Goal: Task Accomplishment & Management: Use online tool/utility

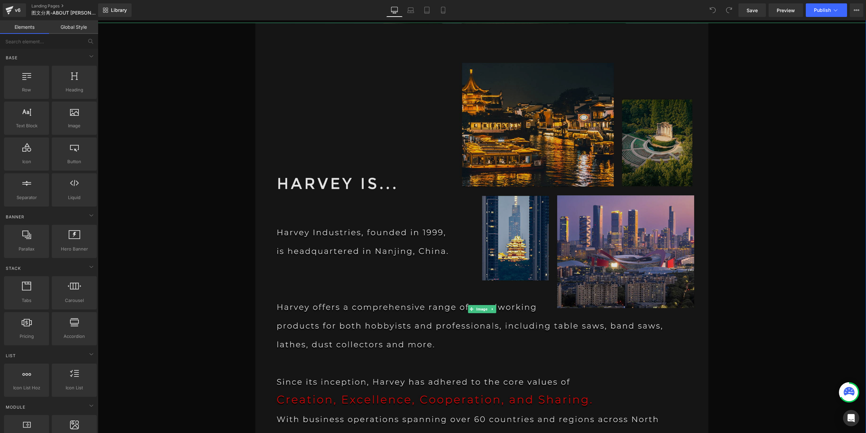
scroll to position [372, 0]
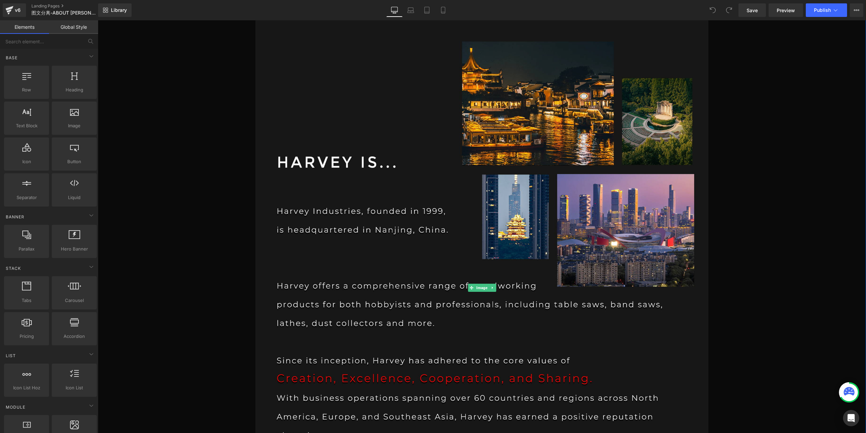
click at [742, 138] on div at bounding box center [482, 287] width 769 height 572
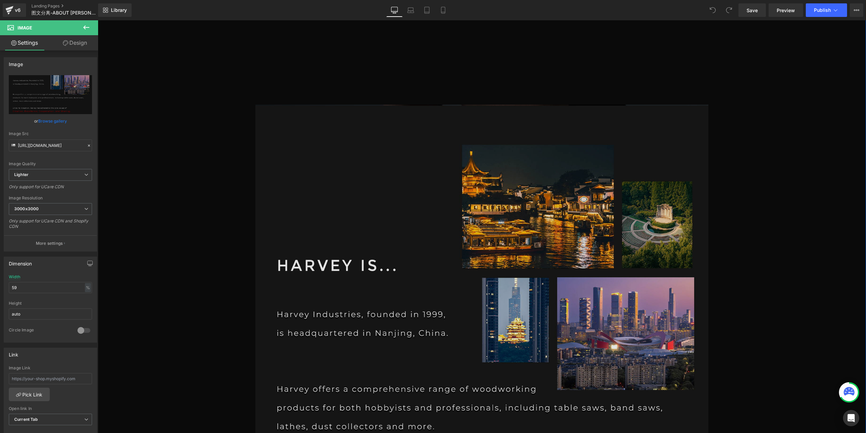
scroll to position [305, 0]
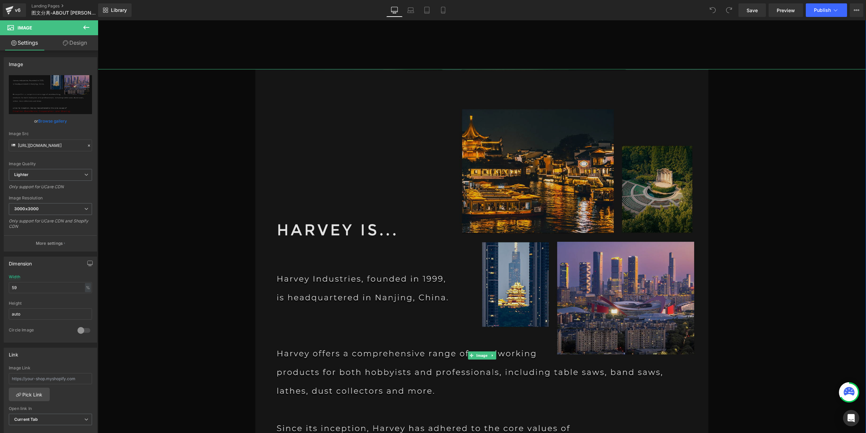
click at [428, 201] on img at bounding box center [481, 355] width 453 height 572
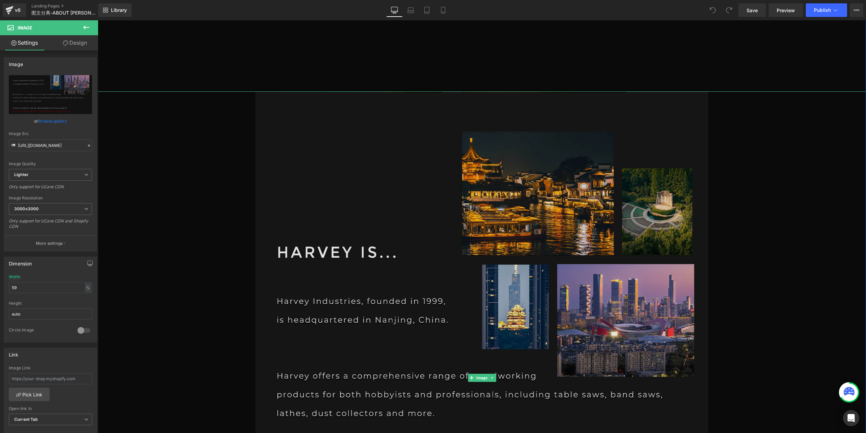
scroll to position [271, 0]
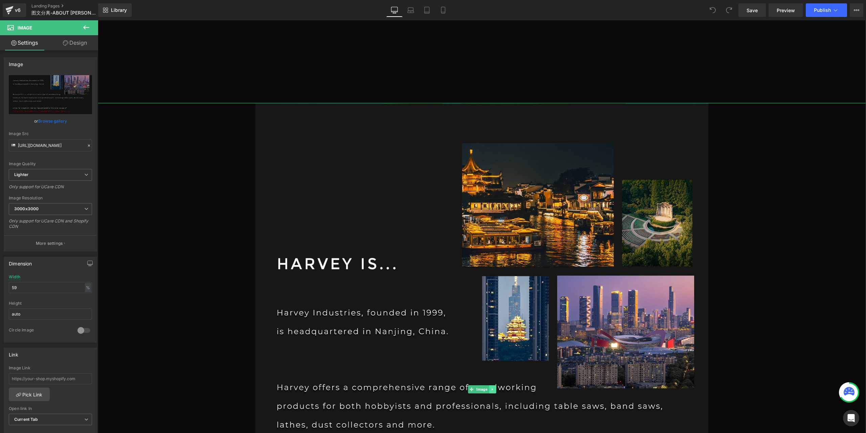
click at [491, 388] on icon at bounding box center [493, 389] width 4 height 4
click at [494, 389] on icon at bounding box center [496, 389] width 4 height 4
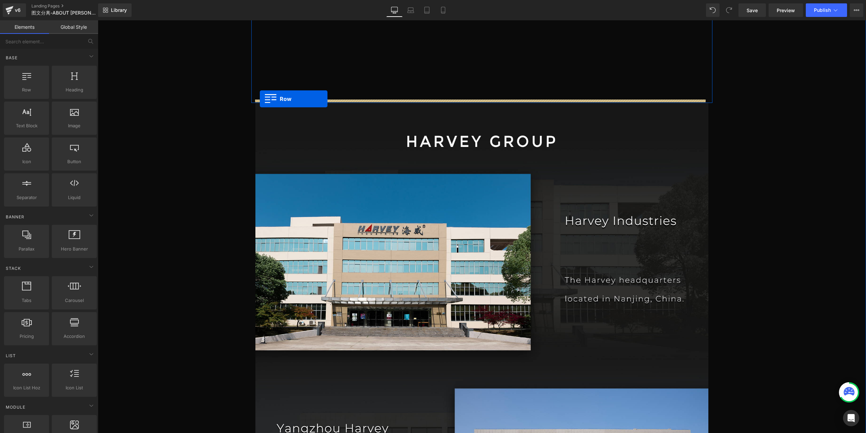
drag, startPoint x: 125, startPoint y: 106, endPoint x: 260, endPoint y: 99, distance: 135.2
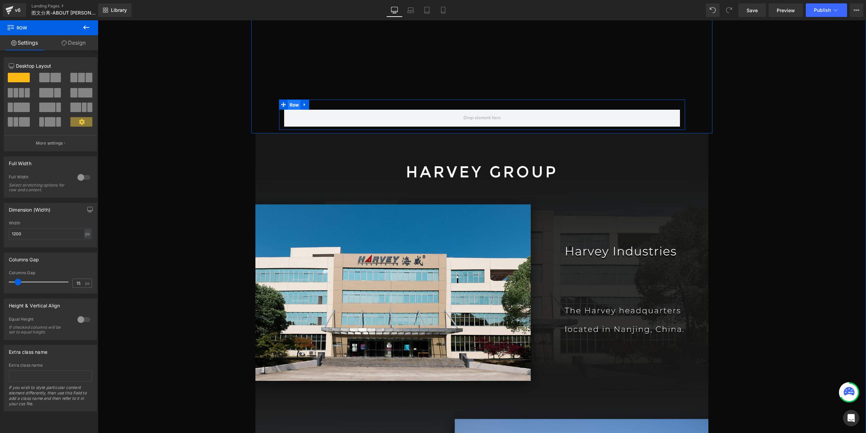
click at [288, 103] on span "Row" at bounding box center [294, 105] width 13 height 10
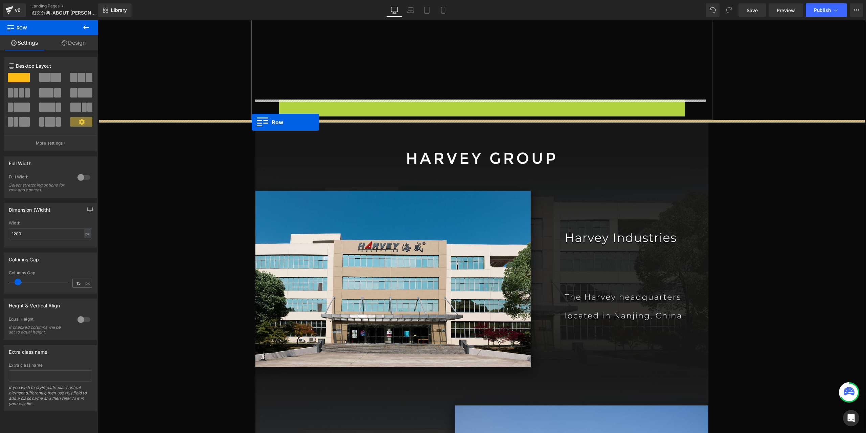
drag, startPoint x: 280, startPoint y: 105, endPoint x: 252, endPoint y: 122, distance: 32.9
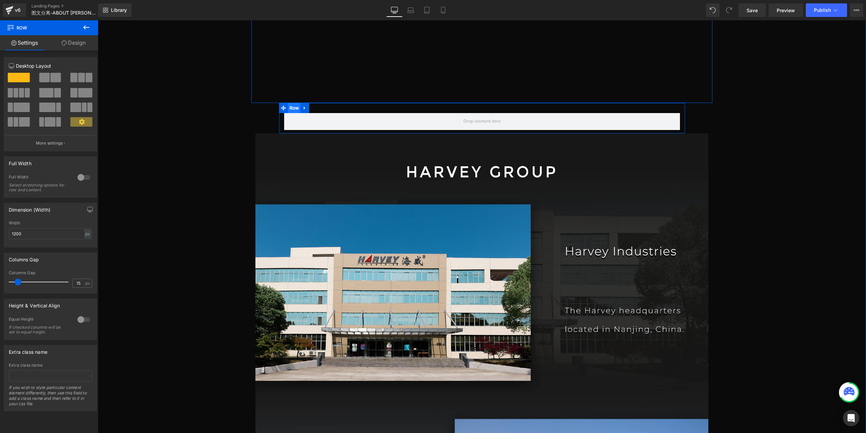
click at [290, 109] on span "Row" at bounding box center [294, 108] width 13 height 10
click at [85, 237] on div "px" at bounding box center [87, 233] width 7 height 9
click at [87, 243] on li "%" at bounding box center [87, 244] width 8 height 10
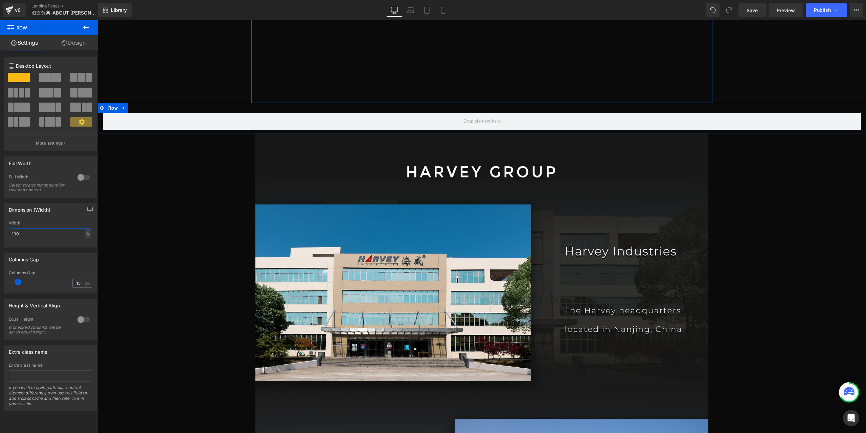
click at [37, 234] on input "100" at bounding box center [50, 233] width 83 height 11
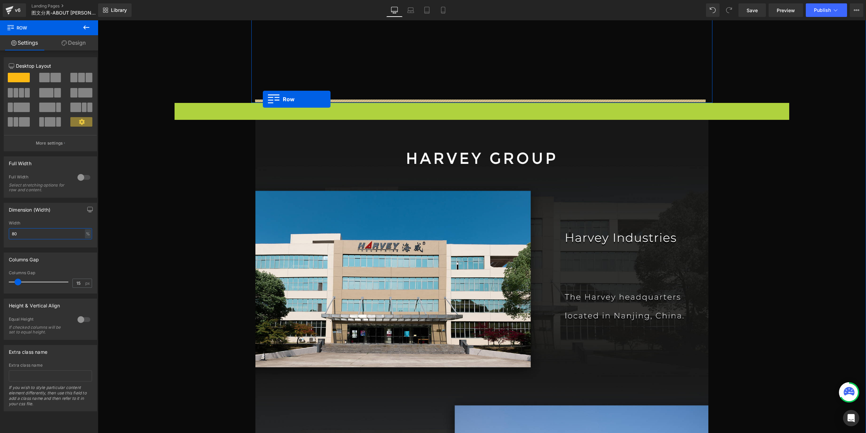
drag, startPoint x: 178, startPoint y: 108, endPoint x: 263, endPoint y: 99, distance: 85.8
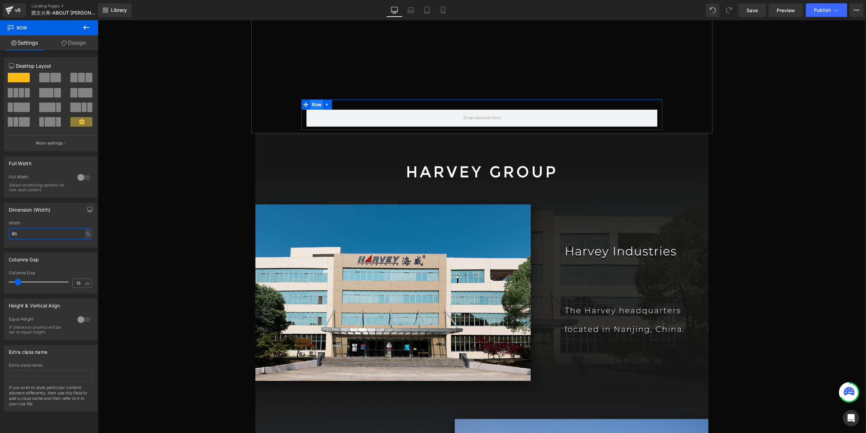
click at [315, 101] on span "Row" at bounding box center [316, 104] width 13 height 10
click at [58, 234] on input "80" at bounding box center [50, 233] width 83 height 11
type input "1400"
type input "0"
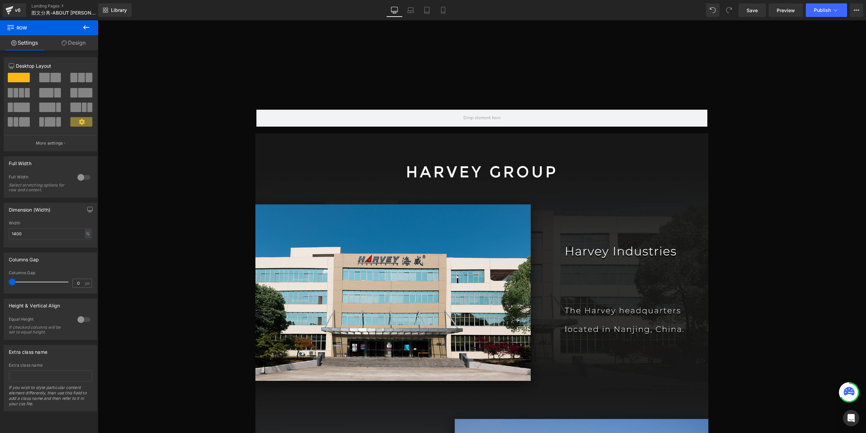
drag, startPoint x: 16, startPoint y: 283, endPoint x: -12, endPoint y: 283, distance: 27.7
click at [0, 283] on html "Row You are previewing how the will restyle your page. You can not edit Element…" at bounding box center [433, 216] width 866 height 433
click at [273, 104] on span "Row" at bounding box center [271, 104] width 13 height 10
click at [84, 44] on link "Design" at bounding box center [73, 42] width 49 height 15
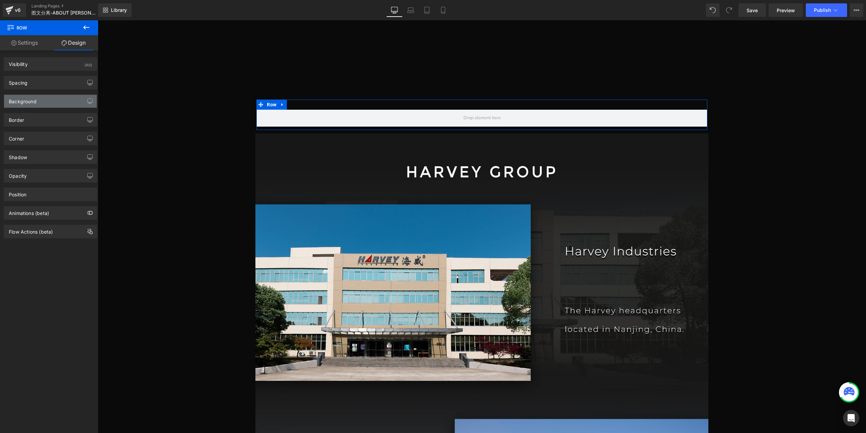
click at [55, 100] on div "Background" at bounding box center [50, 101] width 93 height 13
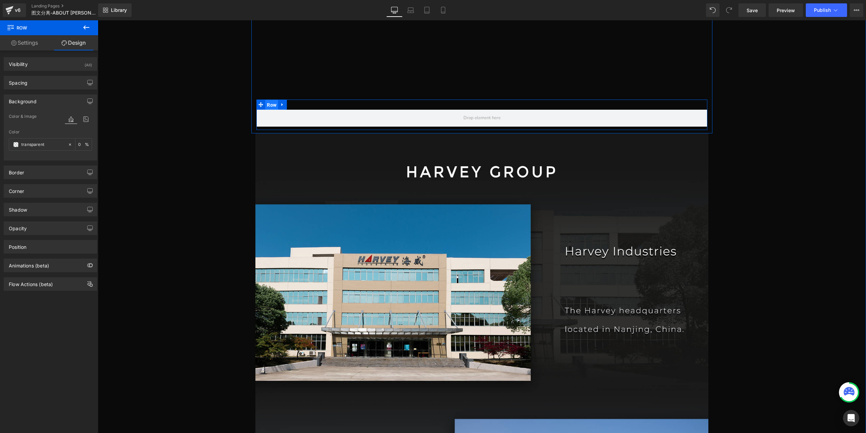
click at [269, 106] on span "Row" at bounding box center [271, 105] width 13 height 10
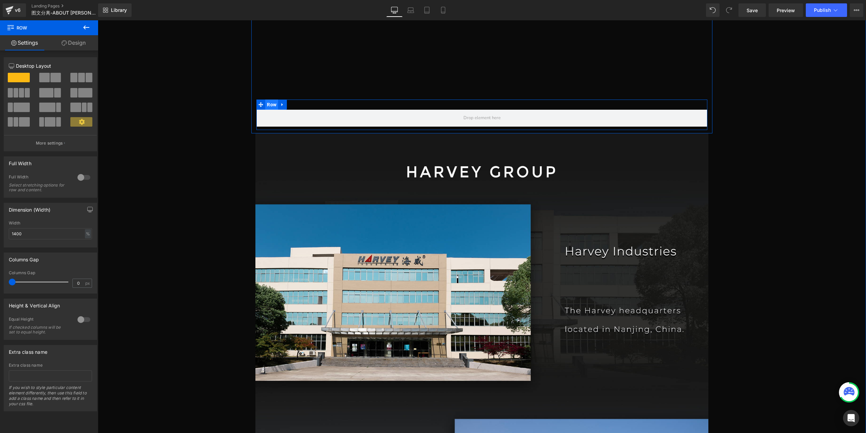
click at [273, 105] on span "Row" at bounding box center [271, 104] width 13 height 10
click at [79, 46] on link "Design" at bounding box center [73, 42] width 49 height 15
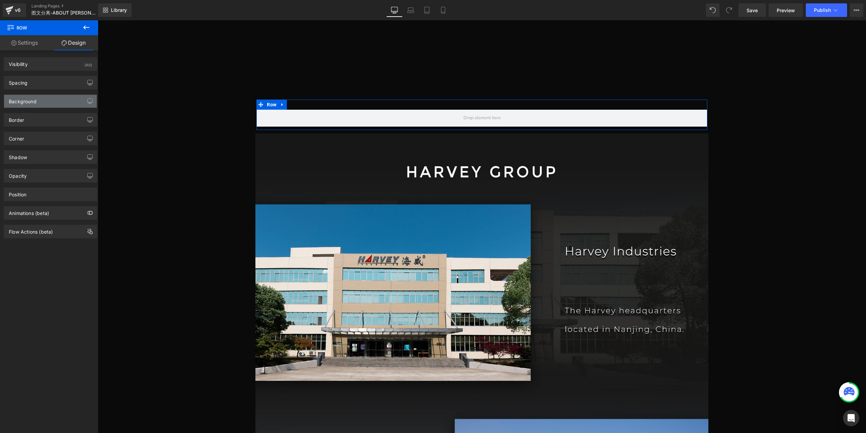
click at [45, 100] on div "Background" at bounding box center [50, 101] width 93 height 13
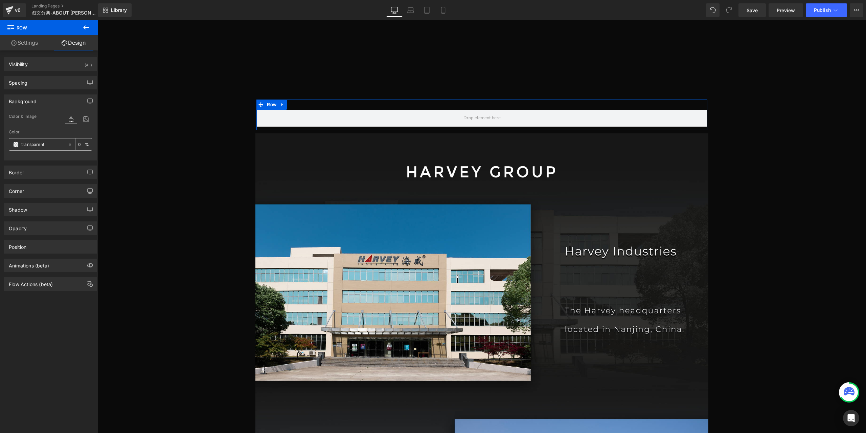
click at [42, 145] on input "transparent" at bounding box center [42, 144] width 43 height 7
click at [15, 142] on span at bounding box center [15, 144] width 5 height 5
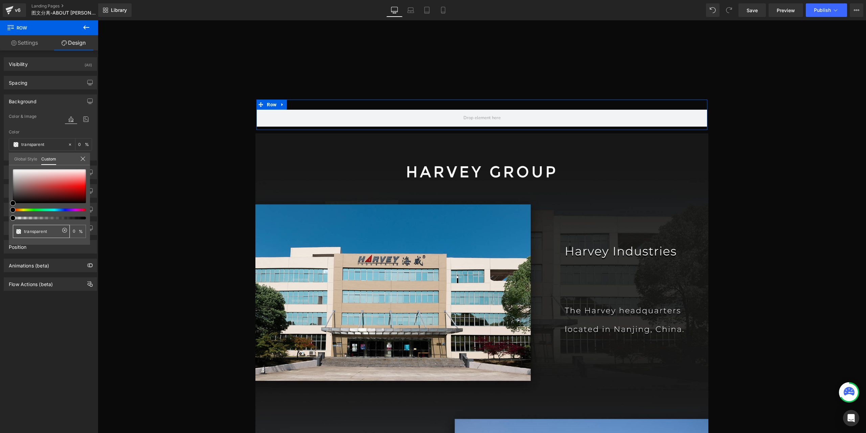
click at [32, 231] on input "transparent" at bounding box center [42, 231] width 36 height 7
click at [52, 232] on input "transparent" at bounding box center [42, 231] width 36 height 7
paste input "171716"
type input "171716"
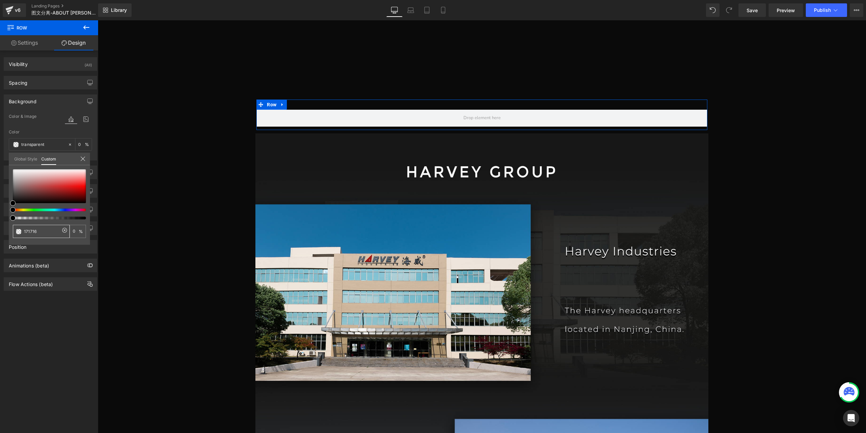
type input "100"
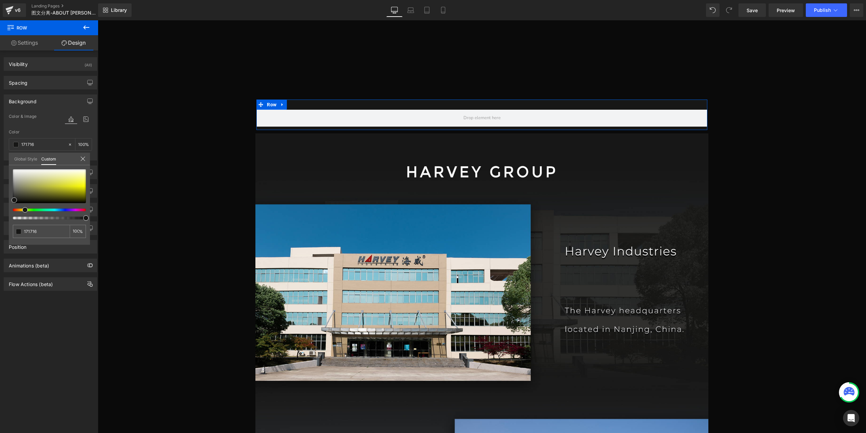
type input "171716"
type input "#171716"
click at [83, 157] on icon at bounding box center [82, 158] width 5 height 5
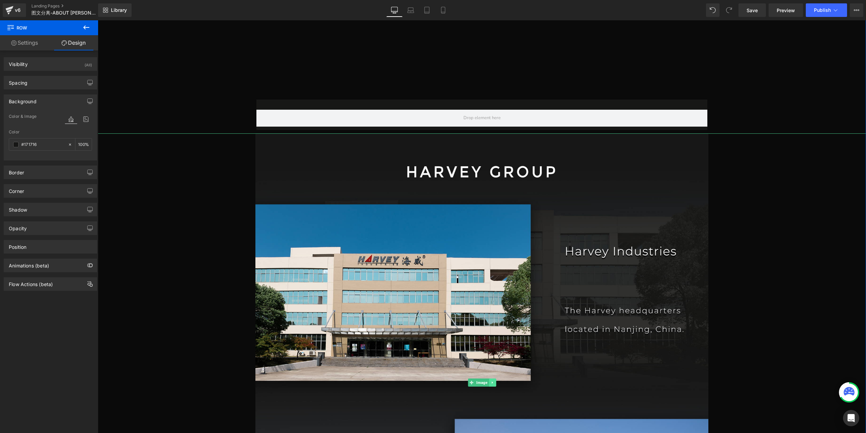
click at [491, 385] on link at bounding box center [492, 382] width 7 height 8
click at [493, 385] on link at bounding box center [496, 382] width 7 height 8
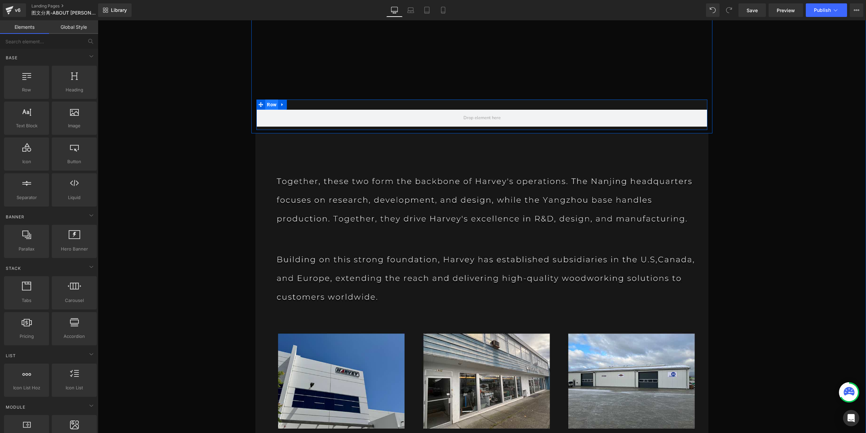
click at [265, 104] on span "Row" at bounding box center [271, 104] width 13 height 10
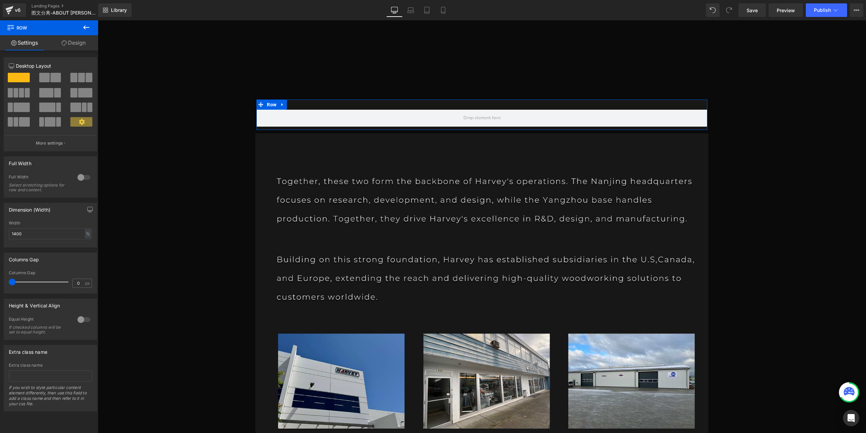
click at [52, 77] on span at bounding box center [55, 77] width 10 height 9
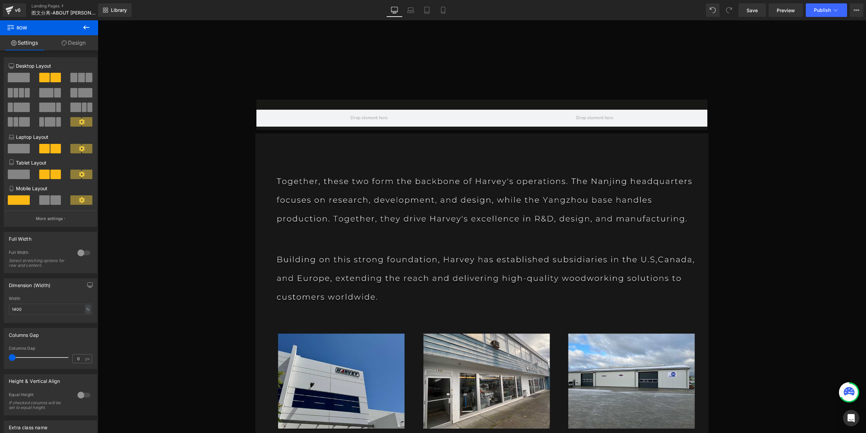
click at [85, 28] on icon at bounding box center [86, 27] width 6 height 4
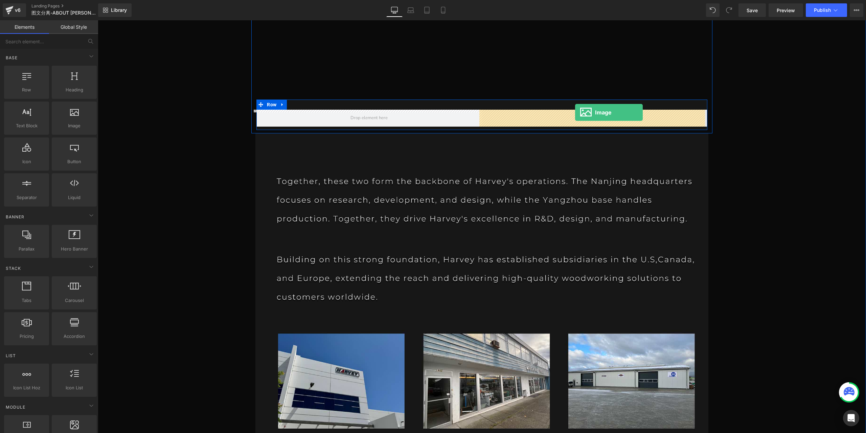
drag, startPoint x: 177, startPoint y: 143, endPoint x: 575, endPoint y: 112, distance: 399.1
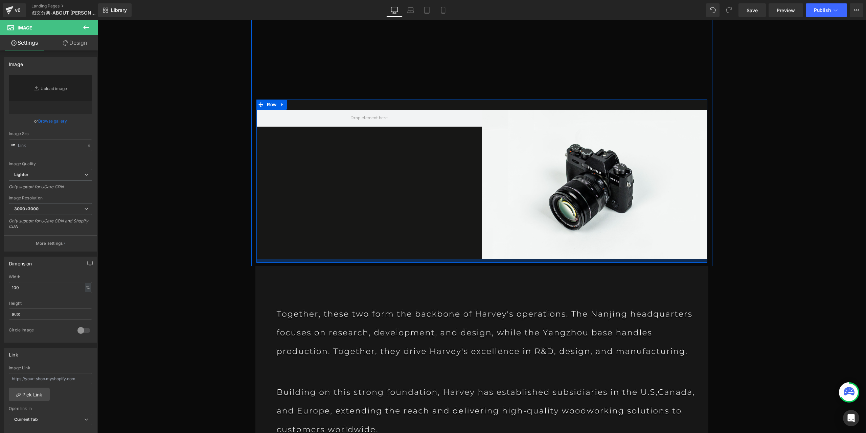
type input "//[DOMAIN_NAME][URL]"
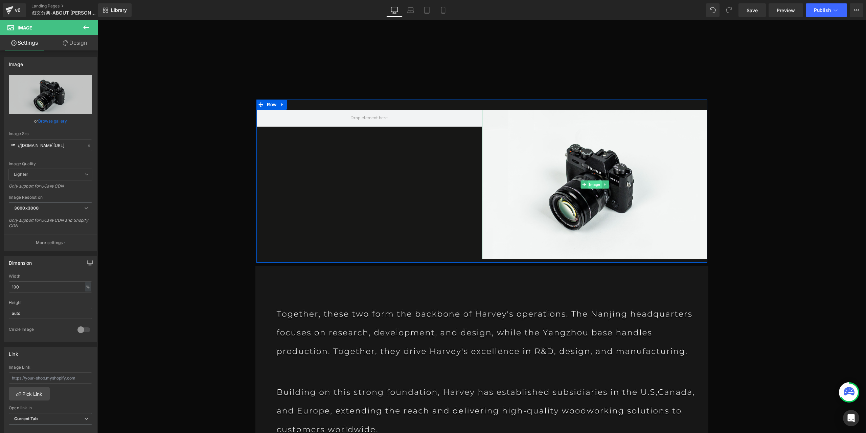
click at [596, 183] on span "Image" at bounding box center [595, 184] width 14 height 8
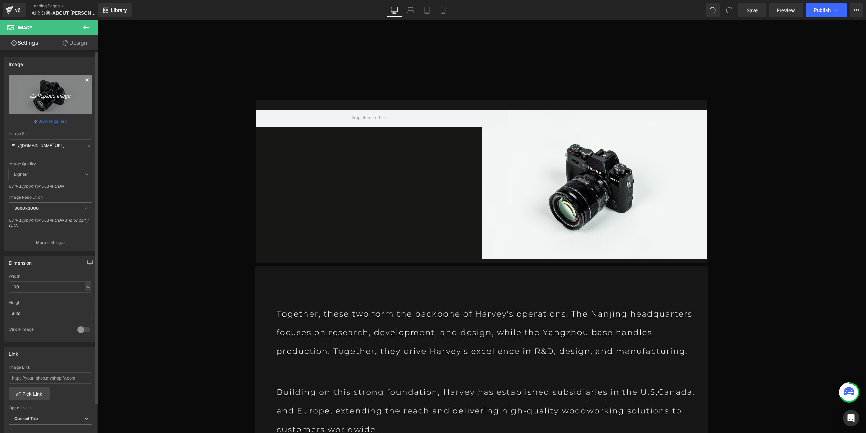
click at [64, 98] on icon "Replace Image" at bounding box center [50, 94] width 54 height 8
type input "C:\fakepath\P1_05.jpg"
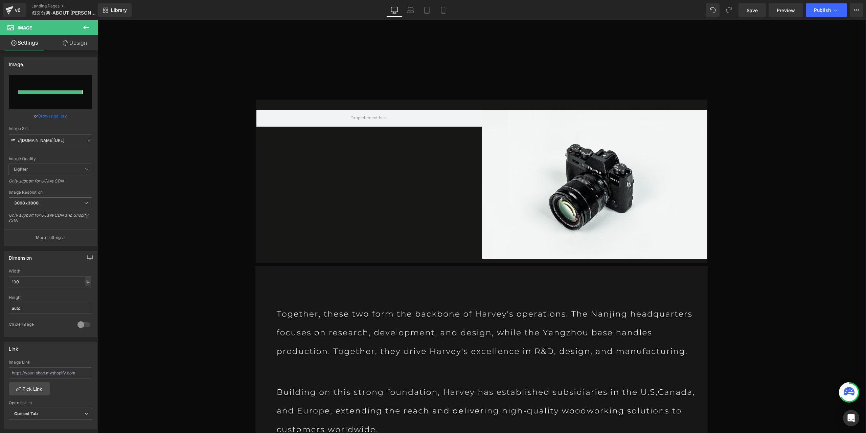
type input "https://ucarecdn.com/8a40cda7-b55f-4f47-af5a-d645ffe06200/-/format/auto/-/previ…"
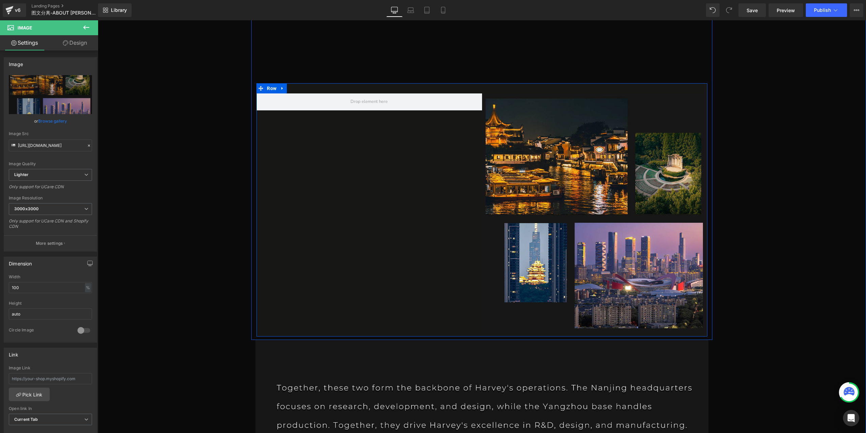
scroll to position [237, 0]
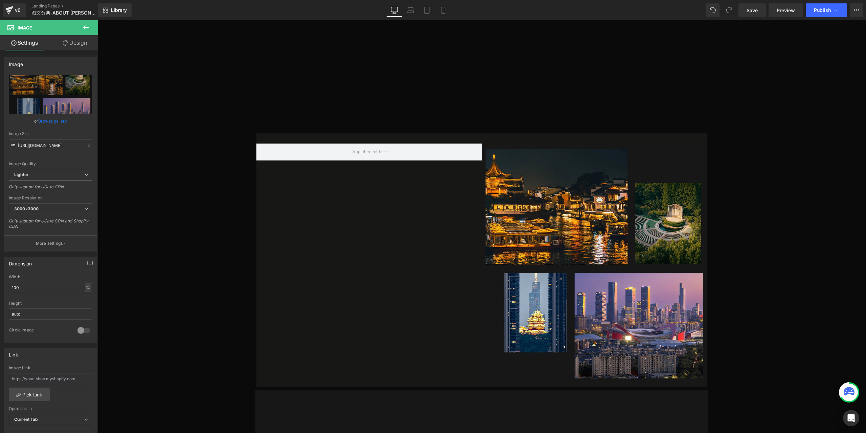
click at [89, 25] on icon at bounding box center [86, 27] width 8 height 8
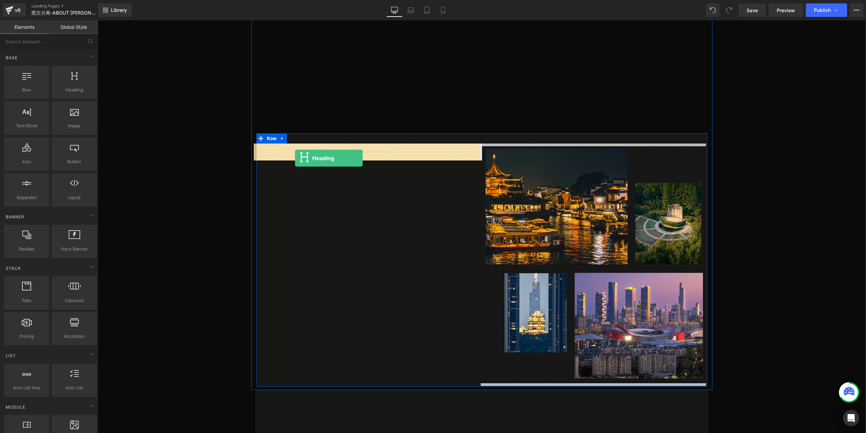
drag, startPoint x: 174, startPoint y: 104, endPoint x: 295, endPoint y: 158, distance: 133.0
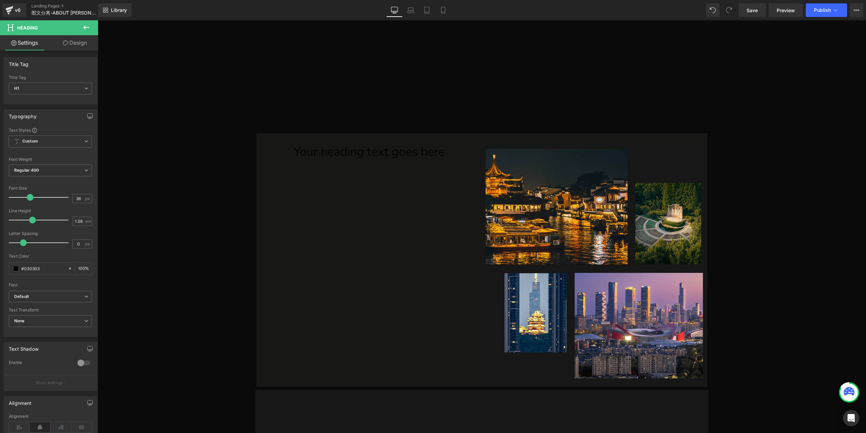
click at [80, 25] on button at bounding box center [86, 27] width 24 height 15
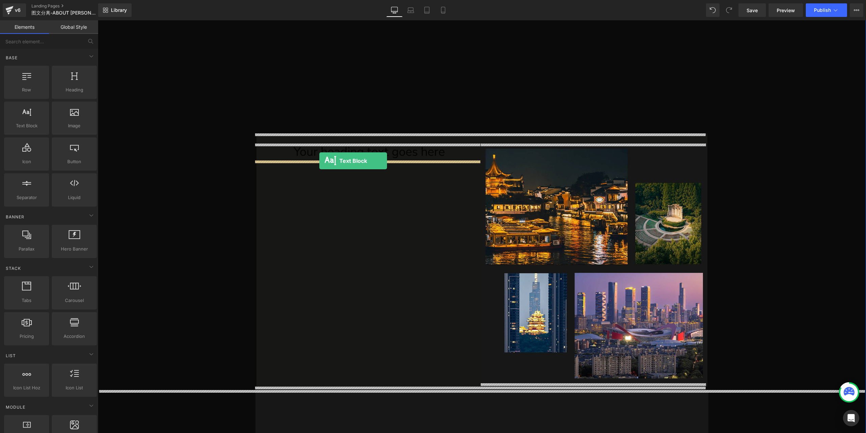
drag, startPoint x: 132, startPoint y: 137, endPoint x: 319, endPoint y: 161, distance: 189.3
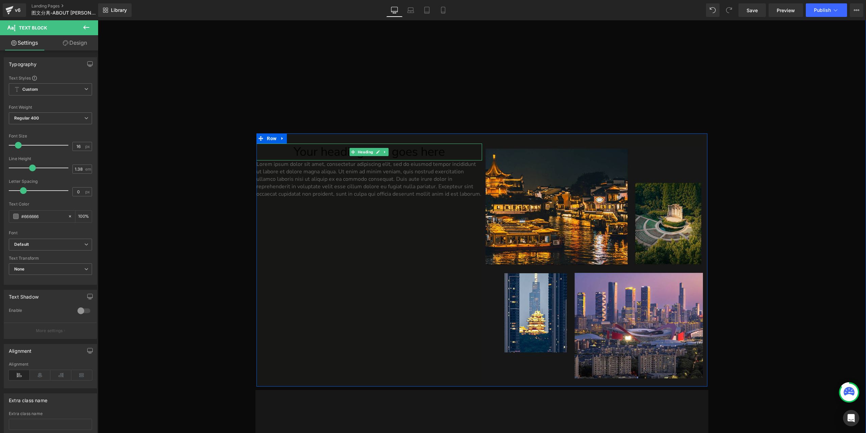
click at [324, 148] on h1 "Your heading text goes here" at bounding box center [369, 151] width 225 height 17
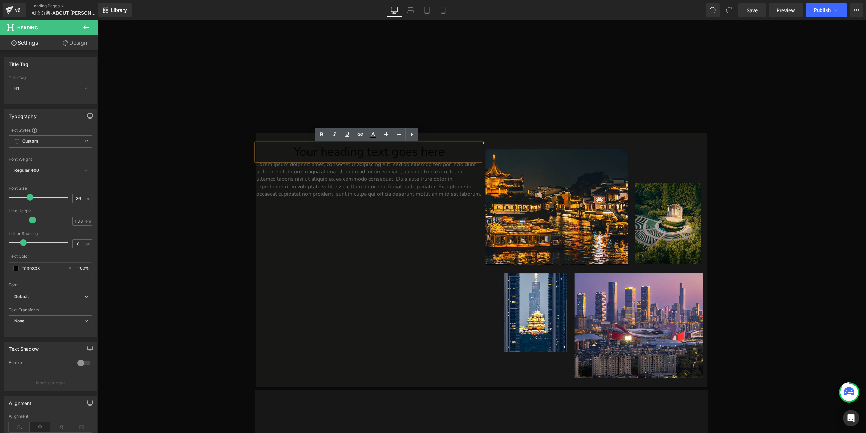
click at [328, 151] on h1 "Your heading text goes here" at bounding box center [369, 151] width 225 height 17
click at [300, 155] on h1 "Your heading text goes here" at bounding box center [369, 151] width 225 height 17
click at [761, 11] on link "Save" at bounding box center [752, 10] width 27 height 14
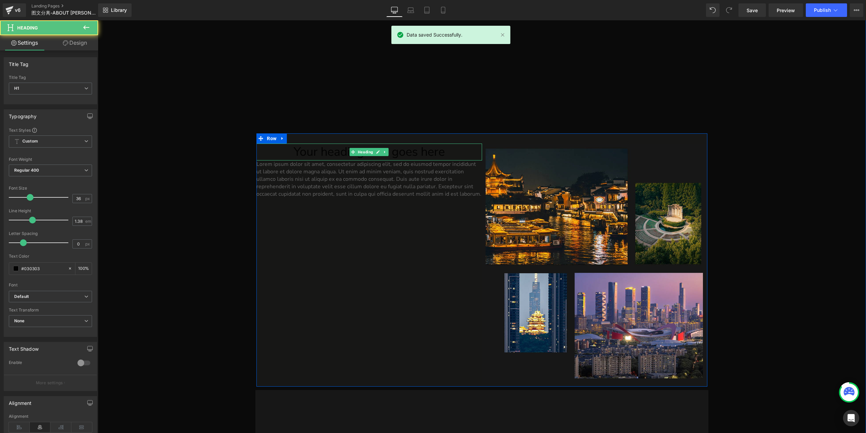
click at [324, 152] on h1 "Your heading text goes here" at bounding box center [369, 151] width 225 height 17
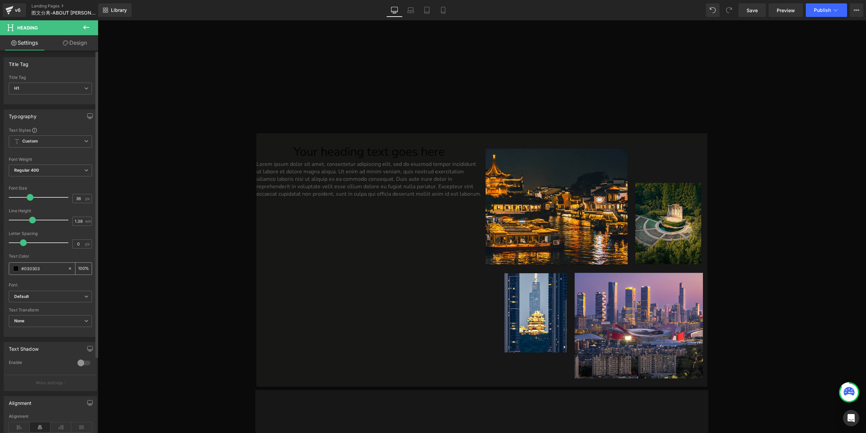
click at [16, 268] on span at bounding box center [15, 268] width 5 height 5
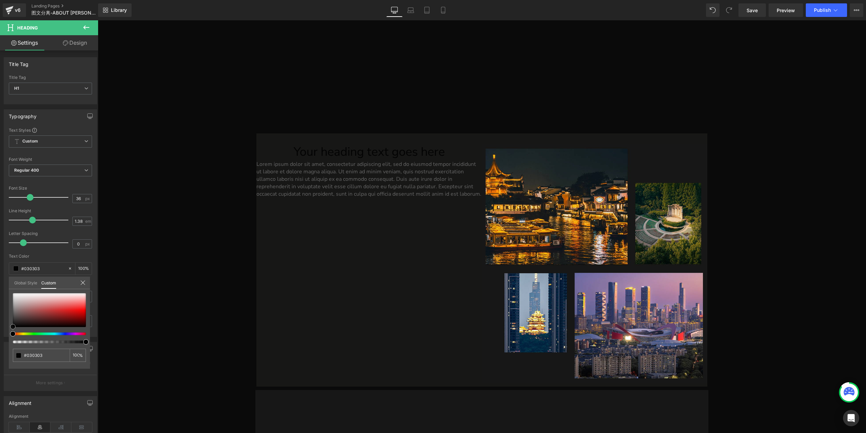
type input "#822b2b"
type input "#ffffff"
drag, startPoint x: 48, startPoint y: 315, endPoint x: -37, endPoint y: 267, distance: 98.1
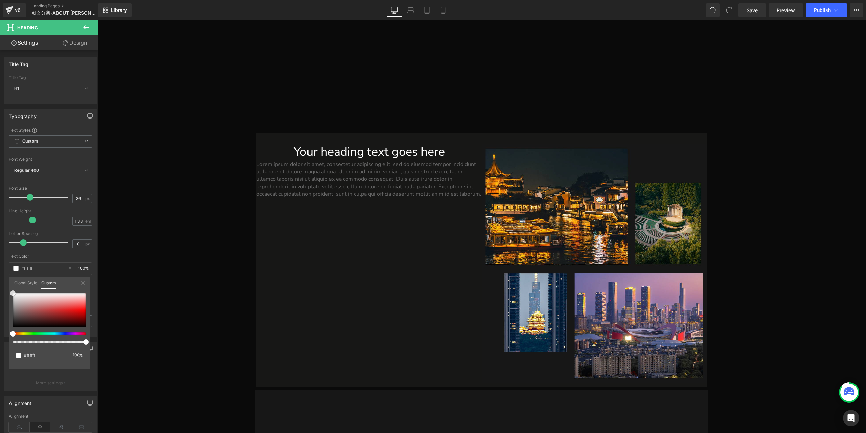
click at [0, 267] on html "Text Block You are previewing how the will restyle your page. You can not edit …" at bounding box center [433, 216] width 866 height 433
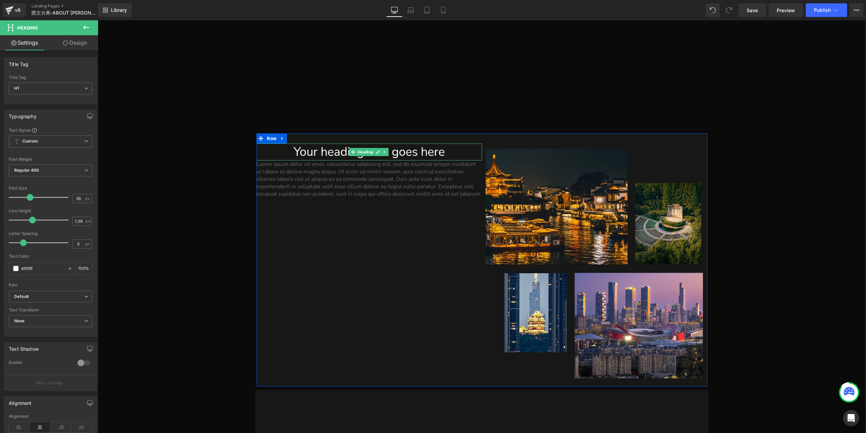
click at [315, 149] on h1 "Your heading text goes here" at bounding box center [369, 151] width 225 height 17
click at [18, 424] on icon at bounding box center [19, 427] width 21 height 10
click at [72, 43] on link "Design" at bounding box center [74, 42] width 49 height 15
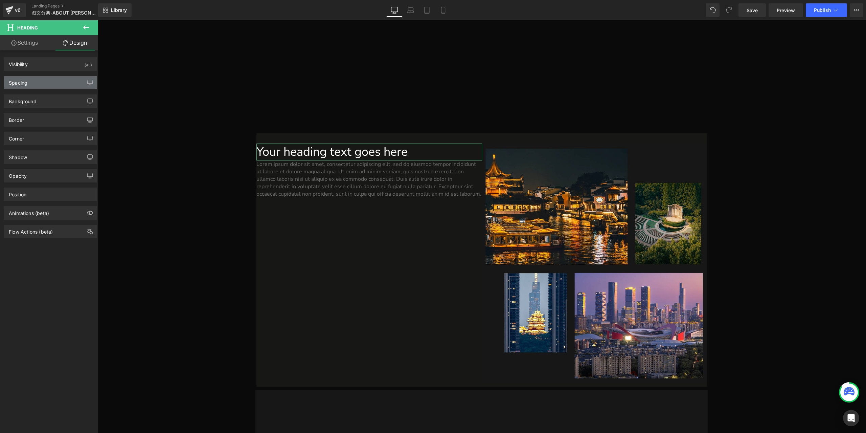
click at [44, 81] on div "Spacing" at bounding box center [50, 82] width 93 height 13
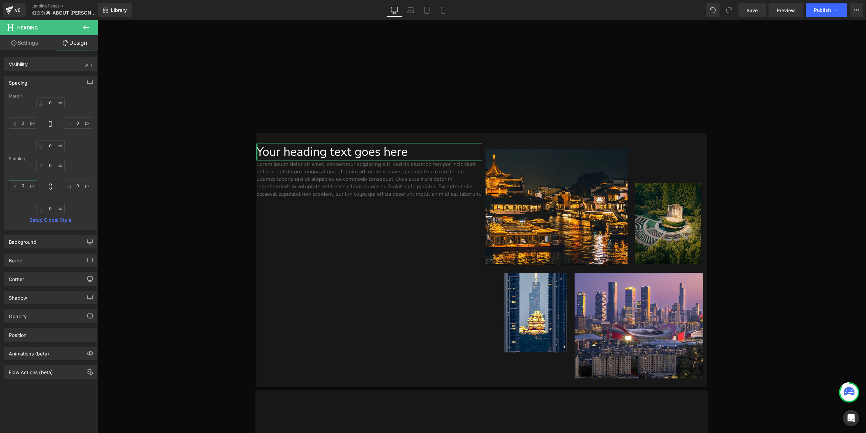
click at [25, 185] on input "0" at bounding box center [23, 185] width 28 height 11
click at [26, 186] on input "40" at bounding box center [23, 185] width 28 height 11
type input "50"
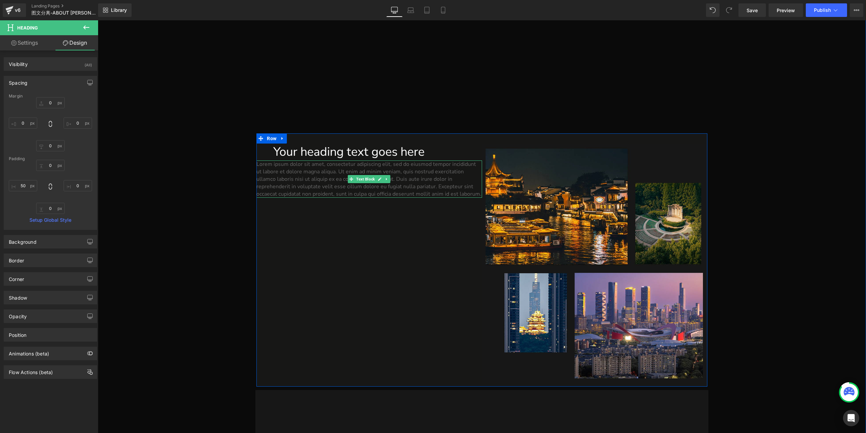
click at [311, 177] on p "Lorem ipsum dolor sit amet, consectetur adipiscing elit, sed do eiusmod tempor …" at bounding box center [369, 178] width 225 height 37
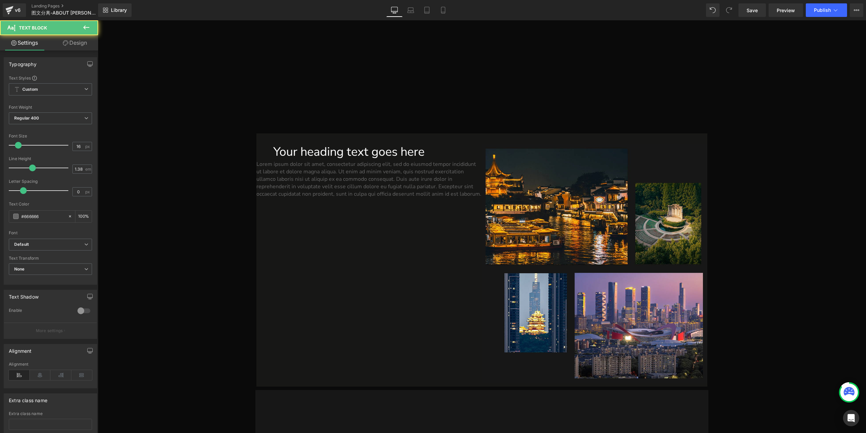
click at [76, 40] on link "Design" at bounding box center [74, 42] width 49 height 15
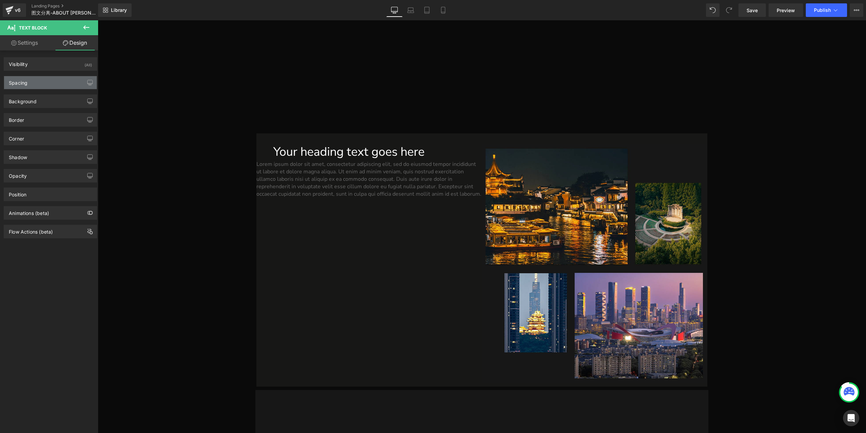
click at [50, 83] on div "Spacing" at bounding box center [50, 82] width 93 height 13
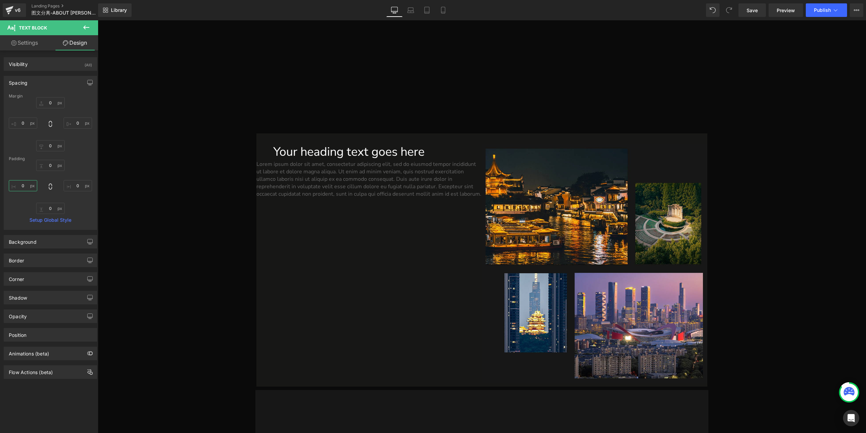
click at [24, 189] on input "0" at bounding box center [23, 185] width 28 height 11
type input "50"
click at [316, 155] on h1 "Your heading text goes here" at bounding box center [377, 151] width 208 height 17
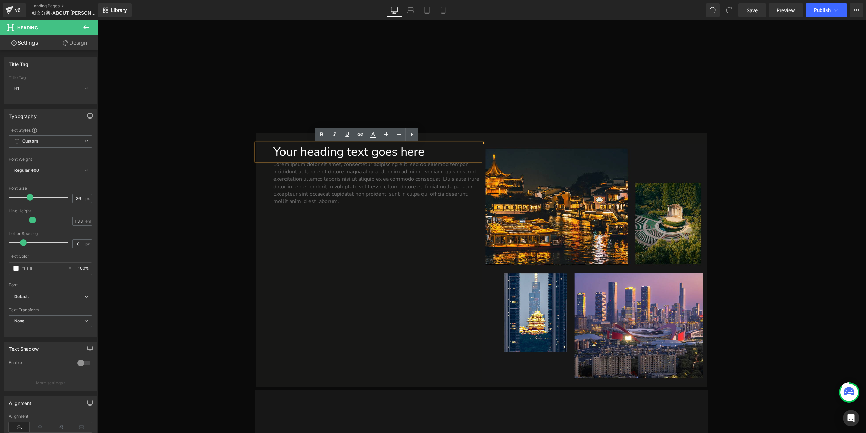
click at [439, 236] on div "Your heading text goes here Heading 50px Lorem ipsum dolor sit amet, consectetu…" at bounding box center [482, 259] width 451 height 253
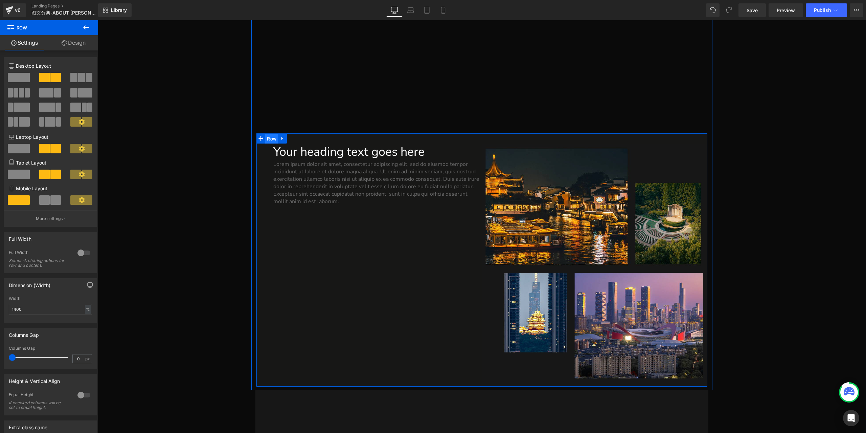
click at [269, 138] on span "Row" at bounding box center [271, 139] width 13 height 10
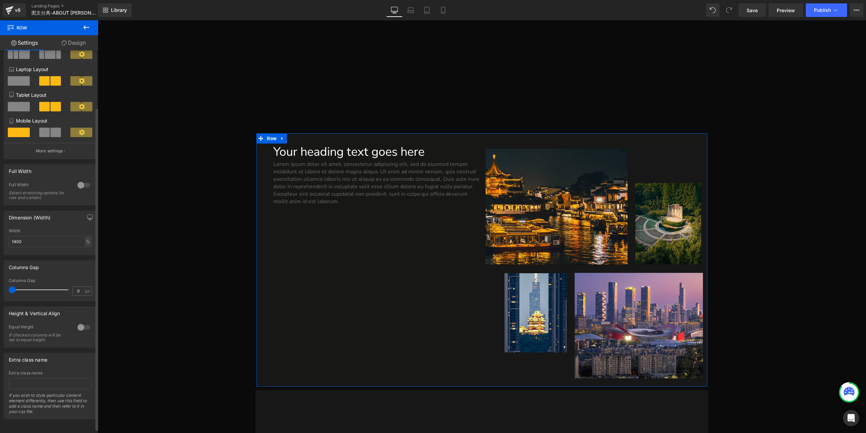
click at [81, 330] on div at bounding box center [84, 327] width 16 height 11
click at [58, 360] on span "Top" at bounding box center [50, 361] width 83 height 12
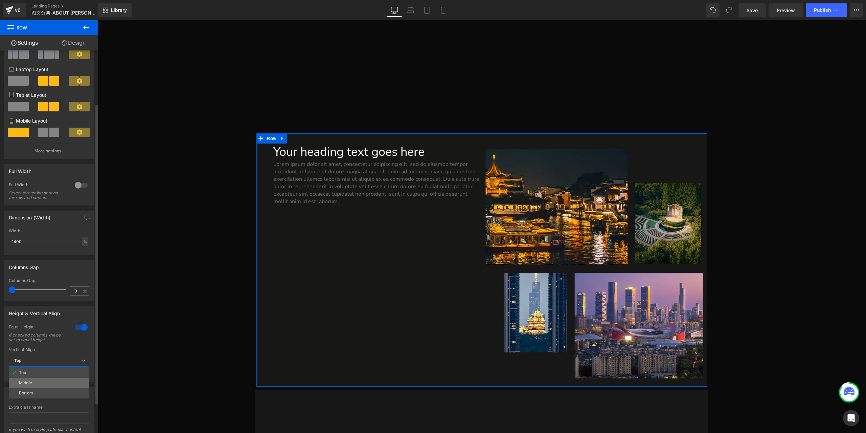
click at [49, 380] on li "Middle" at bounding box center [49, 383] width 81 height 10
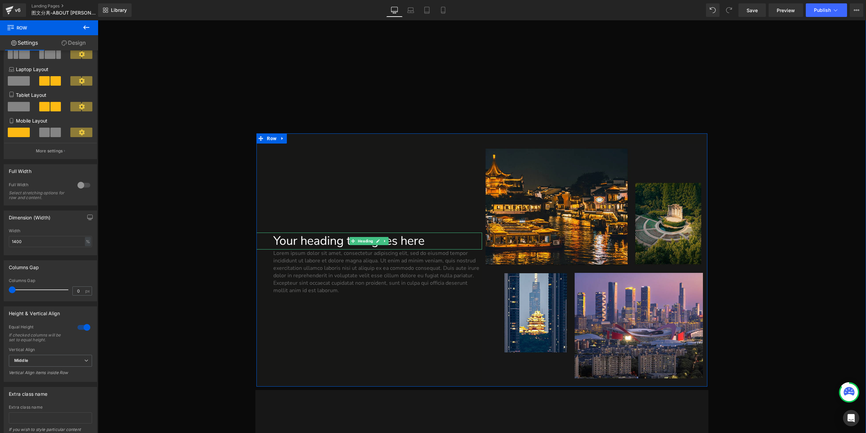
click at [347, 242] on h1 "Your heading text goes here" at bounding box center [377, 240] width 208 height 17
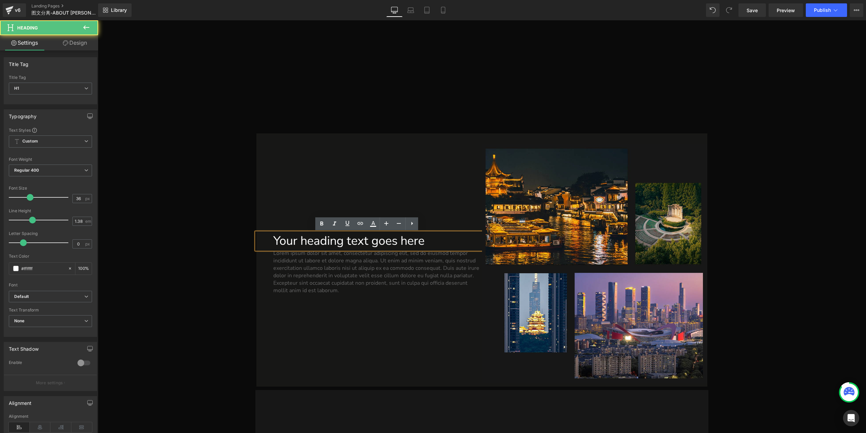
click at [316, 242] on h1 "Your heading text goes here" at bounding box center [377, 240] width 208 height 17
click at [307, 276] on p "Lorem ipsum dolor sit amet, consectetur adipiscing elit, sed do eiusmod tempor …" at bounding box center [377, 271] width 208 height 45
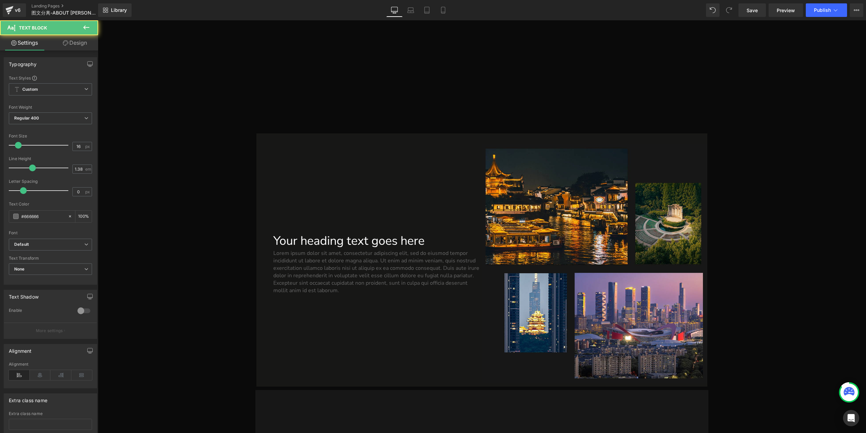
click at [73, 44] on link "Design" at bounding box center [74, 42] width 49 height 15
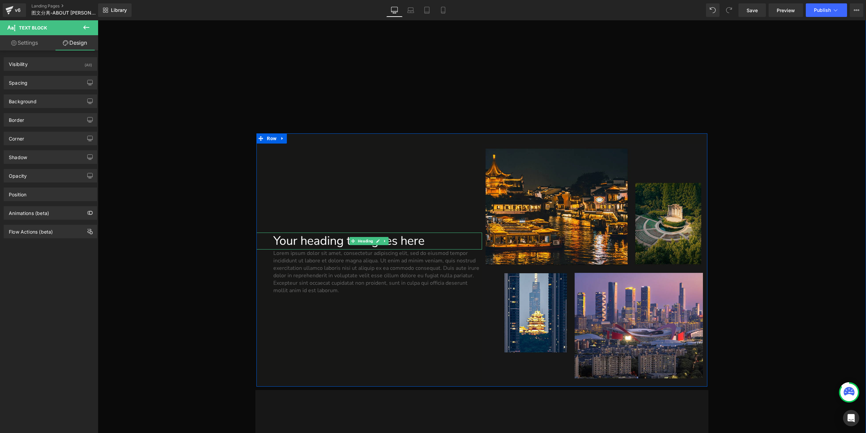
click at [311, 238] on h1 "Your heading text goes here" at bounding box center [377, 240] width 208 height 17
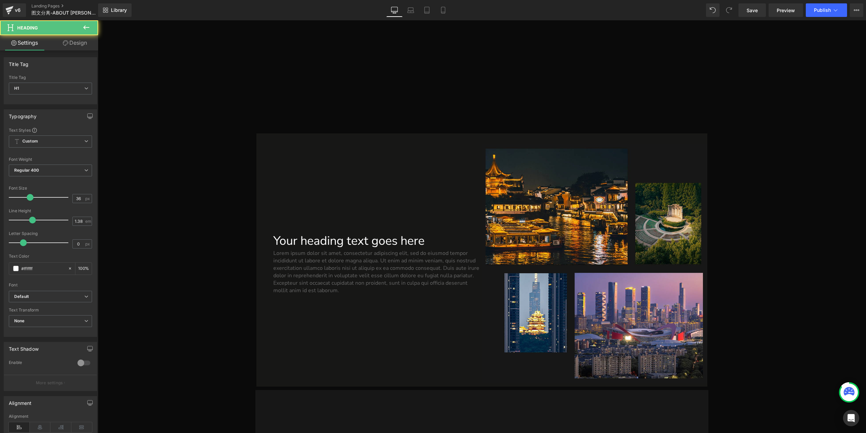
click at [73, 43] on link "Design" at bounding box center [74, 42] width 49 height 15
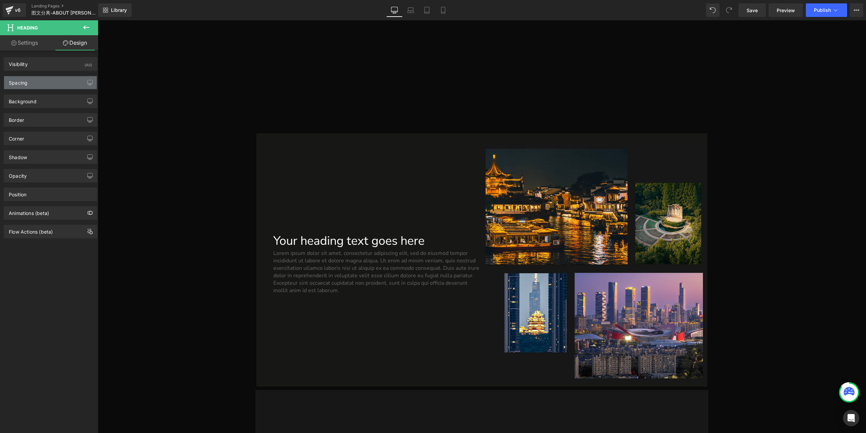
click at [47, 86] on div "Spacing" at bounding box center [50, 82] width 93 height 13
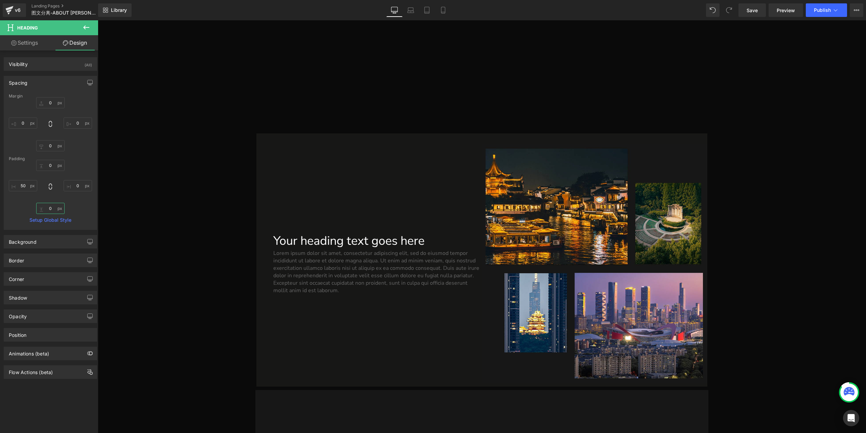
click at [48, 211] on input "0" at bounding box center [50, 208] width 28 height 11
type input "40"
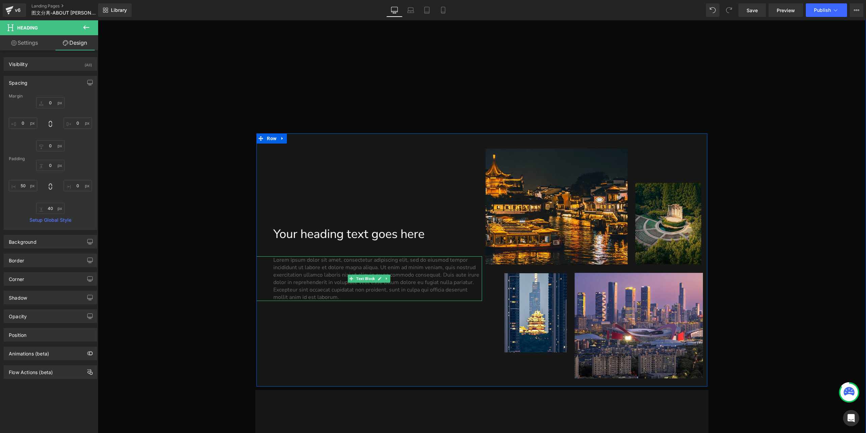
click at [328, 274] on p "Lorem ipsum dolor sit amet, consectetur adipiscing elit, sed do eiusmod tempor …" at bounding box center [377, 278] width 208 height 45
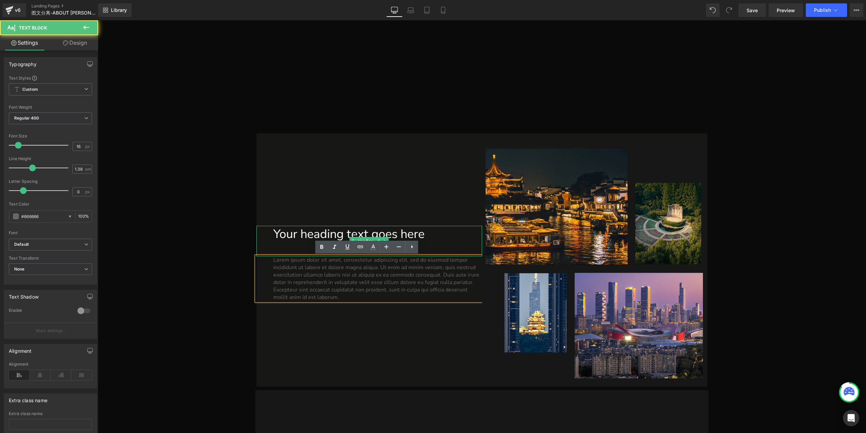
click at [314, 231] on h1 "Your heading text goes here" at bounding box center [377, 234] width 208 height 17
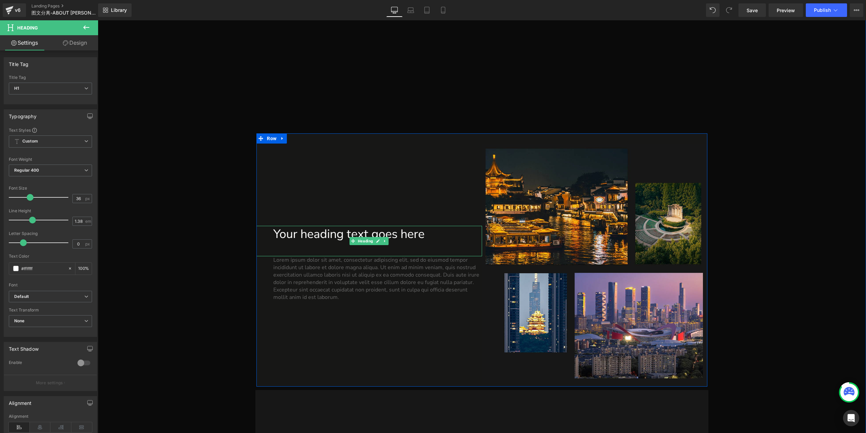
click at [347, 235] on h1 "Your heading text goes here" at bounding box center [377, 234] width 208 height 17
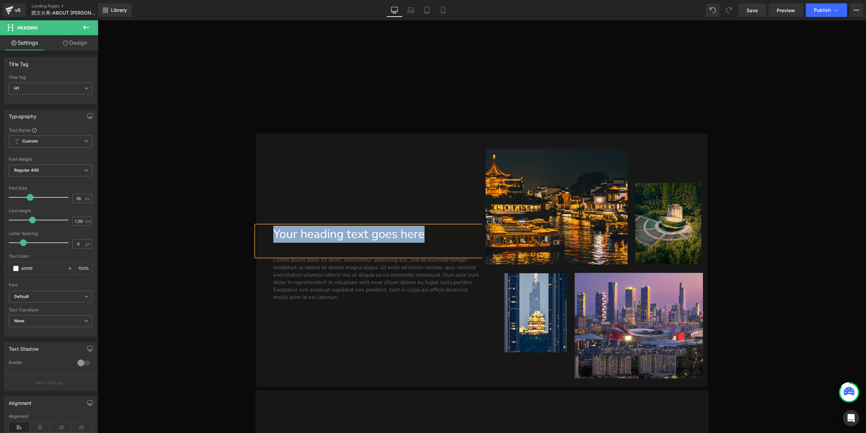
paste div
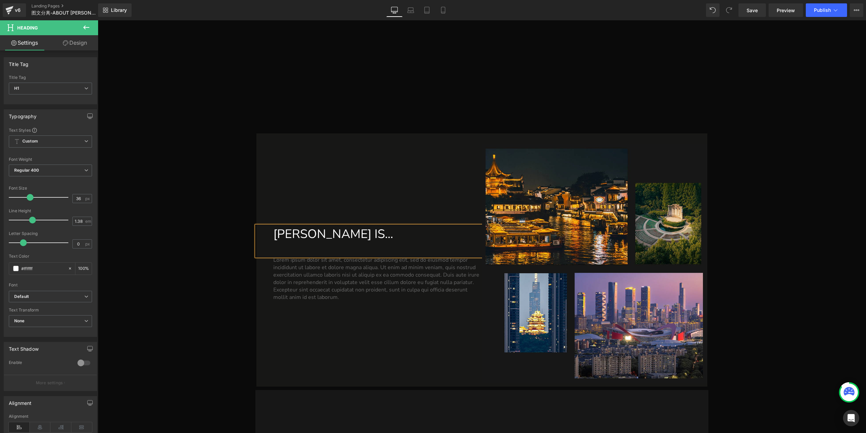
click at [310, 237] on h1 "[PERSON_NAME] IS..." at bounding box center [377, 234] width 208 height 17
type input "1.4"
click at [30, 219] on span at bounding box center [32, 220] width 7 height 7
type input "4"
drag, startPoint x: 23, startPoint y: 241, endPoint x: 86, endPoint y: 246, distance: 63.5
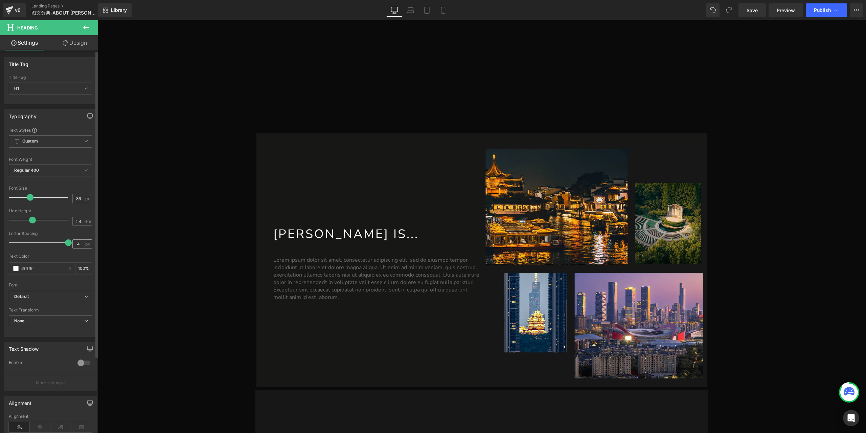
click at [86, 246] on div "Letter Spacing 4 px" at bounding box center [50, 242] width 83 height 23
click at [308, 235] on h1 "[PERSON_NAME] IS..." at bounding box center [377, 234] width 208 height 17
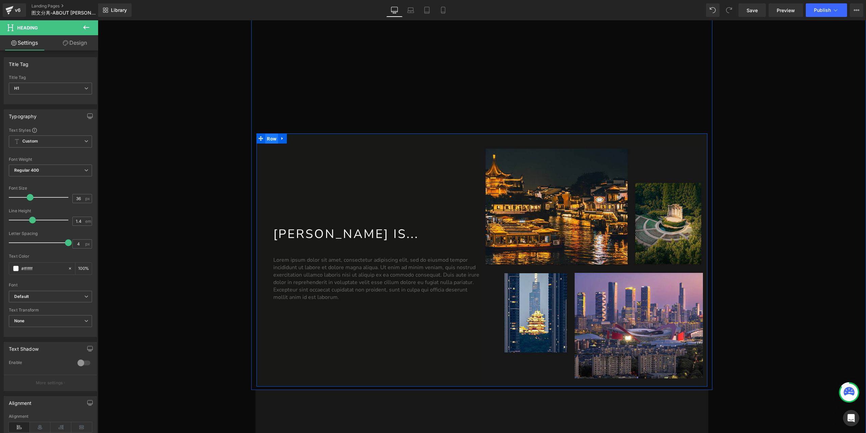
click at [268, 138] on span "Row" at bounding box center [271, 139] width 13 height 10
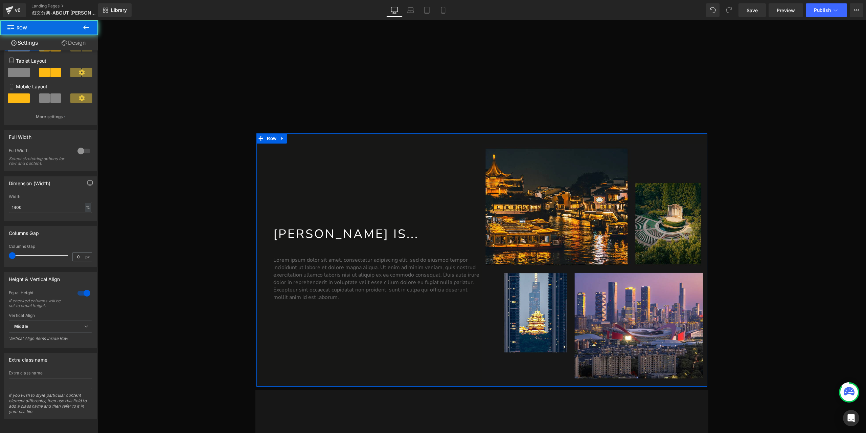
scroll to position [106, 0]
click at [44, 320] on span "Middle" at bounding box center [50, 326] width 83 height 12
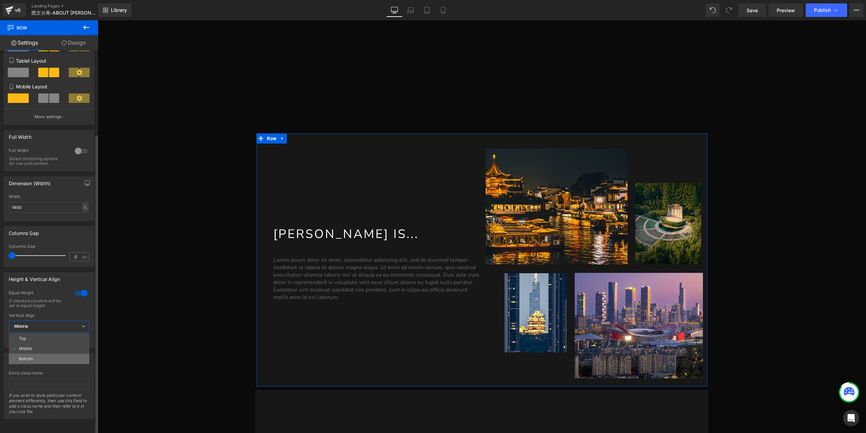
click at [46, 354] on li "Bottom" at bounding box center [49, 359] width 81 height 10
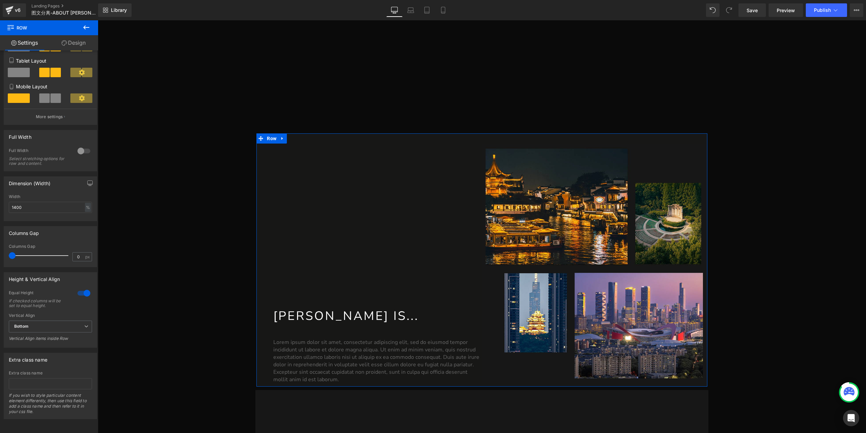
click at [73, 47] on link "Design" at bounding box center [73, 42] width 49 height 15
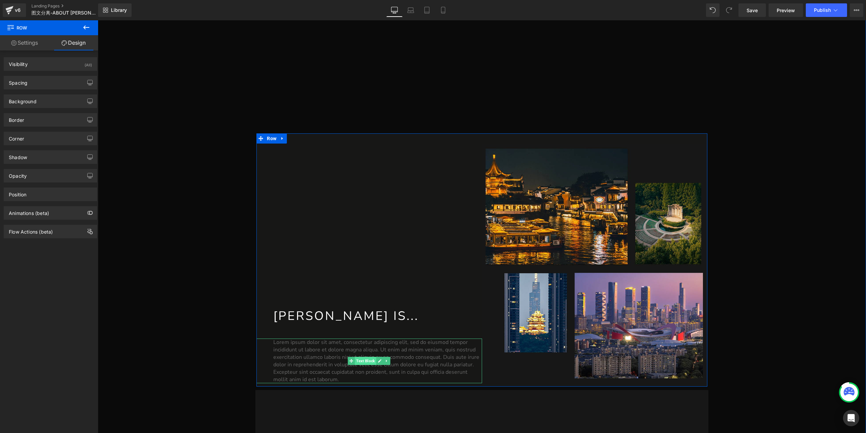
click at [360, 363] on span "Text Block" at bounding box center [365, 361] width 21 height 8
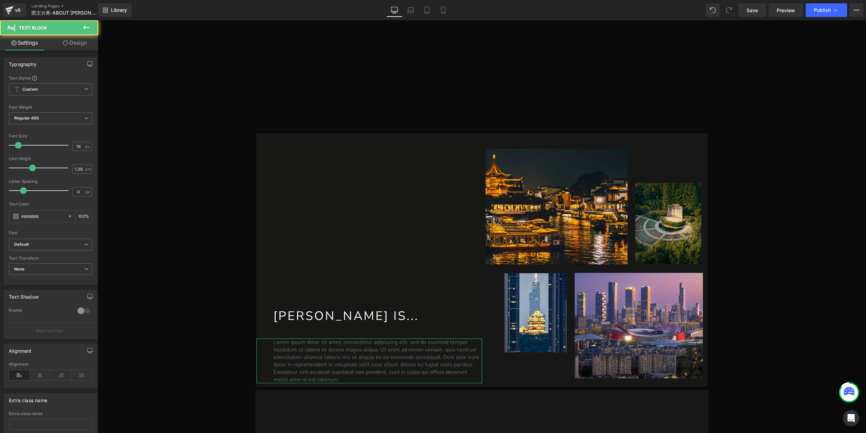
click at [71, 41] on link "Design" at bounding box center [74, 42] width 49 height 15
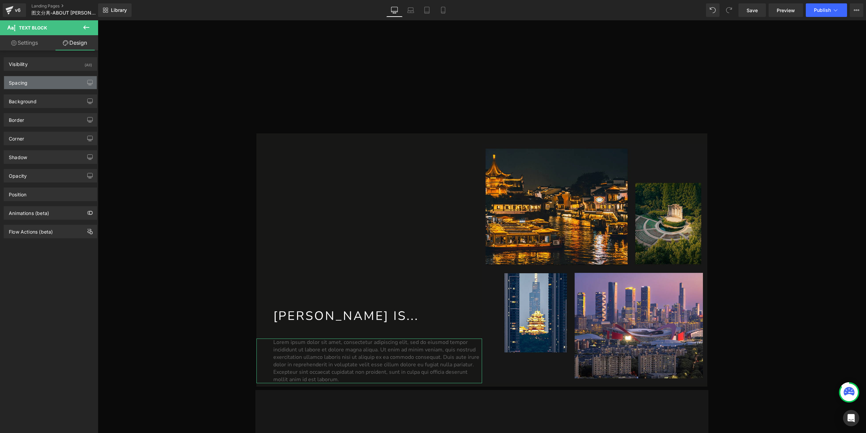
click at [46, 82] on div "Spacing" at bounding box center [50, 82] width 93 height 13
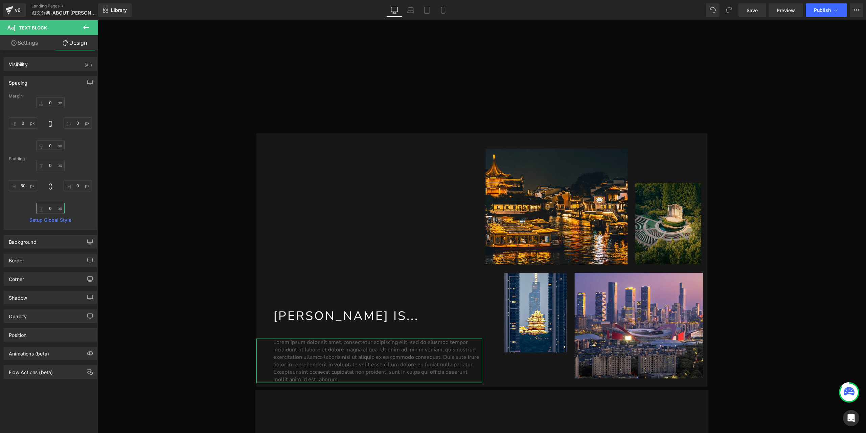
click at [53, 209] on input "0" at bounding box center [50, 208] width 28 height 11
type input "100"
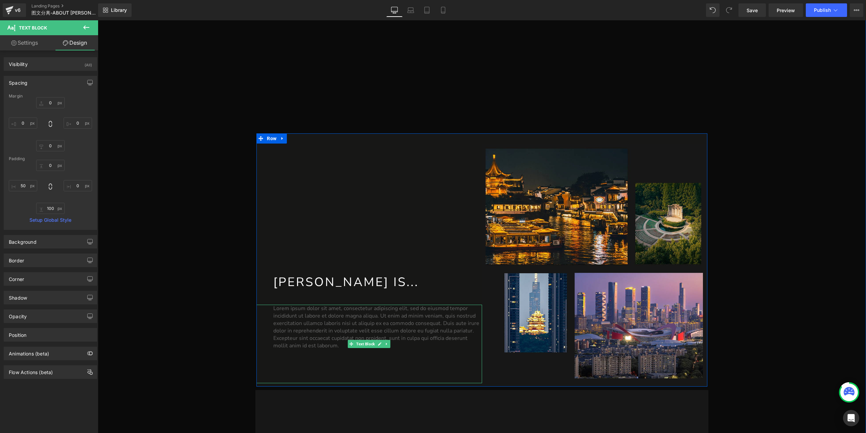
click at [319, 320] on p "Lorem ipsum dolor sit amet, consectetur adipiscing elit, sed do eiusmod tempor …" at bounding box center [377, 327] width 208 height 45
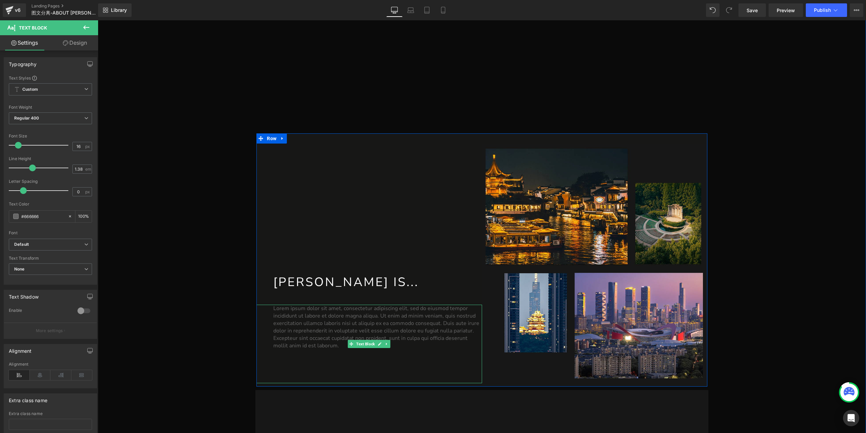
click at [328, 331] on p "Lorem ipsum dolor sit amet, consectetur adipiscing elit, sed do eiusmod tempor …" at bounding box center [377, 327] width 208 height 45
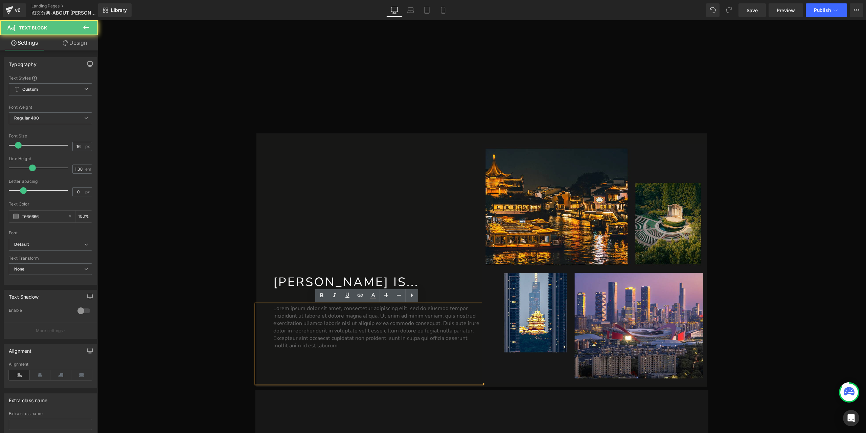
click at [347, 327] on p "Lorem ipsum dolor sit amet, consectetur adipiscing elit, sed do eiusmod tempor …" at bounding box center [377, 327] width 208 height 45
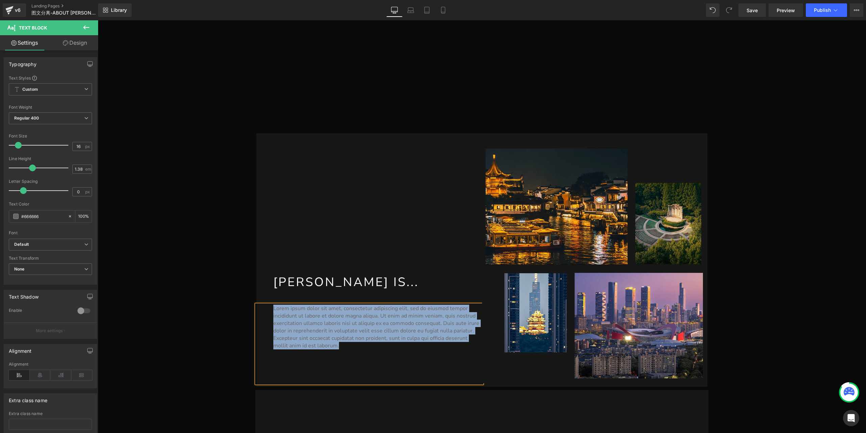
paste div
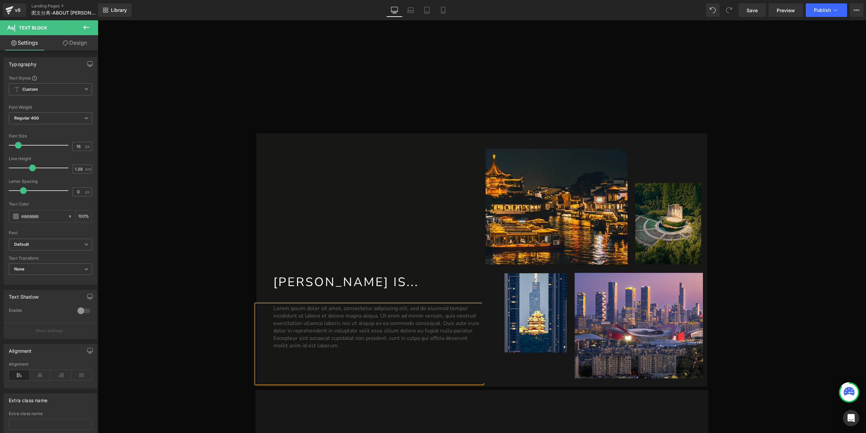
scroll to position [274, 0]
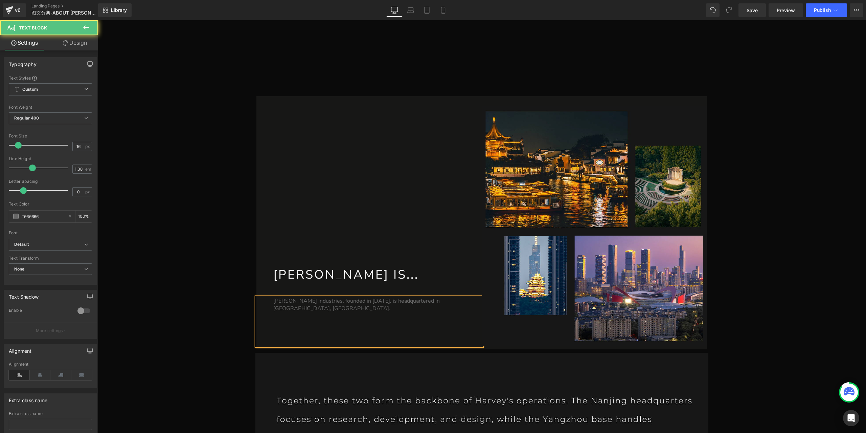
click at [431, 308] on p "[PERSON_NAME] Industries, founded in [DATE], is headquartered in [GEOGRAPHIC_DA…" at bounding box center [377, 304] width 208 height 15
drag, startPoint x: 79, startPoint y: 145, endPoint x: 63, endPoint y: 147, distance: 16.0
click at [63, 147] on div "Font Size 16 px" at bounding box center [50, 145] width 83 height 23
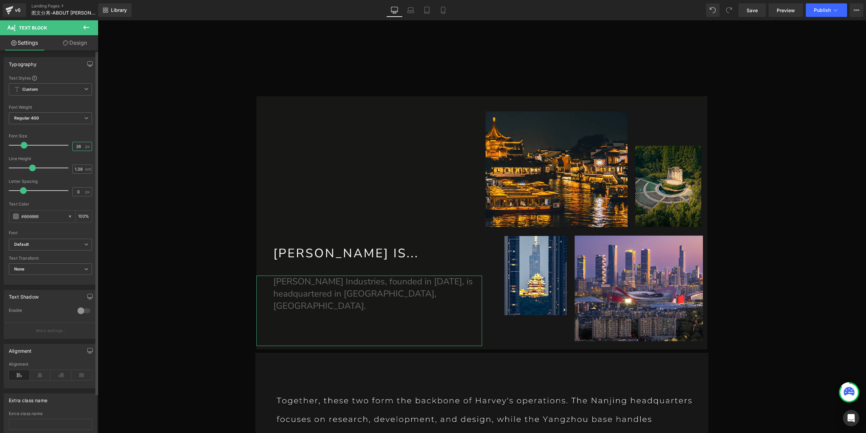
drag, startPoint x: 78, startPoint y: 146, endPoint x: 66, endPoint y: 143, distance: 12.5
click at [66, 143] on div "Font Size 26 px" at bounding box center [50, 145] width 83 height 23
click at [328, 297] on p "[PERSON_NAME] Industries, founded in [DATE], is headquartered in [GEOGRAPHIC_DA…" at bounding box center [377, 293] width 208 height 37
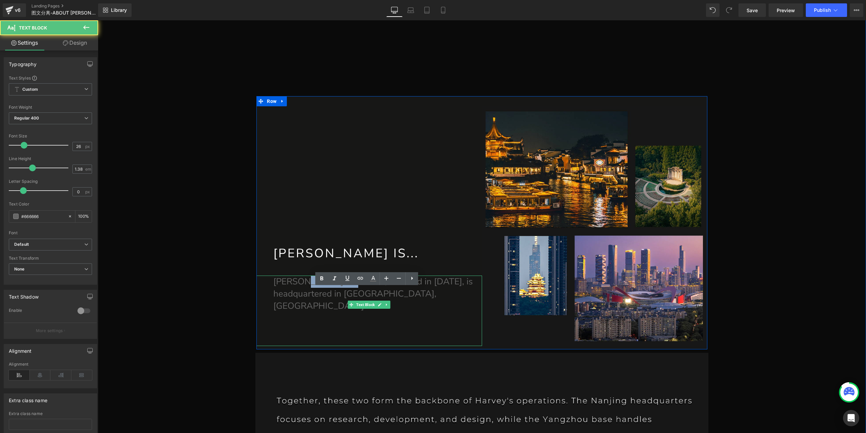
click at [328, 297] on p "[PERSON_NAME] Industries, founded in [DATE], is headquartered in [GEOGRAPHIC_DA…" at bounding box center [377, 293] width 208 height 37
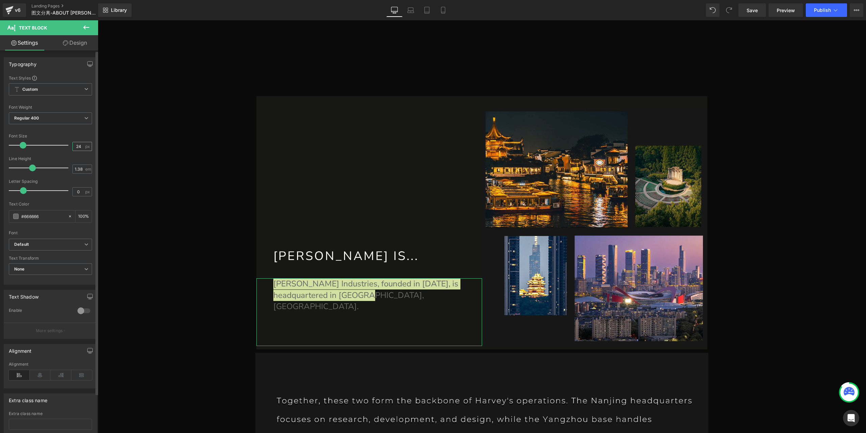
type input "24"
click at [15, 216] on span at bounding box center [15, 216] width 5 height 5
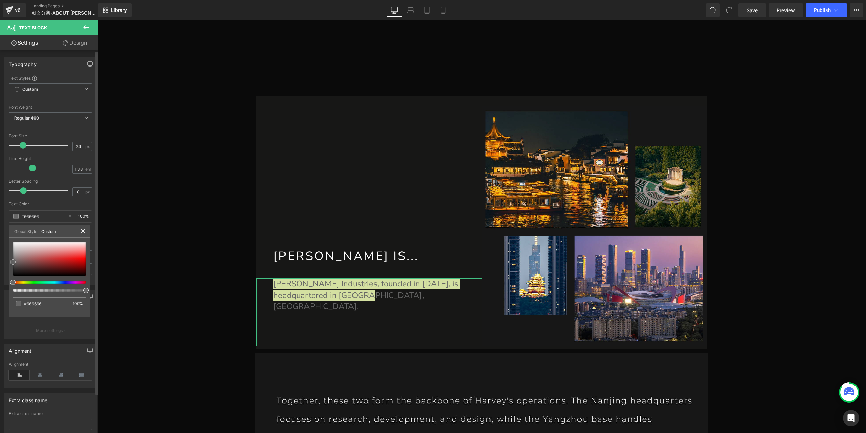
type input "#a04949"
type input "#b26060"
type input "#ffffff"
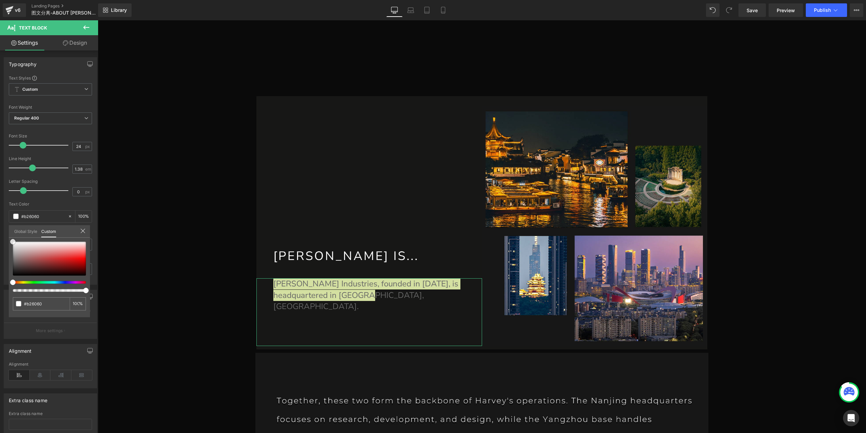
type input "#ffffff"
drag, startPoint x: 37, startPoint y: 255, endPoint x: -27, endPoint y: 222, distance: 71.7
click at [0, 222] on html "Text Block You are previewing how the will restyle your page. You can not edit …" at bounding box center [433, 216] width 866 height 433
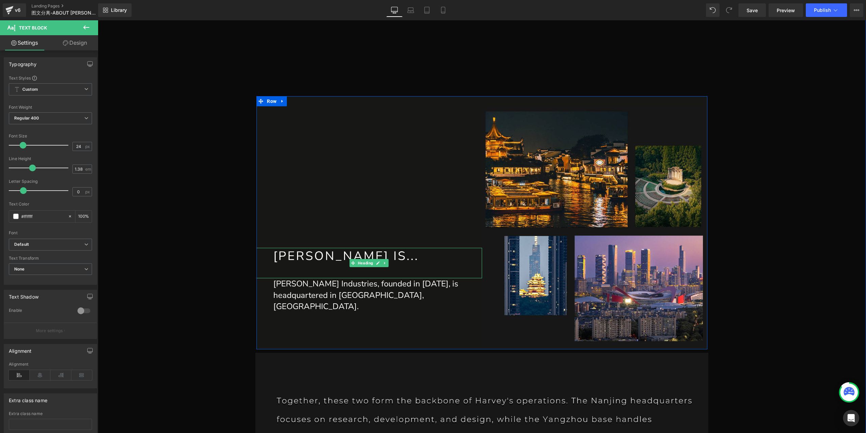
click at [323, 263] on h1 "[PERSON_NAME] IS..." at bounding box center [377, 256] width 208 height 17
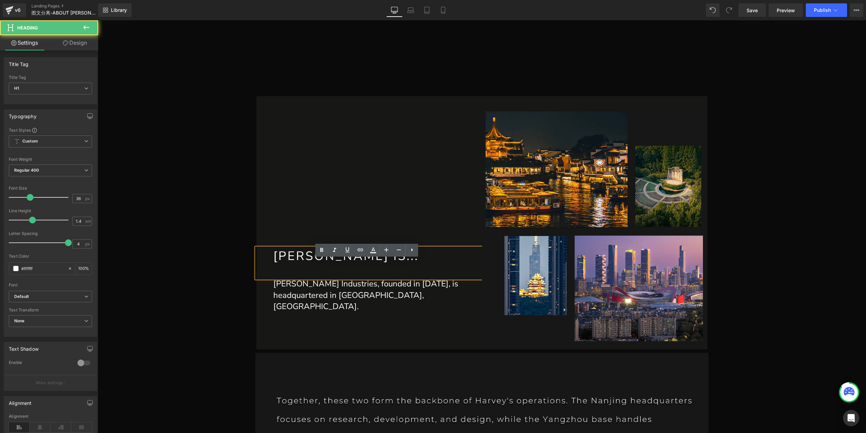
click at [74, 39] on link "Design" at bounding box center [74, 42] width 49 height 15
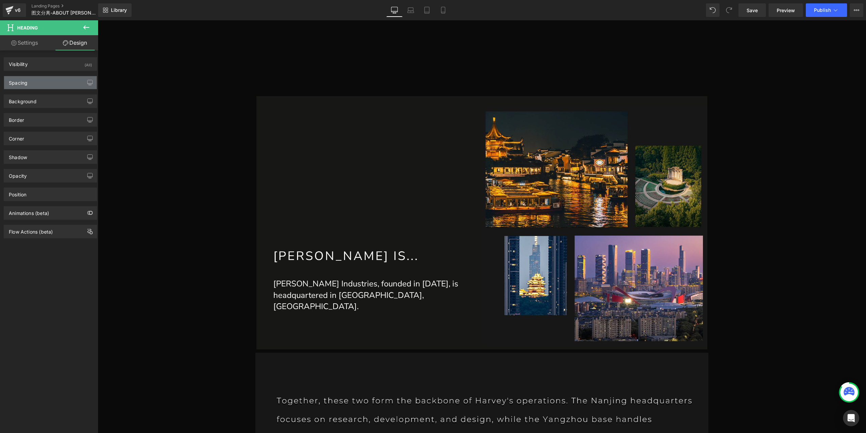
click at [19, 84] on div "Spacing" at bounding box center [18, 80] width 19 height 9
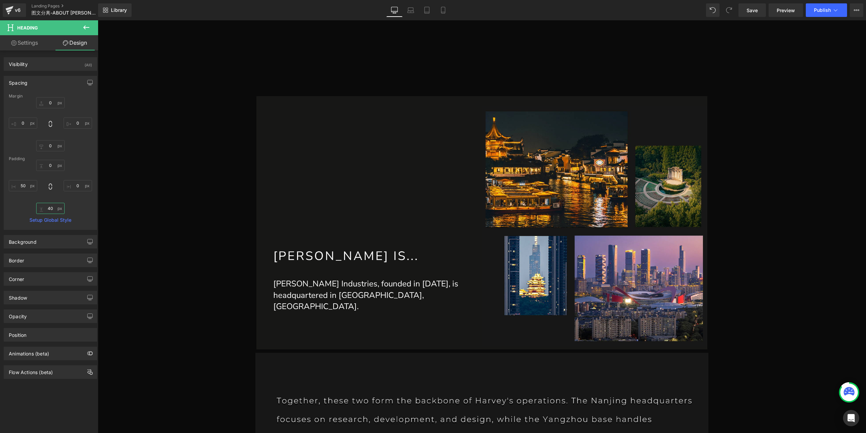
click at [53, 209] on input "40" at bounding box center [50, 208] width 28 height 11
click at [53, 211] on input "60" at bounding box center [50, 208] width 28 height 11
type input "100"
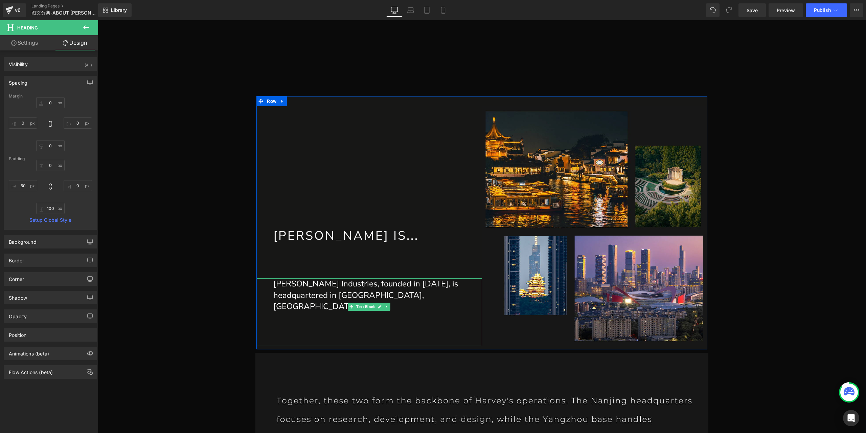
click at [329, 301] on p "[PERSON_NAME] Industries, founded in [DATE], is headquartered in [GEOGRAPHIC_DA…" at bounding box center [377, 295] width 208 height 34
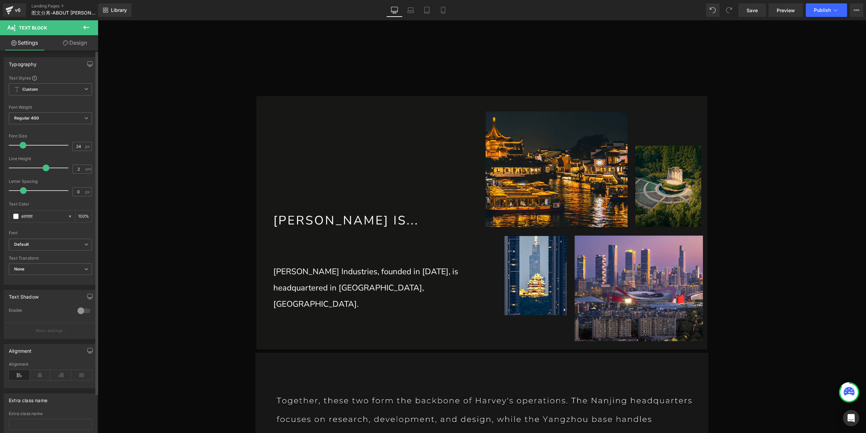
type input "2.1"
drag, startPoint x: 31, startPoint y: 169, endPoint x: 45, endPoint y: 166, distance: 14.5
click at [45, 166] on span at bounding box center [48, 167] width 7 height 7
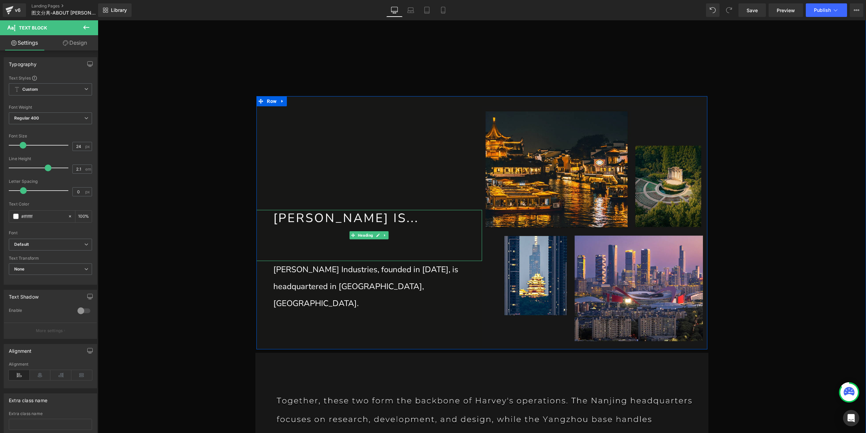
click at [297, 227] on h1 "[PERSON_NAME] IS..." at bounding box center [377, 218] width 208 height 17
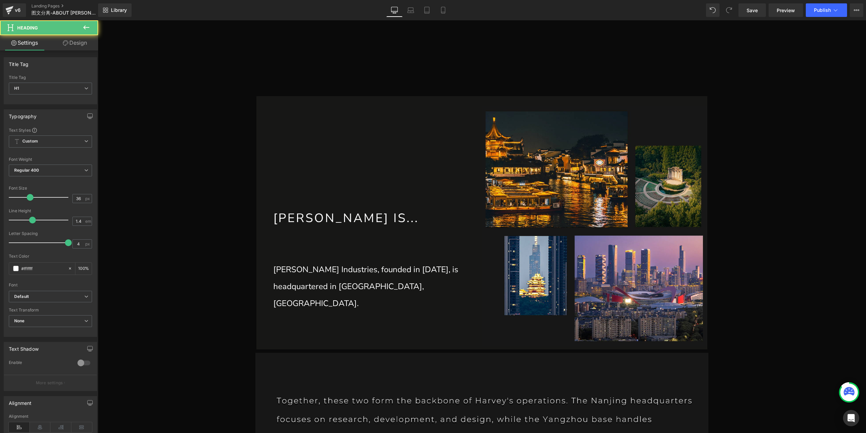
click at [69, 44] on link "Design" at bounding box center [74, 42] width 49 height 15
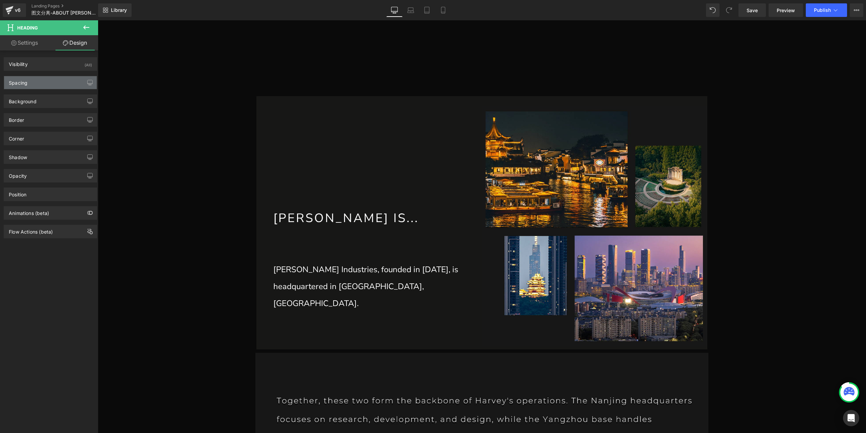
click at [35, 86] on div "Spacing" at bounding box center [50, 82] width 93 height 13
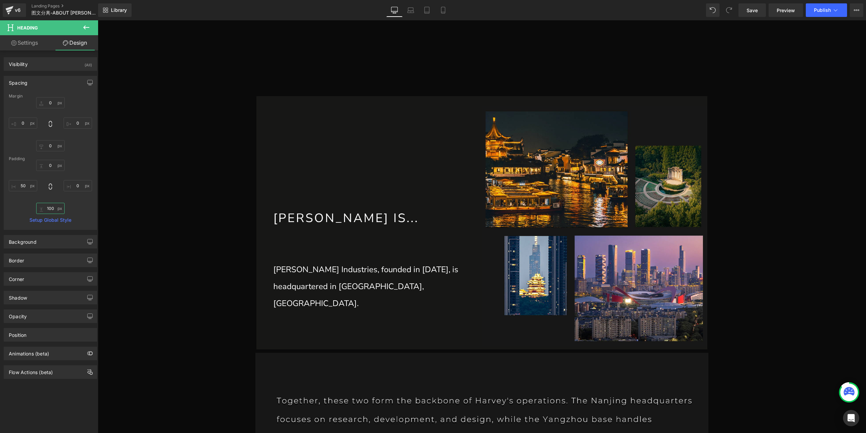
click at [50, 208] on input "100" at bounding box center [50, 208] width 28 height 11
click at [54, 209] on input "60" at bounding box center [50, 208] width 28 height 11
type input "70"
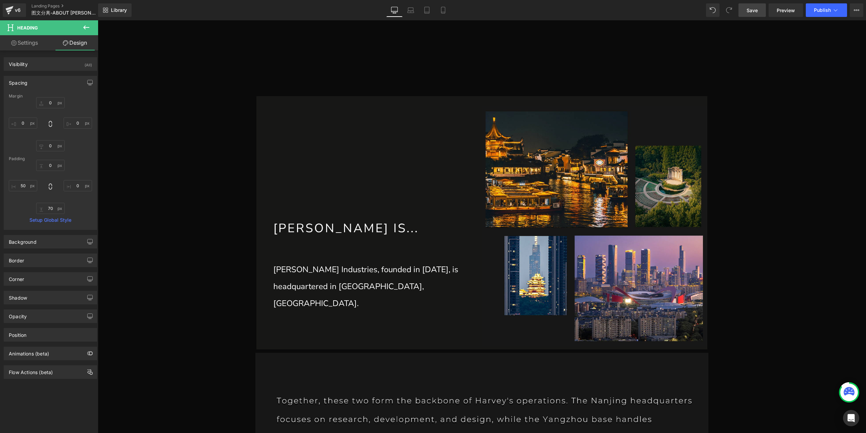
click at [757, 15] on link "Save" at bounding box center [752, 10] width 27 height 14
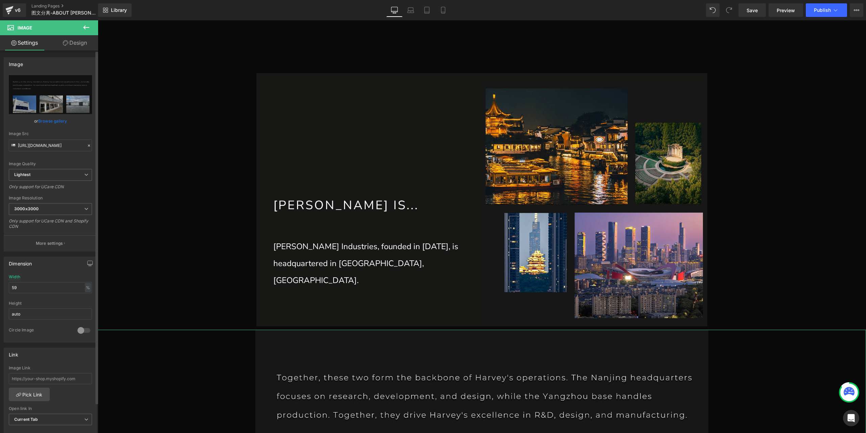
scroll to position [308, 0]
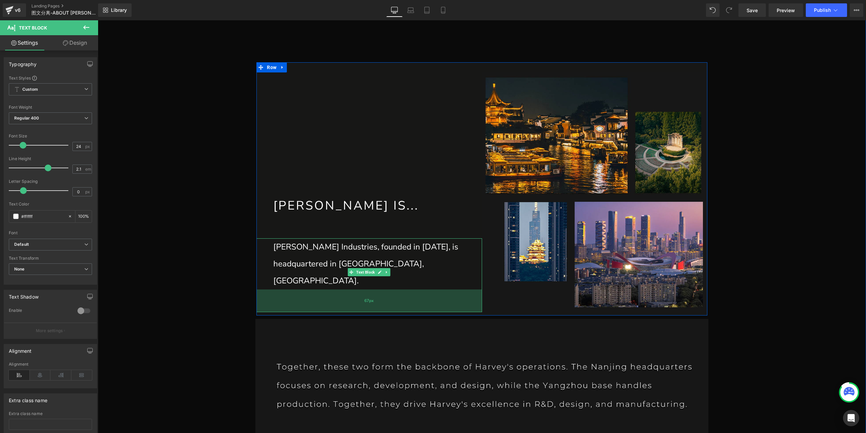
drag, startPoint x: 329, startPoint y: 305, endPoint x: 328, endPoint y: 294, distance: 11.2
click at [328, 294] on div "67px" at bounding box center [369, 300] width 225 height 23
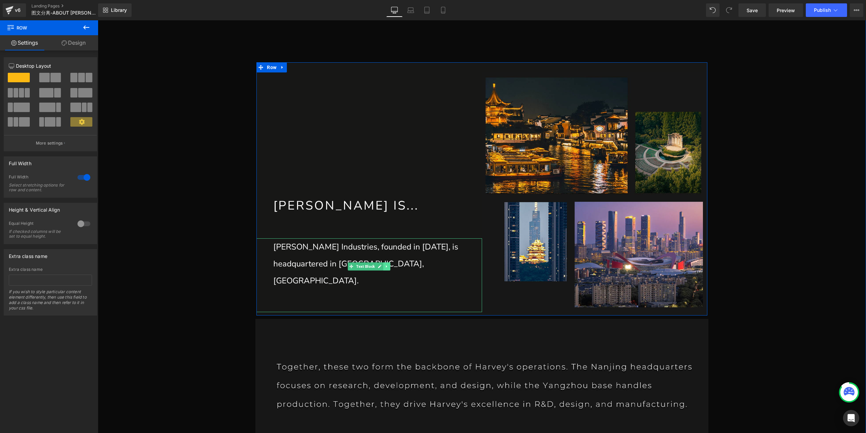
click at [386, 268] on icon at bounding box center [386, 266] width 1 height 2
click at [383, 268] on icon at bounding box center [384, 267] width 4 height 4
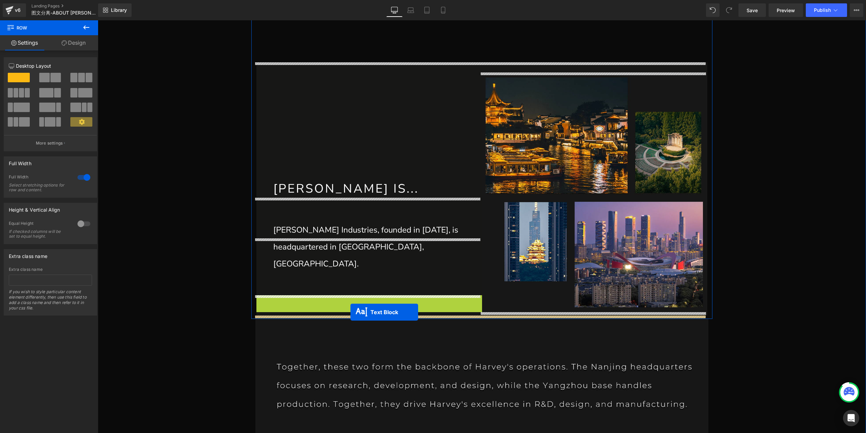
drag, startPoint x: 350, startPoint y: 282, endPoint x: 351, endPoint y: 312, distance: 30.5
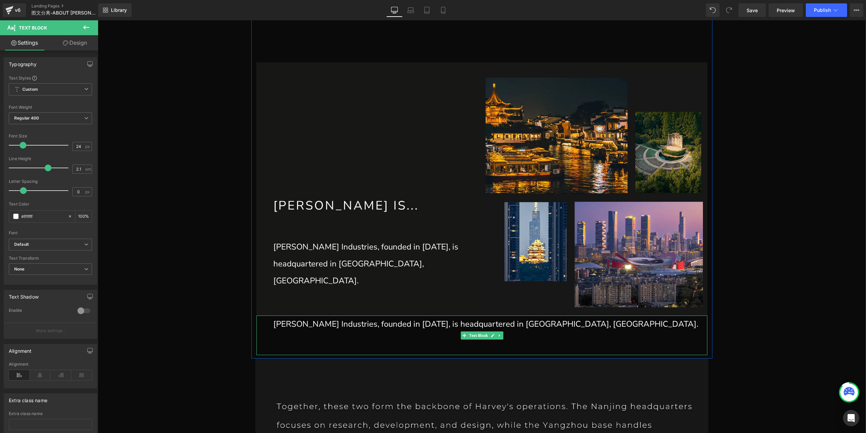
click at [476, 325] on p "[PERSON_NAME] Industries, founded in [DATE], is headquartered in [GEOGRAPHIC_DA…" at bounding box center [490, 323] width 434 height 17
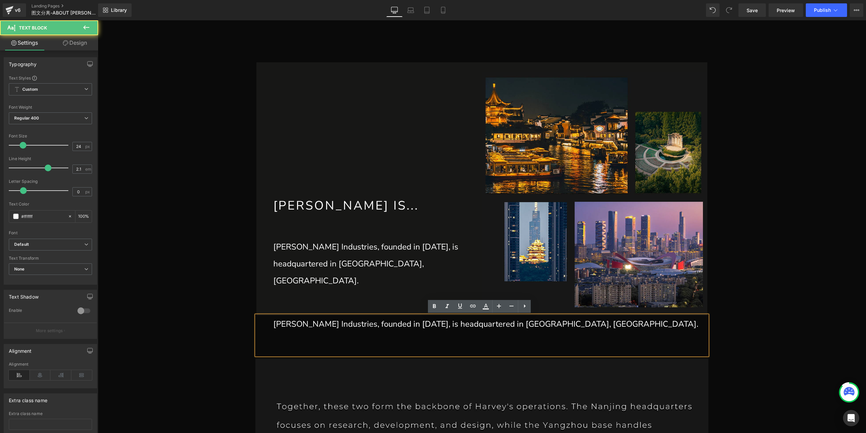
click at [331, 328] on p "[PERSON_NAME] Industries, founded in [DATE], is headquartered in [GEOGRAPHIC_DA…" at bounding box center [490, 323] width 434 height 17
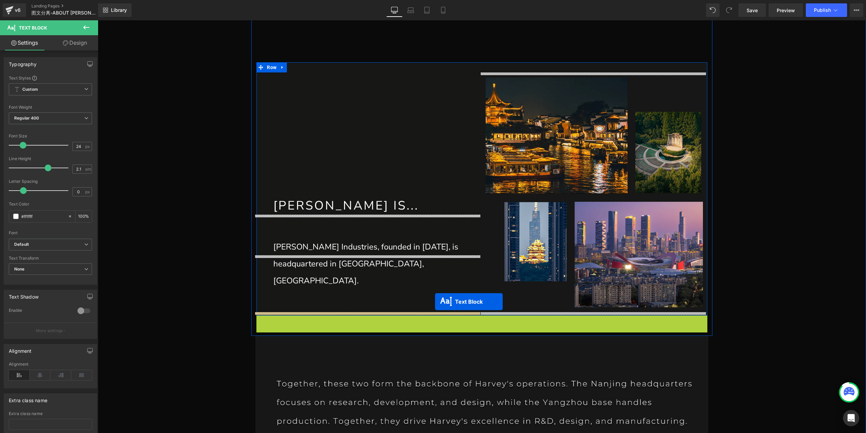
drag, startPoint x: 462, startPoint y: 338, endPoint x: 435, endPoint y: 302, distance: 45.1
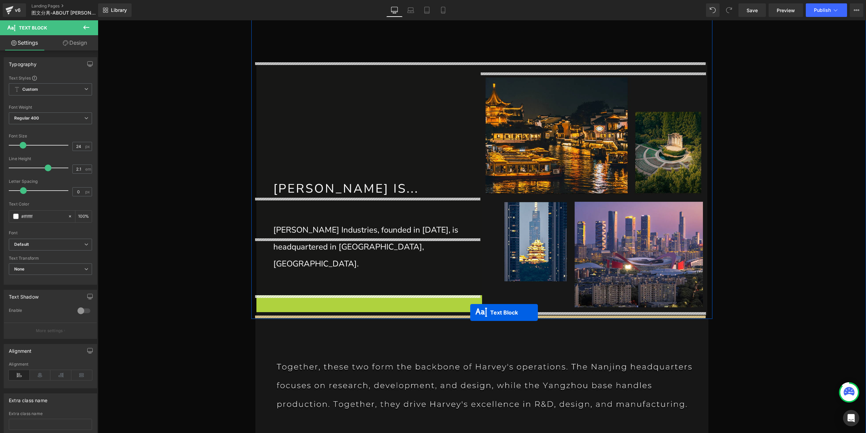
drag, startPoint x: 351, startPoint y: 284, endPoint x: 470, endPoint y: 312, distance: 123.1
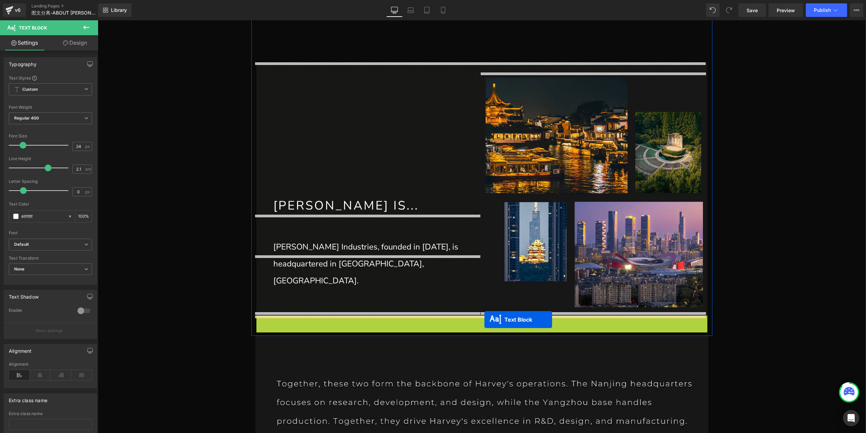
drag, startPoint x: 462, startPoint y: 335, endPoint x: 485, endPoint y: 319, distance: 27.0
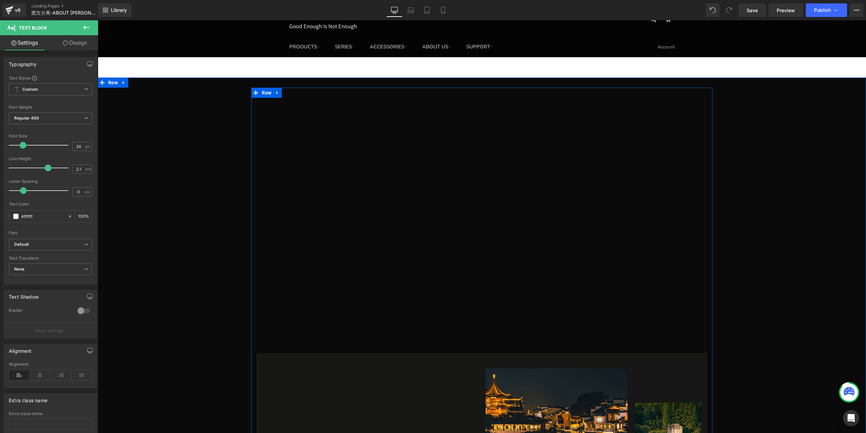
scroll to position [0, 0]
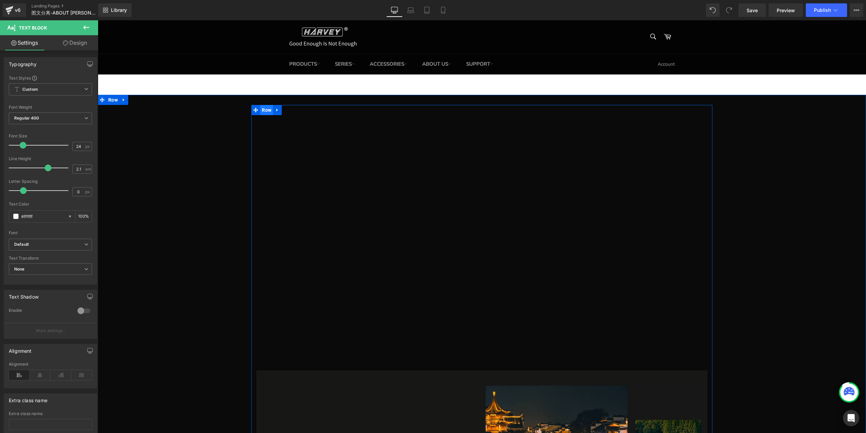
click at [266, 111] on span "Row" at bounding box center [266, 110] width 13 height 10
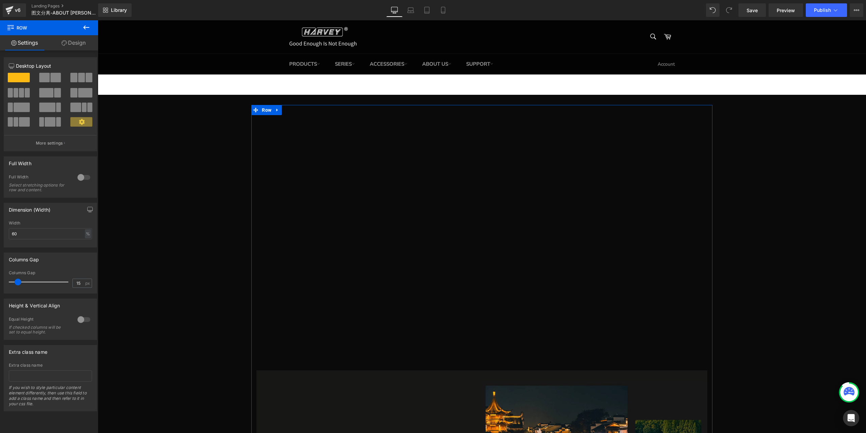
click at [69, 43] on link "Design" at bounding box center [73, 42] width 49 height 15
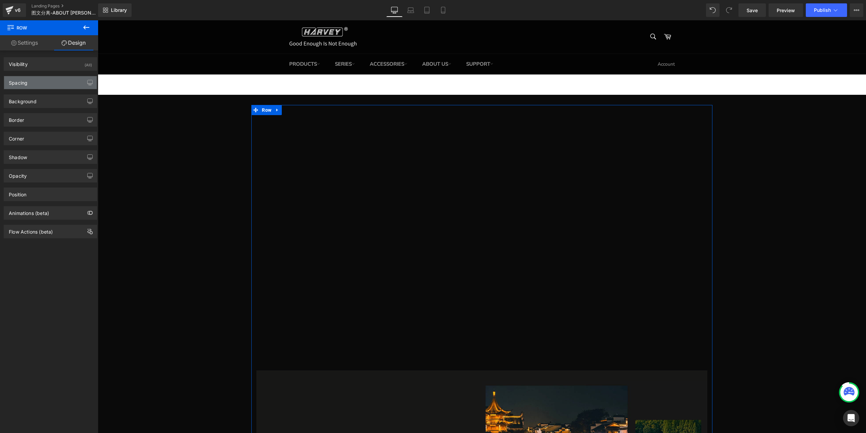
click at [49, 87] on div "Spacing" at bounding box center [50, 82] width 93 height 13
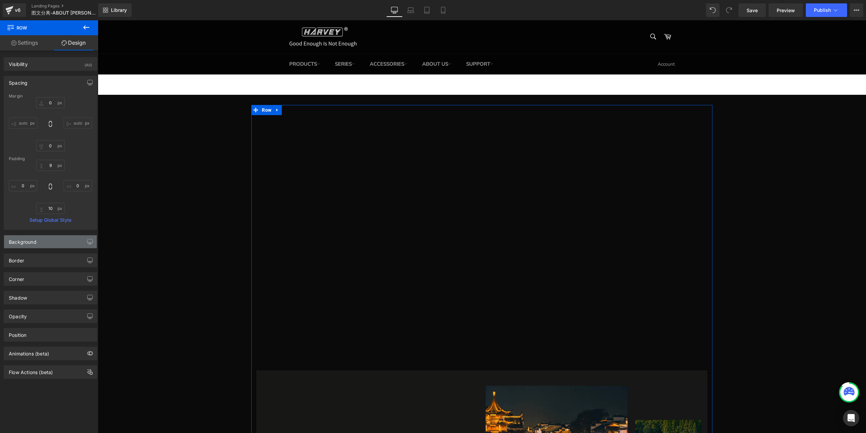
click at [51, 246] on div "Background" at bounding box center [50, 241] width 93 height 13
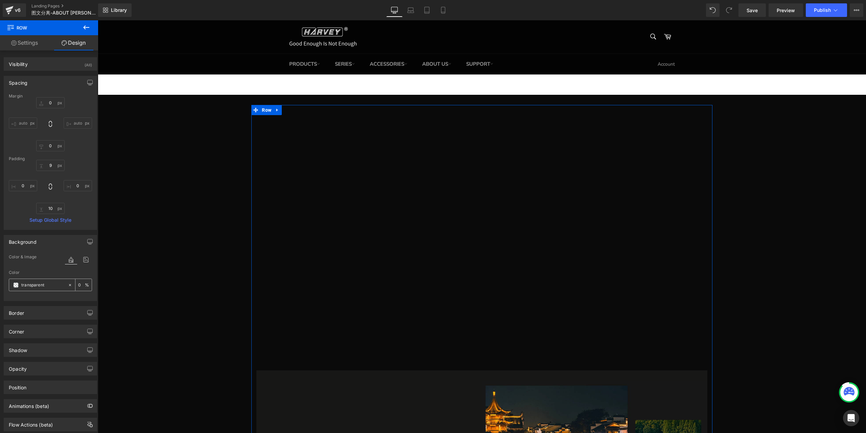
click at [30, 283] on input "transparent" at bounding box center [42, 284] width 43 height 7
click at [14, 284] on span at bounding box center [15, 284] width 5 height 5
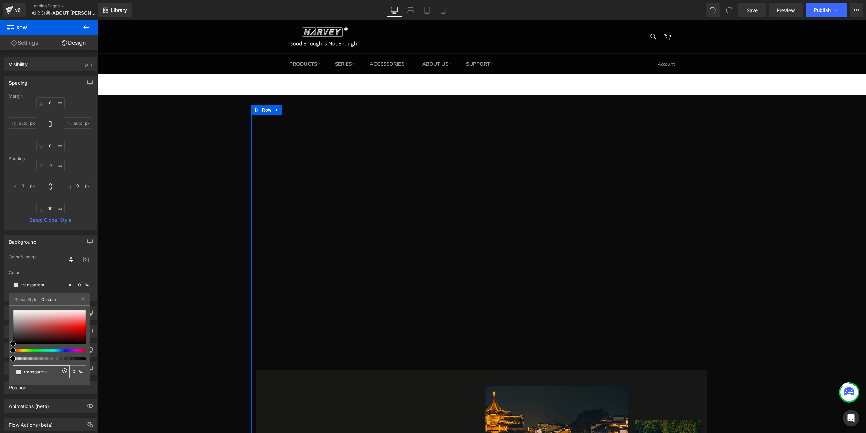
click at [36, 370] on input "transparent" at bounding box center [42, 371] width 36 height 7
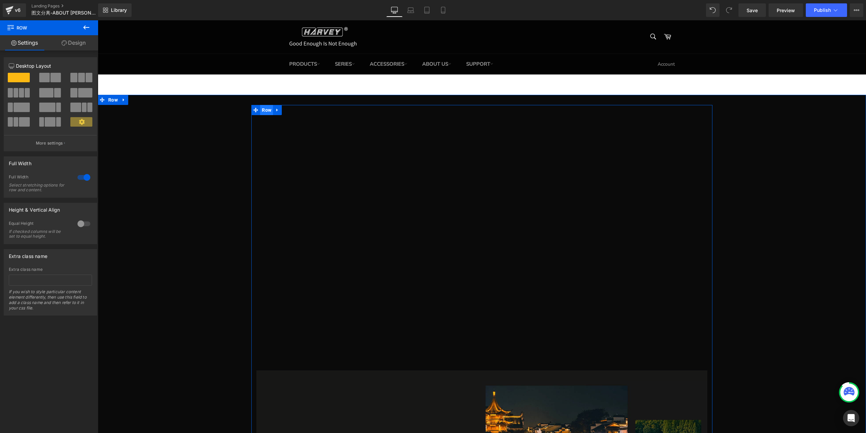
click at [264, 109] on span "Row" at bounding box center [266, 110] width 13 height 10
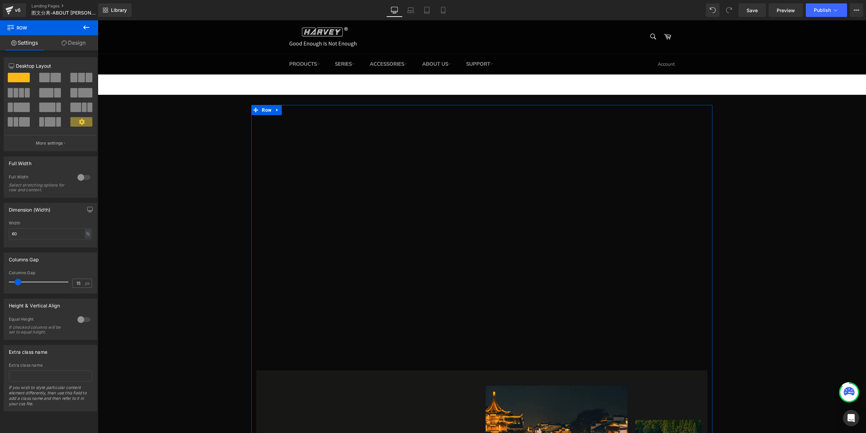
click at [68, 38] on link "Design" at bounding box center [73, 42] width 49 height 15
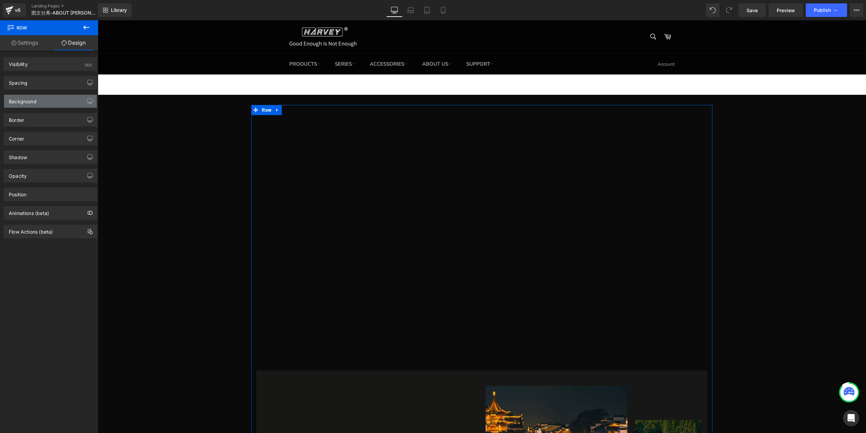
click at [38, 100] on div "Background" at bounding box center [50, 101] width 93 height 13
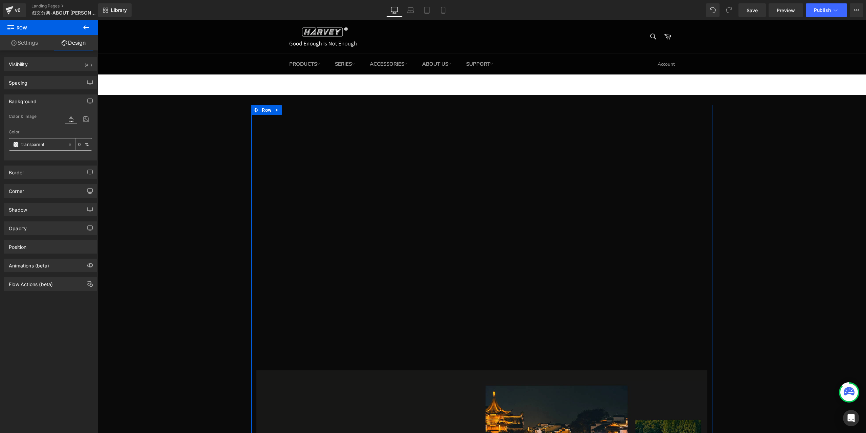
click at [24, 144] on input "transparent" at bounding box center [42, 144] width 43 height 7
paste input "171716"
type input "171716"
type input "100"
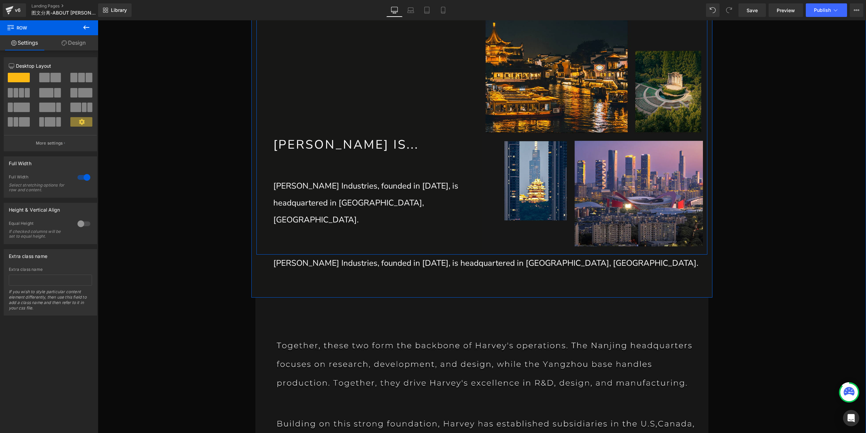
scroll to position [406, 0]
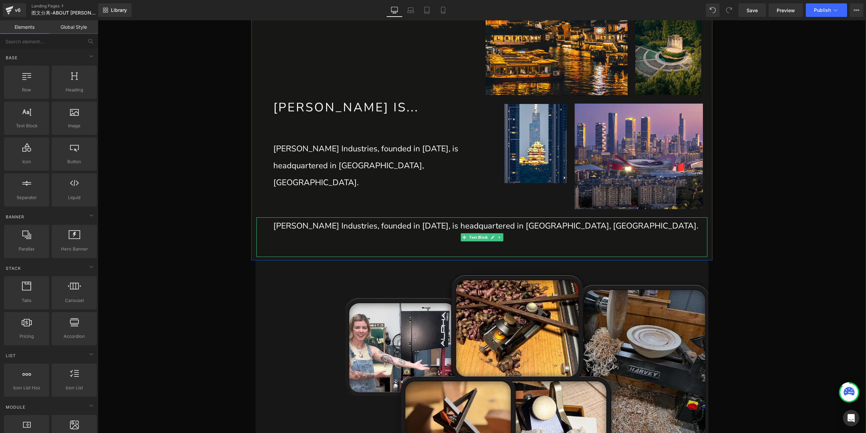
click at [486, 226] on p "[PERSON_NAME] Industries, founded in [DATE], is headquartered in [GEOGRAPHIC_DA…" at bounding box center [490, 225] width 434 height 17
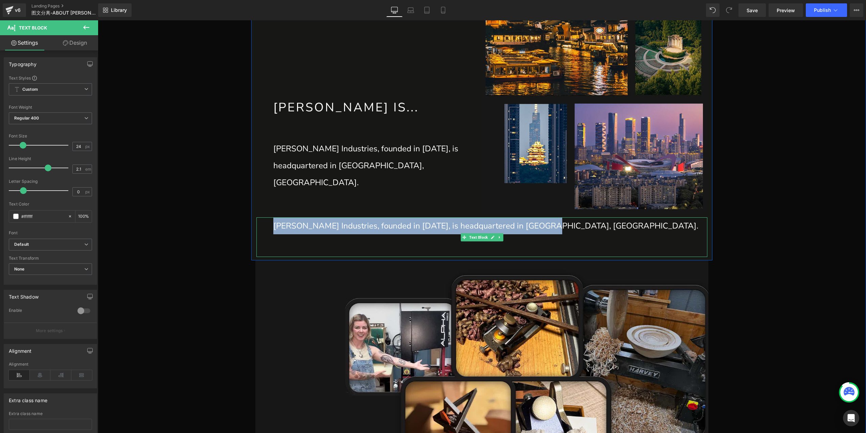
click at [398, 228] on p "[PERSON_NAME] Industries, founded in [DATE], is headquartered in [GEOGRAPHIC_DA…" at bounding box center [490, 225] width 434 height 17
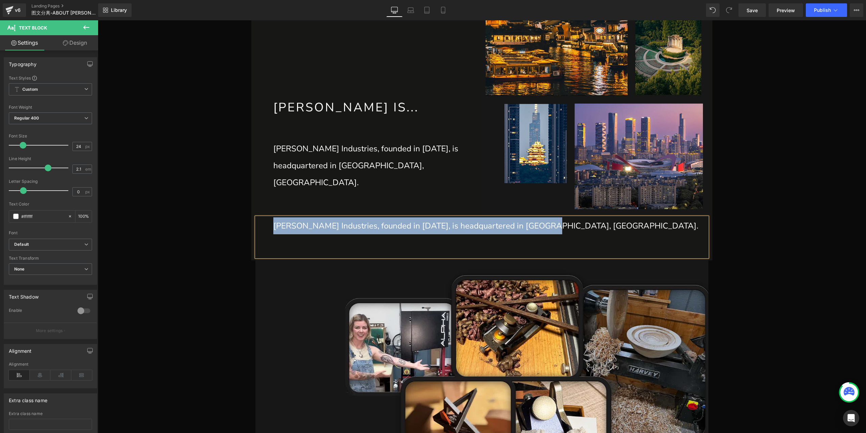
paste div
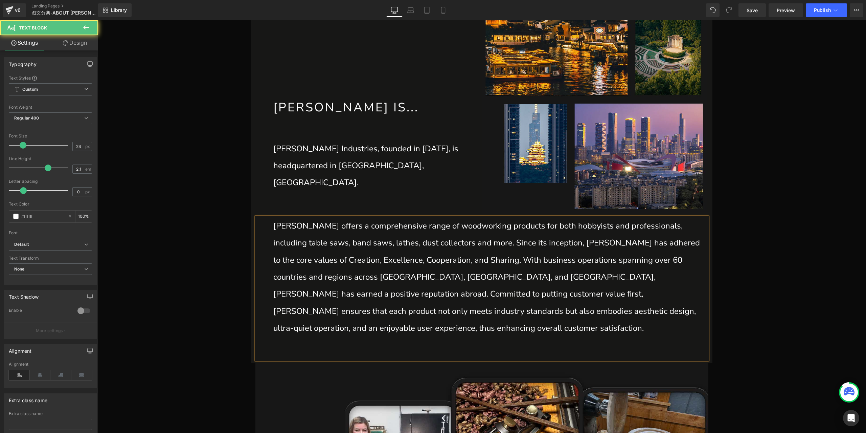
click at [459, 246] on p "Harvey offers a comprehensive range of woodworkingproducts for both hobbyists …" at bounding box center [490, 276] width 434 height 119
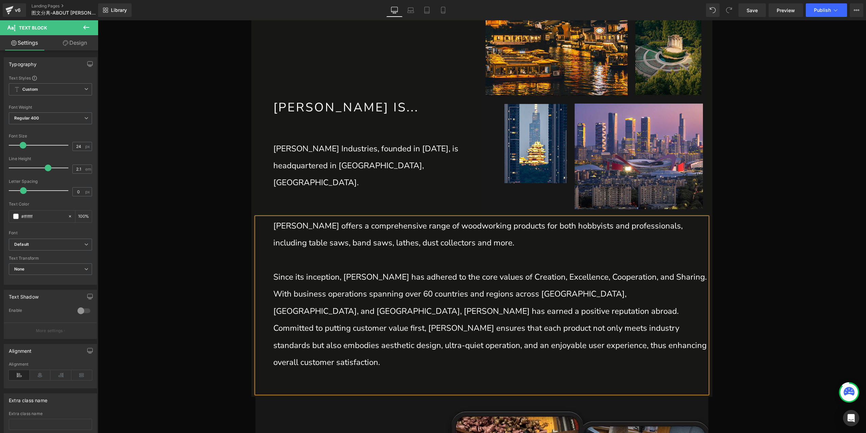
click at [493, 276] on p "Since its inception, Harvey has adhered to the core values ofCreation, Excelle…" at bounding box center [490, 319] width 434 height 102
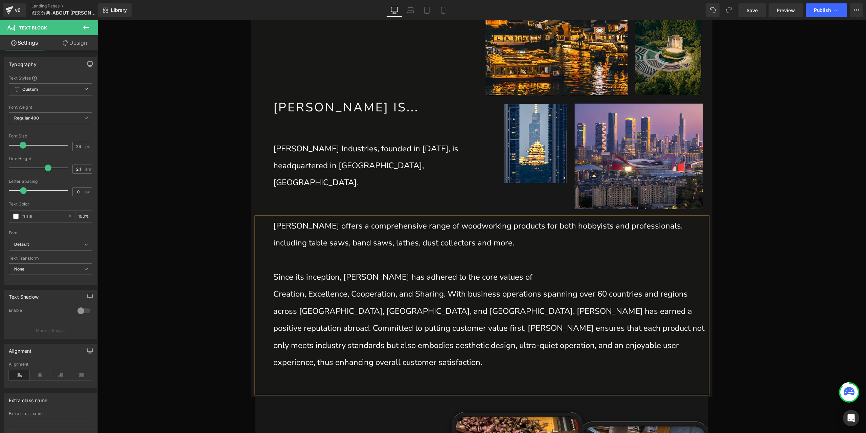
click at [448, 297] on p "Creation, Excellence, Cooperation, and Sharing. With business operations spann…" at bounding box center [490, 327] width 434 height 85
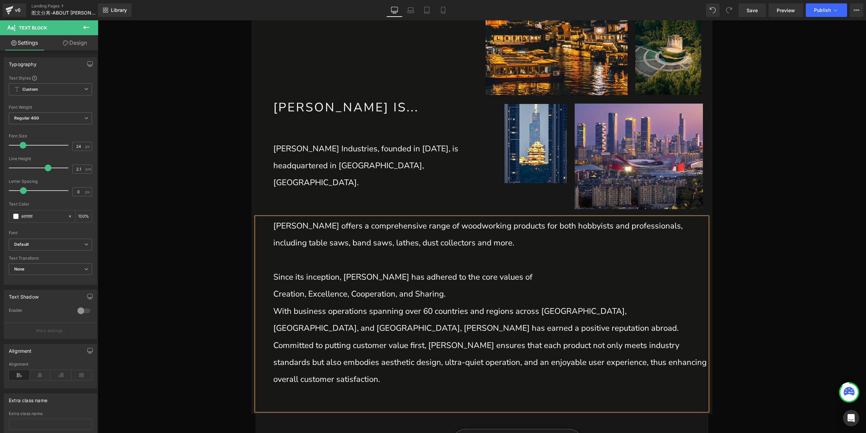
click at [447, 329] on p "With business operations spanning over 60 countries and regions across North Am…" at bounding box center [490, 345] width 434 height 85
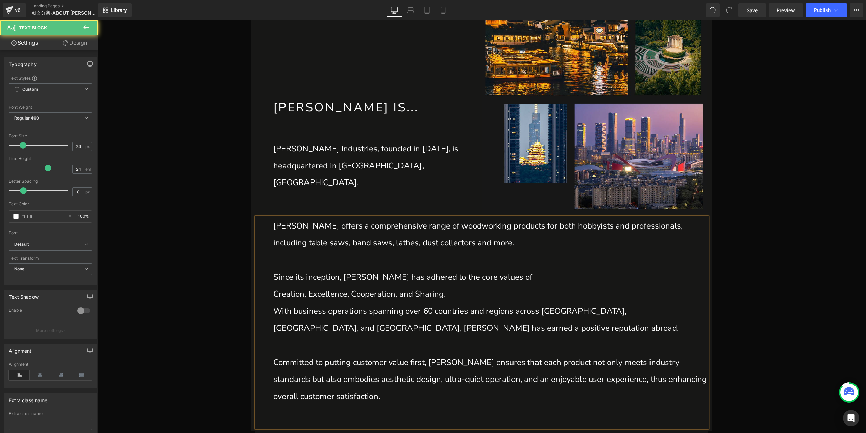
drag, startPoint x: 444, startPoint y: 298, endPoint x: 266, endPoint y: 294, distance: 177.7
click at [266, 294] on div "Harvey offers a comprehensive range of woodworkingproducts for both hobbyists …" at bounding box center [482, 322] width 451 height 210
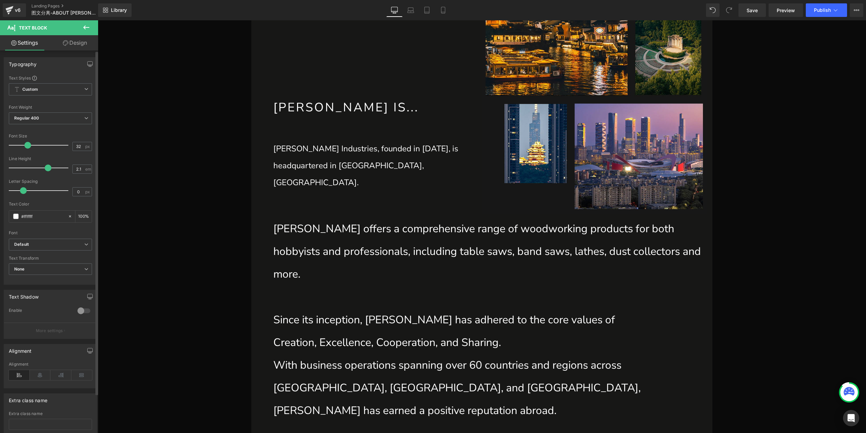
drag, startPoint x: 22, startPoint y: 145, endPoint x: 27, endPoint y: 145, distance: 4.7
click at [27, 145] on span at bounding box center [27, 145] width 7 height 7
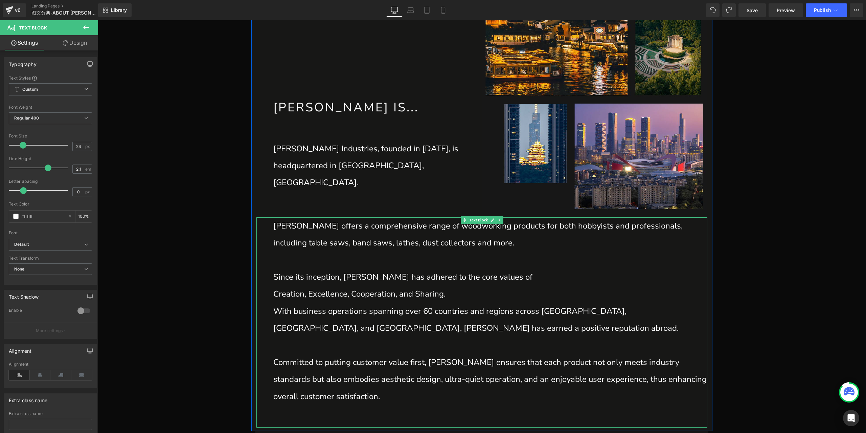
click at [308, 294] on p "Creation, Excellence, Cooperation, and Sharing." at bounding box center [490, 293] width 434 height 17
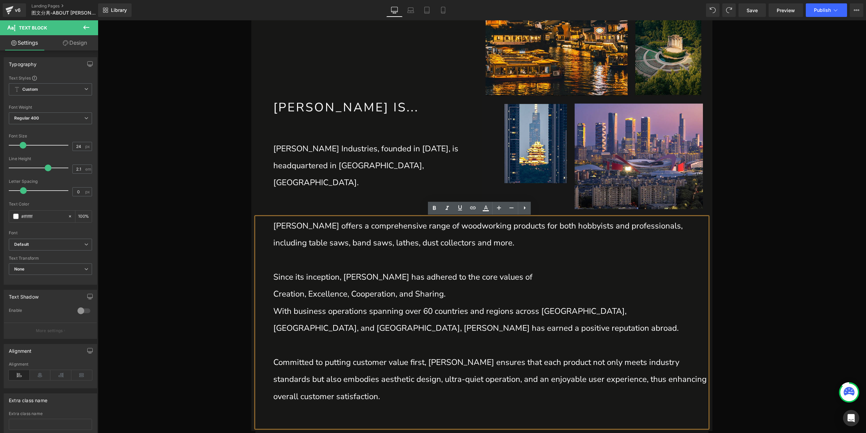
drag, startPoint x: 448, startPoint y: 298, endPoint x: 254, endPoint y: 299, distance: 193.6
click at [257, 299] on div "Harvey offers a comprehensive range of woodworkingproducts for both hobbyists …" at bounding box center [482, 322] width 451 height 210
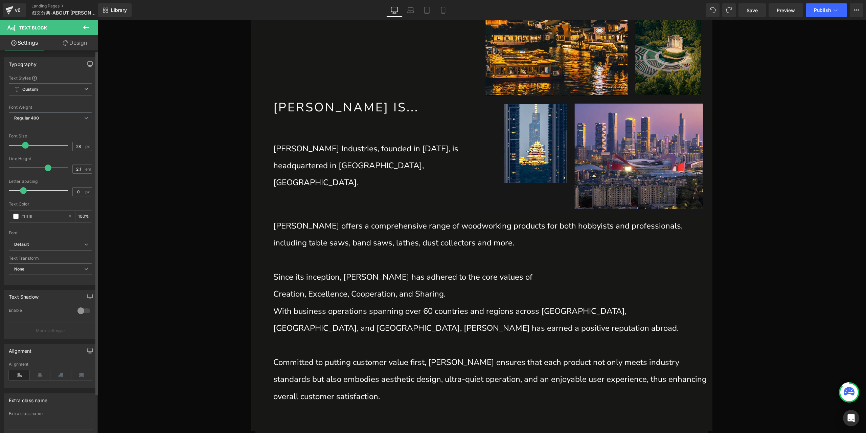
click at [24, 144] on span at bounding box center [25, 145] width 7 height 7
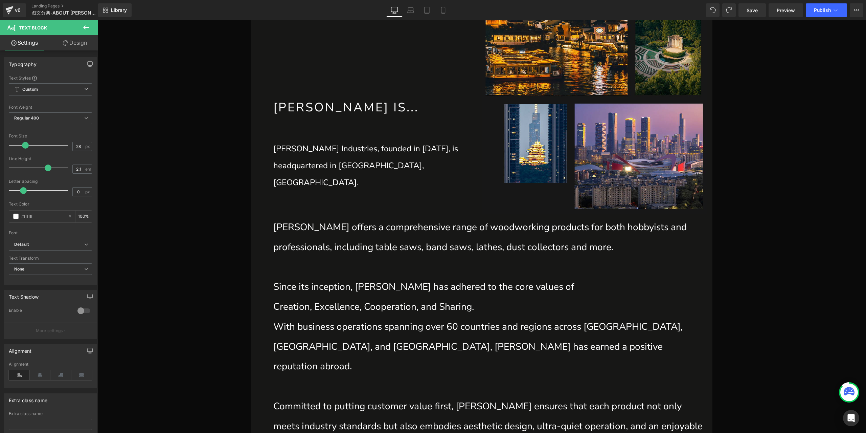
type input "24"
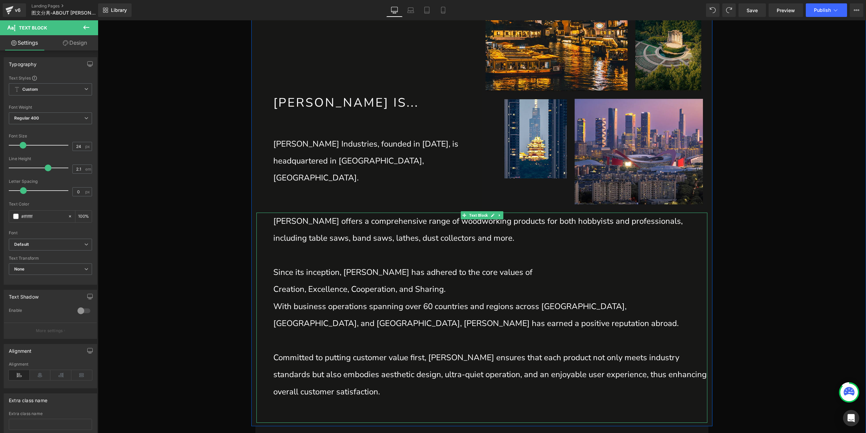
scroll to position [474, 0]
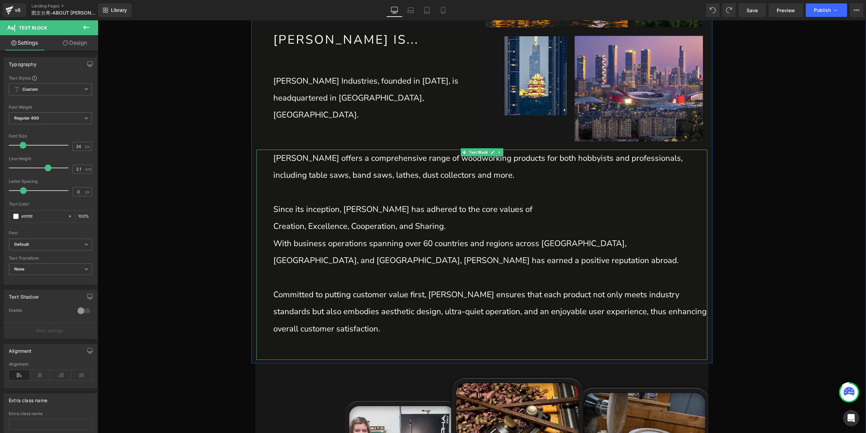
click at [311, 237] on p "With business operations spanning over 60 countries and regions across [GEOGRAP…" at bounding box center [490, 252] width 434 height 34
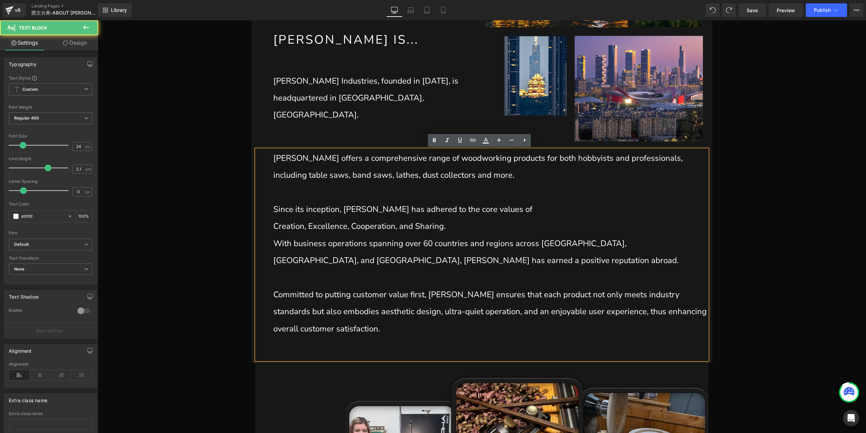
click at [314, 201] on p "Since its inception, [PERSON_NAME] has adhered to the core values of" at bounding box center [490, 209] width 434 height 17
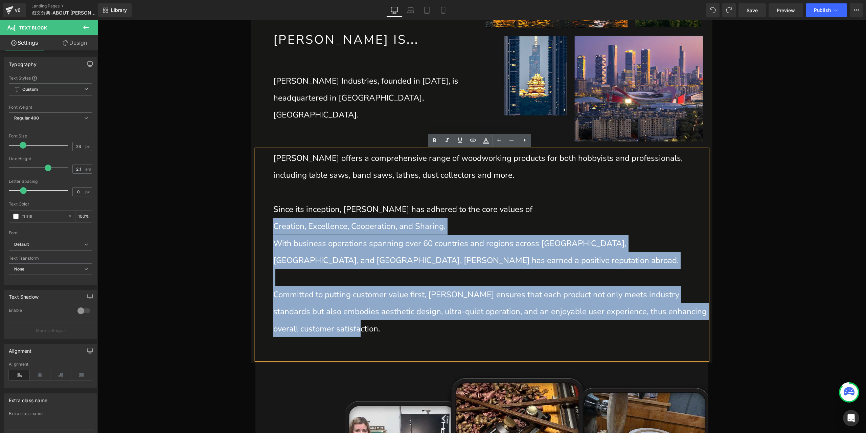
drag, startPoint x: 273, startPoint y: 223, endPoint x: 376, endPoint y: 337, distance: 153.8
click at [376, 337] on div "Harvey offers a comprehensive range of woodworkingproducts for both hobbyists …" at bounding box center [482, 255] width 451 height 210
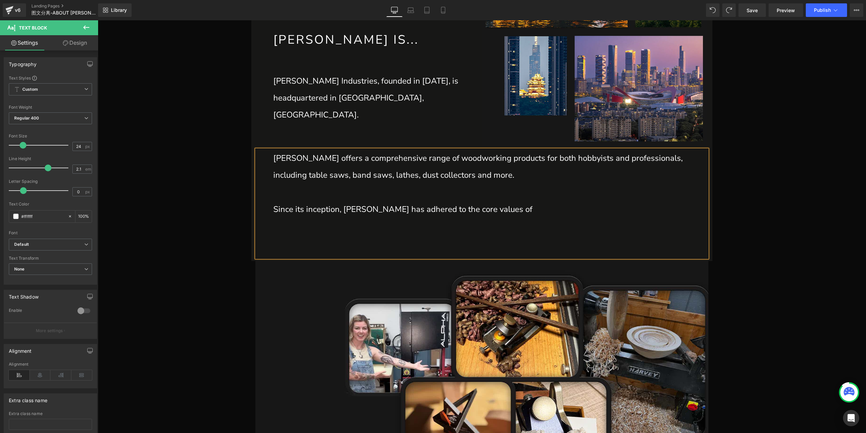
click at [472, 194] on p at bounding box center [490, 192] width 434 height 17
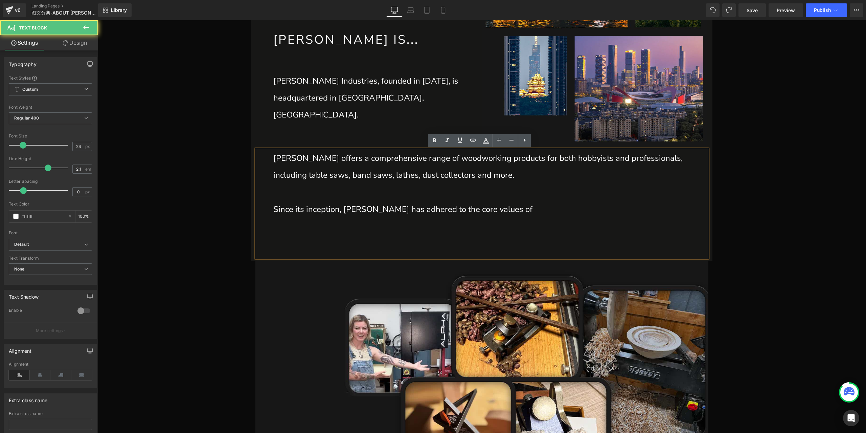
click at [447, 227] on p at bounding box center [490, 226] width 434 height 17
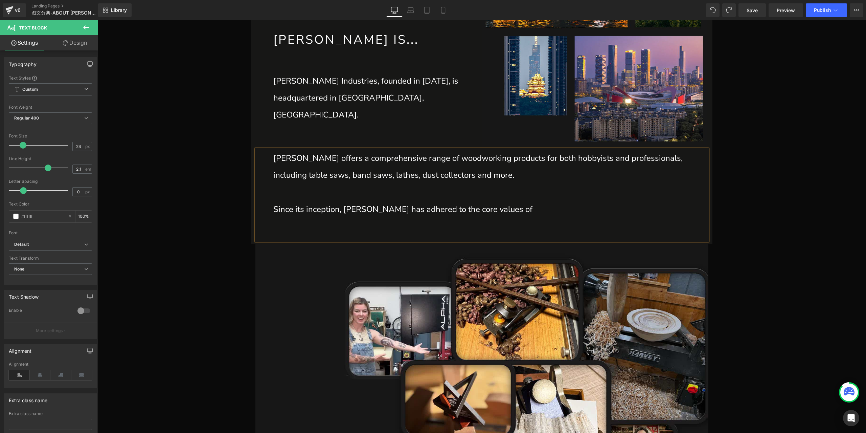
click at [87, 48] on link "Design" at bounding box center [74, 42] width 49 height 15
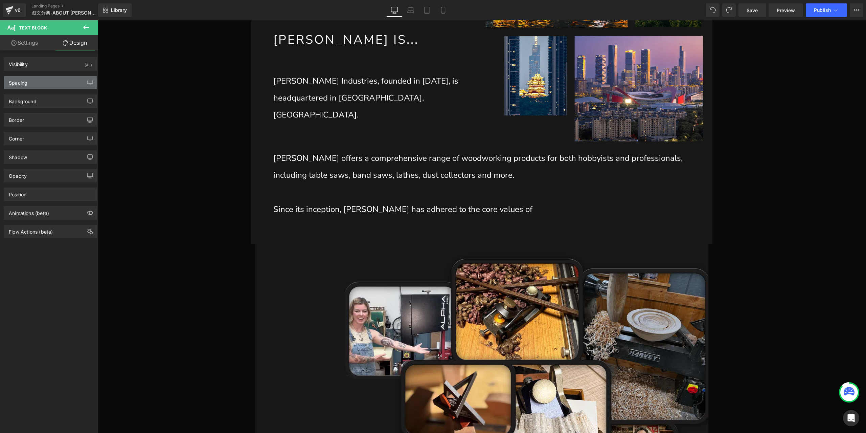
click at [46, 84] on div "Spacing" at bounding box center [50, 82] width 93 height 13
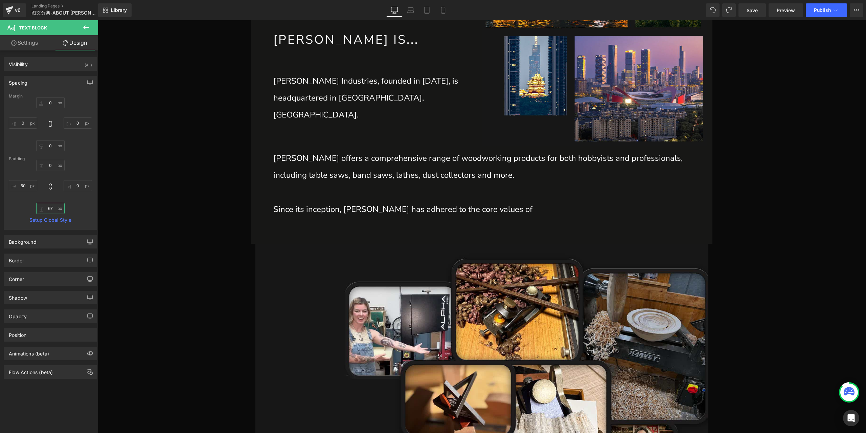
click at [53, 206] on input "67" at bounding box center [50, 208] width 28 height 11
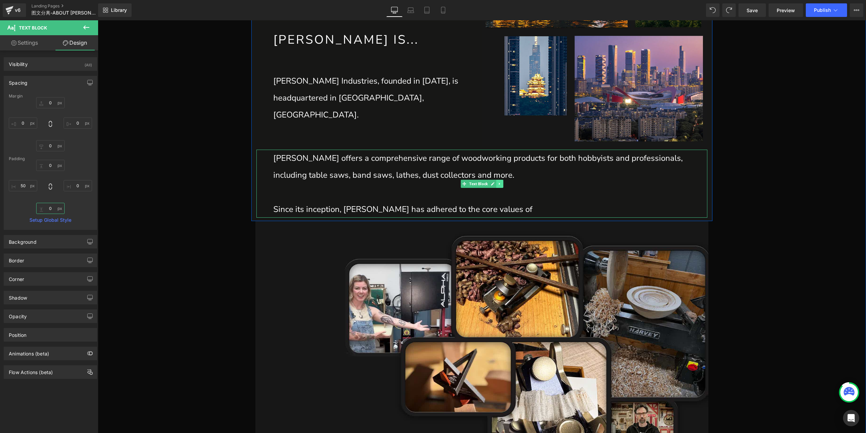
type input "0"
click at [498, 183] on icon at bounding box center [500, 184] width 4 height 4
click at [494, 184] on icon at bounding box center [496, 184] width 4 height 4
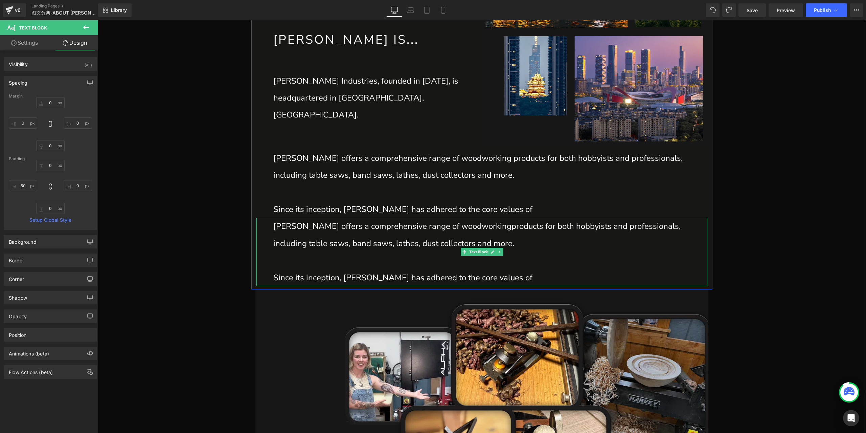
click at [411, 237] on p "Harvey offers a comprehensive range of woodworkingproducts for both hobbyists a…" at bounding box center [490, 235] width 434 height 34
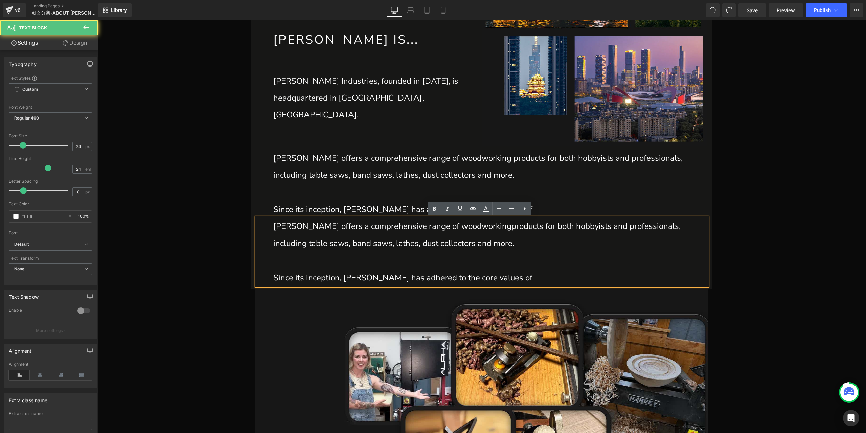
click at [416, 243] on p "Harvey offers a comprehensive range of woodworkingproducts for both hobbyists a…" at bounding box center [490, 235] width 434 height 34
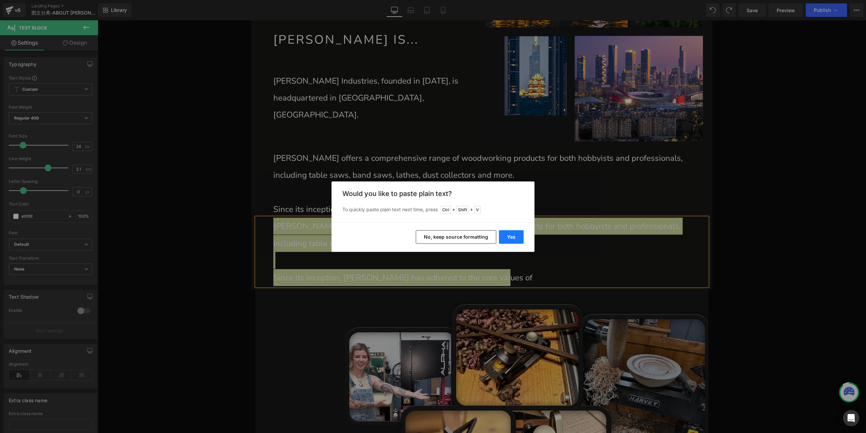
click at [507, 234] on button "Yes" at bounding box center [511, 237] width 25 height 14
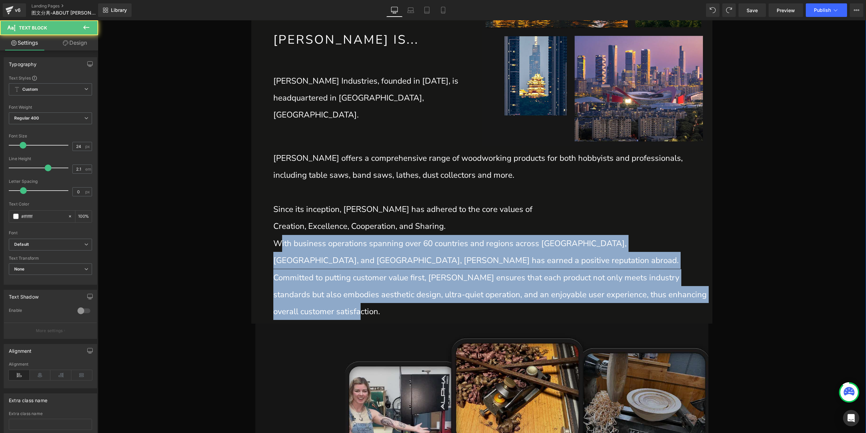
drag, startPoint x: 274, startPoint y: 242, endPoint x: 420, endPoint y: 339, distance: 175.5
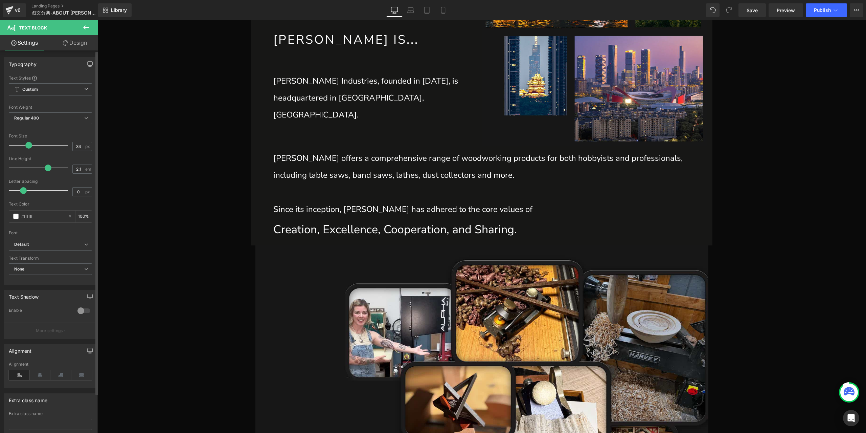
drag, startPoint x: 24, startPoint y: 146, endPoint x: 30, endPoint y: 146, distance: 5.8
click at [30, 146] on span at bounding box center [28, 145] width 7 height 7
click at [338, 230] on p "Creation, Excellence, Cooperation, and Sharing." at bounding box center [490, 230] width 434 height 24
drag, startPoint x: 79, startPoint y: 147, endPoint x: 65, endPoint y: 144, distance: 14.4
click at [65, 144] on div "Font Size 34 px" at bounding box center [50, 145] width 83 height 23
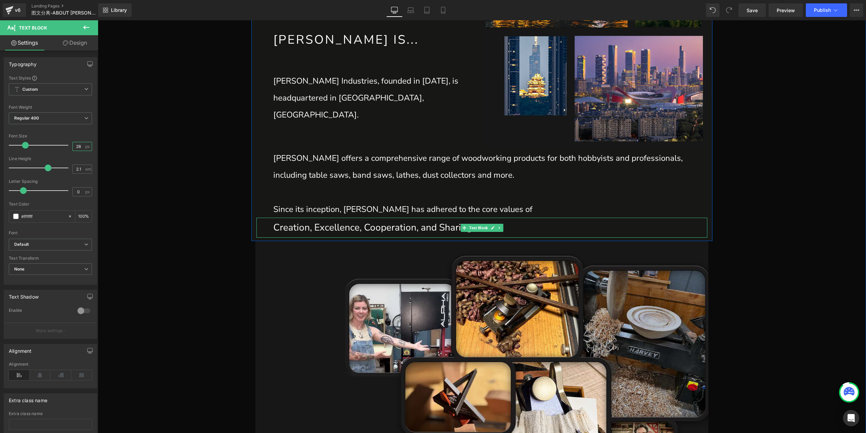
type input "28"
click at [390, 230] on p "Creation, Excellence, Cooperation, and Sharing." at bounding box center [490, 228] width 434 height 20
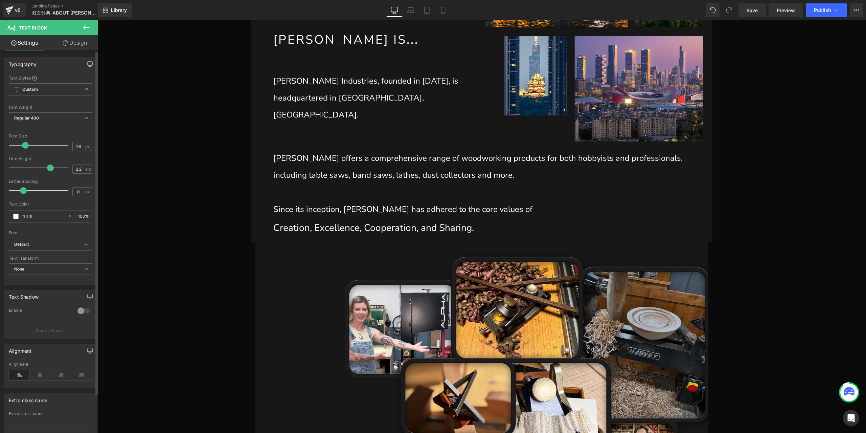
type input "2.1"
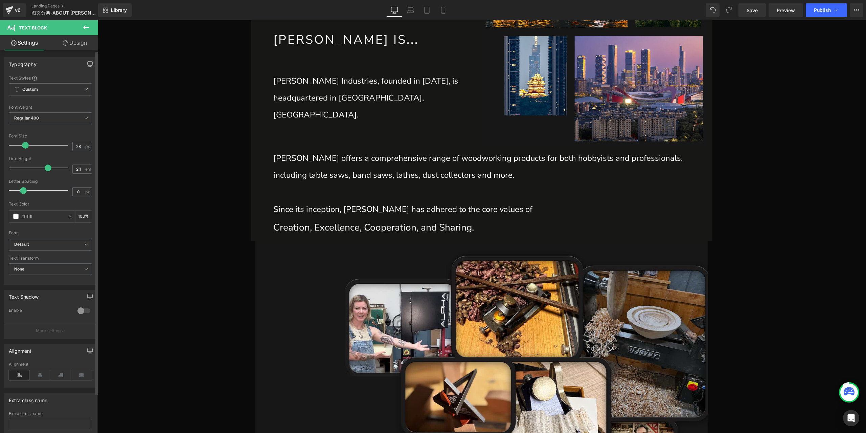
click at [46, 169] on span at bounding box center [48, 167] width 7 height 7
type input "3.2"
drag, startPoint x: 23, startPoint y: 190, endPoint x: 57, endPoint y: 188, distance: 33.9
click at [57, 188] on span at bounding box center [59, 190] width 7 height 7
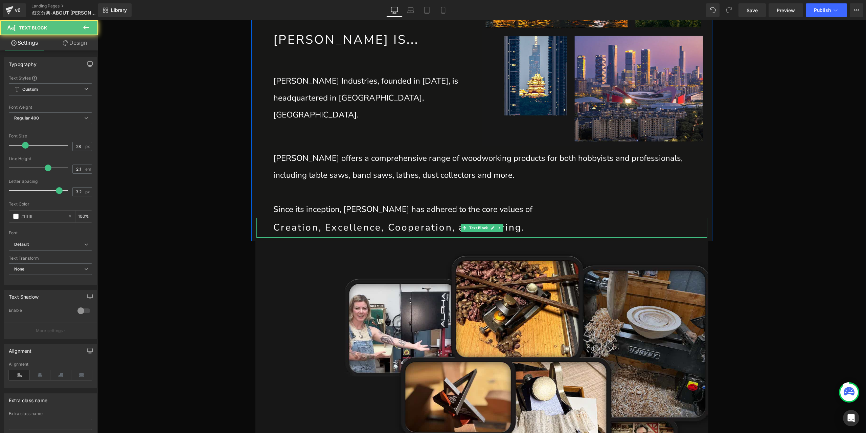
click at [278, 227] on p "Creation, Excellence, Cooperation, and Sharing." at bounding box center [490, 228] width 434 height 20
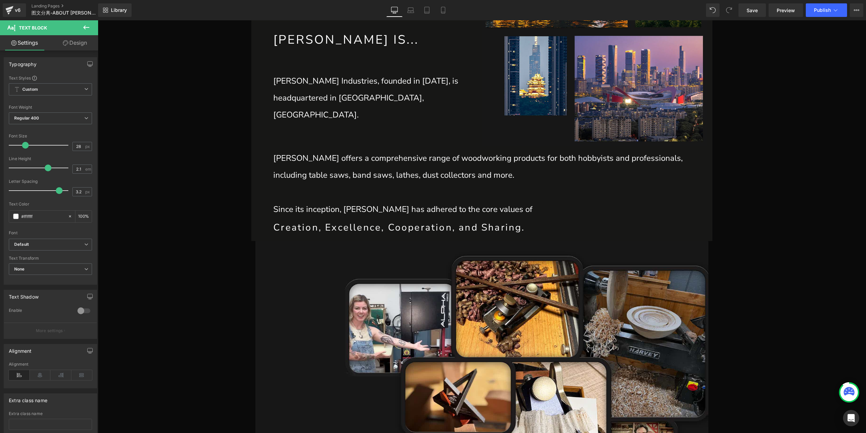
click at [73, 45] on link "Design" at bounding box center [74, 42] width 49 height 15
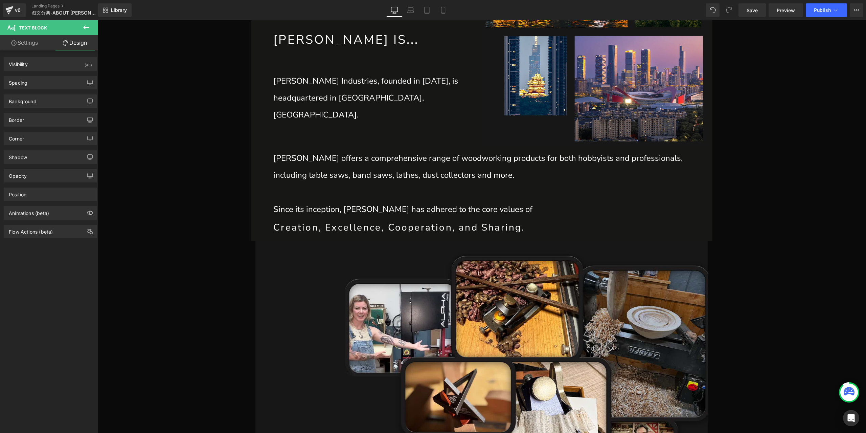
click at [40, 91] on div "Background Color & Image color transparent Color transparent 0 % Image Replace …" at bounding box center [50, 98] width 101 height 19
click at [40, 86] on div "Spacing" at bounding box center [50, 82] width 93 height 13
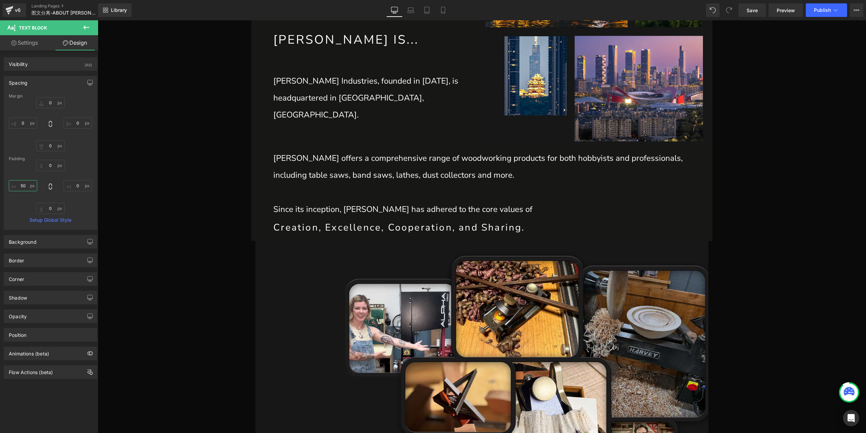
click at [22, 188] on input "50" at bounding box center [23, 185] width 28 height 11
type input "55"
click at [346, 227] on p "Creation, Excellence, Cooperation, and Sharing." at bounding box center [491, 228] width 432 height 20
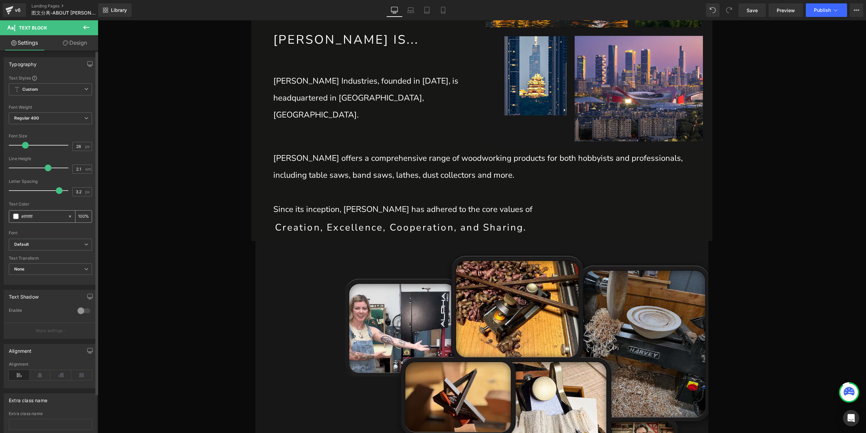
click at [17, 217] on span at bounding box center [15, 216] width 5 height 5
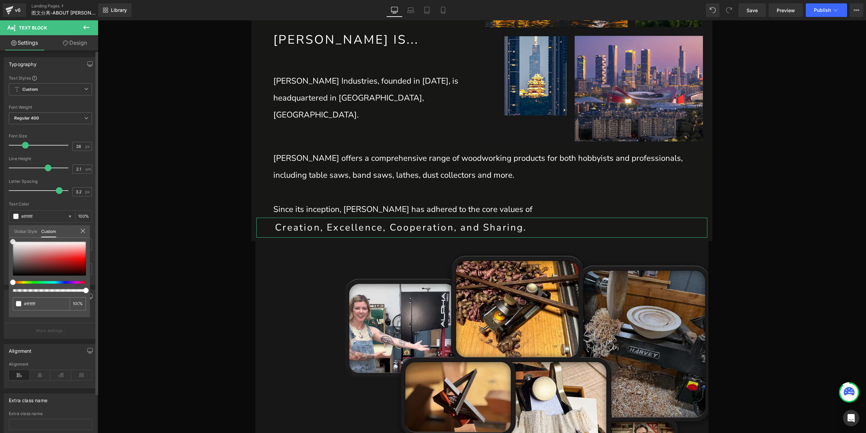
type input "#ef1e1e"
click at [76, 257] on div at bounding box center [49, 259] width 73 height 34
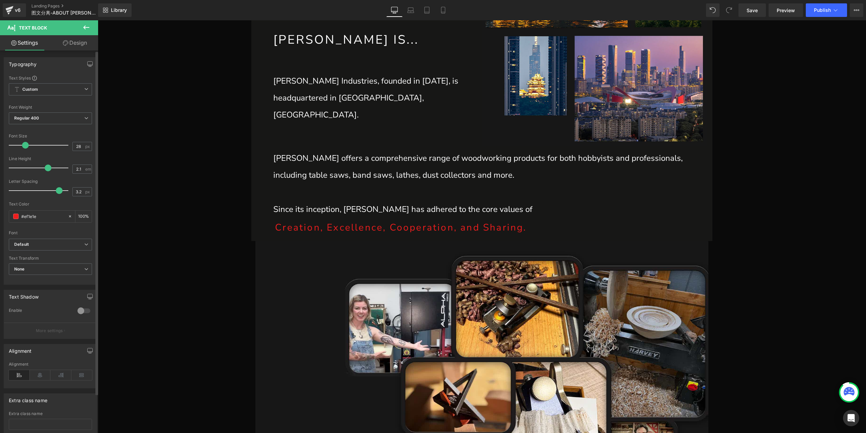
click at [495, 184] on icon at bounding box center [496, 184] width 4 height 4
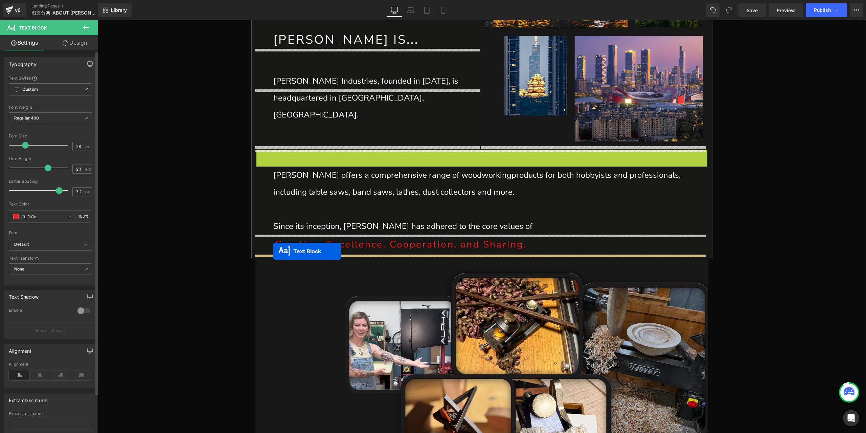
drag, startPoint x: 451, startPoint y: 184, endPoint x: 273, endPoint y: 251, distance: 189.6
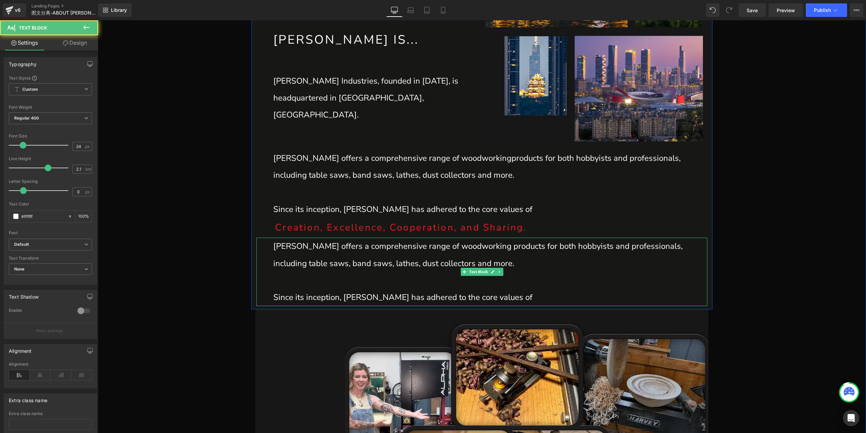
click at [339, 260] on p "Harvey offers a comprehensive range of woodworkingproducts for both hobbyists …" at bounding box center [490, 255] width 434 height 34
click at [315, 250] on p "Harvey offers a comprehensive range of woodworkingproducts for both hobbyists …" at bounding box center [490, 255] width 434 height 34
click at [388, 257] on p "Harvey offers a comprehensive range of woodworkingproducts for both hobbyists …" at bounding box center [490, 255] width 434 height 34
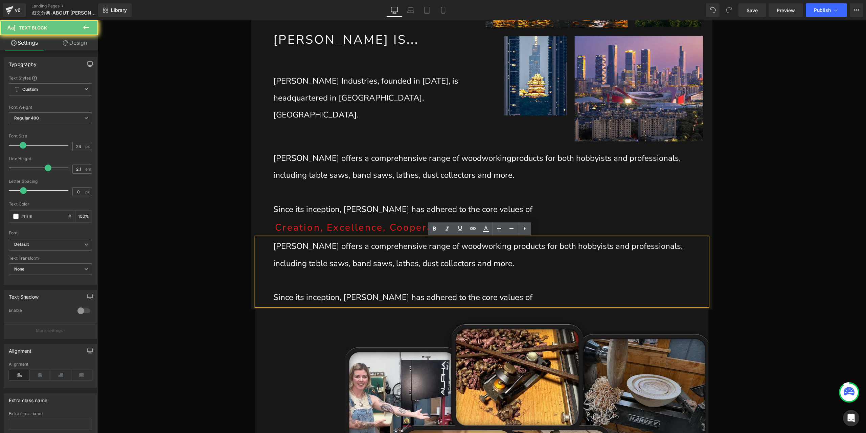
click at [344, 254] on p "Harvey offers a comprehensive range of woodworkingproducts for both hobbyists …" at bounding box center [490, 255] width 434 height 34
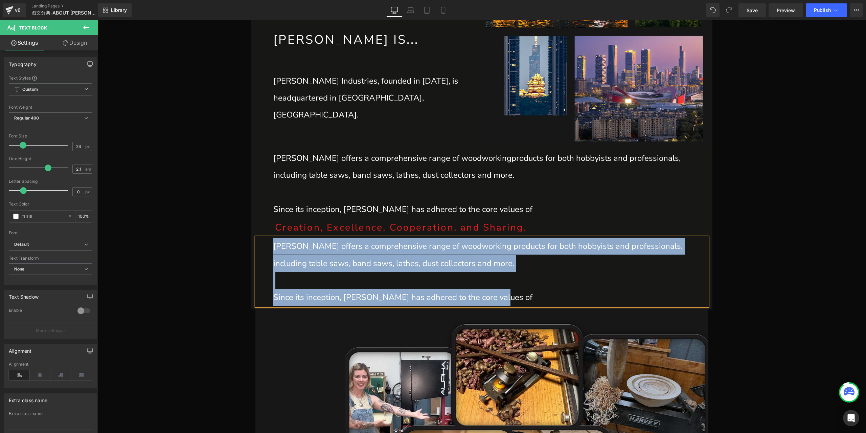
paste div
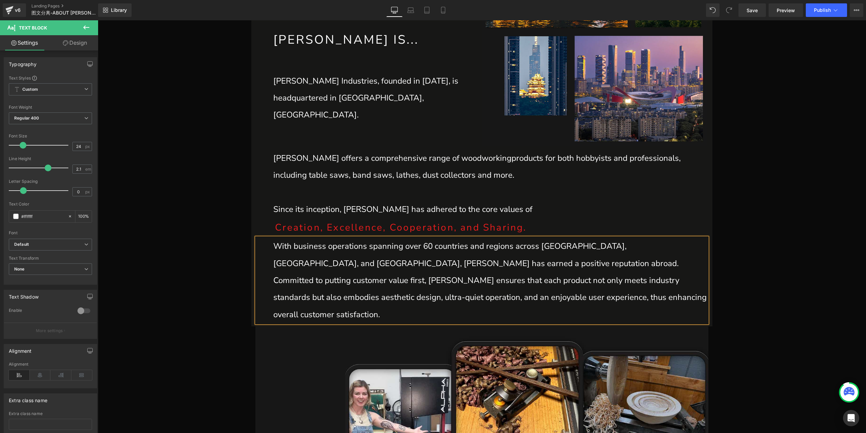
click at [445, 262] on p "With business operations spanning over 60 countries and regions across North Am…" at bounding box center [490, 280] width 434 height 85
click at [449, 261] on p "With business operations spanning over 60 countries and regions across North Am…" at bounding box center [490, 280] width 434 height 85
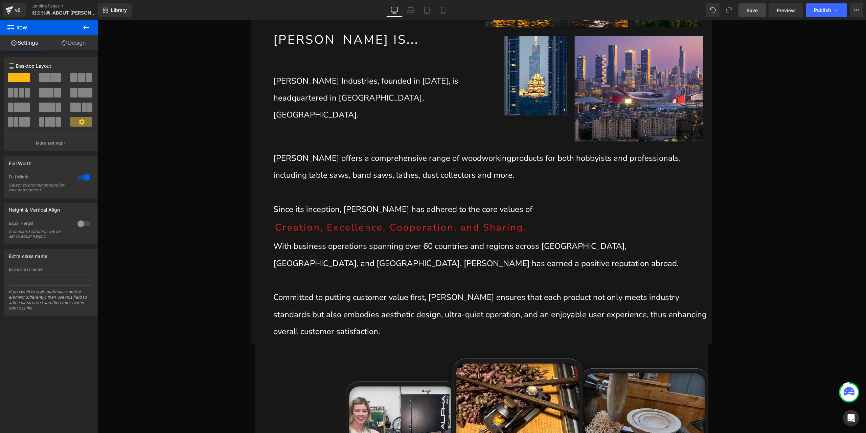
click at [751, 8] on span "Save" at bounding box center [752, 10] width 11 height 7
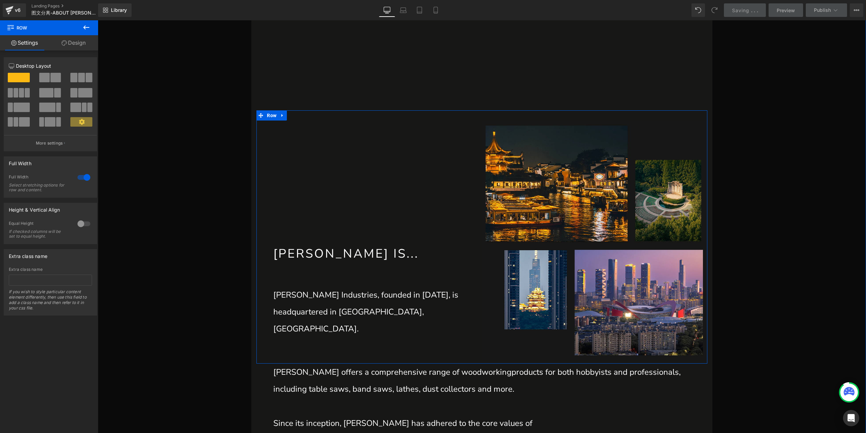
scroll to position [271, 0]
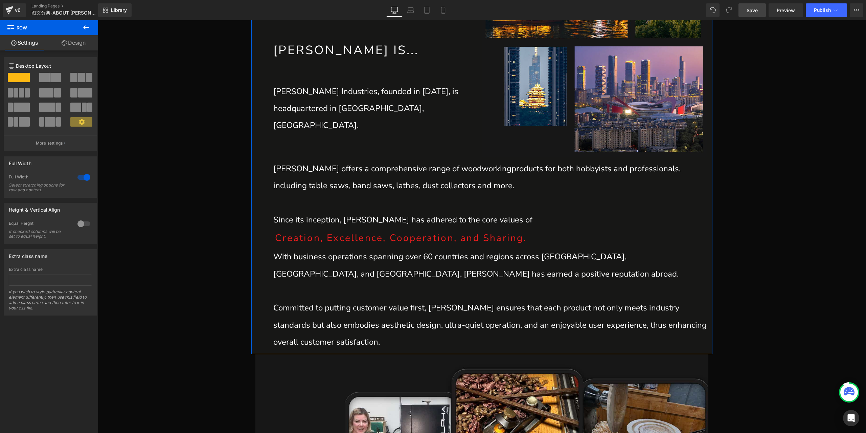
scroll to position [474, 0]
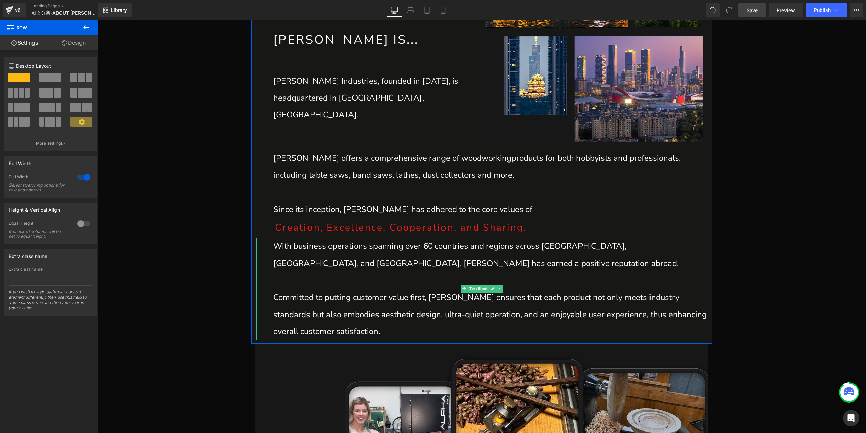
click at [314, 306] on p "Committed to putting customer value first, Harvey ensures that each product not…" at bounding box center [490, 314] width 434 height 51
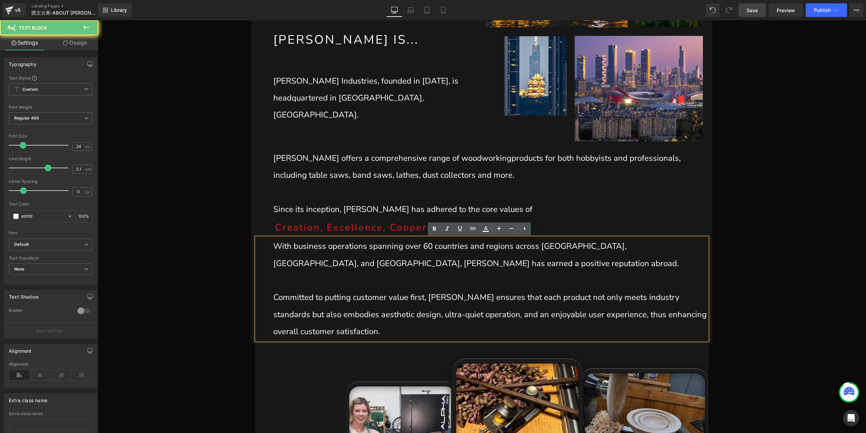
click at [281, 300] on p "Committed to putting customer value first, Harvey ensures that each product not…" at bounding box center [490, 314] width 434 height 51
click at [276, 298] on p "Committed to putting customer value first, Harvey ensures that each product not…" at bounding box center [490, 314] width 434 height 51
click at [273, 298] on p "Committed to putting customer value first, Harvey ensures that each product not…" at bounding box center [490, 314] width 434 height 51
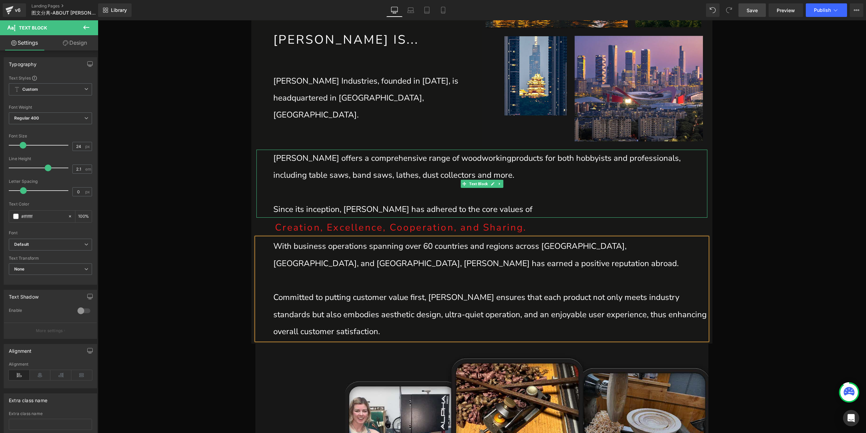
click at [273, 209] on p "Since its inception, [PERSON_NAME] has adhered to the core values of" at bounding box center [490, 209] width 434 height 17
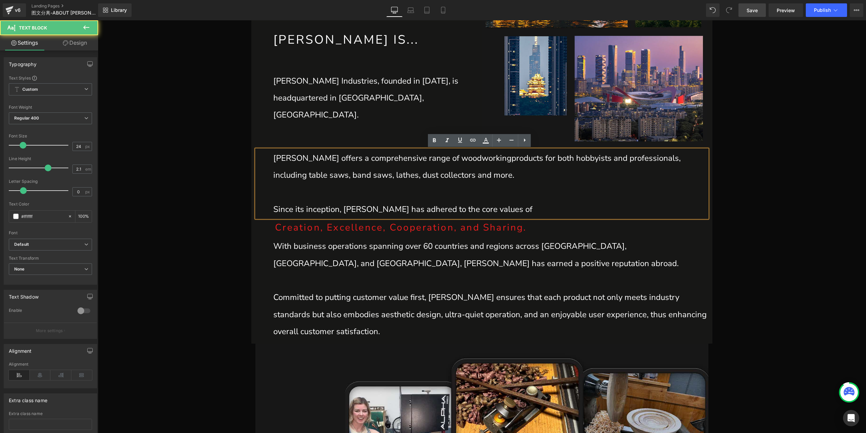
click at [276, 208] on p "Since its inception, [PERSON_NAME] has adhered to the core values of" at bounding box center [490, 209] width 434 height 17
click at [273, 208] on p "Since its inception, [PERSON_NAME] has adhered to the core values of" at bounding box center [490, 209] width 434 height 17
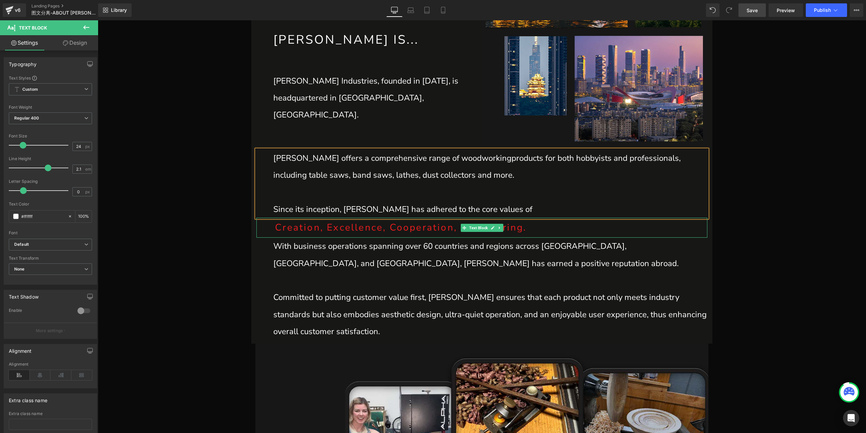
click at [294, 230] on p "Creation, Excellence, Cooperation, and Sharing." at bounding box center [491, 228] width 432 height 20
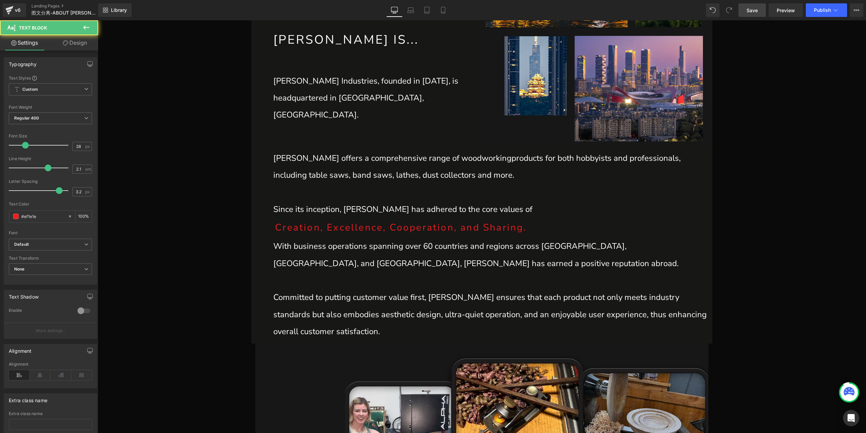
click at [68, 44] on link "Design" at bounding box center [74, 42] width 49 height 15
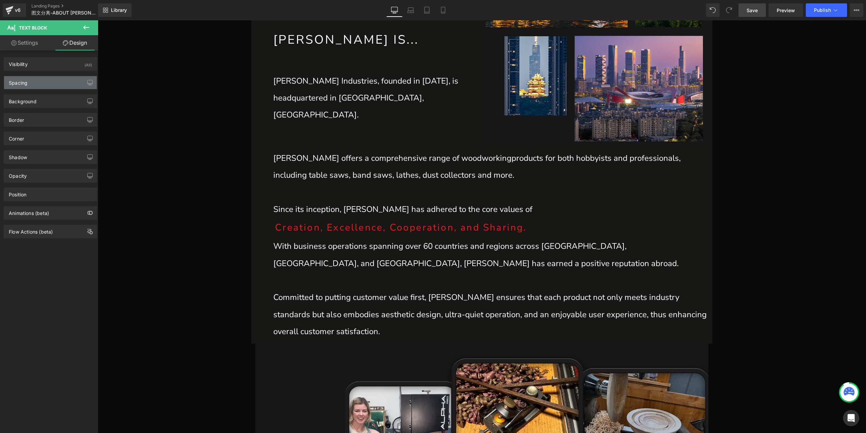
click at [31, 86] on div "Spacing" at bounding box center [50, 82] width 93 height 13
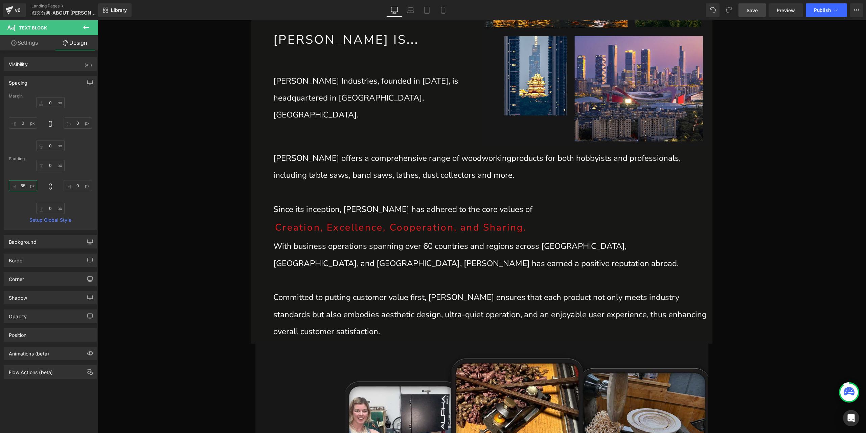
click at [24, 187] on input "55" at bounding box center [23, 185] width 28 height 11
type input "50"
click at [755, 14] on link "Save" at bounding box center [752, 10] width 27 height 14
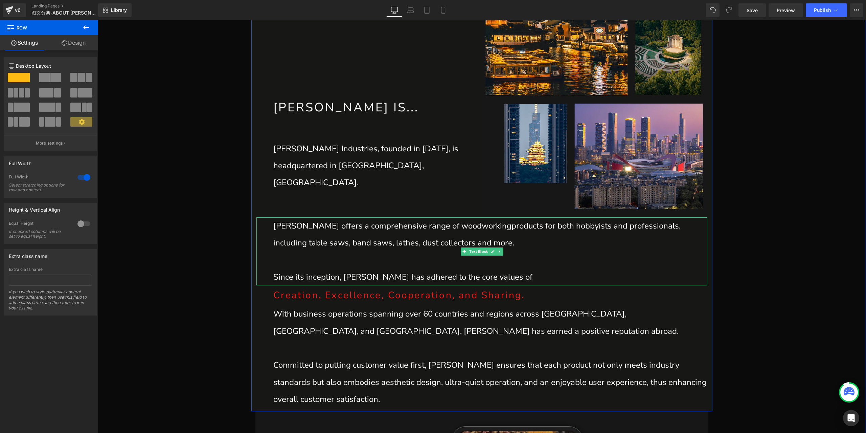
scroll to position [372, 0]
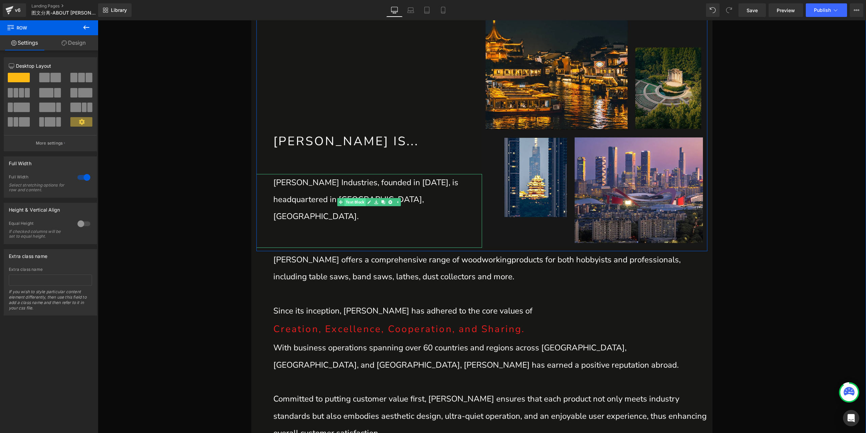
click at [351, 206] on link "Text Block" at bounding box center [351, 202] width 28 height 8
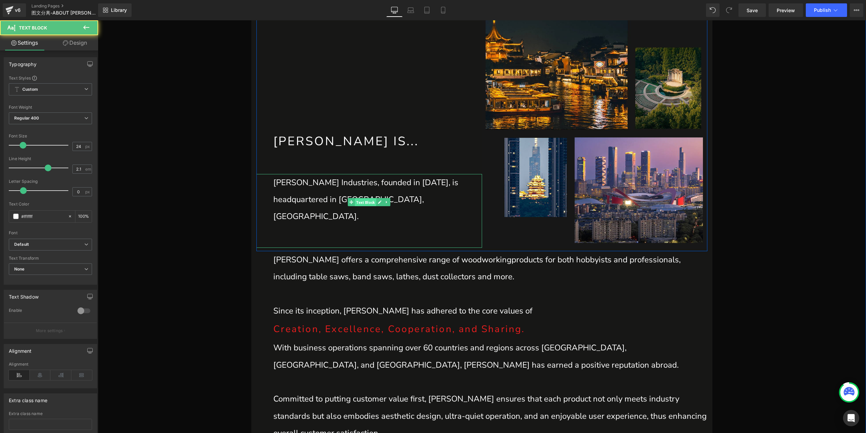
click at [361, 206] on span "Text Block" at bounding box center [365, 202] width 21 height 8
click at [71, 119] on span "Regular 400" at bounding box center [50, 118] width 83 height 12
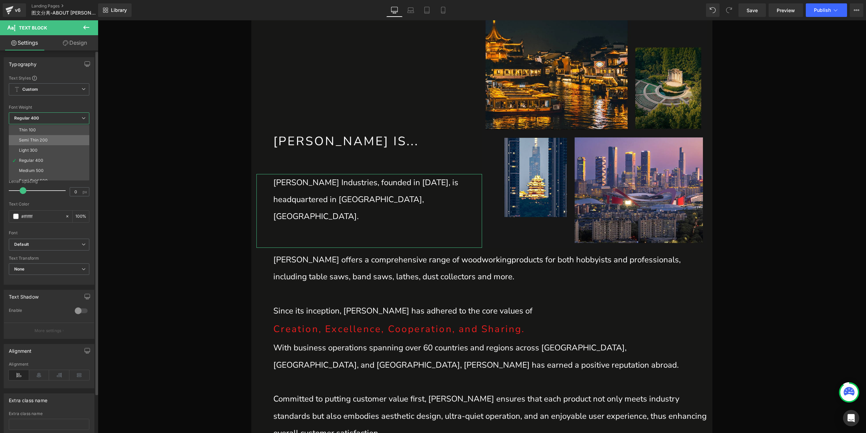
click at [56, 142] on li "Semi Thin 200" at bounding box center [51, 140] width 84 height 10
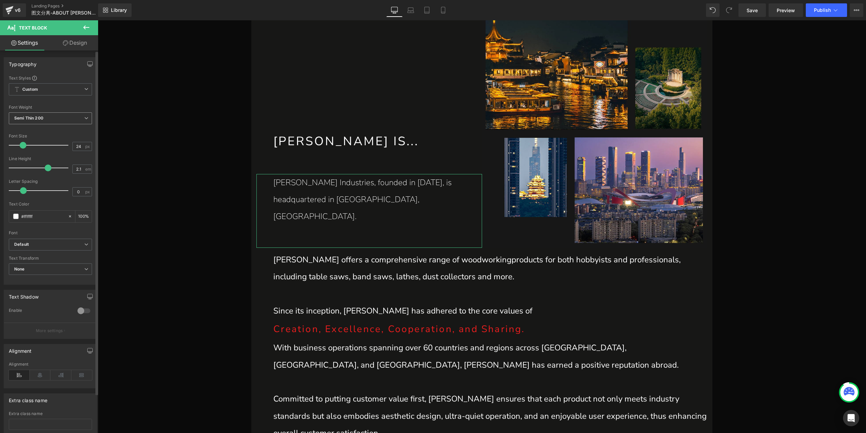
click at [46, 118] on span "Semi Thin 200" at bounding box center [50, 118] width 83 height 12
click at [42, 132] on li "Thin 100" at bounding box center [51, 130] width 84 height 10
click at [51, 115] on span "Thin 100" at bounding box center [50, 118] width 83 height 12
click at [42, 149] on li "Light 300" at bounding box center [51, 150] width 84 height 10
click at [332, 272] on p "Harvey offers a comprehensive range of woodworkingproducts for both hobbyists a…" at bounding box center [490, 268] width 434 height 34
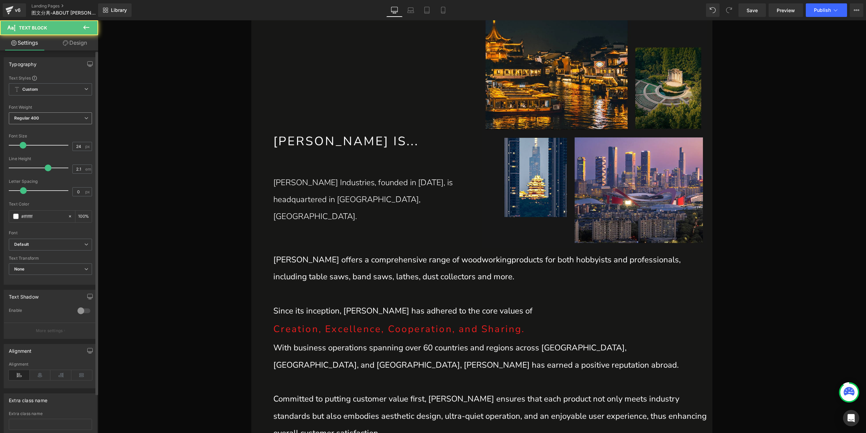
click at [46, 117] on span "Regular 400" at bounding box center [50, 118] width 83 height 12
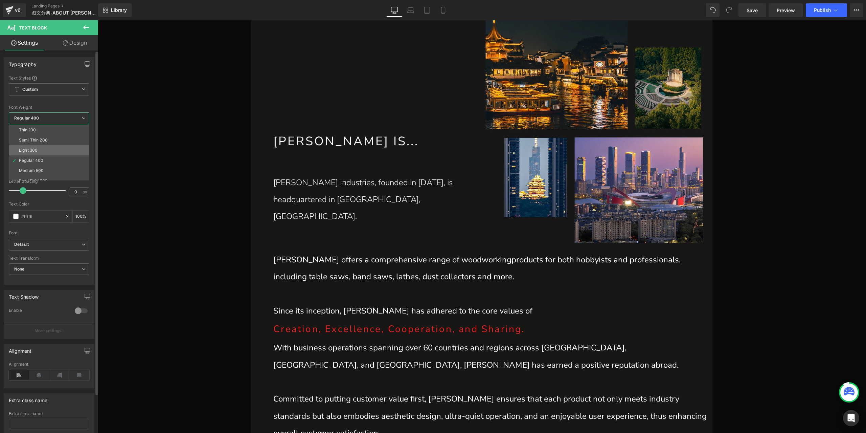
click at [45, 148] on li "Light 300" at bounding box center [51, 150] width 84 height 10
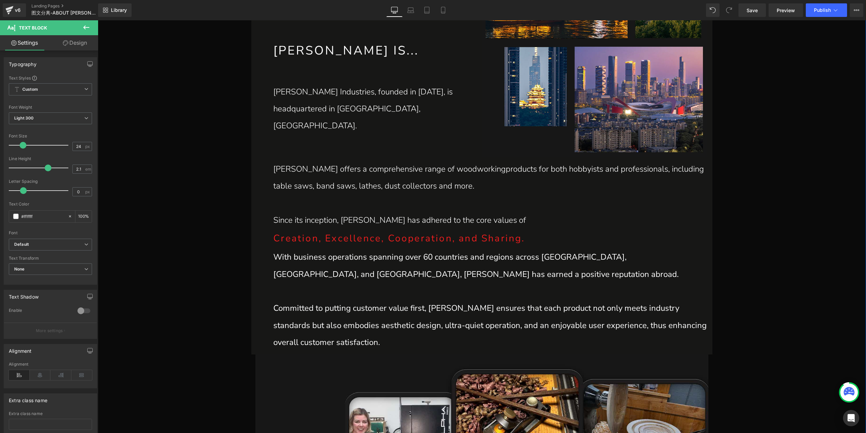
scroll to position [474, 0]
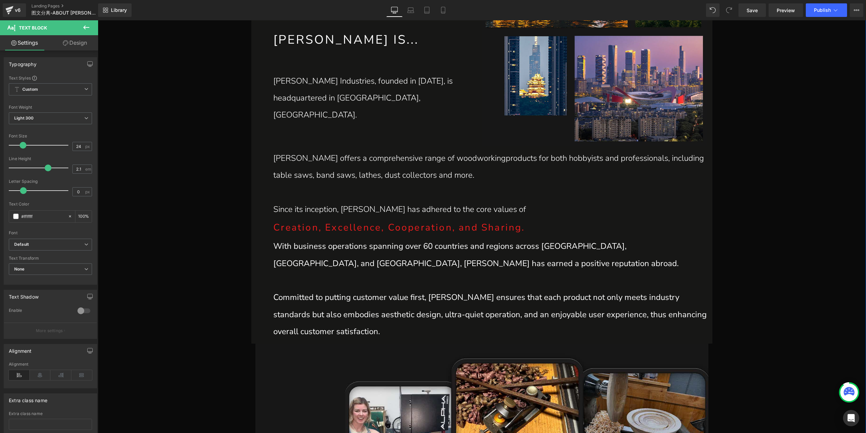
click at [367, 227] on p "Creation, Excellence, Cooperation, and Sharing." at bounding box center [490, 228] width 434 height 20
click at [52, 116] on span "Regular 400" at bounding box center [50, 118] width 83 height 12
click at [40, 152] on li "Light 300" at bounding box center [51, 150] width 84 height 10
click at [349, 267] on p "With business operations spanning over 60 countries and regions across [GEOGRAP…" at bounding box center [490, 255] width 434 height 34
click at [44, 119] on span "Regular 400" at bounding box center [50, 118] width 83 height 12
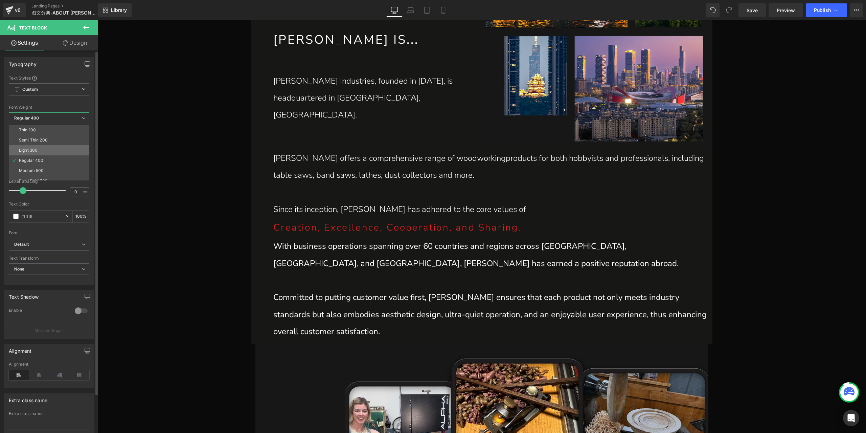
click at [43, 148] on li "Light 300" at bounding box center [51, 150] width 84 height 10
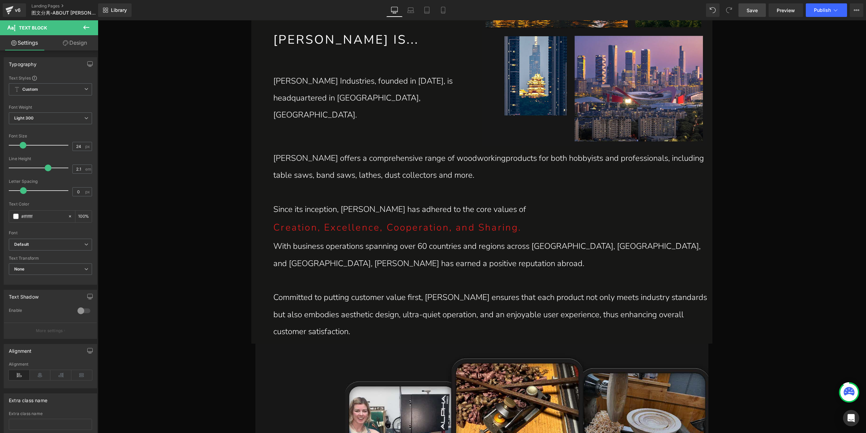
click at [756, 13] on span "Save" at bounding box center [752, 10] width 11 height 7
click at [466, 161] on p "Harvey offers a comprehensive range of woodworkingproducts for both hobbyists a…" at bounding box center [490, 167] width 434 height 34
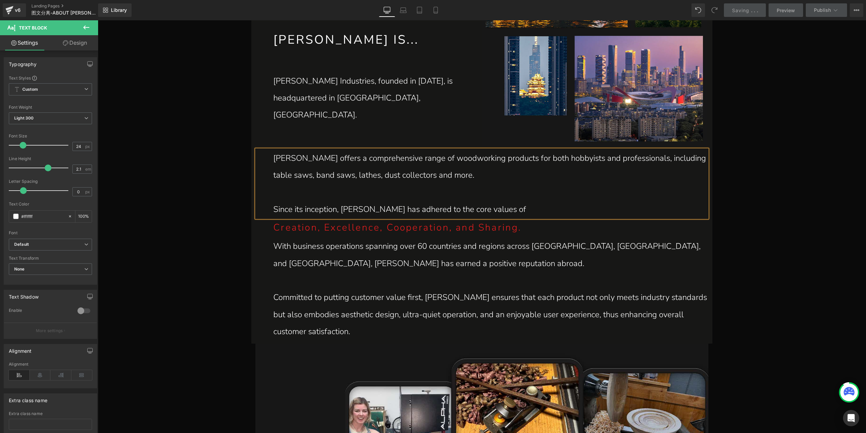
click at [599, 183] on p "[PERSON_NAME] offers a comprehensive range of woodworking products for both hob…" at bounding box center [490, 167] width 434 height 34
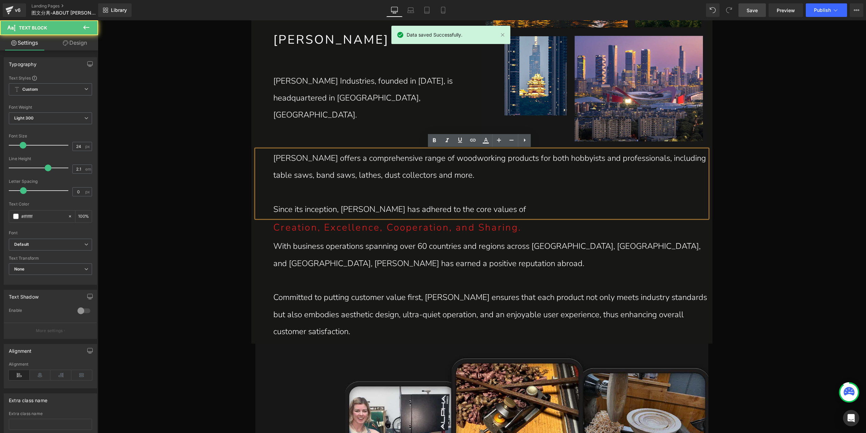
click at [525, 205] on p "Since its inception, [PERSON_NAME] has adhered to the core values of" at bounding box center [490, 209] width 434 height 17
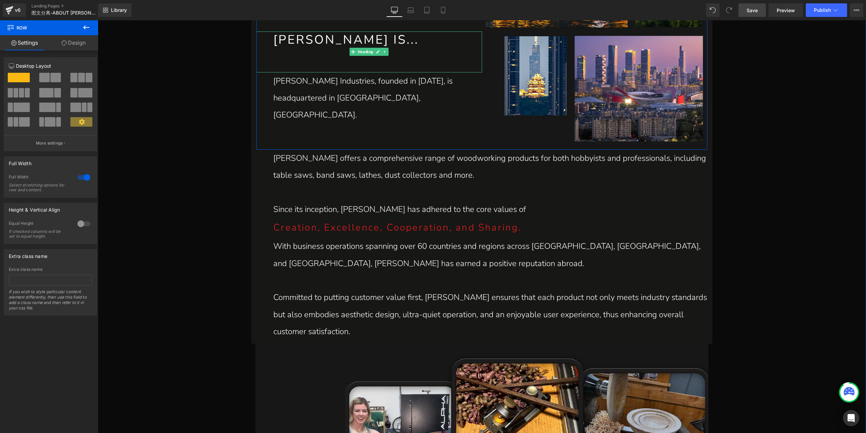
click at [330, 48] on h1 "[PERSON_NAME] IS..." at bounding box center [377, 39] width 208 height 17
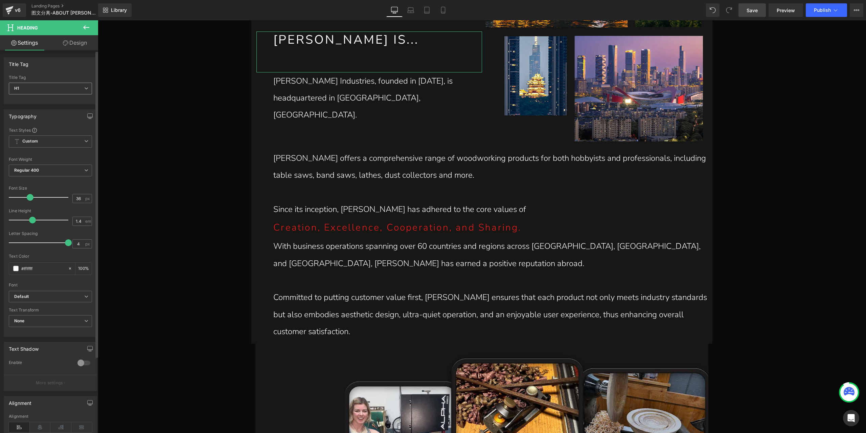
click at [55, 89] on span "H1" at bounding box center [50, 89] width 83 height 12
click at [47, 109] on li "H2" at bounding box center [51, 110] width 84 height 10
type input "30"
type input "1.38"
type input "0"
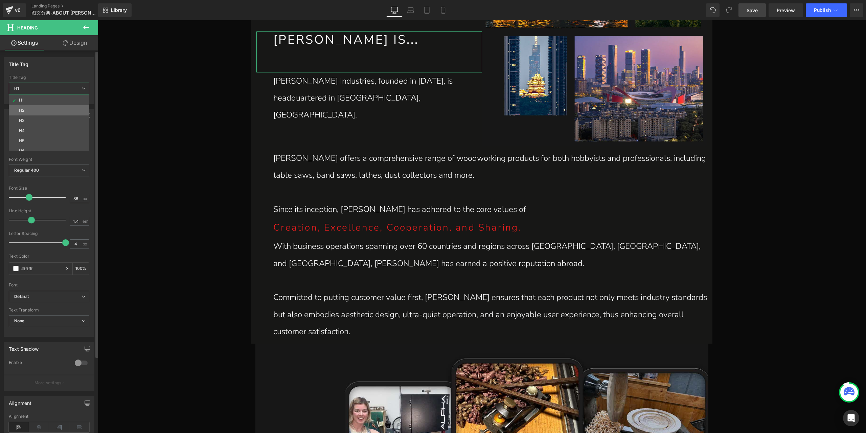
type input "#030303"
type input "100"
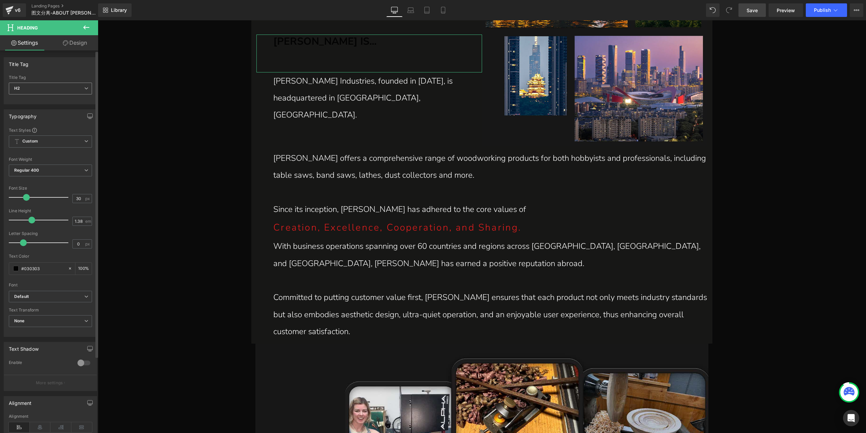
scroll to position [477, 0]
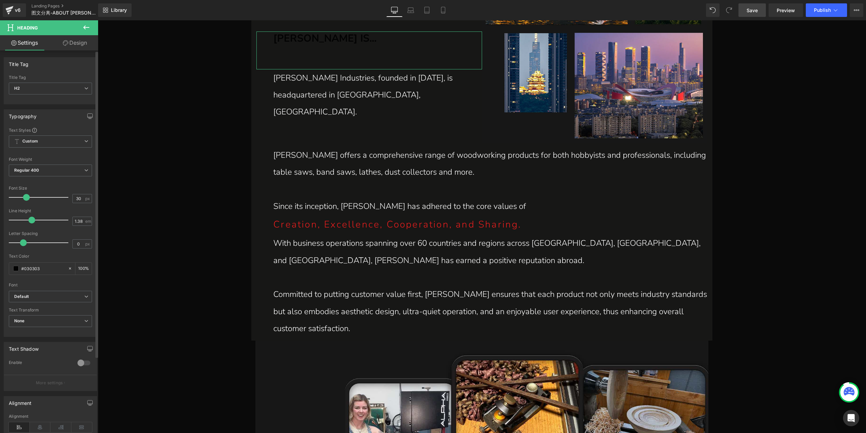
type input "36"
type input "1.4"
type input "4"
type input "#ffffff"
type input "100"
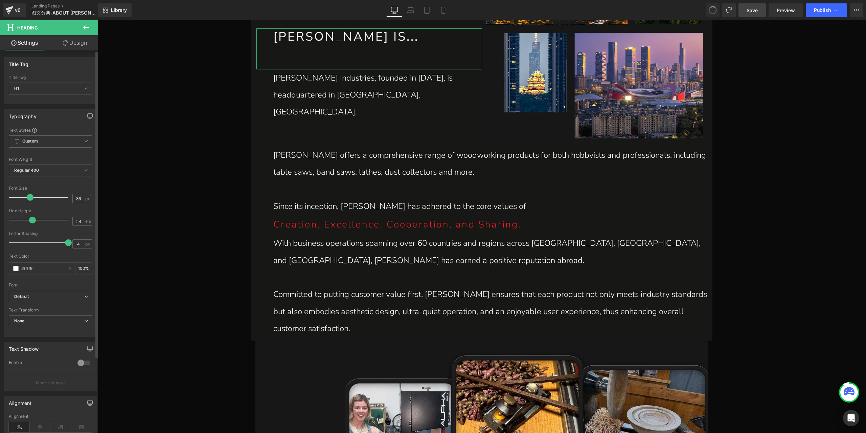
scroll to position [474, 0]
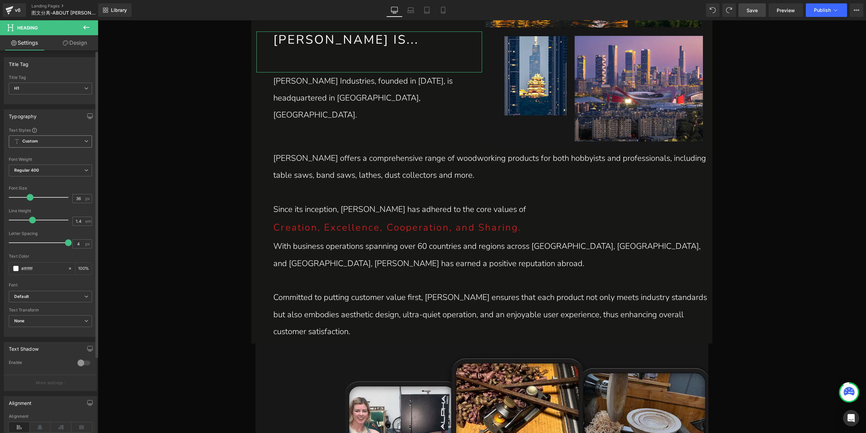
click at [42, 141] on span "Custom Setup Global Style" at bounding box center [50, 141] width 83 height 12
click at [45, 138] on span "Custom Setup Global Style" at bounding box center [49, 141] width 81 height 12
click at [45, 170] on span "Regular 400" at bounding box center [50, 170] width 83 height 12
click at [43, 224] on li "Medium 500" at bounding box center [51, 223] width 84 height 10
click at [50, 168] on span "Medium 500" at bounding box center [50, 170] width 83 height 12
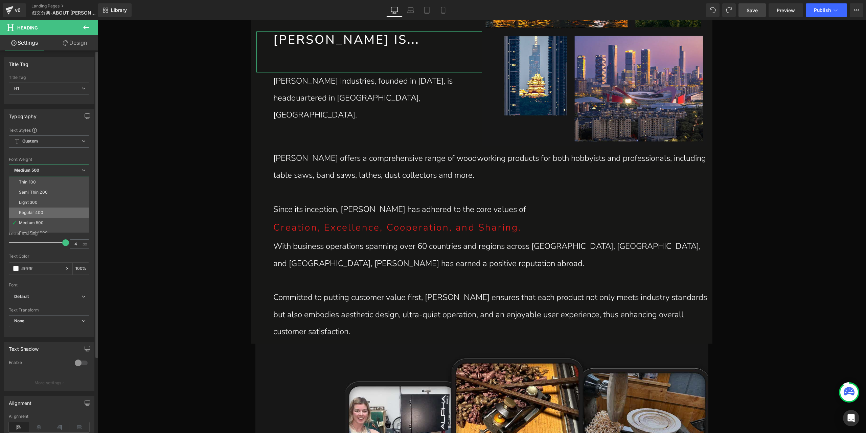
click at [45, 209] on li "Regular 400" at bounding box center [51, 212] width 84 height 10
click at [50, 170] on span "Regular 400" at bounding box center [50, 170] width 83 height 12
click at [45, 218] on li "Medium 500" at bounding box center [51, 223] width 84 height 10
click at [56, 169] on span "Medium 500" at bounding box center [50, 170] width 83 height 12
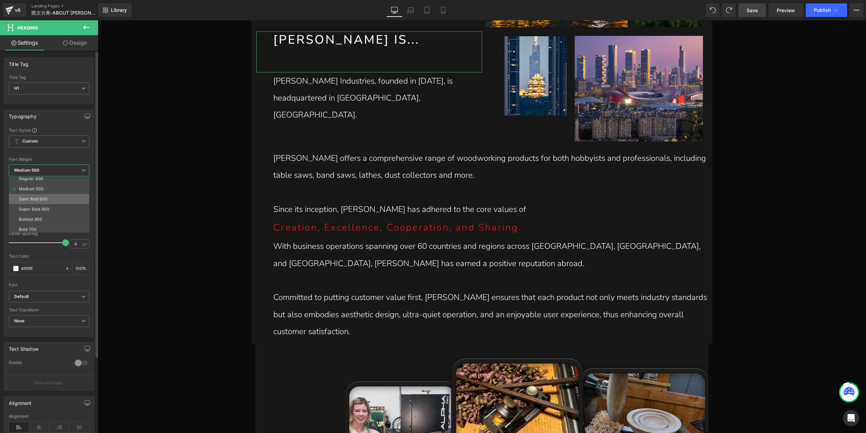
click at [48, 196] on li "Semi Bold 600" at bounding box center [51, 199] width 84 height 10
click at [68, 165] on span "Semi Bold 600" at bounding box center [50, 170] width 83 height 12
drag, startPoint x: 80, startPoint y: 243, endPoint x: 68, endPoint y: 243, distance: 12.5
click at [68, 243] on div "Letter Spacing 4 px" at bounding box center [50, 242] width 83 height 23
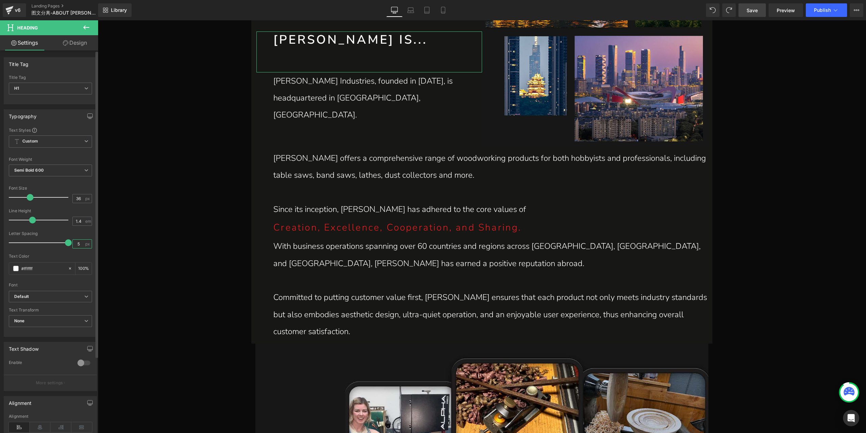
click at [77, 243] on input "5" at bounding box center [79, 244] width 12 height 8
type input "6"
type input "10"
click at [79, 195] on input "36" at bounding box center [79, 198] width 12 height 8
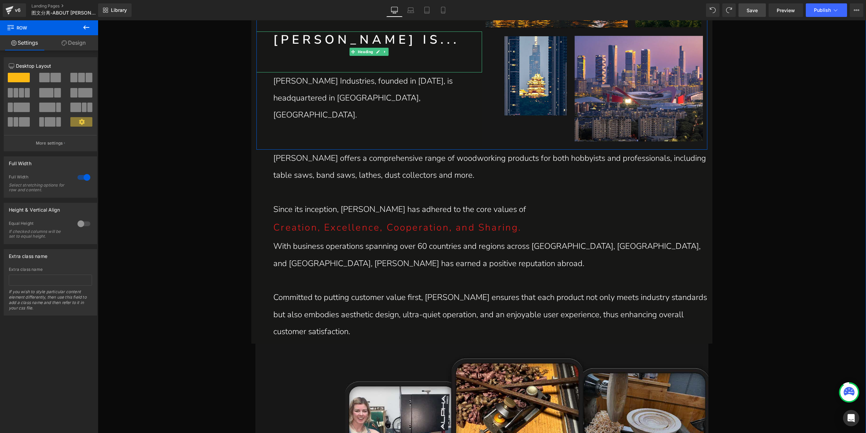
click at [325, 48] on h1 "[PERSON_NAME] IS..." at bounding box center [377, 39] width 208 height 17
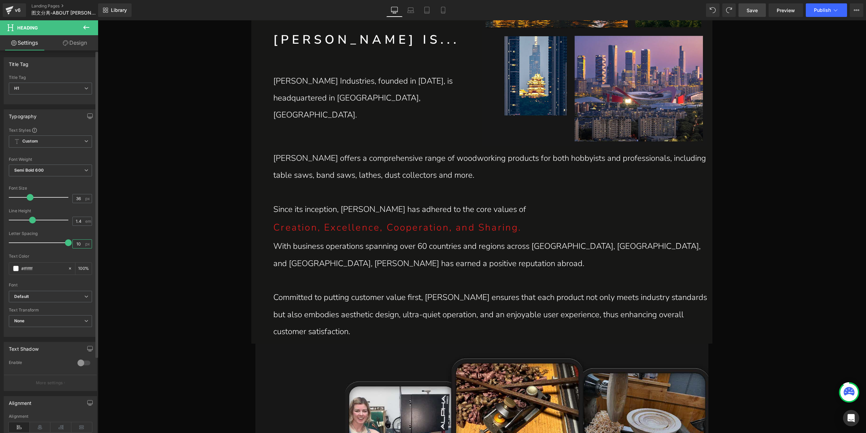
click at [74, 242] on input "10" at bounding box center [79, 244] width 12 height 8
type input "8"
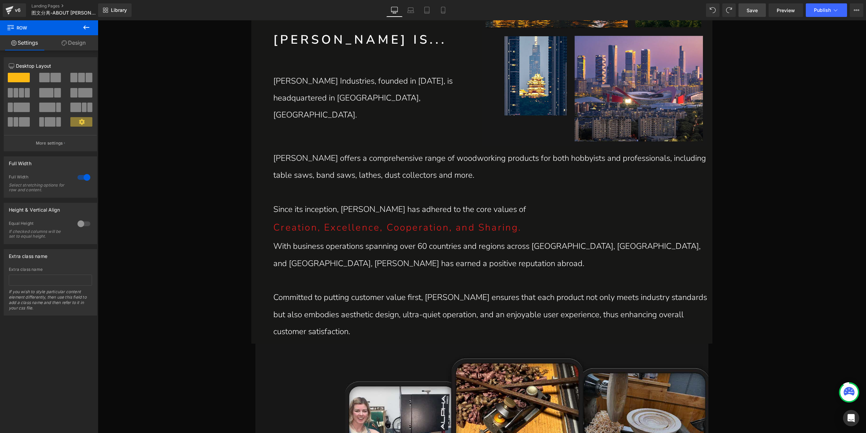
click at [753, 12] on span "Save" at bounding box center [752, 10] width 11 height 7
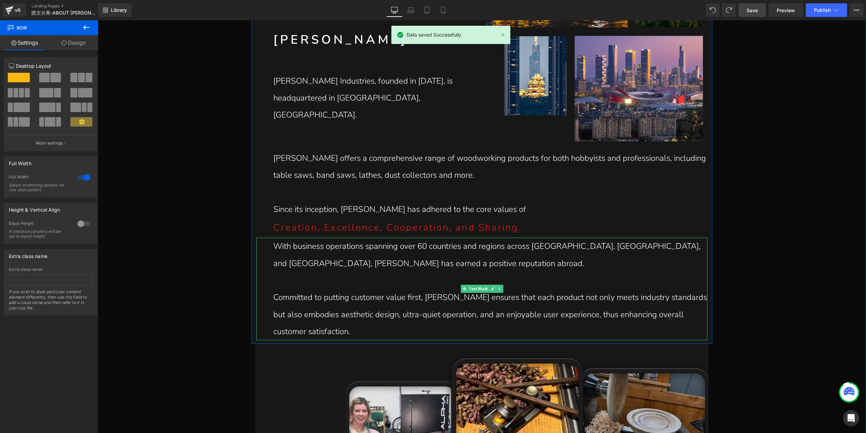
click at [483, 247] on p "With business operations spanning over 60 countries and regions across [GEOGRAP…" at bounding box center [490, 255] width 434 height 34
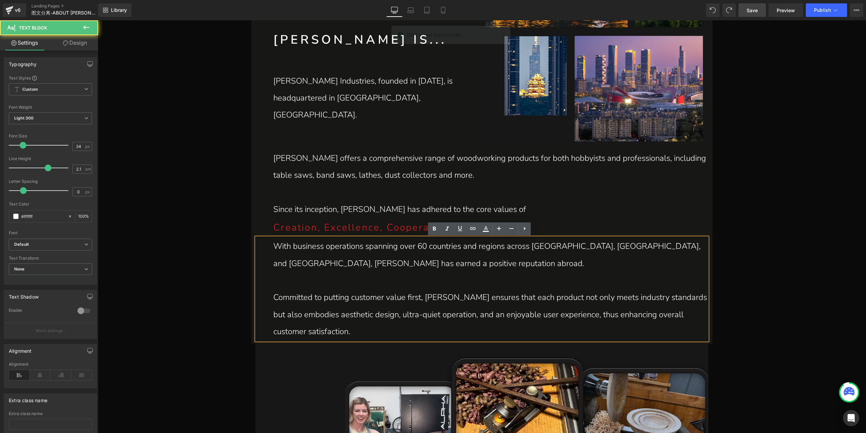
click at [529, 244] on p "With business operations spanning over 60 countries and regions across [GEOGRAP…" at bounding box center [490, 255] width 434 height 34
click at [652, 242] on p "With business operations spanning over 60 countries and regions across [GEOGRAP…" at bounding box center [490, 255] width 434 height 34
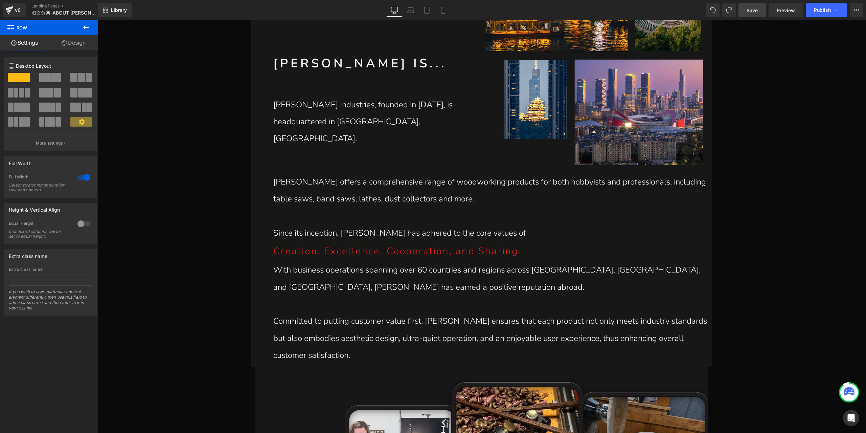
scroll to position [440, 0]
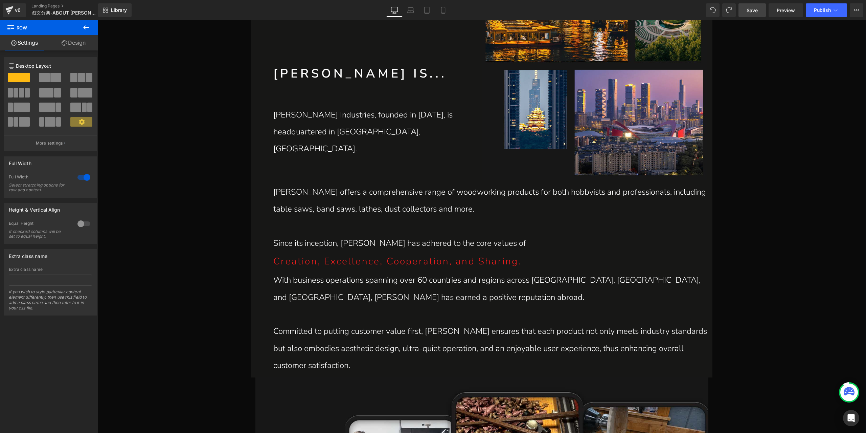
click at [356, 82] on h1 "[PERSON_NAME] IS..." at bounding box center [377, 73] width 208 height 17
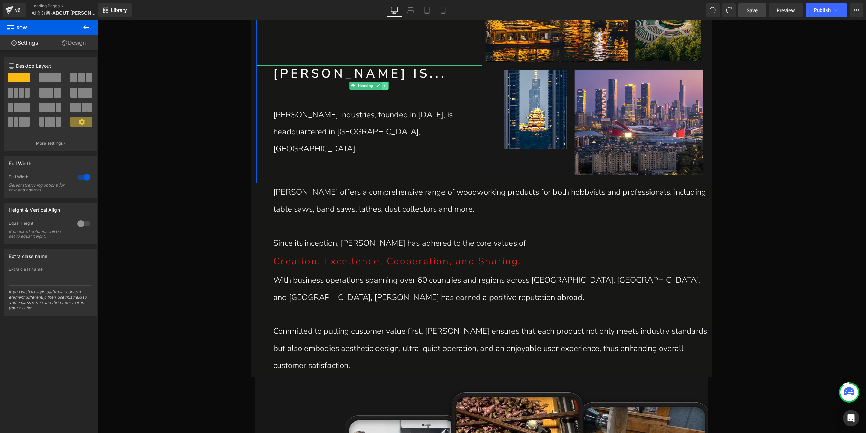
click at [383, 88] on icon at bounding box center [385, 86] width 4 height 4
click at [380, 88] on icon at bounding box center [382, 86] width 4 height 4
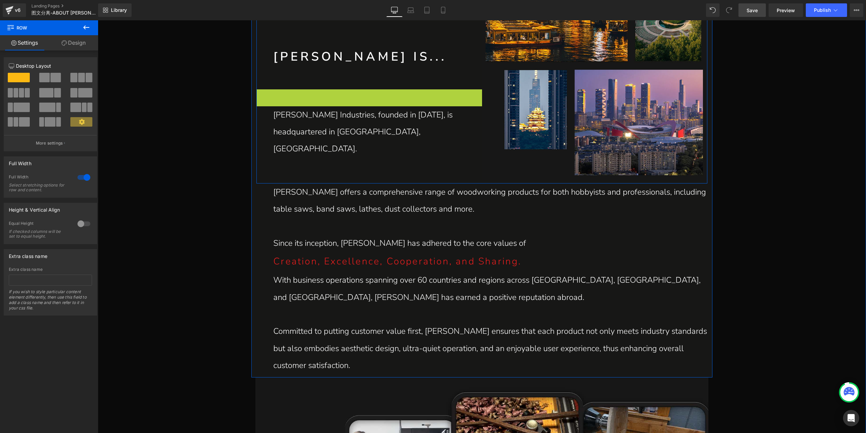
scroll to position [464, 0]
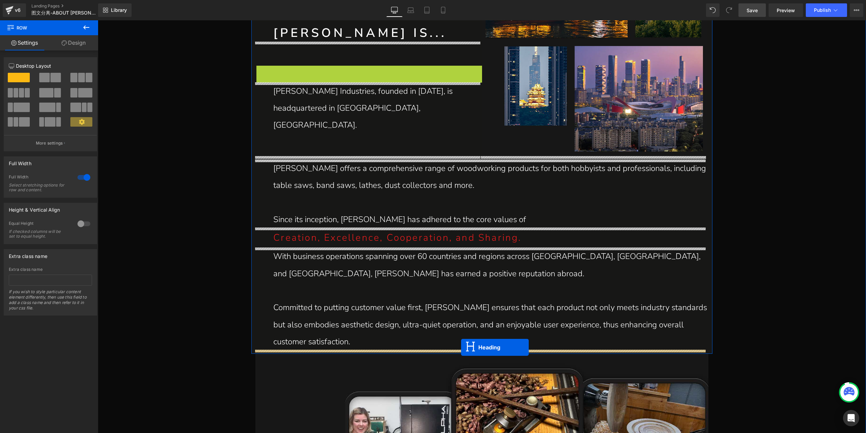
drag, startPoint x: 351, startPoint y: 101, endPoint x: 461, endPoint y: 348, distance: 269.8
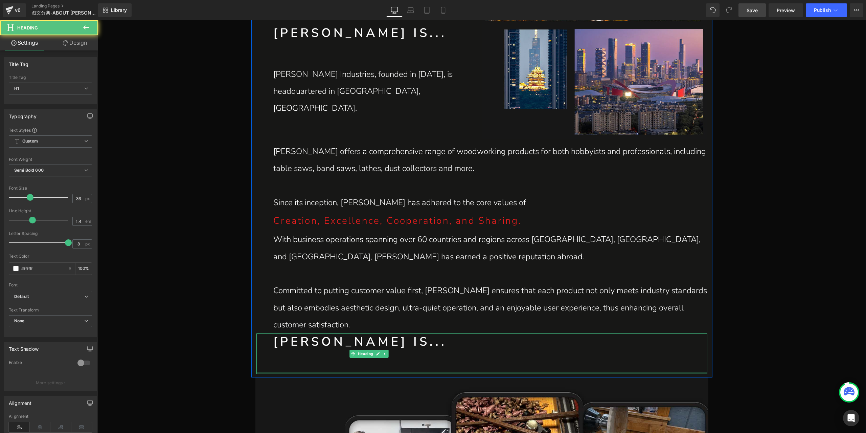
scroll to position [548, 0]
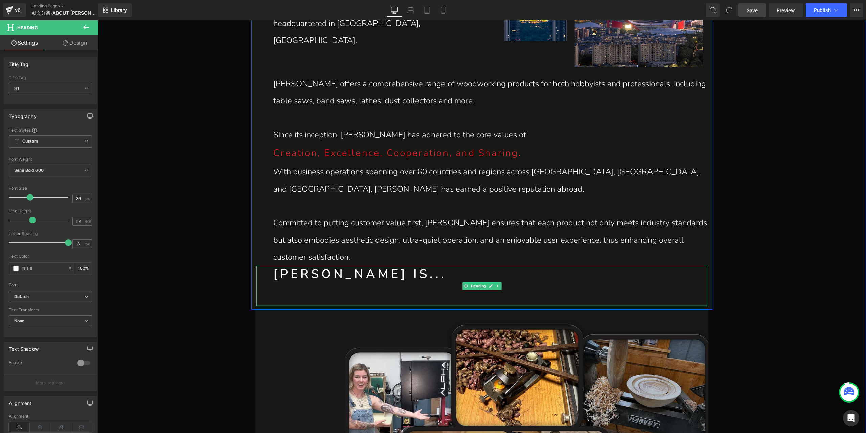
click at [337, 276] on h1 "[PERSON_NAME] IS..." at bounding box center [490, 274] width 434 height 17
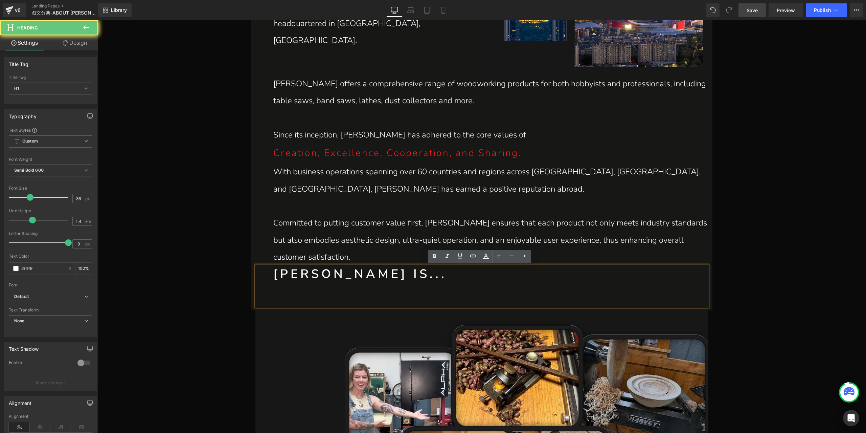
click at [322, 268] on h1 "[PERSON_NAME] IS..." at bounding box center [490, 274] width 434 height 17
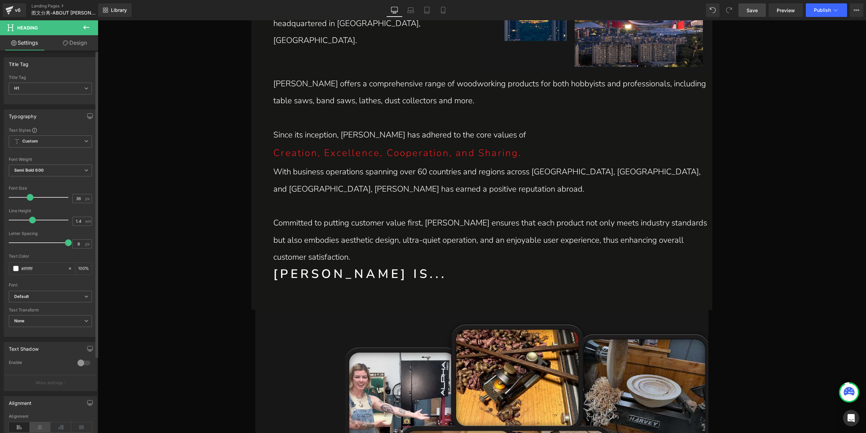
click at [42, 422] on icon at bounding box center [40, 427] width 21 height 10
click at [84, 28] on icon at bounding box center [86, 27] width 6 height 4
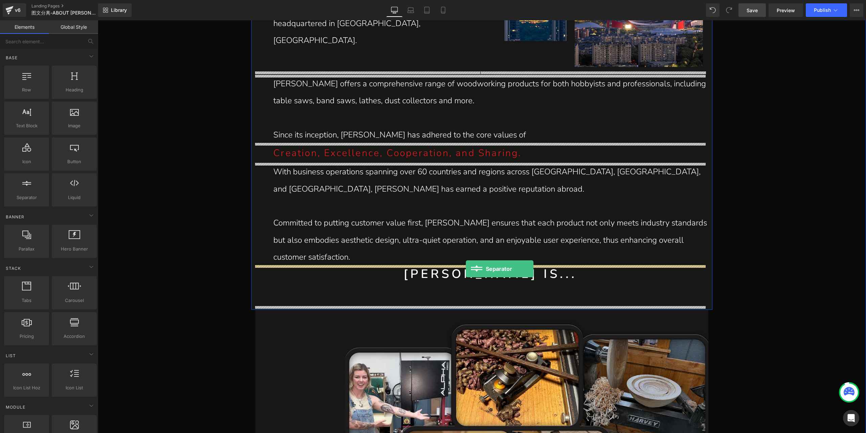
drag, startPoint x: 126, startPoint y: 209, endPoint x: 466, endPoint y: 269, distance: 345.1
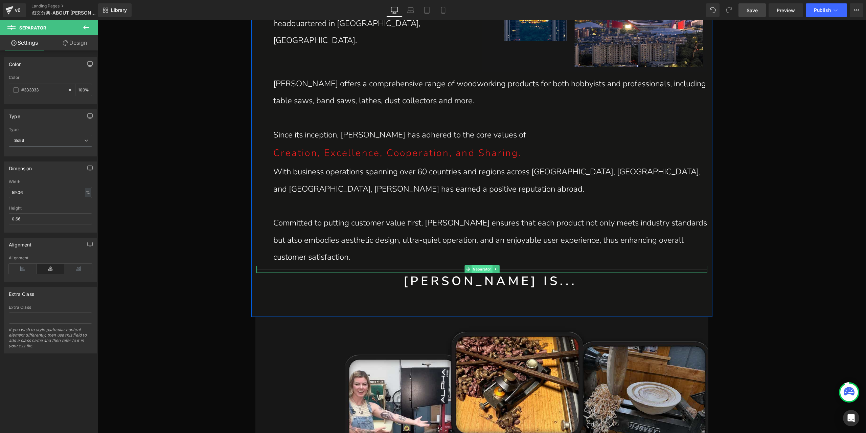
click at [477, 269] on span "Separator" at bounding box center [482, 269] width 21 height 8
click at [67, 43] on icon at bounding box center [65, 42] width 5 height 5
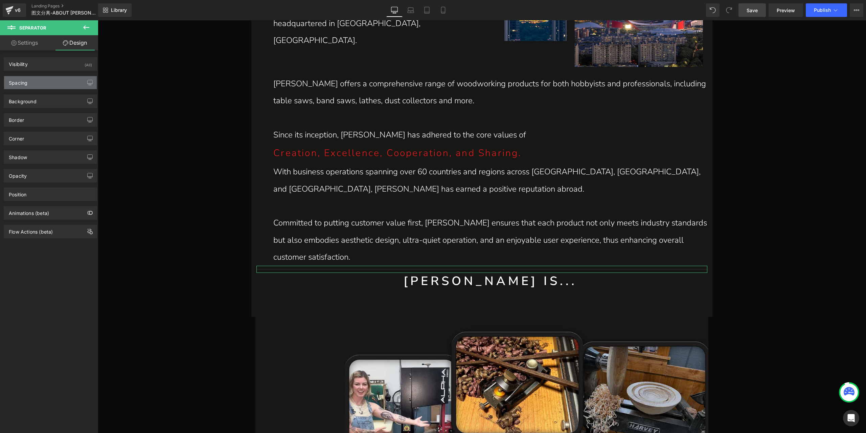
click at [52, 82] on div "Spacing" at bounding box center [50, 82] width 93 height 13
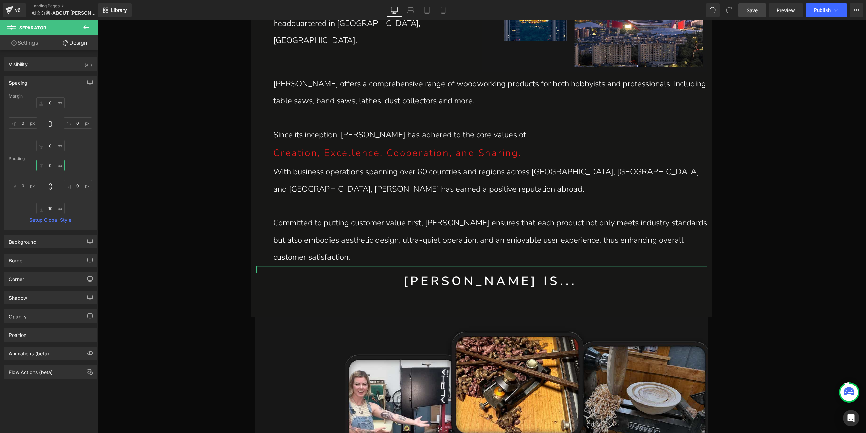
click at [52, 166] on input "0" at bounding box center [50, 165] width 28 height 11
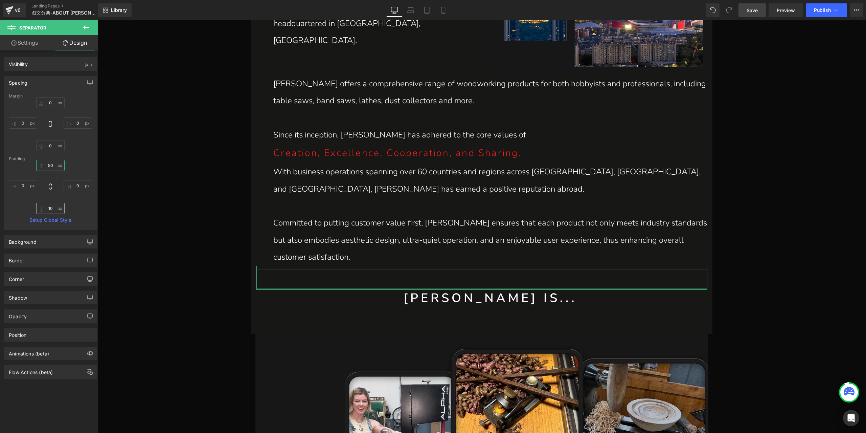
type input "50"
click at [53, 212] on input "10" at bounding box center [50, 208] width 28 height 11
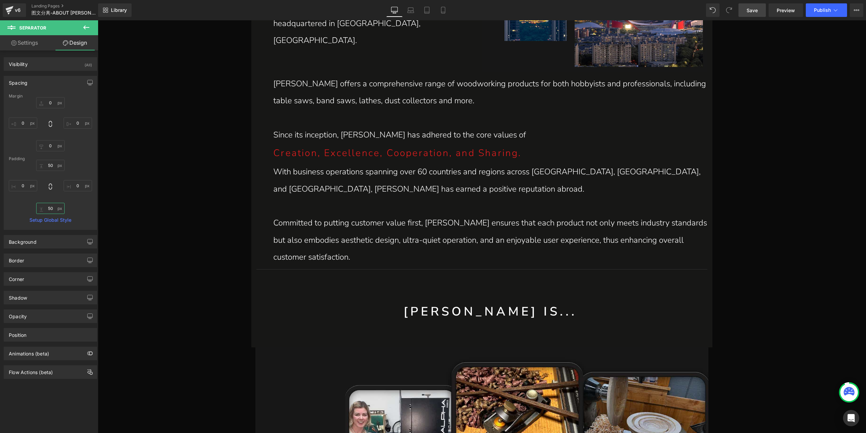
type input "50"
click at [752, 10] on span "Save" at bounding box center [752, 10] width 11 height 7
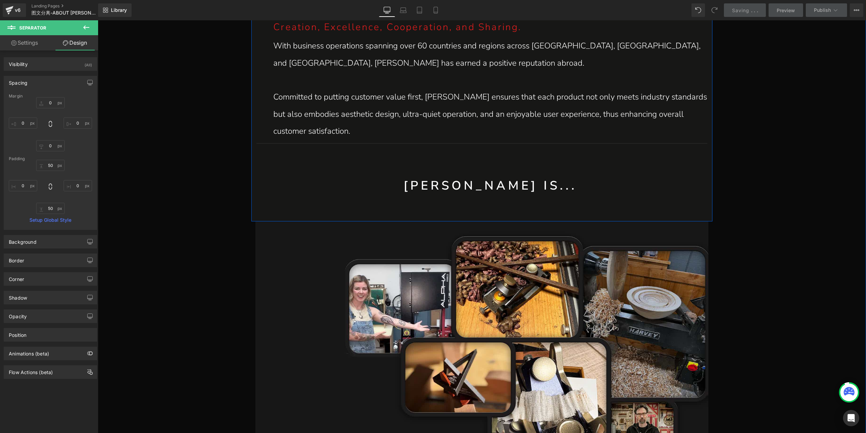
scroll to position [717, 0]
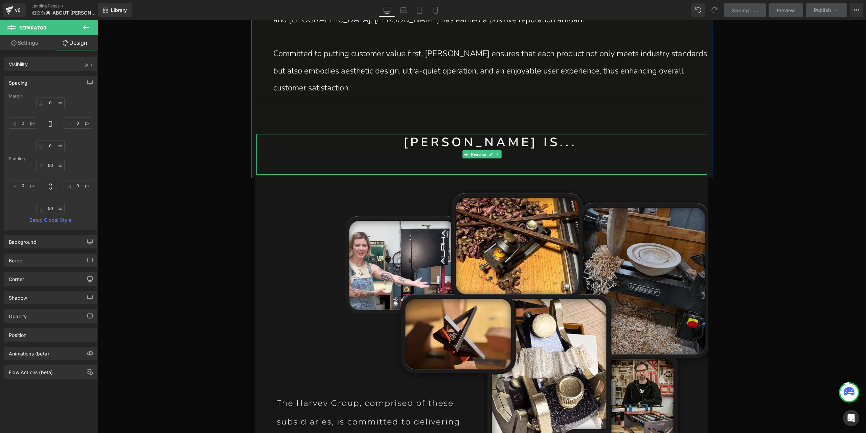
click at [472, 144] on h1 "[PERSON_NAME] IS..." at bounding box center [490, 142] width 434 height 17
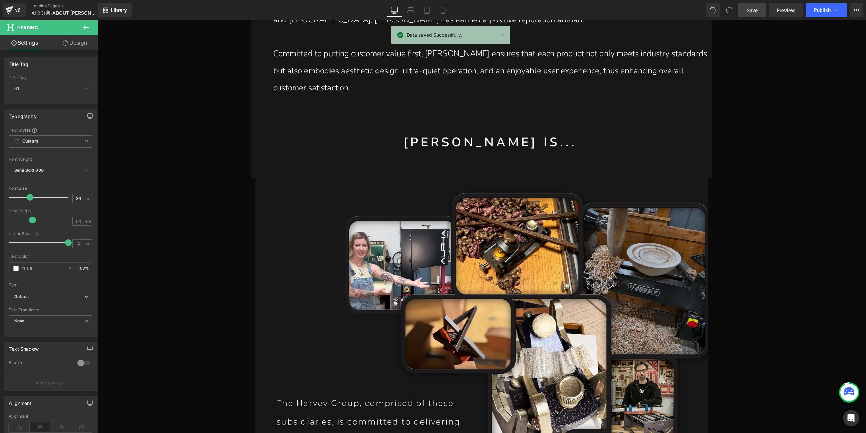
click at [73, 40] on link "Design" at bounding box center [74, 42] width 49 height 15
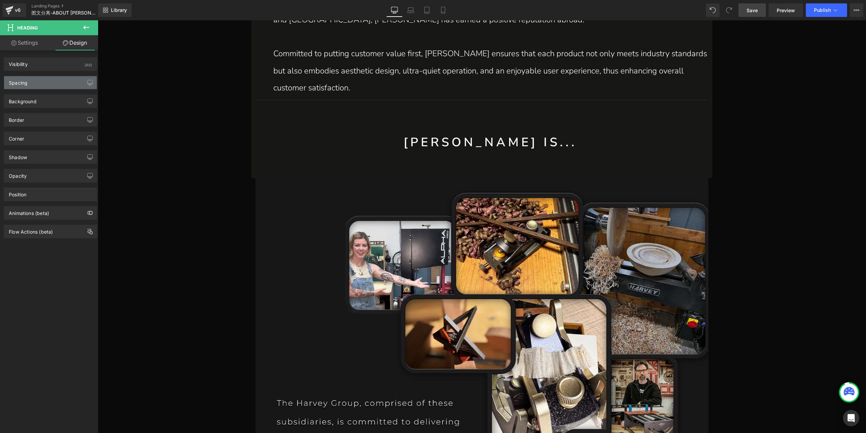
click at [42, 85] on div "Spacing" at bounding box center [50, 82] width 93 height 13
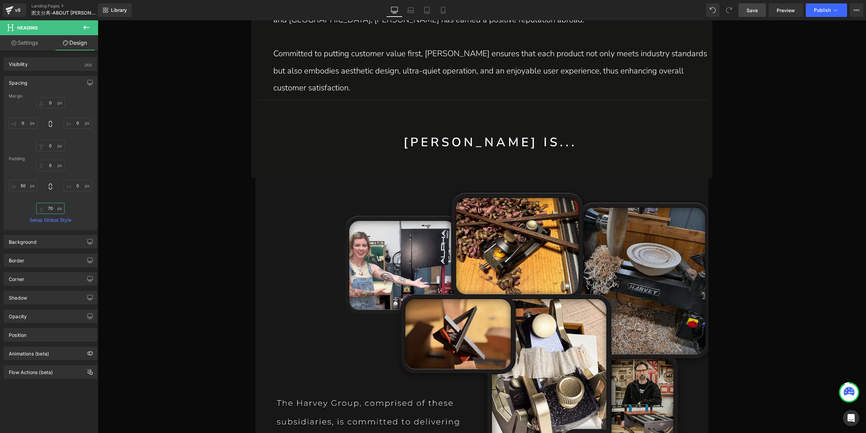
click at [51, 207] on input "70" at bounding box center [50, 208] width 28 height 11
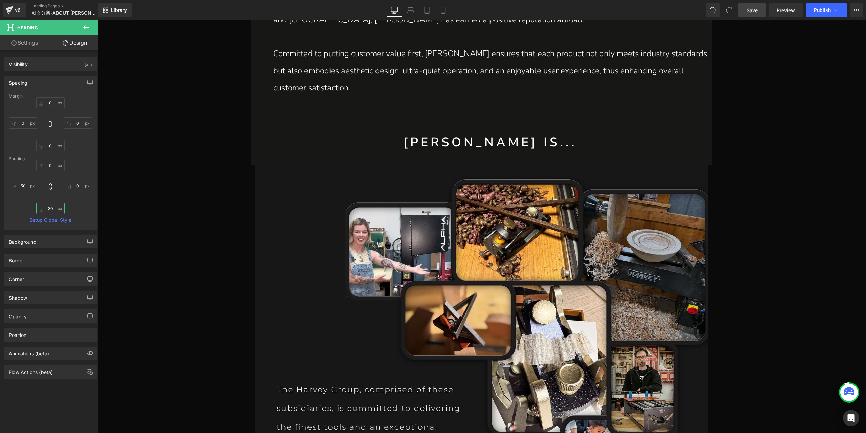
type input "30"
click at [89, 28] on icon at bounding box center [86, 27] width 8 height 8
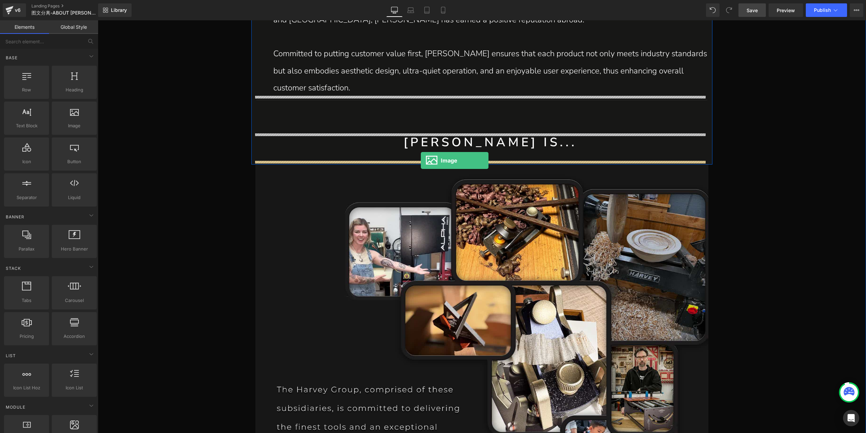
drag, startPoint x: 186, startPoint y: 141, endPoint x: 421, endPoint y: 160, distance: 235.3
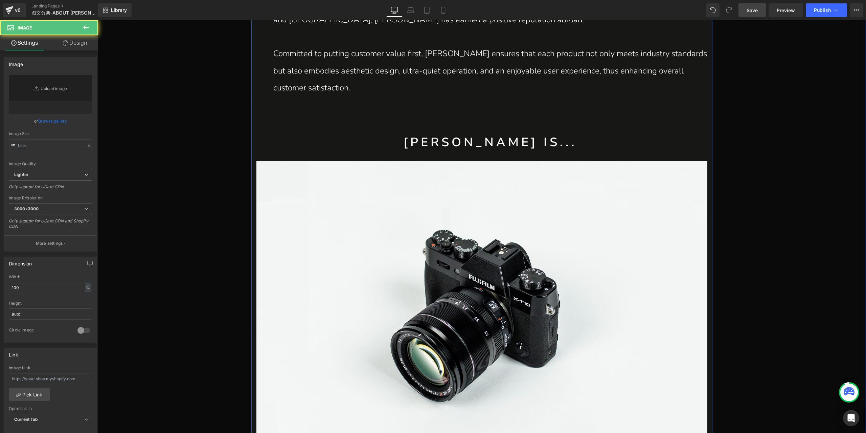
type input "//[DOMAIN_NAME][URL]"
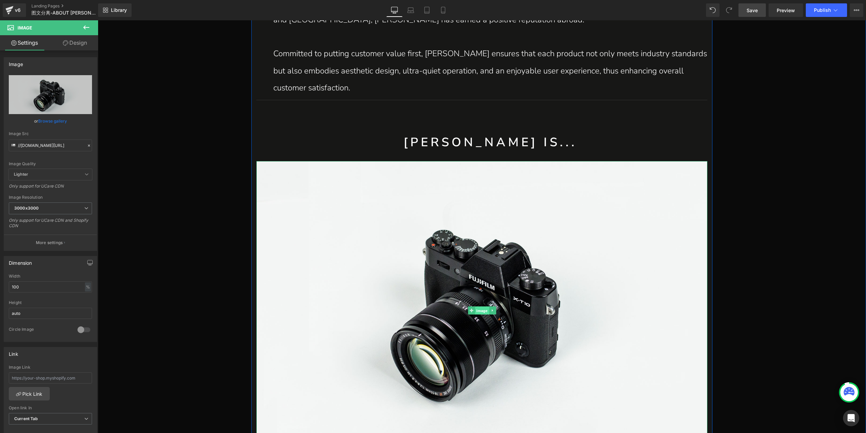
click at [479, 311] on span "Image" at bounding box center [482, 311] width 14 height 8
click at [47, 87] on link "Replace Image" at bounding box center [50, 94] width 83 height 39
type input "C:\fakepath\P1_08.jpg"
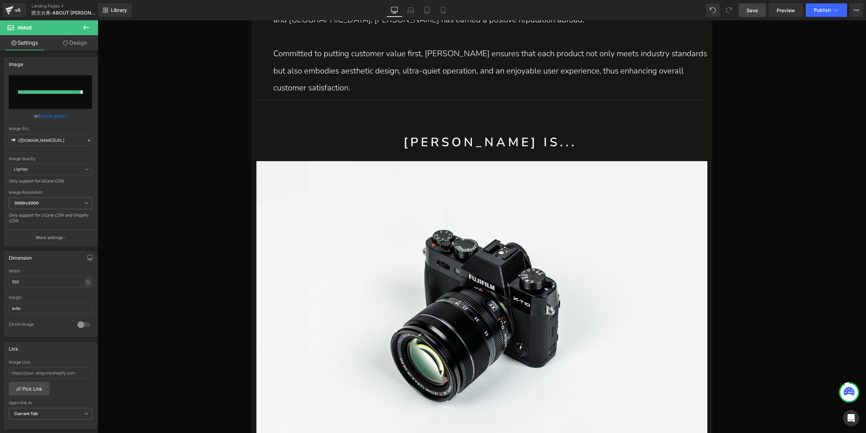
type input "https://ucarecdn.com/6649d428-3e55-4bfc-ae11-996f5e38cea4/-/format/auto/-/previ…"
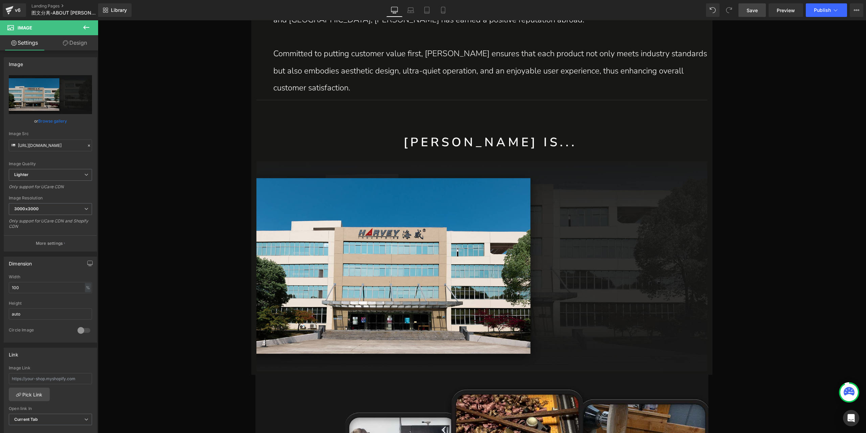
click at [88, 29] on icon at bounding box center [86, 27] width 8 height 8
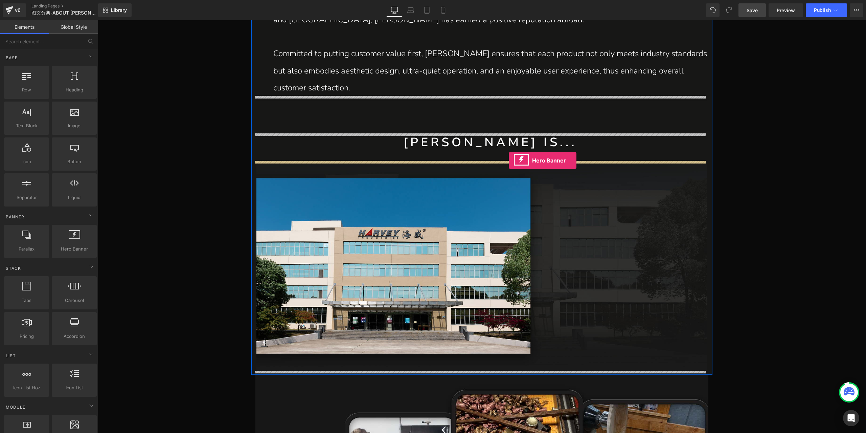
drag, startPoint x: 165, startPoint y: 274, endPoint x: 509, endPoint y: 160, distance: 362.6
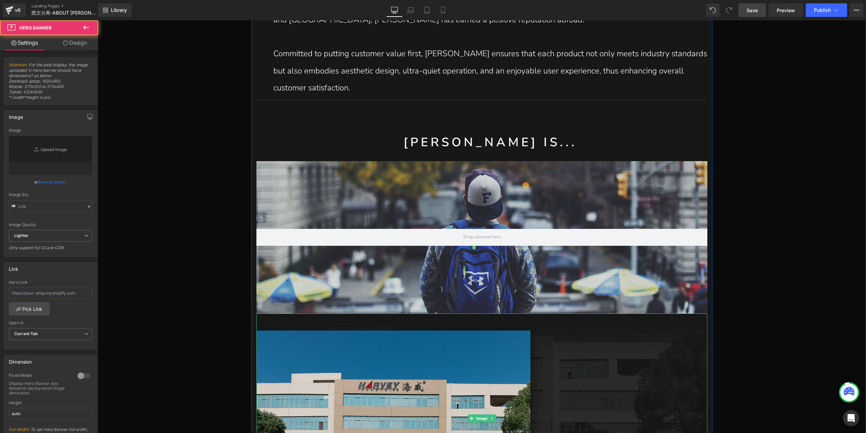
type input "https://d1um8515vdn9kb.cloudfront.net/images/hero.jpg"
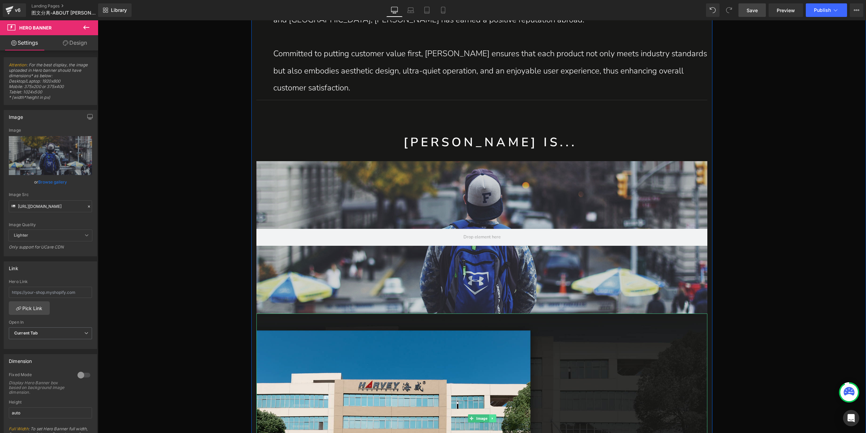
click at [491, 418] on icon at bounding box center [493, 418] width 4 height 4
click at [494, 418] on icon at bounding box center [496, 419] width 4 height 4
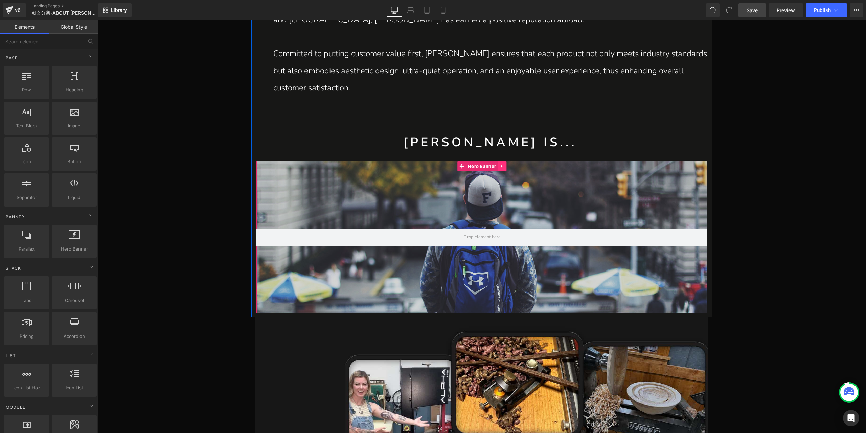
click at [501, 166] on icon at bounding box center [501, 166] width 1 height 3
click at [496, 166] on icon at bounding box center [497, 166] width 5 height 5
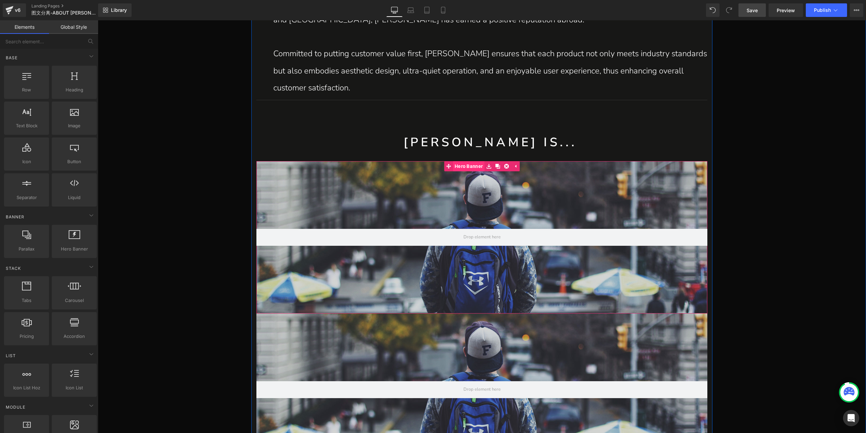
click at [466, 167] on span "Hero Banner" at bounding box center [468, 166] width 31 height 10
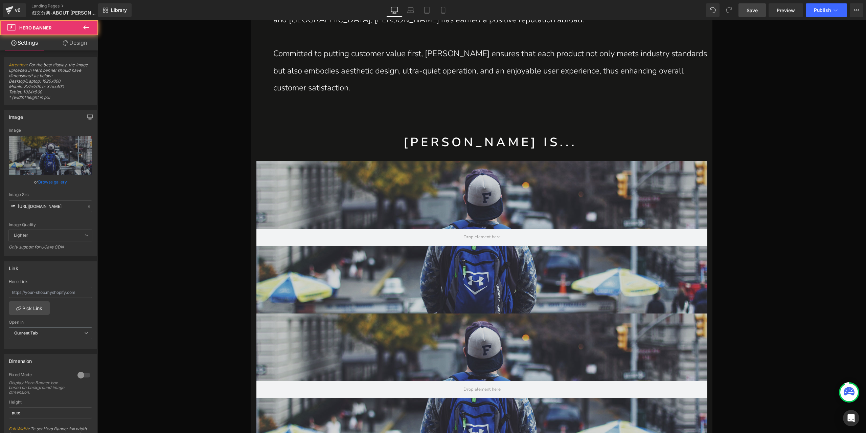
click at [89, 29] on icon at bounding box center [86, 27] width 8 height 8
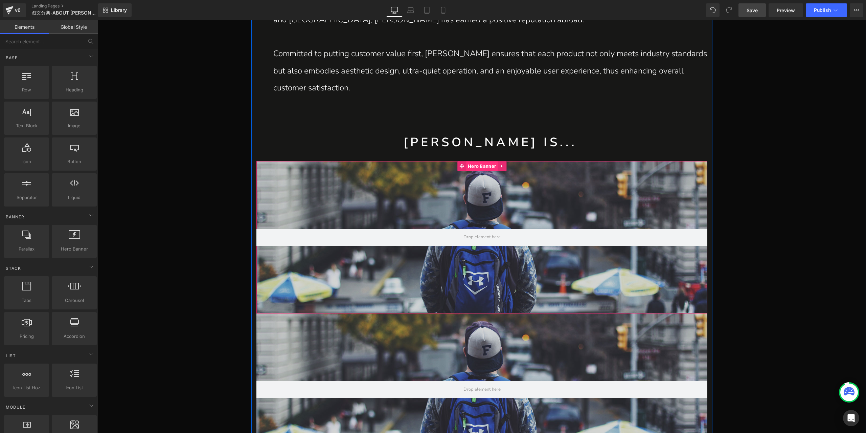
click at [476, 168] on span "Hero Banner" at bounding box center [481, 166] width 31 height 10
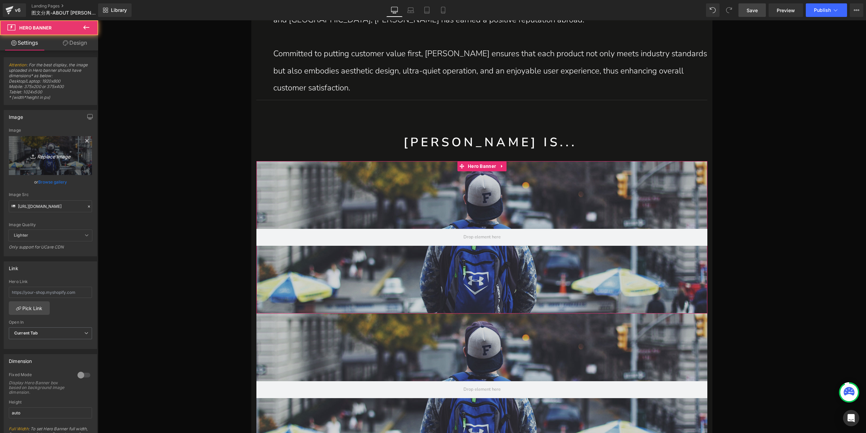
click at [46, 163] on link "Replace Image" at bounding box center [50, 155] width 83 height 39
type input "C:\fakepath\P1_08.jpg"
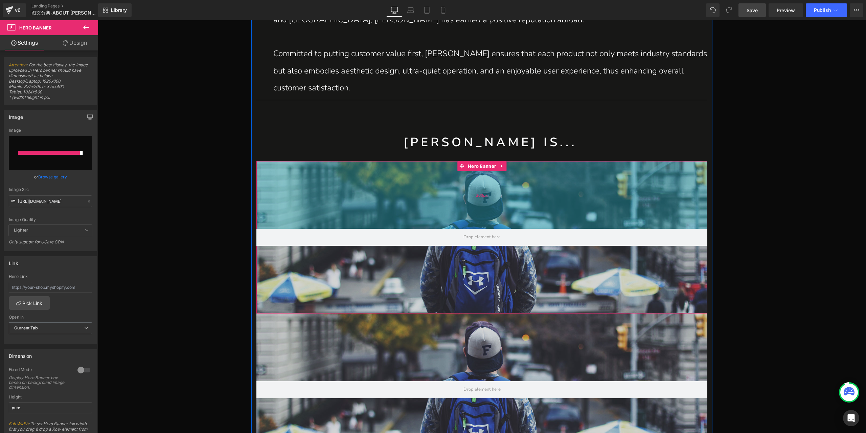
type input "https://ucarecdn.com/61a08bd5-5053-449b-9f14-082b4f0c4490/-/format/auto/-/previ…"
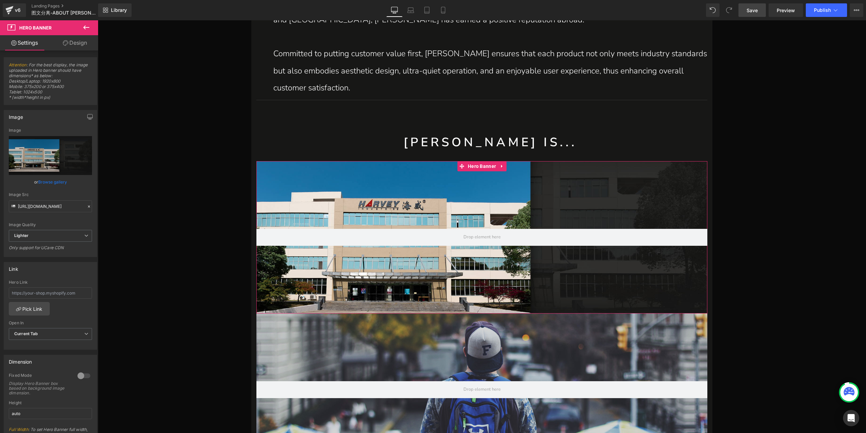
click at [81, 374] on div at bounding box center [84, 375] width 16 height 11
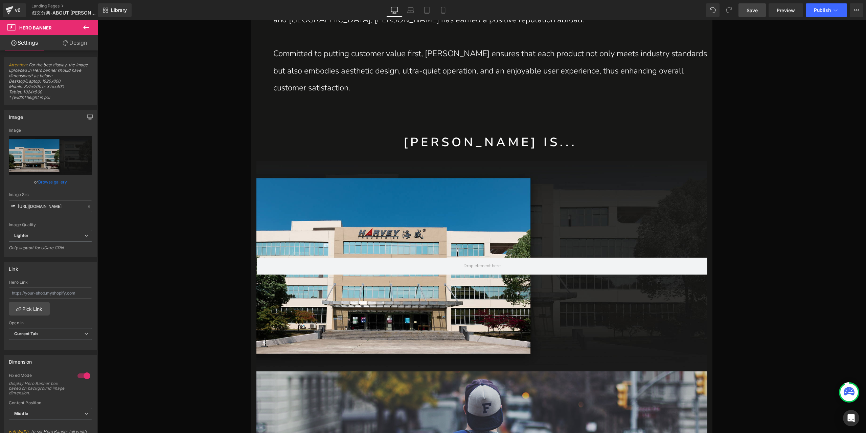
click at [86, 29] on icon at bounding box center [86, 27] width 8 height 8
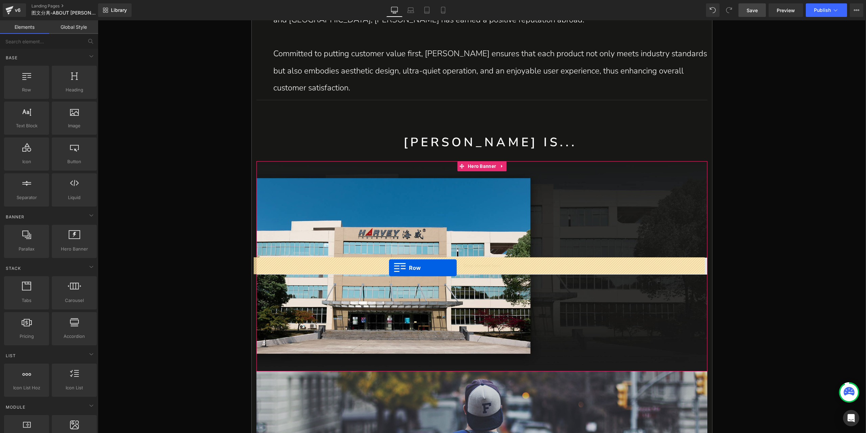
drag, startPoint x: 129, startPoint y: 107, endPoint x: 389, endPoint y: 268, distance: 306.0
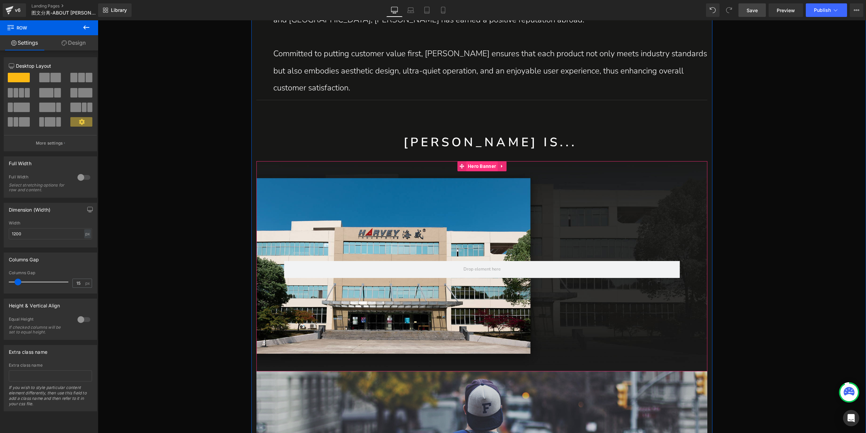
click at [480, 167] on span "Hero Banner" at bounding box center [481, 166] width 31 height 10
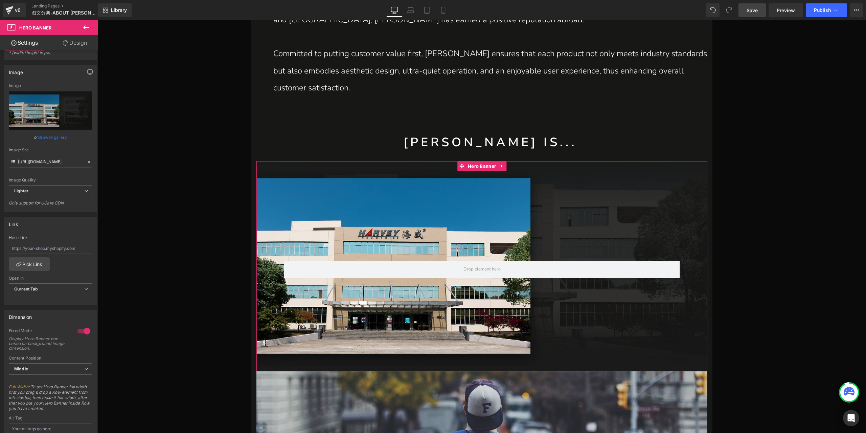
scroll to position [102, 0]
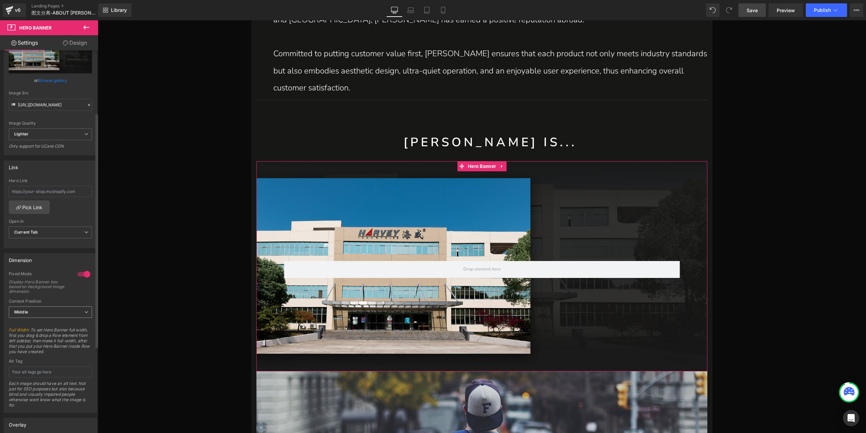
click at [52, 310] on span "Middle" at bounding box center [50, 312] width 83 height 12
click at [52, 310] on span "Middle" at bounding box center [49, 312] width 81 height 12
click at [478, 166] on span "Hero Banner" at bounding box center [481, 166] width 31 height 10
click at [83, 42] on link "Design" at bounding box center [74, 42] width 49 height 15
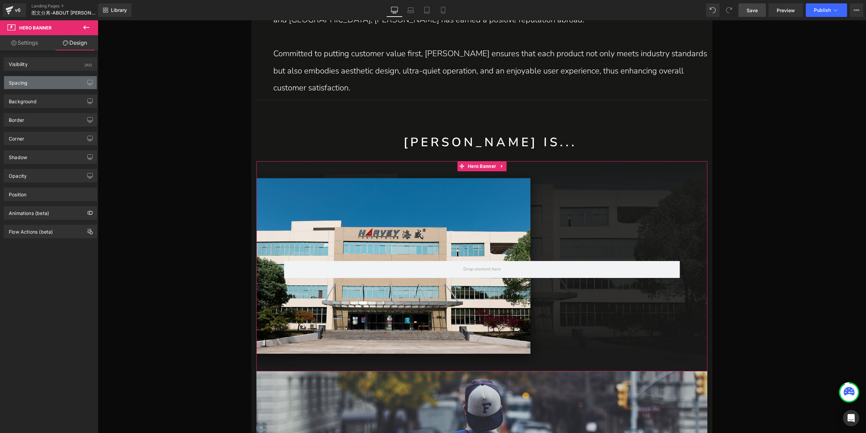
click at [41, 85] on div "Spacing" at bounding box center [50, 82] width 93 height 13
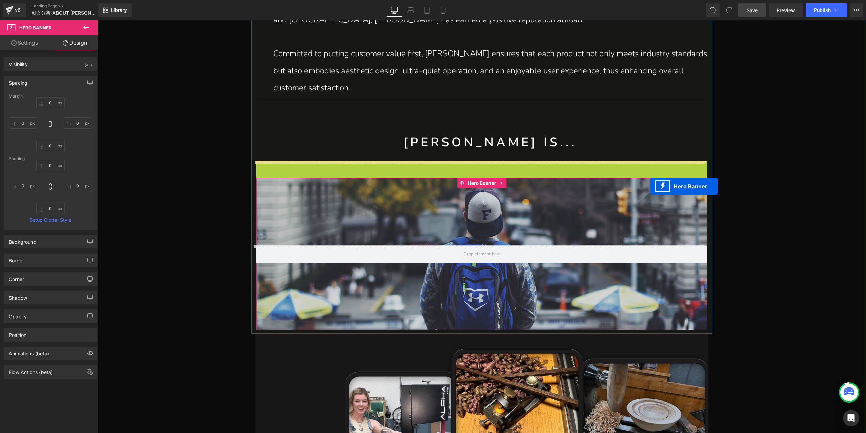
drag, startPoint x: 459, startPoint y: 165, endPoint x: 650, endPoint y: 186, distance: 192.8
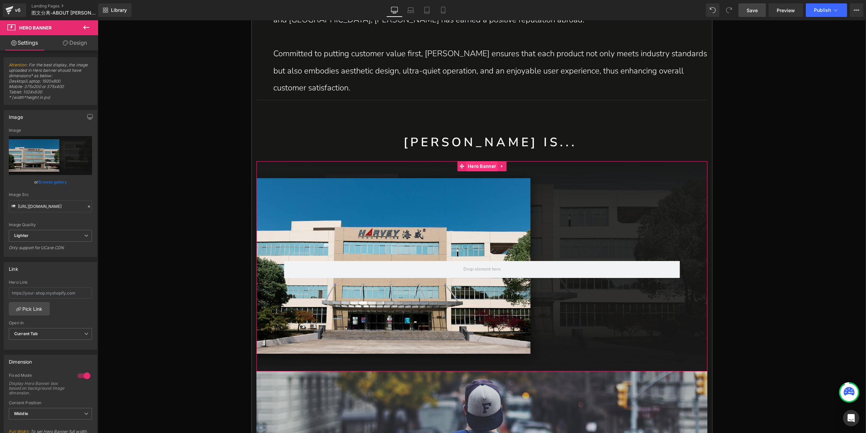
click at [468, 165] on span "Hero Banner" at bounding box center [481, 166] width 31 height 10
click at [38, 240] on span "Lighter" at bounding box center [50, 236] width 83 height 12
click at [36, 256] on li "Lightest" at bounding box center [49, 258] width 81 height 10
click at [47, 233] on span "Lightest" at bounding box center [50, 236] width 83 height 12
click at [36, 248] on li "Lighter" at bounding box center [49, 248] width 81 height 10
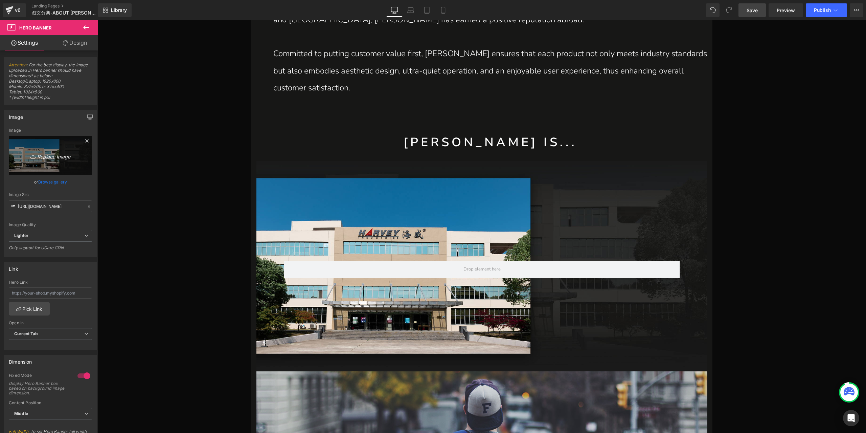
type input "https://ucarecdn.com/61a08bd5-5053-449b-9f14-082b4f0c4490/-/format/auto/-/previ…"
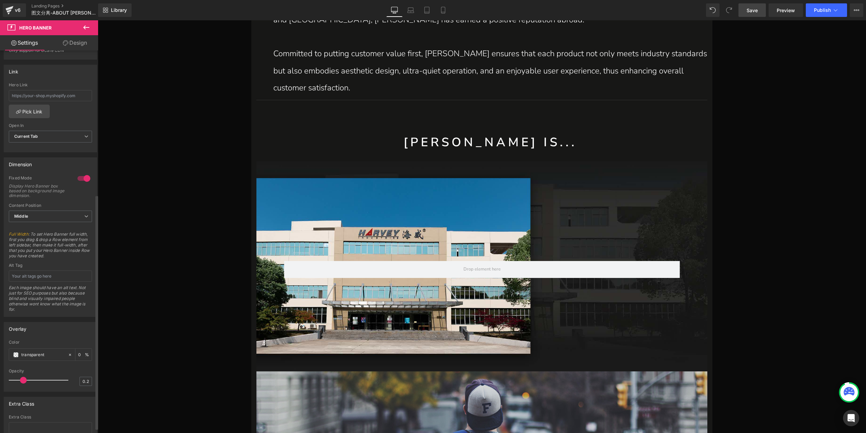
scroll to position [237, 0]
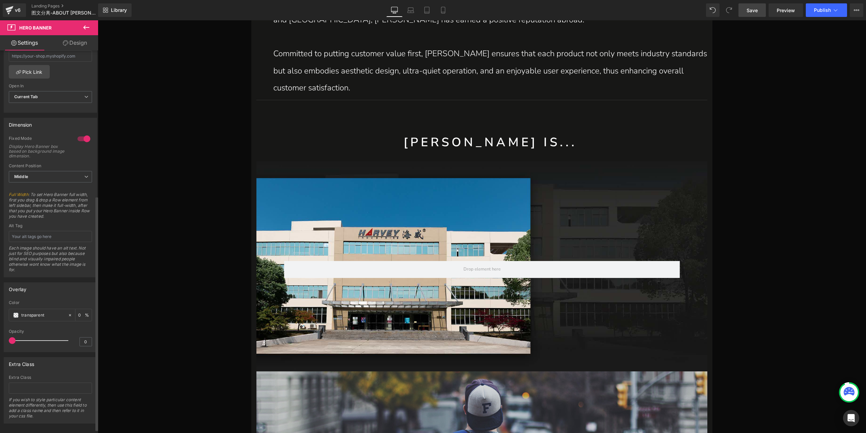
drag, startPoint x: 22, startPoint y: 336, endPoint x: 9, endPoint y: 340, distance: 14.1
click at [9, 340] on div "Opacity 0" at bounding box center [50, 340] width 83 height 23
drag, startPoint x: 109, startPoint y: 355, endPoint x: 118, endPoint y: 344, distance: 15.1
click at [468, 168] on span "Hero Banner" at bounding box center [481, 166] width 31 height 10
drag, startPoint x: 64, startPoint y: 335, endPoint x: 5, endPoint y: 339, distance: 59.7
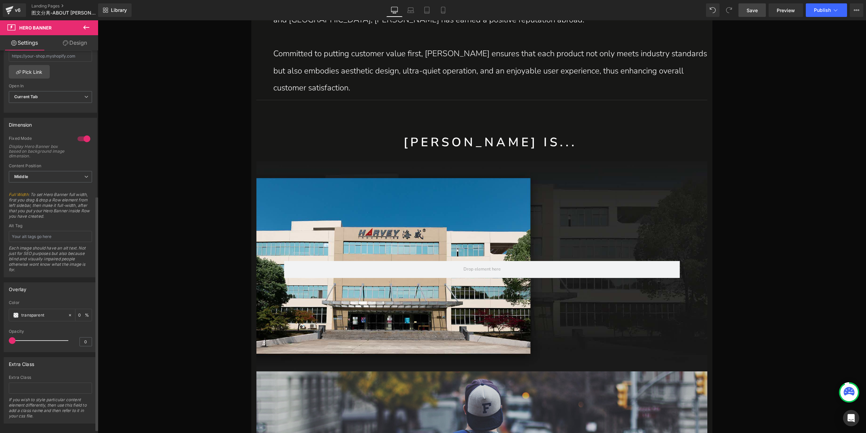
click at [0, 340] on div "Overlay transparent Color transparent 0 % 0 Opacity 0" at bounding box center [50, 314] width 101 height 75
click at [41, 335] on div at bounding box center [40, 341] width 56 height 14
type input "0.3"
drag, startPoint x: 39, startPoint y: 336, endPoint x: 28, endPoint y: 337, distance: 10.3
click at [37, 337] on span at bounding box center [40, 340] width 7 height 7
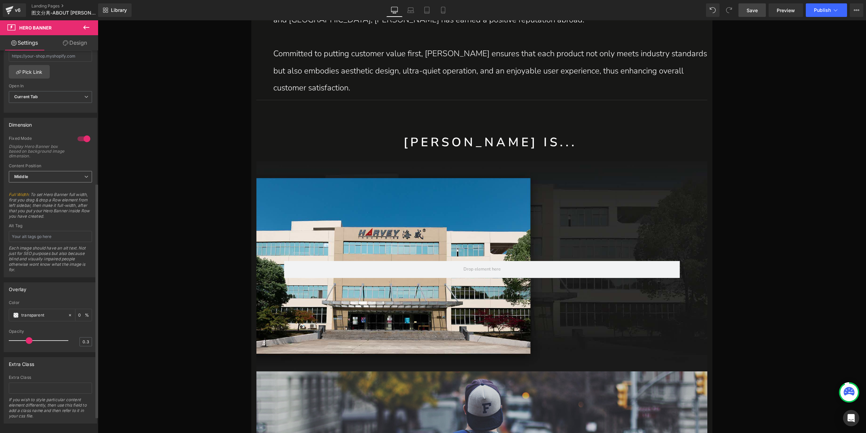
scroll to position [135, 0]
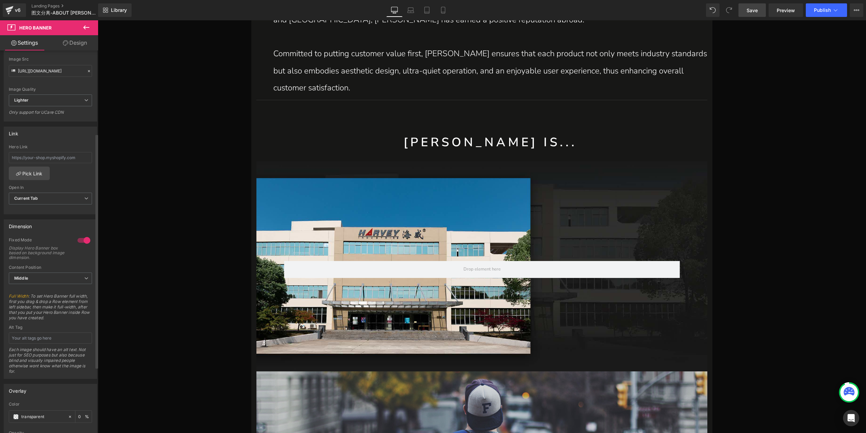
click at [80, 238] on div at bounding box center [84, 240] width 16 height 11
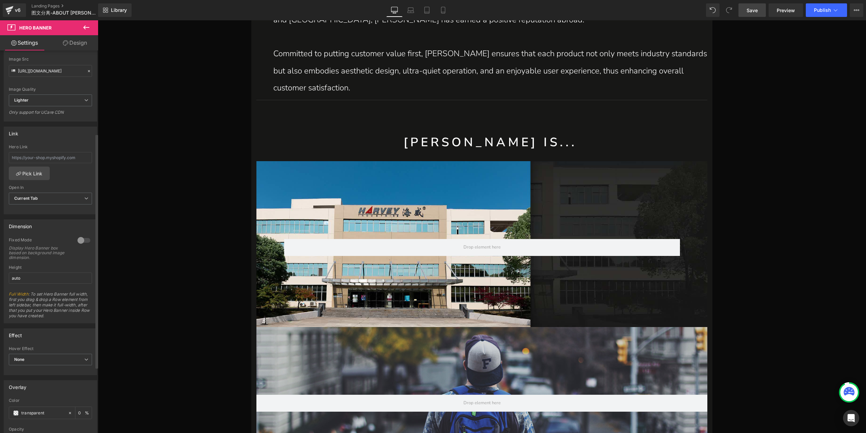
click at [80, 238] on div at bounding box center [84, 240] width 16 height 11
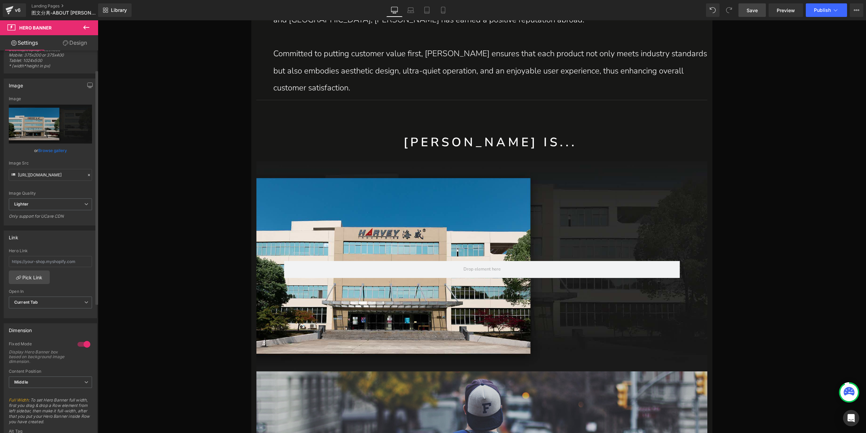
scroll to position [0, 0]
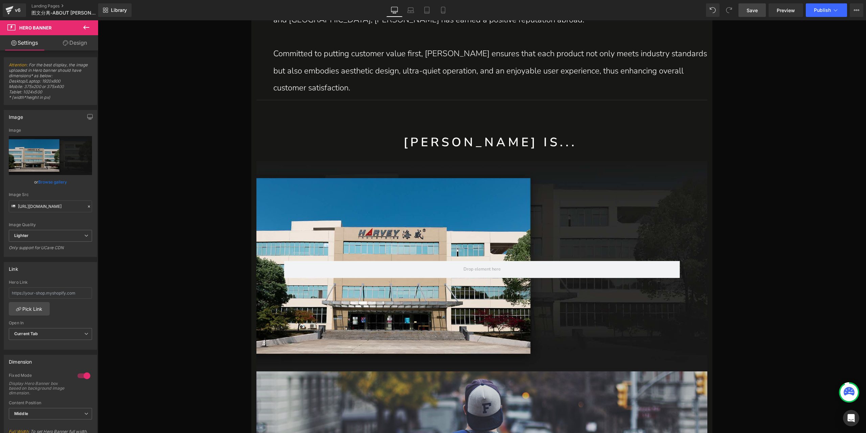
click at [73, 38] on link "Design" at bounding box center [74, 42] width 49 height 15
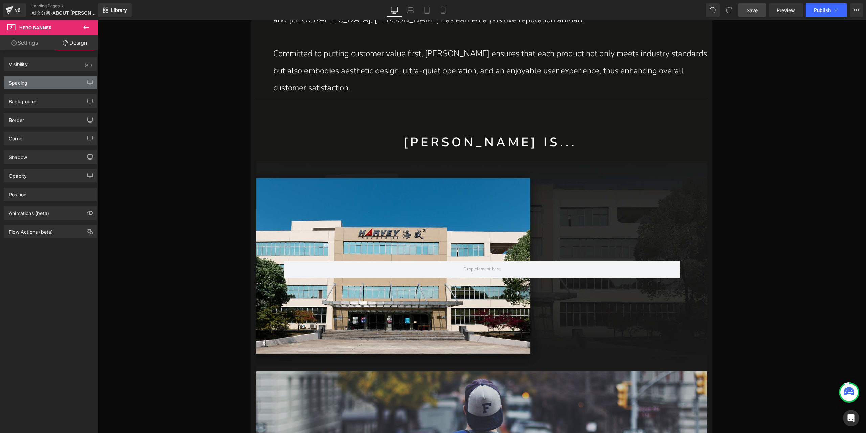
click at [38, 82] on div "Spacing" at bounding box center [50, 82] width 93 height 13
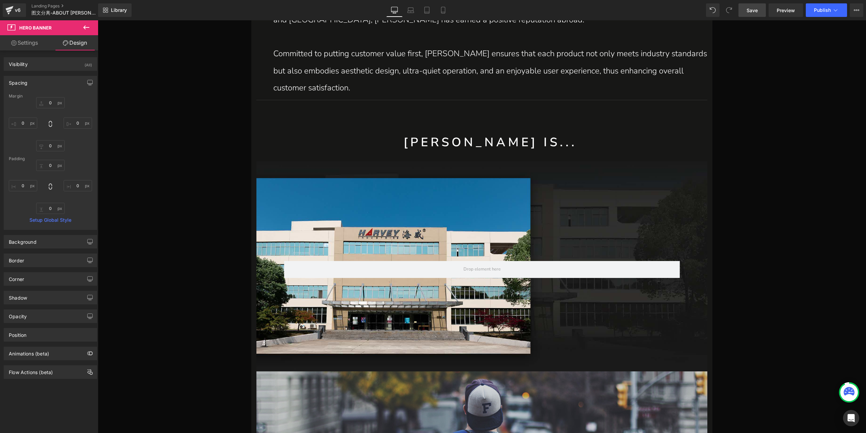
click at [38, 82] on div "Spacing" at bounding box center [50, 82] width 93 height 13
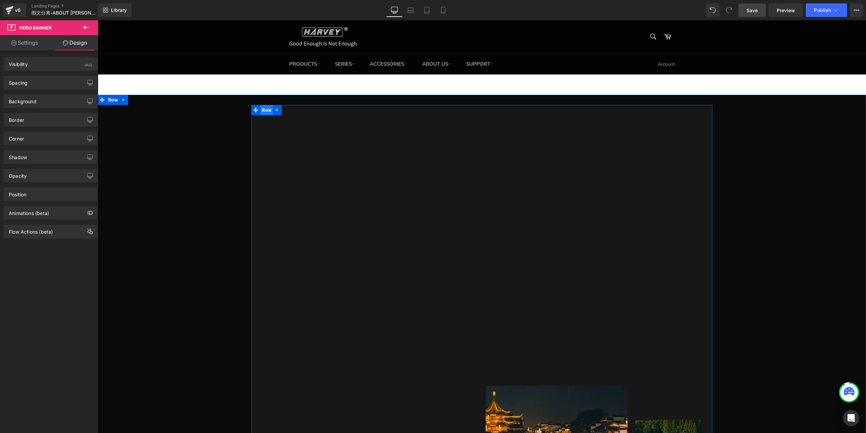
click at [268, 109] on span "Row" at bounding box center [266, 110] width 13 height 10
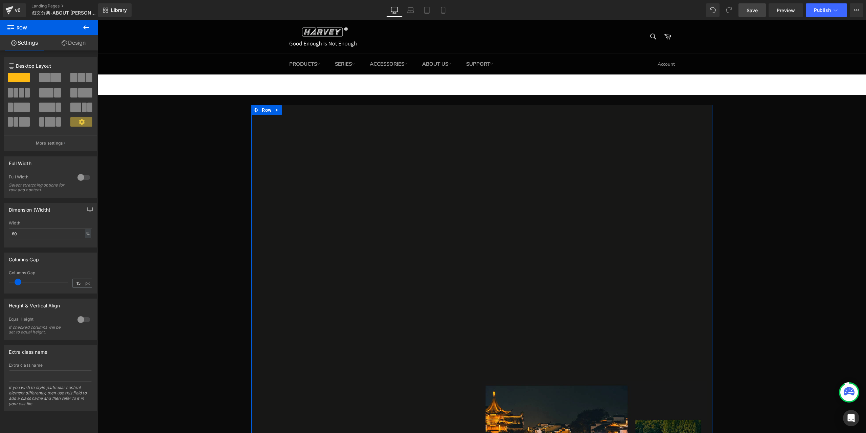
click at [62, 41] on icon at bounding box center [64, 42] width 5 height 5
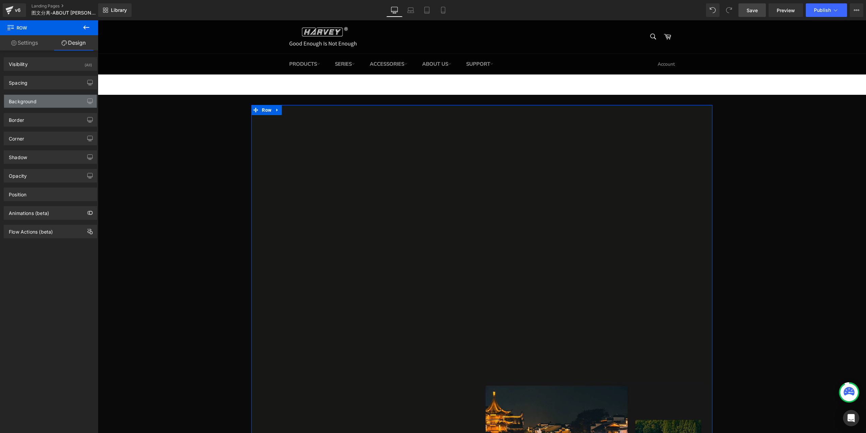
click at [33, 95] on div "Background" at bounding box center [23, 99] width 28 height 9
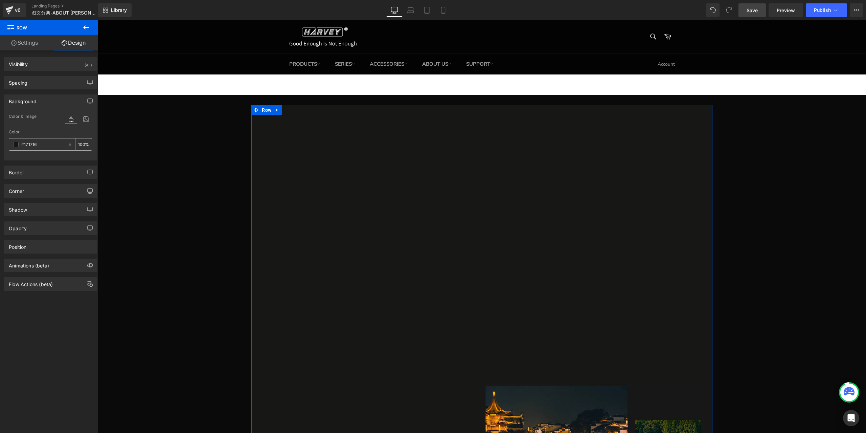
click at [39, 143] on input "#171716" at bounding box center [42, 144] width 43 height 7
click at [68, 141] on div at bounding box center [72, 144] width 8 height 12
type input "none"
type input "0"
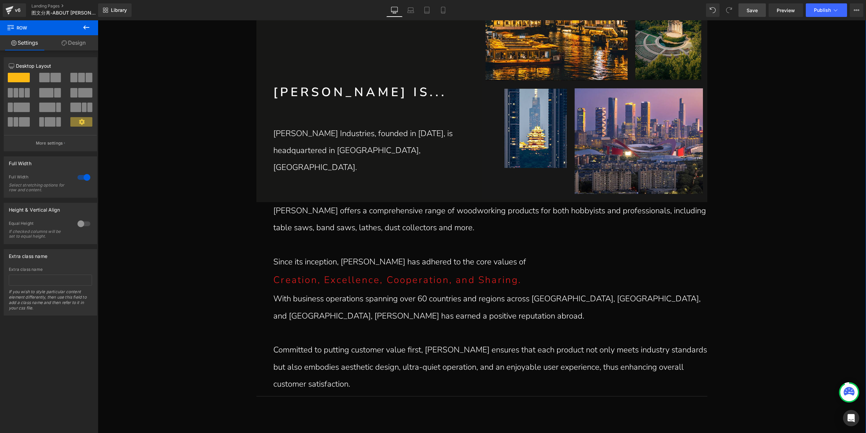
scroll to position [474, 0]
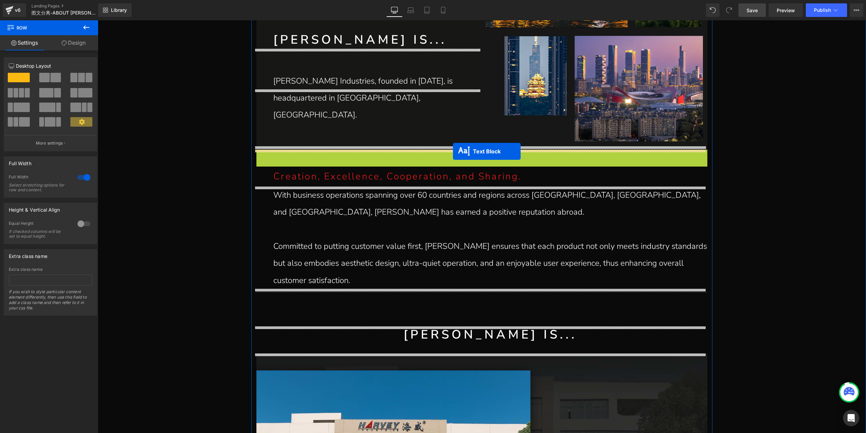
drag, startPoint x: 459, startPoint y: 183, endPoint x: 453, endPoint y: 151, distance: 32.0
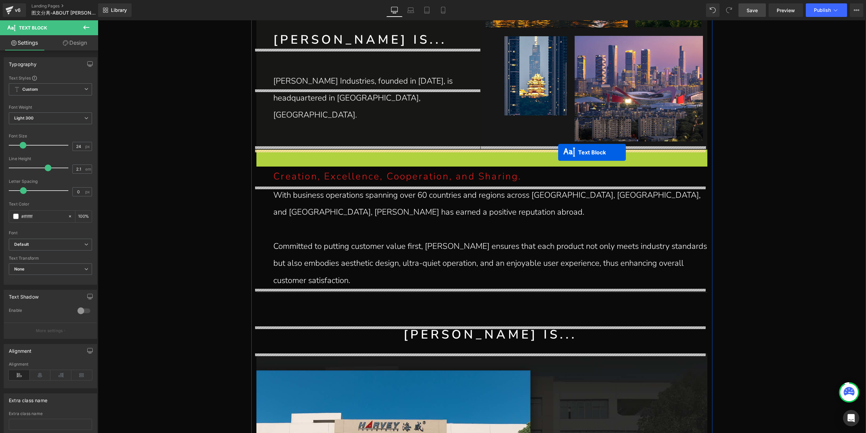
drag, startPoint x: 463, startPoint y: 184, endPoint x: 558, endPoint y: 152, distance: 100.8
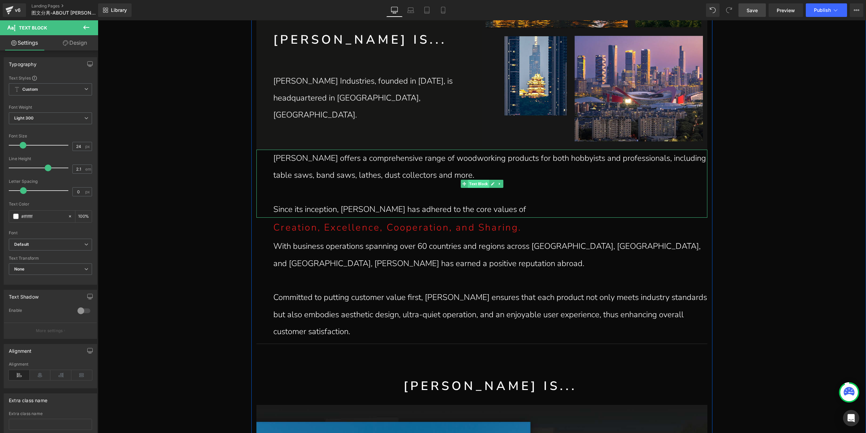
click at [476, 184] on span "Text Block" at bounding box center [478, 184] width 21 height 8
click at [80, 40] on link "Design" at bounding box center [74, 42] width 49 height 15
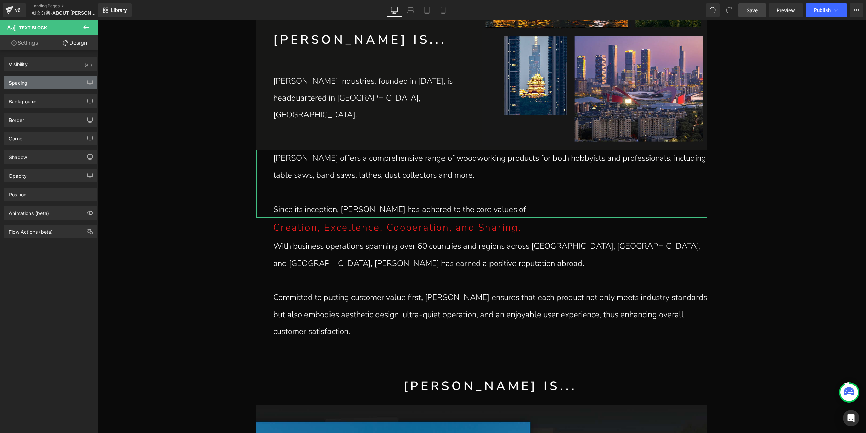
click at [53, 81] on div "Spacing" at bounding box center [50, 82] width 93 height 13
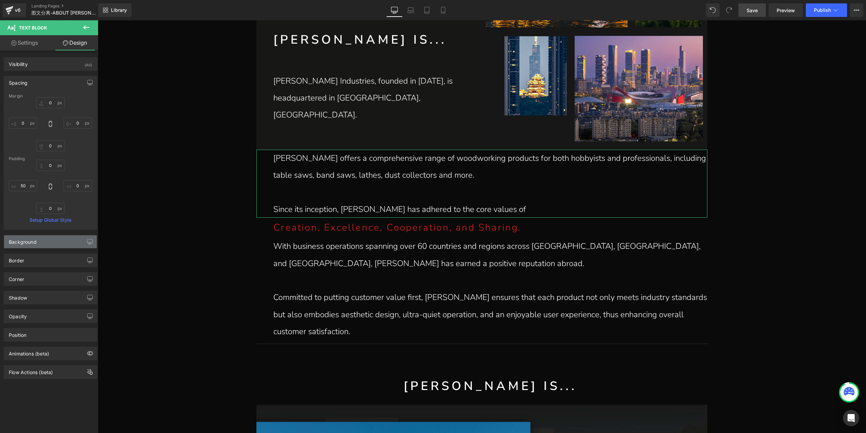
click at [32, 244] on div "Background" at bounding box center [23, 239] width 28 height 9
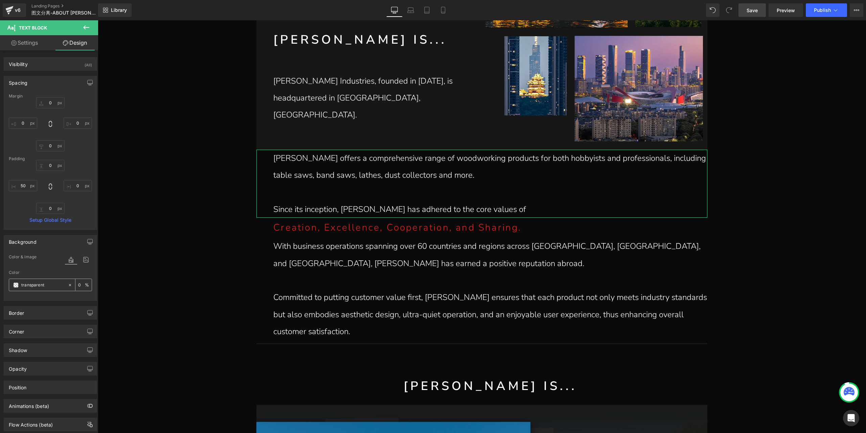
click at [46, 283] on input "transparent" at bounding box center [42, 284] width 43 height 7
type input "170"
type input "100"
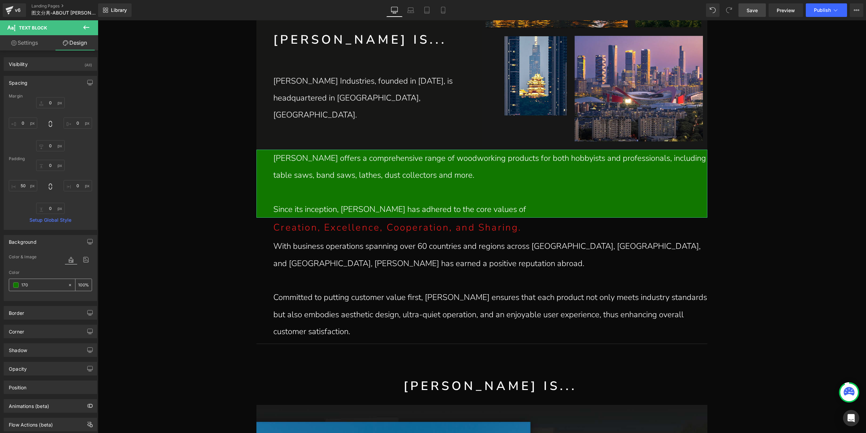
click at [46, 283] on input "170" at bounding box center [42, 284] width 43 height 7
type input "17"
type input "0"
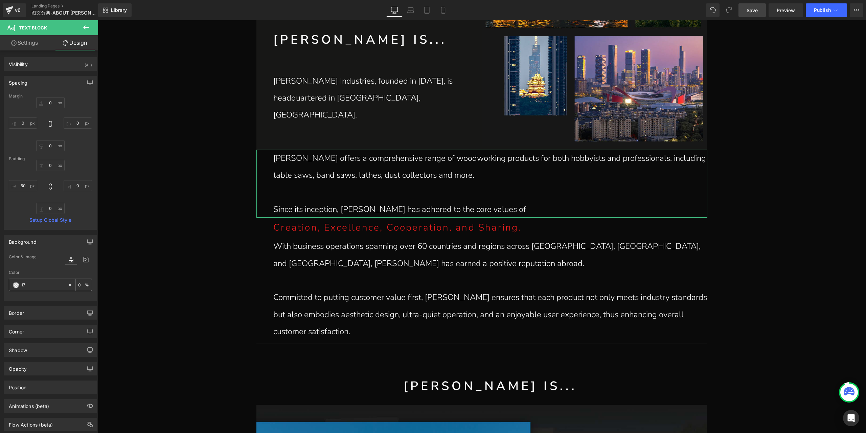
type input "171"
type input "100"
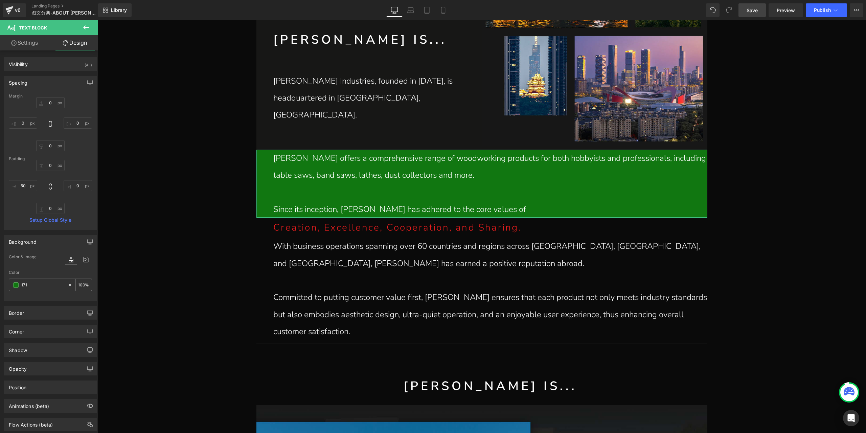
type input "1717"
type input "47"
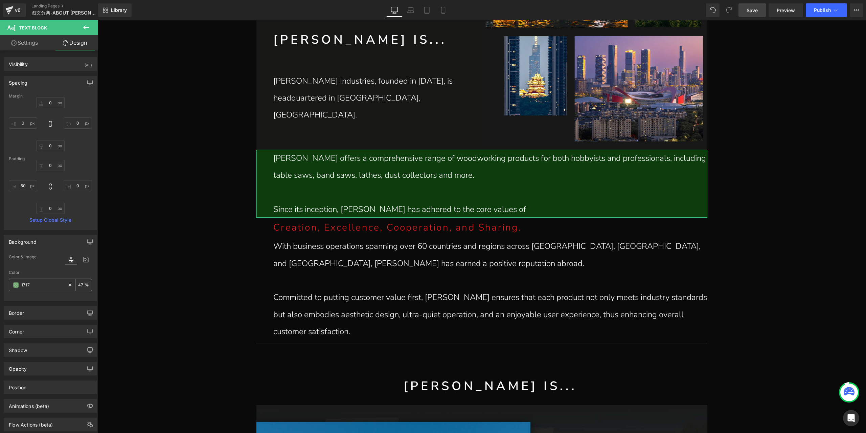
type input "17171"
type input "0"
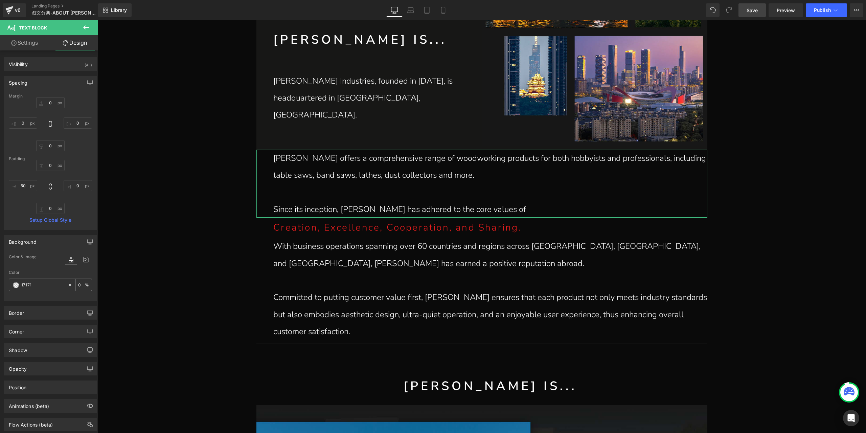
type input "171716"
type input "100"
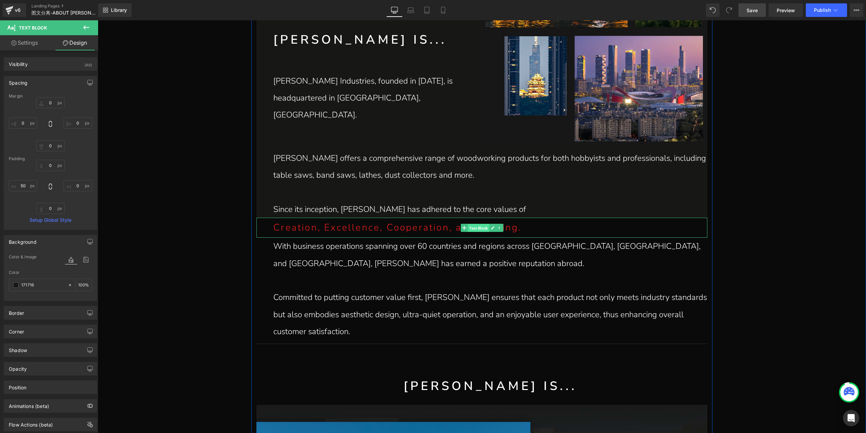
click at [474, 228] on span "Text Block" at bounding box center [478, 228] width 21 height 8
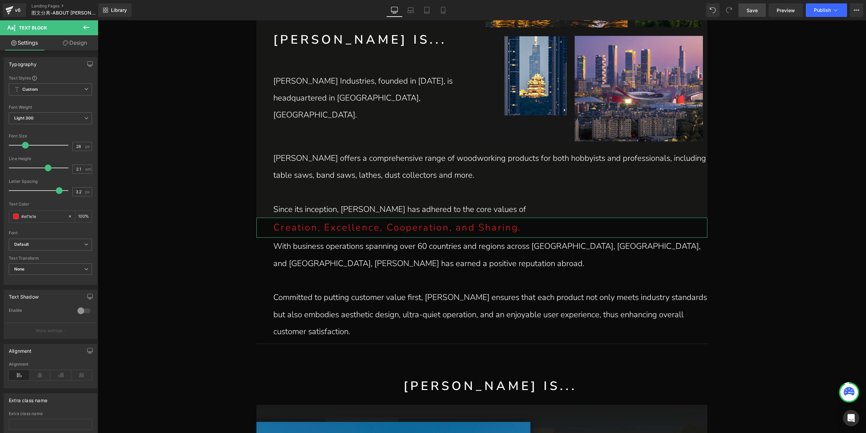
click at [82, 44] on link "Design" at bounding box center [74, 42] width 49 height 15
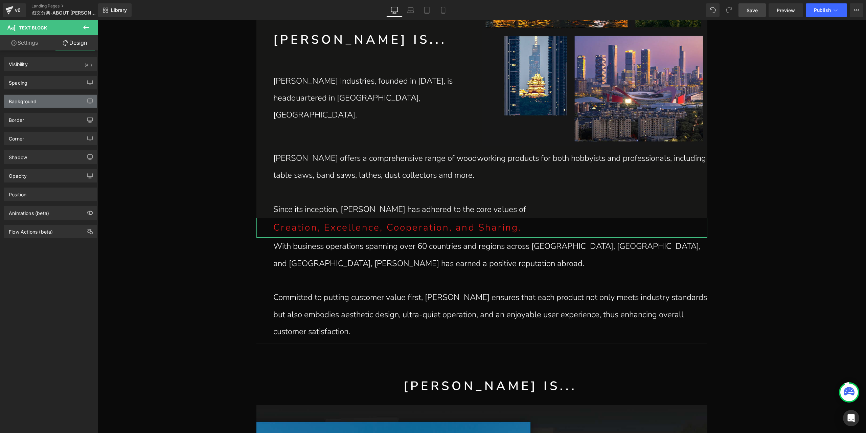
click at [38, 105] on div "Background" at bounding box center [50, 101] width 93 height 13
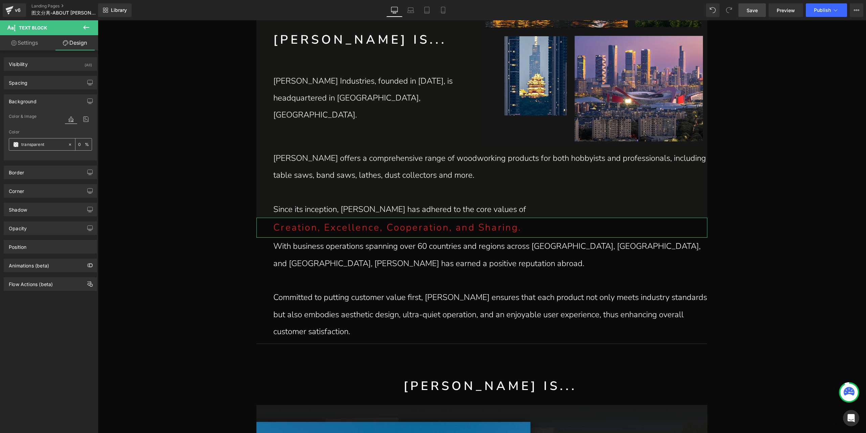
click at [48, 146] on input "transparent" at bounding box center [42, 144] width 43 height 7
type input "171"
type input "100"
type input "1717"
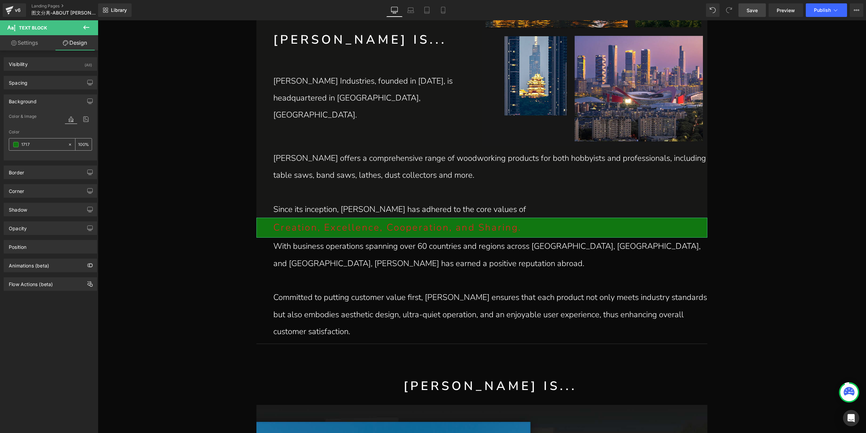
type input "47"
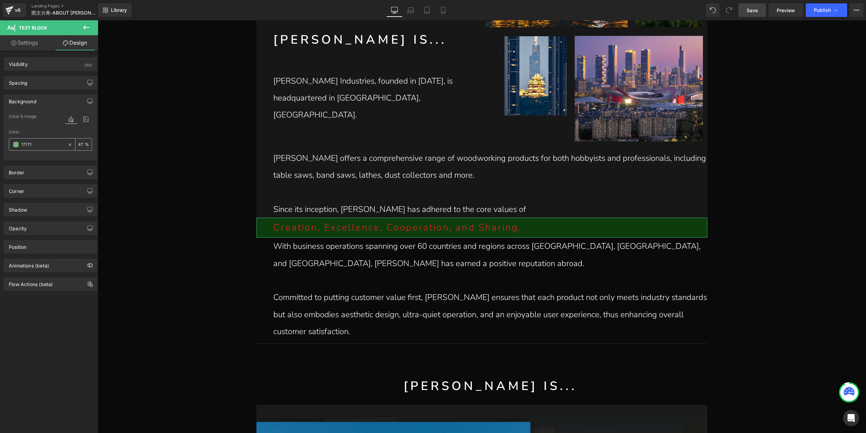
type input "171716"
type input "100"
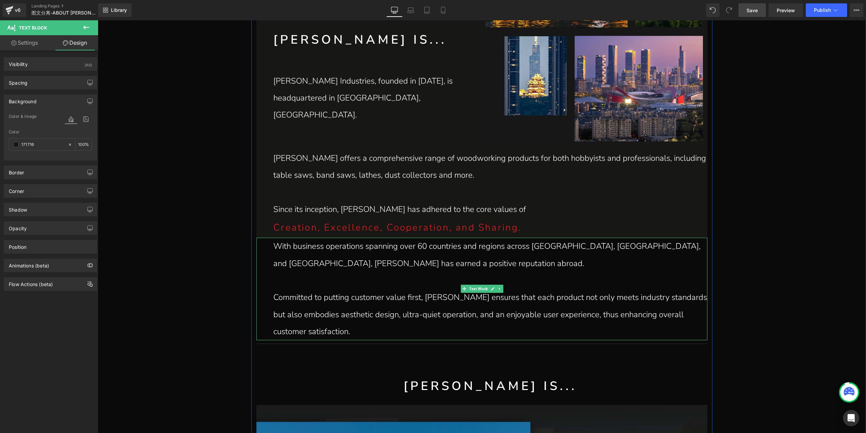
click at [313, 255] on p "With business operations spanning over 60 countries and regions across [GEOGRAP…" at bounding box center [490, 255] width 434 height 34
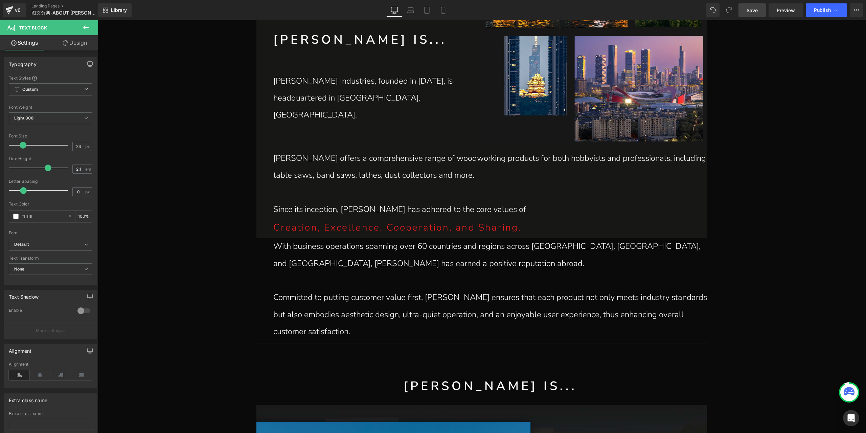
click at [68, 46] on link "Design" at bounding box center [74, 42] width 49 height 15
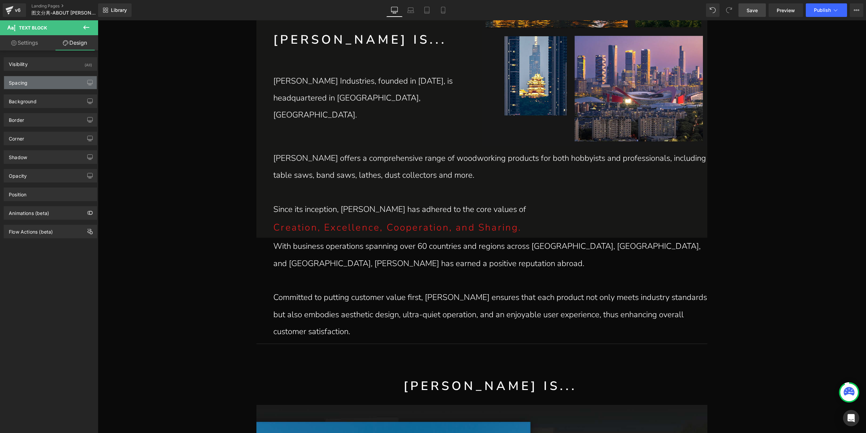
type input "transparent"
type input "0"
click at [41, 104] on div "Background" at bounding box center [50, 101] width 93 height 13
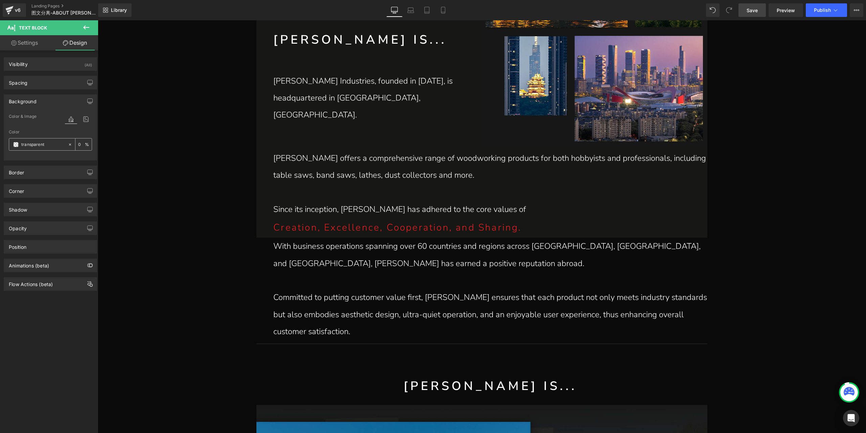
click at [35, 141] on input "transparent" at bounding box center [42, 144] width 43 height 7
type input "171"
type input "100"
type input "1717"
type input "47"
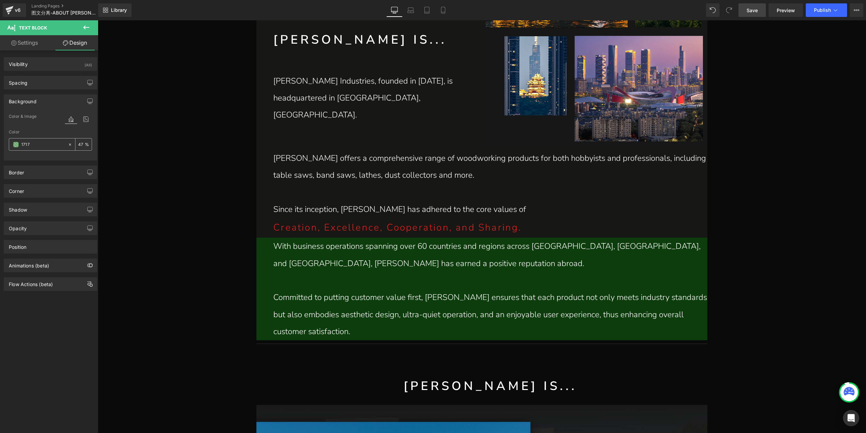
type input "17171"
type input "0"
type input "171716"
type input "100"
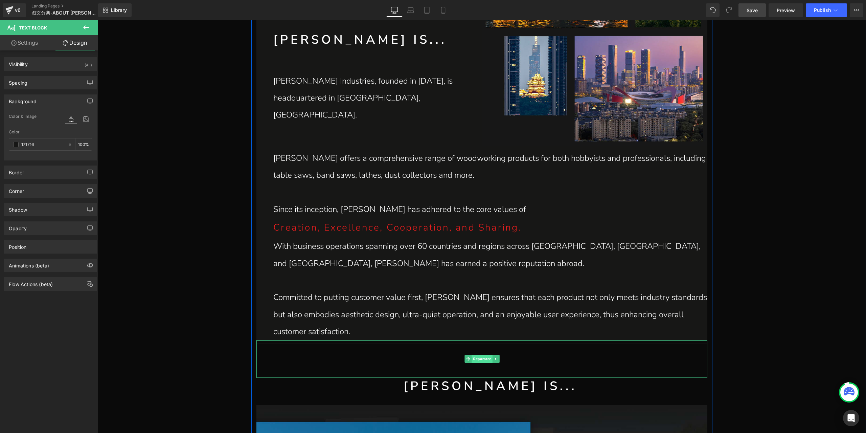
click at [478, 356] on span "Separator" at bounding box center [482, 359] width 21 height 8
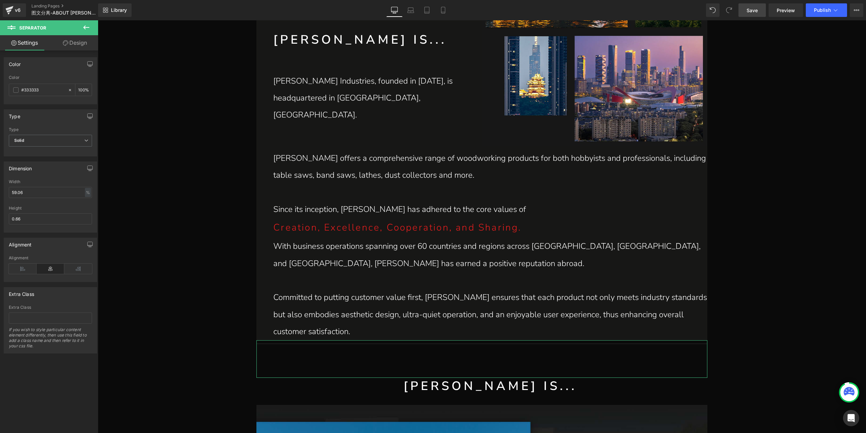
click at [67, 37] on link "Design" at bounding box center [74, 42] width 49 height 15
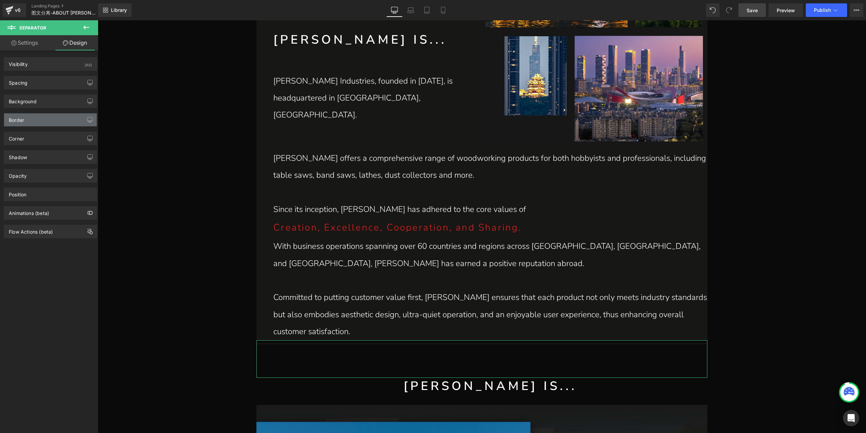
click at [40, 120] on div "Border" at bounding box center [50, 119] width 93 height 13
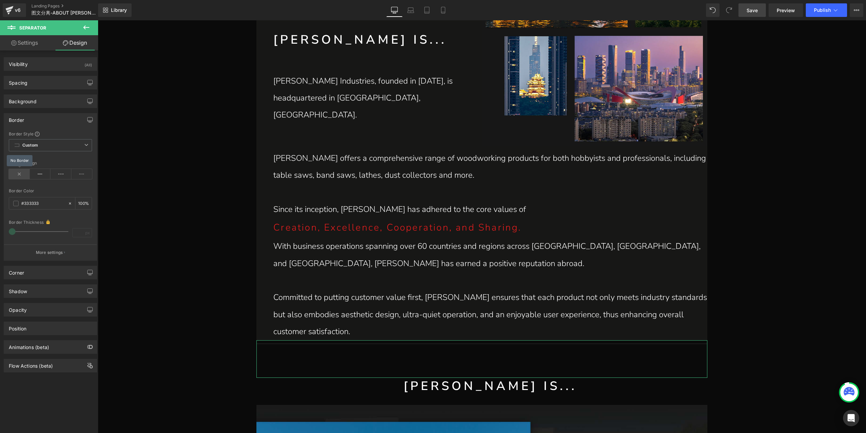
click at [19, 174] on icon at bounding box center [19, 174] width 21 height 10
click at [63, 96] on div "Background" at bounding box center [50, 101] width 93 height 13
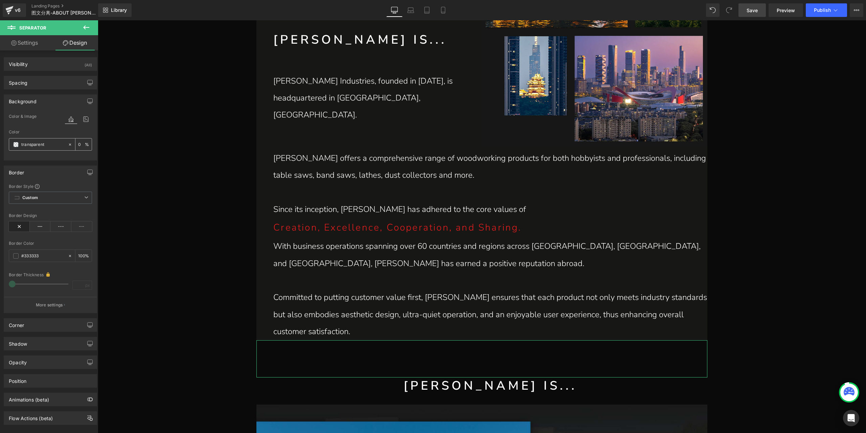
click at [52, 141] on input "transparent" at bounding box center [42, 144] width 43 height 7
type input "171"
type input "100"
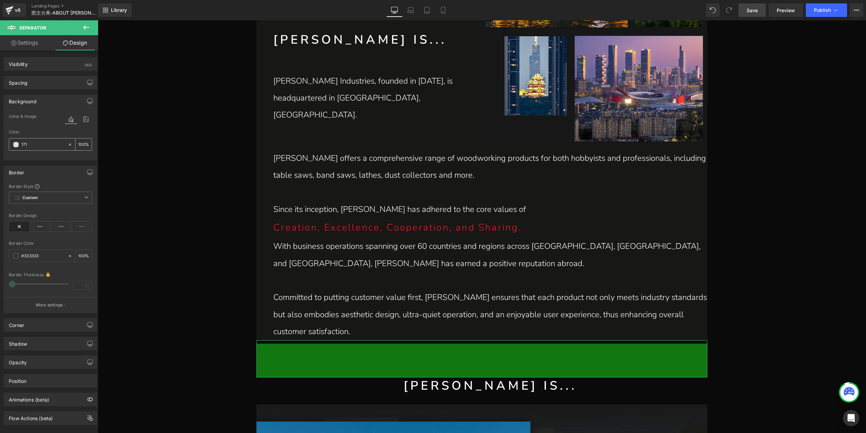
type input "1717"
type input "47"
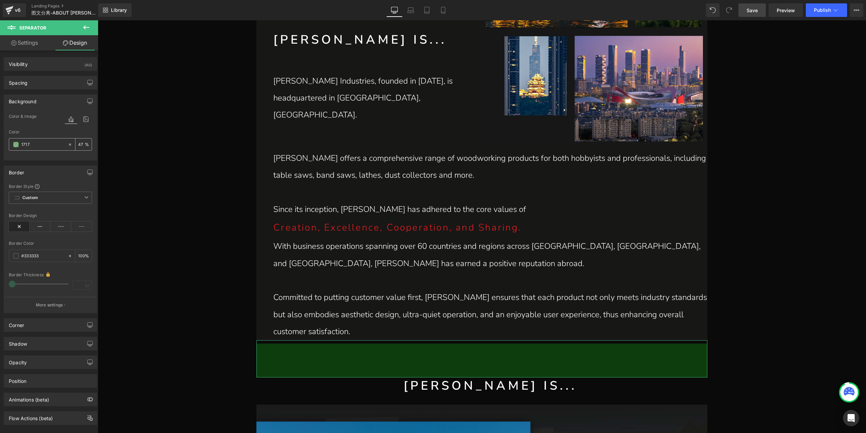
type input "17171"
type input "0"
type input "171716"
type input "100"
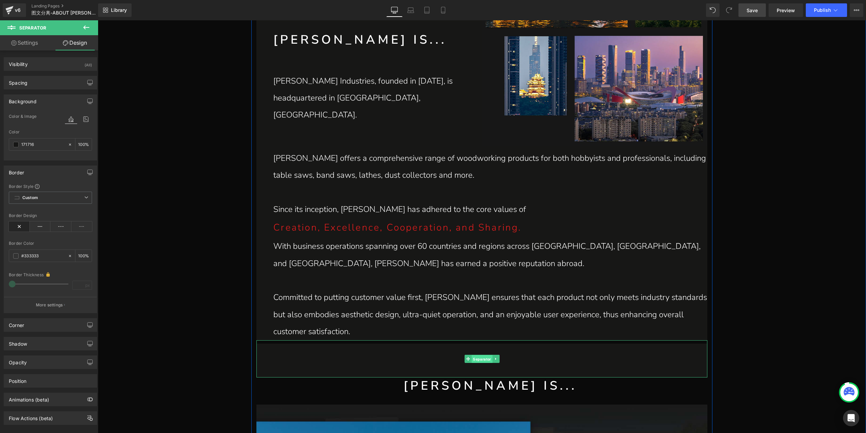
click at [480, 358] on span "Separator" at bounding box center [482, 359] width 21 height 8
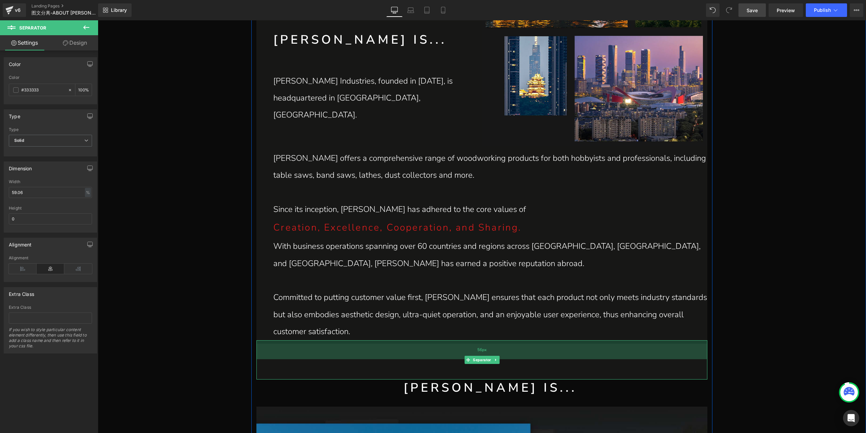
drag, startPoint x: 328, startPoint y: 344, endPoint x: 324, endPoint y: 346, distance: 4.2
click at [324, 346] on div "56px" at bounding box center [482, 349] width 451 height 19
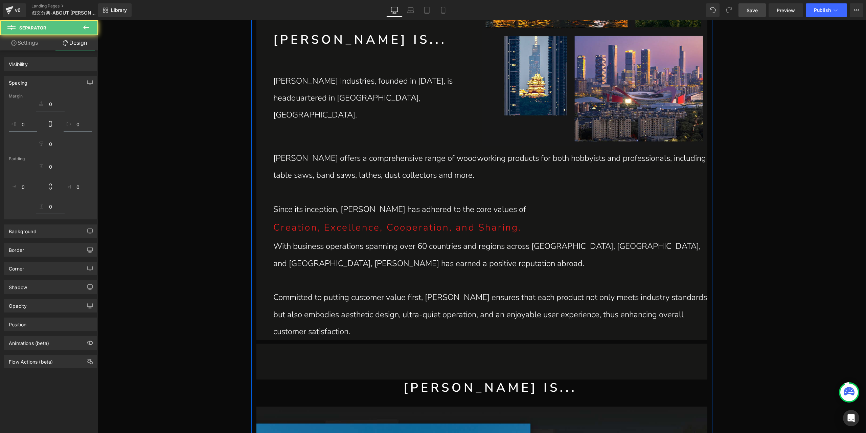
click at [366, 271] on p "With business operations spanning over 60 countries and regions across [GEOGRAP…" at bounding box center [490, 255] width 434 height 34
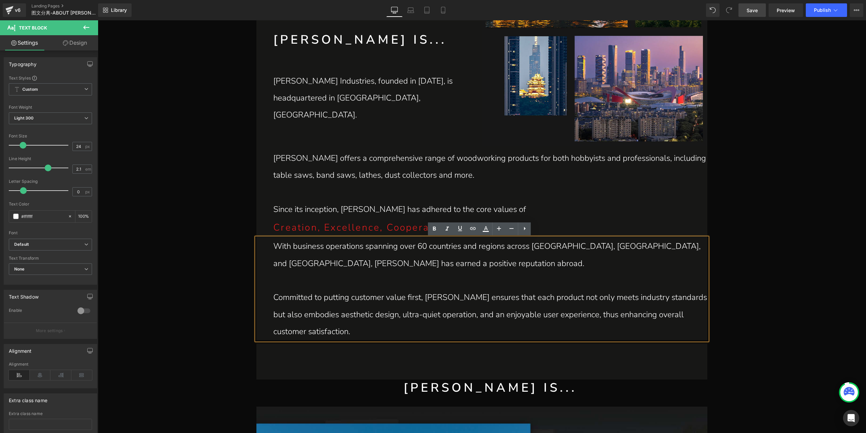
click at [422, 274] on p at bounding box center [490, 280] width 434 height 17
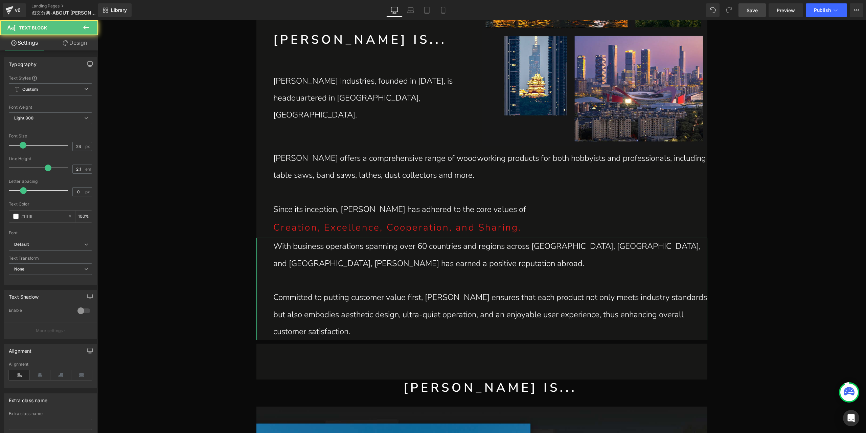
click at [69, 46] on link "Design" at bounding box center [74, 42] width 49 height 15
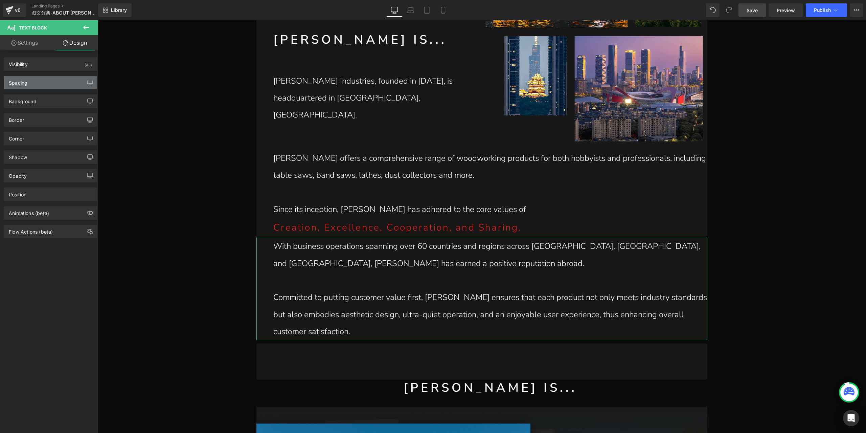
click at [50, 85] on div "Spacing" at bounding box center [50, 82] width 93 height 13
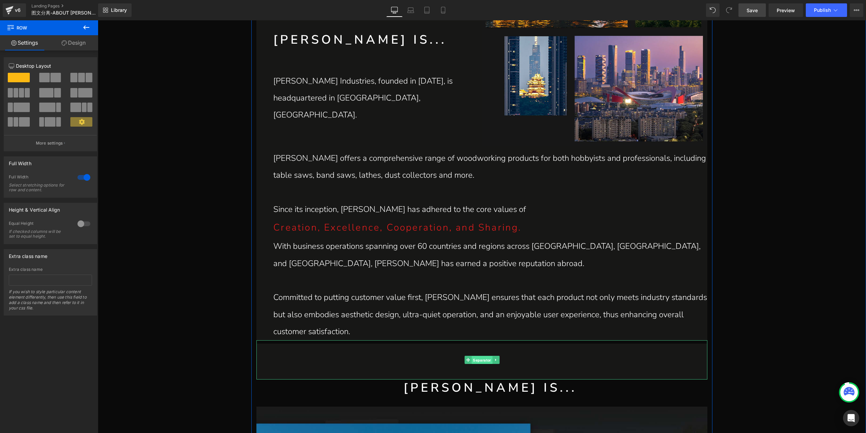
click at [481, 358] on span "Separator" at bounding box center [482, 360] width 21 height 8
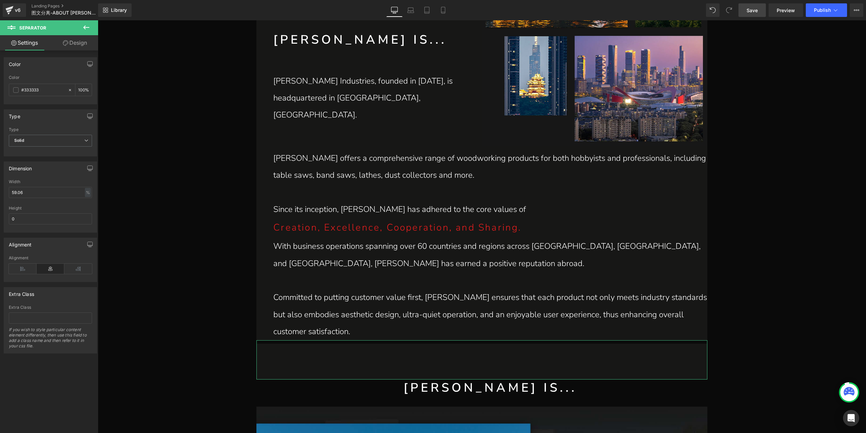
click at [85, 41] on link "Design" at bounding box center [74, 42] width 49 height 15
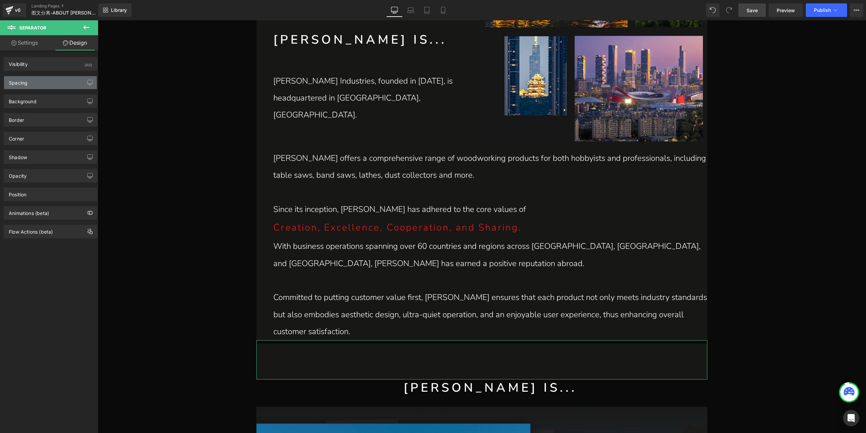
click at [51, 82] on div "Spacing" at bounding box center [50, 82] width 93 height 13
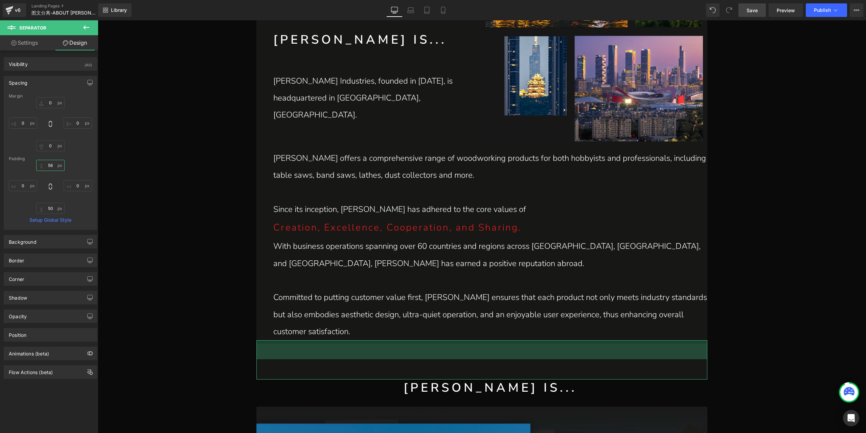
click at [48, 165] on input "56" at bounding box center [50, 165] width 28 height 11
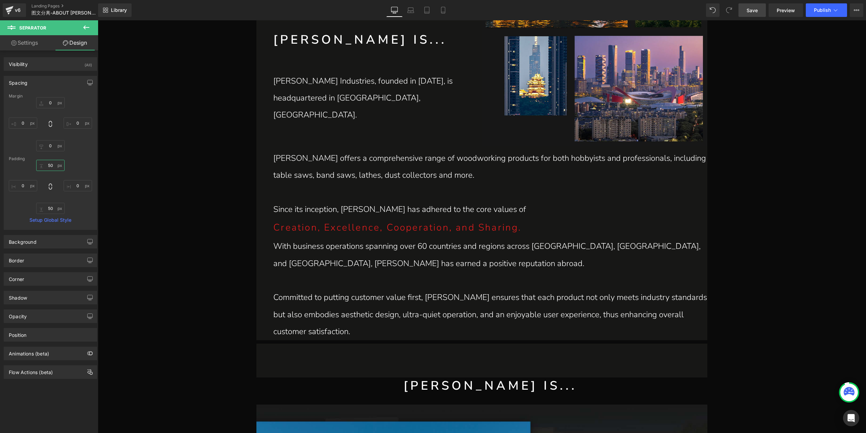
type input "50"
click at [86, 28] on icon at bounding box center [86, 27] width 8 height 8
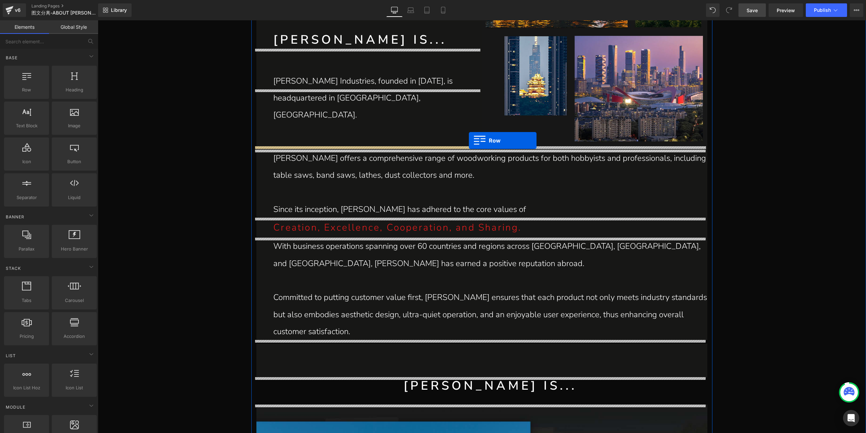
drag, startPoint x: 121, startPoint y: 110, endPoint x: 469, endPoint y: 140, distance: 349.5
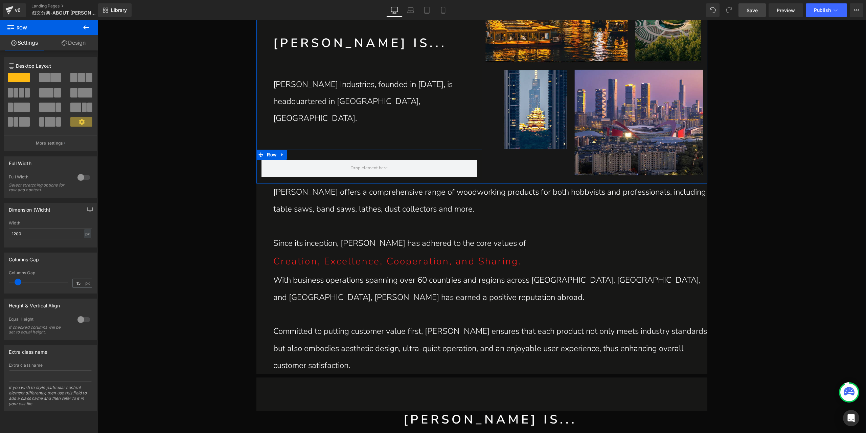
scroll to position [453, 0]
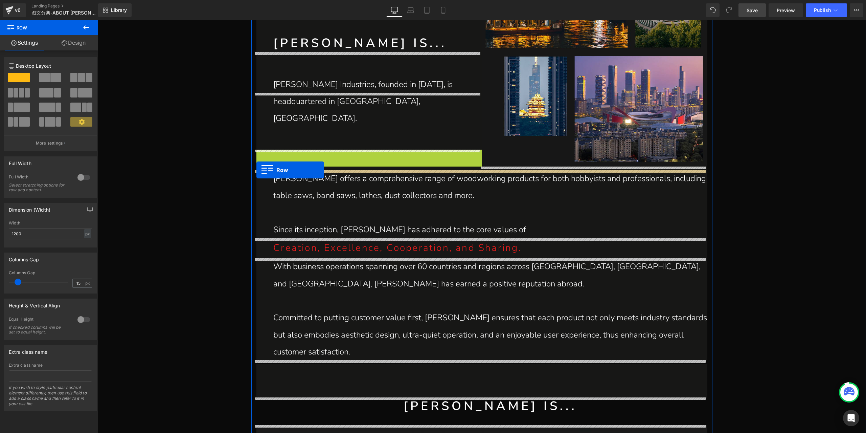
drag, startPoint x: 259, startPoint y: 153, endPoint x: 257, endPoint y: 170, distance: 16.7
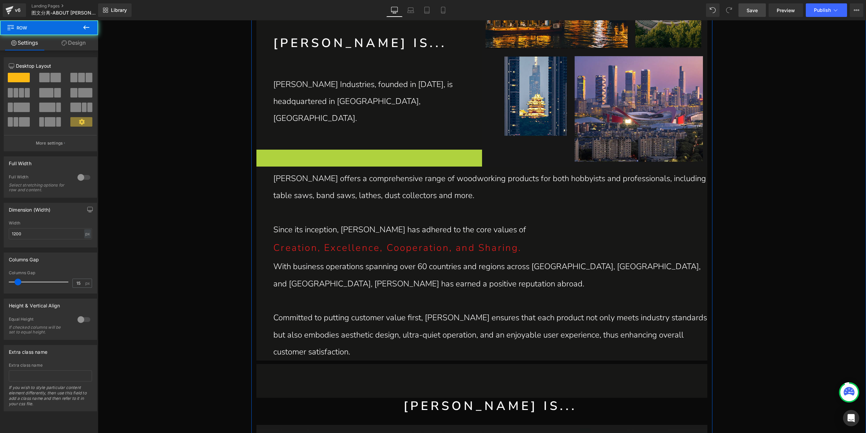
scroll to position [470, 0]
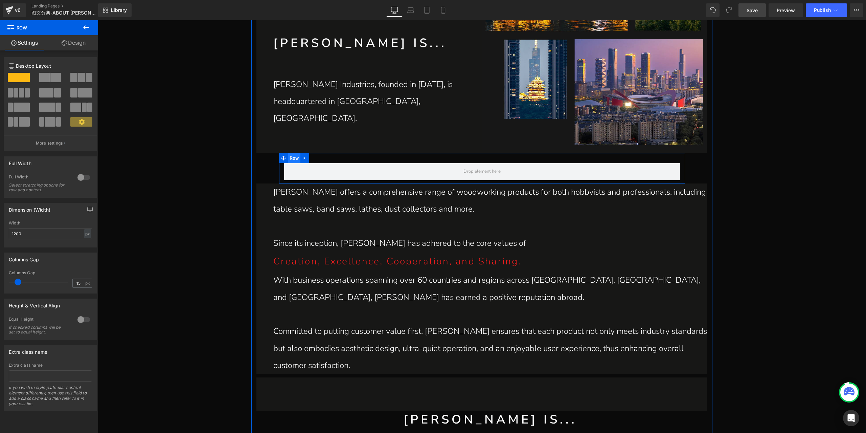
click at [296, 159] on span "Row" at bounding box center [294, 158] width 13 height 10
type input "0"
drag, startPoint x: 18, startPoint y: 282, endPoint x: -21, endPoint y: 282, distance: 38.6
click at [0, 282] on html "Row You are previewing how the will restyle your page. You can not edit Element…" at bounding box center [433, 216] width 866 height 433
click at [85, 237] on div "px" at bounding box center [87, 233] width 7 height 9
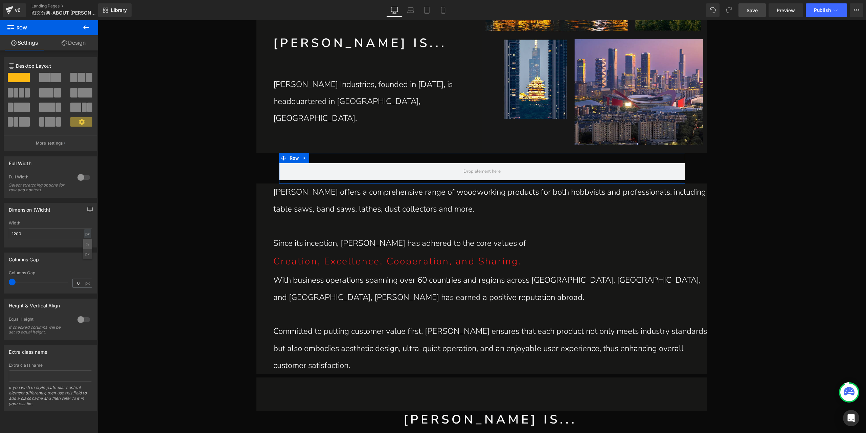
click at [86, 242] on li "%" at bounding box center [87, 244] width 8 height 10
type input "100"
click at [271, 156] on span "Row" at bounding box center [271, 158] width 13 height 10
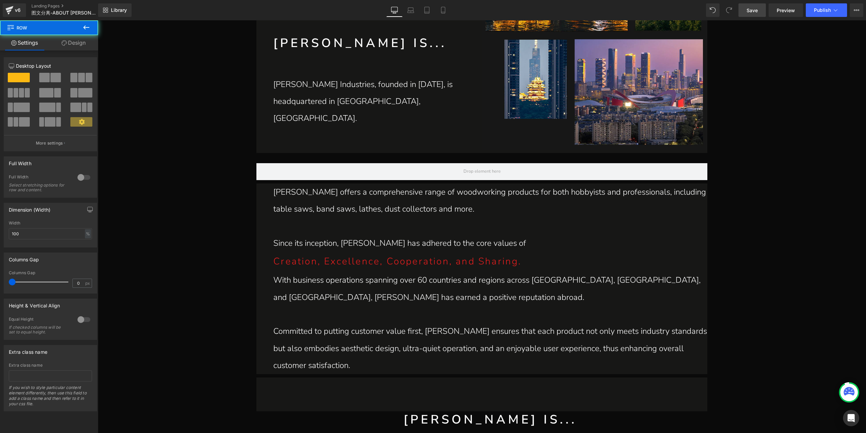
click at [84, 32] on button at bounding box center [86, 27] width 24 height 15
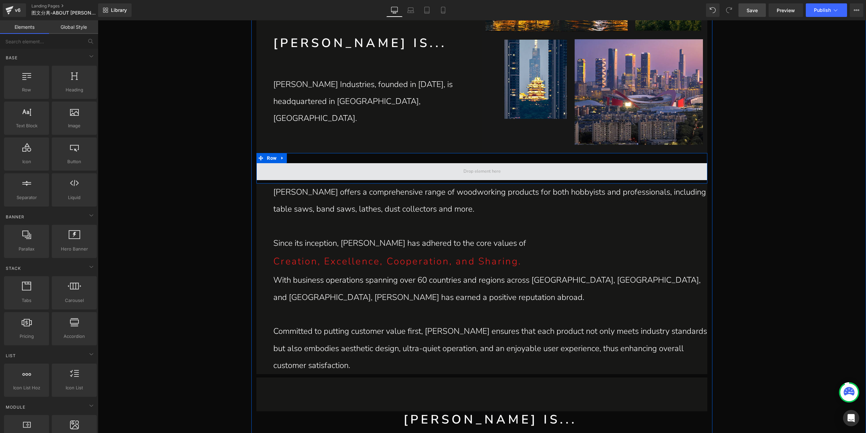
click at [315, 172] on span at bounding box center [482, 171] width 451 height 17
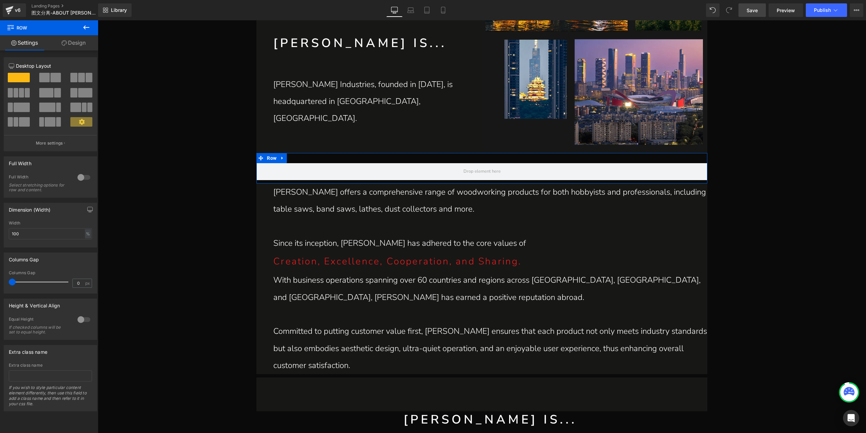
click at [72, 41] on link "Design" at bounding box center [73, 42] width 49 height 15
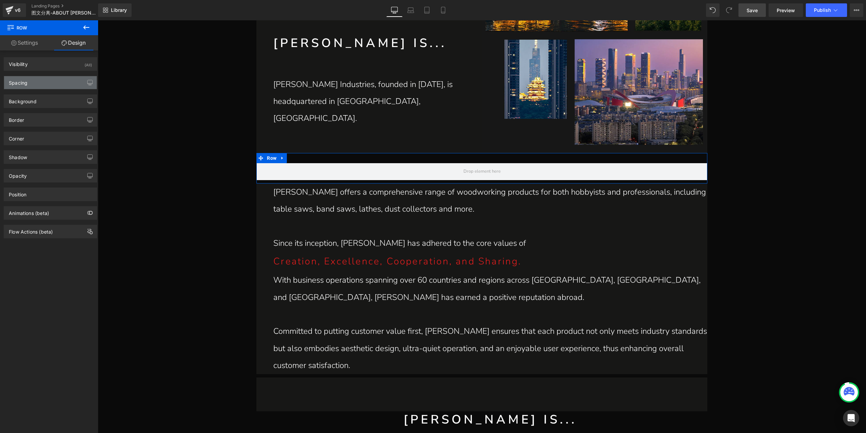
type input "transparent"
type input "0"
click at [43, 97] on div "Background" at bounding box center [50, 101] width 93 height 13
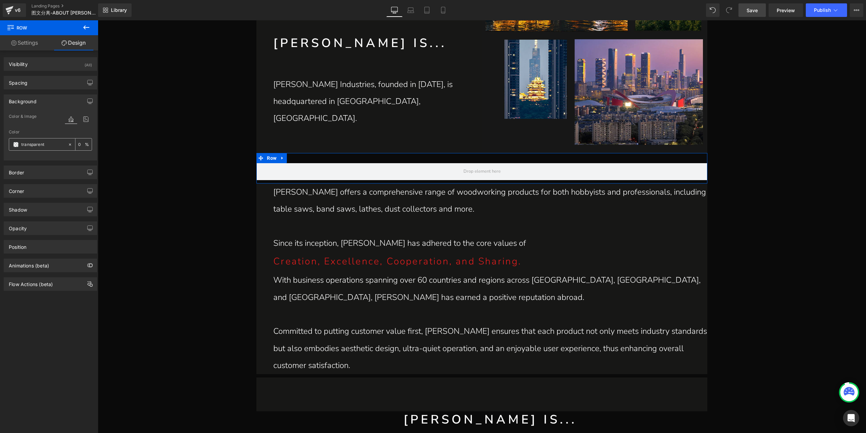
click at [47, 144] on input "transparent" at bounding box center [42, 144] width 43 height 7
type input "171"
type input "100"
type input "1717"
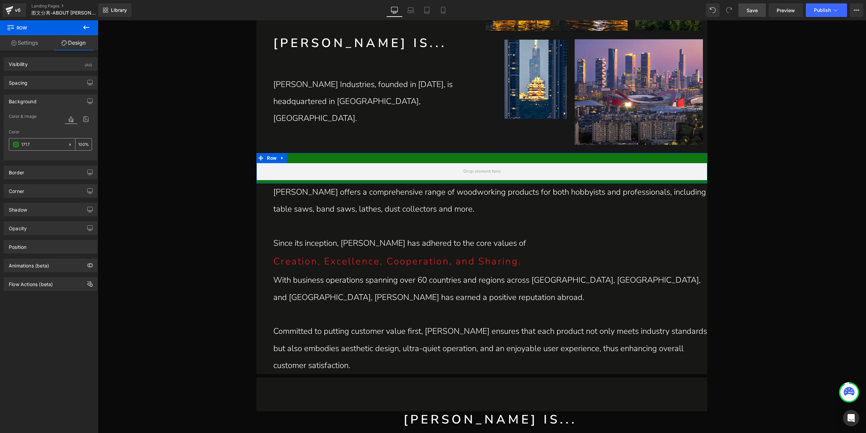
type input "47"
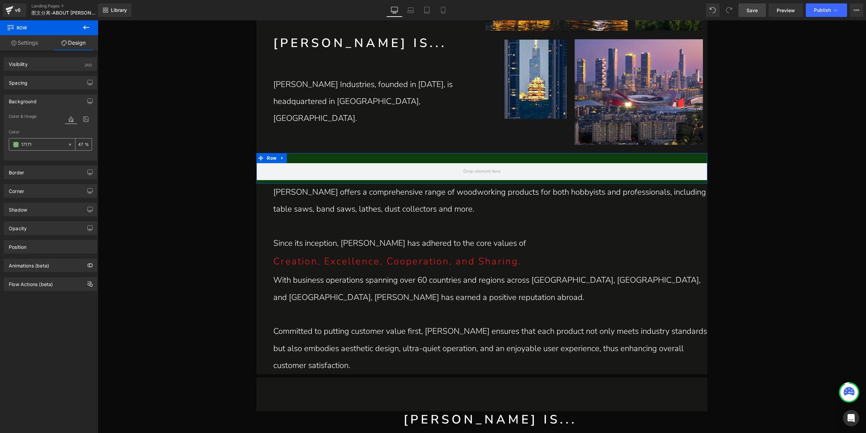
type input "171716"
type input "100"
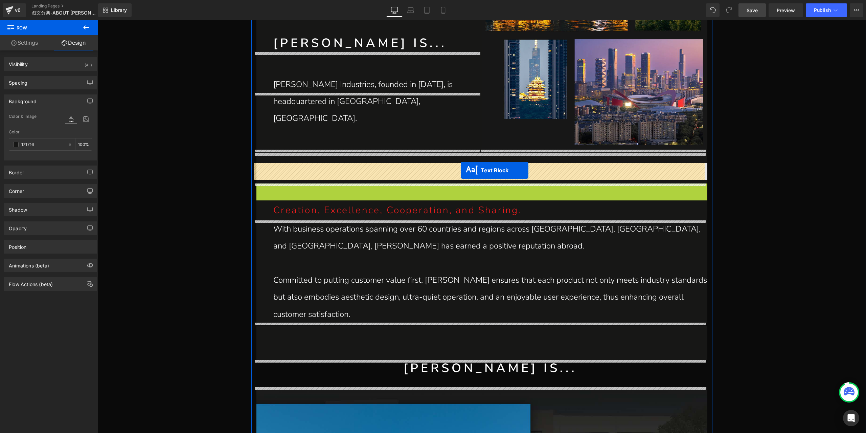
drag, startPoint x: 460, startPoint y: 217, endPoint x: 461, endPoint y: 170, distance: 46.4
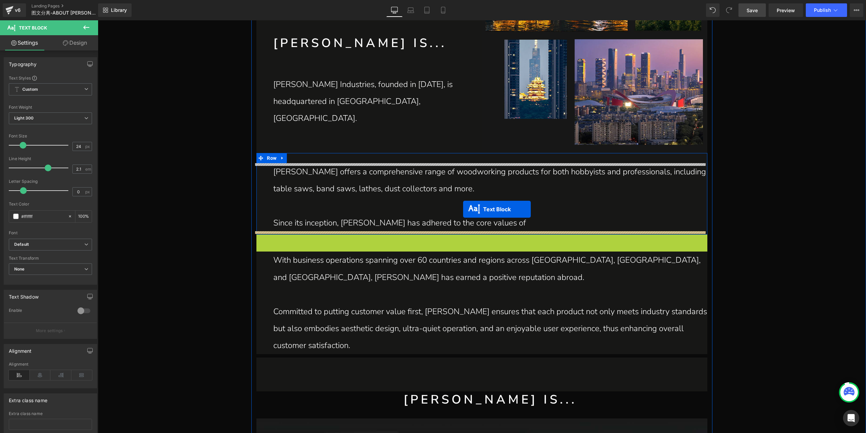
drag, startPoint x: 462, startPoint y: 246, endPoint x: 463, endPoint y: 209, distance: 36.9
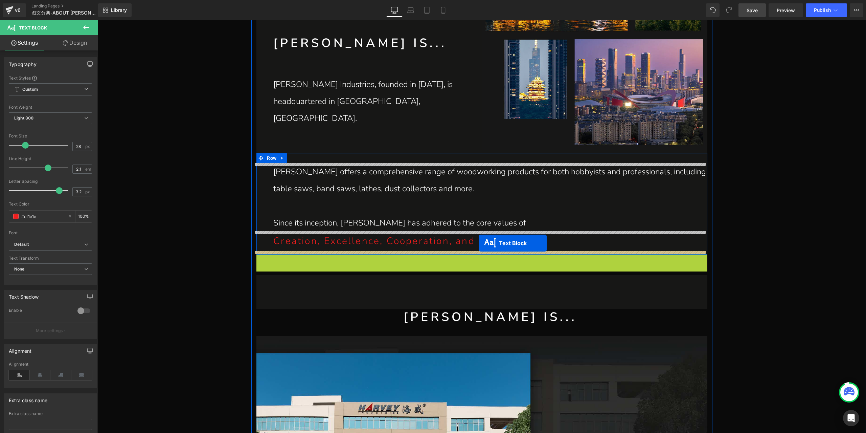
drag, startPoint x: 461, startPoint y: 306, endPoint x: 479, endPoint y: 243, distance: 65.9
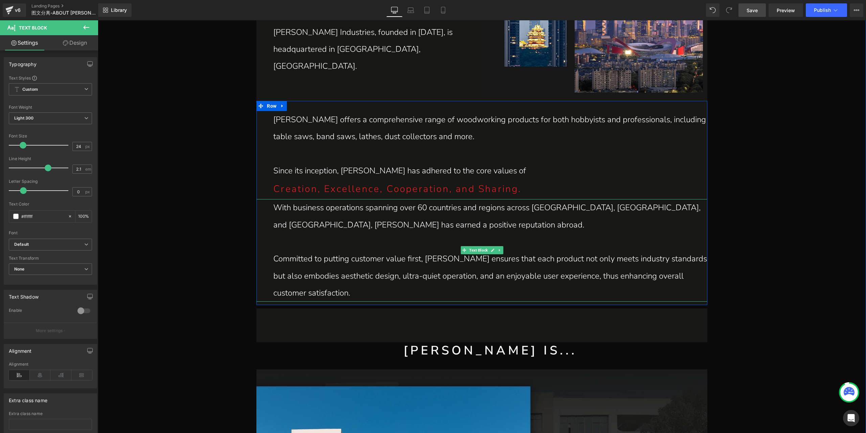
scroll to position [538, 0]
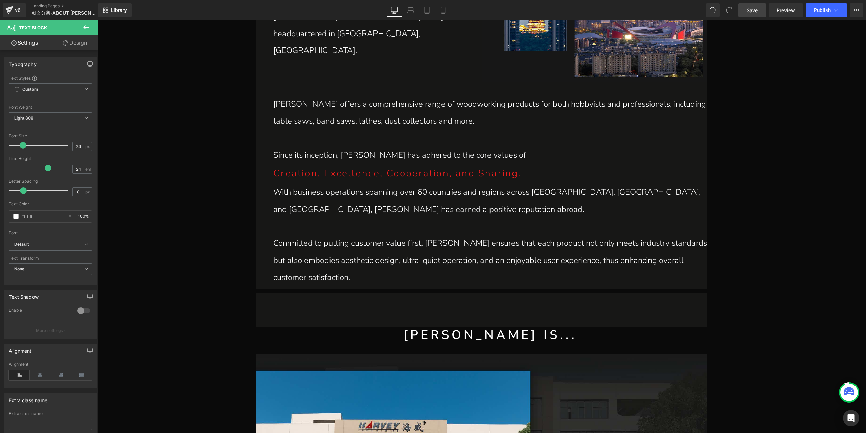
click at [395, 319] on div "Separator 50px 50px" at bounding box center [482, 307] width 451 height 37
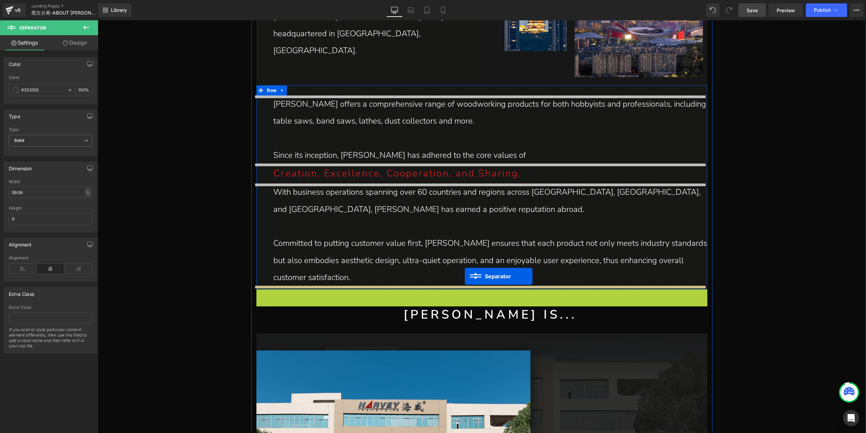
drag, startPoint x: 467, startPoint y: 308, endPoint x: 465, endPoint y: 276, distance: 32.2
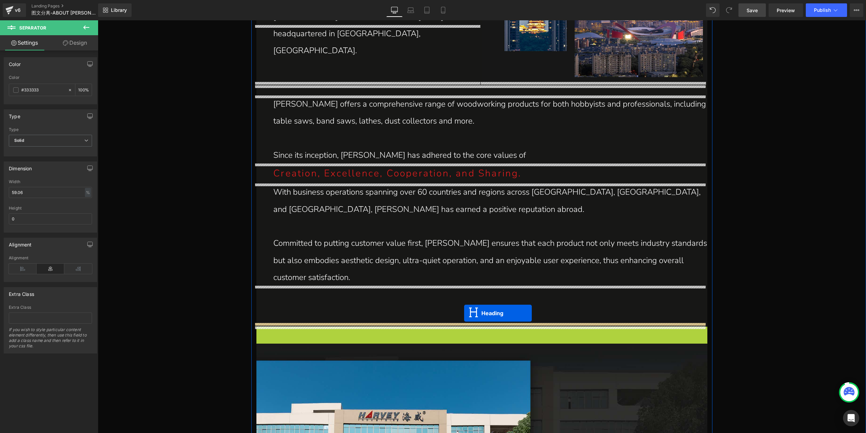
drag, startPoint x: 464, startPoint y: 341, endPoint x: 464, endPoint y: 313, distance: 27.8
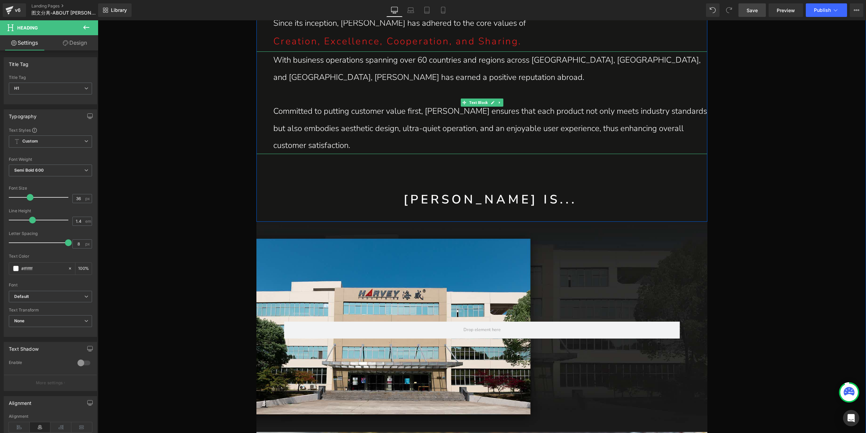
scroll to position [707, 0]
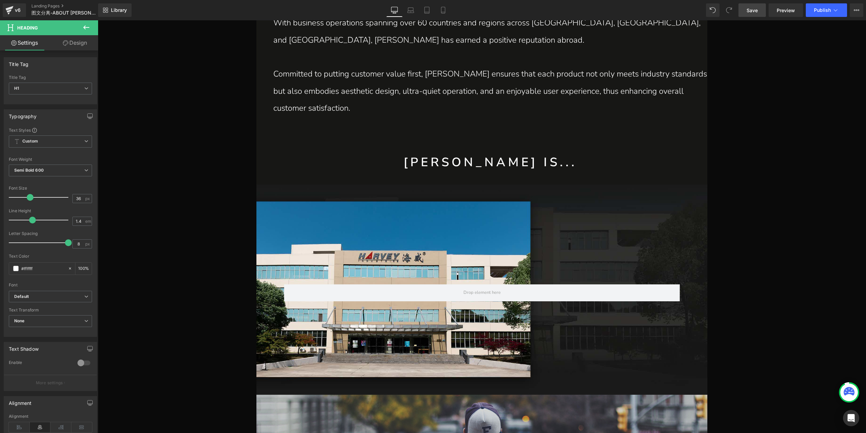
click at [755, 17] on link "Save" at bounding box center [752, 10] width 27 height 14
click at [292, 279] on span "Row" at bounding box center [294, 279] width 13 height 10
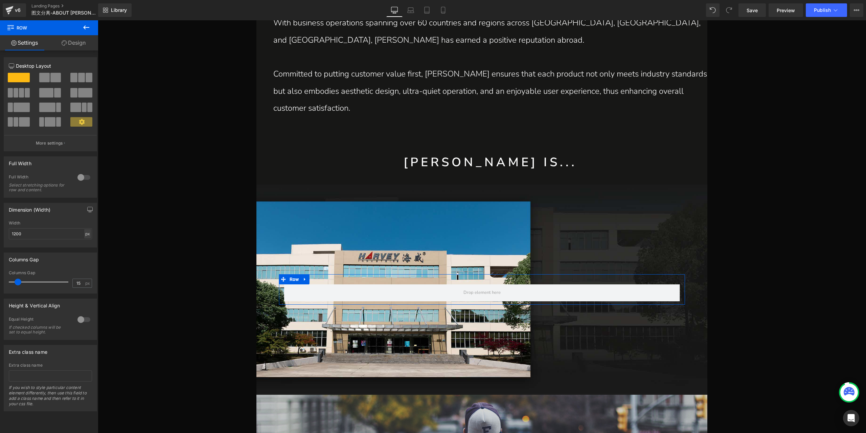
click at [85, 231] on div "px" at bounding box center [87, 233] width 7 height 9
click at [84, 243] on li "%" at bounding box center [87, 244] width 8 height 10
type input "100"
drag, startPoint x: 16, startPoint y: 279, endPoint x: -51, endPoint y: 279, distance: 67.7
click at [0, 279] on html "Row You are previewing how the will restyle your page. You can not edit Element…" at bounding box center [433, 216] width 866 height 433
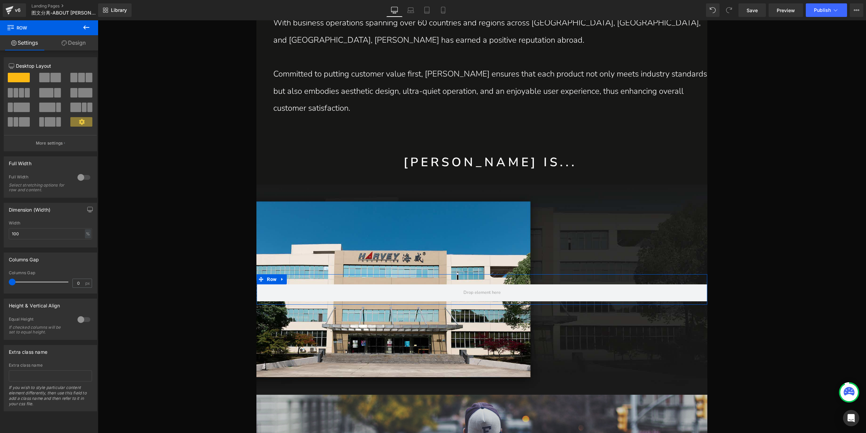
click at [82, 41] on link "Design" at bounding box center [73, 42] width 49 height 15
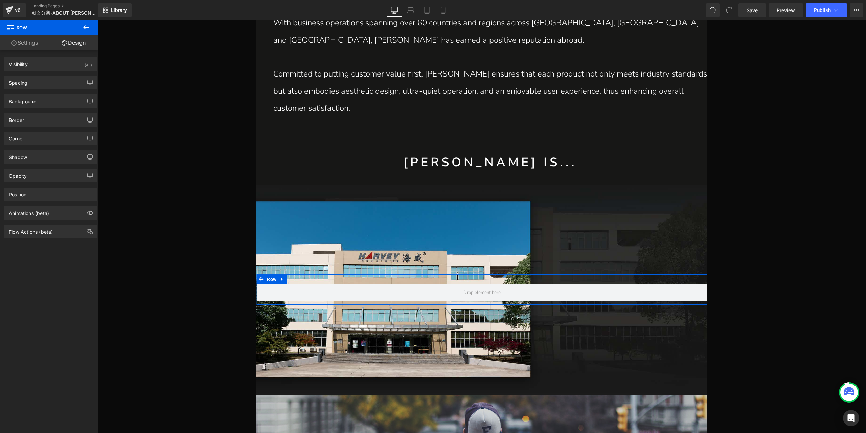
click at [23, 40] on link "Settings" at bounding box center [24, 42] width 49 height 15
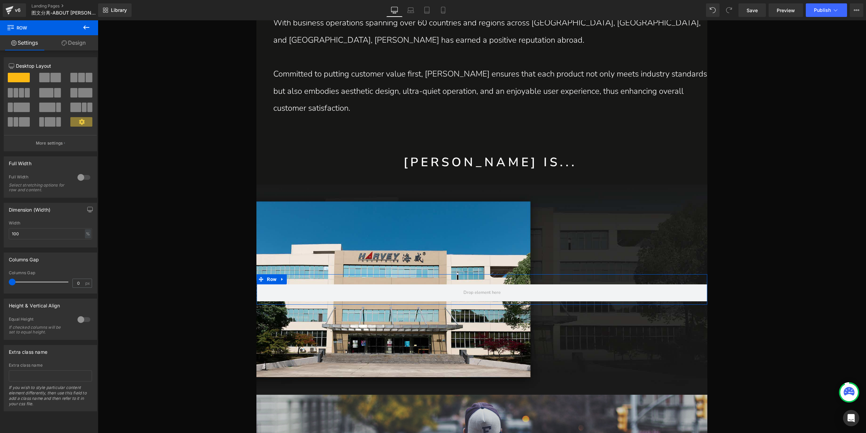
click at [50, 74] on span at bounding box center [55, 77] width 10 height 9
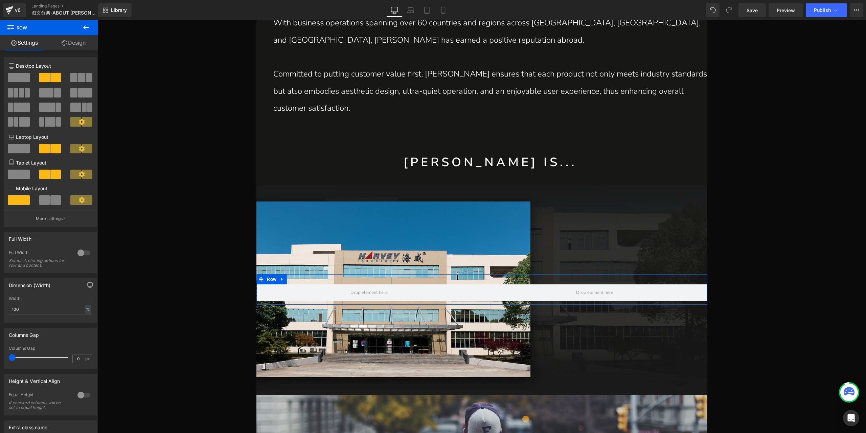
click at [84, 49] on link "Design" at bounding box center [73, 42] width 49 height 15
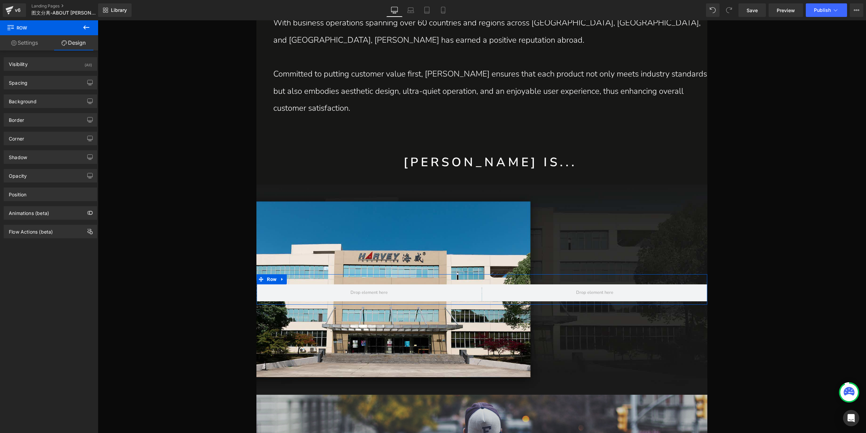
click at [35, 44] on link "Settings" at bounding box center [24, 42] width 49 height 15
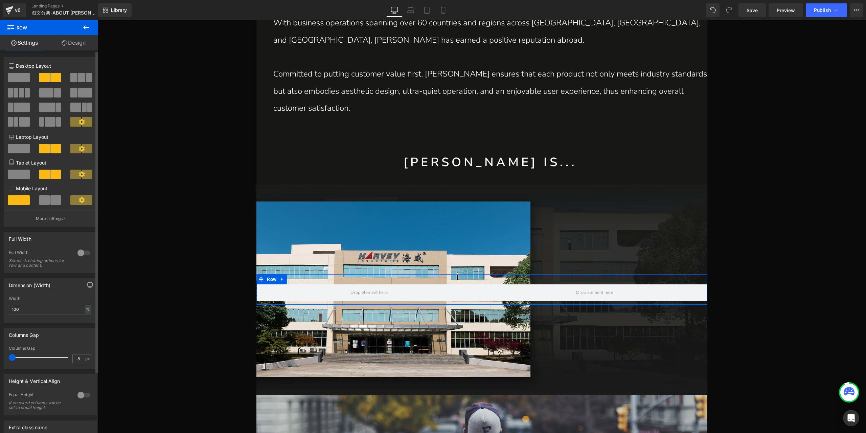
type input "9"
drag, startPoint x: 12, startPoint y: 357, endPoint x: 15, endPoint y: 361, distance: 4.8
click at [15, 361] on div at bounding box center [40, 358] width 56 height 14
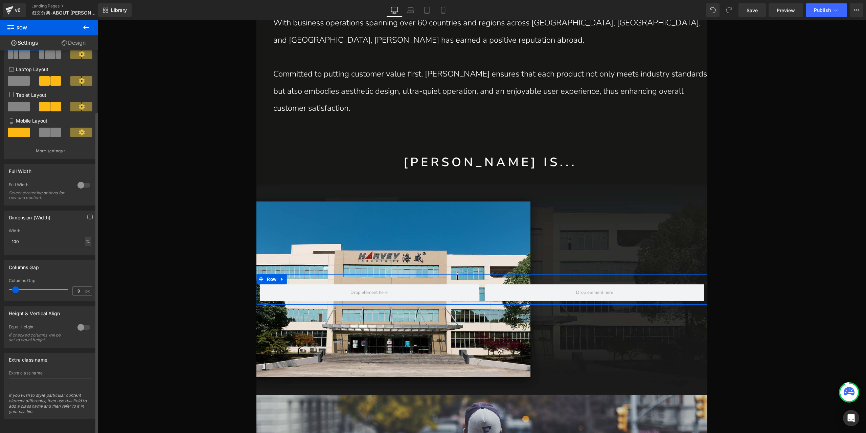
scroll to position [0, 0]
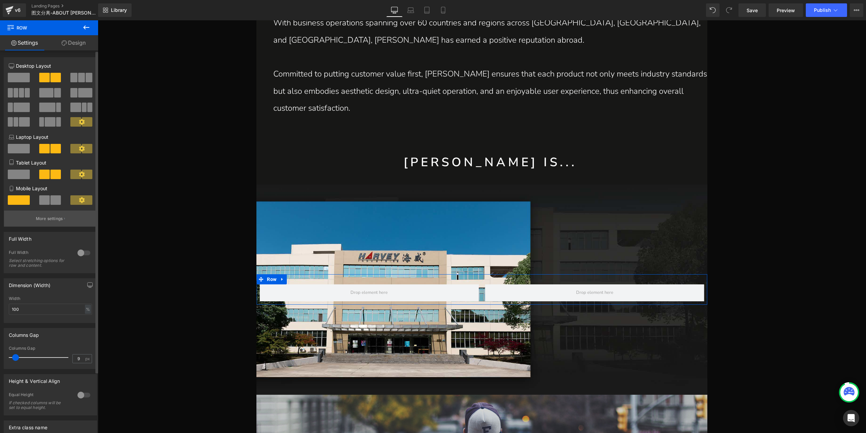
click at [51, 220] on p "More settings" at bounding box center [49, 219] width 27 height 6
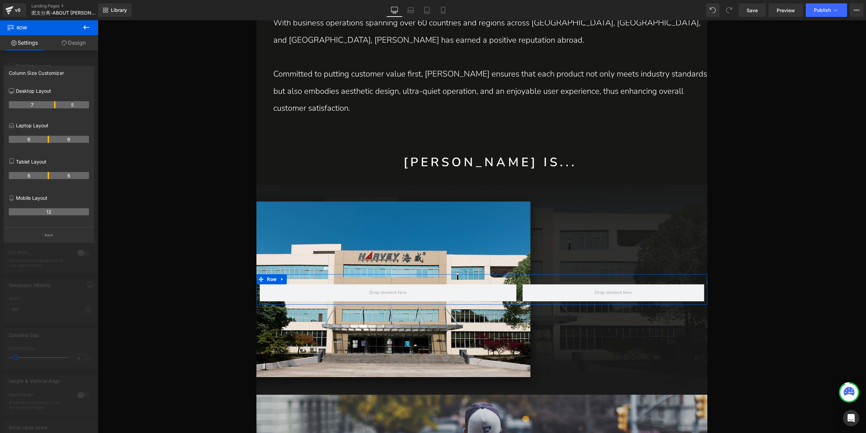
drag, startPoint x: 48, startPoint y: 105, endPoint x: 58, endPoint y: 107, distance: 9.6
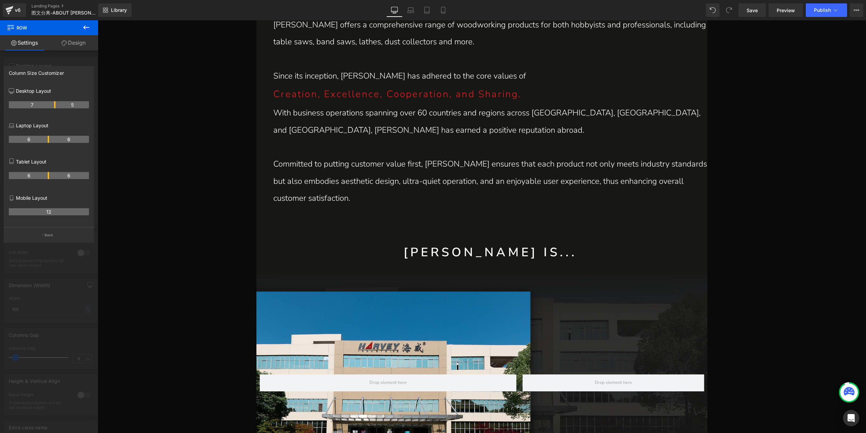
scroll to position [606, 0]
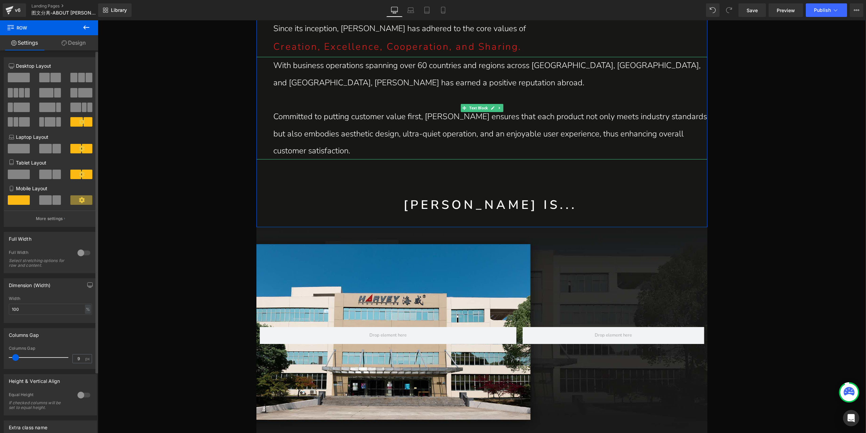
scroll to position [673, 0]
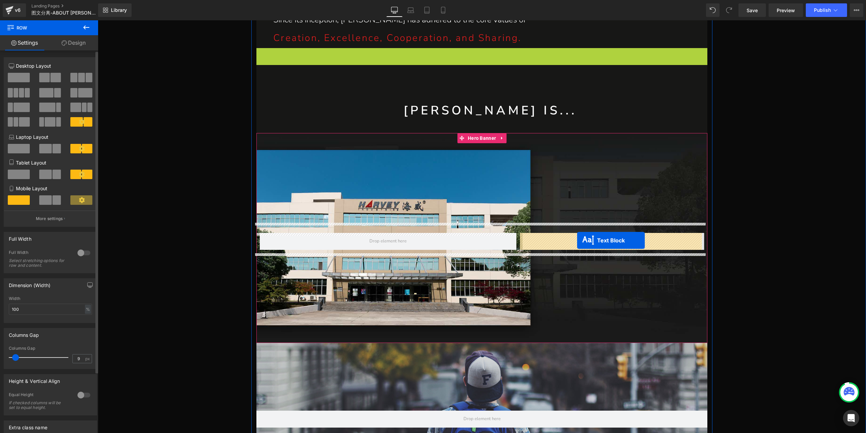
drag, startPoint x: 463, startPoint y: 100, endPoint x: 577, endPoint y: 240, distance: 180.9
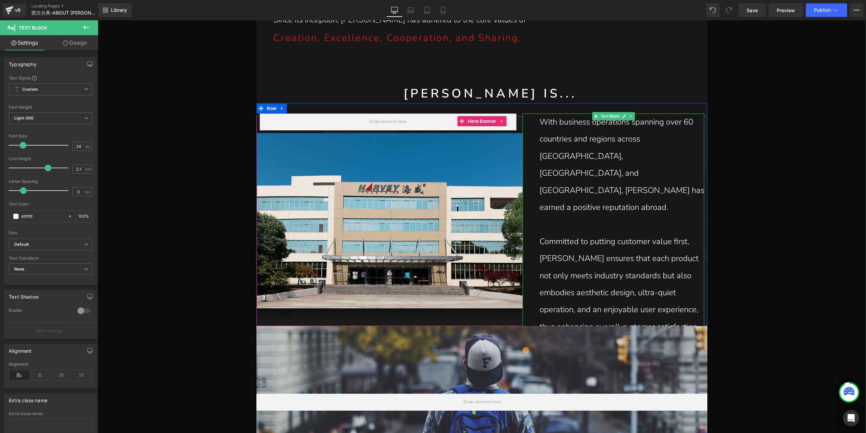
click at [594, 197] on p "With business operations spanning over 60 countries and regions across [GEOGRAP…" at bounding box center [622, 164] width 165 height 102
click at [572, 216] on p at bounding box center [622, 224] width 165 height 17
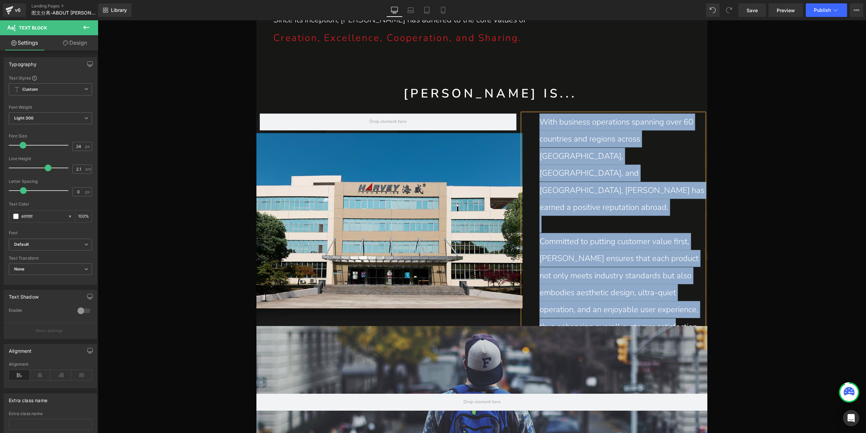
paste div
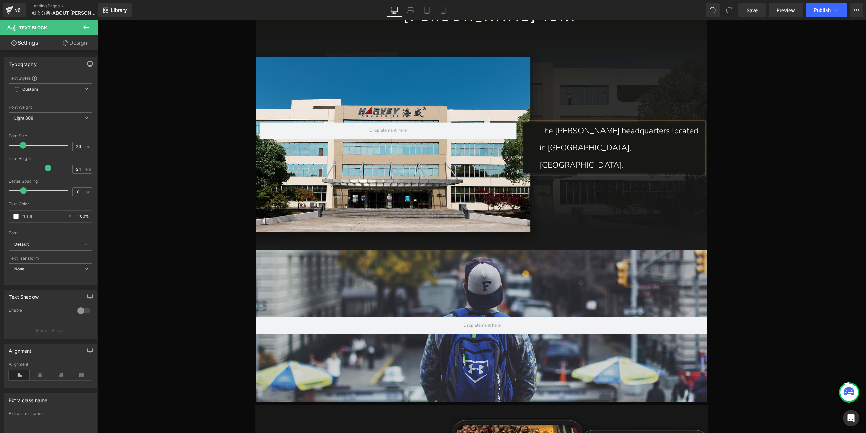
scroll to position [648, 0]
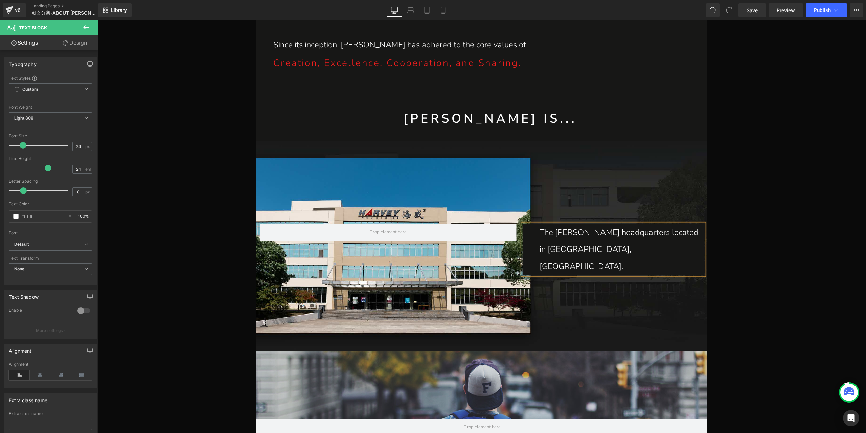
click at [577, 243] on p "The Harvey headquarterslocated in Nanjing, China." at bounding box center [622, 249] width 165 height 51
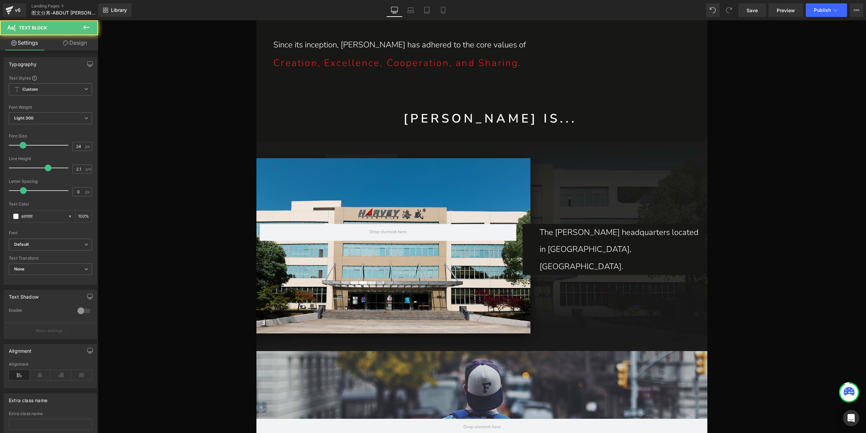
click at [78, 48] on link "Design" at bounding box center [74, 42] width 49 height 15
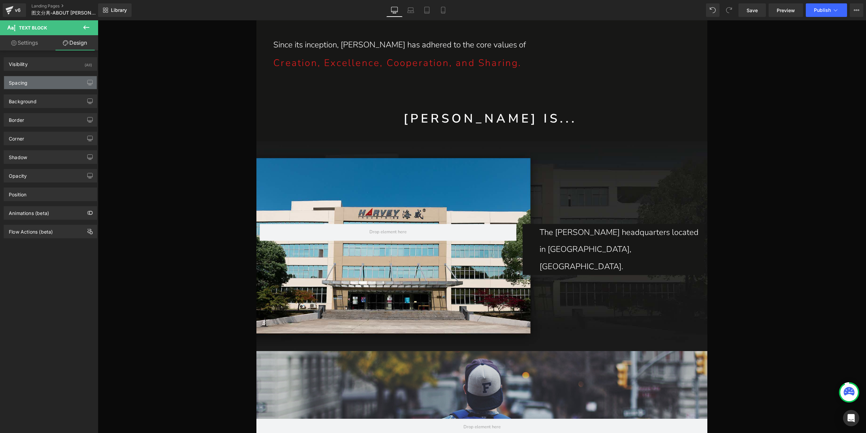
type input "#171716"
type input "100"
click at [39, 96] on div "Background" at bounding box center [50, 101] width 93 height 13
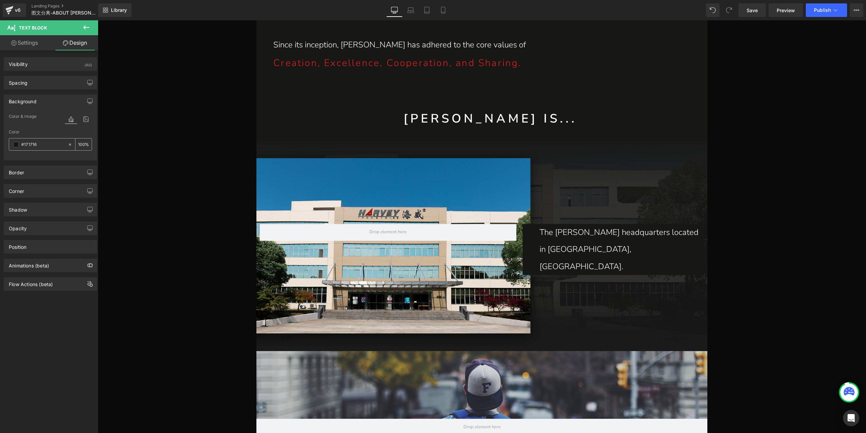
click at [68, 144] on icon at bounding box center [70, 144] width 5 height 5
type input "none"
type input "0"
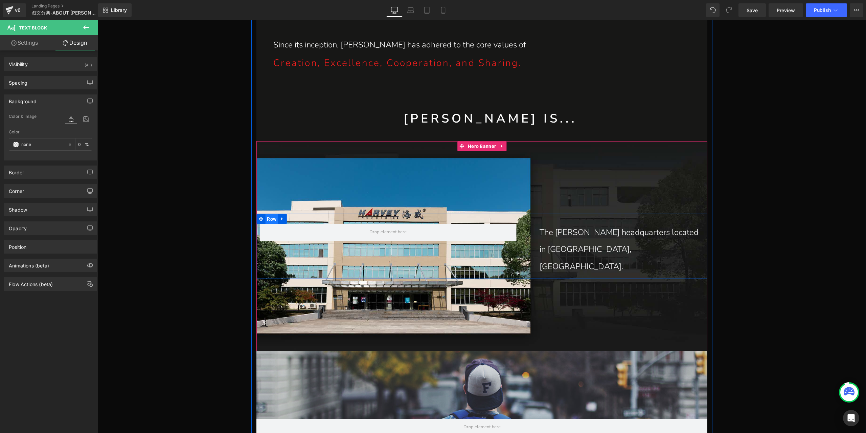
click at [267, 224] on span "Row" at bounding box center [271, 219] width 13 height 10
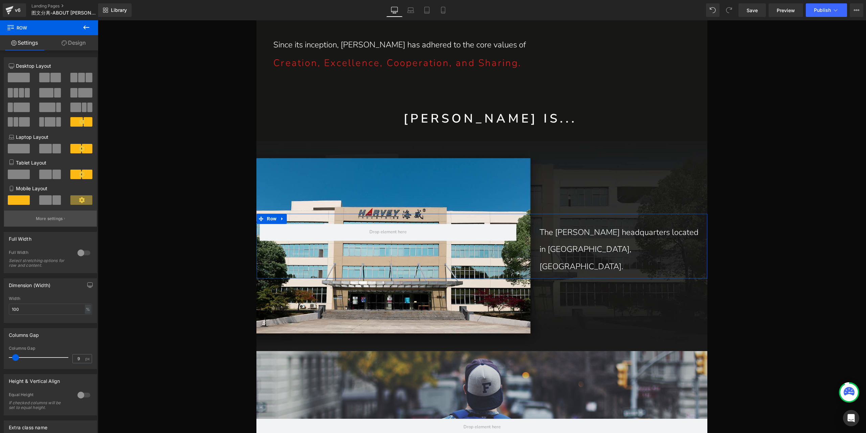
click at [61, 221] on p "More settings" at bounding box center [49, 219] width 27 height 6
click at [595, 242] on p "The Harvey headquarterslocated in Nanjing, China." at bounding box center [622, 249] width 165 height 51
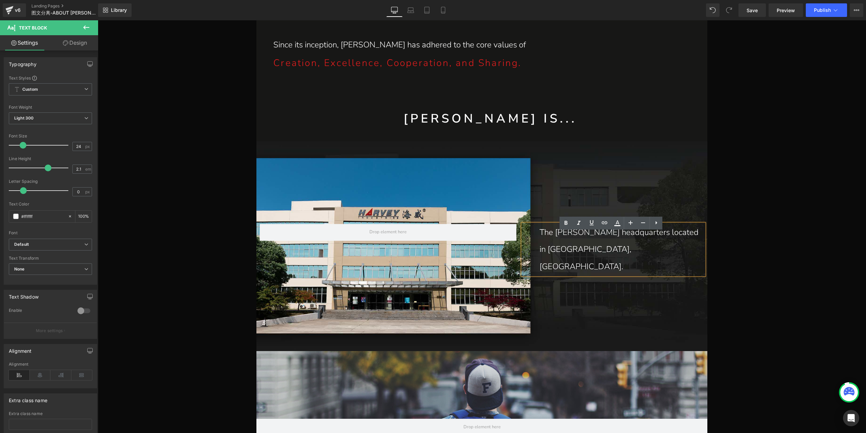
click at [79, 47] on link "Design" at bounding box center [74, 42] width 49 height 15
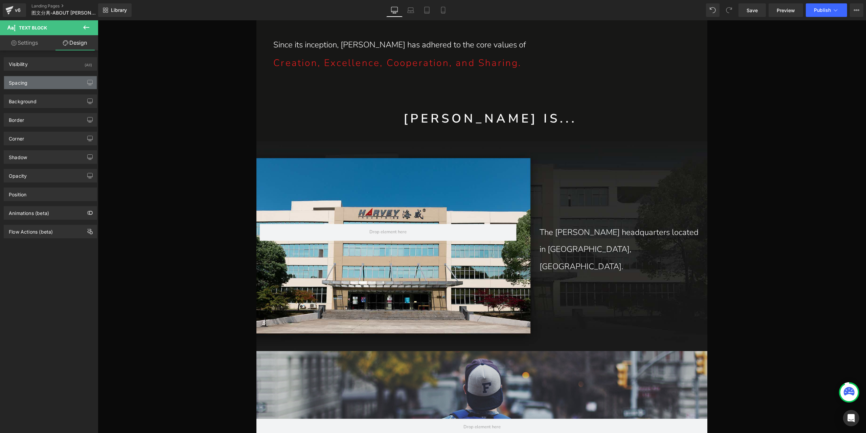
click at [53, 79] on div "Spacing" at bounding box center [50, 82] width 93 height 13
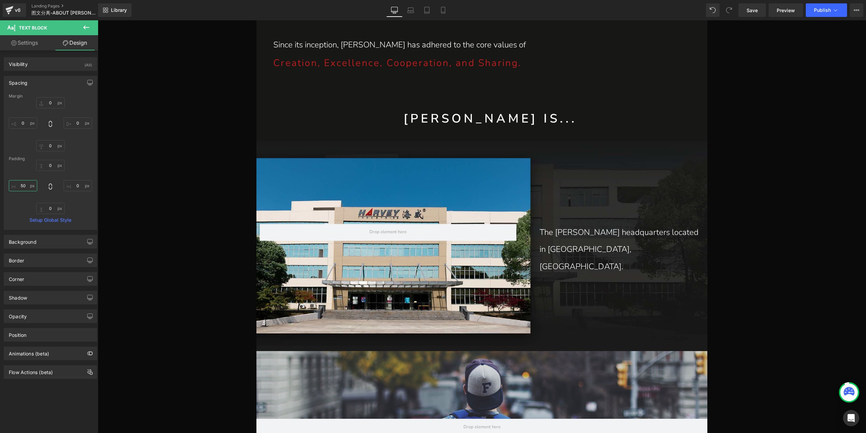
click at [25, 184] on input "50" at bounding box center [23, 185] width 28 height 11
type input "80"
click at [76, 185] on input "0" at bounding box center [78, 185] width 28 height 11
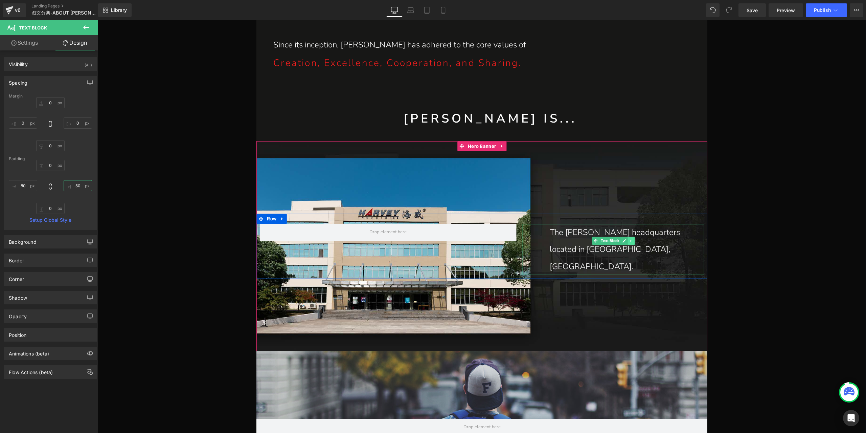
type input "50"
click at [630, 243] on icon at bounding box center [631, 241] width 4 height 4
click at [626, 243] on icon at bounding box center [628, 241] width 4 height 4
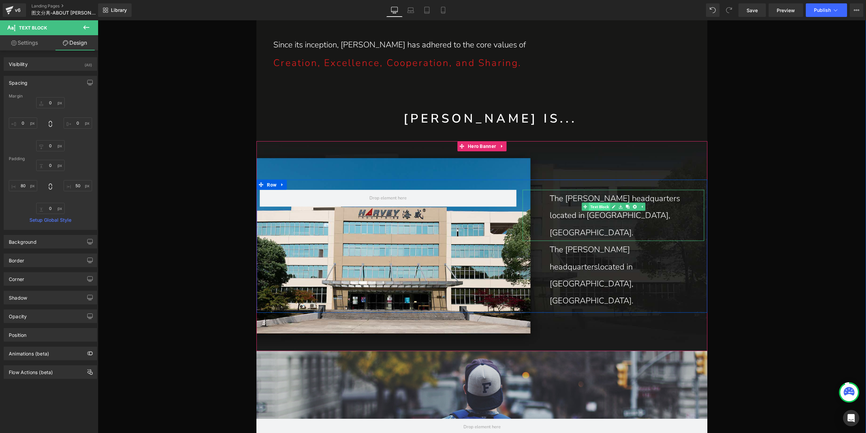
click at [601, 211] on span "Text Block" at bounding box center [599, 207] width 21 height 8
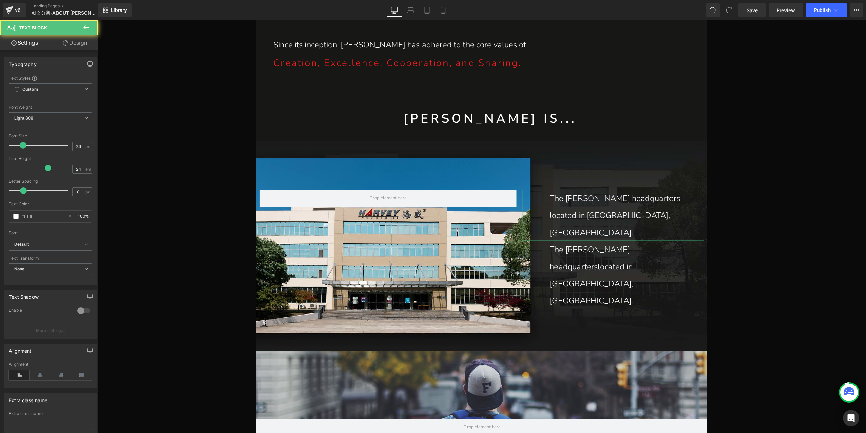
click at [76, 42] on link "Design" at bounding box center [74, 42] width 49 height 15
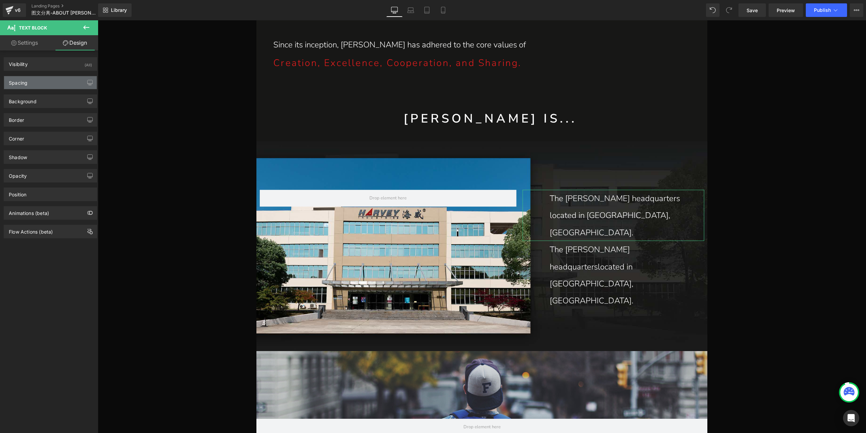
click at [50, 82] on div "Spacing" at bounding box center [50, 82] width 93 height 13
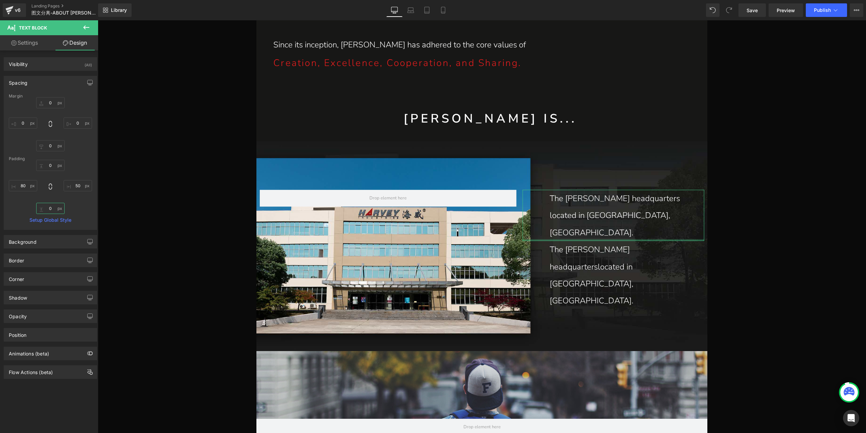
click at [47, 207] on input "0" at bounding box center [50, 208] width 28 height 11
type input "60"
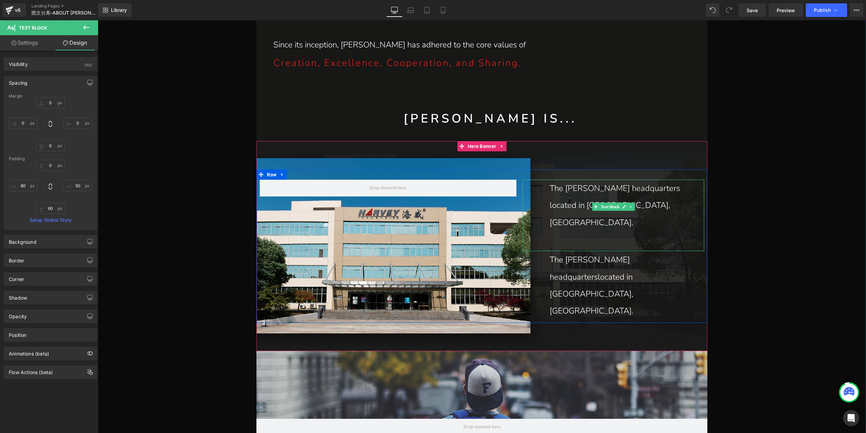
click at [579, 209] on p "The Harvey headquarterslocated in Nanjing, China." at bounding box center [619, 204] width 138 height 51
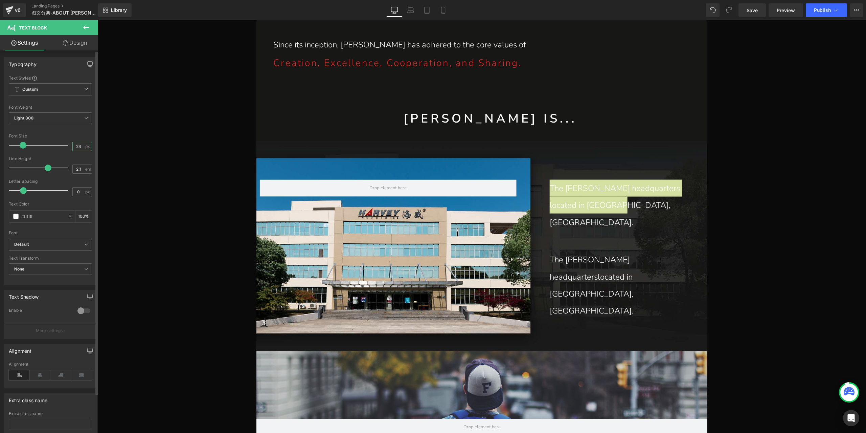
drag, startPoint x: 79, startPoint y: 148, endPoint x: 66, endPoint y: 143, distance: 13.7
click at [66, 143] on div "Font Size 24 px" at bounding box center [50, 145] width 83 height 23
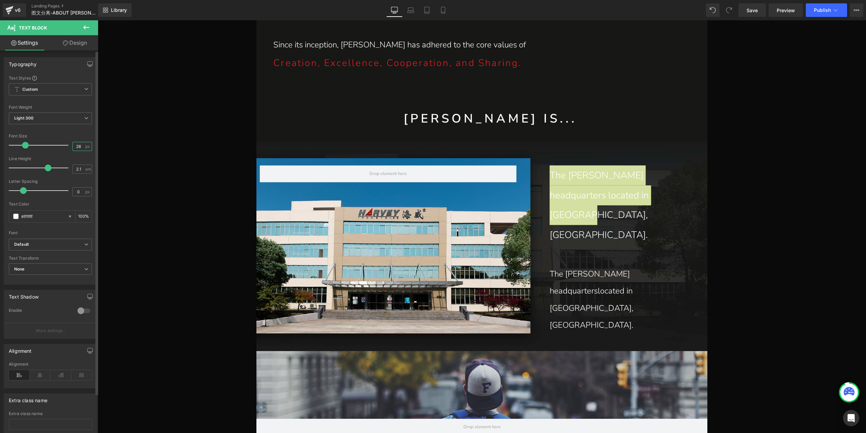
type input "28"
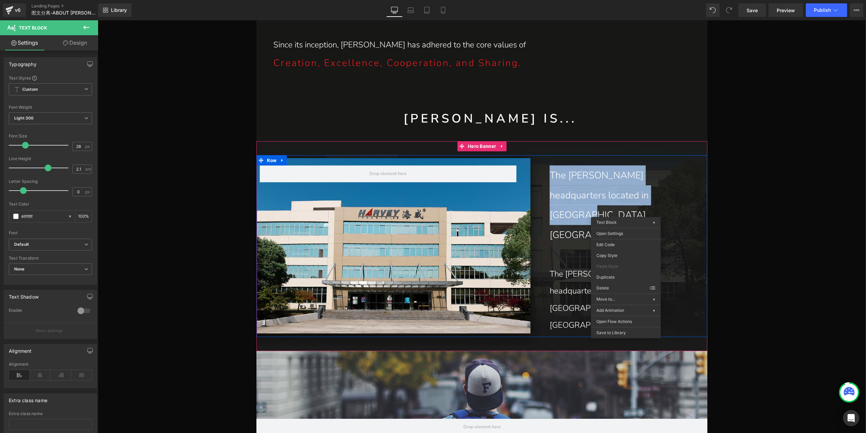
click at [582, 214] on p "The Harvey headquarterslocated in Nanjing, China." at bounding box center [619, 205] width 138 height 80
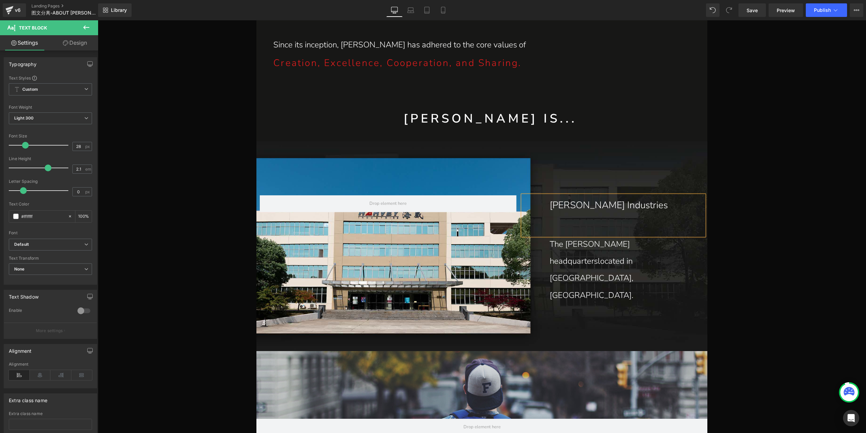
scroll to position [659, 0]
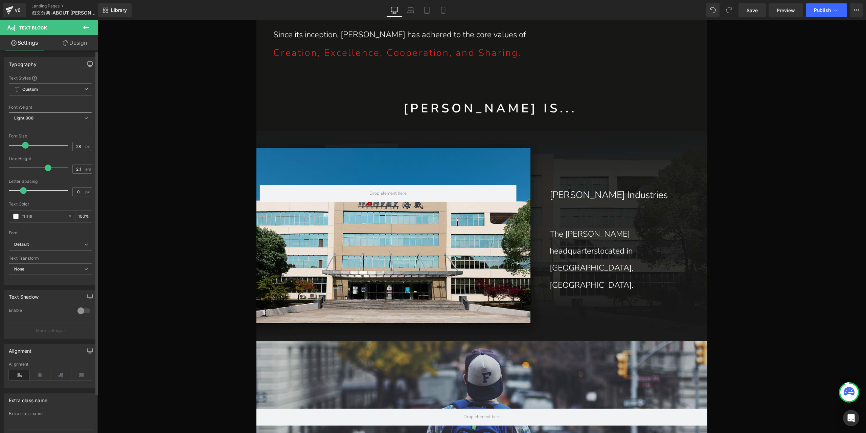
click at [61, 117] on span "Light 300" at bounding box center [50, 118] width 83 height 12
click at [47, 157] on li "Regular 400" at bounding box center [51, 160] width 84 height 10
click at [79, 193] on input "0" at bounding box center [79, 191] width 12 height 8
click at [75, 192] on input "0" at bounding box center [79, 191] width 12 height 8
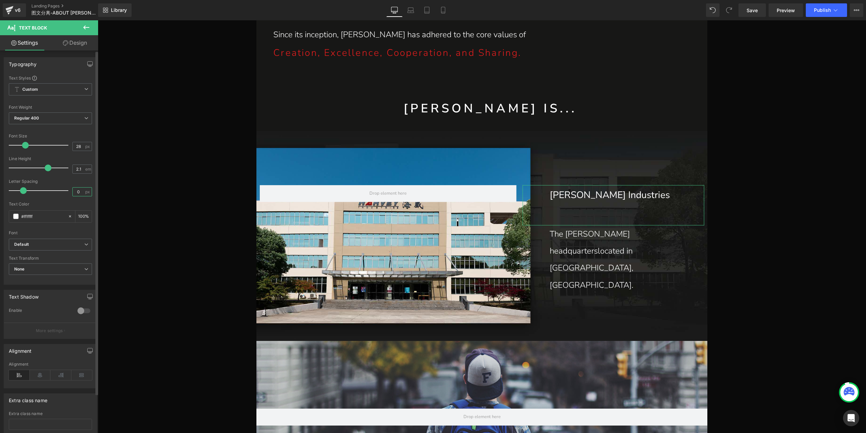
click at [75, 192] on input "0" at bounding box center [79, 191] width 12 height 8
type input "8"
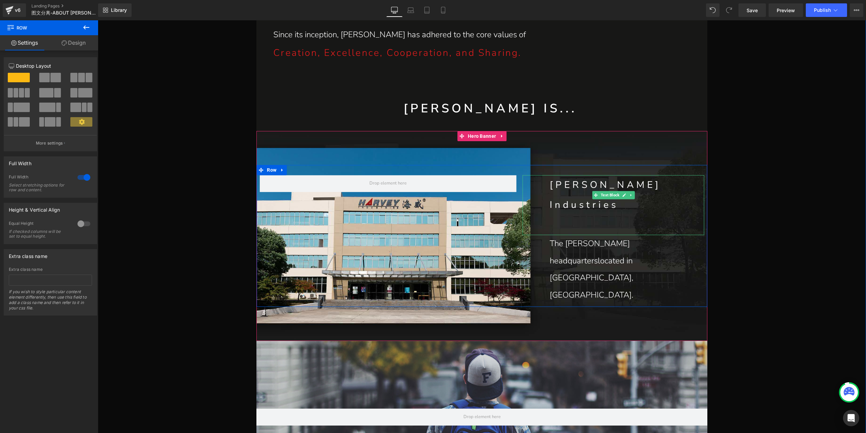
click at [580, 213] on p "[PERSON_NAME] Industries" at bounding box center [619, 195] width 138 height 40
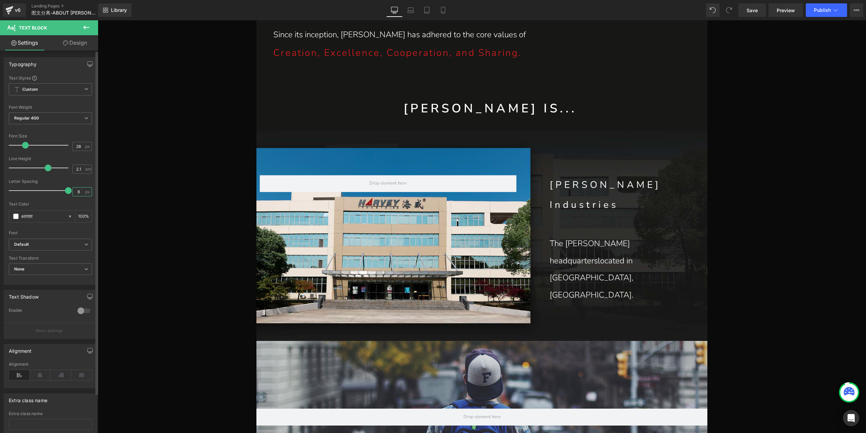
click at [78, 190] on input "8" at bounding box center [79, 191] width 12 height 8
click at [79, 193] on input "4" at bounding box center [79, 191] width 12 height 8
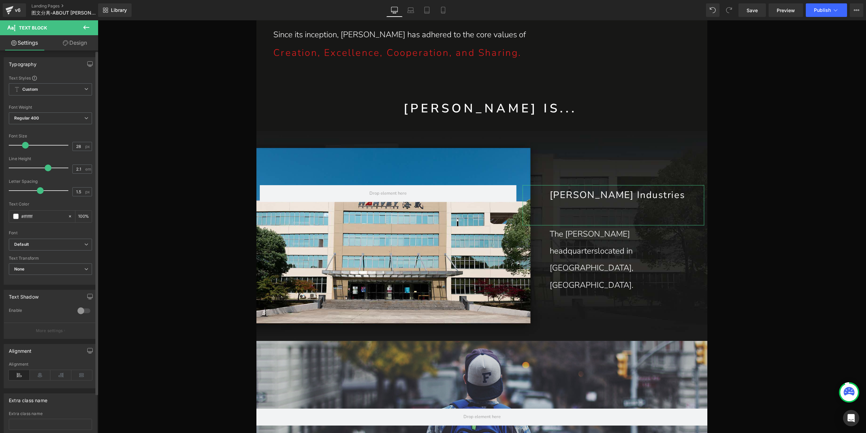
type input "1.4"
drag, startPoint x: 68, startPoint y: 190, endPoint x: 40, endPoint y: 190, distance: 28.4
click at [40, 190] on span at bounding box center [39, 190] width 7 height 7
click at [575, 252] on p "The [PERSON_NAME] headquarterslocated in [GEOGRAPHIC_DATA], [GEOGRAPHIC_DATA]." at bounding box center [619, 259] width 138 height 68
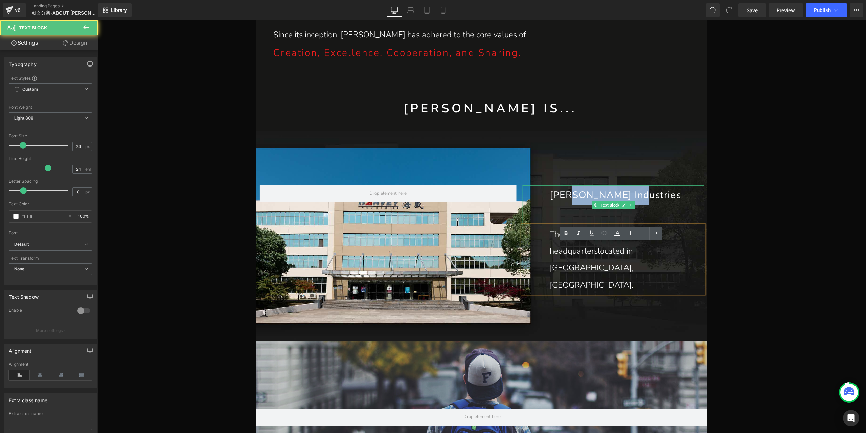
click at [554, 205] on p "[PERSON_NAME] Industries" at bounding box center [619, 195] width 138 height 20
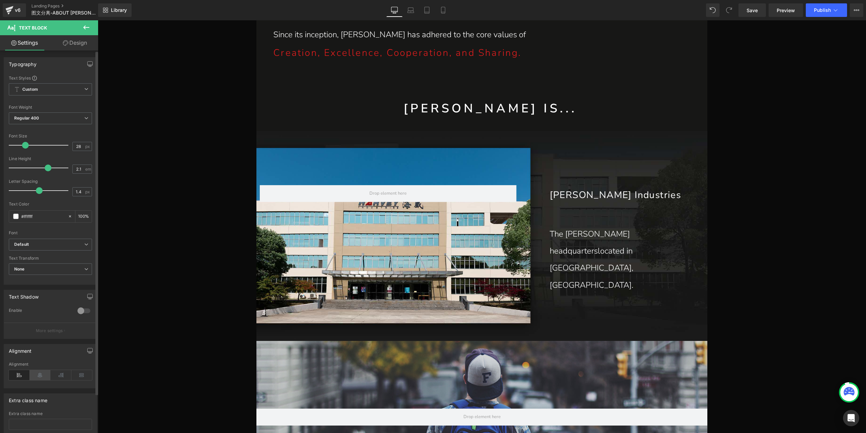
click at [43, 372] on icon at bounding box center [40, 375] width 21 height 10
click at [759, 13] on link "Save" at bounding box center [752, 10] width 27 height 14
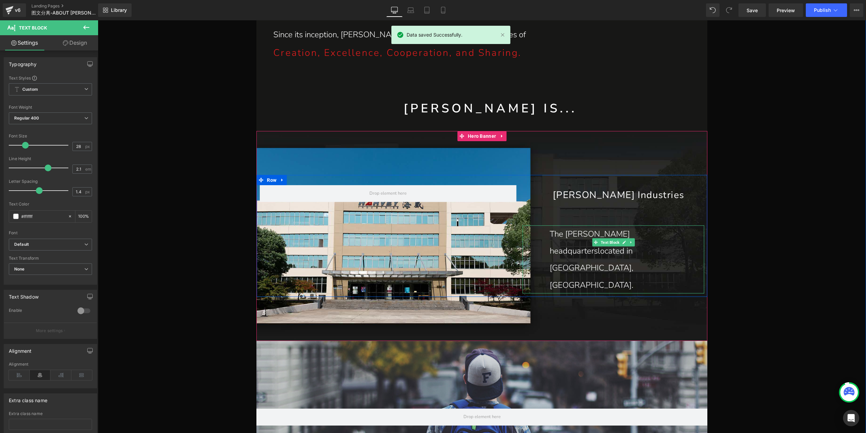
click at [584, 249] on p "The [PERSON_NAME] headquarterslocated in [GEOGRAPHIC_DATA], [GEOGRAPHIC_DATA]." at bounding box center [619, 259] width 138 height 68
click at [639, 255] on p "The [PERSON_NAME] headquarterslocated in [GEOGRAPHIC_DATA], [GEOGRAPHIC_DATA]." at bounding box center [619, 259] width 138 height 68
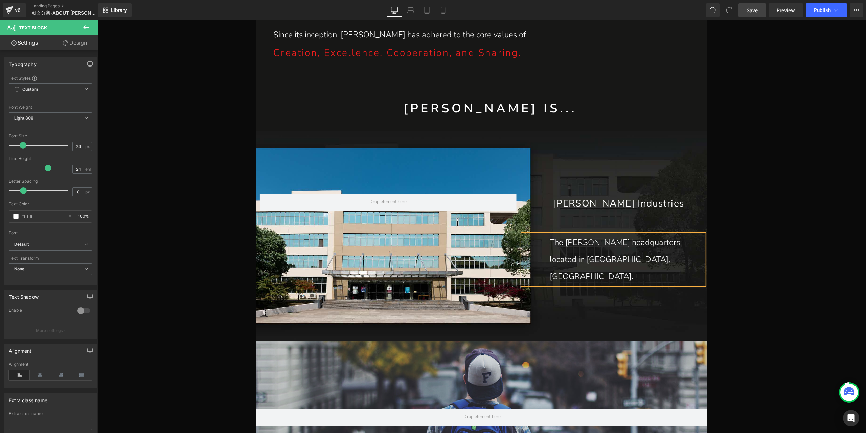
click at [763, 12] on link "Save" at bounding box center [752, 10] width 27 height 14
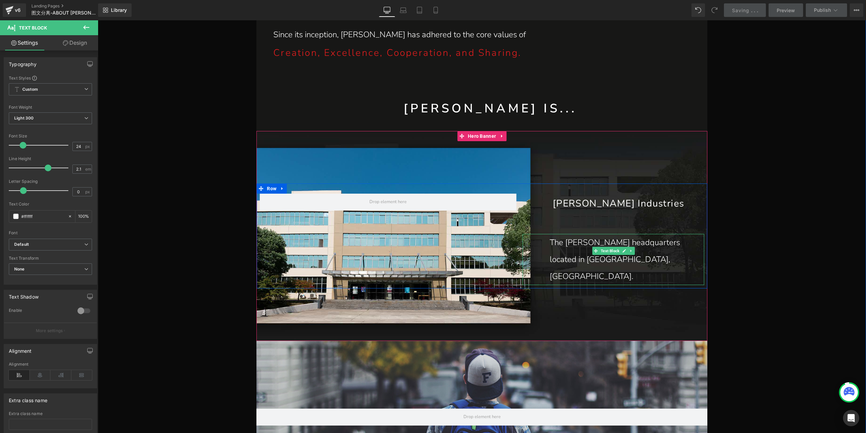
click at [574, 252] on p "The [PERSON_NAME] headquarters located in [GEOGRAPHIC_DATA], [GEOGRAPHIC_DATA]." at bounding box center [619, 259] width 138 height 51
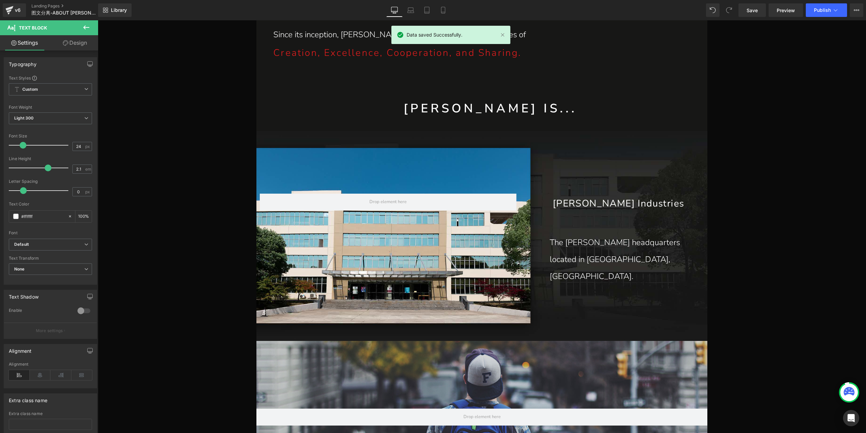
click at [73, 43] on link "Design" at bounding box center [74, 42] width 49 height 15
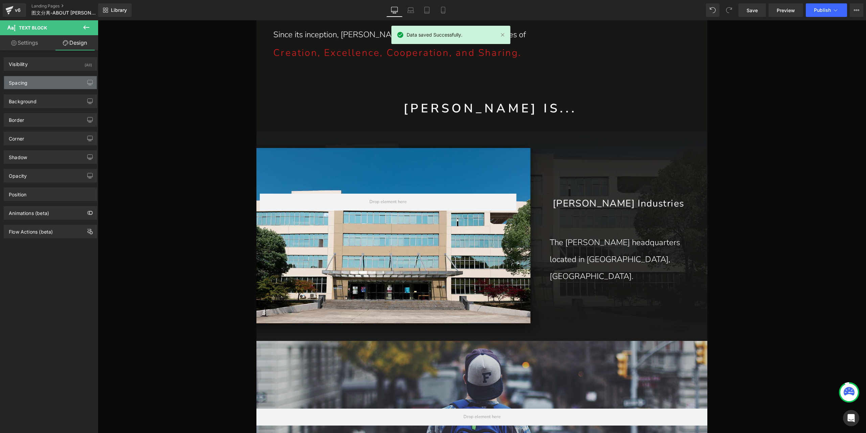
click at [38, 81] on div "Spacing" at bounding box center [50, 82] width 93 height 13
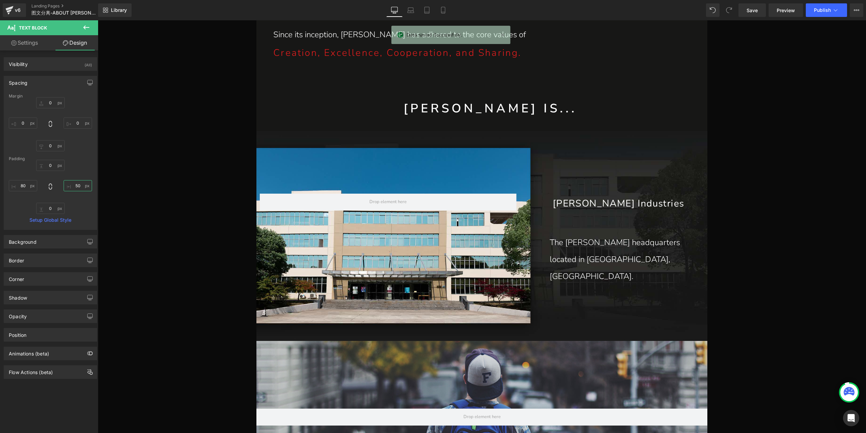
click at [72, 188] on input "50" at bounding box center [78, 185] width 28 height 11
type input "40"
click at [91, 147] on div "Margin 0px 0 0px 0 0px 0 0px 0 Padding 0px 0 40 40 0px 0 80px 80 Setup Global S…" at bounding box center [50, 162] width 93 height 136
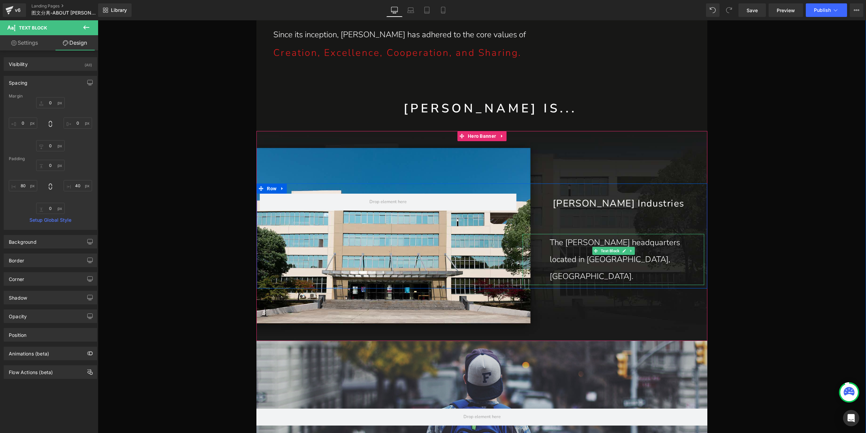
click at [579, 257] on p "The [PERSON_NAME] headquarters located in [GEOGRAPHIC_DATA], [GEOGRAPHIC_DATA]." at bounding box center [620, 259] width 141 height 51
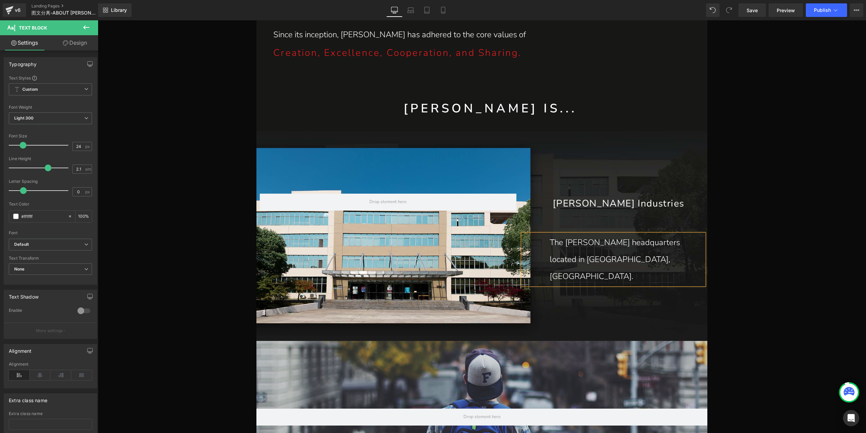
click at [79, 41] on link "Design" at bounding box center [74, 42] width 49 height 15
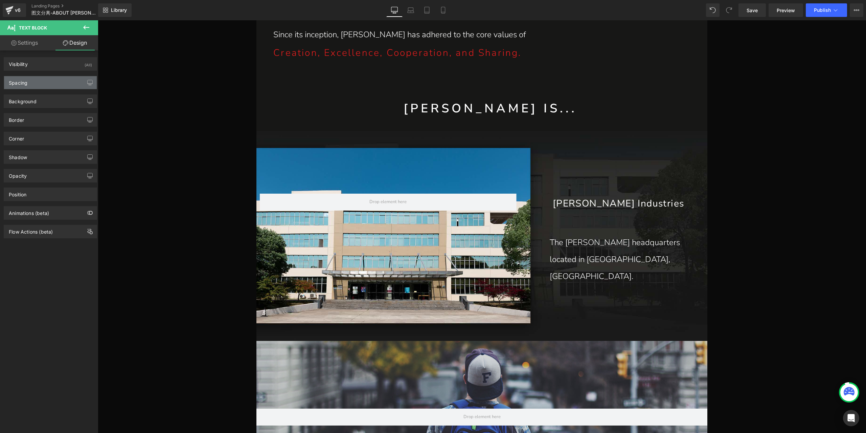
click at [54, 87] on div "Spacing" at bounding box center [50, 82] width 93 height 13
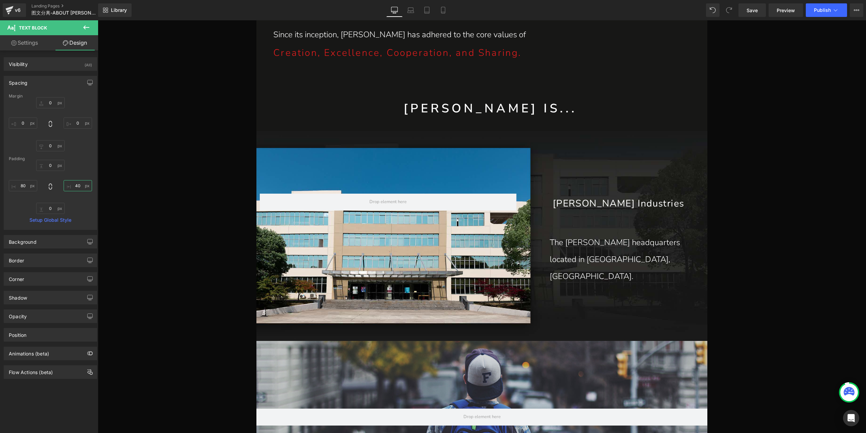
click at [76, 185] on input "40" at bounding box center [78, 185] width 28 height 11
type input "30"
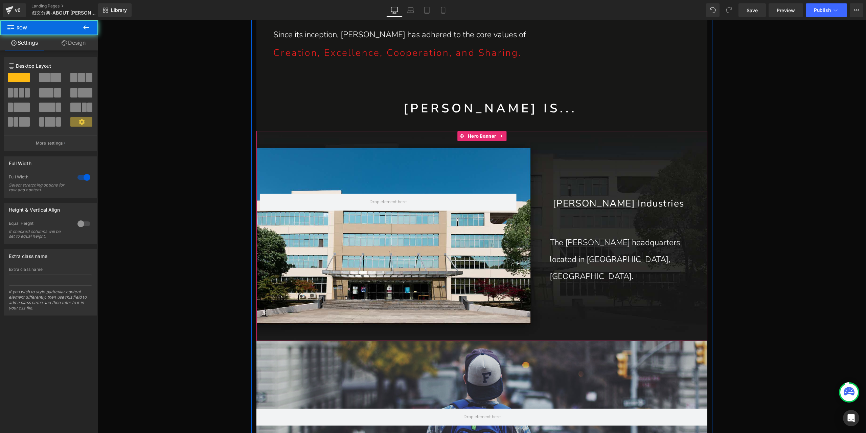
click at [571, 256] on p "The [PERSON_NAME] headquarters located in [GEOGRAPHIC_DATA], [GEOGRAPHIC_DATA]." at bounding box center [622, 259] width 144 height 51
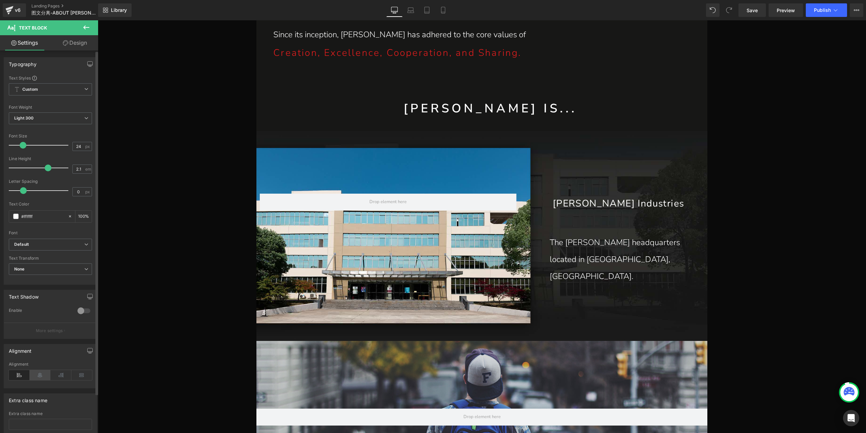
click at [38, 371] on icon at bounding box center [40, 375] width 21 height 10
click at [16, 375] on icon at bounding box center [19, 375] width 21 height 10
click at [580, 255] on p "The [PERSON_NAME] headquarters located in [GEOGRAPHIC_DATA], [GEOGRAPHIC_DATA]." at bounding box center [622, 259] width 144 height 51
click at [73, 49] on link "Design" at bounding box center [74, 42] width 49 height 15
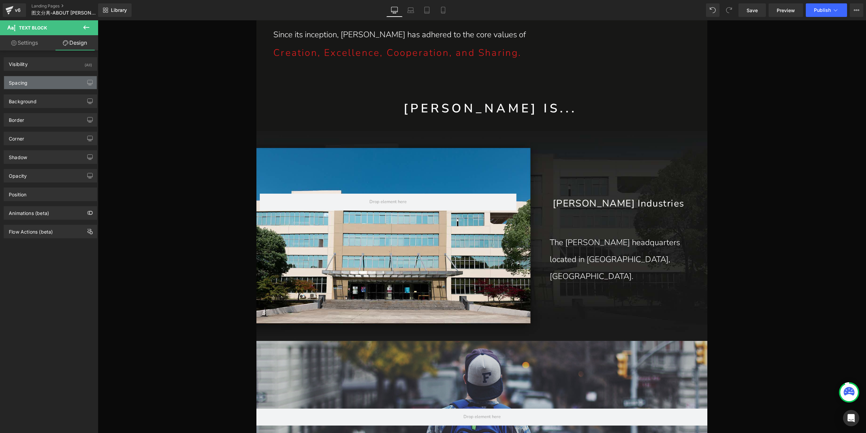
type input "0"
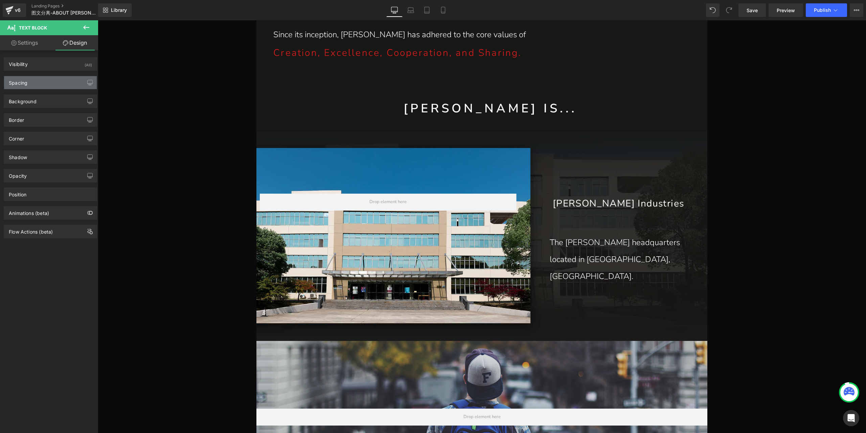
type input "30"
type input "0"
click at [59, 84] on div "Spacing" at bounding box center [50, 82] width 93 height 13
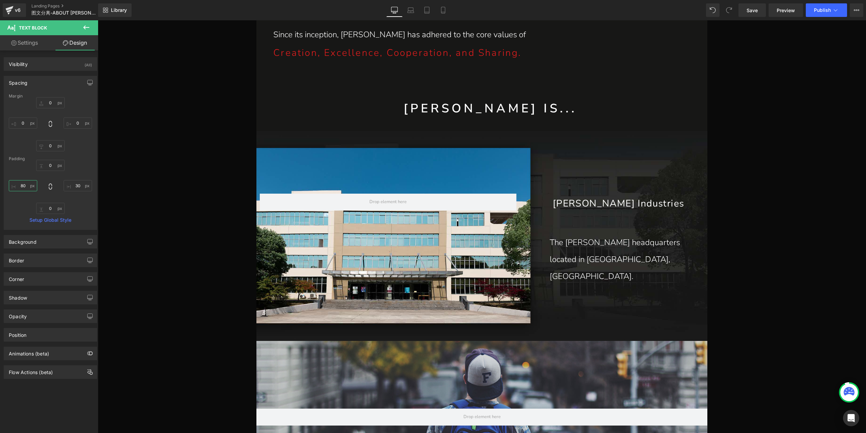
click at [23, 186] on input "80" at bounding box center [23, 185] width 28 height 11
type input "90"
click at [75, 185] on input "30" at bounding box center [78, 185] width 28 height 11
type input "50"
click at [753, 12] on span "Save" at bounding box center [752, 10] width 11 height 7
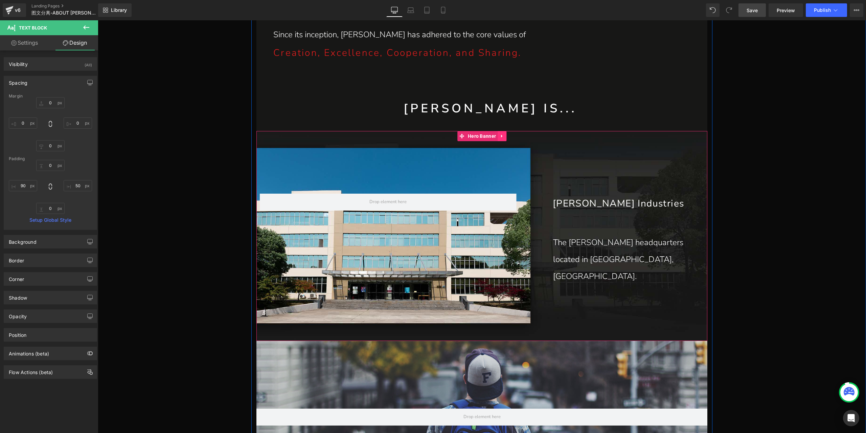
click at [503, 138] on link at bounding box center [502, 136] width 9 height 10
click at [495, 136] on icon at bounding box center [497, 136] width 5 height 5
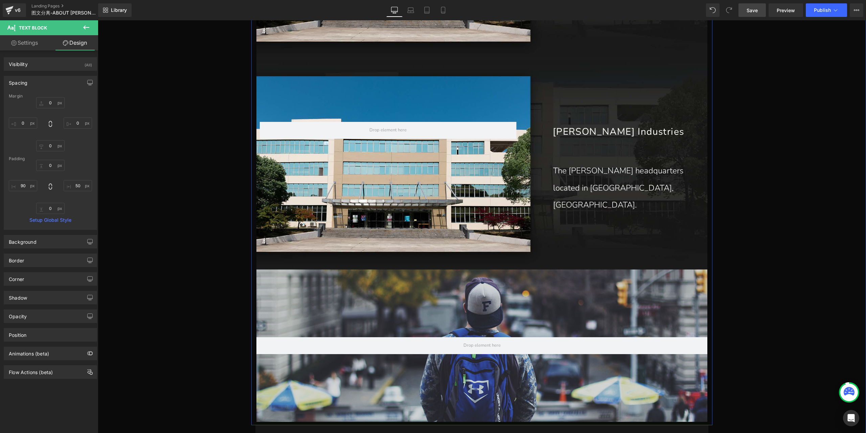
scroll to position [963, 0]
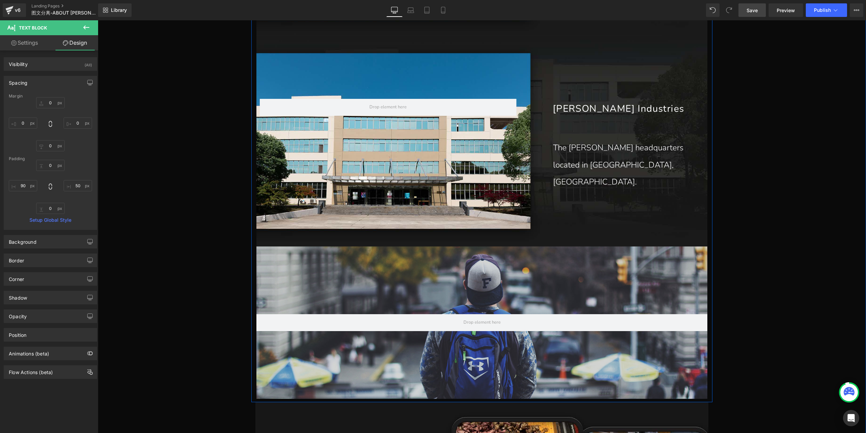
click at [465, 305] on div at bounding box center [482, 322] width 451 height 152
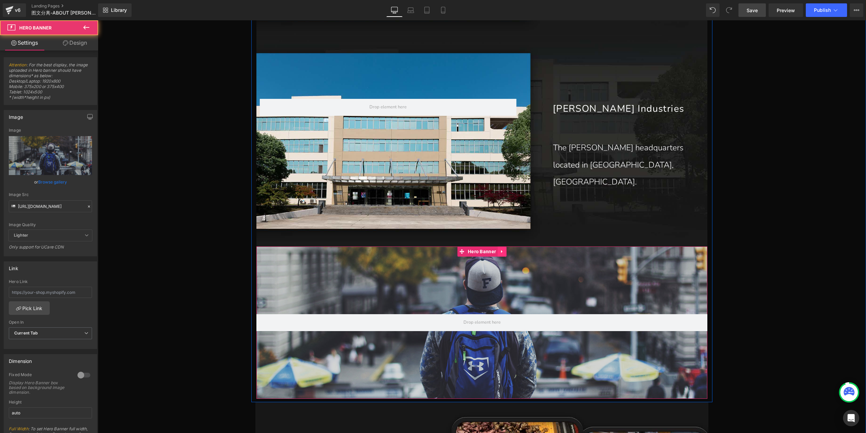
click at [501, 251] on icon at bounding box center [501, 251] width 1 height 3
click at [504, 252] on icon at bounding box center [506, 251] width 5 height 5
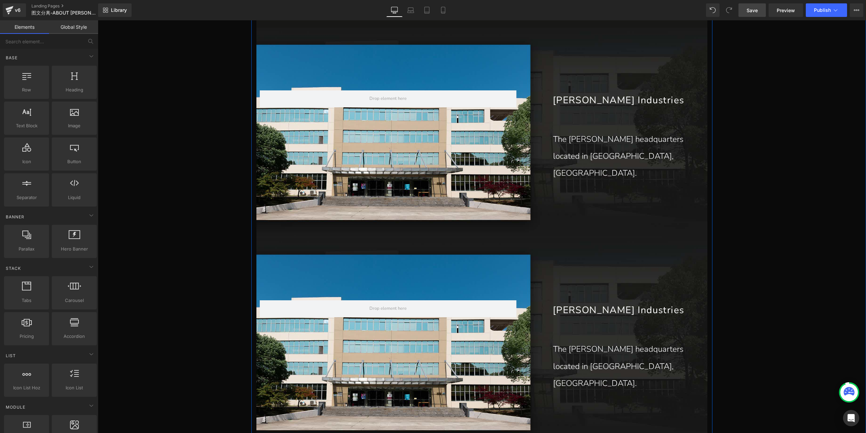
scroll to position [760, 0]
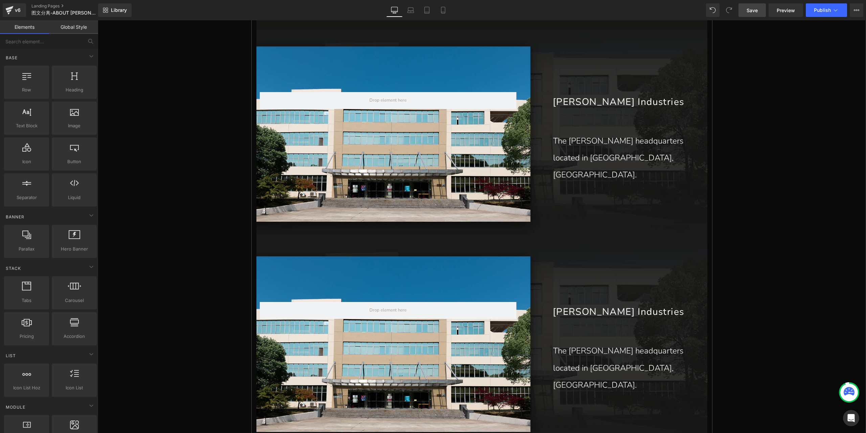
click at [474, 272] on div "Harvey Industries Text Block The Harvey headquarters located in Nanjing, China.…" at bounding box center [482, 344] width 451 height 210
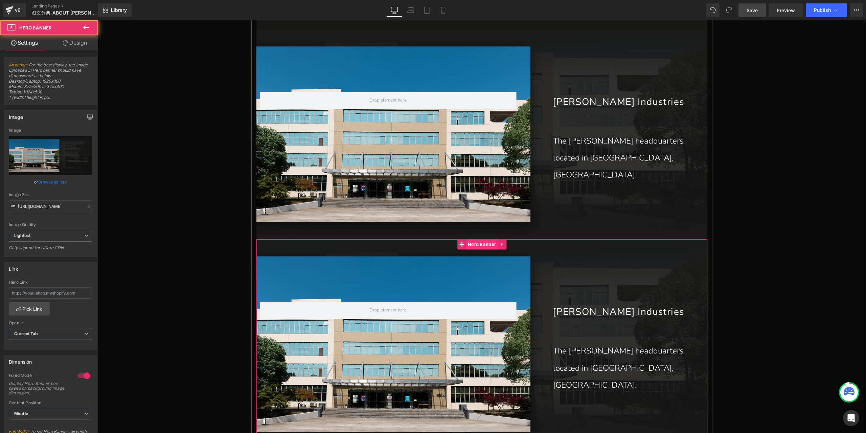
click at [480, 245] on span "Hero Banner" at bounding box center [481, 244] width 31 height 10
click at [43, 151] on icon "Replace Image" at bounding box center [50, 155] width 54 height 8
type input "C:\fakepath\P1_09.jpg"
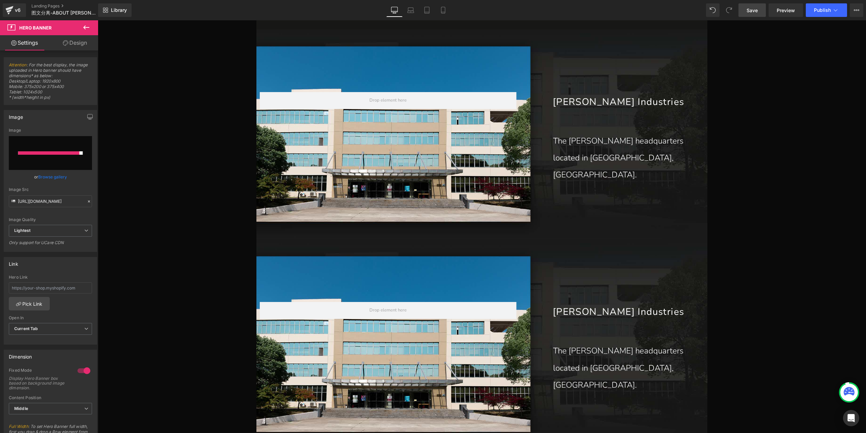
type input "[URL][DOMAIN_NAME]"
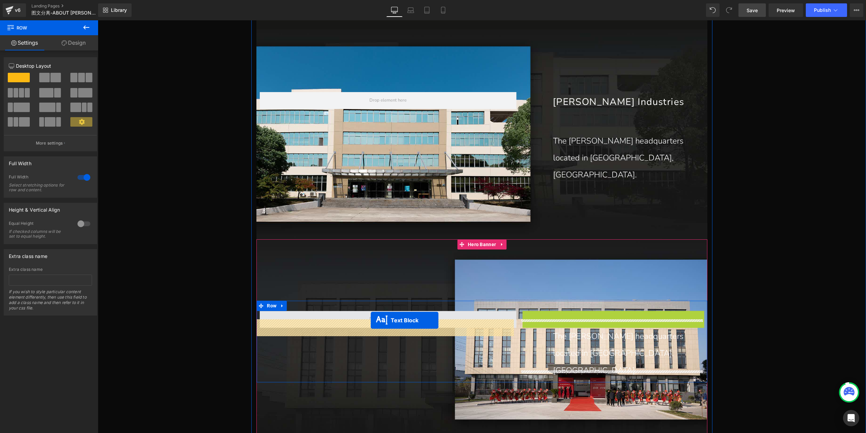
drag, startPoint x: 592, startPoint y: 327, endPoint x: 371, endPoint y: 320, distance: 221.4
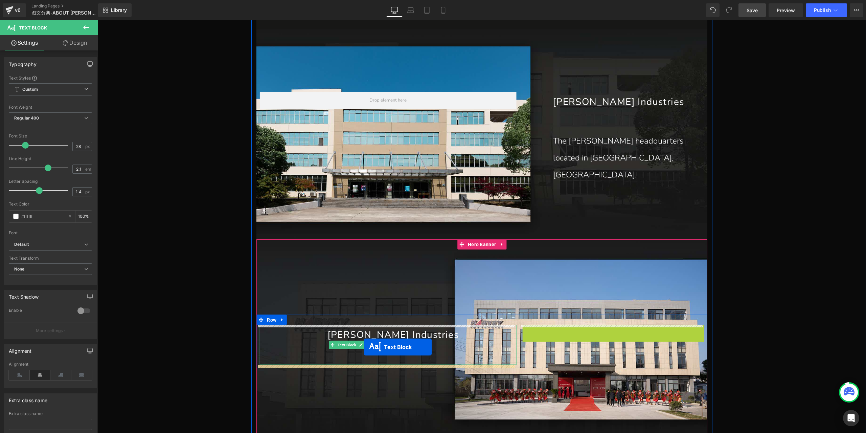
drag, startPoint x: 593, startPoint y: 341, endPoint x: 364, endPoint y: 347, distance: 228.8
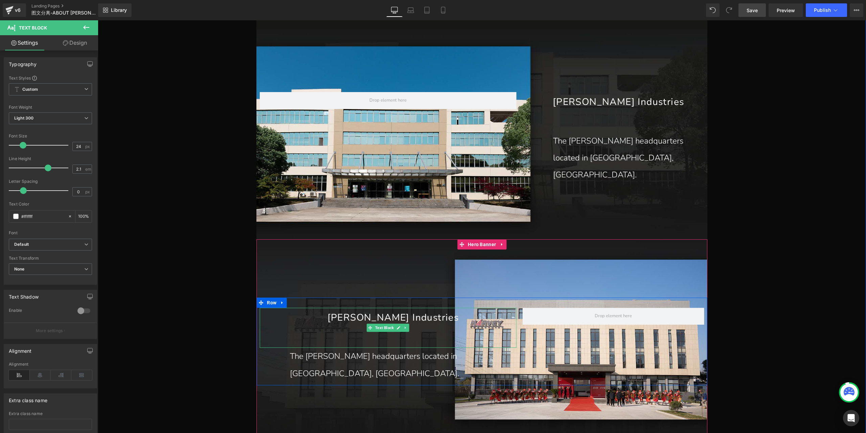
click at [406, 328] on p "[PERSON_NAME] Industries" at bounding box center [393, 318] width 213 height 20
click at [72, 45] on link "Design" at bounding box center [74, 42] width 49 height 15
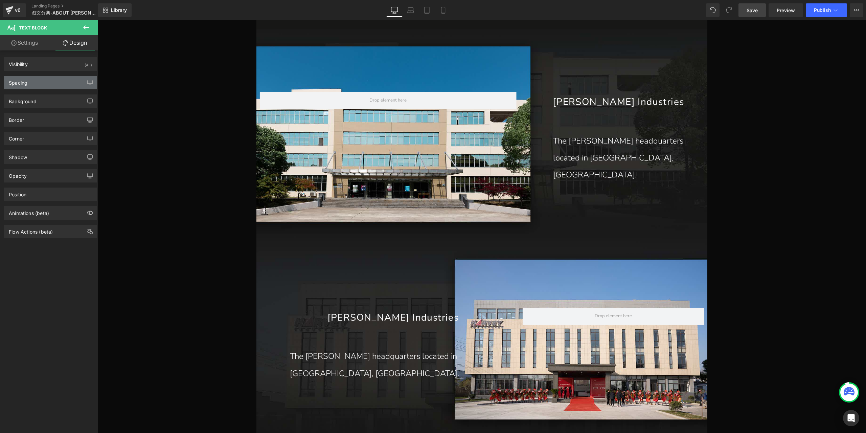
click at [50, 87] on div "Spacing" at bounding box center [50, 82] width 93 height 13
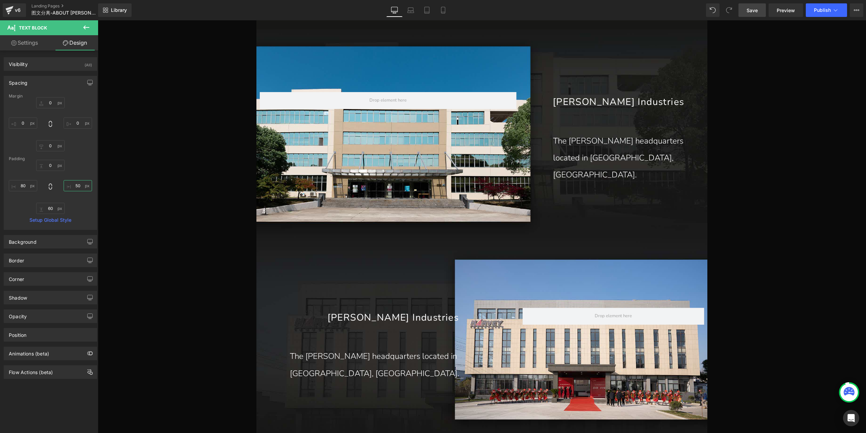
click at [76, 186] on input "50" at bounding box center [78, 185] width 28 height 11
type input "80"
click at [26, 186] on input "80" at bounding box center [23, 185] width 28 height 11
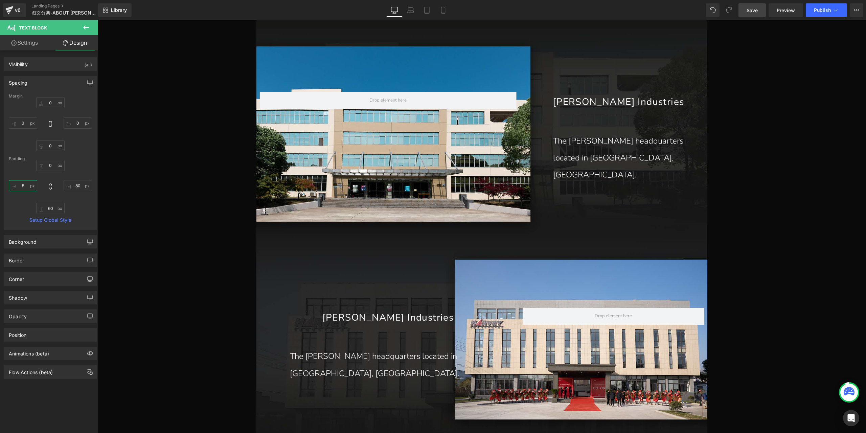
type input "50"
click at [361, 369] on p "The [PERSON_NAME] headquarters located in [GEOGRAPHIC_DATA], [GEOGRAPHIC_DATA]." at bounding box center [394, 365] width 209 height 34
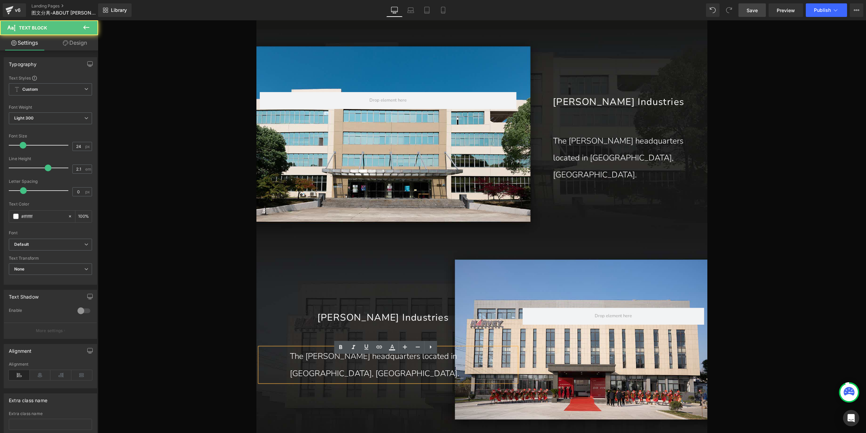
click at [357, 368] on p "The [PERSON_NAME] headquarters located in [GEOGRAPHIC_DATA], [GEOGRAPHIC_DATA]." at bounding box center [394, 365] width 209 height 34
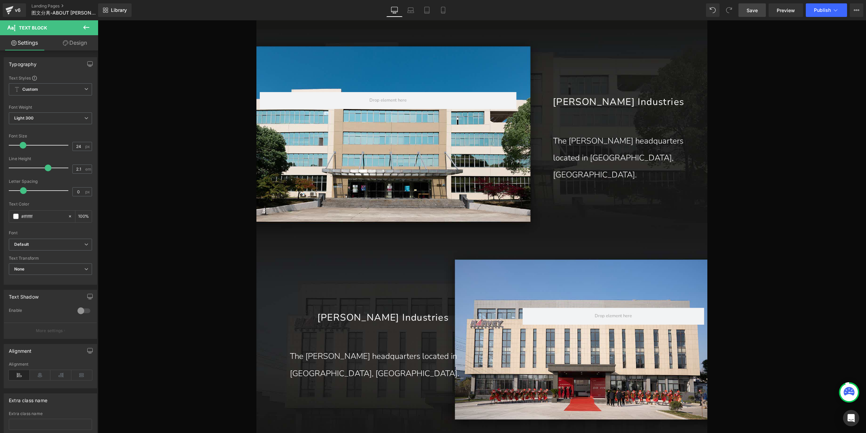
click at [77, 46] on link "Design" at bounding box center [74, 42] width 49 height 15
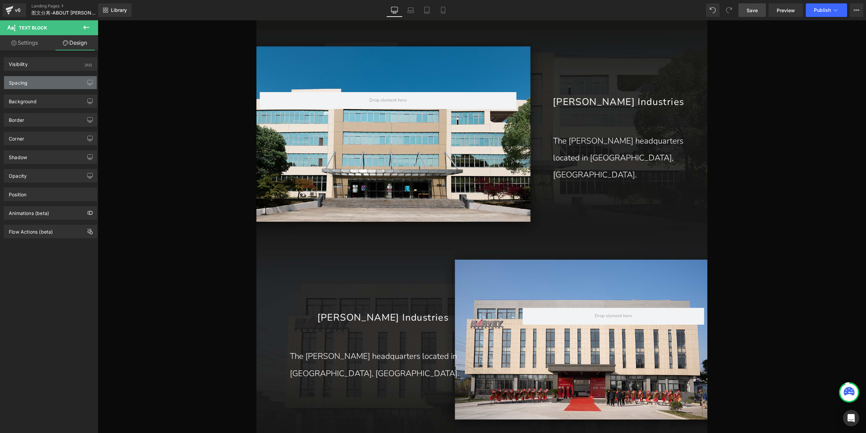
type input "0"
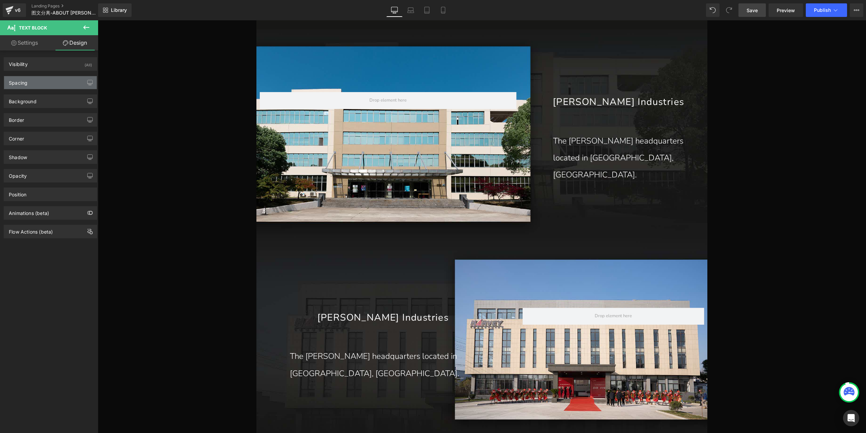
type input "50"
type input "0"
type input "90"
click at [48, 88] on div "Spacing" at bounding box center [50, 82] width 93 height 13
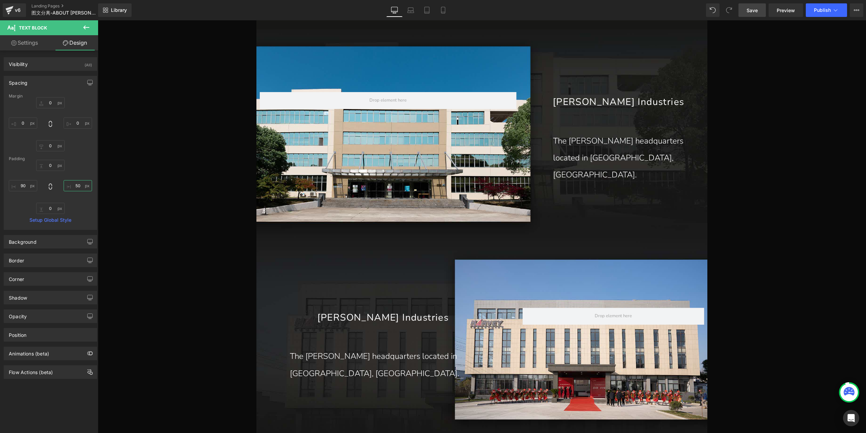
click at [76, 184] on input "50" at bounding box center [78, 185] width 28 height 11
type input "90"
click at [22, 186] on input "90" at bounding box center [23, 185] width 28 height 11
type input "50"
click at [268, 308] on span "Row" at bounding box center [271, 302] width 13 height 10
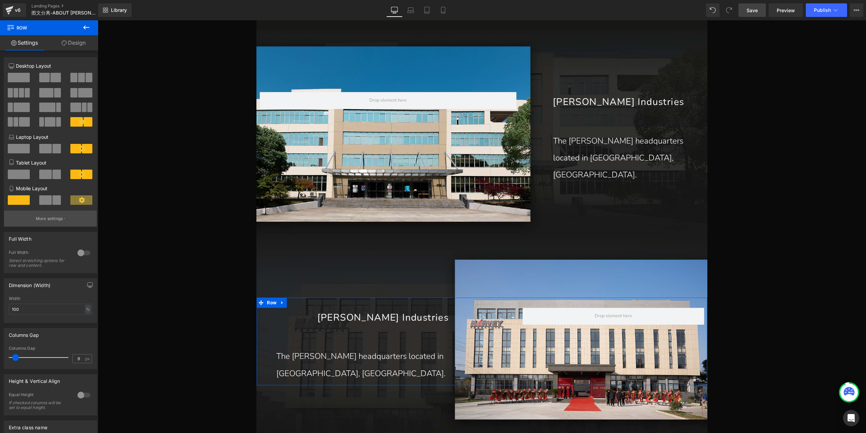
click at [68, 214] on button "More settings" at bounding box center [50, 218] width 93 height 16
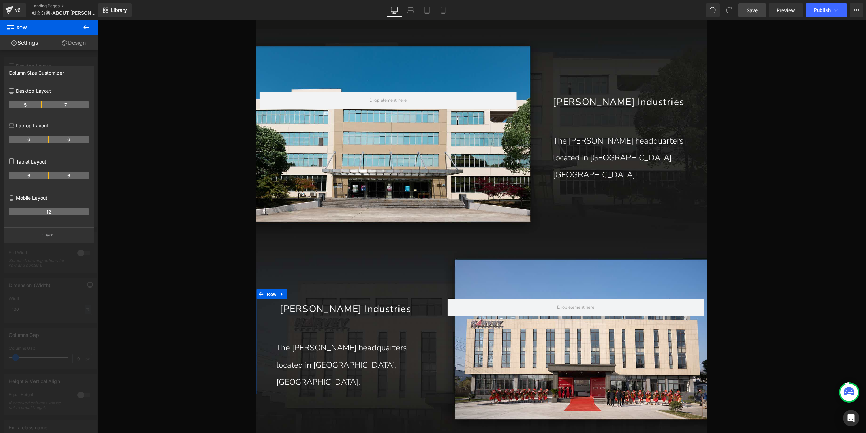
drag, startPoint x: 55, startPoint y: 104, endPoint x: 40, endPoint y: 103, distance: 14.6
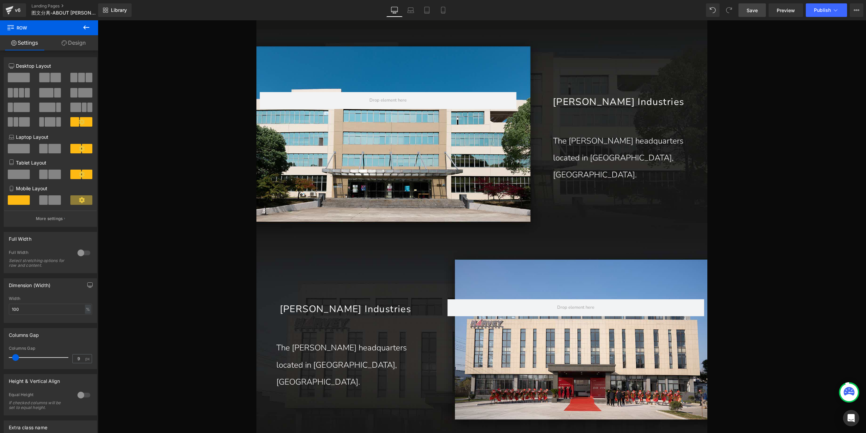
click at [361, 319] on p "[PERSON_NAME] Industries" at bounding box center [345, 309] width 138 height 20
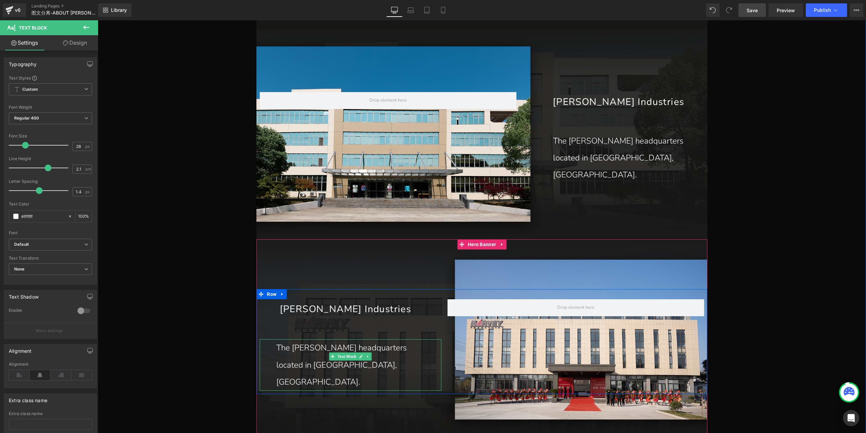
click at [291, 356] on p "The [PERSON_NAME] headquarters located in [GEOGRAPHIC_DATA], [GEOGRAPHIC_DATA]." at bounding box center [343, 364] width 134 height 51
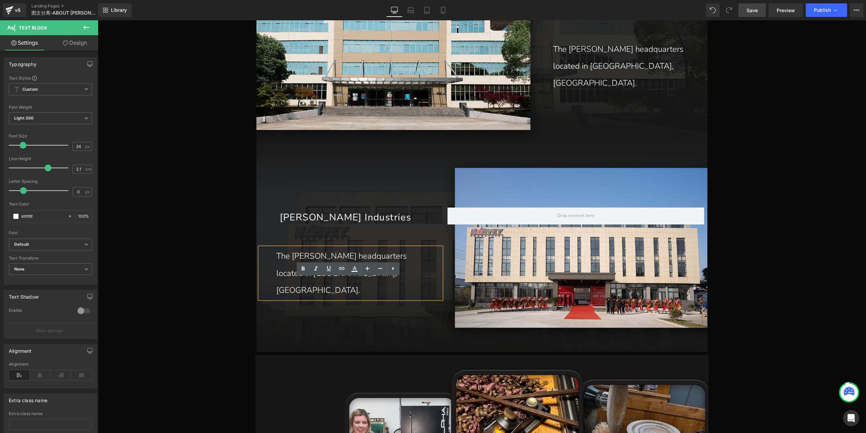
scroll to position [862, 0]
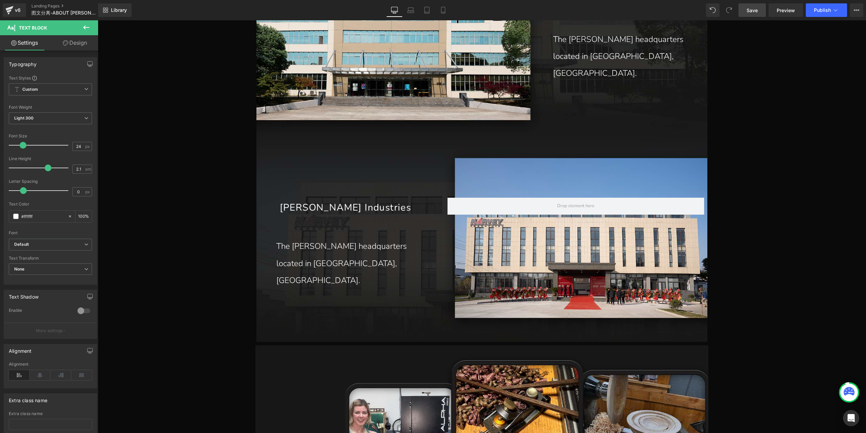
click at [74, 45] on link "Design" at bounding box center [74, 42] width 49 height 15
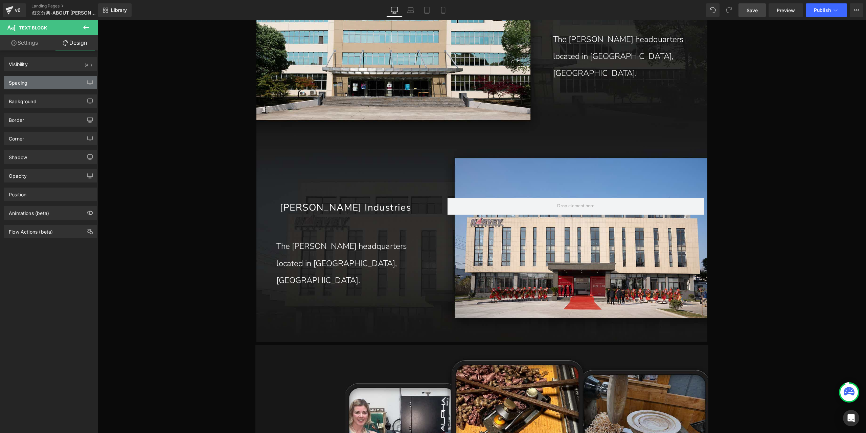
click at [52, 88] on div "Spacing" at bounding box center [50, 82] width 93 height 13
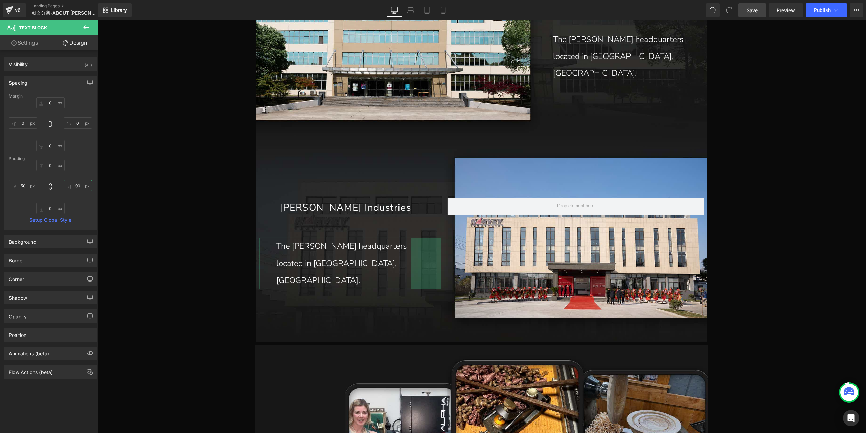
click at [79, 184] on input "90" at bounding box center [78, 185] width 28 height 11
type input "79px"
drag, startPoint x: 416, startPoint y: 261, endPoint x: 420, endPoint y: 261, distance: 3.7
click at [420, 261] on div "79px" at bounding box center [428, 263] width 27 height 51
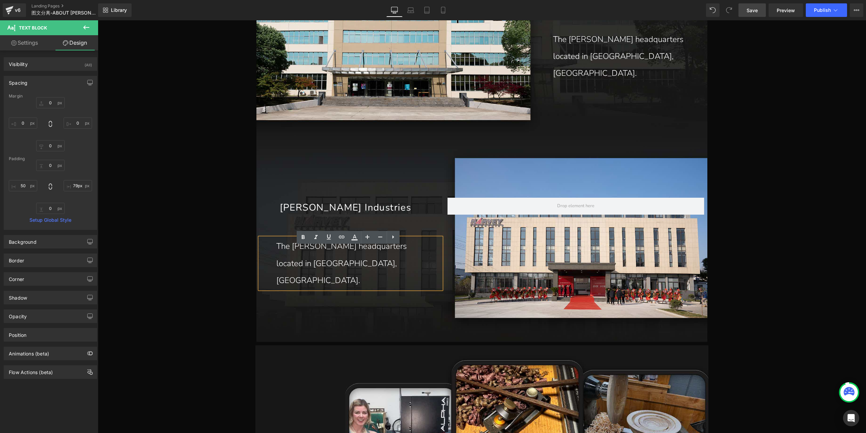
click at [308, 254] on p "The [PERSON_NAME] headquarters located in [GEOGRAPHIC_DATA], [GEOGRAPHIC_DATA]." at bounding box center [345, 263] width 138 height 51
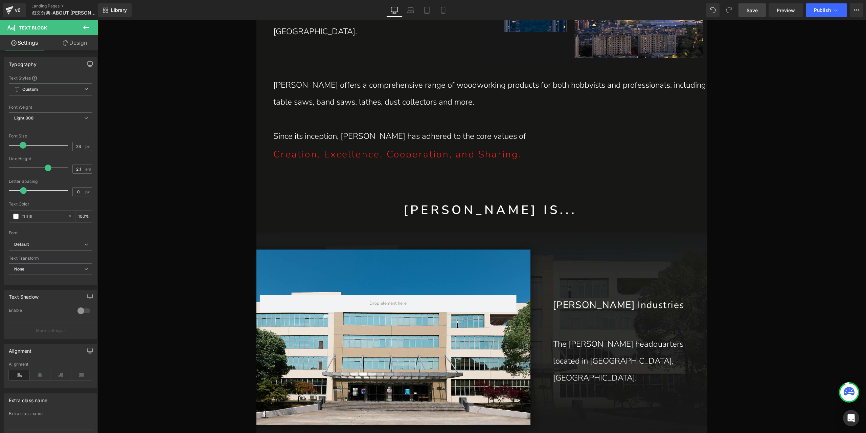
scroll to position [455, 0]
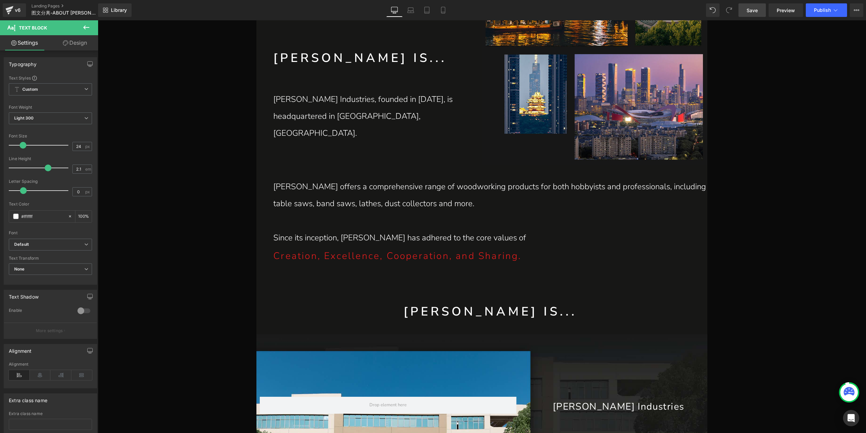
click at [295, 210] on p "[PERSON_NAME] offers a comprehensive range of woodworking products for both hob…" at bounding box center [490, 195] width 434 height 34
click at [82, 47] on link "Design" at bounding box center [74, 42] width 49 height 15
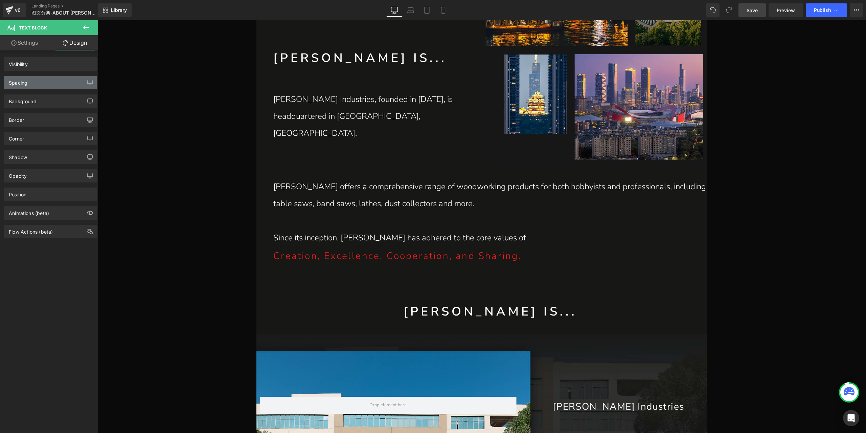
click at [41, 86] on div "Spacing" at bounding box center [50, 82] width 93 height 13
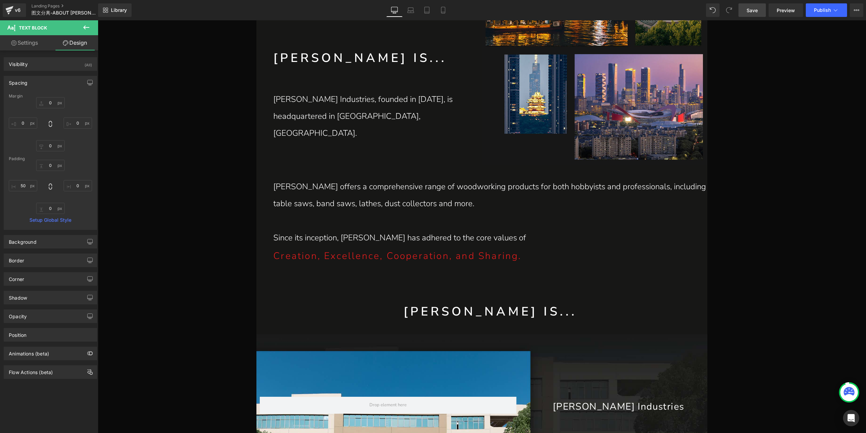
type input "0"
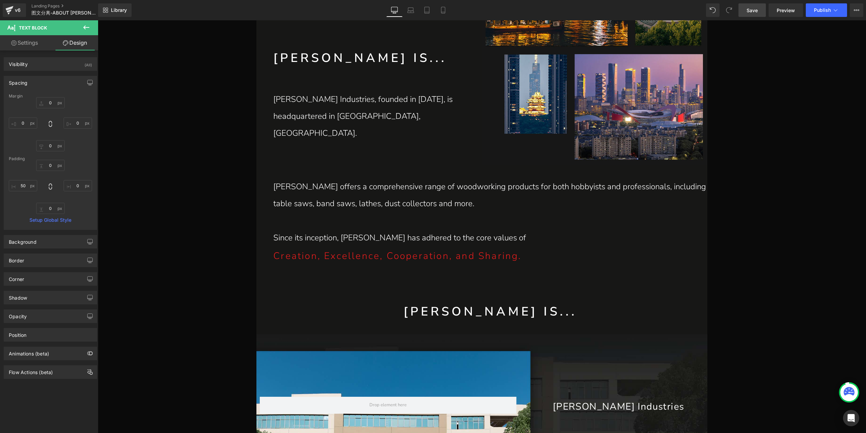
type input "0"
type input "50"
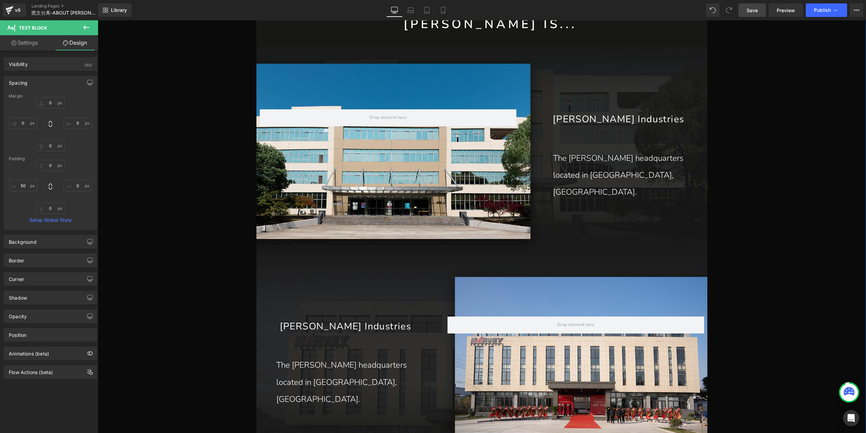
scroll to position [760, 0]
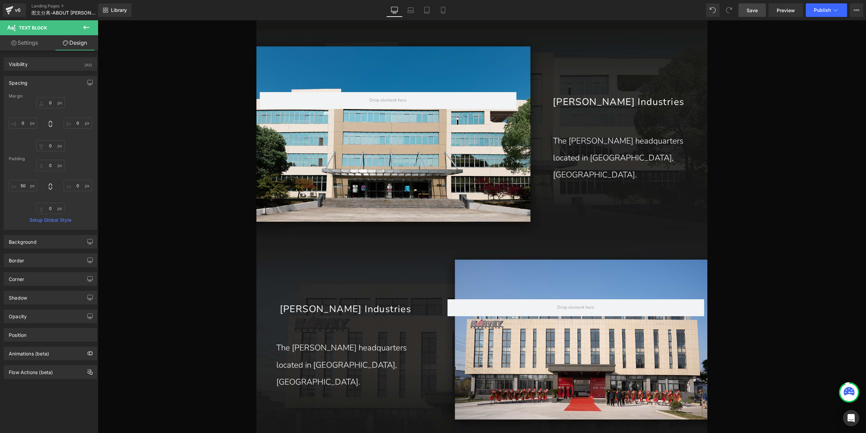
click at [749, 15] on link "Save" at bounding box center [752, 10] width 27 height 14
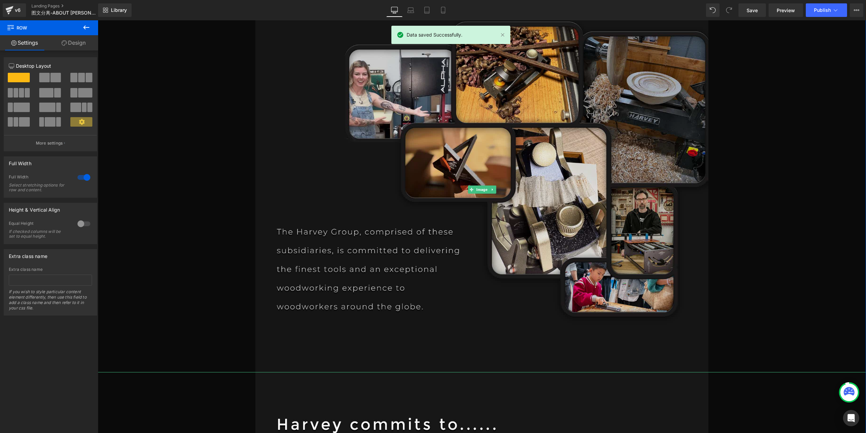
scroll to position [1132, 0]
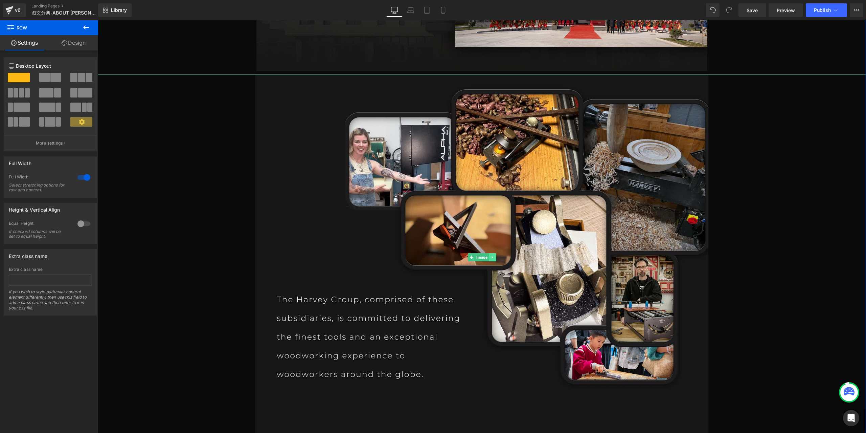
click at [491, 260] on link at bounding box center [492, 257] width 7 height 8
click at [494, 259] on icon at bounding box center [496, 257] width 4 height 4
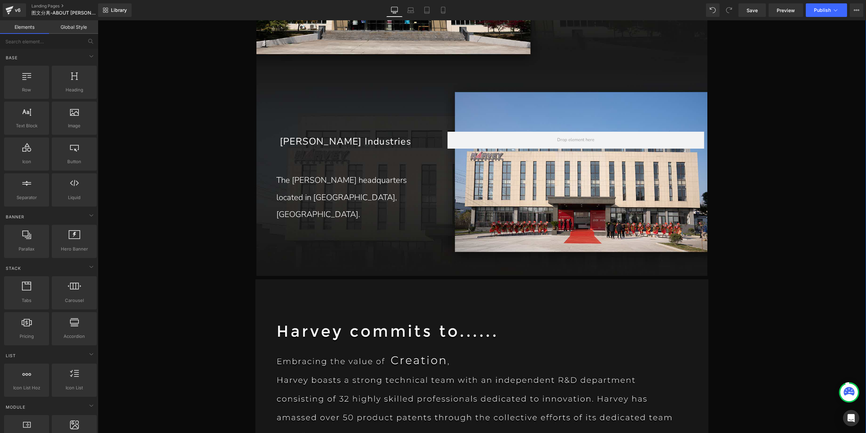
scroll to position [929, 0]
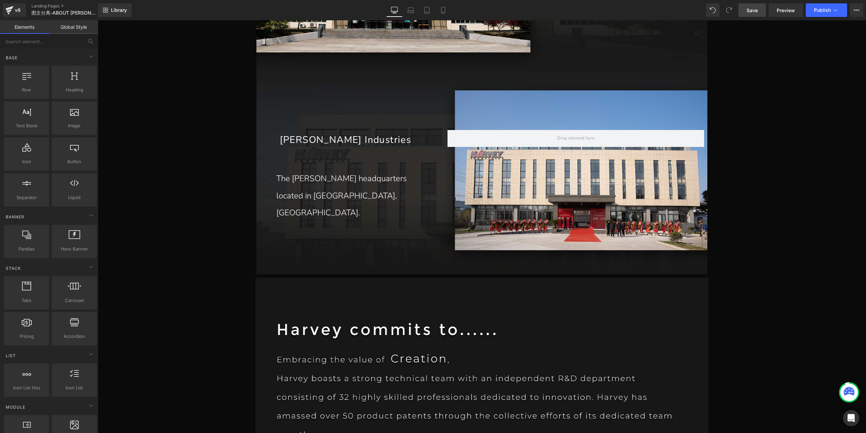
click at [758, 15] on link "Save" at bounding box center [752, 10] width 27 height 14
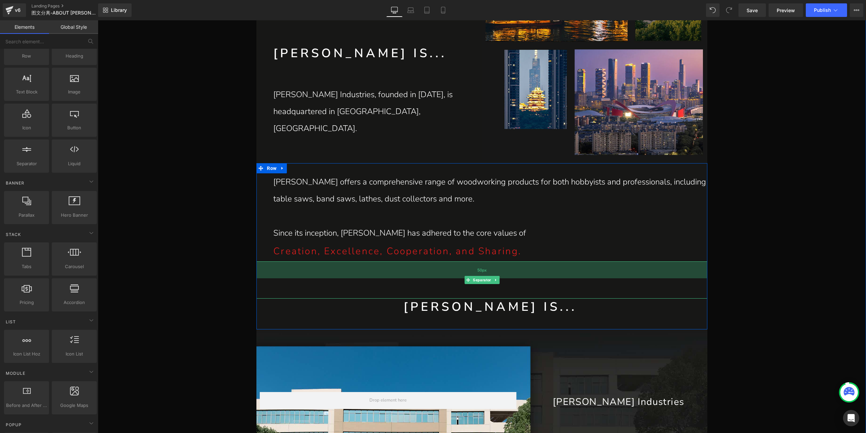
scroll to position [489, 0]
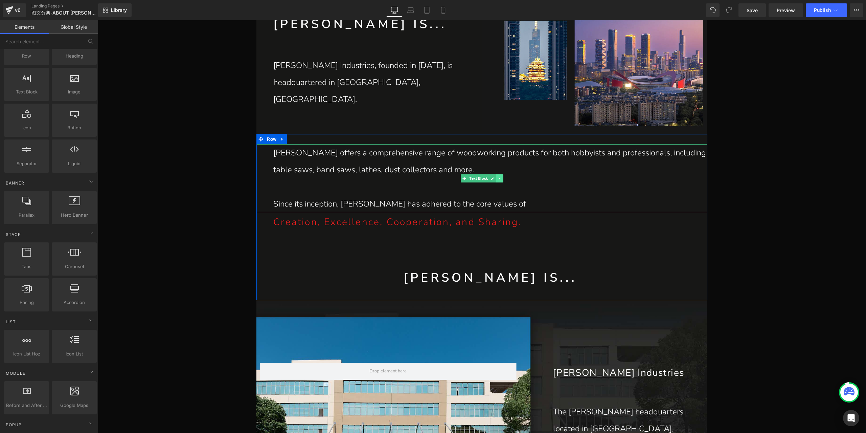
click at [499, 178] on link at bounding box center [499, 178] width 7 height 8
click at [497, 178] on link at bounding box center [496, 178] width 7 height 8
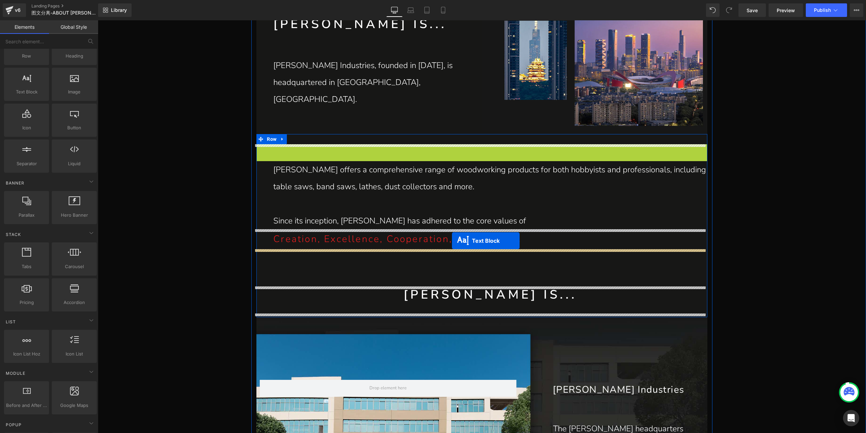
drag, startPoint x: 449, startPoint y: 179, endPoint x: 452, endPoint y: 241, distance: 62.0
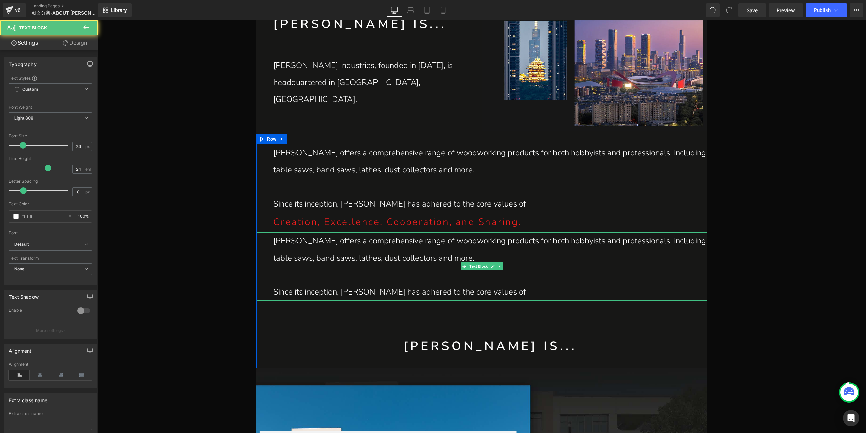
click at [366, 262] on p "[PERSON_NAME] offers a comprehensive range of woodworking products for both hob…" at bounding box center [490, 249] width 434 height 34
click at [425, 260] on p "[PERSON_NAME] offers a comprehensive range of woodworking products for both hob…" at bounding box center [490, 249] width 434 height 34
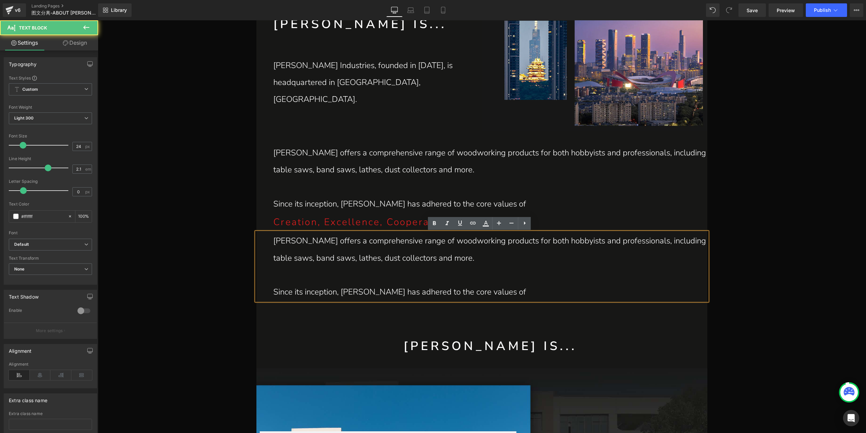
click at [411, 249] on p "[PERSON_NAME] offers a comprehensive range of woodworking products for both hob…" at bounding box center [490, 249] width 434 height 34
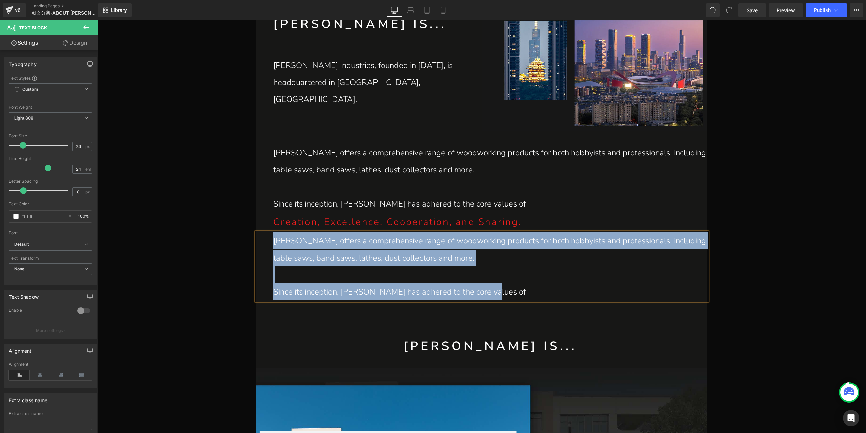
paste div
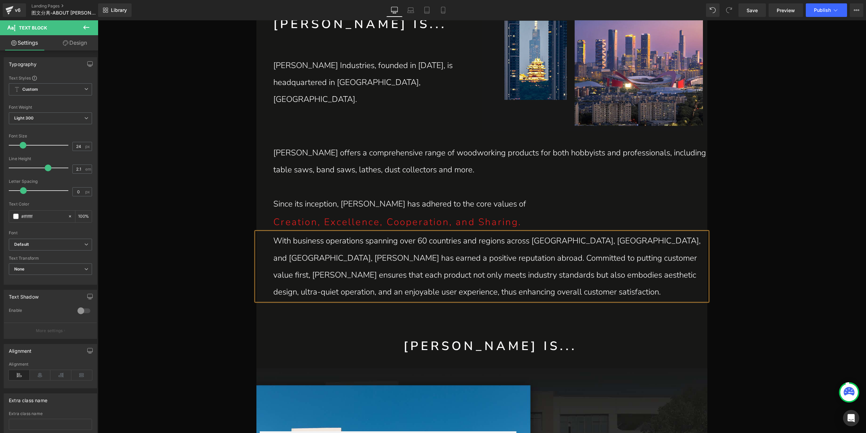
click at [443, 260] on p "With business operations spanning over 60 countries and regions across North Am…" at bounding box center [490, 266] width 434 height 68
click at [445, 260] on p "With business operations spanning over 60 countries and regions across North Am…" at bounding box center [490, 266] width 434 height 68
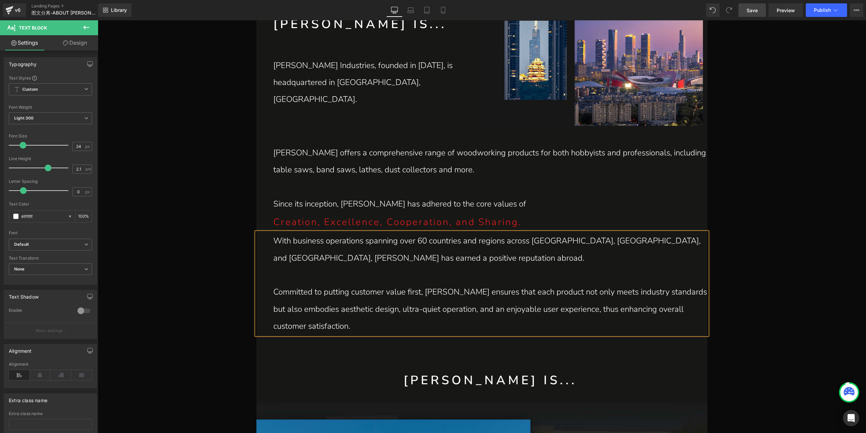
click at [759, 13] on link "Save" at bounding box center [752, 10] width 27 height 14
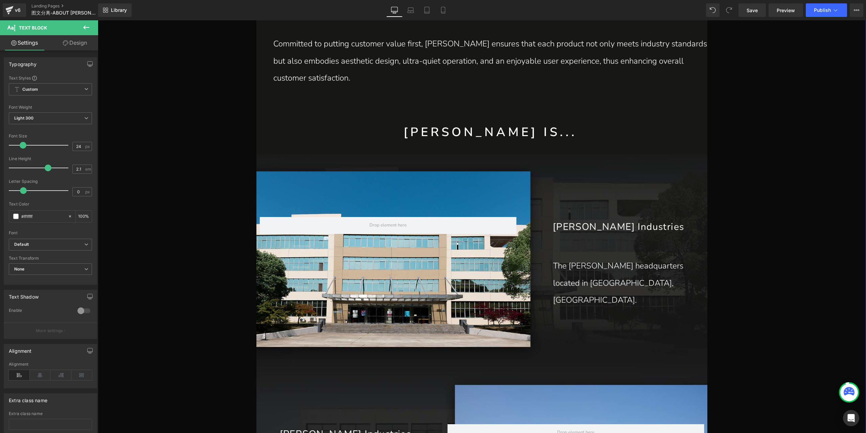
scroll to position [726, 0]
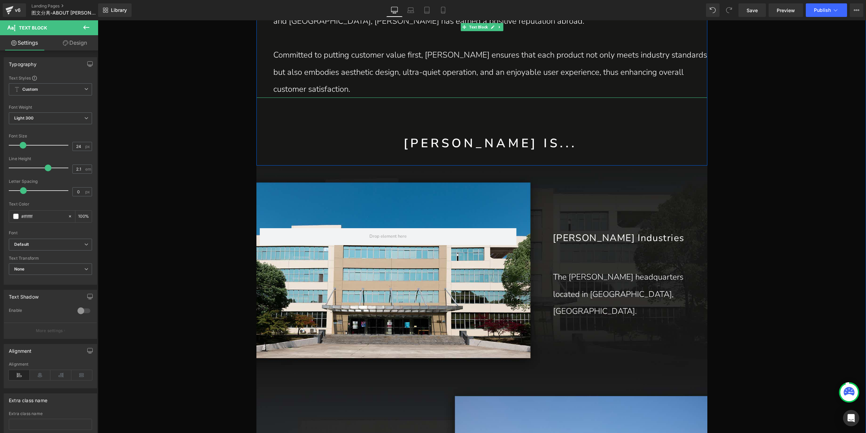
click at [438, 73] on p "Committed to putting customer value first, Harvey ensures that each product not…" at bounding box center [490, 71] width 434 height 51
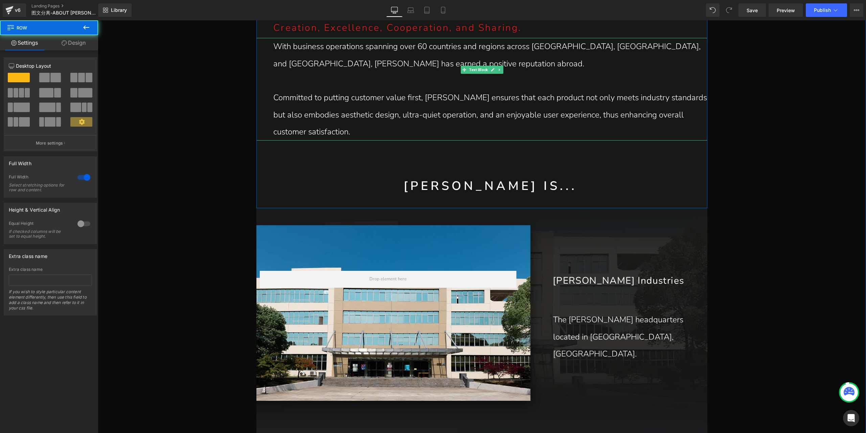
scroll to position [625, 0]
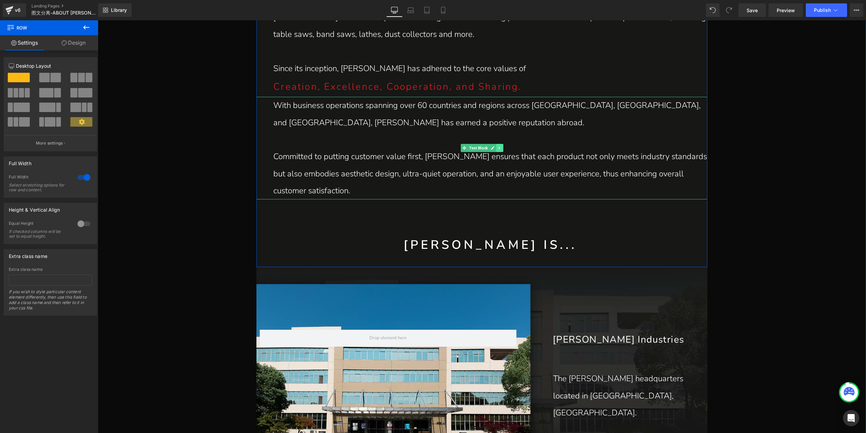
click at [498, 148] on icon at bounding box center [500, 148] width 4 height 4
click at [495, 149] on icon at bounding box center [496, 148] width 4 height 4
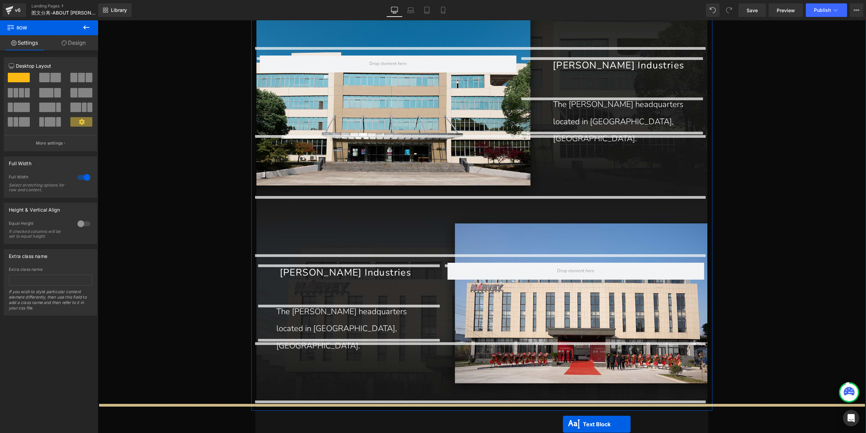
scroll to position [950, 0]
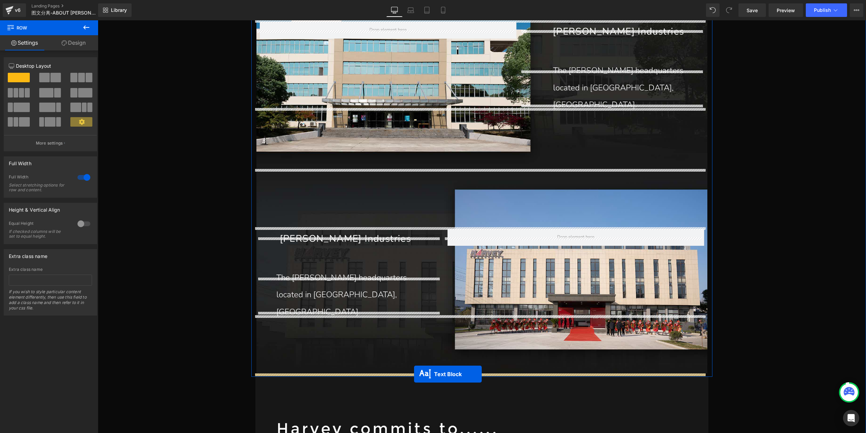
drag, startPoint x: 450, startPoint y: 145, endPoint x: 414, endPoint y: 374, distance: 231.6
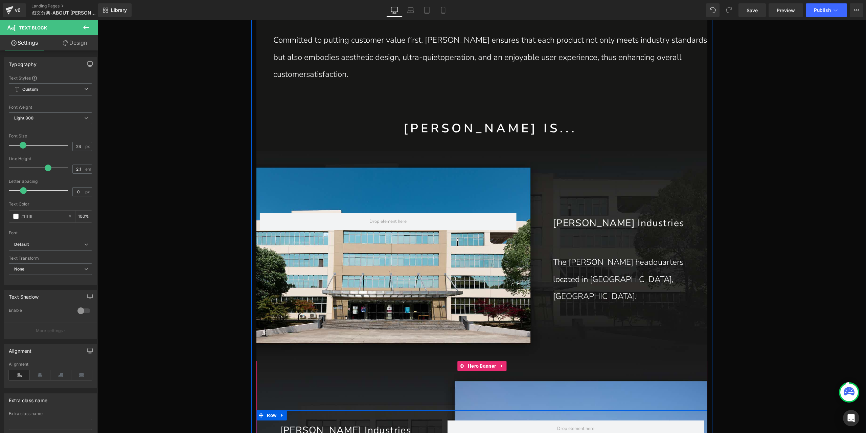
scroll to position [696, 0]
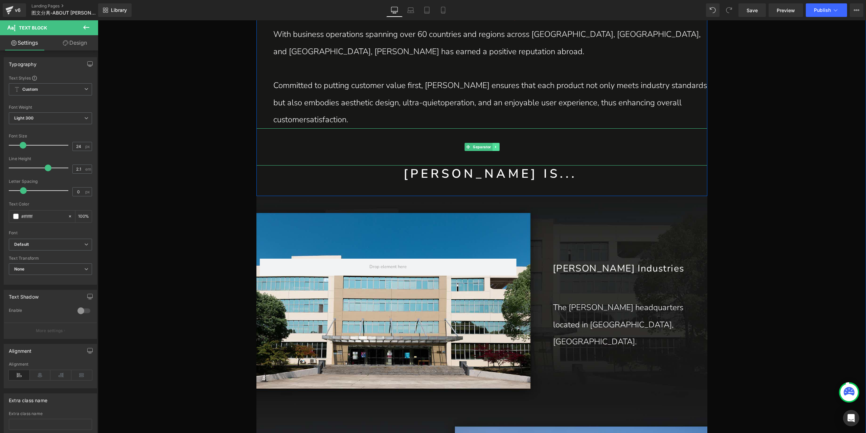
click at [494, 149] on icon at bounding box center [496, 147] width 4 height 4
click at [491, 148] on icon at bounding box center [493, 147] width 4 height 4
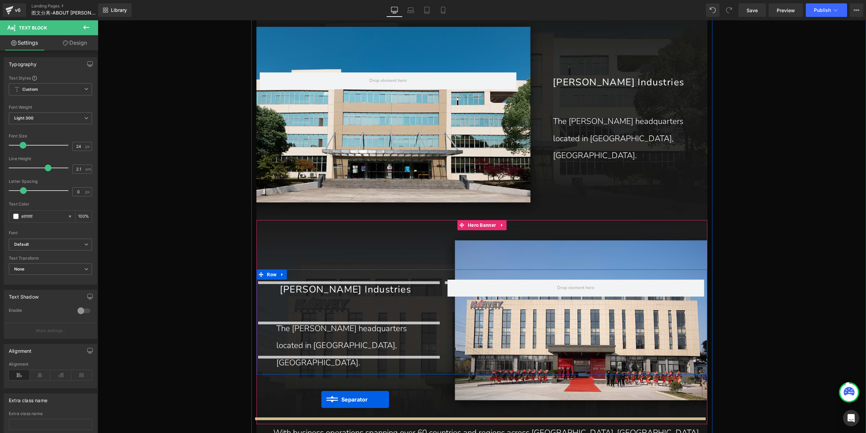
scroll to position [906, 0]
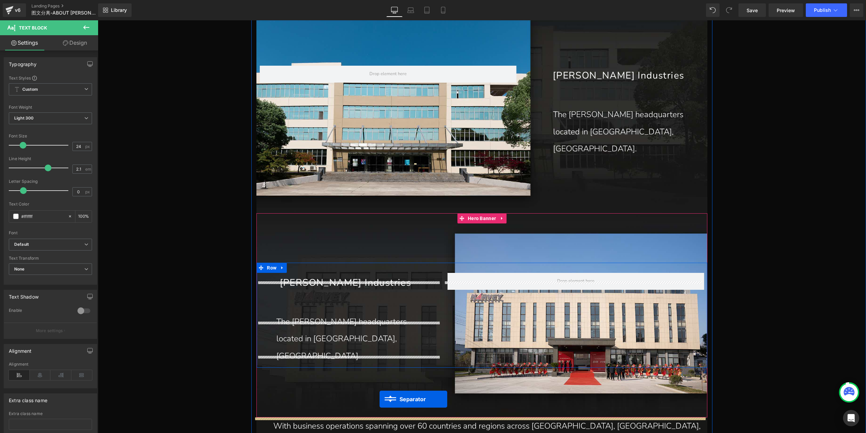
drag, startPoint x: 457, startPoint y: 146, endPoint x: 380, endPoint y: 399, distance: 264.5
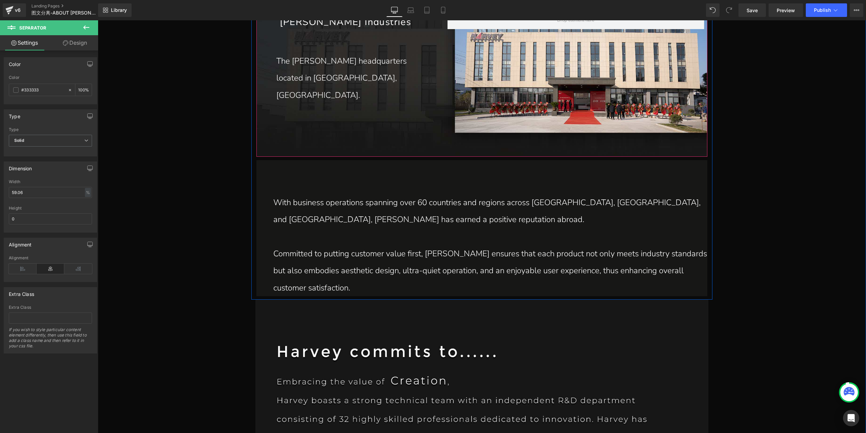
scroll to position [1159, 0]
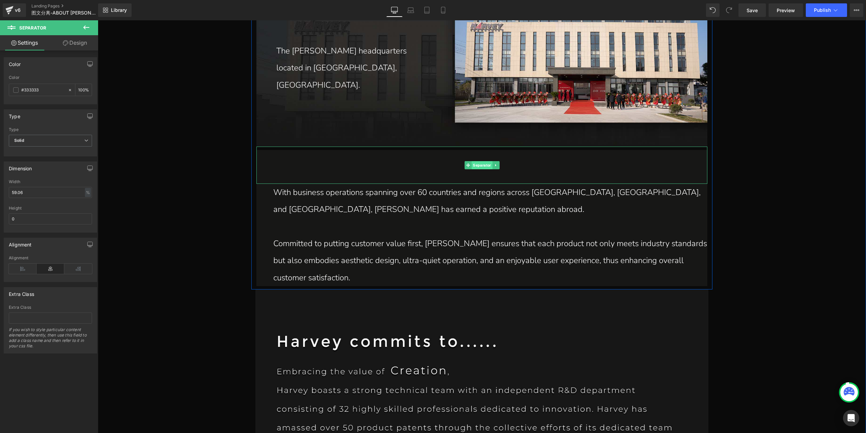
click at [484, 165] on span "Separator" at bounding box center [482, 165] width 21 height 8
click at [82, 38] on link "Design" at bounding box center [74, 42] width 49 height 15
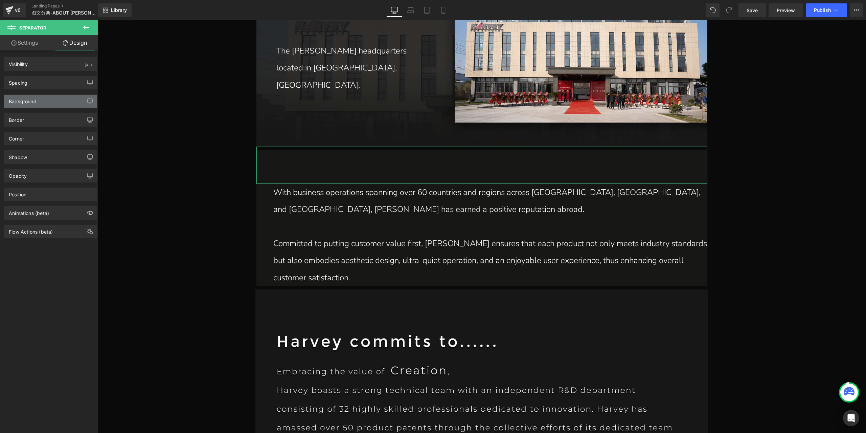
click at [61, 99] on div "Background" at bounding box center [50, 101] width 93 height 13
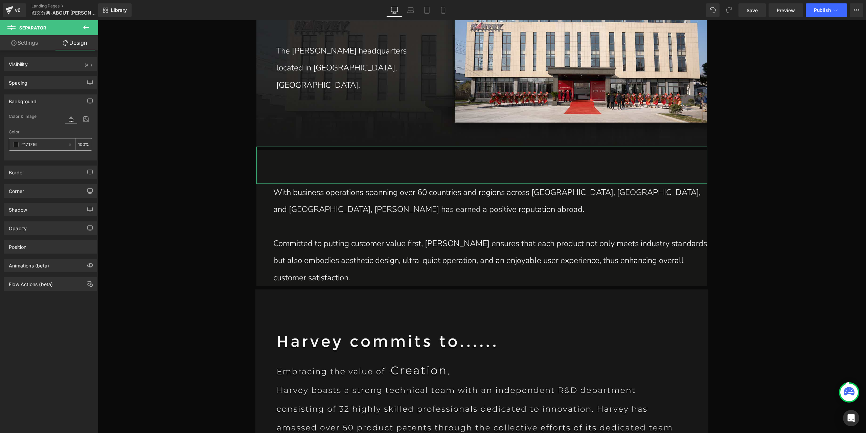
click at [69, 143] on icon at bounding box center [70, 144] width 2 height 2
type input "none"
type input "0"
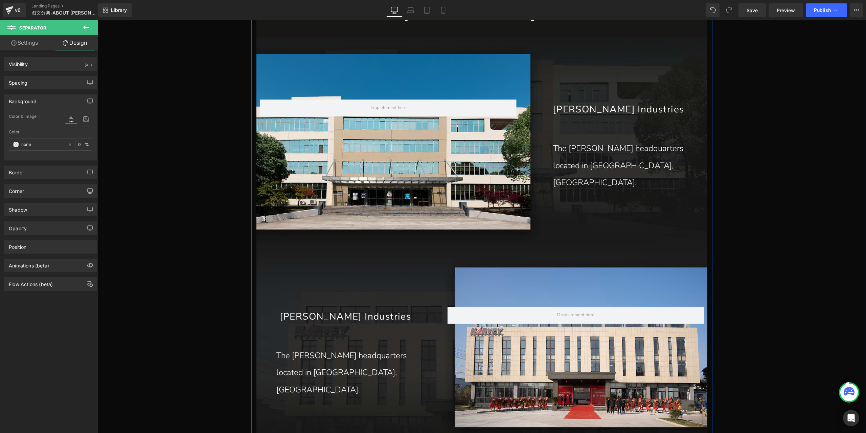
scroll to position [719, 0]
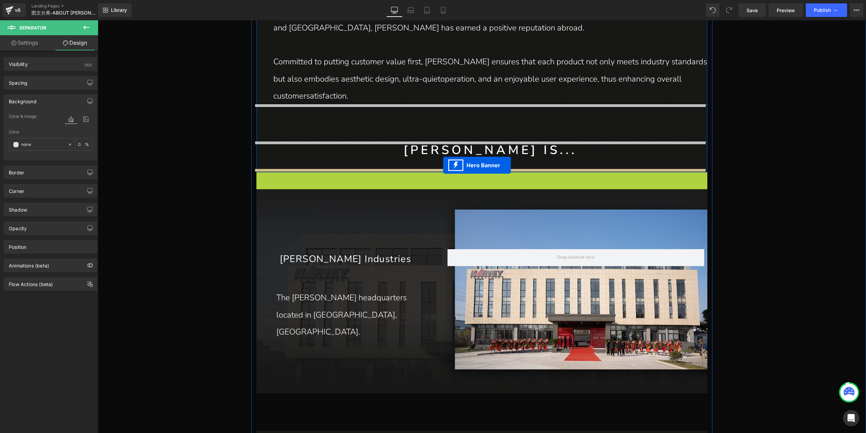
drag, startPoint x: 447, startPoint y: 178, endPoint x: 443, endPoint y: 165, distance: 13.5
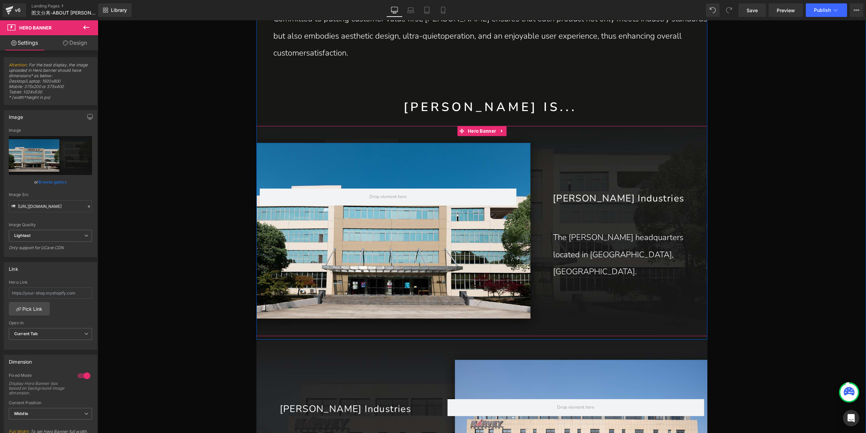
scroll to position [787, 0]
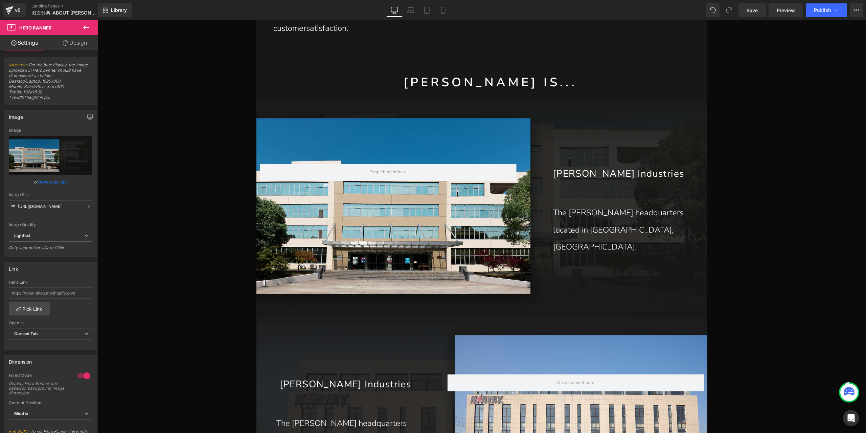
click at [411, 357] on div "Harvey Industries Text Block 50px 80px The Harvey headquarters located in Nanji…" at bounding box center [482, 417] width 451 height 204
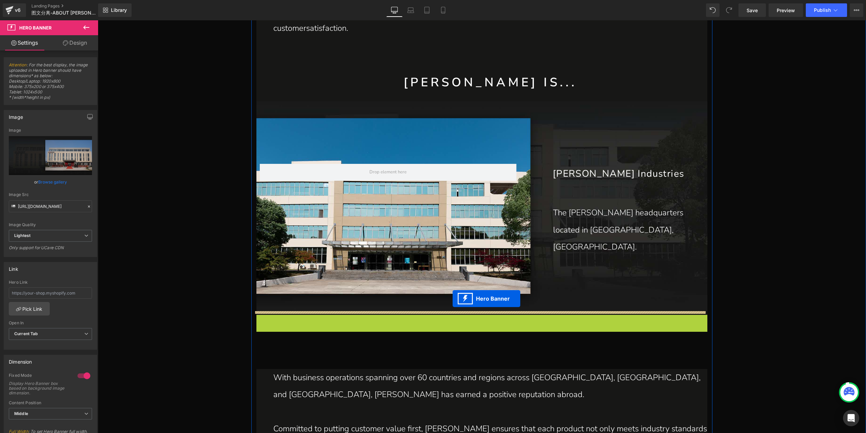
drag, startPoint x: 461, startPoint y: 322, endPoint x: 453, endPoint y: 298, distance: 24.7
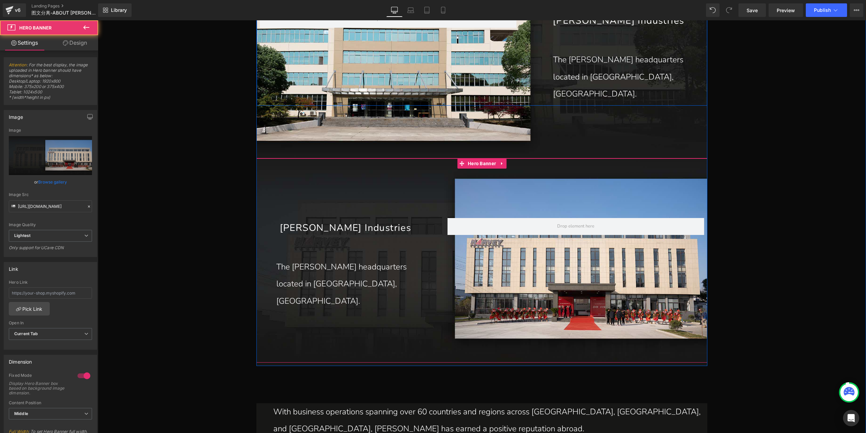
scroll to position [956, 0]
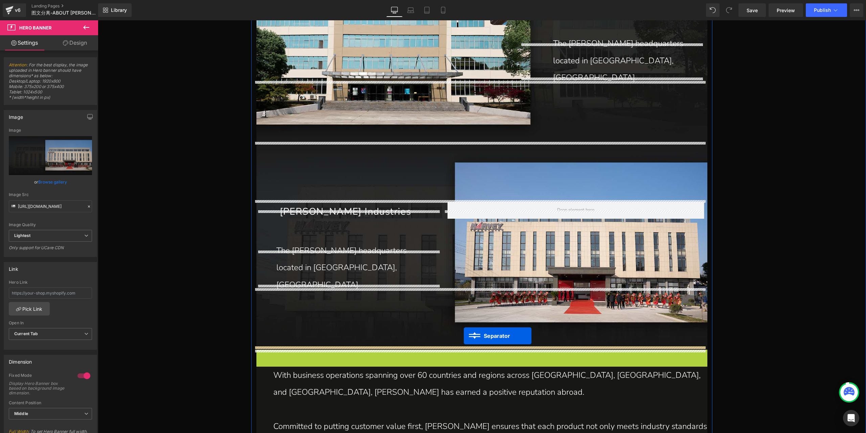
drag, startPoint x: 465, startPoint y: 366, endPoint x: 464, endPoint y: 336, distance: 30.8
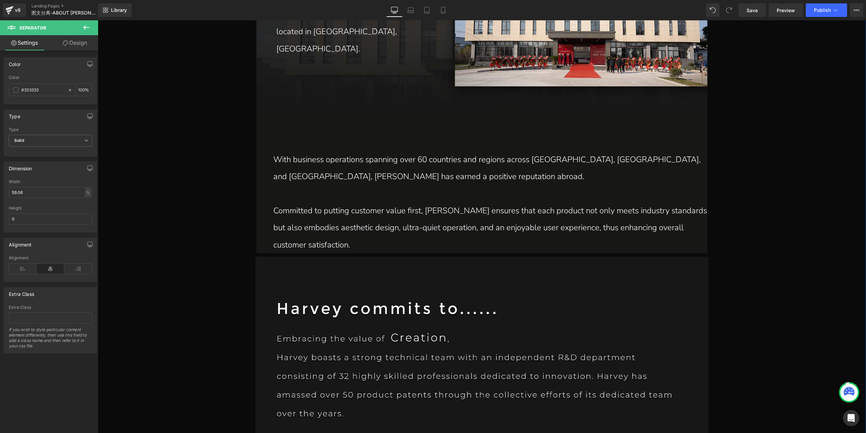
scroll to position [1193, 0]
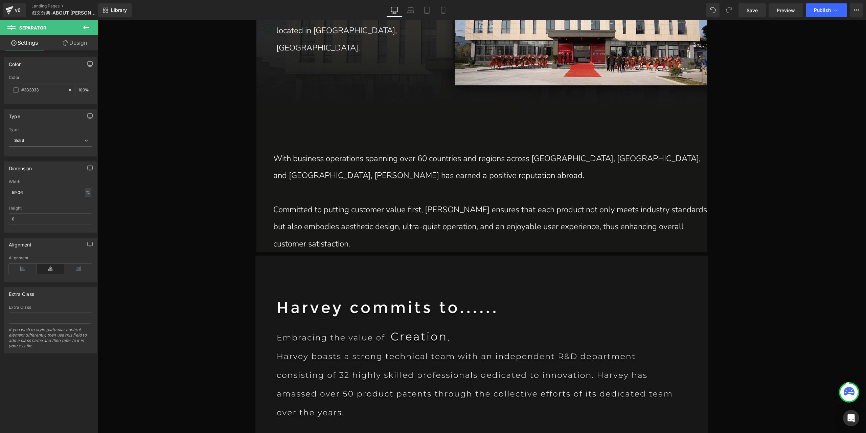
click at [388, 208] on p "Committed to putting customer value first, Harvey ensures that each product not…" at bounding box center [490, 226] width 434 height 51
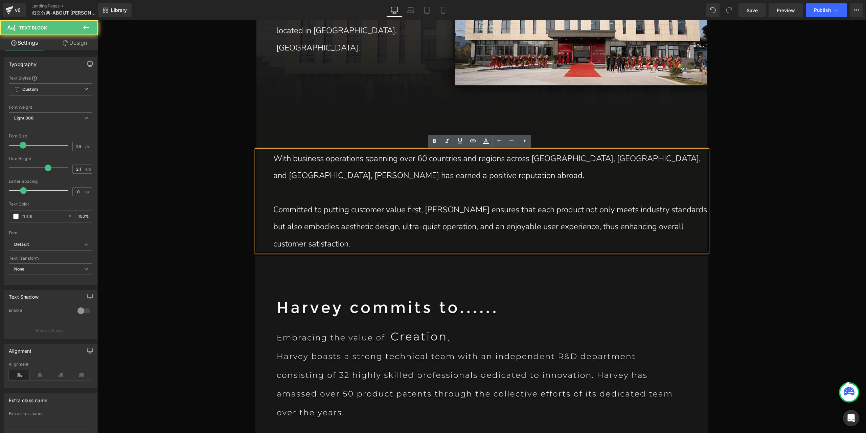
scroll to position [1092, 0]
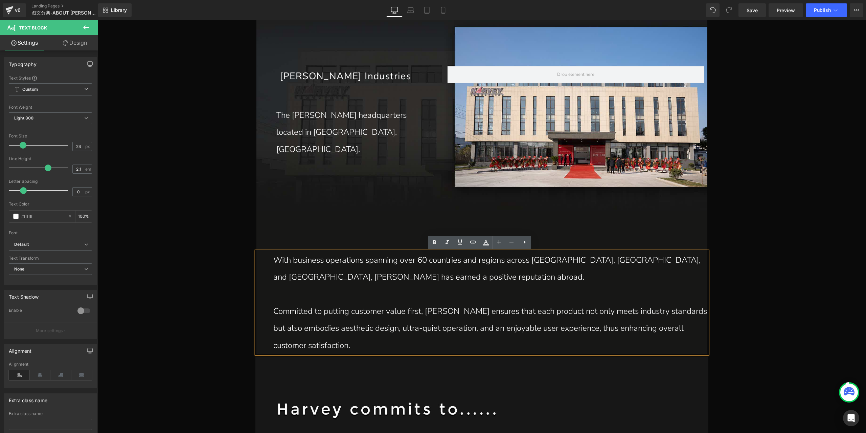
click at [431, 280] on p "With business operations spanning over 60 countries and regions across [GEOGRAP…" at bounding box center [490, 268] width 434 height 34
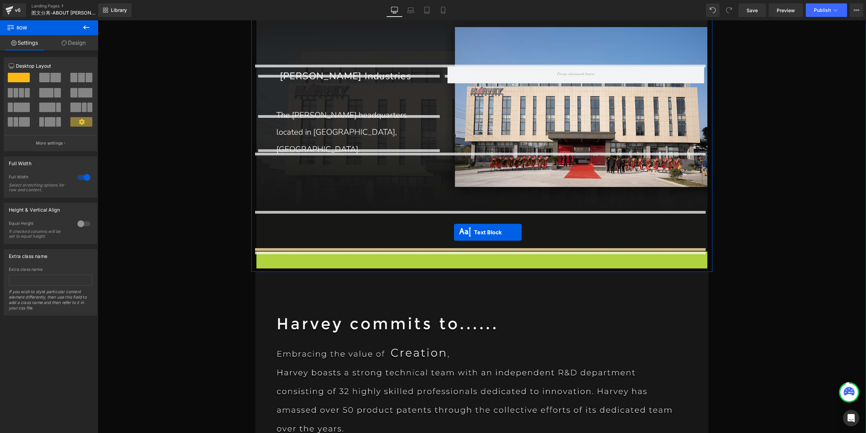
drag, startPoint x: 461, startPoint y: 303, endPoint x: 454, endPoint y: 232, distance: 70.7
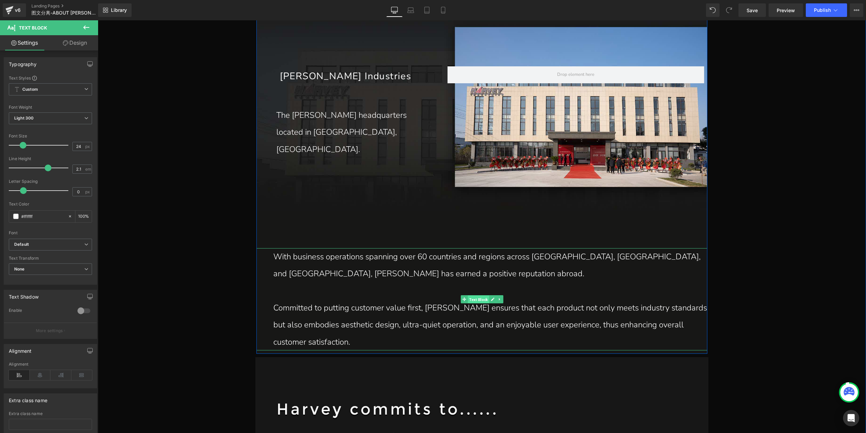
click at [477, 297] on span "Text Block" at bounding box center [478, 299] width 21 height 8
click at [82, 42] on link "Design" at bounding box center [74, 42] width 49 height 15
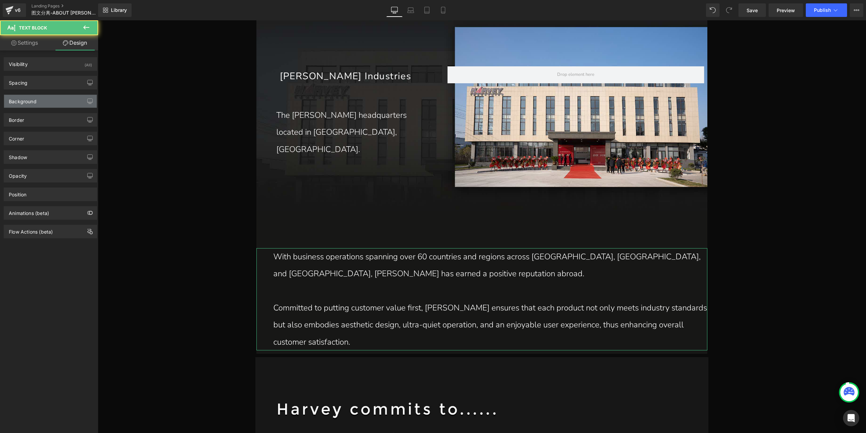
type input "#171716"
type input "100"
click at [62, 105] on div "Background" at bounding box center [50, 101] width 93 height 13
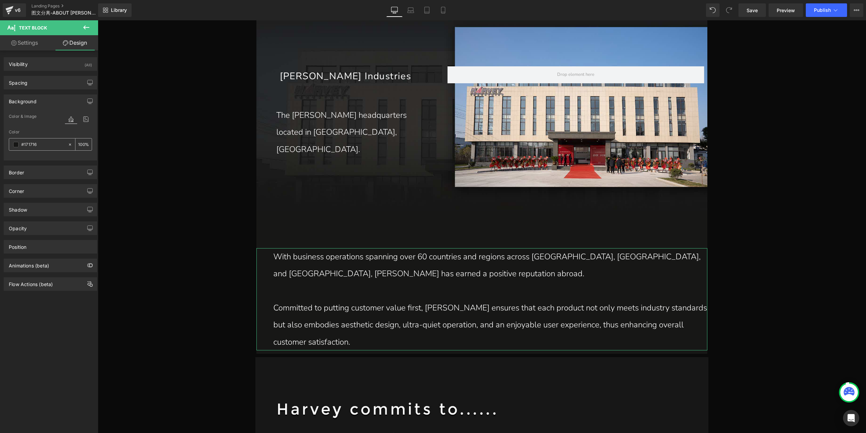
click at [68, 143] on icon at bounding box center [70, 144] width 5 height 5
type input "none"
type input "0"
click at [479, 231] on span "Separator" at bounding box center [482, 229] width 21 height 8
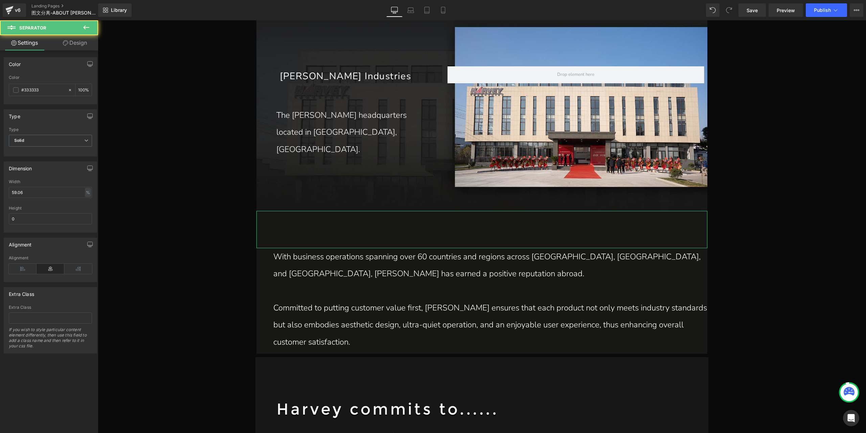
click at [68, 42] on link "Design" at bounding box center [74, 42] width 49 height 15
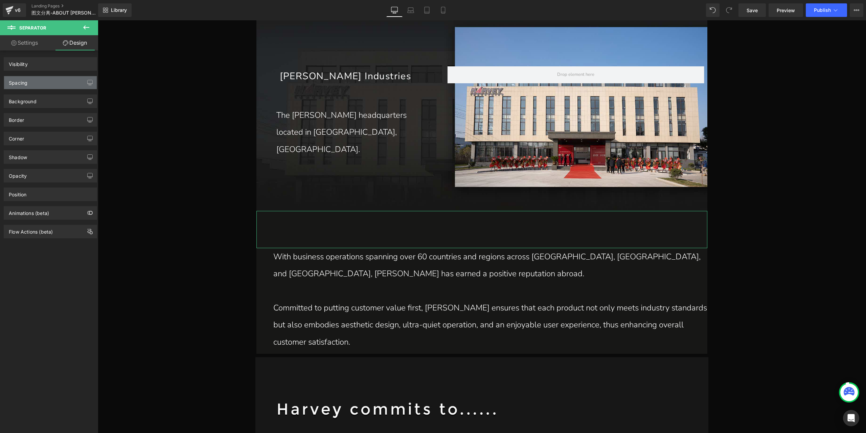
click at [50, 86] on div "Spacing" at bounding box center [50, 82] width 93 height 13
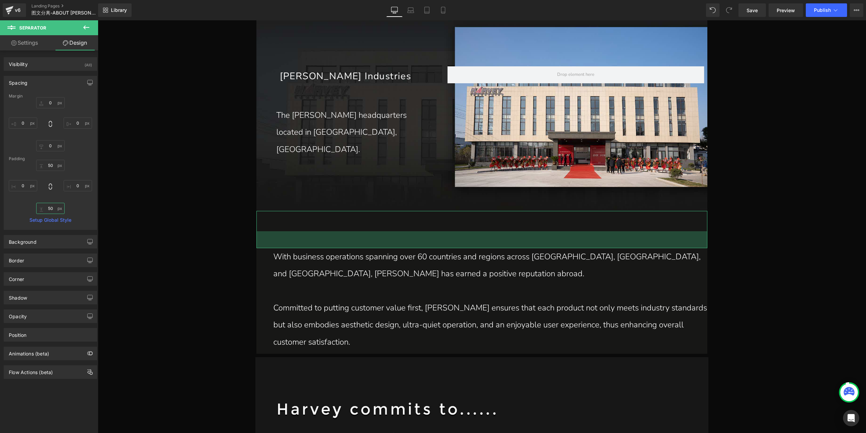
click at [50, 209] on input "50" at bounding box center [50, 208] width 28 height 11
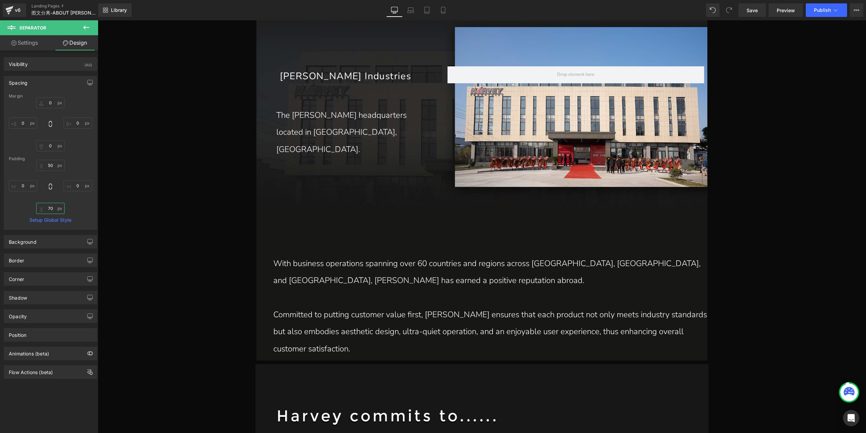
type input "70"
click at [345, 281] on p "With business operations spanning over 60 countries and regions across [GEOGRAP…" at bounding box center [490, 272] width 434 height 34
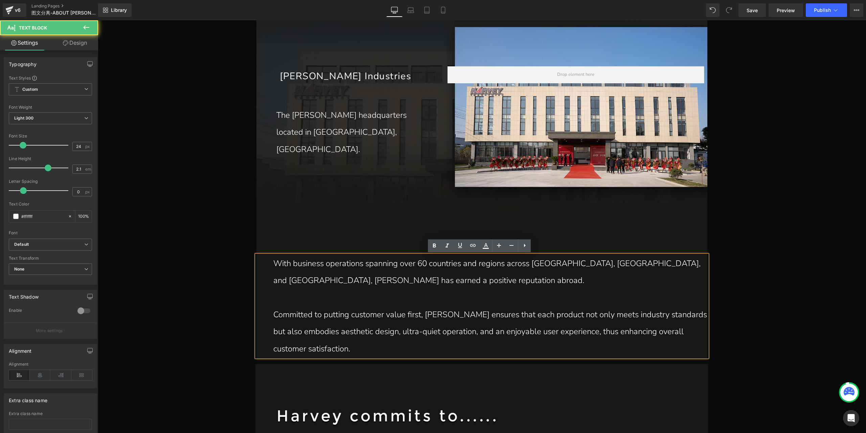
click at [353, 281] on p "With business operations spanning over 60 countries and regions across [GEOGRAP…" at bounding box center [490, 272] width 434 height 34
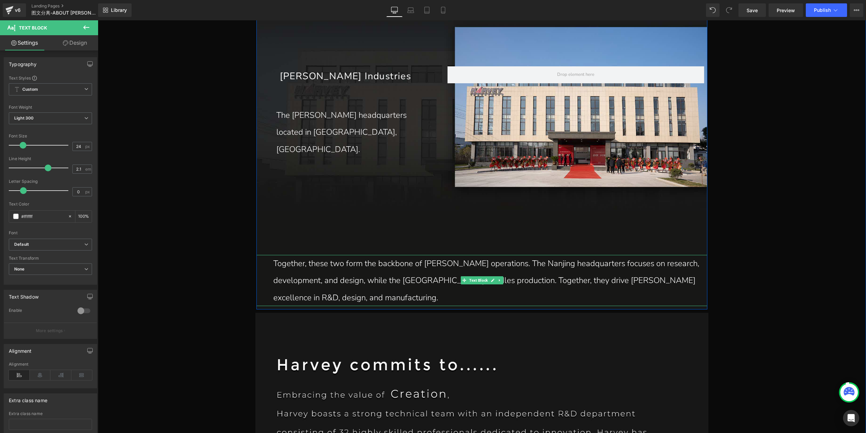
drag, startPoint x: 398, startPoint y: 267, endPoint x: 395, endPoint y: 274, distance: 7.9
click at [398, 267] on p "Together, these two form the backbone of [PERSON_NAME] operations. The Nanjing …" at bounding box center [490, 280] width 434 height 51
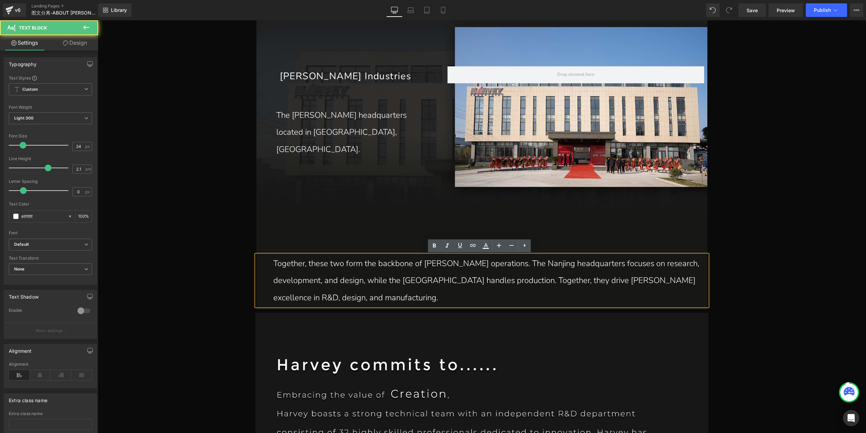
click at [374, 295] on p "Together, these two form the backbone of [PERSON_NAME] operations. The Nanjing …" at bounding box center [490, 280] width 434 height 51
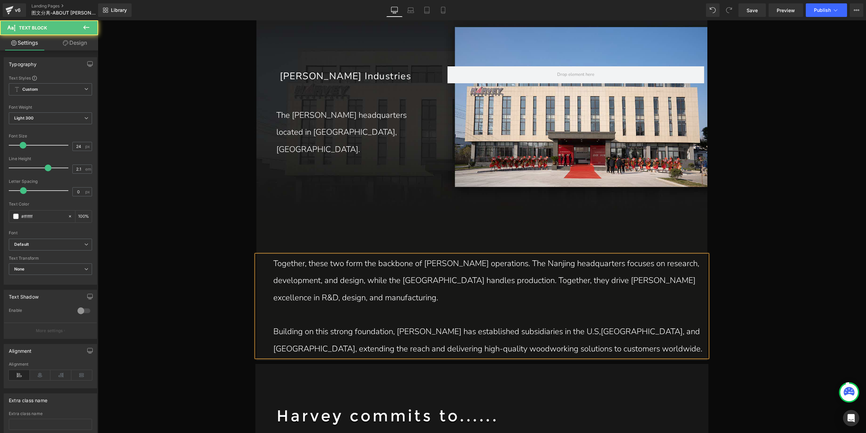
click at [564, 331] on p "Building on this strong foundation, Harvey has established subsidiaries in the …" at bounding box center [490, 340] width 434 height 34
click at [751, 14] on link "Save" at bounding box center [752, 10] width 27 height 14
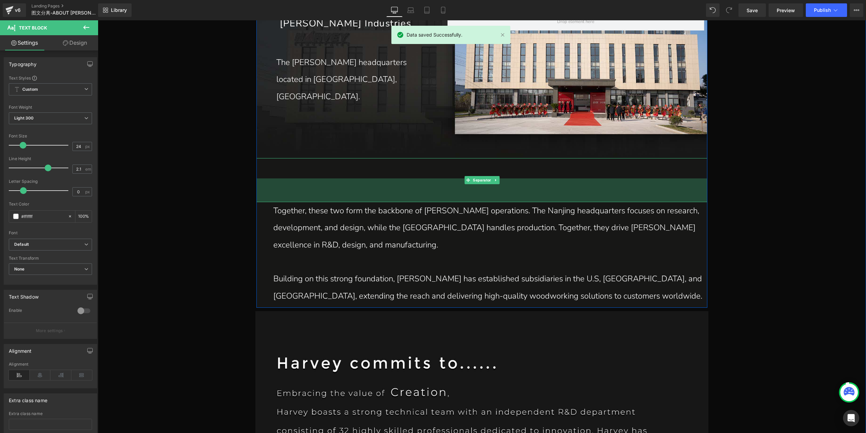
scroll to position [1193, 0]
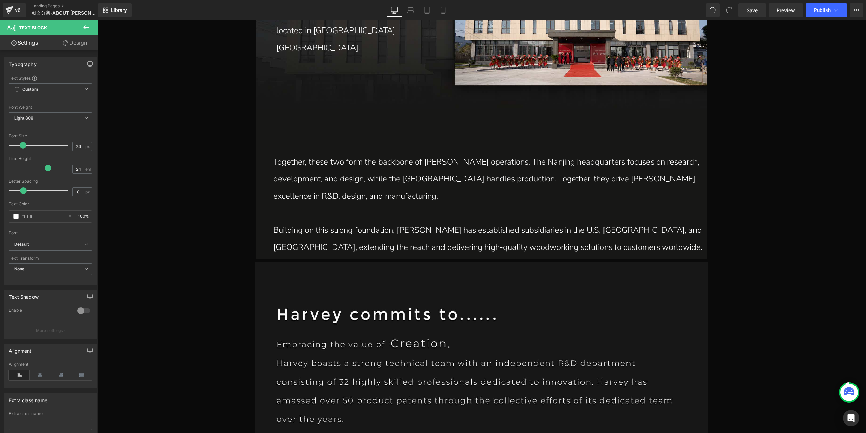
click at [86, 28] on icon at bounding box center [86, 27] width 8 height 8
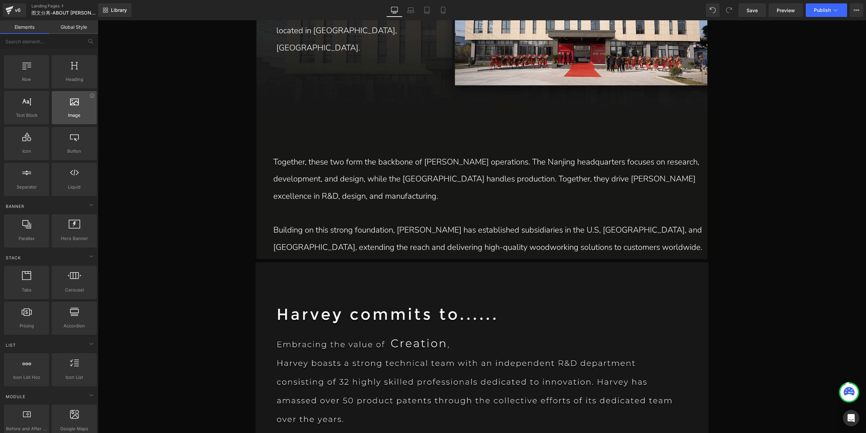
scroll to position [0, 0]
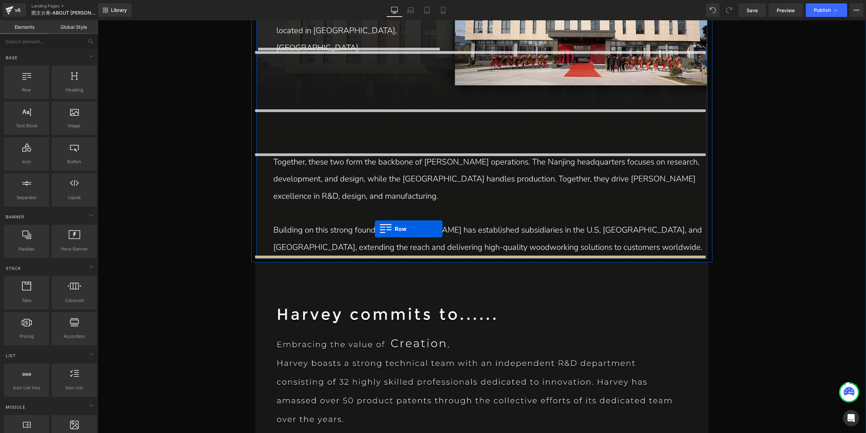
drag, startPoint x: 127, startPoint y: 109, endPoint x: 375, endPoint y: 229, distance: 275.3
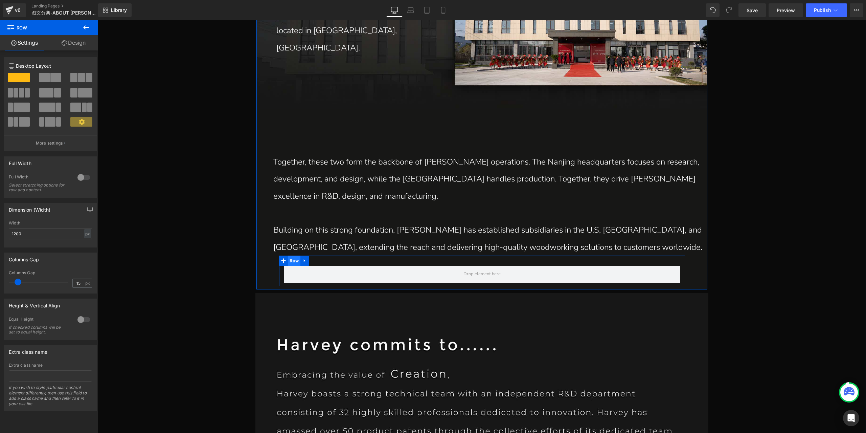
click at [294, 263] on span "Row" at bounding box center [294, 260] width 13 height 10
type input "0"
drag, startPoint x: -10, startPoint y: 281, endPoint x: -22, endPoint y: 282, distance: 12.3
click at [0, 282] on html "Row You are previewing how the will restyle your page. You can not edit Element…" at bounding box center [433, 216] width 866 height 433
click at [84, 234] on div "px" at bounding box center [87, 233] width 7 height 9
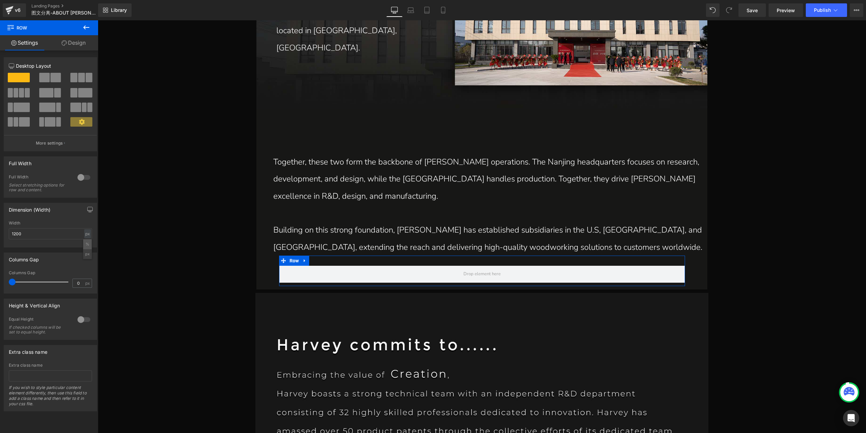
click at [87, 242] on li "%" at bounding box center [87, 244] width 8 height 10
type input "100"
click at [269, 262] on span "Row" at bounding box center [271, 260] width 13 height 10
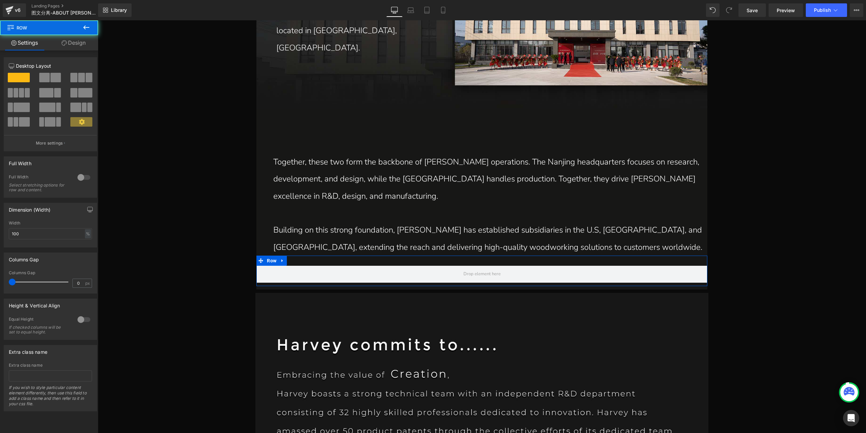
click at [79, 73] on span at bounding box center [81, 77] width 7 height 9
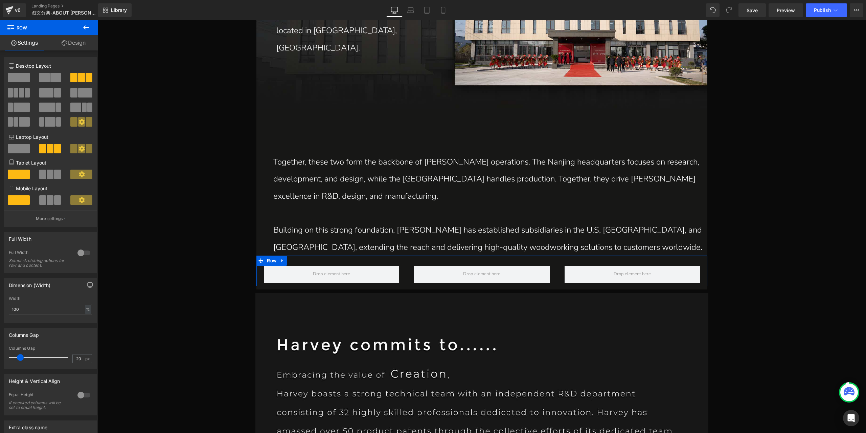
type input "19"
drag, startPoint x: 14, startPoint y: 358, endPoint x: 20, endPoint y: 356, distance: 7.1
click at [20, 356] on span at bounding box center [19, 357] width 7 height 7
click at [87, 27] on icon at bounding box center [86, 27] width 6 height 4
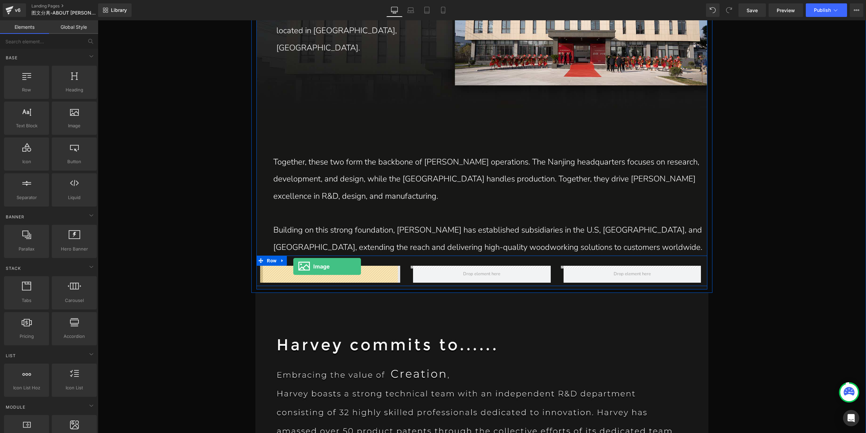
drag, startPoint x: 169, startPoint y: 141, endPoint x: 293, endPoint y: 266, distance: 176.8
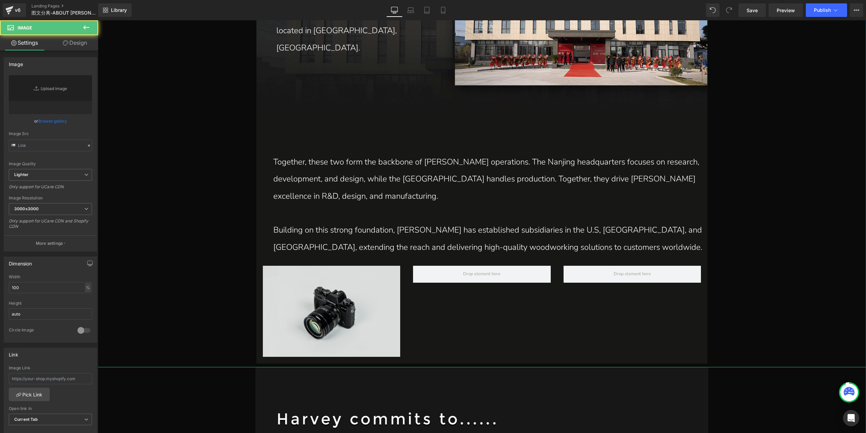
type input "//[DOMAIN_NAME][URL]"
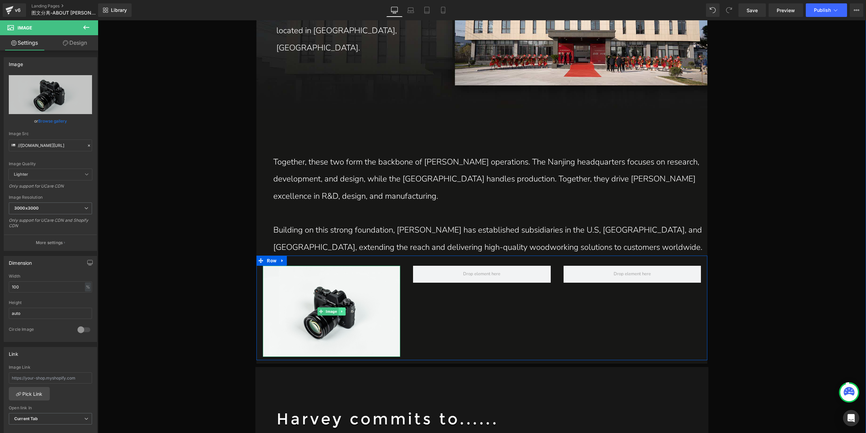
click at [340, 309] on icon at bounding box center [342, 311] width 4 height 4
click at [337, 310] on icon at bounding box center [339, 311] width 4 height 4
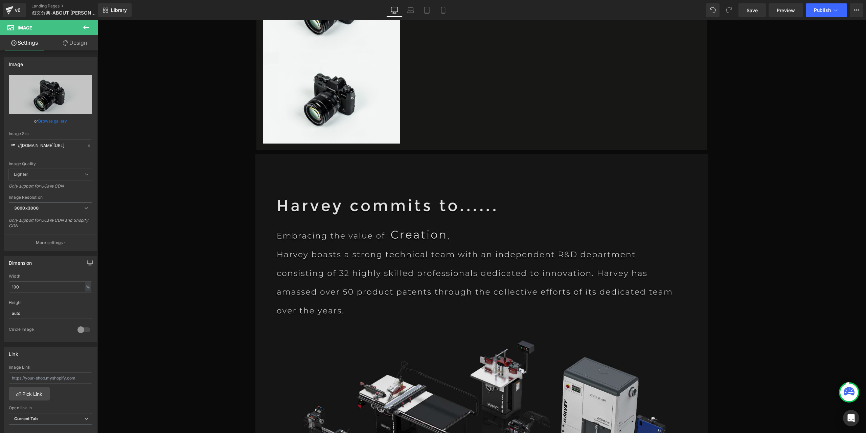
scroll to position [1333, 0]
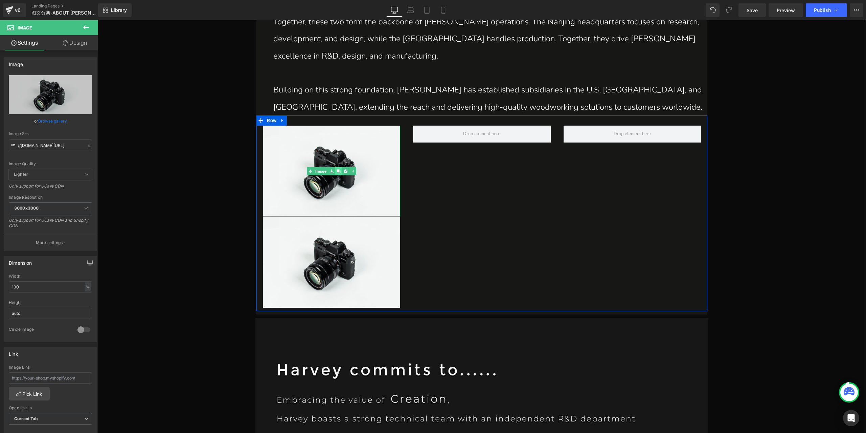
click at [337, 171] on icon at bounding box center [339, 171] width 4 height 4
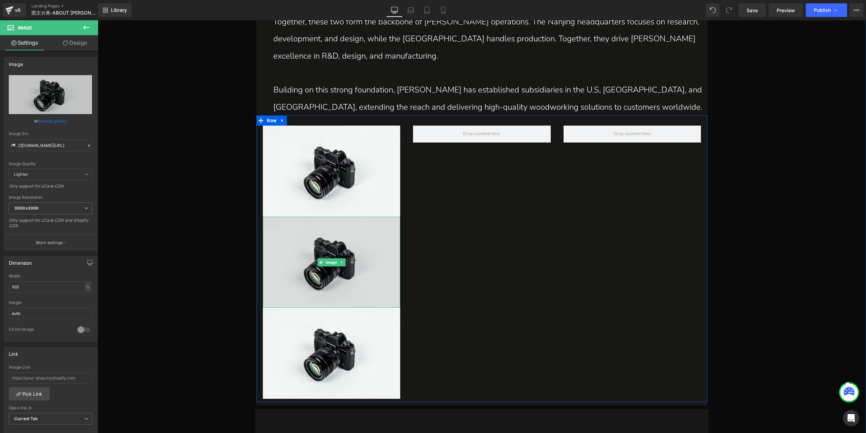
scroll to position [1198, 0]
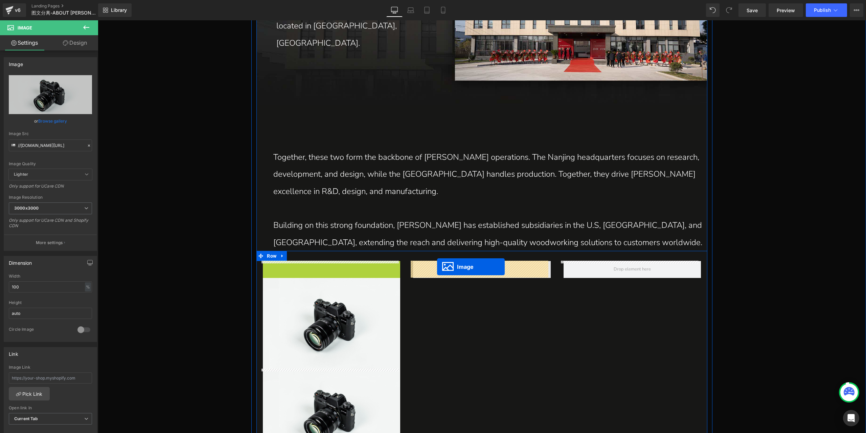
drag, startPoint x: 308, startPoint y: 306, endPoint x: 437, endPoint y: 267, distance: 134.6
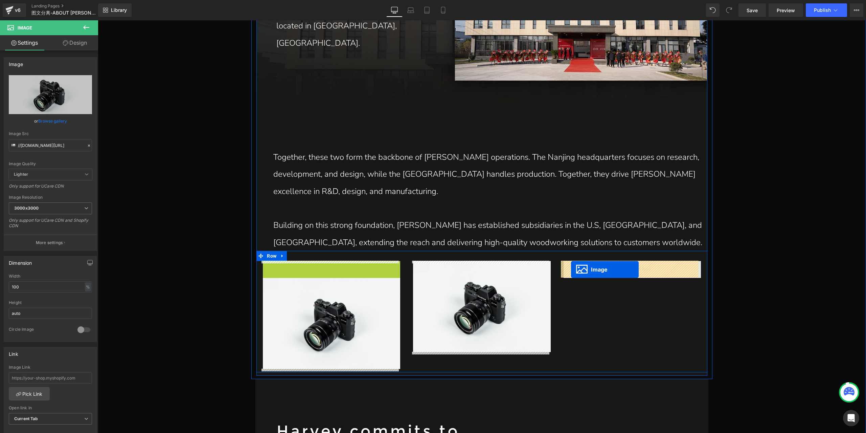
drag, startPoint x: 320, startPoint y: 309, endPoint x: 571, endPoint y: 269, distance: 253.8
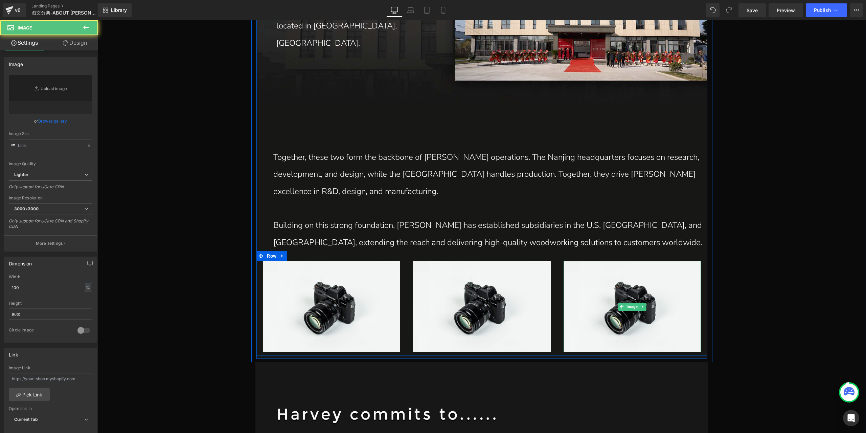
type input "//[DOMAIN_NAME][URL]"
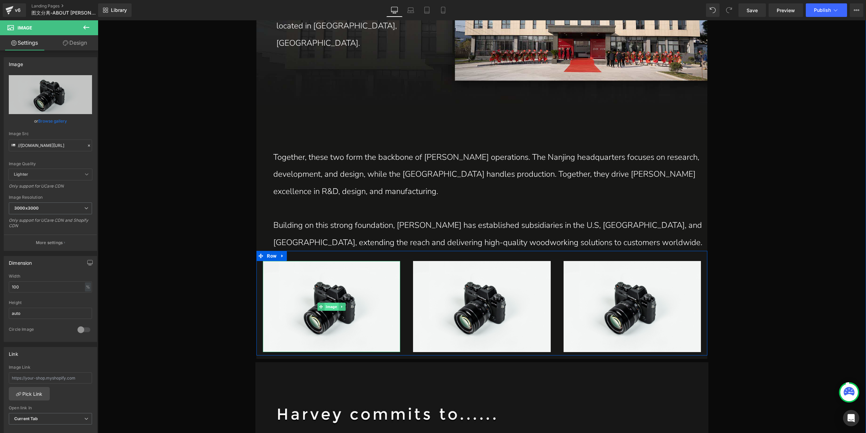
click at [332, 305] on span "Image" at bounding box center [332, 307] width 14 height 8
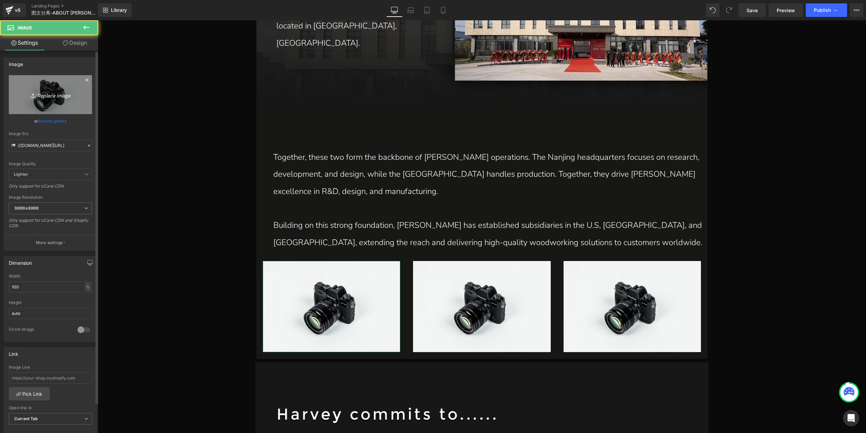
click at [74, 97] on icon "Replace Image" at bounding box center [50, 94] width 54 height 8
type input "C:\fakepath\P1_01_16.jpg"
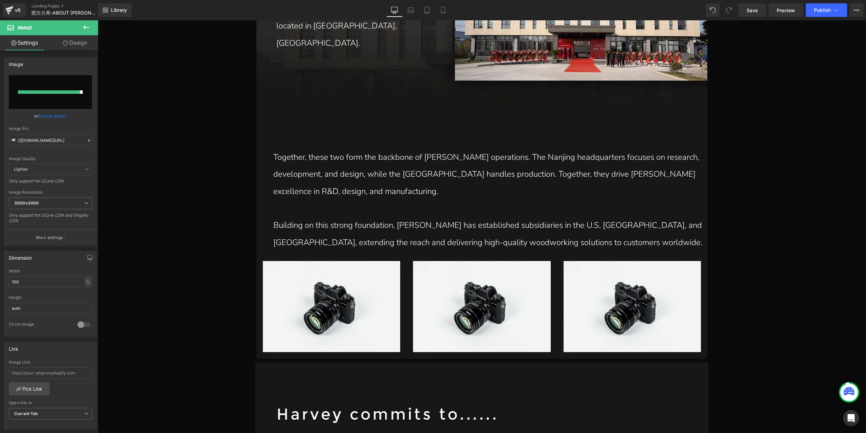
type input "https://ucarecdn.com/57328fb9-7934-4966-afd9-17ade33b190f/-/format/auto/-/previ…"
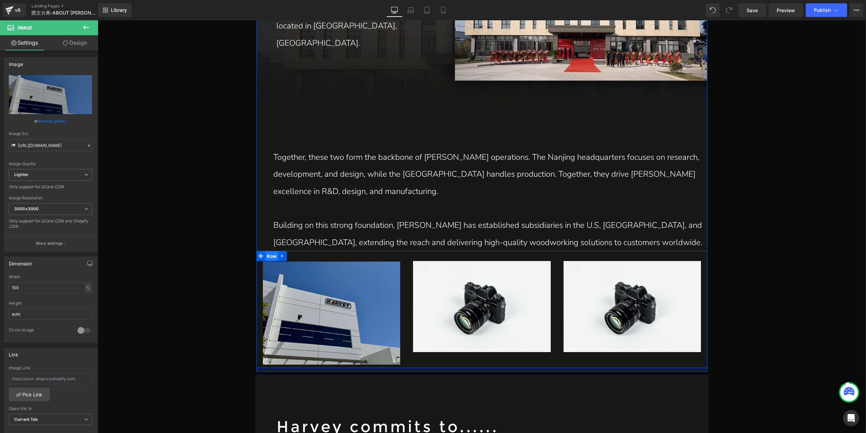
click at [269, 260] on span "Row" at bounding box center [271, 256] width 13 height 10
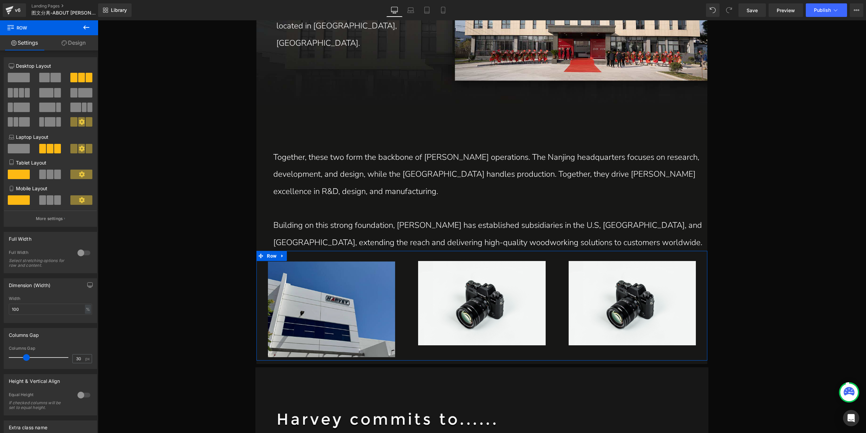
type input "27"
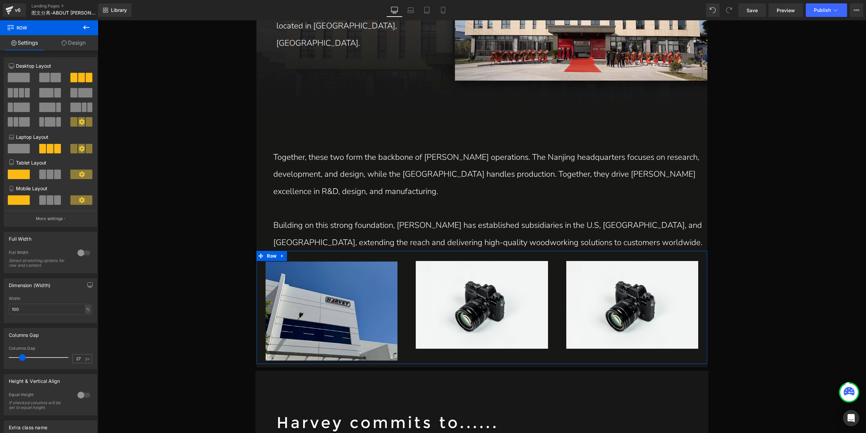
click at [23, 357] on span at bounding box center [22, 357] width 7 height 7
click at [83, 42] on link "Design" at bounding box center [73, 42] width 49 height 15
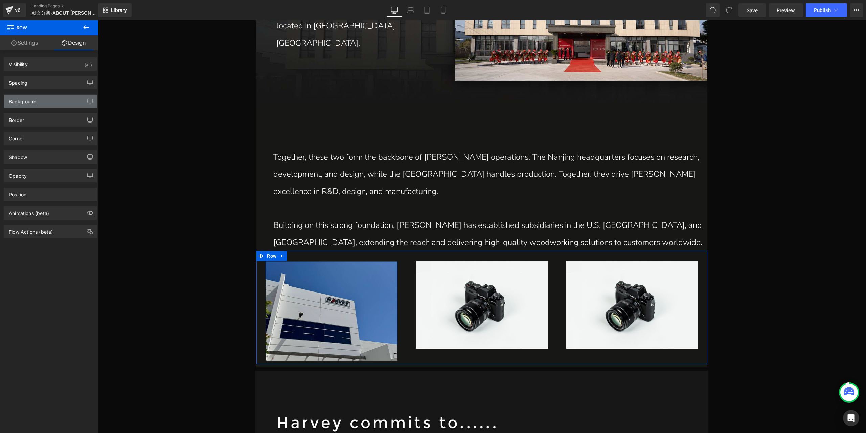
click at [45, 99] on div "Background" at bounding box center [50, 101] width 93 height 13
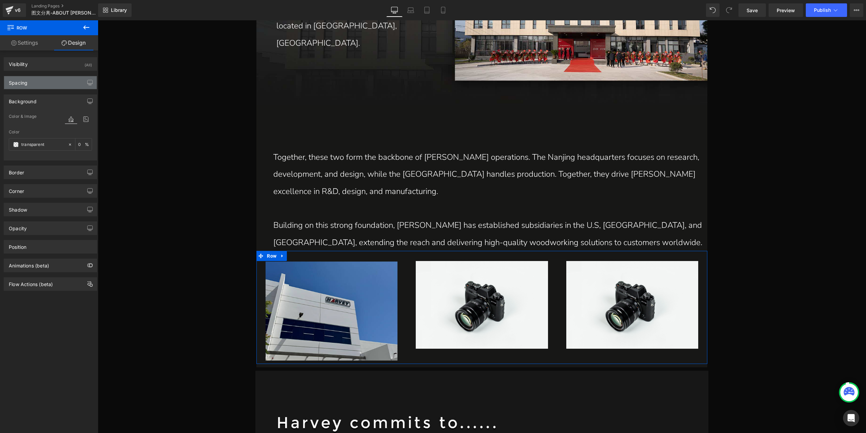
click at [45, 86] on div "Spacing" at bounding box center [50, 82] width 93 height 13
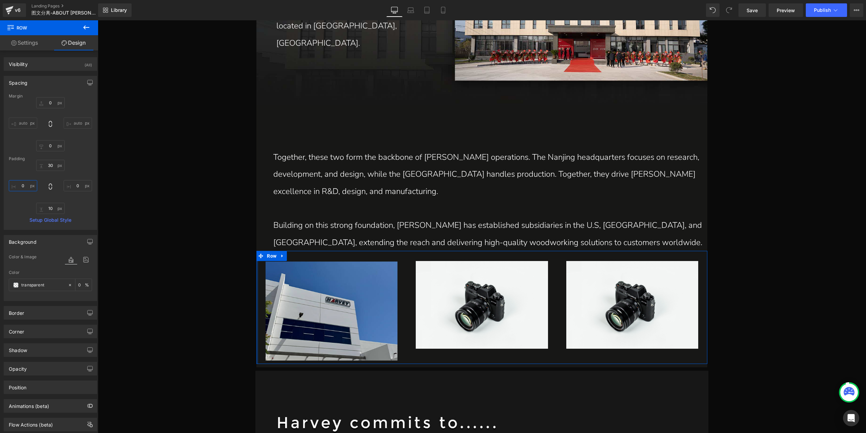
click at [25, 184] on input "0" at bounding box center [23, 185] width 28 height 11
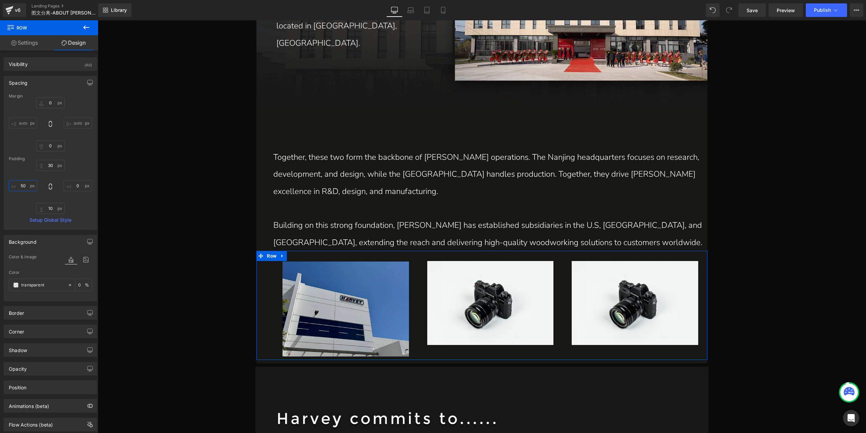
click at [25, 184] on input "50" at bounding box center [23, 185] width 28 height 11
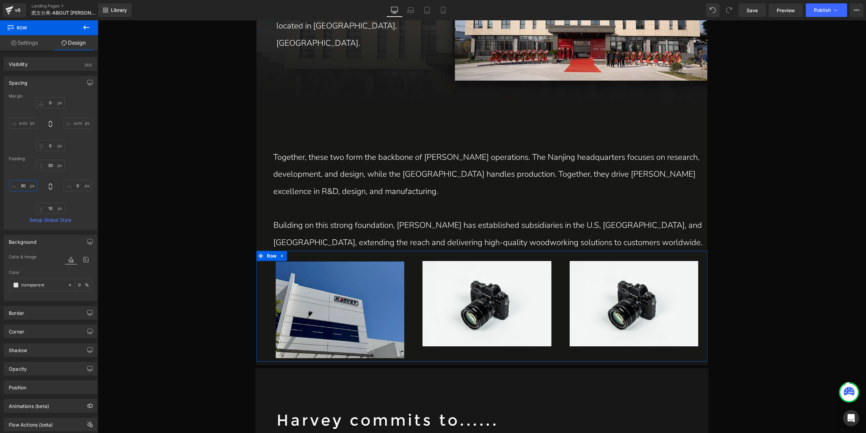
click at [25, 184] on input "30" at bounding box center [23, 185] width 28 height 11
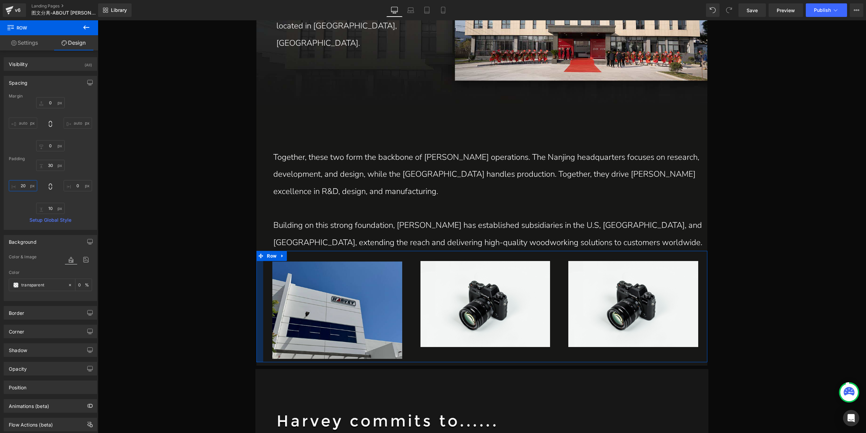
click at [24, 184] on input "20" at bounding box center [23, 185] width 28 height 11
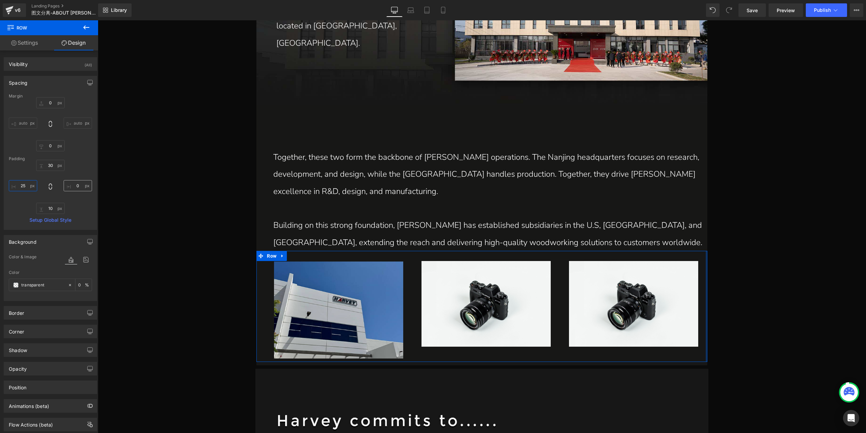
type input "25"
click at [75, 184] on input "0" at bounding box center [78, 185] width 28 height 11
type input "25"
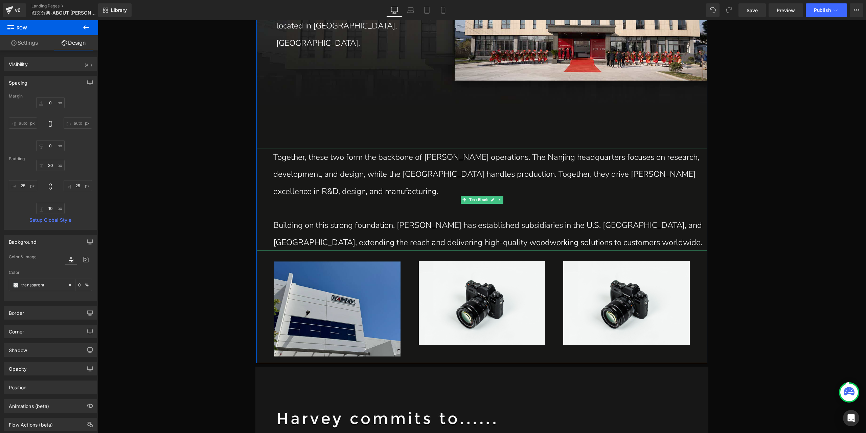
click at [667, 182] on p "Together, these two form the backbone of [PERSON_NAME] operations. The Nanjing …" at bounding box center [490, 174] width 434 height 51
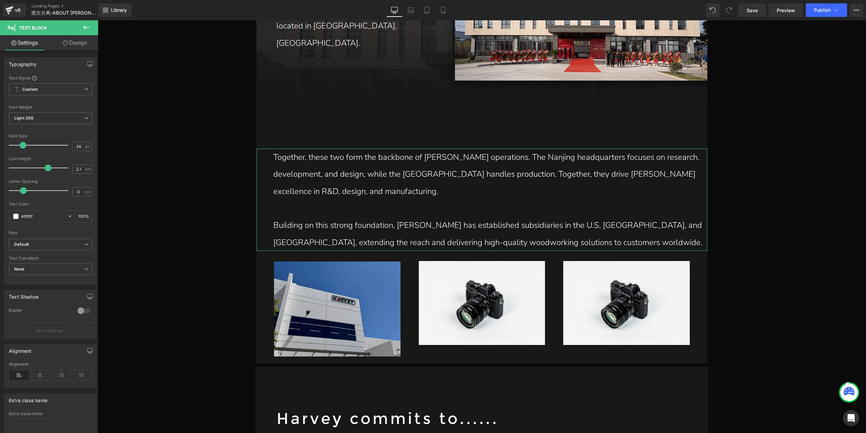
click at [75, 42] on link "Design" at bounding box center [74, 42] width 49 height 15
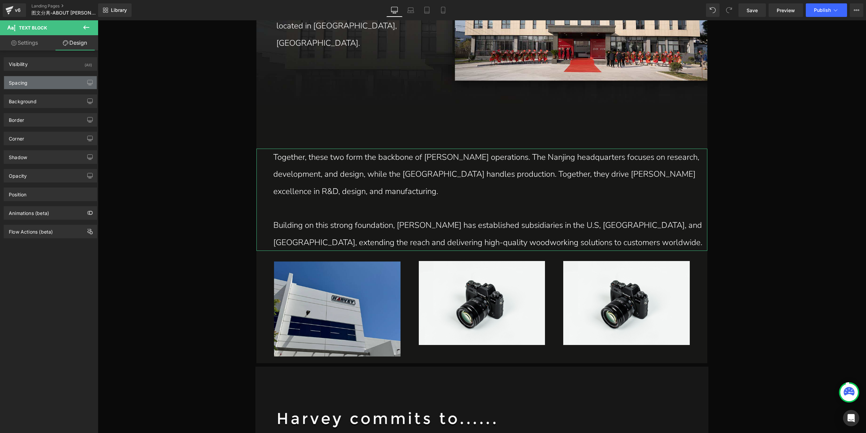
type input "0"
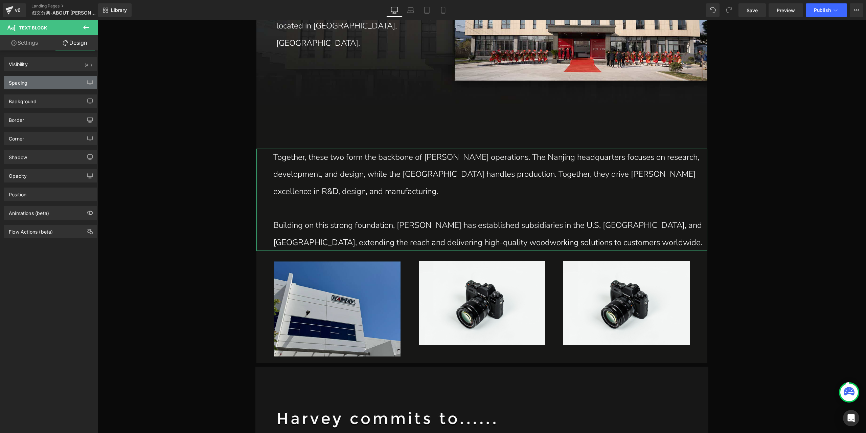
type input "0"
click at [38, 85] on div "Spacing" at bounding box center [50, 82] width 93 height 13
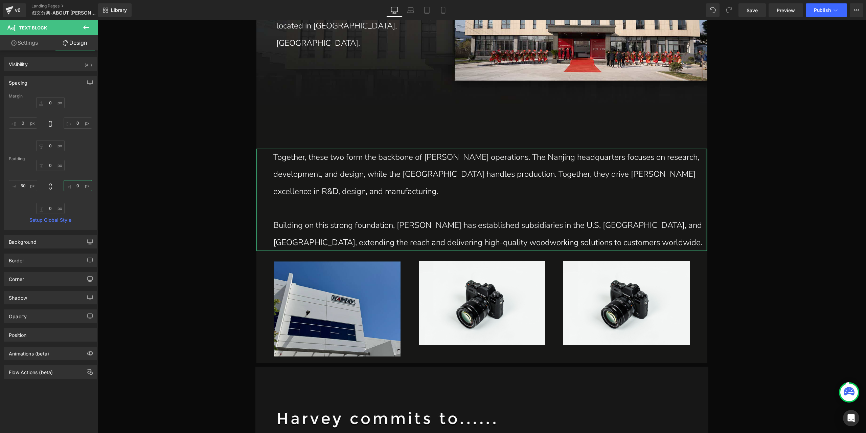
click at [76, 186] on input "0" at bounding box center [78, 185] width 28 height 11
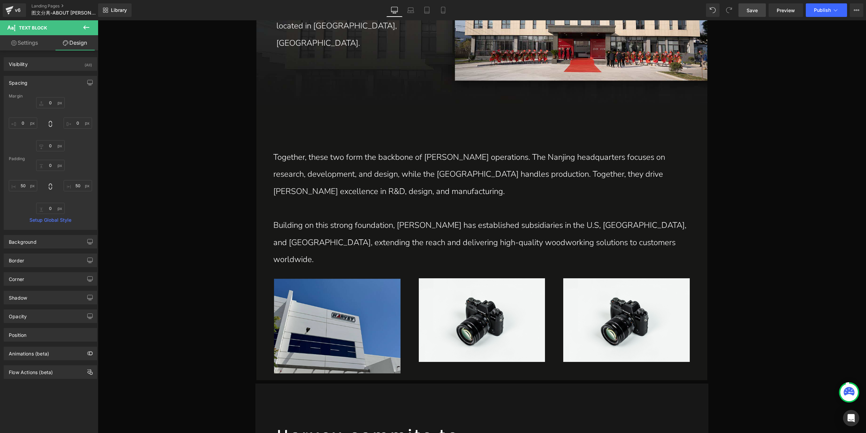
click at [752, 12] on span "Save" at bounding box center [752, 10] width 11 height 7
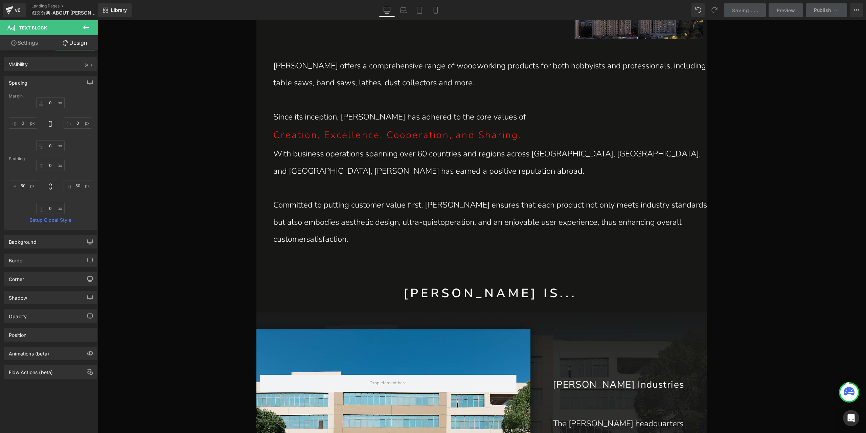
scroll to position [487, 0]
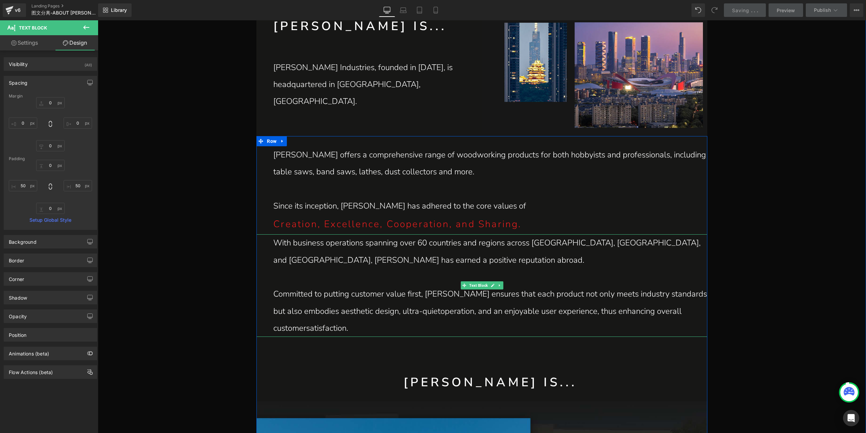
drag, startPoint x: 636, startPoint y: 286, endPoint x: 640, endPoint y: 294, distance: 9.4
click at [636, 286] on p "Committed to putting customer value first, [PERSON_NAME] ensures that each prod…" at bounding box center [490, 310] width 434 height 51
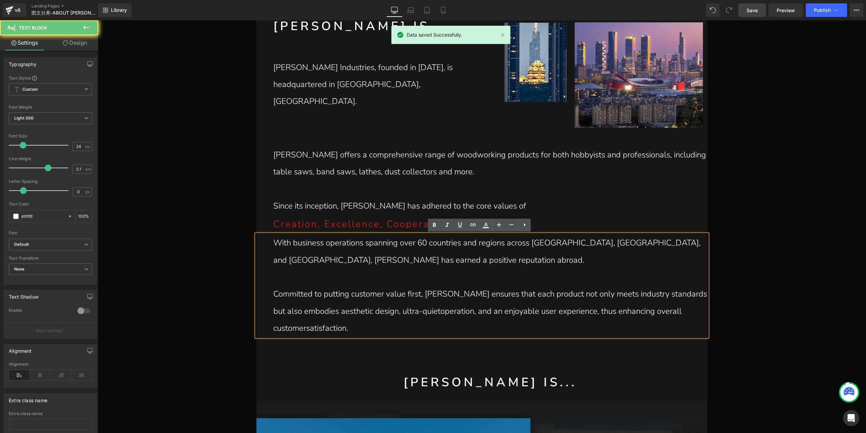
click at [640, 296] on p "Committed to putting customer value first, [PERSON_NAME] ensures that each prod…" at bounding box center [490, 310] width 434 height 51
click at [82, 42] on link "Design" at bounding box center [74, 42] width 49 height 15
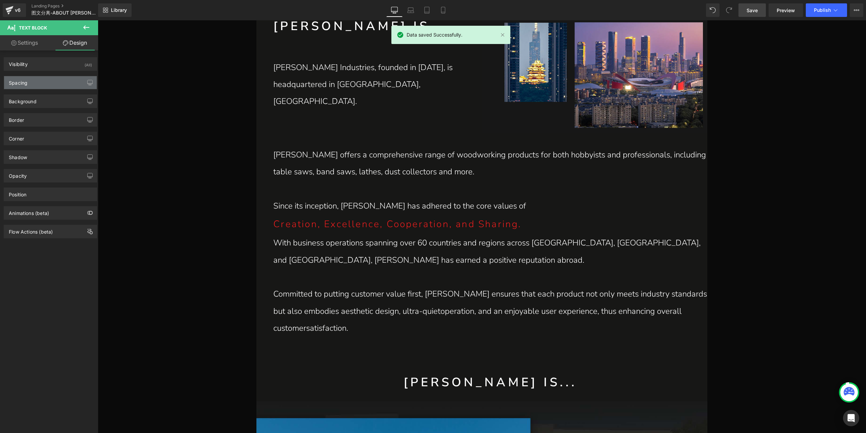
click at [49, 84] on div "Spacing" at bounding box center [50, 82] width 93 height 13
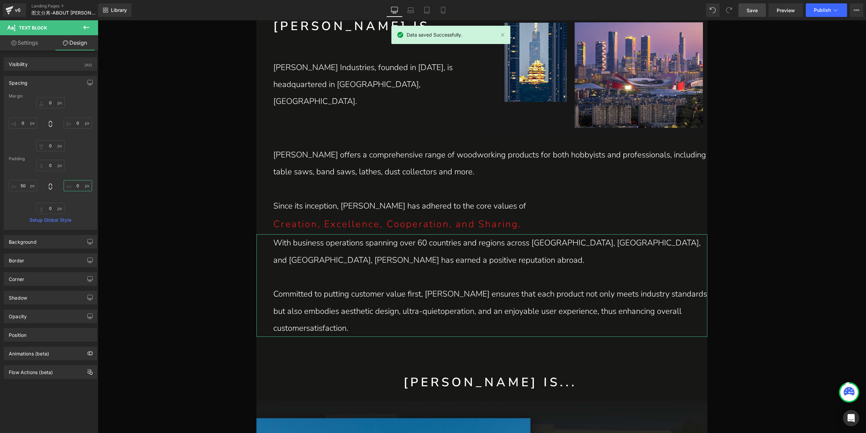
click at [74, 188] on input "0" at bounding box center [78, 185] width 28 height 11
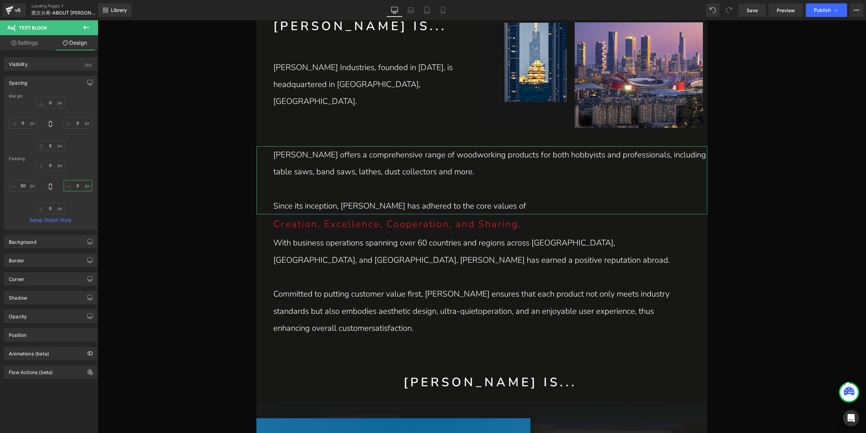
click at [78, 182] on input "0" at bounding box center [78, 185] width 28 height 11
type input "50"
click at [561, 247] on p "With business operations spanning over 60 countries and regions across [GEOGRAP…" at bounding box center [481, 251] width 417 height 34
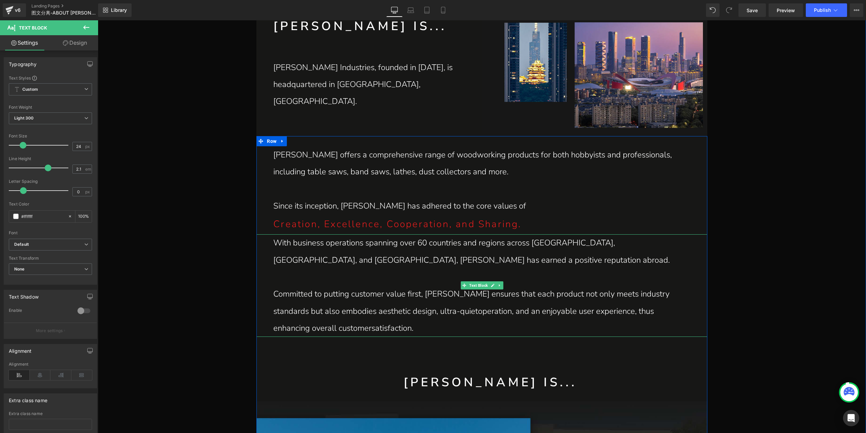
click at [304, 331] on p "Committed to putting customer value first, [PERSON_NAME] ensures that each prod…" at bounding box center [481, 310] width 417 height 51
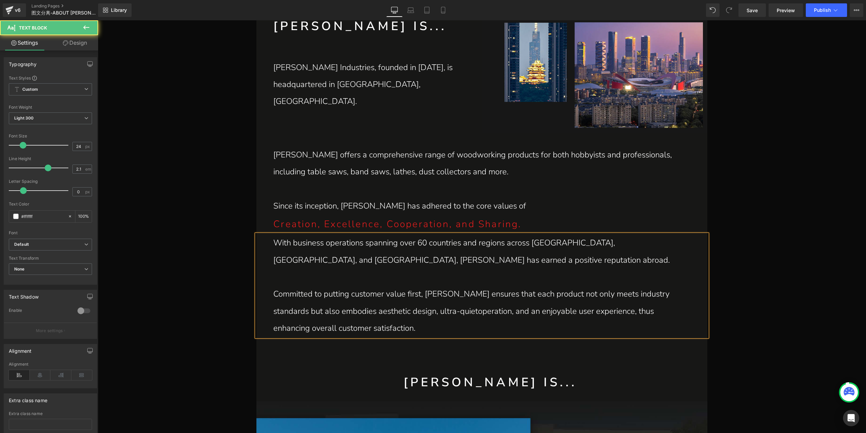
click at [425, 312] on p "Committed to putting customer value first, [PERSON_NAME] ensures that each prod…" at bounding box center [481, 310] width 417 height 51
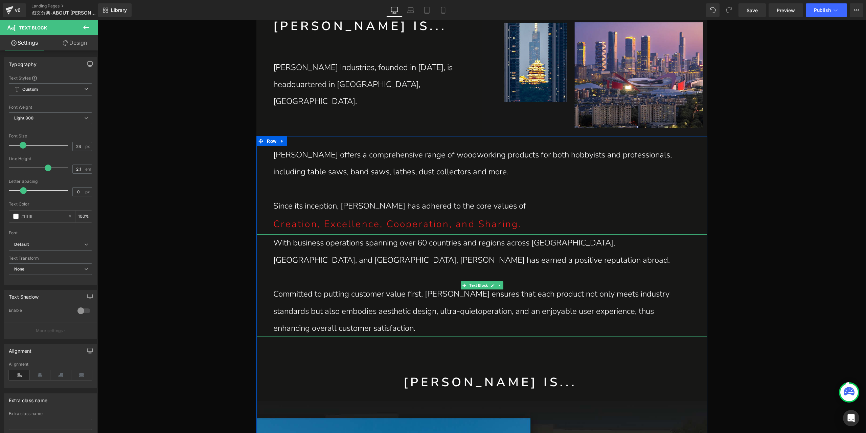
click at [426, 313] on p "Committed to putting customer value first, [PERSON_NAME] ensures that each prod…" at bounding box center [481, 310] width 417 height 51
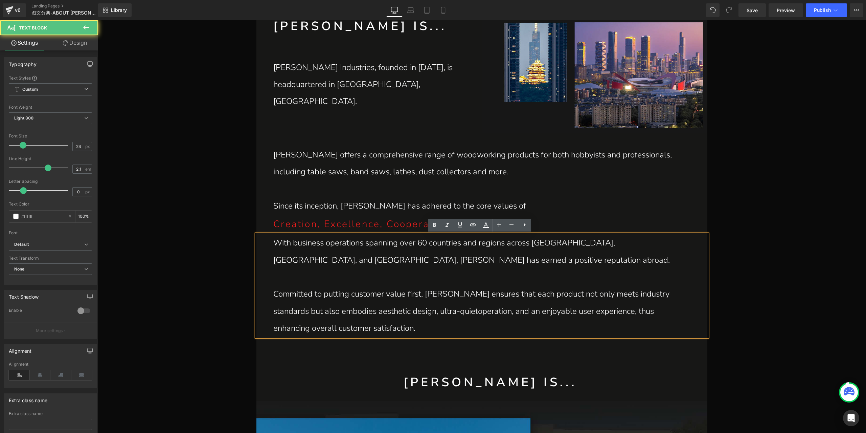
click at [431, 315] on p "Committed to putting customer value first, [PERSON_NAME] ensures that each prod…" at bounding box center [481, 310] width 417 height 51
click at [428, 314] on p "Committed to putting customer value first, [PERSON_NAME] ensures that each prod…" at bounding box center [481, 310] width 417 height 51
click at [424, 312] on p "Committed to putting customer value first, [PERSON_NAME] ensures that each prod…" at bounding box center [481, 310] width 417 height 51
click at [465, 278] on p at bounding box center [481, 276] width 417 height 17
click at [746, 14] on link "Save" at bounding box center [752, 10] width 27 height 14
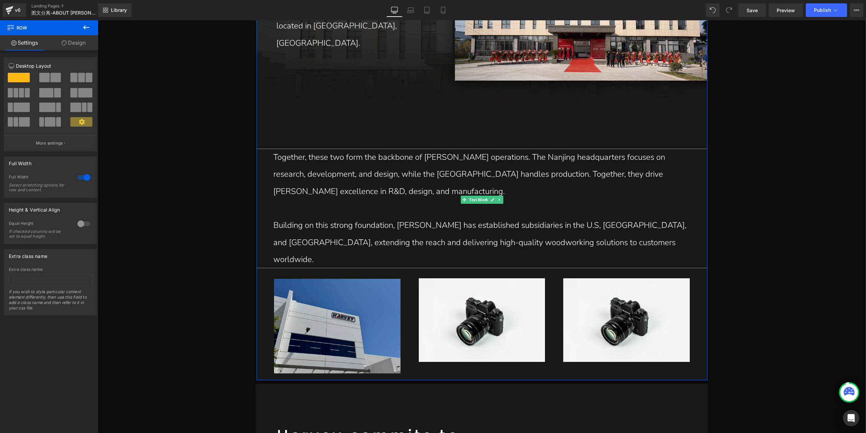
scroll to position [1232, 0]
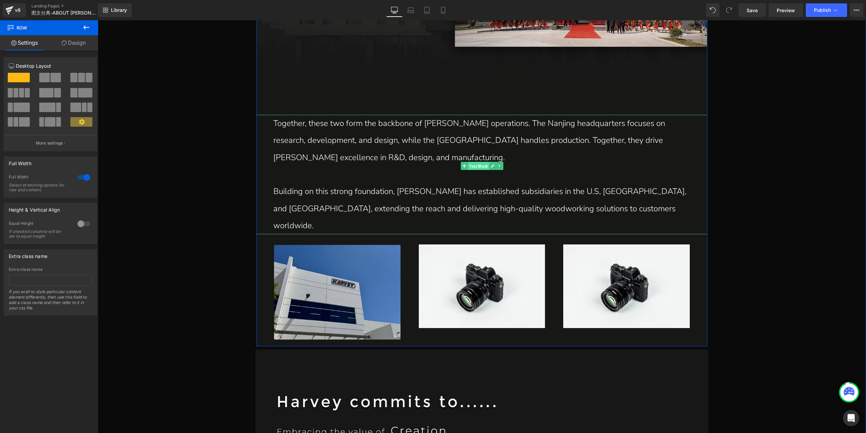
click at [481, 168] on span "Text Block" at bounding box center [478, 166] width 21 height 8
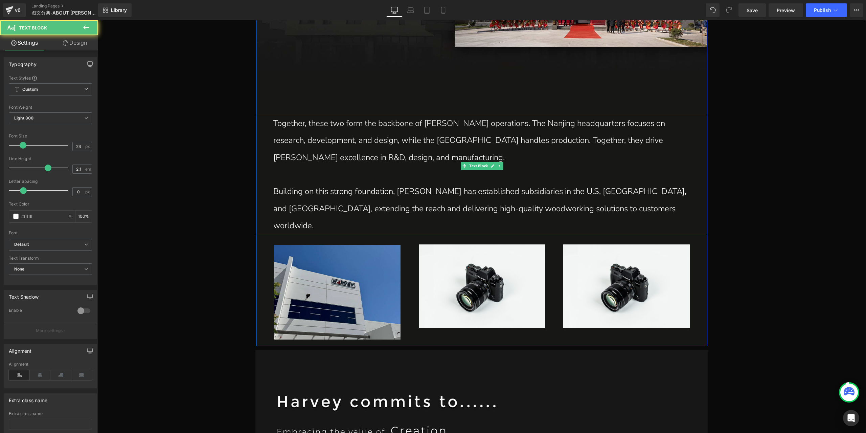
click at [369, 187] on p "Building on this strong foundation, [PERSON_NAME] has established subsidiaries …" at bounding box center [481, 208] width 417 height 51
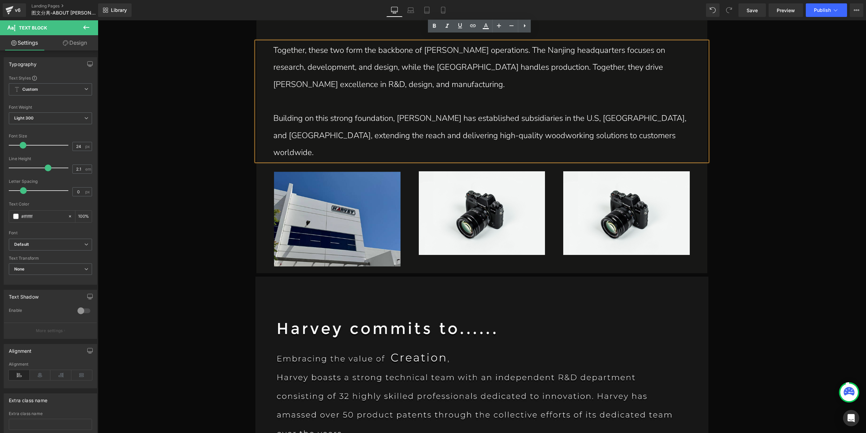
scroll to position [1333, 0]
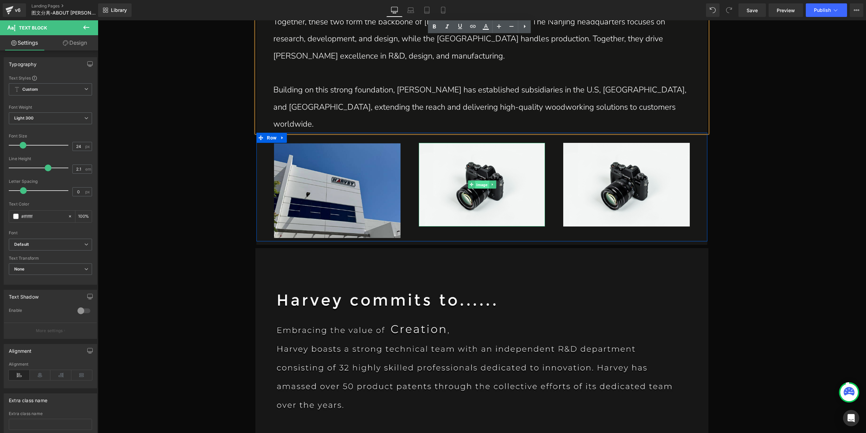
click at [481, 181] on span "Image" at bounding box center [482, 185] width 14 height 8
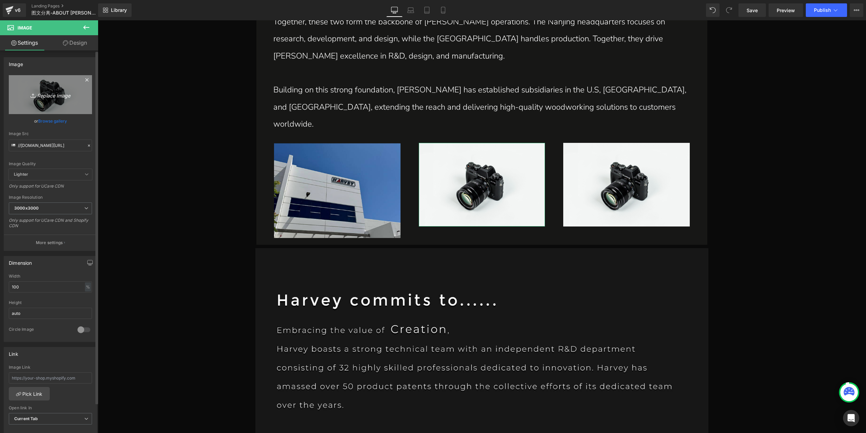
click at [32, 94] on icon at bounding box center [33, 94] width 2 height 1
type input "C:\fakepath\P1_01_13.jpg"
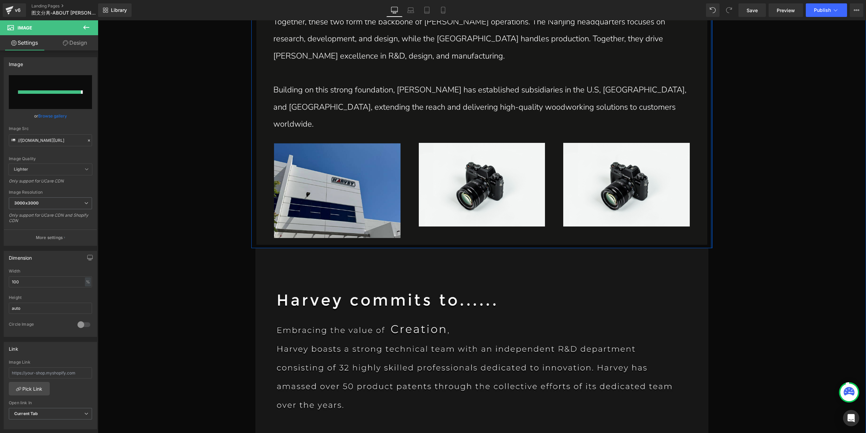
type input "[URL][DOMAIN_NAME]"
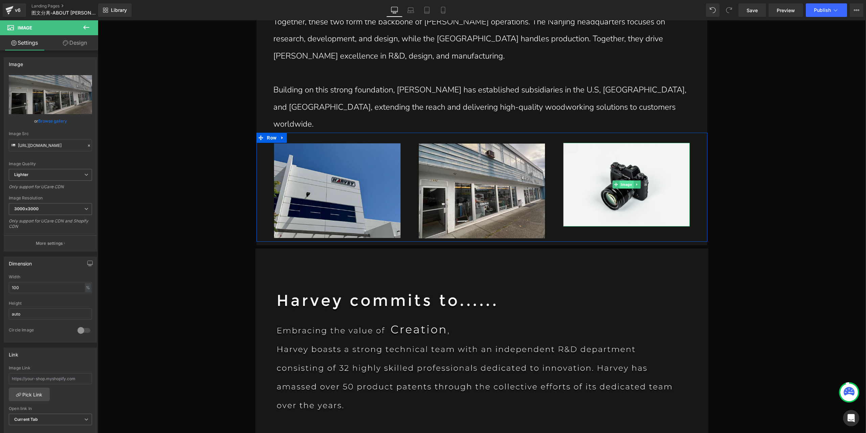
click at [625, 180] on span "Image" at bounding box center [627, 184] width 14 height 8
click at [64, 107] on link "Replace Image" at bounding box center [50, 94] width 83 height 39
type input "C:\fakepath\P1_01_19.jpg"
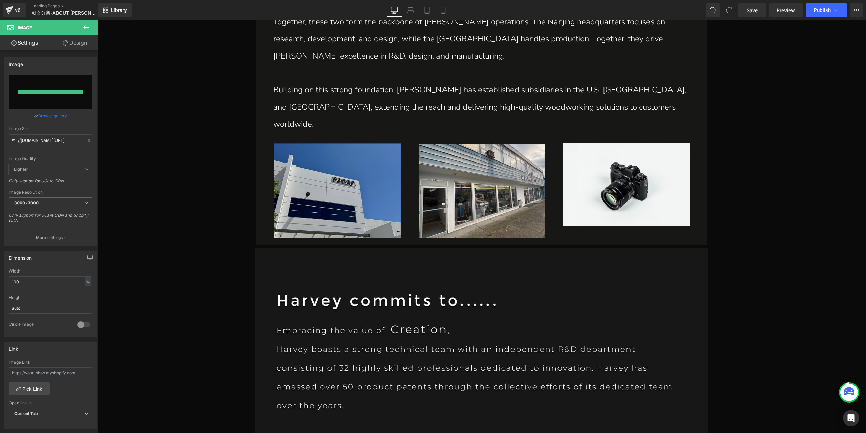
type input "[URL][DOMAIN_NAME]"
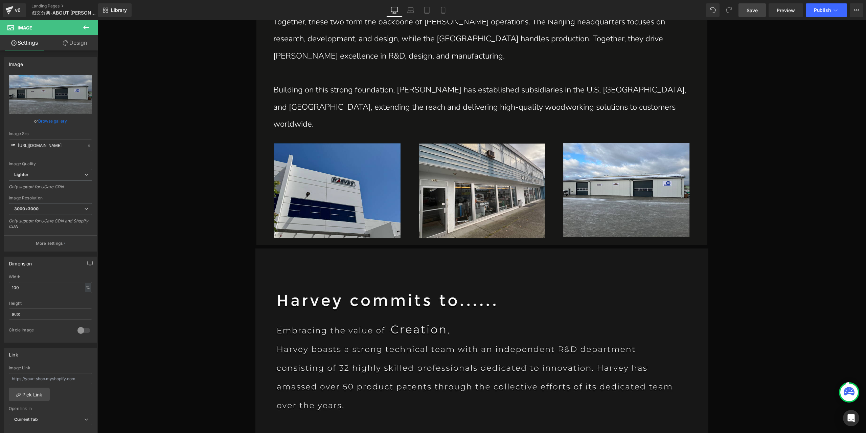
click at [763, 16] on link "Save" at bounding box center [752, 10] width 27 height 14
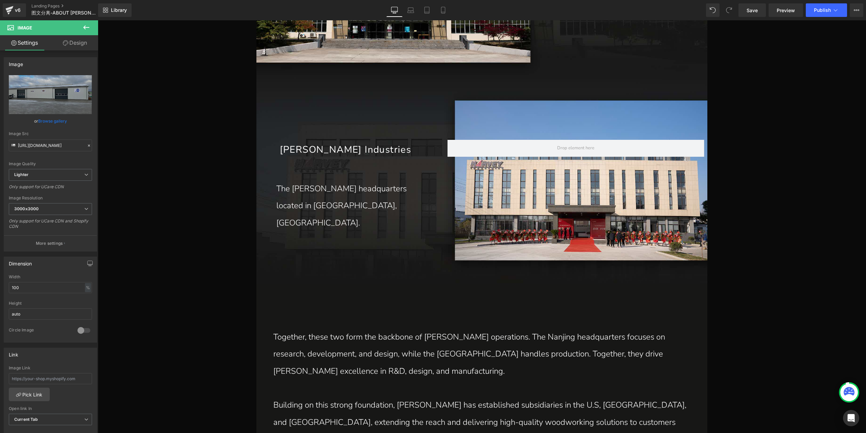
scroll to position [952, 0]
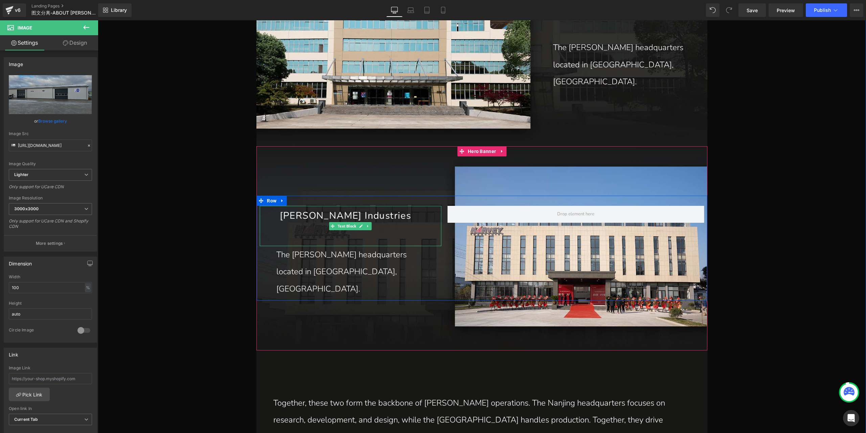
click at [331, 225] on p "[PERSON_NAME] Industries" at bounding box center [345, 216] width 138 height 20
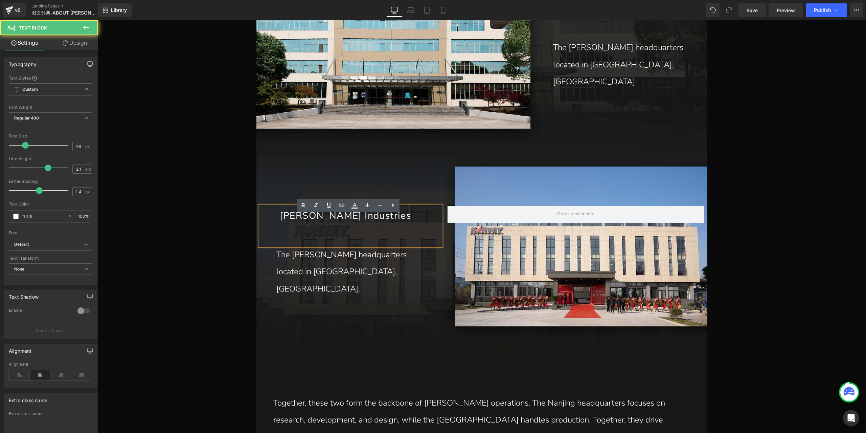
click at [322, 226] on p "[PERSON_NAME] Industries" at bounding box center [345, 216] width 138 height 20
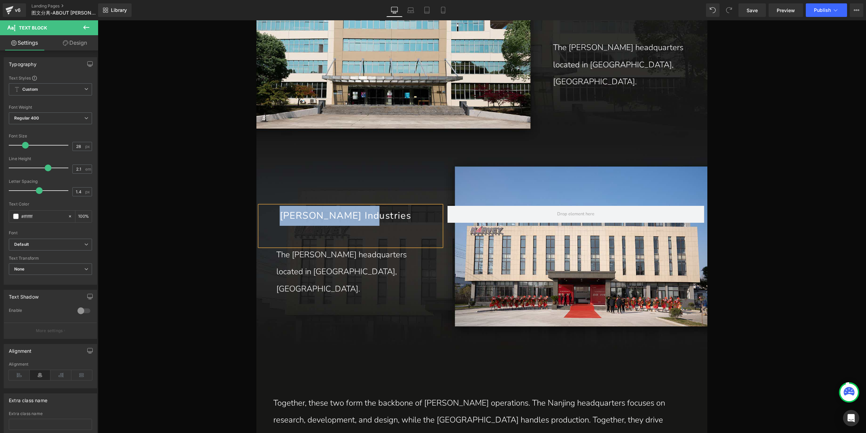
paste div
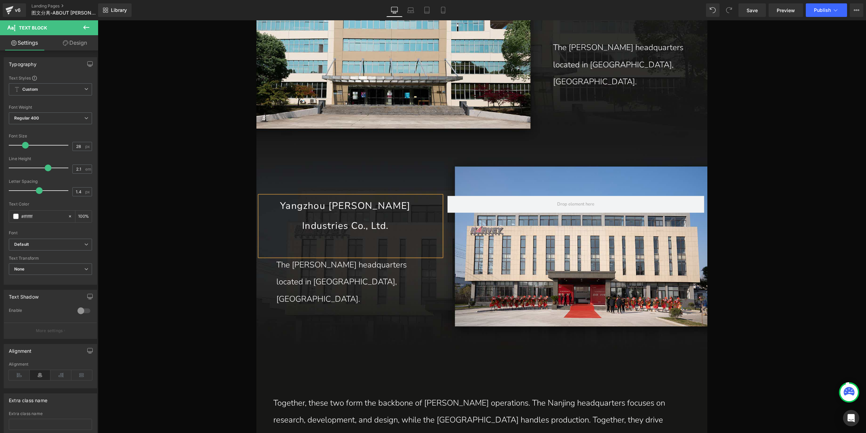
scroll to position [942, 0]
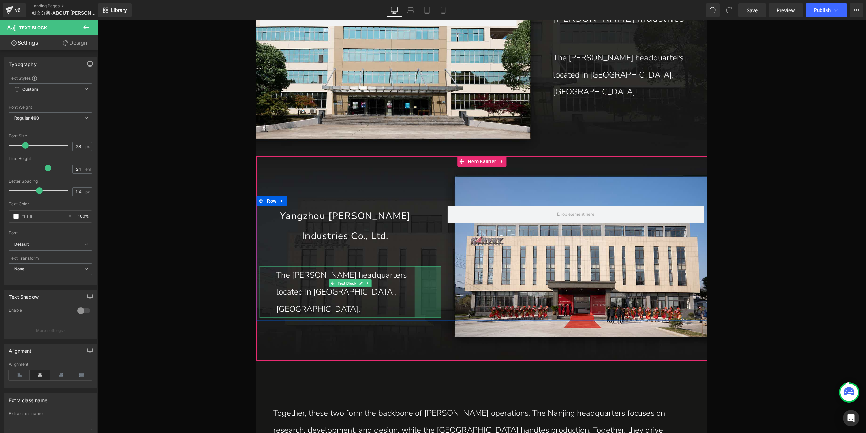
drag, startPoint x: 394, startPoint y: 279, endPoint x: 379, endPoint y: 282, distance: 15.6
click at [394, 279] on p "The [PERSON_NAME] headquarters located in [GEOGRAPHIC_DATA], [GEOGRAPHIC_DATA]." at bounding box center [345, 291] width 138 height 51
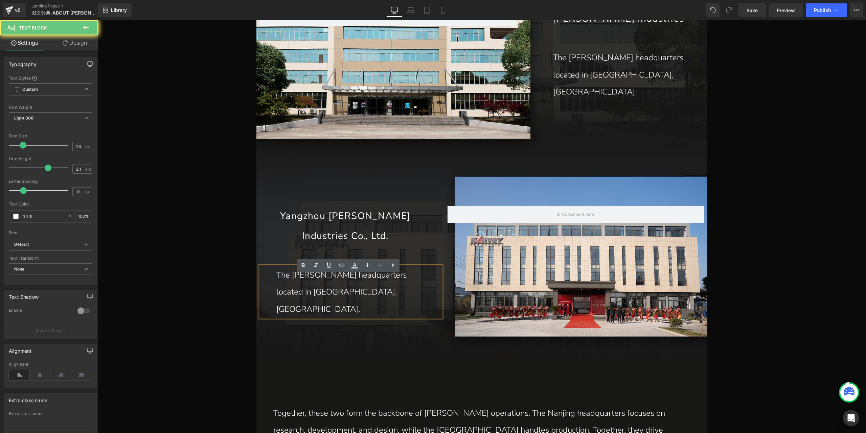
click at [376, 282] on p "The [PERSON_NAME] headquarters located in [GEOGRAPHIC_DATA], [GEOGRAPHIC_DATA]." at bounding box center [345, 291] width 138 height 51
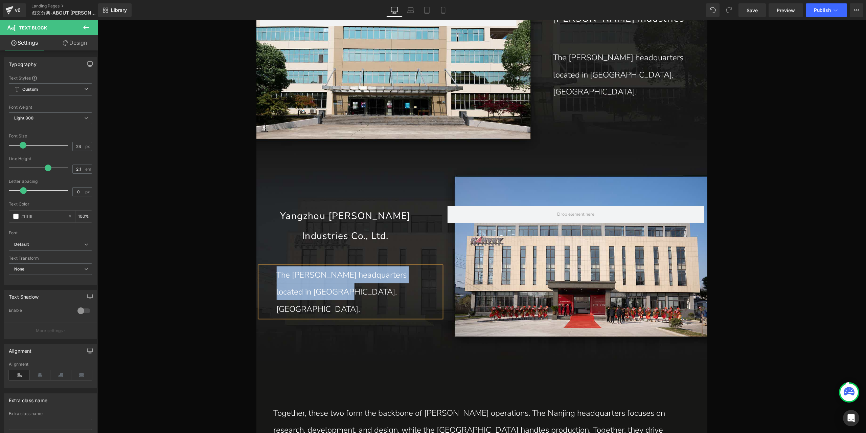
paste div
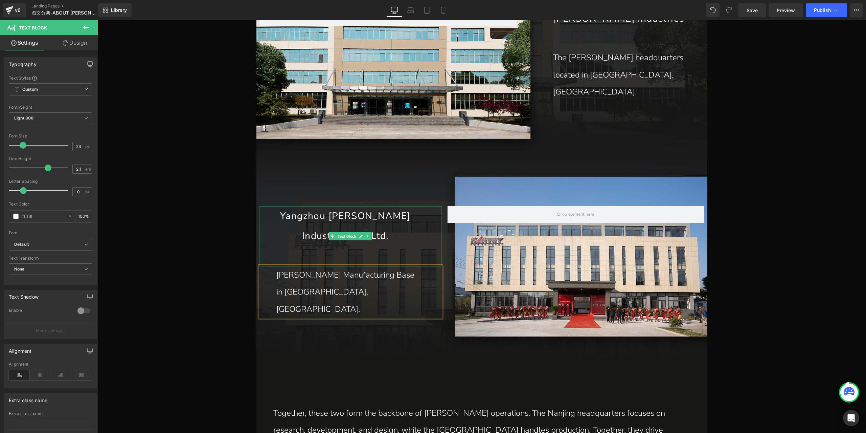
click at [333, 221] on p "Yangzhou [PERSON_NAME]Industries Co., Ltd." at bounding box center [345, 226] width 138 height 40
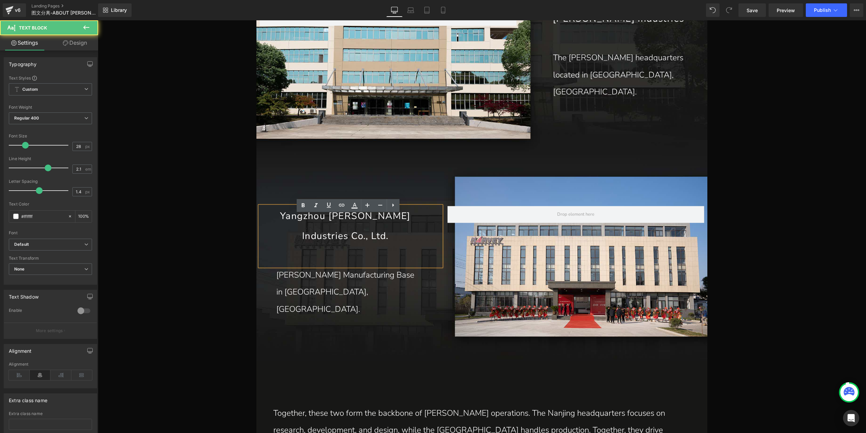
click at [363, 227] on p "Yangzhou [PERSON_NAME]Industries Co., Ltd." at bounding box center [345, 226] width 138 height 40
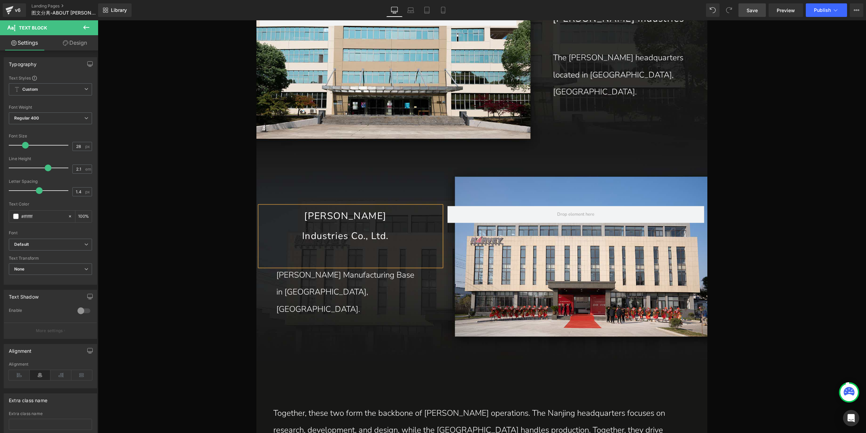
click at [752, 14] on link "Save" at bounding box center [752, 10] width 27 height 14
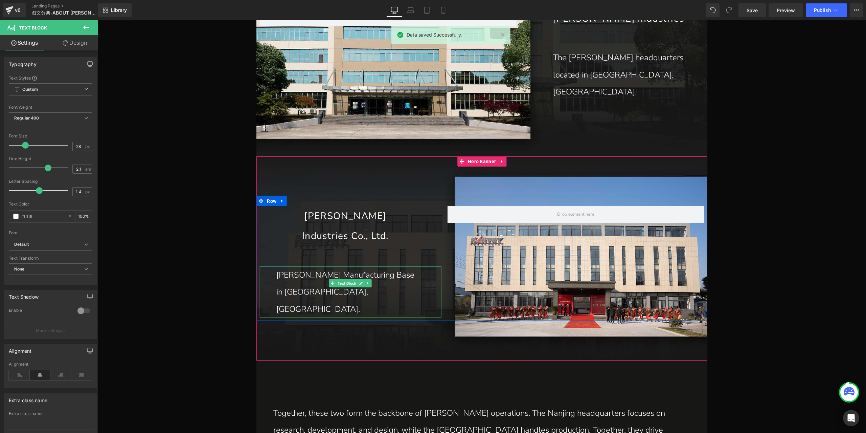
click at [339, 284] on p "[PERSON_NAME] Manufacturing Base in [GEOGRAPHIC_DATA], [GEOGRAPHIC_DATA]." at bounding box center [345, 291] width 138 height 51
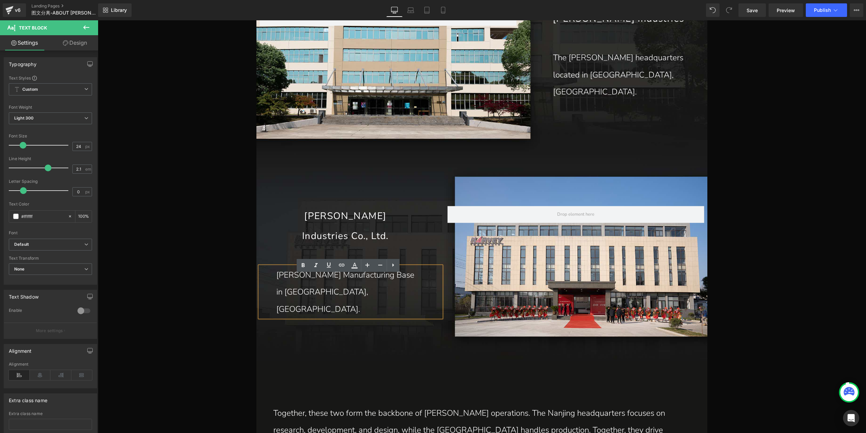
click at [353, 285] on p "[PERSON_NAME] Manufacturing Base in [GEOGRAPHIC_DATA], [GEOGRAPHIC_DATA]." at bounding box center [345, 291] width 138 height 51
click at [360, 283] on p "[PERSON_NAME] Manufacturing Base in [GEOGRAPHIC_DATA], [GEOGRAPHIC_DATA]." at bounding box center [345, 291] width 138 height 51
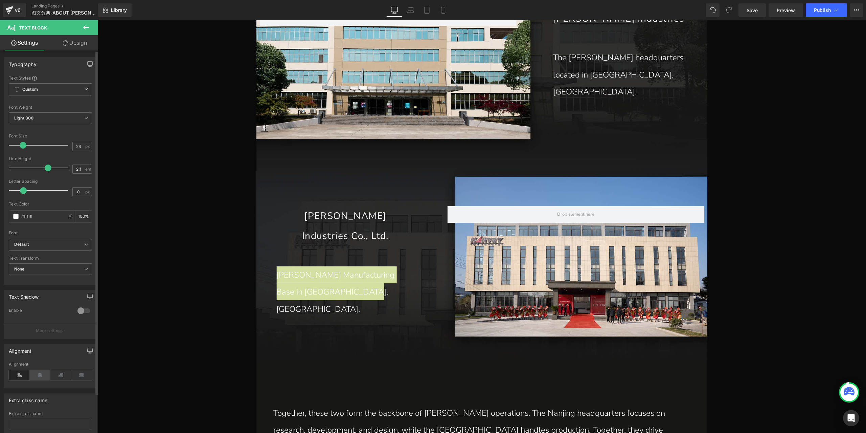
click at [36, 376] on icon at bounding box center [40, 375] width 21 height 10
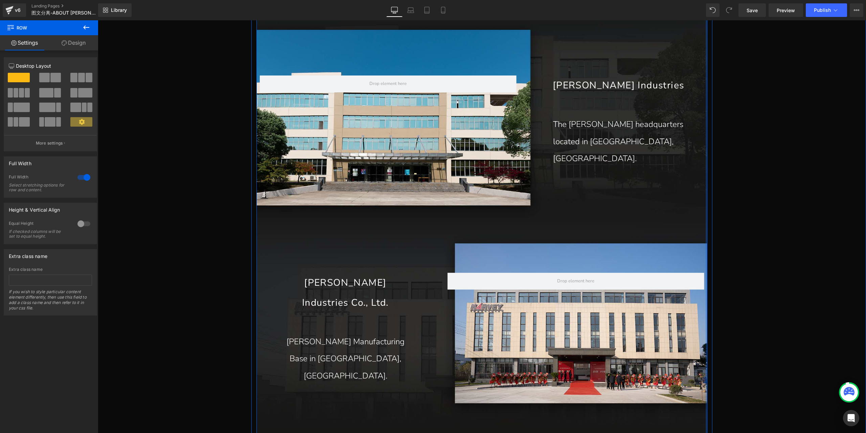
scroll to position [874, 0]
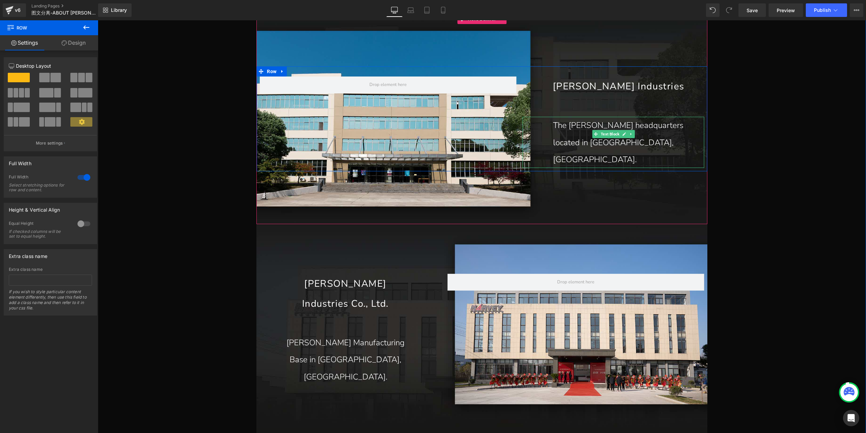
click at [638, 136] on p "The [PERSON_NAME] headquarters located in [GEOGRAPHIC_DATA], [GEOGRAPHIC_DATA]." at bounding box center [620, 142] width 134 height 51
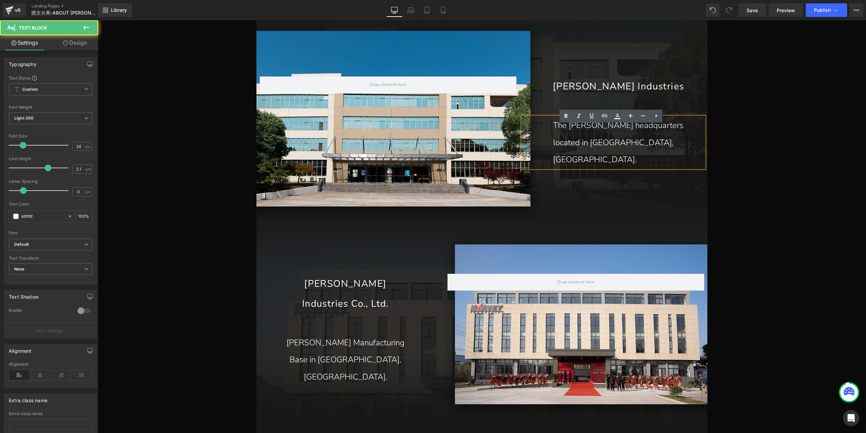
click at [644, 134] on p "The [PERSON_NAME] headquarters located in [GEOGRAPHIC_DATA], [GEOGRAPHIC_DATA]." at bounding box center [620, 142] width 134 height 51
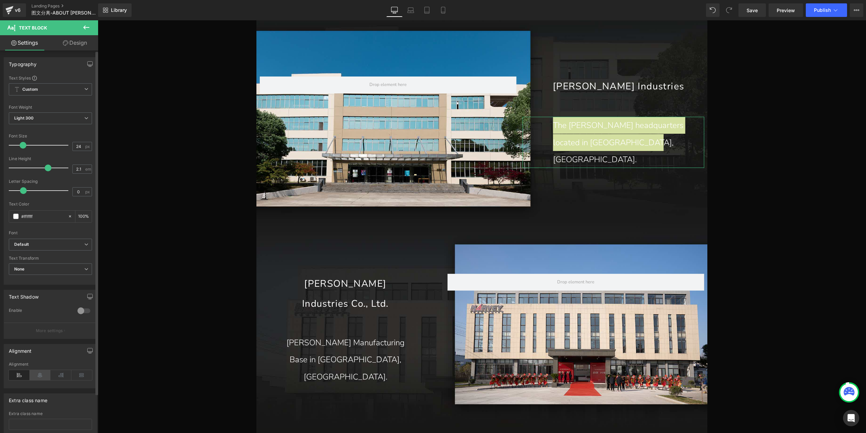
click at [43, 371] on icon at bounding box center [40, 375] width 21 height 10
click at [753, 11] on span "Save" at bounding box center [752, 10] width 11 height 7
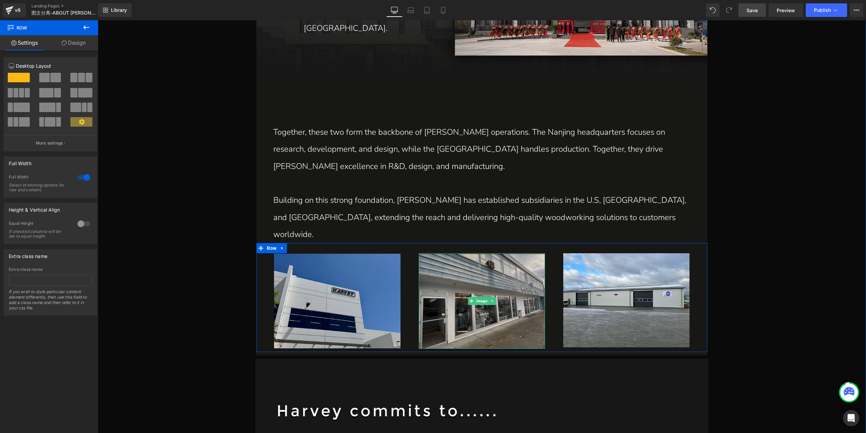
scroll to position [1213, 0]
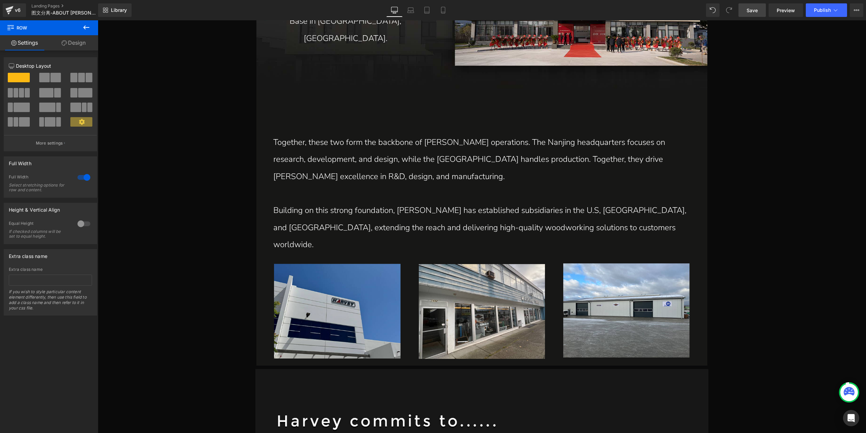
click at [82, 27] on button at bounding box center [86, 27] width 24 height 15
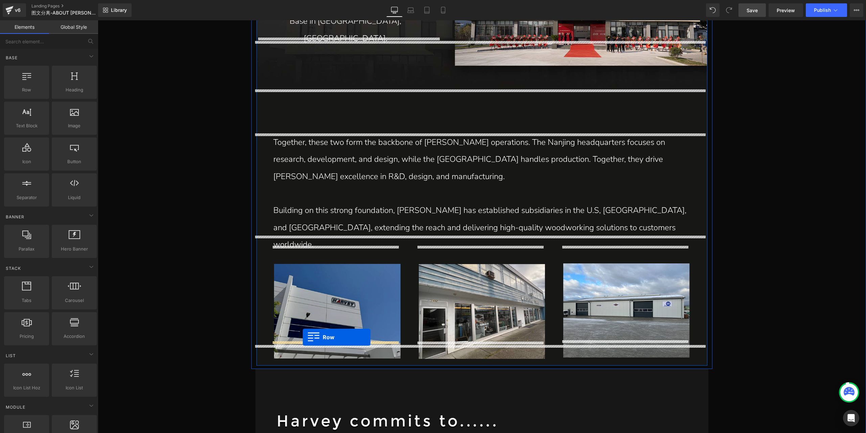
drag, startPoint x: 125, startPoint y: 105, endPoint x: 303, endPoint y: 337, distance: 292.8
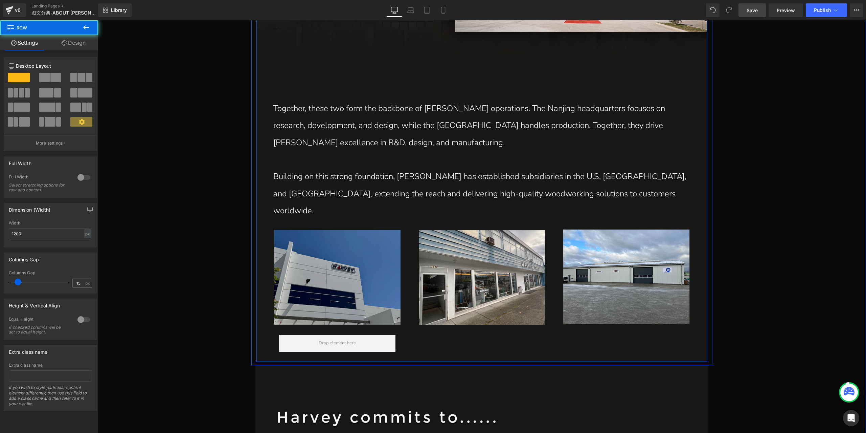
scroll to position [1314, 0]
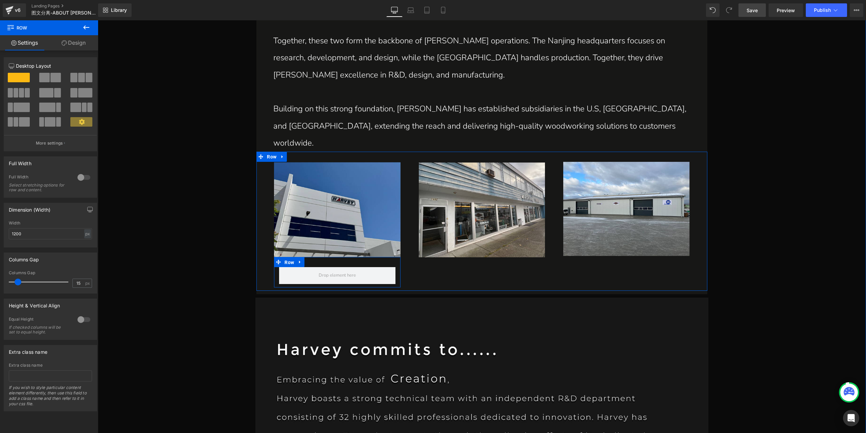
drag, startPoint x: 287, startPoint y: 244, endPoint x: 252, endPoint y: 270, distance: 43.9
click at [287, 257] on span "Row" at bounding box center [289, 262] width 13 height 10
click at [84, 236] on div "px" at bounding box center [87, 233] width 7 height 9
click at [84, 241] on li "%" at bounding box center [87, 244] width 8 height 10
type input "100"
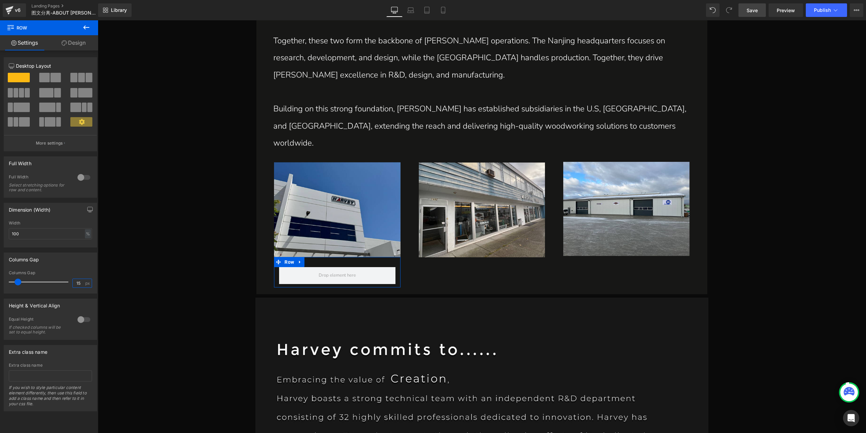
drag, startPoint x: 80, startPoint y: 284, endPoint x: 63, endPoint y: 281, distance: 17.5
click at [63, 281] on div "Columns Gap 15 px" at bounding box center [50, 281] width 83 height 23
type input "0"
drag, startPoint x: 17, startPoint y: 280, endPoint x: -8, endPoint y: 278, distance: 25.1
click at [0, 278] on html "Row You are previewing how the will restyle your page. You can not edit Element…" at bounding box center [433, 216] width 866 height 433
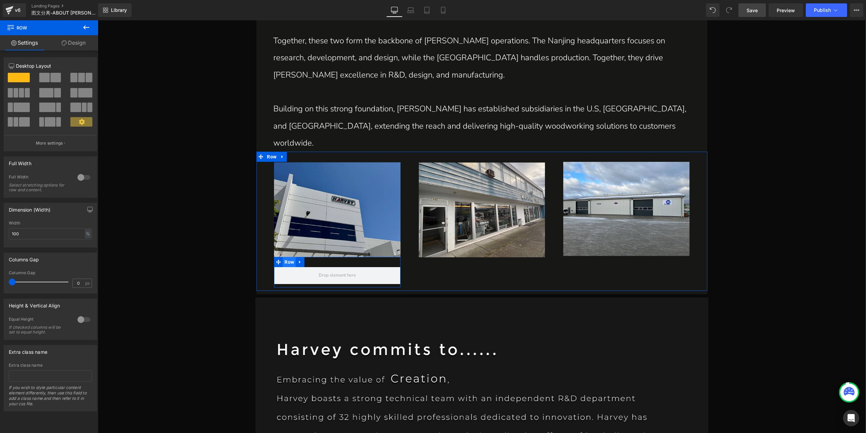
click at [287, 257] on span "Row" at bounding box center [289, 262] width 13 height 10
click at [57, 77] on span at bounding box center [55, 77] width 10 height 9
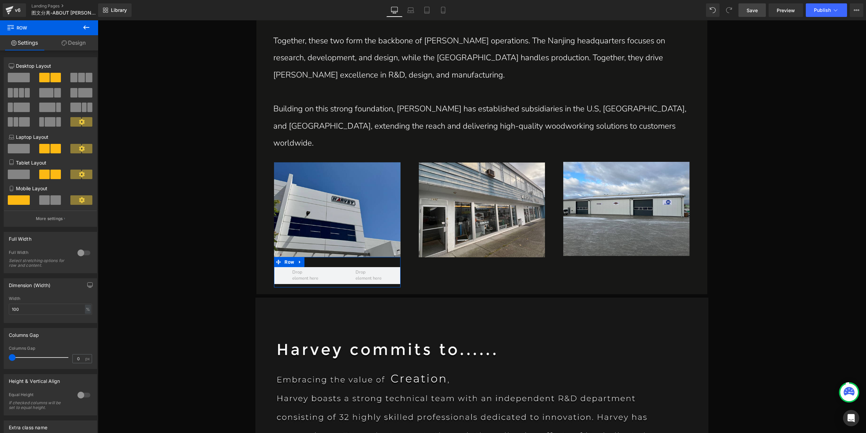
click at [82, 43] on link "Design" at bounding box center [73, 42] width 49 height 15
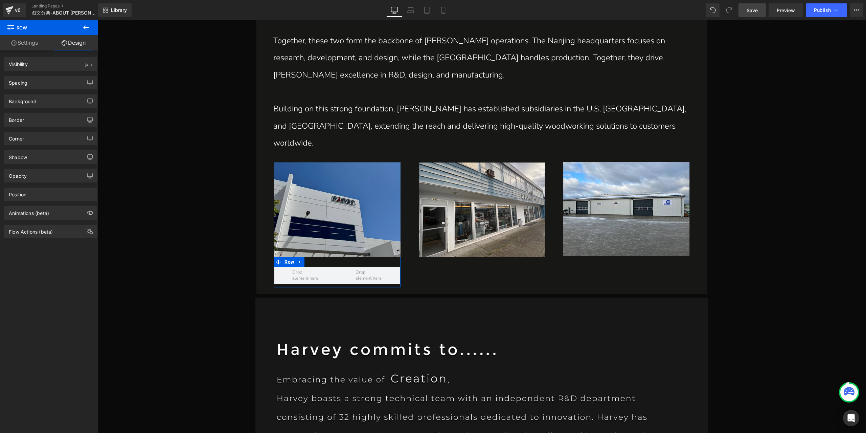
click at [32, 42] on link "Settings" at bounding box center [24, 42] width 49 height 15
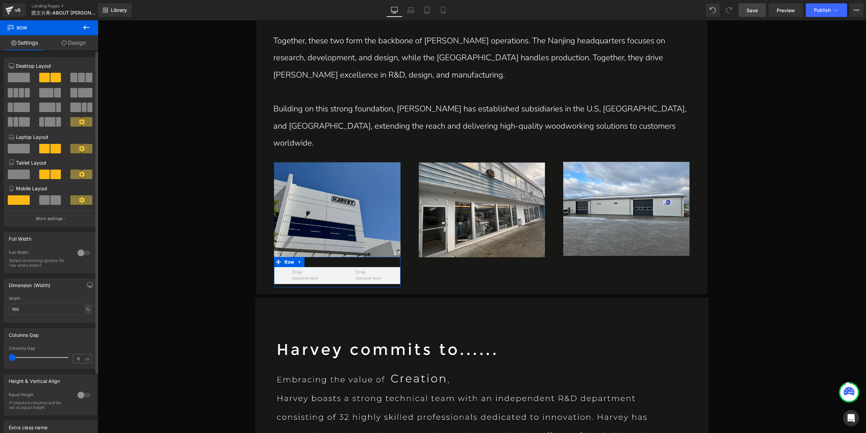
click at [54, 200] on span at bounding box center [55, 199] width 10 height 9
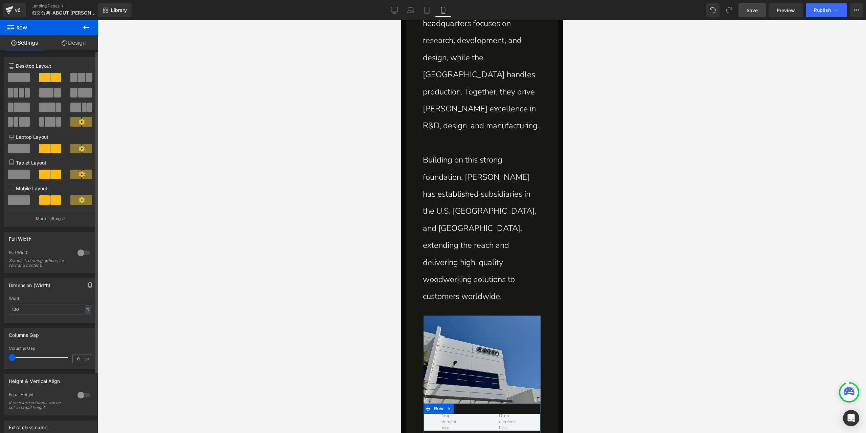
scroll to position [1405, 0]
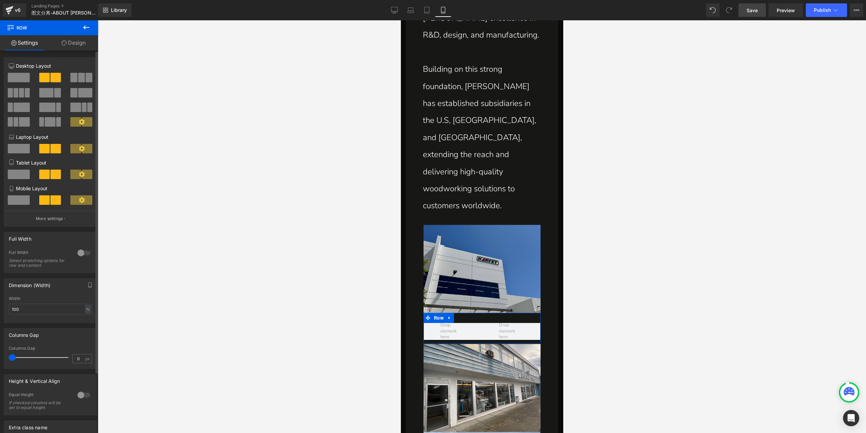
click at [50, 76] on span at bounding box center [55, 77] width 10 height 9
click at [392, 11] on icon at bounding box center [395, 9] width 6 height 5
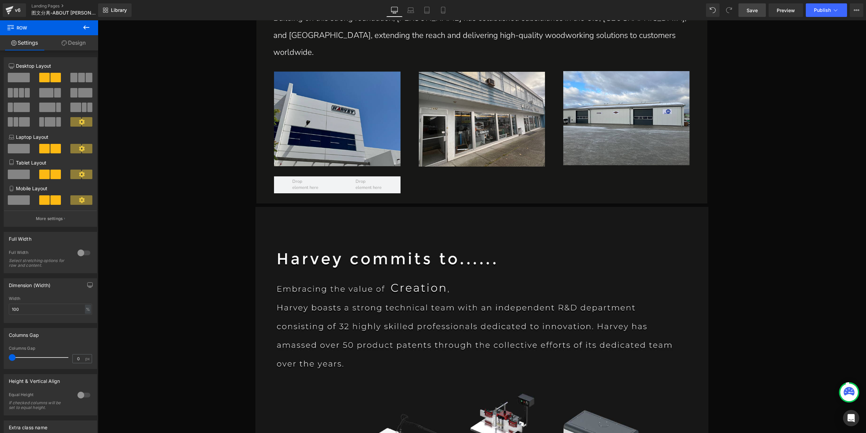
scroll to position [1395, 0]
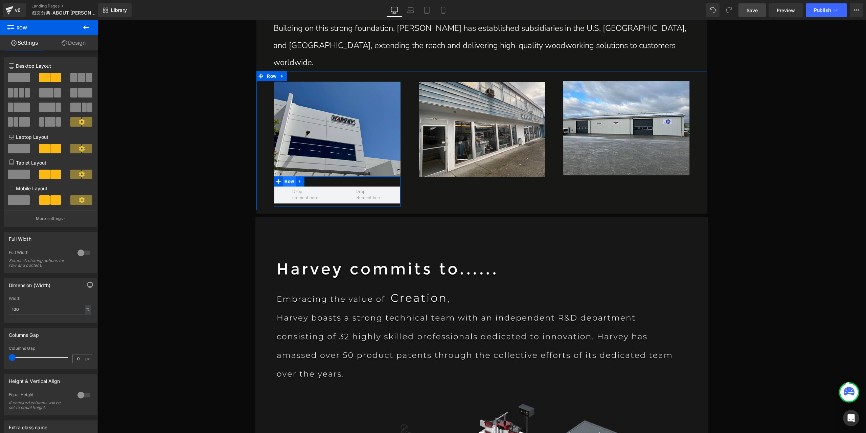
click at [283, 176] on span "Row" at bounding box center [289, 181] width 13 height 10
click at [42, 214] on button "More settings" at bounding box center [50, 218] width 93 height 16
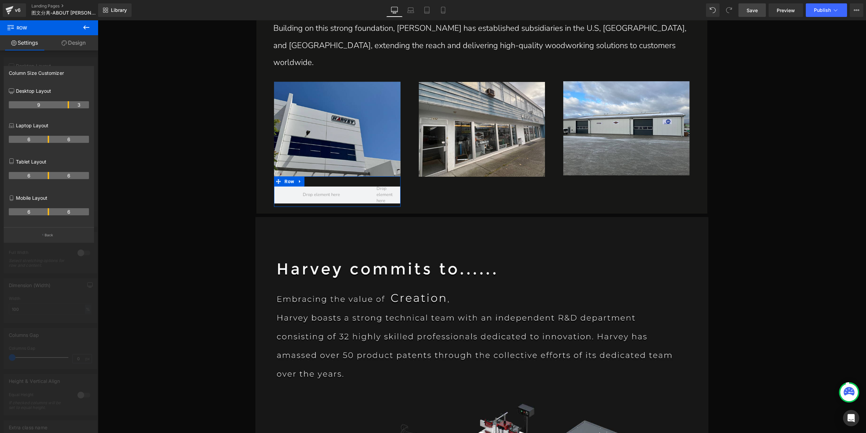
drag, startPoint x: 47, startPoint y: 104, endPoint x: 70, endPoint y: 107, distance: 22.5
click at [88, 28] on icon at bounding box center [86, 27] width 8 height 8
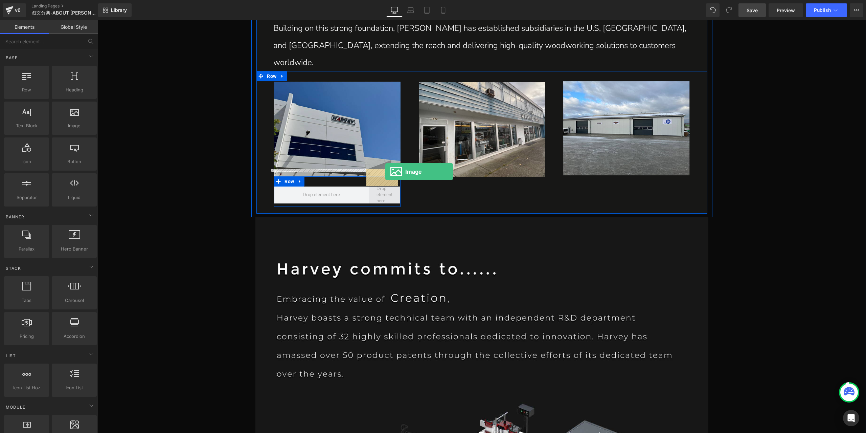
drag, startPoint x: 178, startPoint y: 145, endPoint x: 385, endPoint y: 172, distance: 208.8
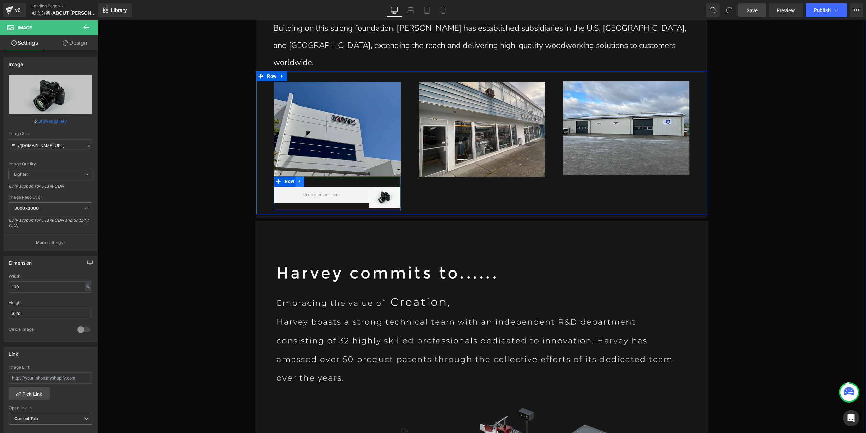
click at [299, 180] on icon at bounding box center [299, 181] width 1 height 3
click at [308, 179] on icon at bounding box center [309, 181] width 5 height 5
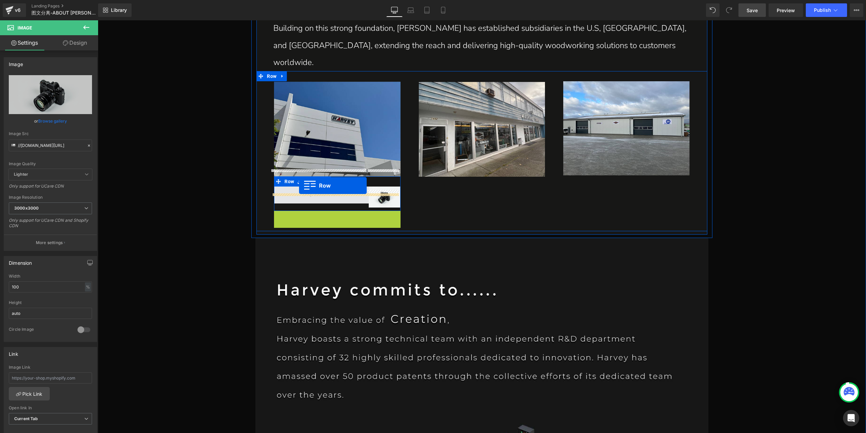
drag, startPoint x: 274, startPoint y: 200, endPoint x: 299, endPoint y: 186, distance: 29.3
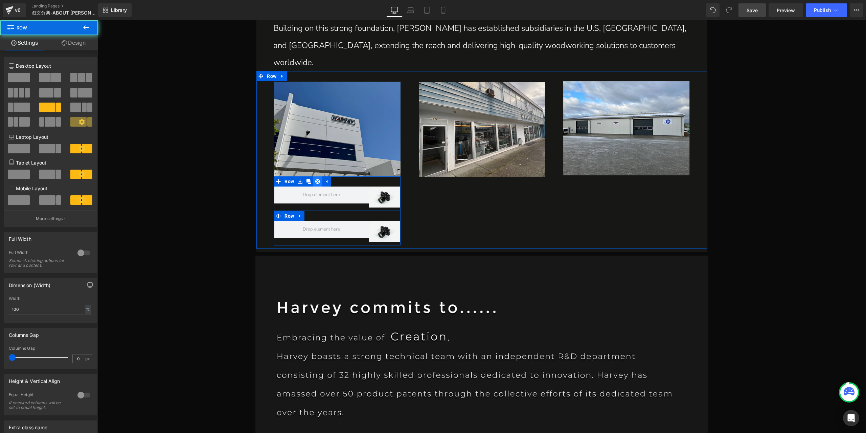
click at [315, 179] on icon at bounding box center [317, 181] width 5 height 5
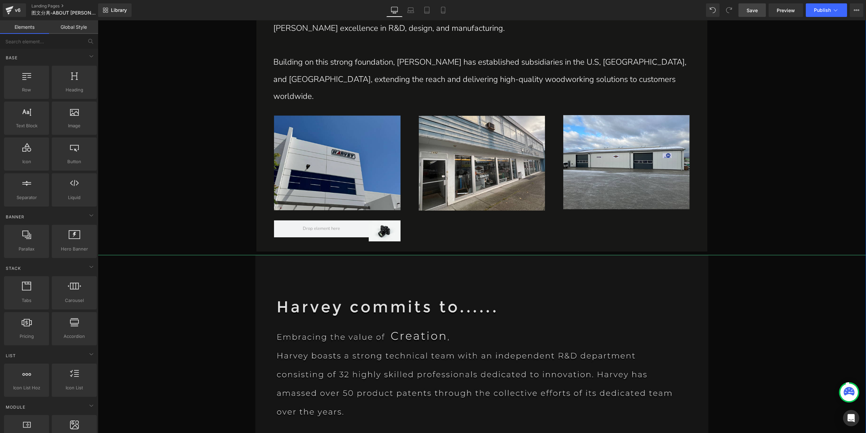
scroll to position [1327, 0]
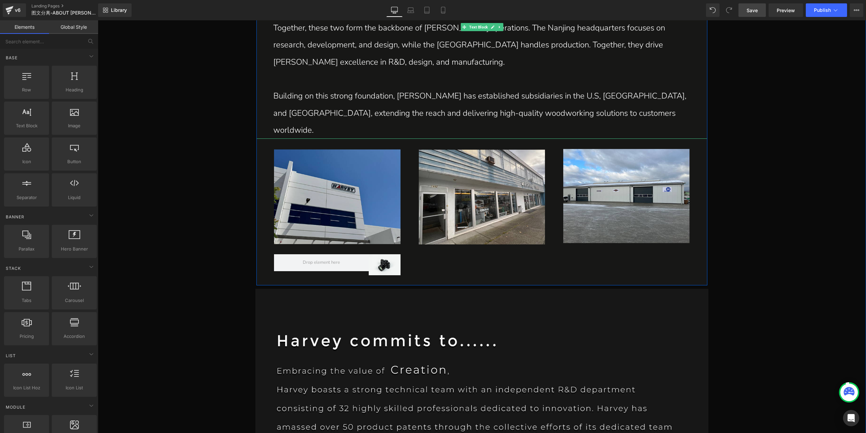
click at [398, 93] on p "Building on this strong foundation, [PERSON_NAME] has established subsidiaries …" at bounding box center [481, 112] width 417 height 51
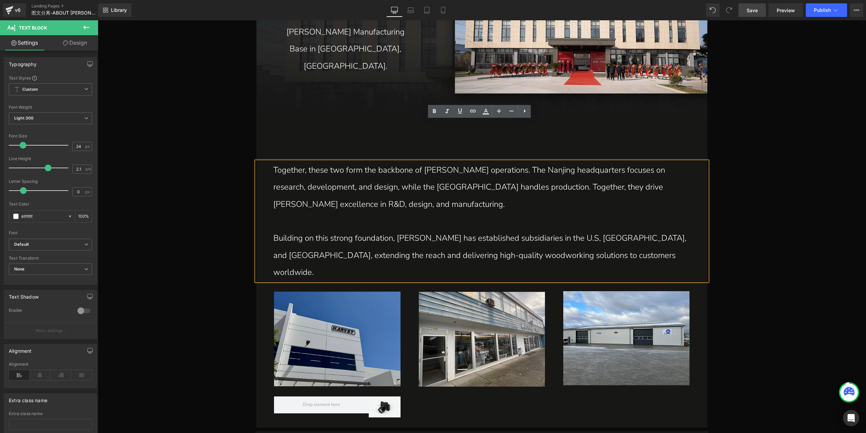
scroll to position [1090, 0]
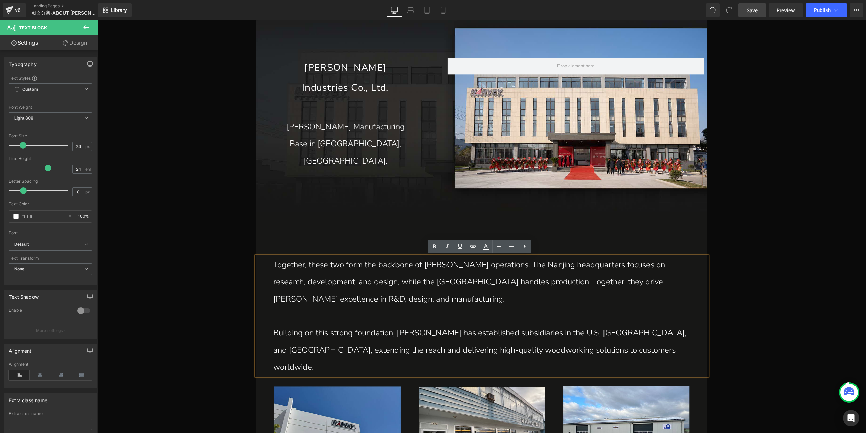
click at [343, 135] on p "[PERSON_NAME] Manufacturing" at bounding box center [345, 126] width 138 height 17
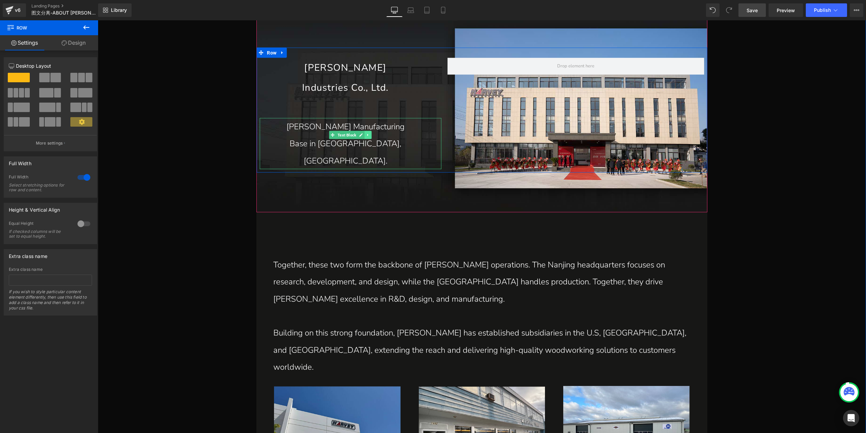
click at [367, 137] on icon at bounding box center [368, 135] width 4 height 4
click at [364, 137] on icon at bounding box center [365, 135] width 4 height 4
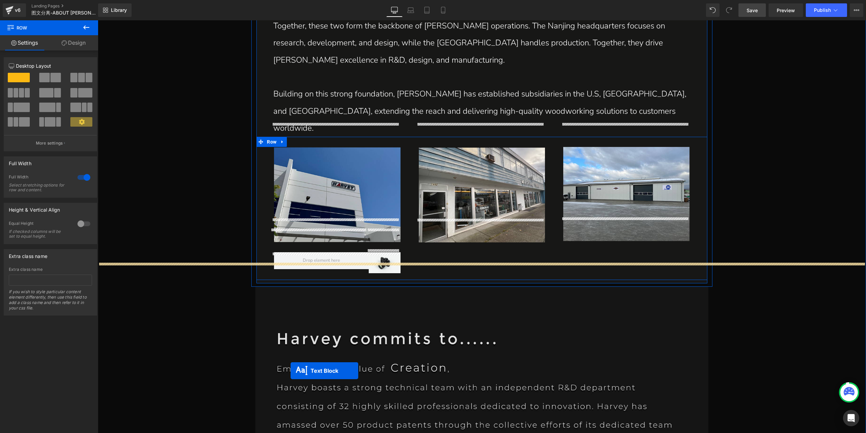
scroll to position [1336, 0]
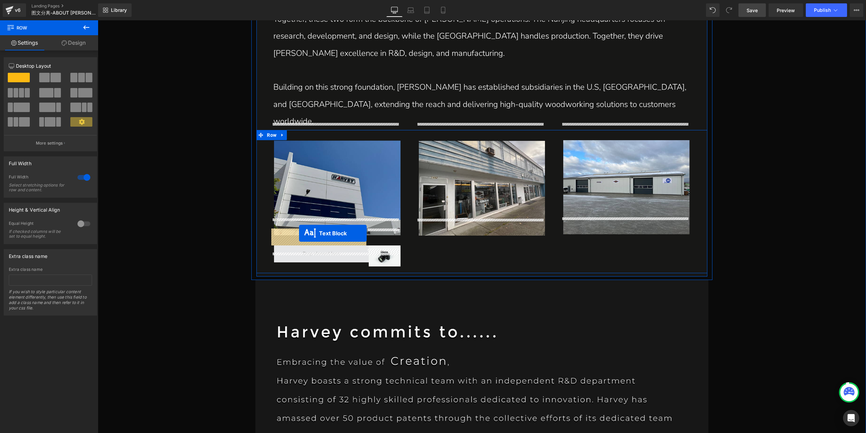
drag, startPoint x: 321, startPoint y: 127, endPoint x: 299, endPoint y: 233, distance: 108.2
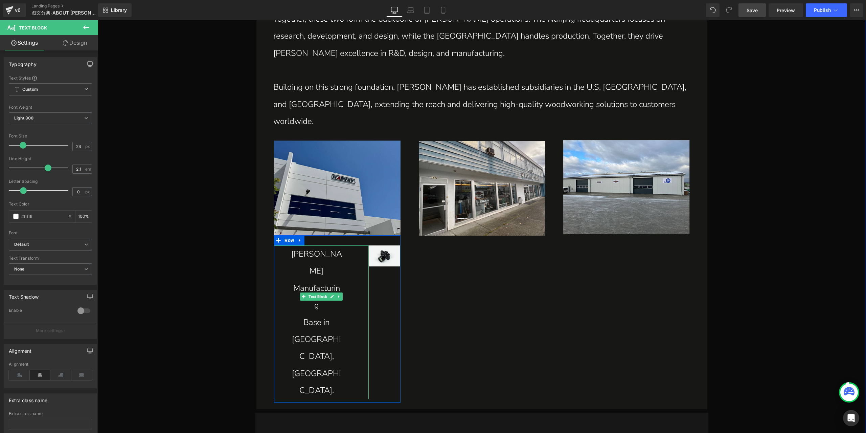
click at [318, 262] on p "[PERSON_NAME] Manufacturing" at bounding box center [316, 279] width 51 height 68
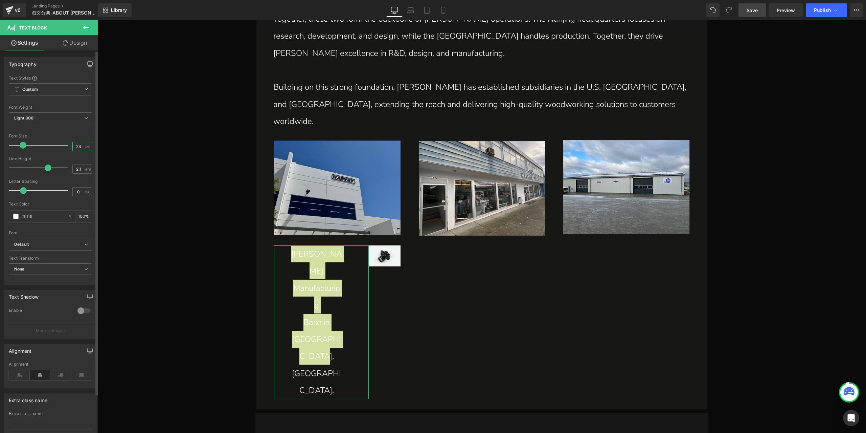
drag, startPoint x: 81, startPoint y: 147, endPoint x: 69, endPoint y: 146, distance: 11.5
click at [69, 146] on div "Font Size 24 px" at bounding box center [50, 145] width 83 height 23
type input "26"
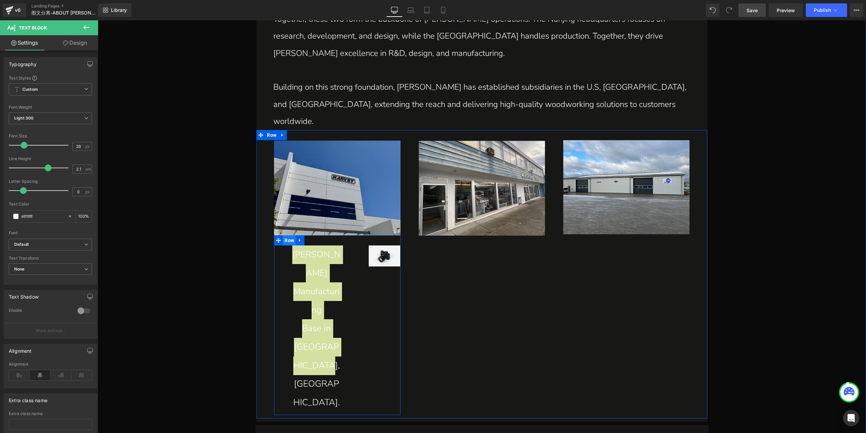
click at [283, 235] on span "Row" at bounding box center [289, 240] width 13 height 10
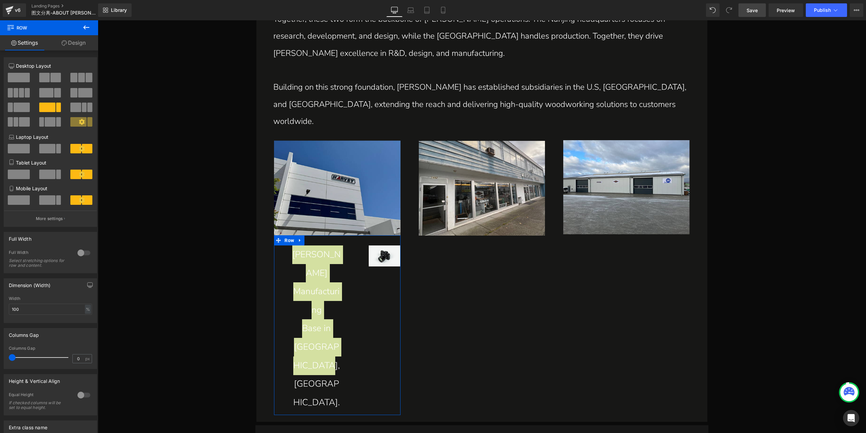
click at [84, 46] on link "Design" at bounding box center [73, 42] width 49 height 15
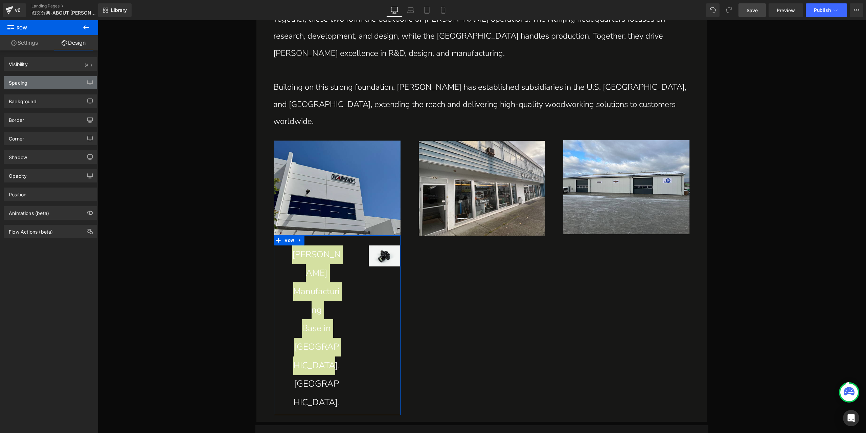
click at [41, 87] on div "Spacing" at bounding box center [50, 82] width 93 height 13
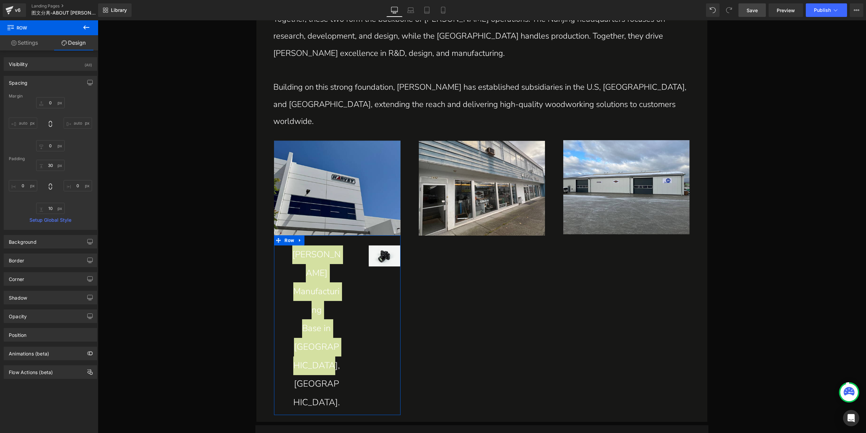
type input "0"
type input "30"
type input "0"
type input "10"
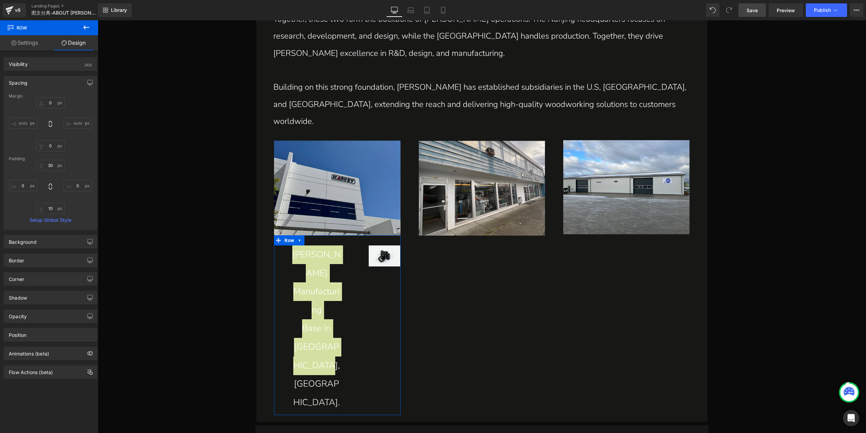
type input "0"
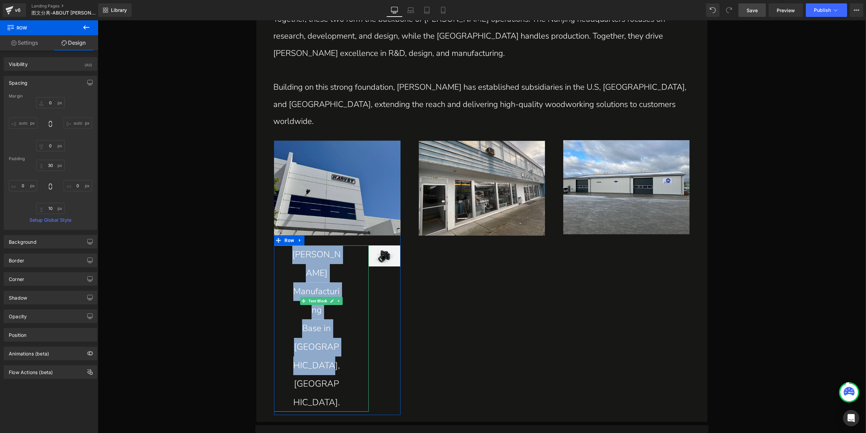
click at [309, 245] on p "[PERSON_NAME] Manufacturing" at bounding box center [316, 282] width 51 height 74
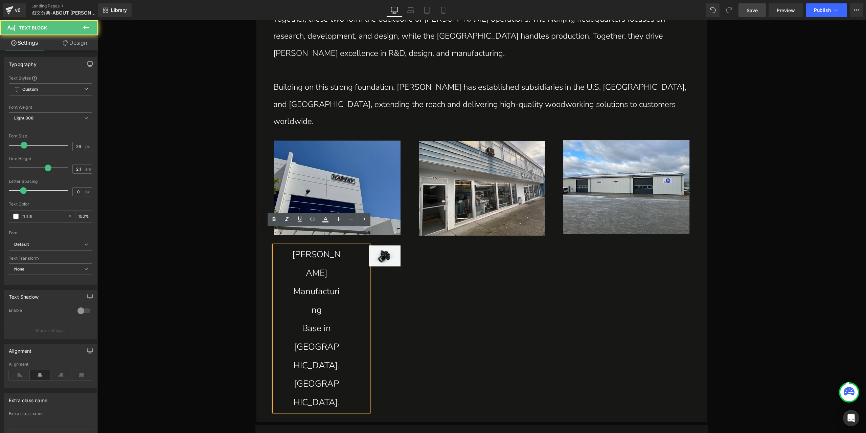
click at [313, 255] on p "[PERSON_NAME] Manufacturing" at bounding box center [316, 282] width 51 height 74
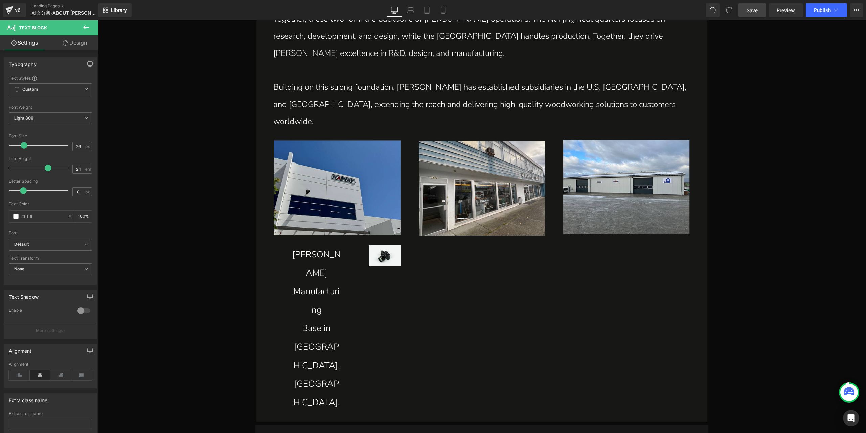
click at [79, 42] on link "Design" at bounding box center [74, 42] width 49 height 15
click at [0, 0] on div "Spacing" at bounding box center [0, 0] width 0 height 0
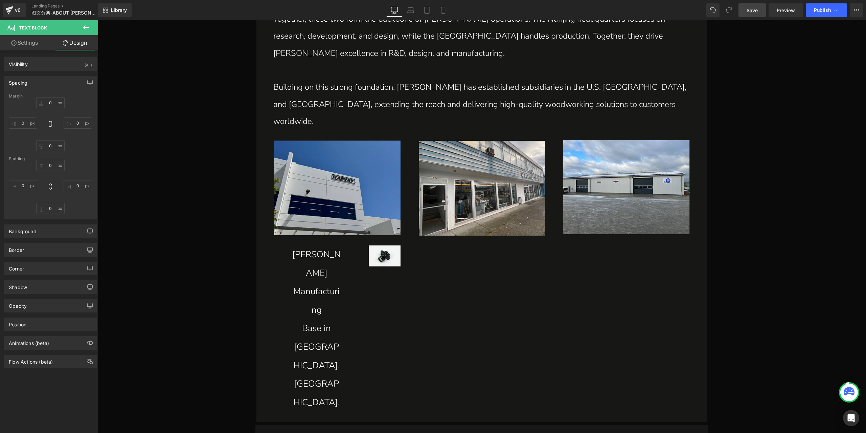
type input "0"
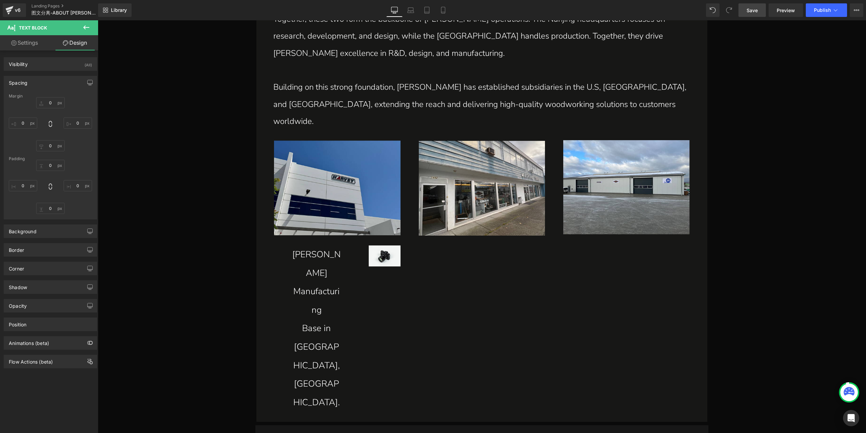
type input "79"
type input "0"
click at [25, 186] on input "50" at bounding box center [23, 185] width 28 height 11
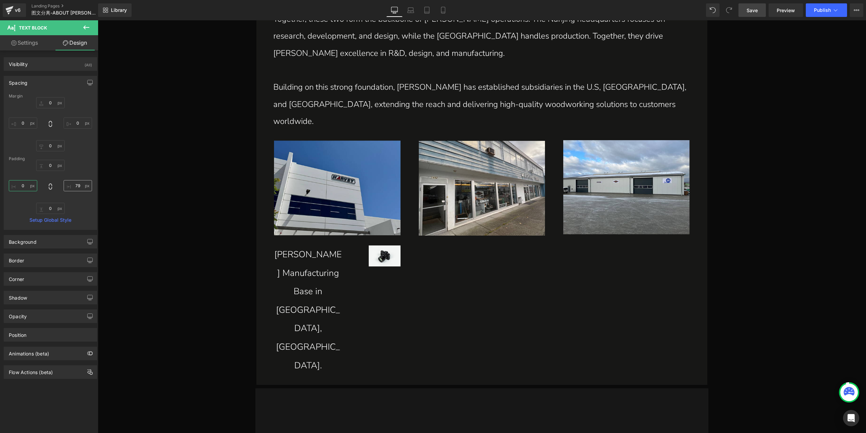
type input "0"
click at [76, 182] on input "79" at bounding box center [78, 185] width 28 height 11
type input "0"
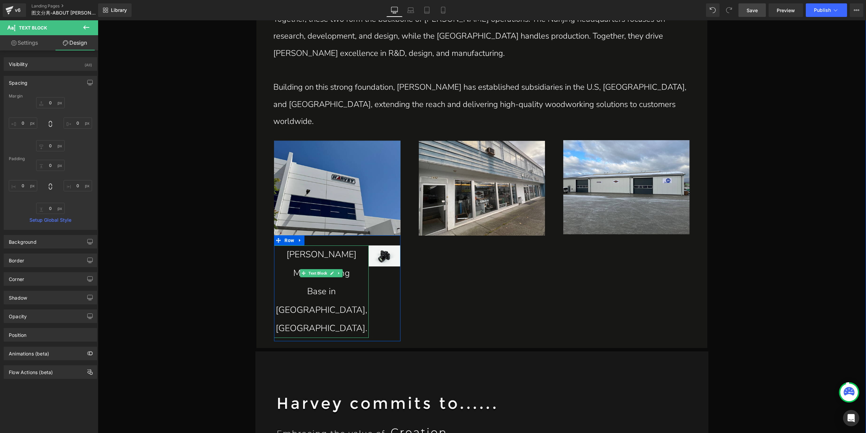
click at [347, 245] on p "[PERSON_NAME] Manufacturing" at bounding box center [321, 263] width 95 height 37
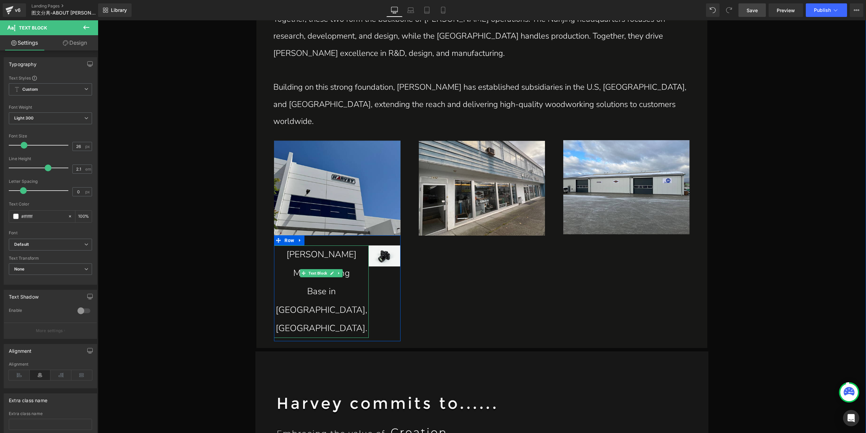
click at [307, 245] on p "[PERSON_NAME] Manufacturing" at bounding box center [321, 263] width 95 height 37
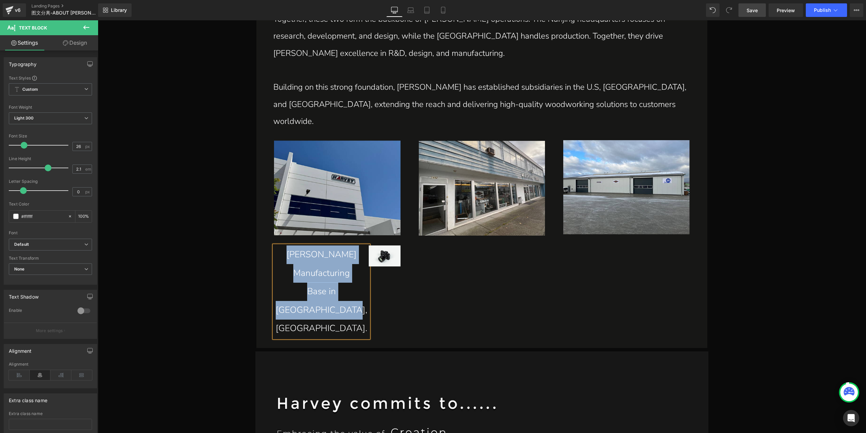
paste div
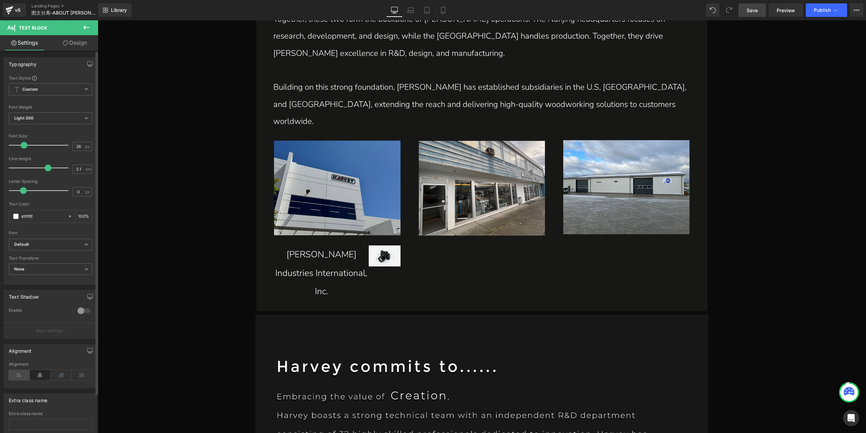
click at [21, 377] on icon at bounding box center [19, 375] width 21 height 10
click at [312, 245] on p "[PERSON_NAME] IndustriesInternational, Inc." at bounding box center [321, 272] width 95 height 55
click at [76, 46] on link "Design" at bounding box center [74, 42] width 49 height 15
click at [0, 0] on div "Spacing" at bounding box center [0, 0] width 0 height 0
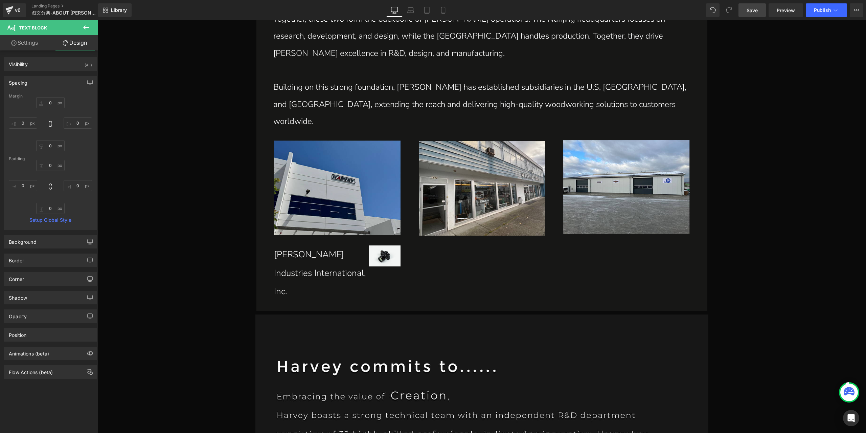
type input "0"
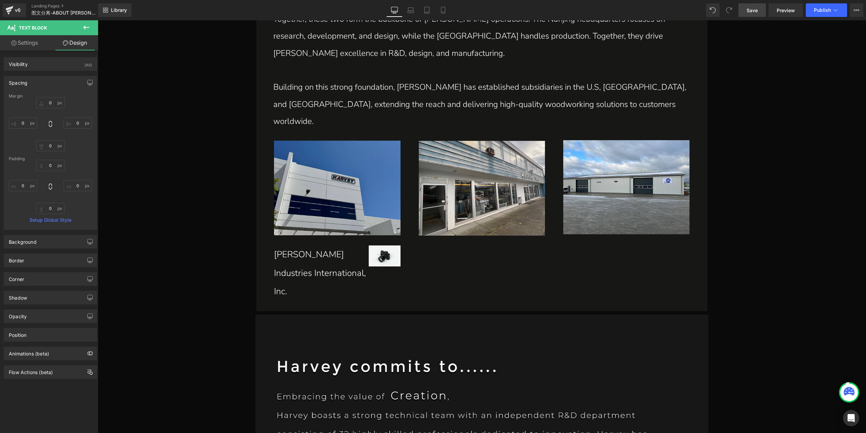
type input "0"
click at [50, 82] on div "Spacing" at bounding box center [50, 82] width 93 height 13
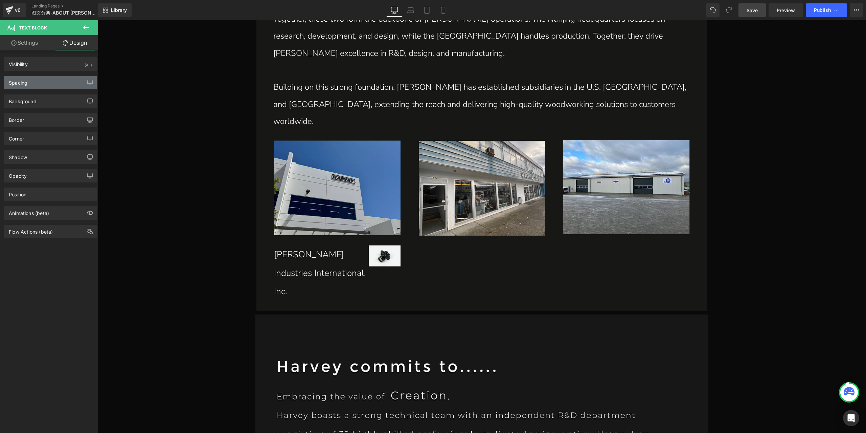
click at [50, 82] on div "Spacing" at bounding box center [50, 82] width 93 height 13
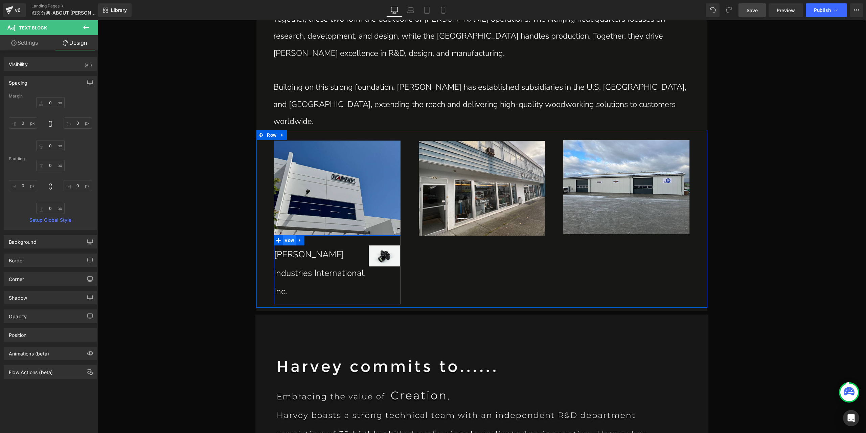
click at [286, 235] on span "Row" at bounding box center [289, 240] width 13 height 10
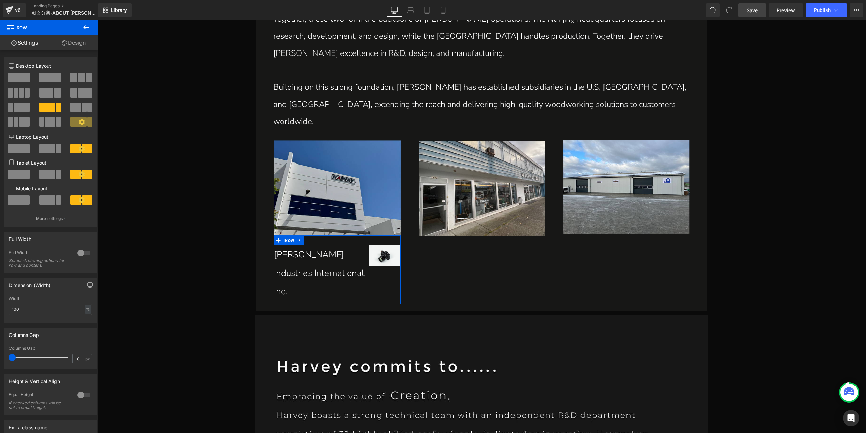
scroll to position [72, 0]
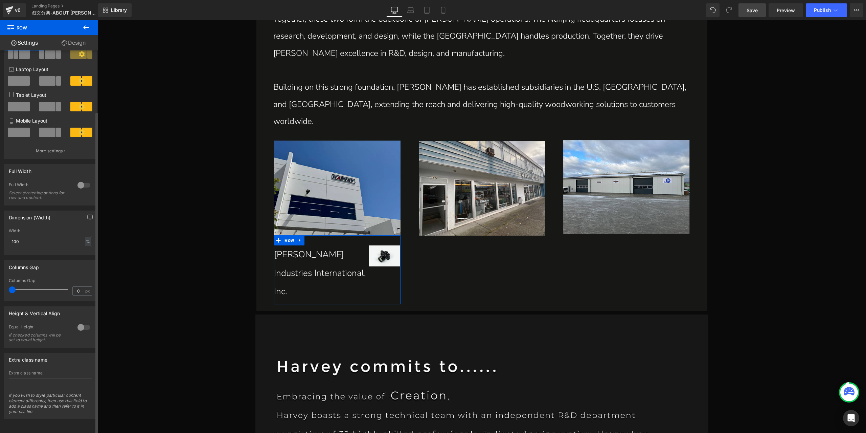
click at [83, 182] on div at bounding box center [84, 185] width 16 height 11
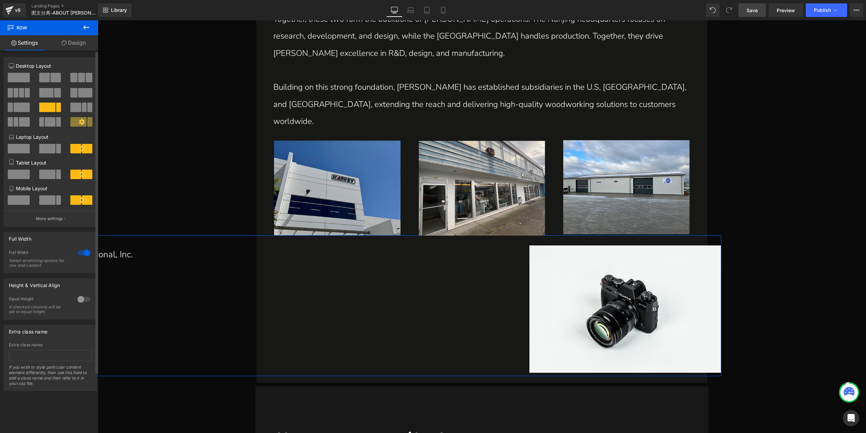
scroll to position [0, 0]
click at [78, 253] on div at bounding box center [84, 252] width 16 height 11
type input "1200"
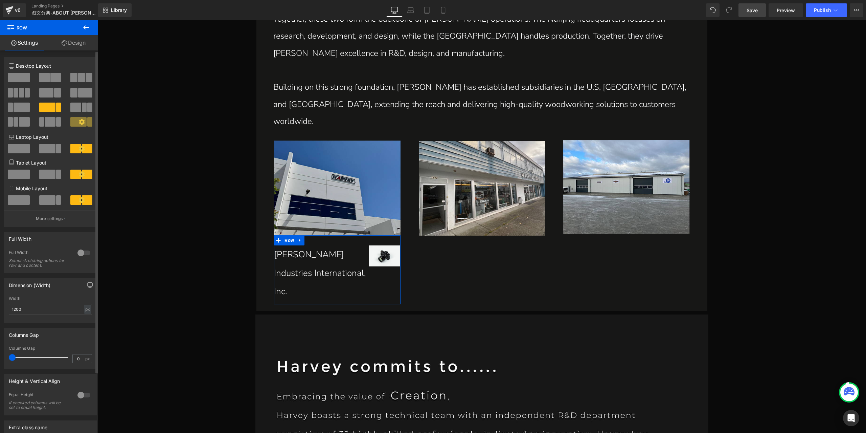
click at [78, 393] on div at bounding box center [84, 395] width 16 height 11
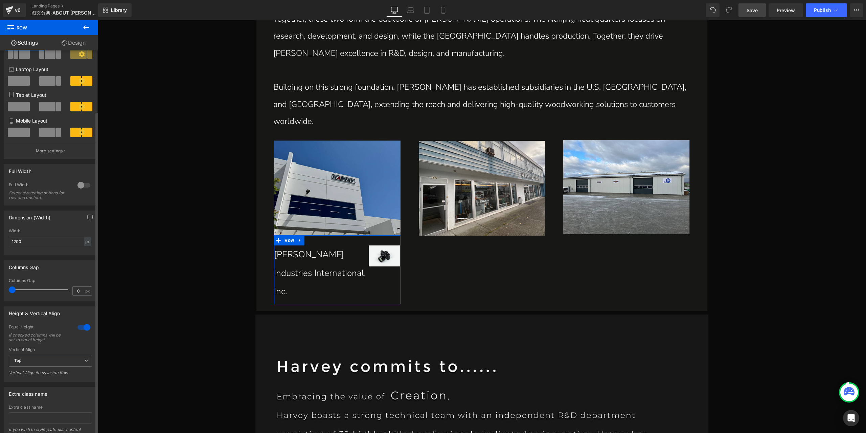
scroll to position [102, 0]
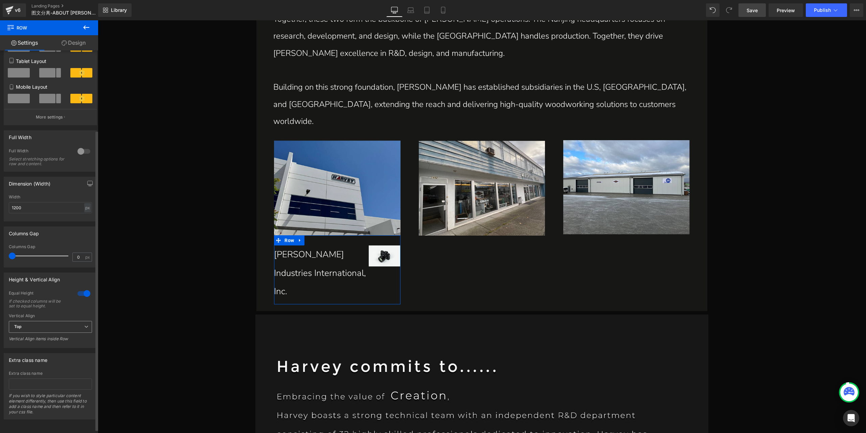
click at [60, 323] on span "Top" at bounding box center [50, 327] width 83 height 12
click at [54, 338] on li "Top" at bounding box center [49, 339] width 81 height 10
click at [57, 327] on span "Top" at bounding box center [50, 327] width 83 height 12
click at [48, 352] on li "Middle" at bounding box center [49, 349] width 81 height 10
click at [307, 260] on span "Text Block" at bounding box center [317, 264] width 21 height 8
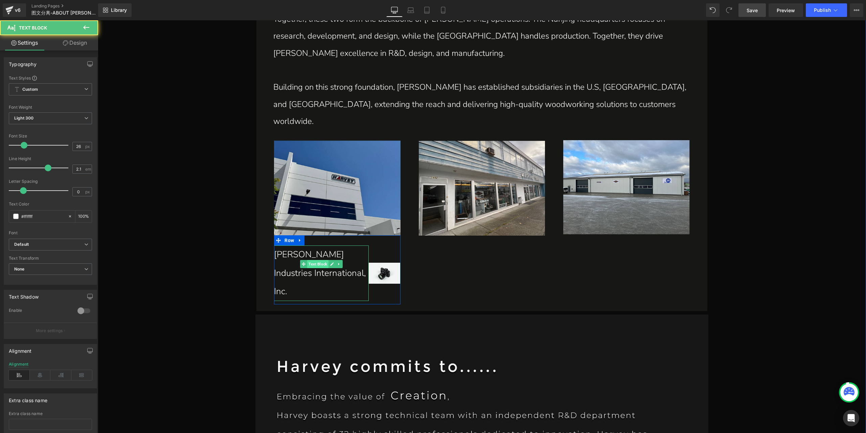
click at [310, 260] on span "Text Block" at bounding box center [317, 264] width 21 height 8
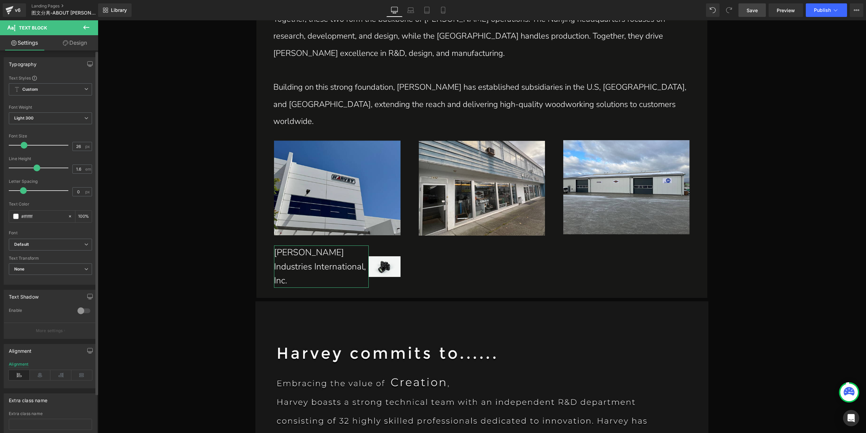
type input "1.5"
drag, startPoint x: 48, startPoint y: 170, endPoint x: 34, endPoint y: 168, distance: 13.7
click at [34, 168] on span at bounding box center [34, 167] width 7 height 7
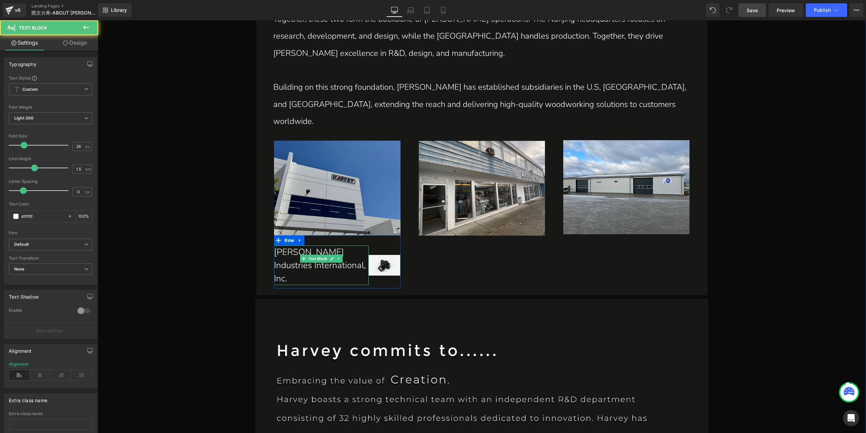
click at [349, 245] on p "[PERSON_NAME] IndustriesInternational, Inc." at bounding box center [321, 265] width 95 height 40
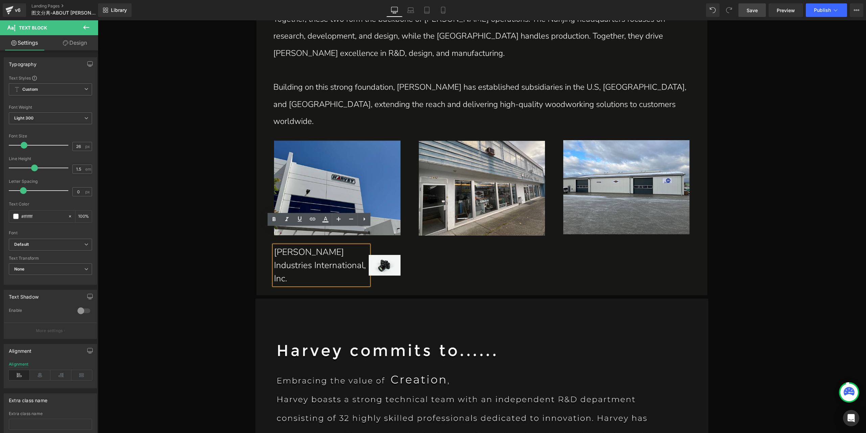
click at [432, 231] on div "Image [PERSON_NAME] IndustriesInternational, Inc. Text Block Image Row Image I…" at bounding box center [482, 211] width 451 height 162
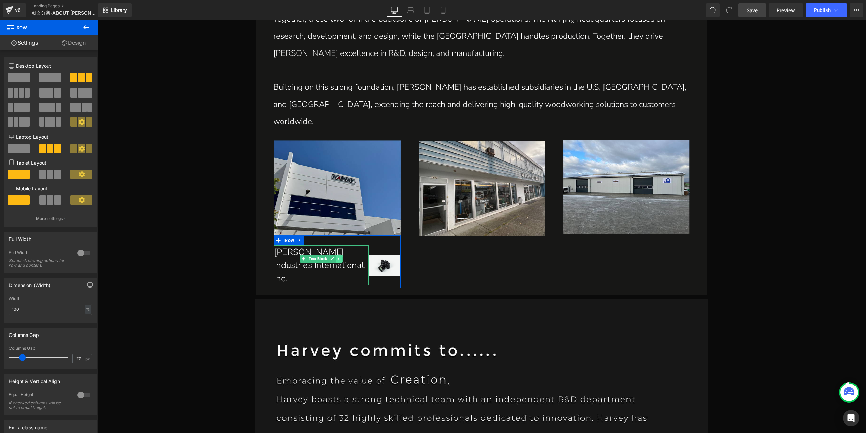
click at [339, 254] on link at bounding box center [339, 258] width 7 height 8
click at [334, 257] on icon at bounding box center [336, 259] width 4 height 4
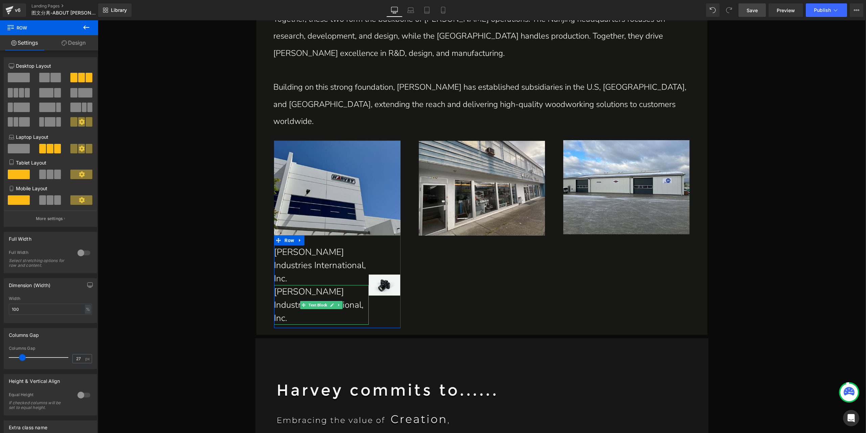
click at [279, 285] on p "[PERSON_NAME] IndustriesInternational, Inc." at bounding box center [321, 305] width 95 height 40
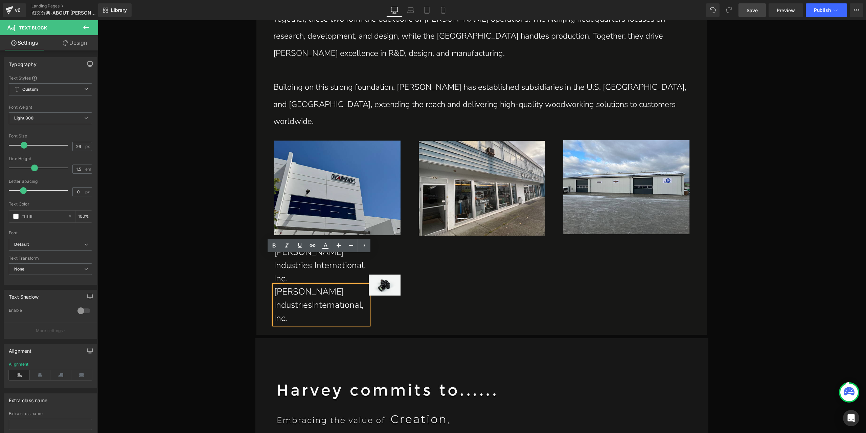
click at [305, 285] on p "[PERSON_NAME] IndustriesInternational, Inc." at bounding box center [321, 305] width 95 height 40
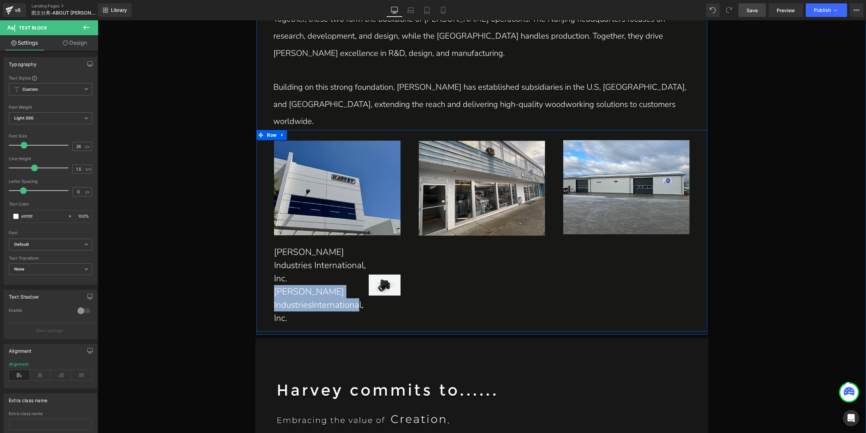
click at [540, 263] on div "Image [PERSON_NAME] IndustriesInternational, Inc. Text Block [PERSON_NAME] Ind…" at bounding box center [482, 231] width 451 height 202
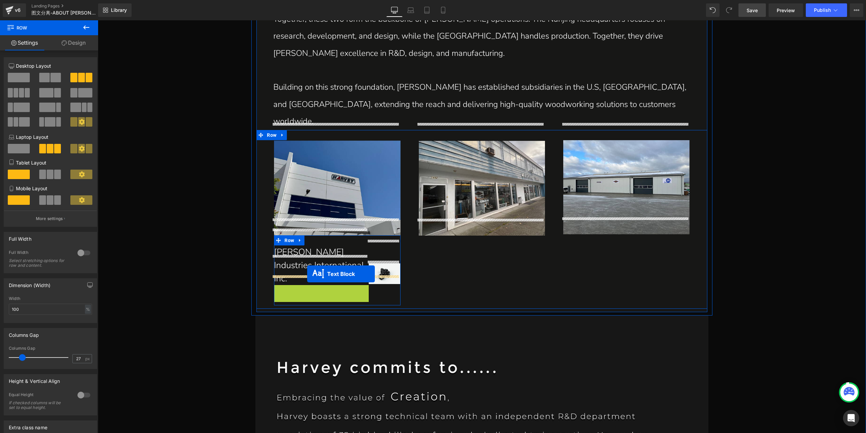
drag, startPoint x: 302, startPoint y: 274, endPoint x: 307, endPoint y: 274, distance: 5.4
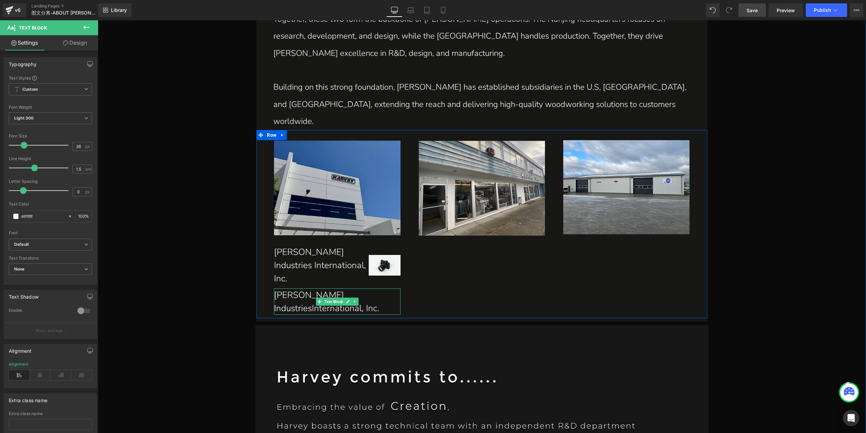
click at [361, 288] on p "[PERSON_NAME] IndustriesInternational, Inc." at bounding box center [337, 301] width 127 height 26
click at [79, 147] on input "26" at bounding box center [79, 146] width 12 height 8
click at [76, 146] on input "24" at bounding box center [79, 146] width 12 height 8
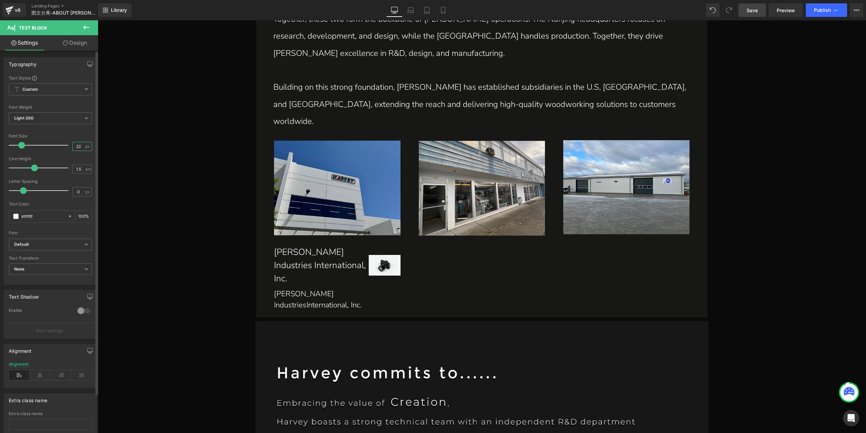
type input "22"
click at [299, 288] on div "[PERSON_NAME] IndustriesInternational, Inc. Text Block" at bounding box center [337, 299] width 127 height 22
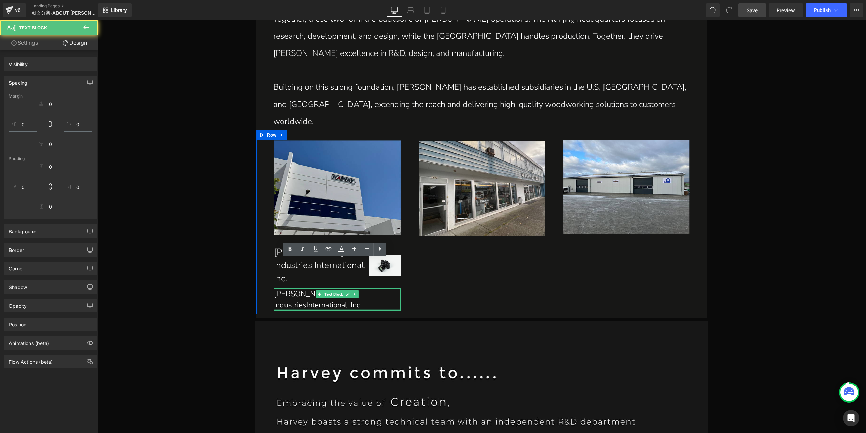
click at [301, 288] on p "[PERSON_NAME] IndustriesInternational, Inc." at bounding box center [337, 299] width 127 height 22
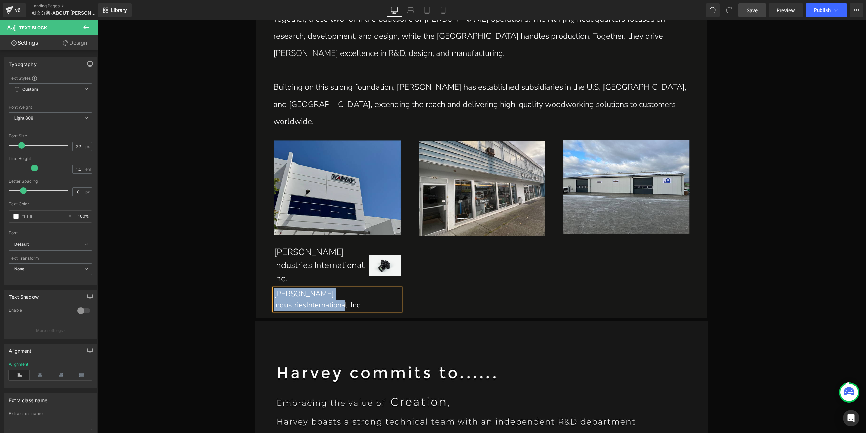
paste div
drag, startPoint x: 80, startPoint y: 144, endPoint x: 64, endPoint y: 143, distance: 15.6
click at [64, 143] on div "Font Size 22 px" at bounding box center [50, 145] width 83 height 23
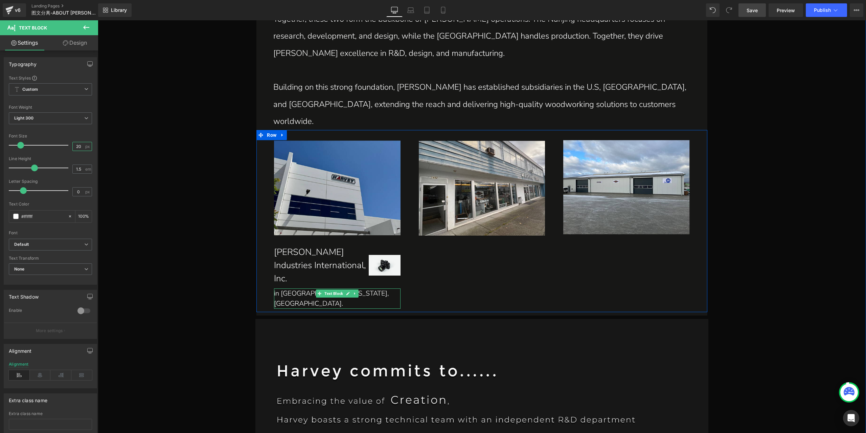
type input "20"
click at [287, 288] on p "in [GEOGRAPHIC_DATA], [US_STATE],[GEOGRAPHIC_DATA]." at bounding box center [337, 298] width 127 height 20
click at [76, 191] on input "0" at bounding box center [79, 191] width 12 height 8
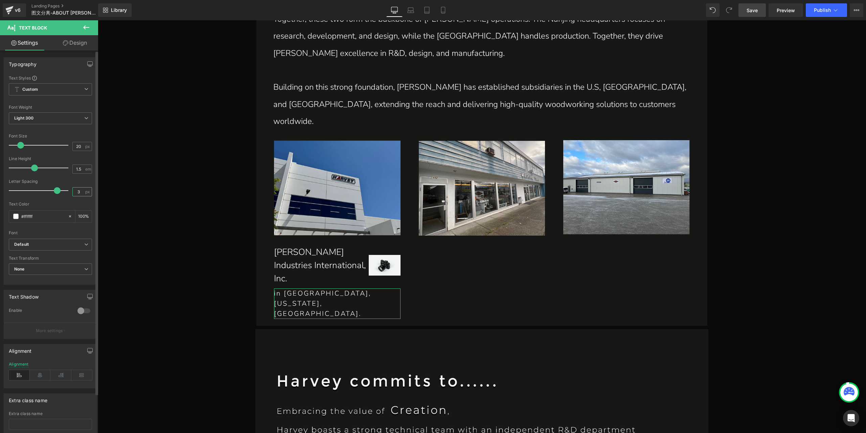
click at [78, 193] on input "3" at bounding box center [79, 191] width 12 height 8
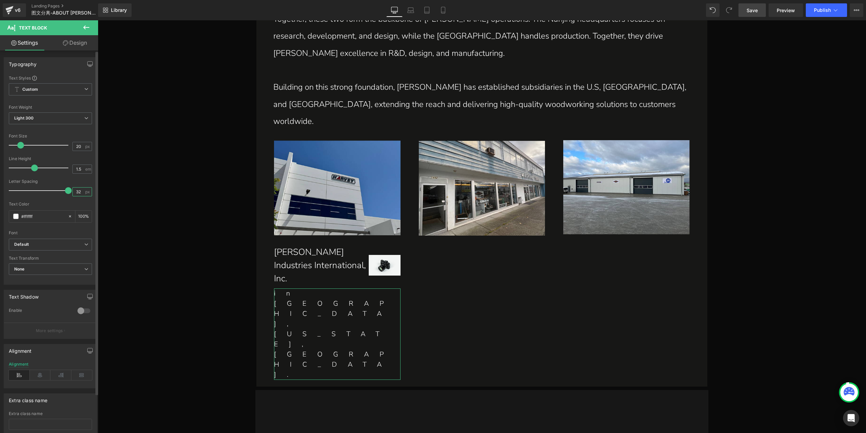
click at [76, 193] on input "32" at bounding box center [79, 191] width 12 height 8
type input "2"
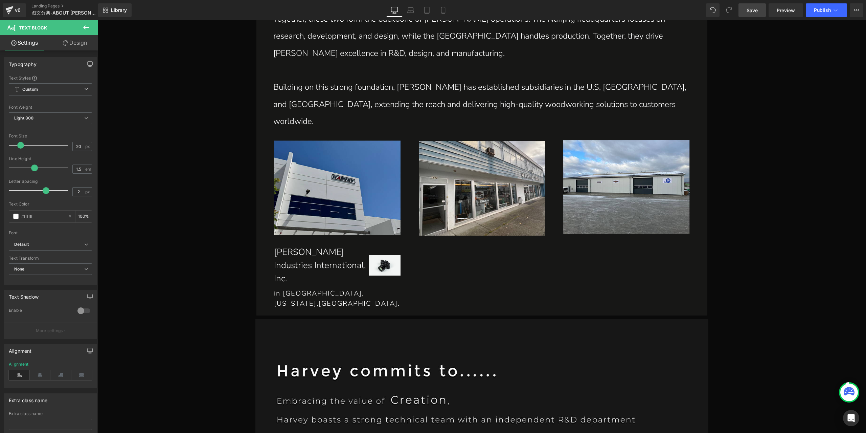
click at [757, 14] on span "Save" at bounding box center [752, 10] width 11 height 7
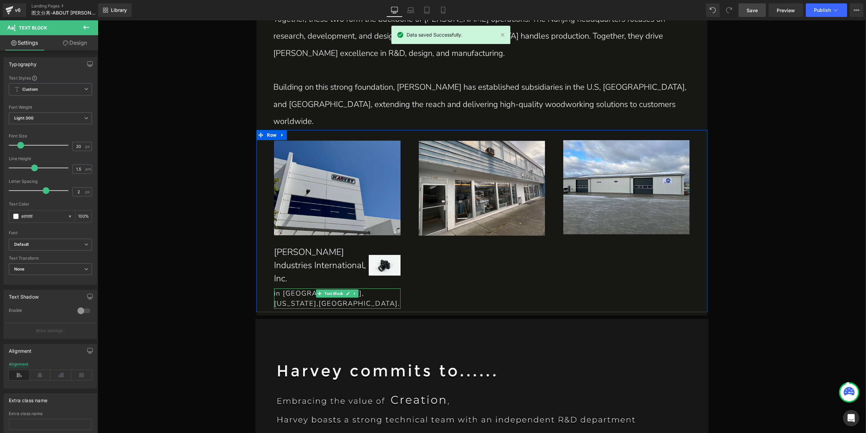
click at [359, 288] on p "in [GEOGRAPHIC_DATA], [US_STATE],[GEOGRAPHIC_DATA]." at bounding box center [337, 298] width 127 height 20
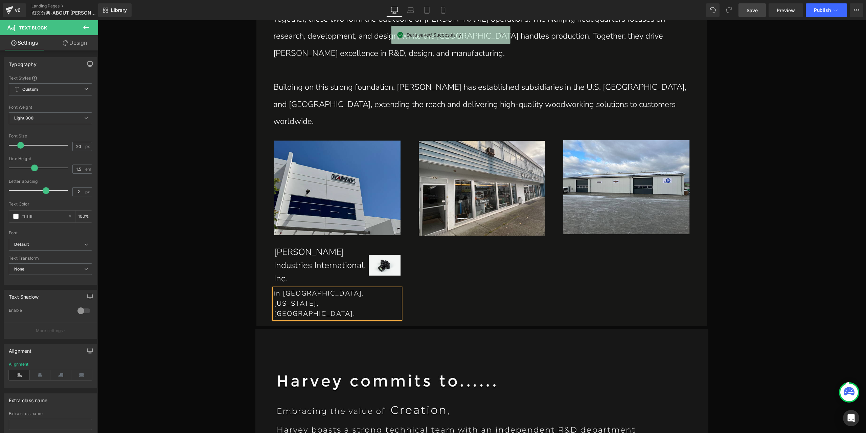
click at [759, 13] on link "Save" at bounding box center [752, 10] width 27 height 14
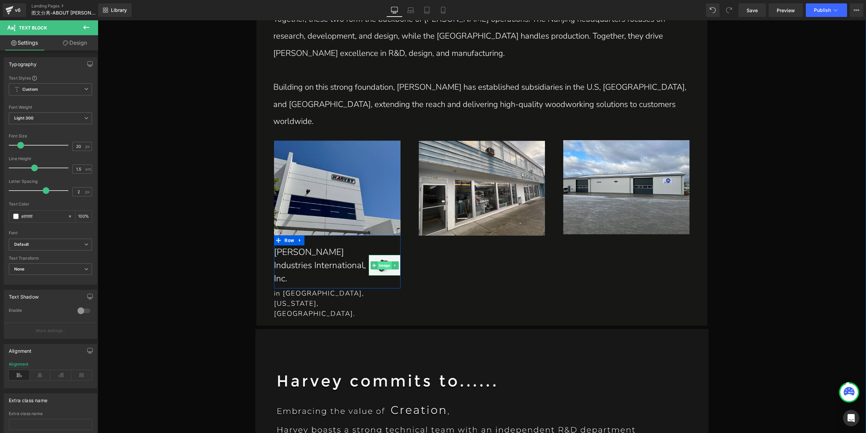
click at [386, 261] on span "Image" at bounding box center [385, 265] width 14 height 8
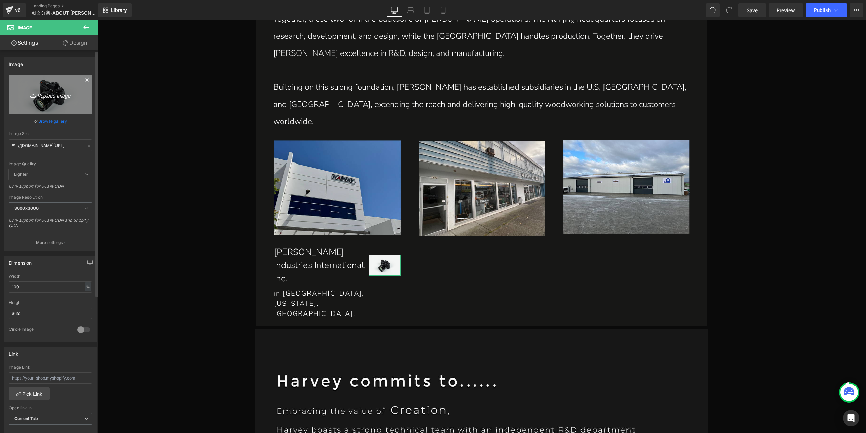
click at [50, 100] on link "Replace Image" at bounding box center [50, 94] width 83 height 39
type input "C:\fakepath\组 18.png"
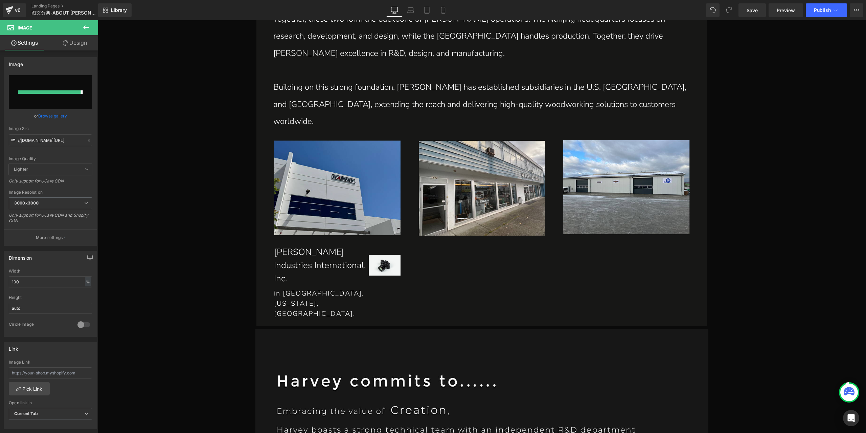
type input "[URL][DOMAIN_NAME]"
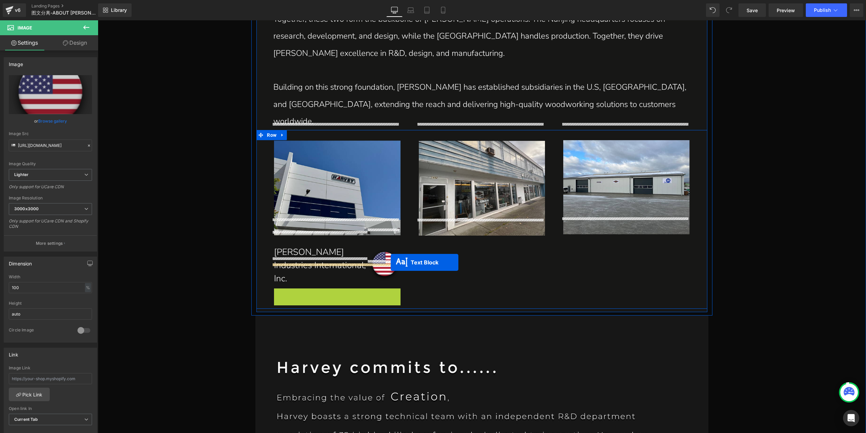
drag, startPoint x: 315, startPoint y: 271, endPoint x: 391, endPoint y: 262, distance: 76.3
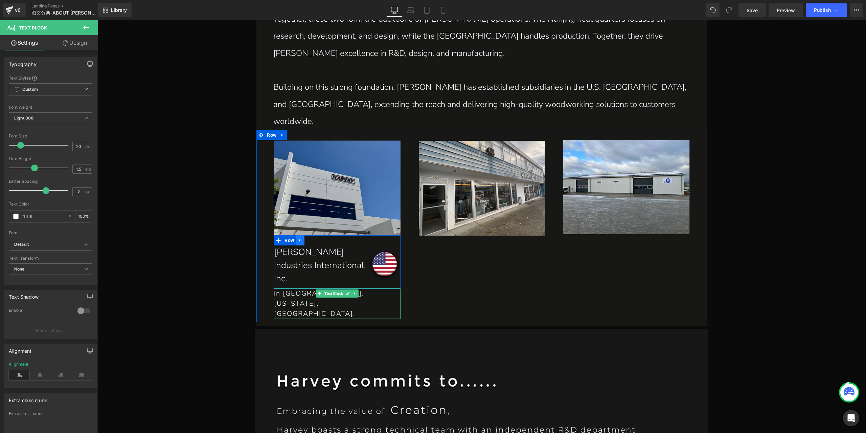
click at [298, 238] on icon at bounding box center [300, 240] width 5 height 5
click at [307, 238] on icon at bounding box center [309, 240] width 5 height 5
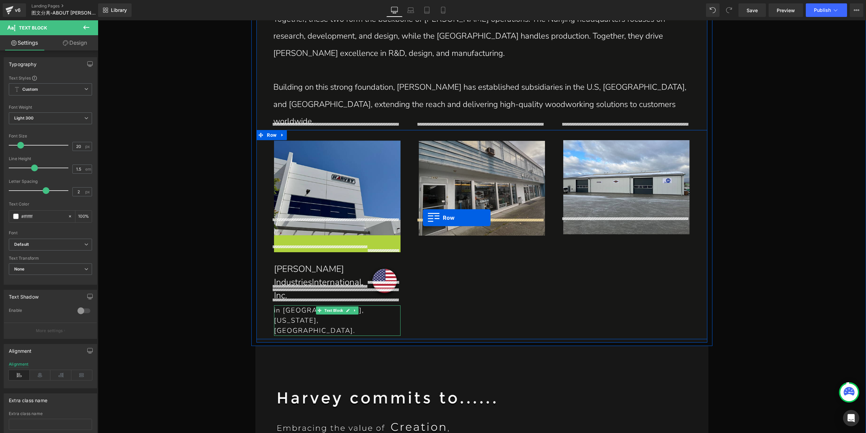
drag, startPoint x: 275, startPoint y: 225, endPoint x: 423, endPoint y: 218, distance: 147.7
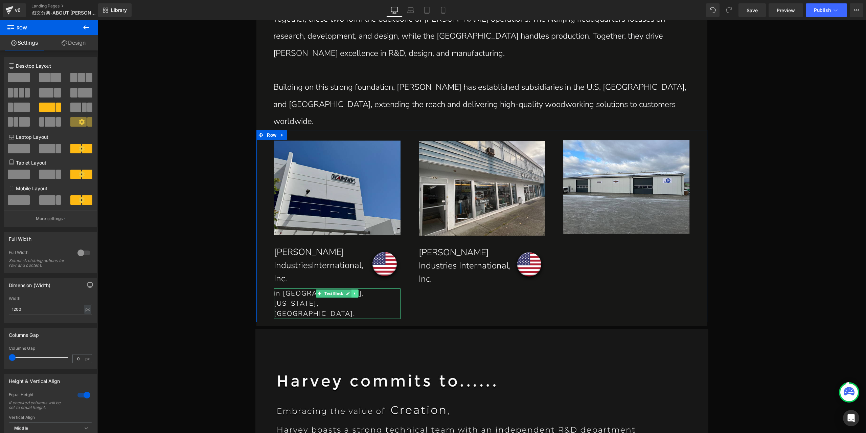
click at [353, 291] on icon at bounding box center [355, 293] width 4 height 4
click at [352, 289] on link at bounding box center [351, 293] width 7 height 8
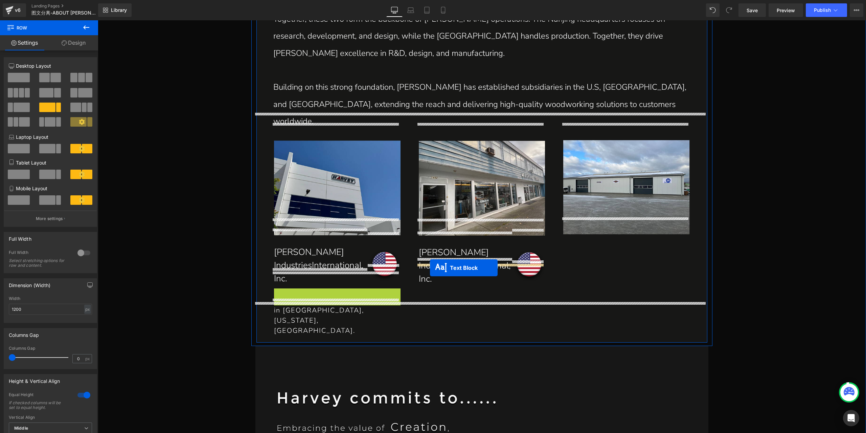
drag, startPoint x: 307, startPoint y: 277, endPoint x: 430, endPoint y: 268, distance: 123.9
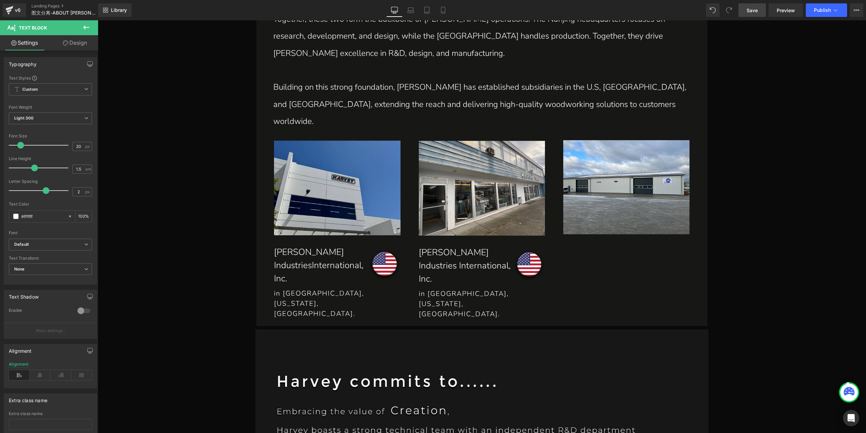
click at [750, 9] on span "Save" at bounding box center [752, 10] width 11 height 7
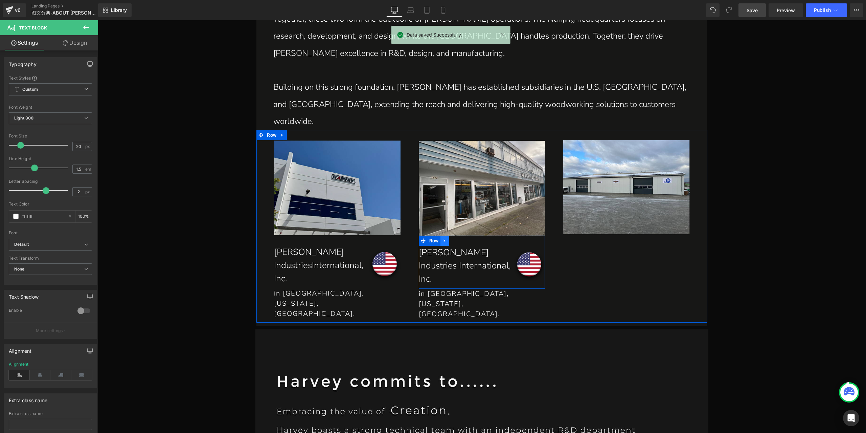
click at [445, 236] on link at bounding box center [445, 241] width 9 height 10
click at [451, 238] on icon at bounding box center [453, 240] width 5 height 5
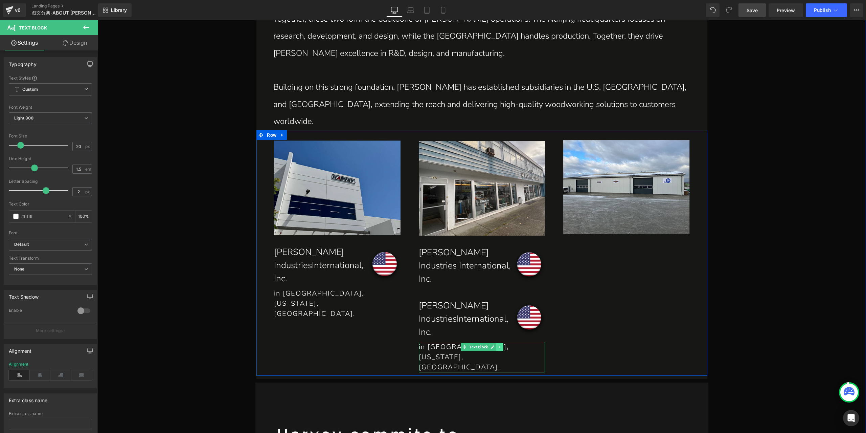
click at [498, 345] on icon at bounding box center [500, 347] width 4 height 4
click at [494, 345] on icon at bounding box center [496, 347] width 4 height 4
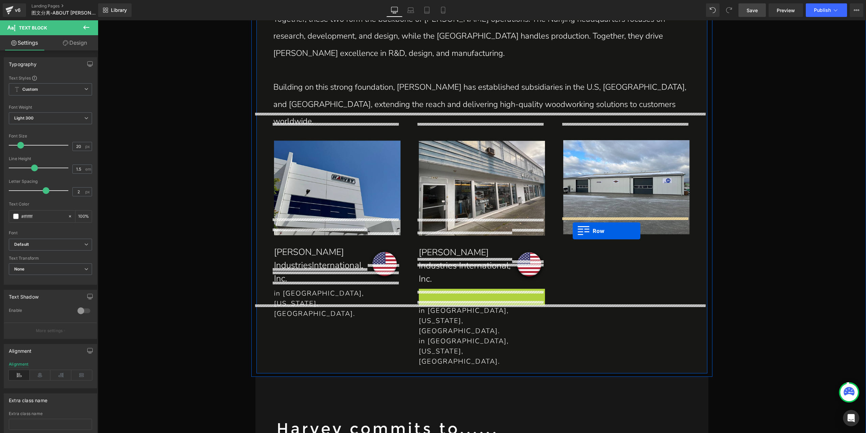
drag, startPoint x: 421, startPoint y: 270, endPoint x: 573, endPoint y: 231, distance: 156.7
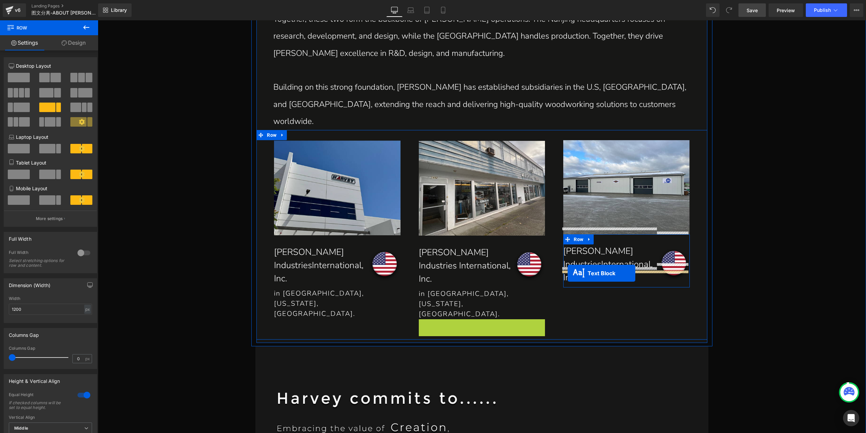
drag, startPoint x: 463, startPoint y: 277, endPoint x: 568, endPoint y: 273, distance: 105.0
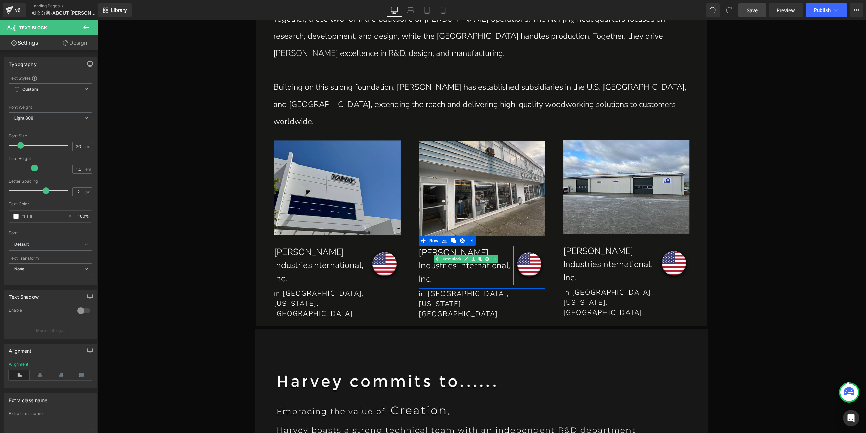
click at [452, 250] on p "[PERSON_NAME] IndustriesInternational, Inc." at bounding box center [466, 266] width 95 height 40
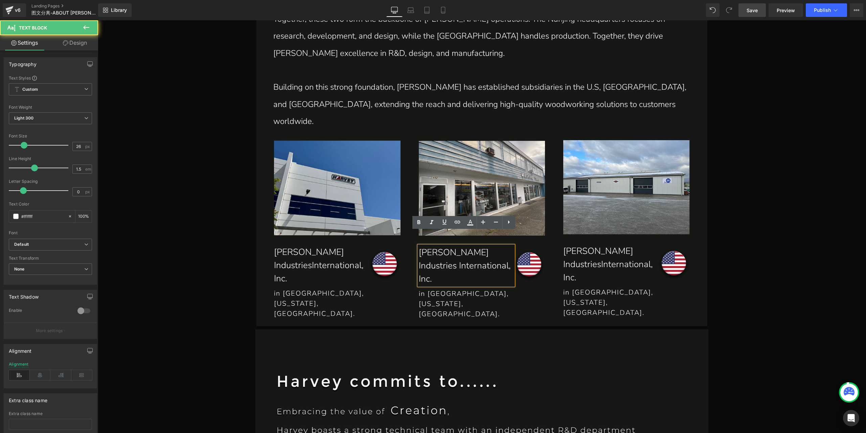
click at [432, 249] on p "[PERSON_NAME] IndustriesInternational, Inc." at bounding box center [466, 266] width 95 height 40
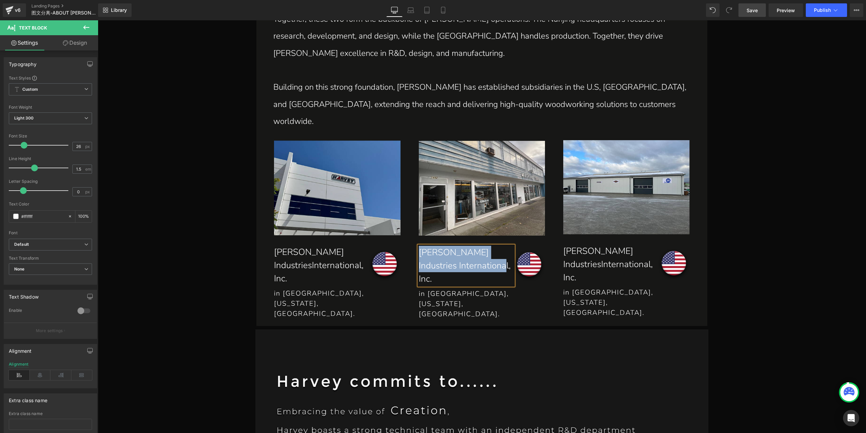
paste div
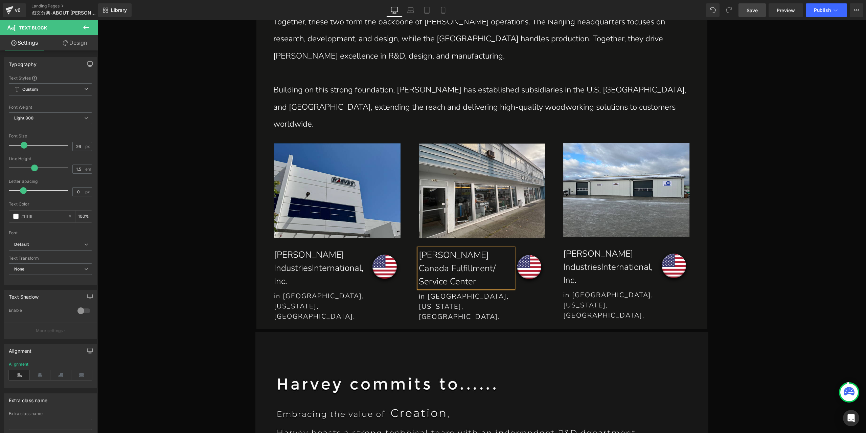
click at [461, 252] on p "[PERSON_NAME] Canada Fulfillment/Service Center" at bounding box center [466, 268] width 95 height 40
click at [467, 252] on p "[PERSON_NAME] Canada Fulfillment/Service Center" at bounding box center [466, 268] width 95 height 40
click at [465, 252] on p "[PERSON_NAME] Canada Fulfillment/Service Center" at bounding box center [466, 268] width 95 height 40
click at [290, 257] on p "[PERSON_NAME] IndustriesInternational, Inc." at bounding box center [321, 268] width 95 height 40
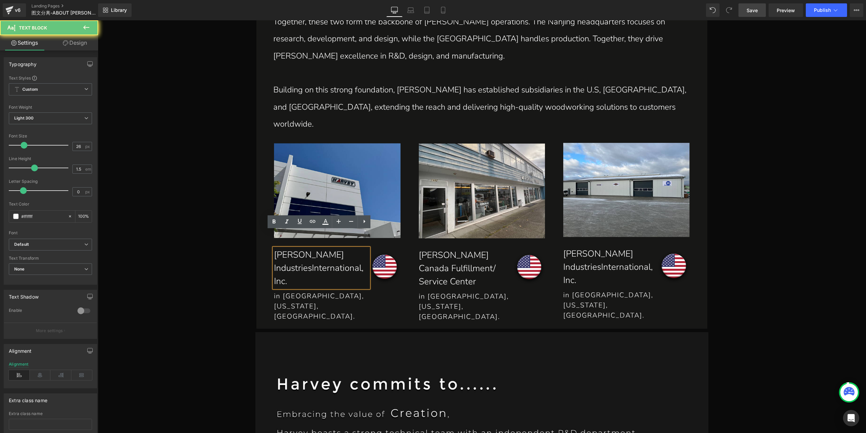
click at [326, 248] on p "[PERSON_NAME] IndustriesInternational, Inc." at bounding box center [321, 268] width 95 height 40
click at [309, 252] on p "[PERSON_NAME] IndustriesInternational, Inc." at bounding box center [321, 268] width 95 height 40
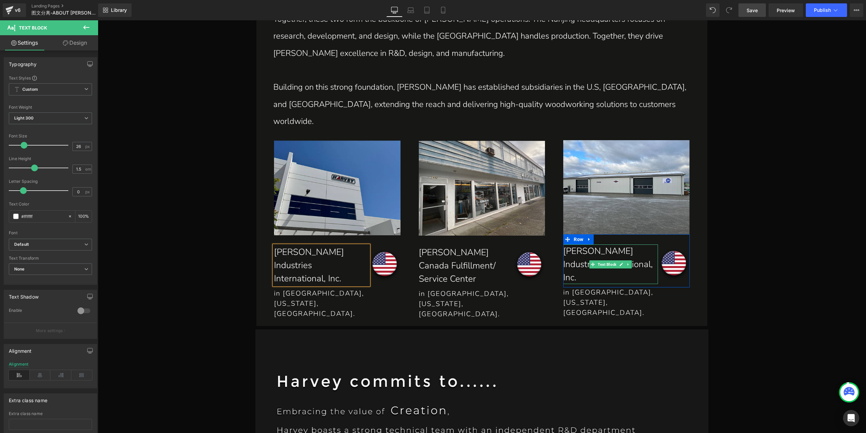
click at [574, 254] on p "[PERSON_NAME] IndustriesInternational, Inc." at bounding box center [610, 264] width 95 height 40
click at [580, 247] on p "[PERSON_NAME] IndustriesInternational, Inc." at bounding box center [610, 264] width 95 height 40
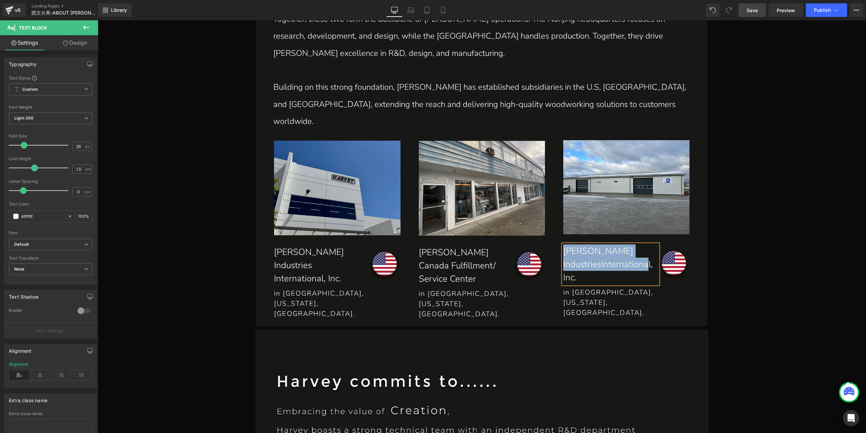
paste div
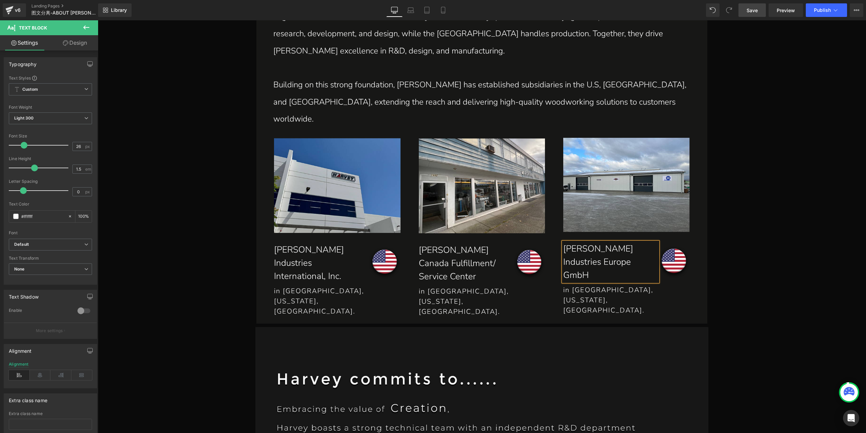
click at [647, 242] on p "[PERSON_NAME] Industries Europe GmbH" at bounding box center [610, 262] width 95 height 40
click at [564, 248] on p "[PERSON_NAME] Industries Europe GmbH" at bounding box center [610, 262] width 95 height 40
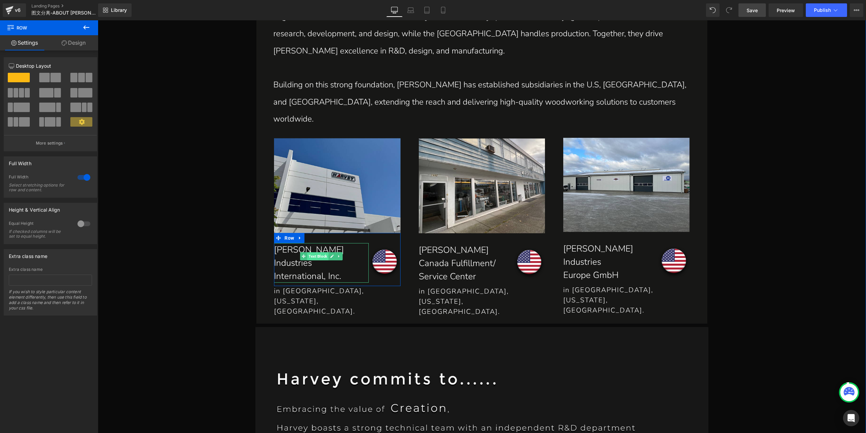
click at [319, 252] on span "Text Block" at bounding box center [317, 256] width 21 height 8
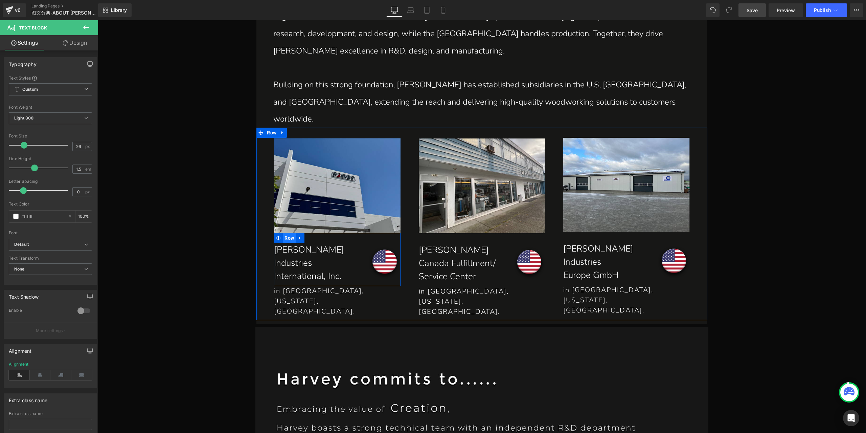
click at [290, 233] on span "Row" at bounding box center [289, 238] width 13 height 10
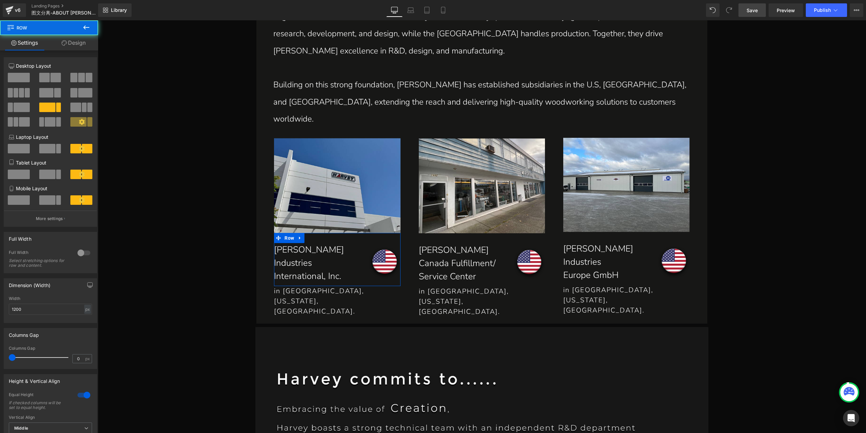
click at [81, 47] on link "Design" at bounding box center [73, 42] width 49 height 15
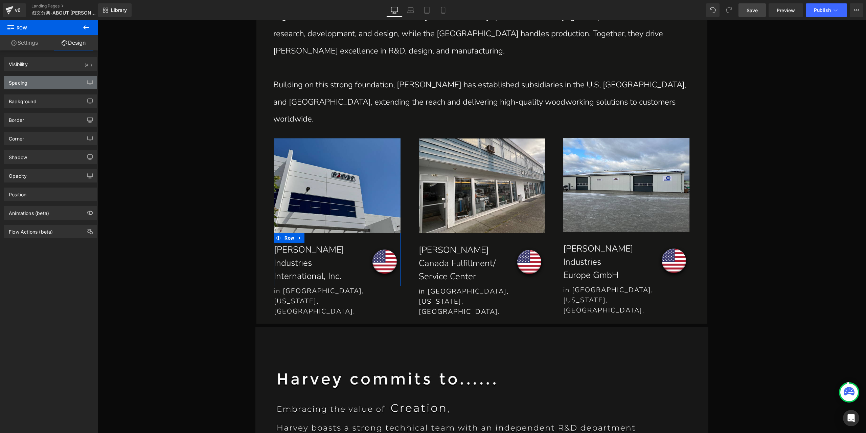
click at [33, 83] on div "Spacing" at bounding box center [50, 82] width 93 height 13
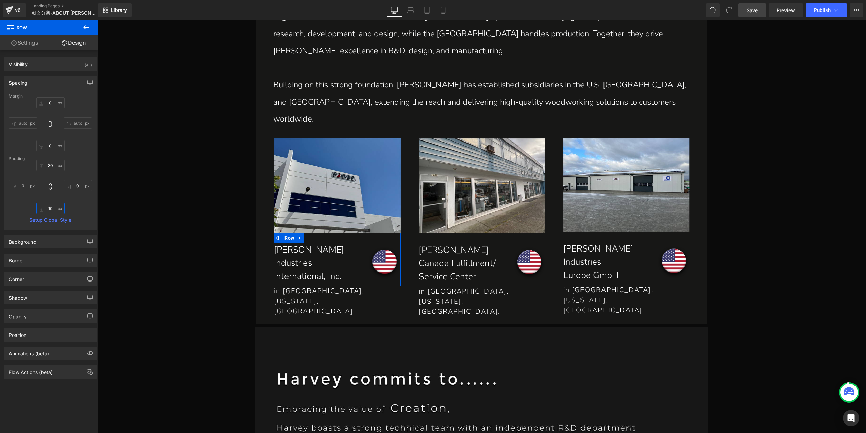
click at [52, 209] on input "10" at bounding box center [50, 208] width 28 height 11
click at [57, 209] on input "20" at bounding box center [50, 208] width 28 height 11
click at [51, 209] on input "20" at bounding box center [50, 208] width 28 height 11
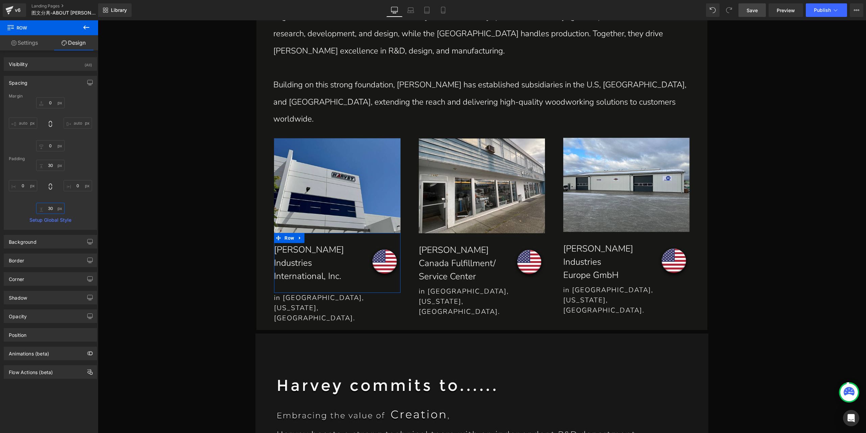
click at [49, 207] on input "30" at bounding box center [50, 208] width 28 height 11
type input "40"
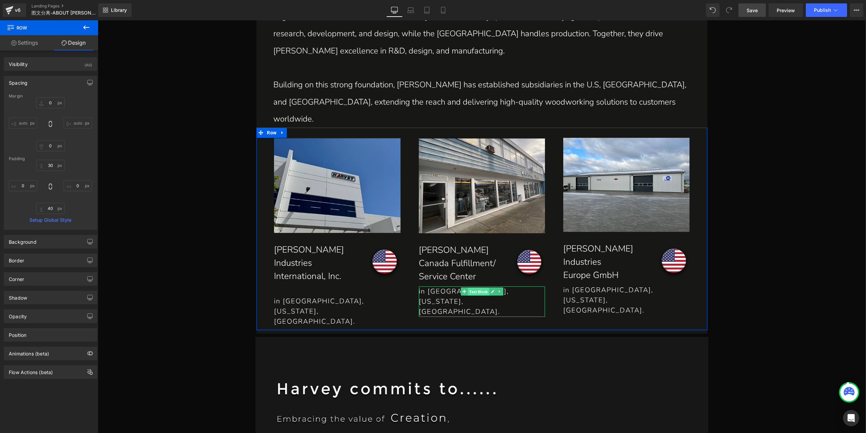
click at [469, 288] on span "Text Block" at bounding box center [478, 292] width 21 height 8
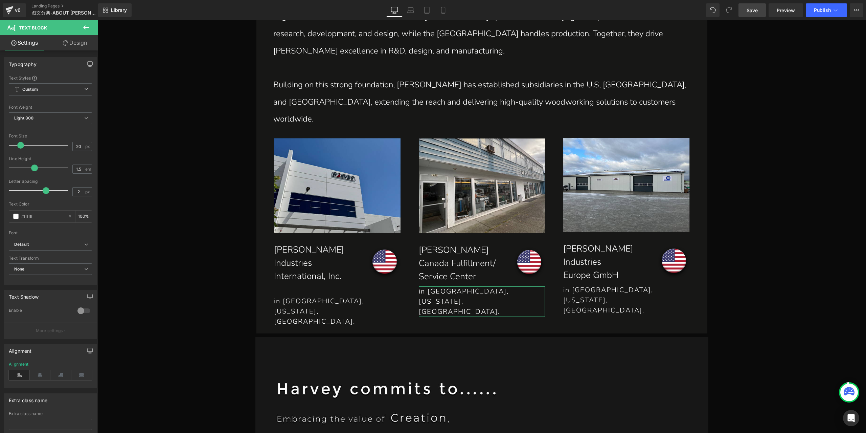
click at [82, 45] on link "Design" at bounding box center [74, 42] width 49 height 15
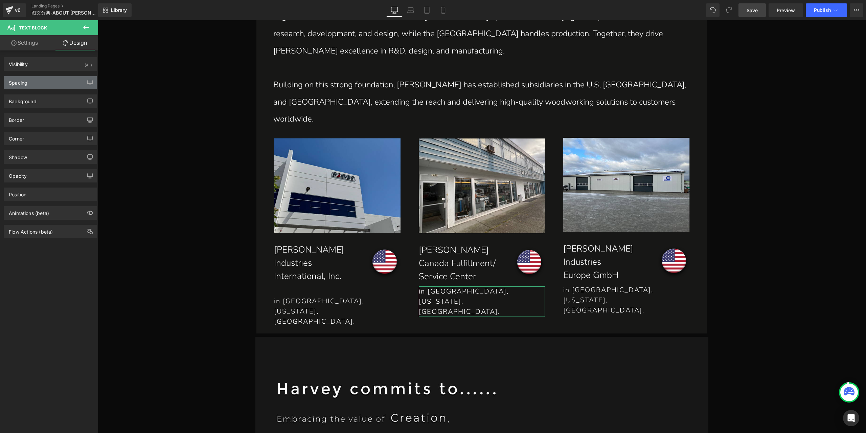
click at [45, 83] on div "Spacing" at bounding box center [50, 82] width 93 height 13
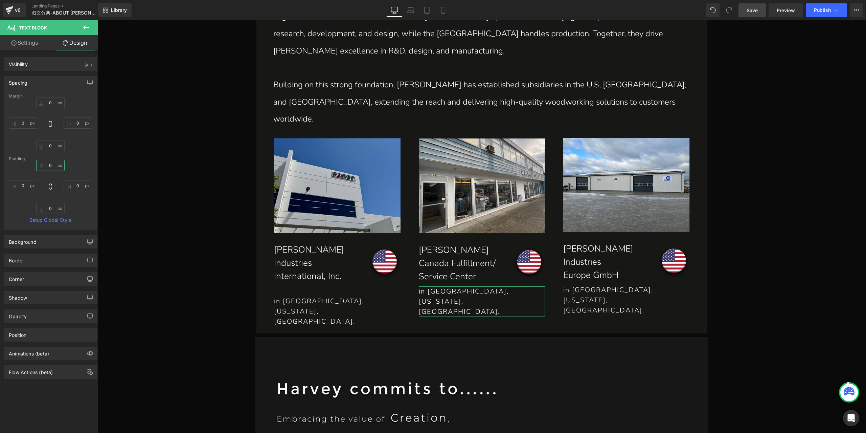
click at [46, 165] on input "0" at bounding box center [50, 165] width 28 height 11
type input "1"
type input "5"
click at [601, 285] on p "in [GEOGRAPHIC_DATA], [US_STATE], [GEOGRAPHIC_DATA]." at bounding box center [626, 300] width 127 height 30
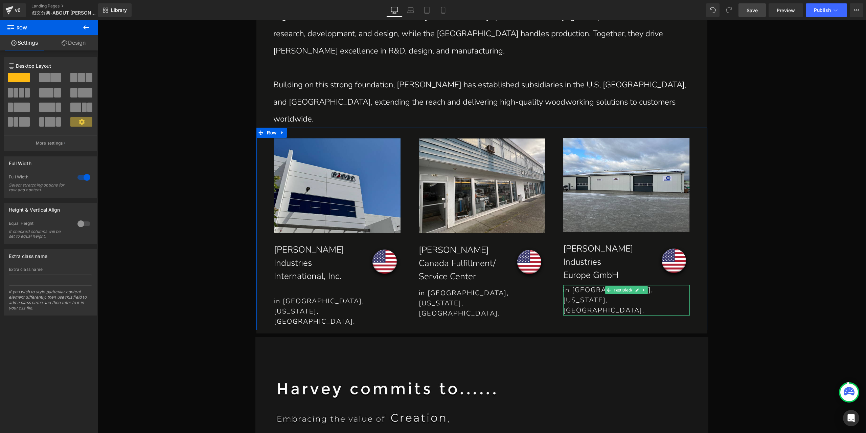
click at [577, 285] on p "in [GEOGRAPHIC_DATA], [US_STATE], [GEOGRAPHIC_DATA]." at bounding box center [626, 300] width 127 height 30
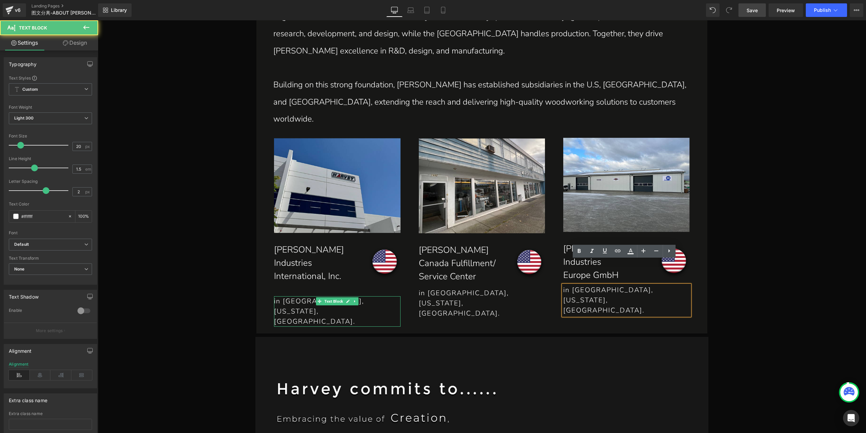
click at [304, 296] on p "in [GEOGRAPHIC_DATA], [US_STATE], [GEOGRAPHIC_DATA]." at bounding box center [337, 311] width 127 height 30
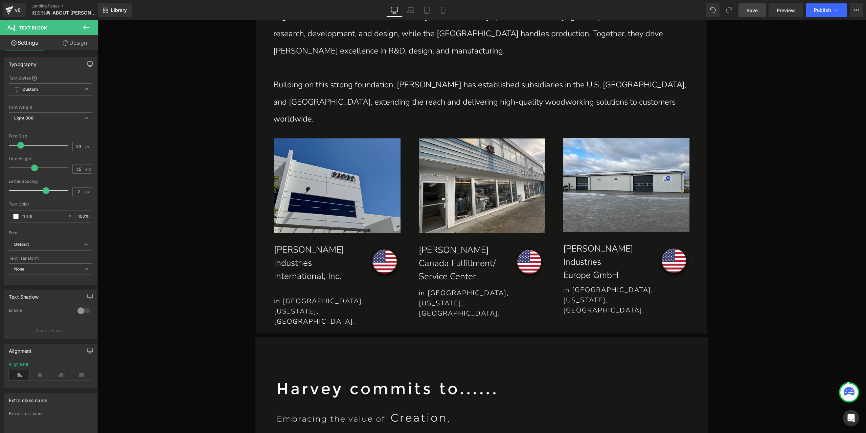
click at [81, 41] on link "Design" at bounding box center [74, 42] width 49 height 15
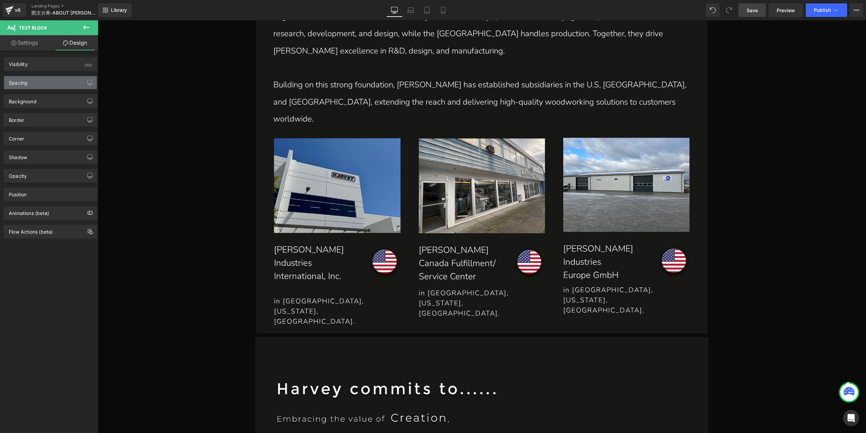
click at [49, 87] on div "Spacing" at bounding box center [50, 82] width 93 height 13
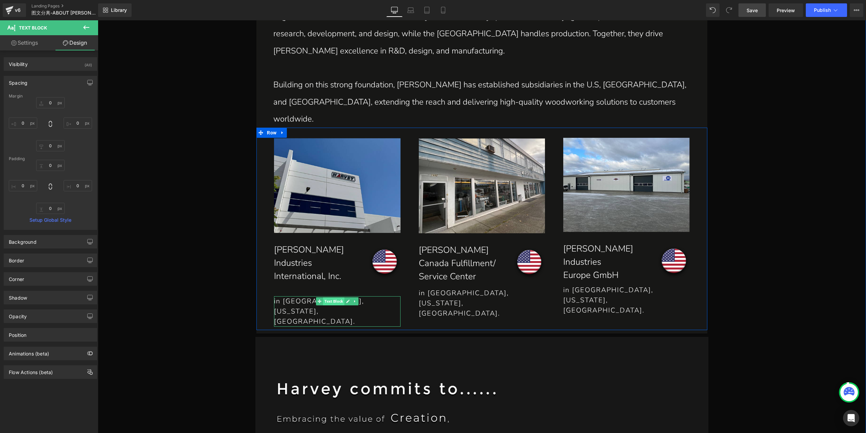
click at [336, 297] on span "Text Block" at bounding box center [333, 301] width 21 height 8
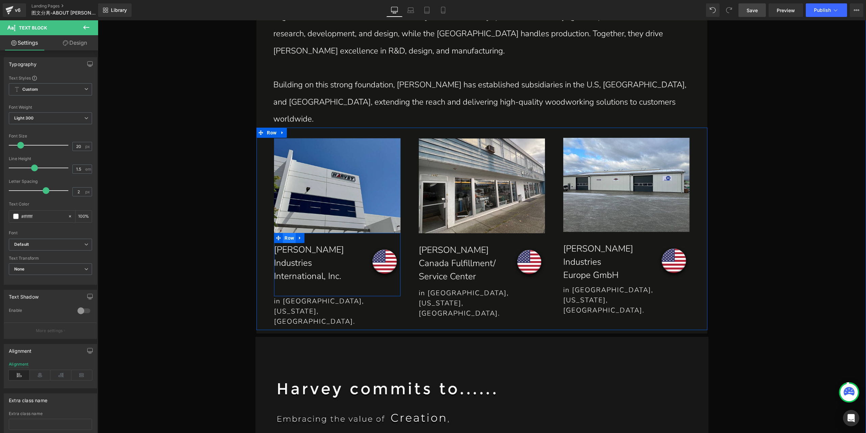
click at [284, 233] on span "Row" at bounding box center [289, 238] width 13 height 10
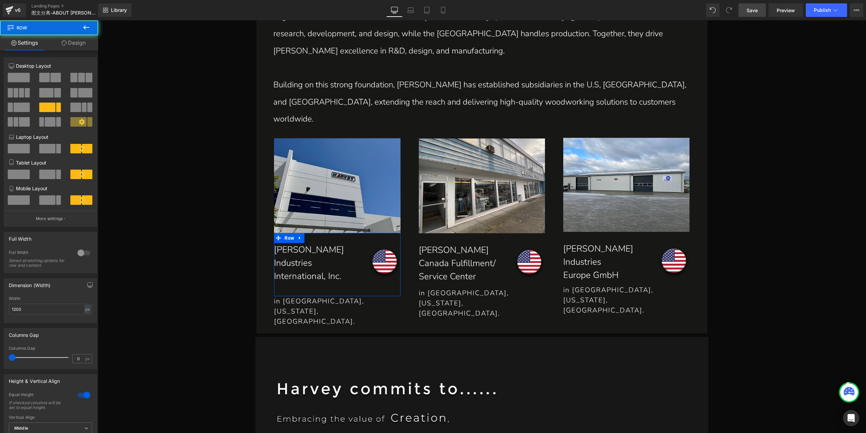
click at [84, 46] on link "Design" at bounding box center [73, 42] width 49 height 15
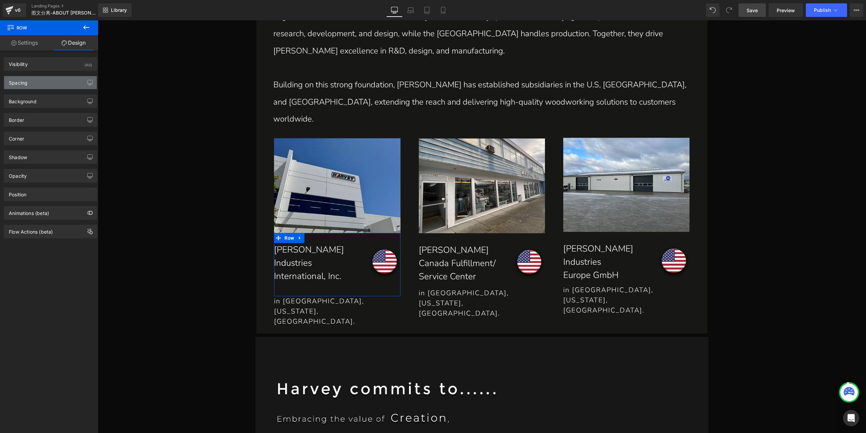
click at [50, 86] on div "Spacing" at bounding box center [50, 82] width 93 height 13
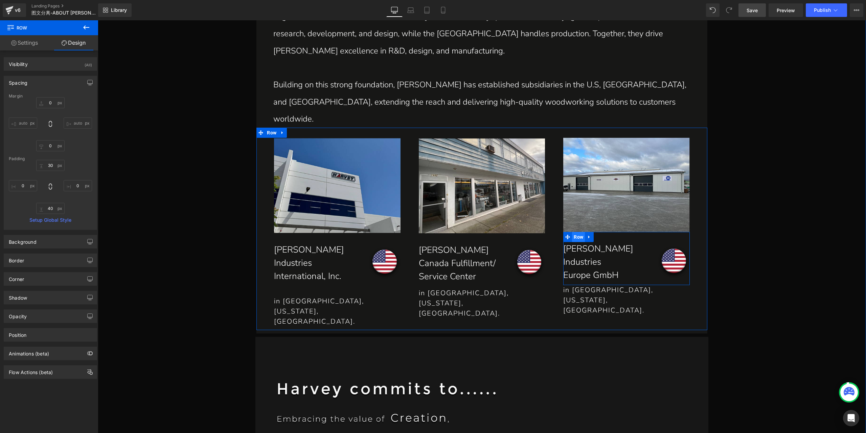
click at [577, 232] on span "Row" at bounding box center [578, 237] width 13 height 10
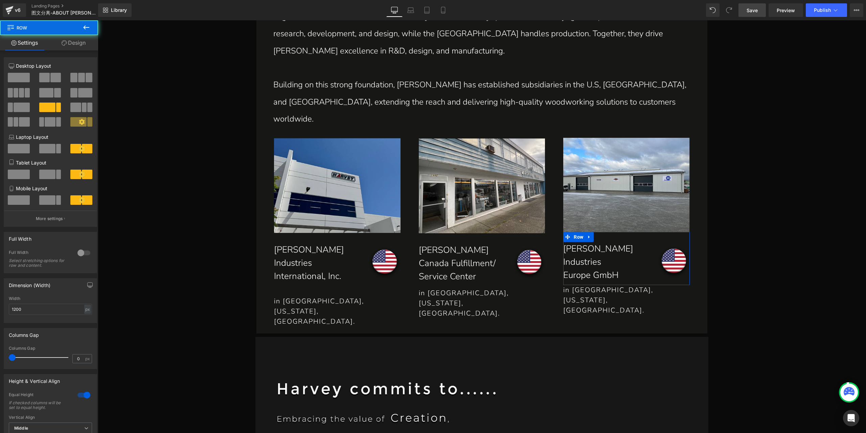
click at [85, 48] on link "Design" at bounding box center [73, 42] width 49 height 15
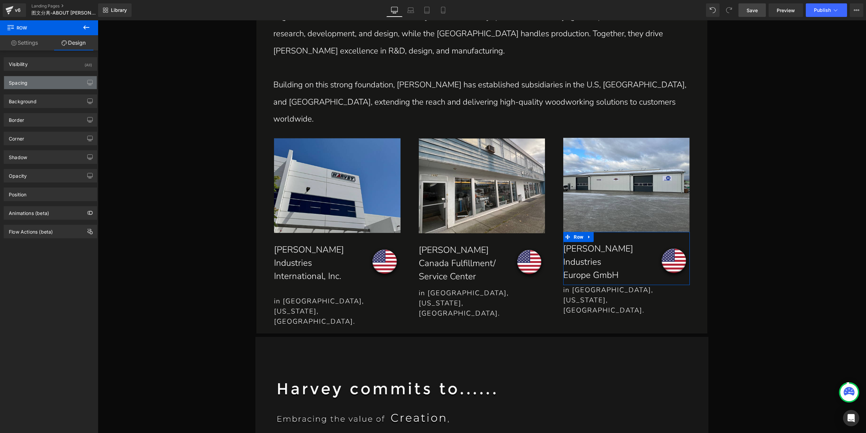
click at [23, 86] on div "Spacing" at bounding box center [50, 82] width 93 height 13
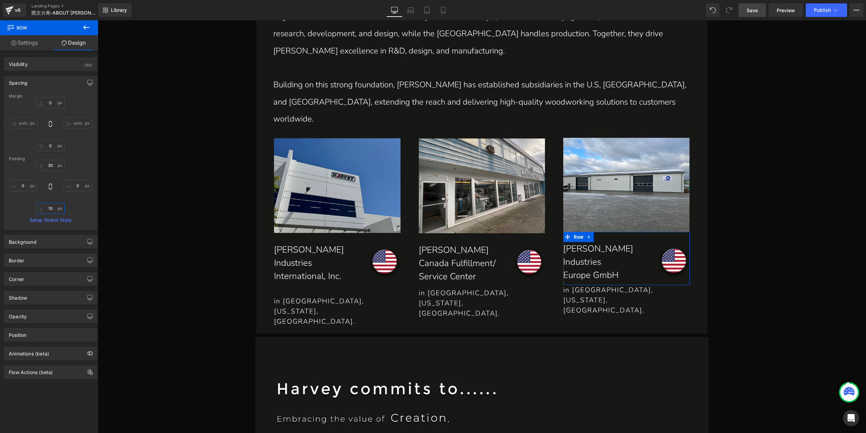
click at [50, 207] on input "10" at bounding box center [50, 208] width 28 height 11
type input "40"
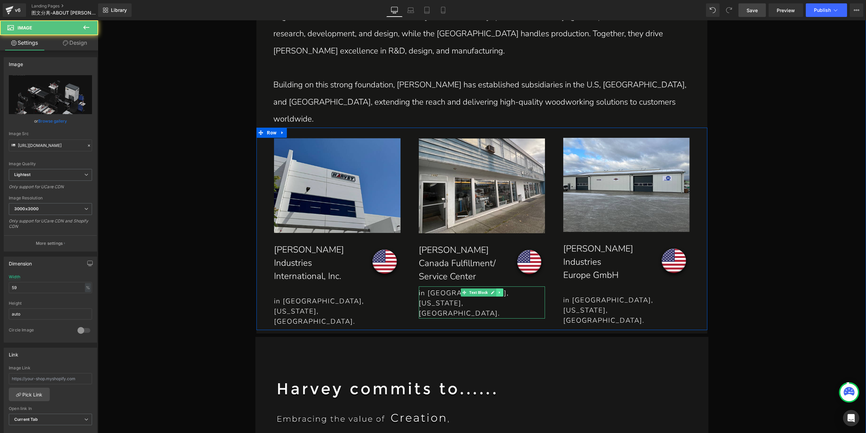
click at [499, 288] on link at bounding box center [499, 292] width 7 height 8
click at [520, 288] on p "in [GEOGRAPHIC_DATA], [US_STATE], [GEOGRAPHIC_DATA]." at bounding box center [482, 303] width 127 height 30
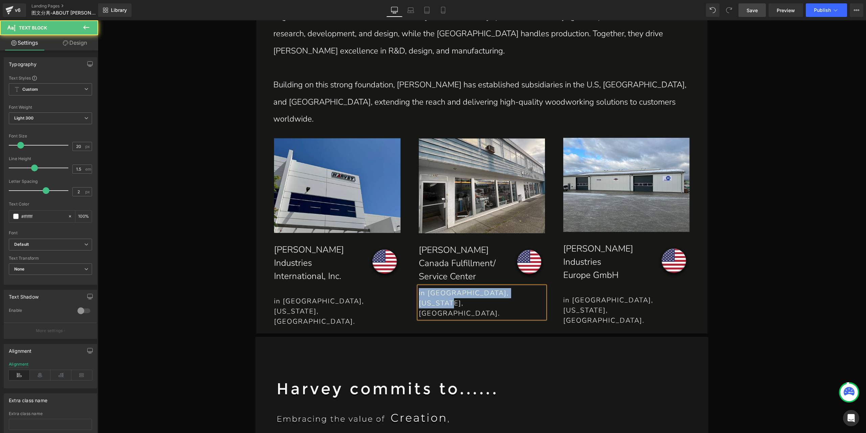
paste div
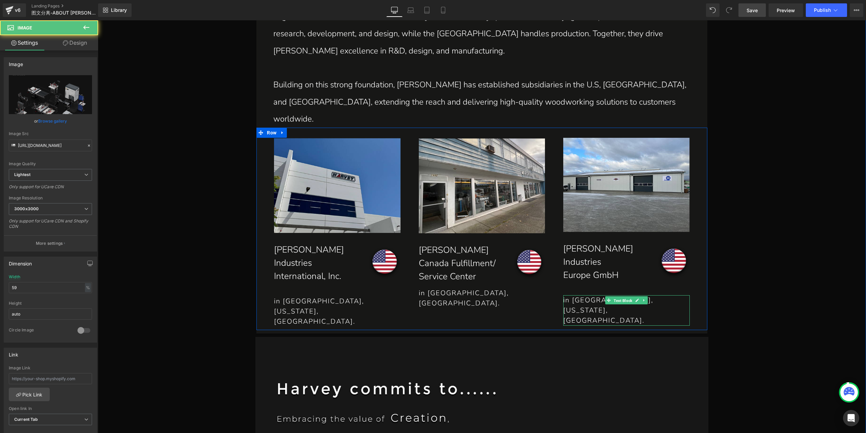
click at [614, 296] on span "Text Block" at bounding box center [623, 300] width 21 height 8
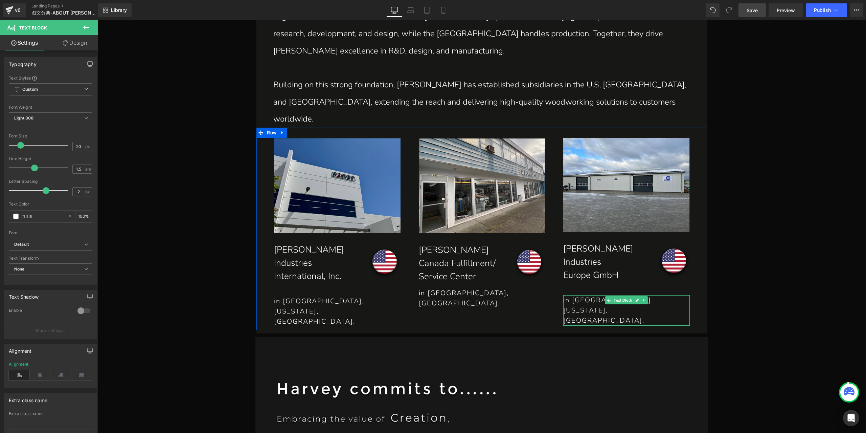
click at [587, 295] on p "in [GEOGRAPHIC_DATA], [US_STATE], [GEOGRAPHIC_DATA]." at bounding box center [626, 310] width 127 height 30
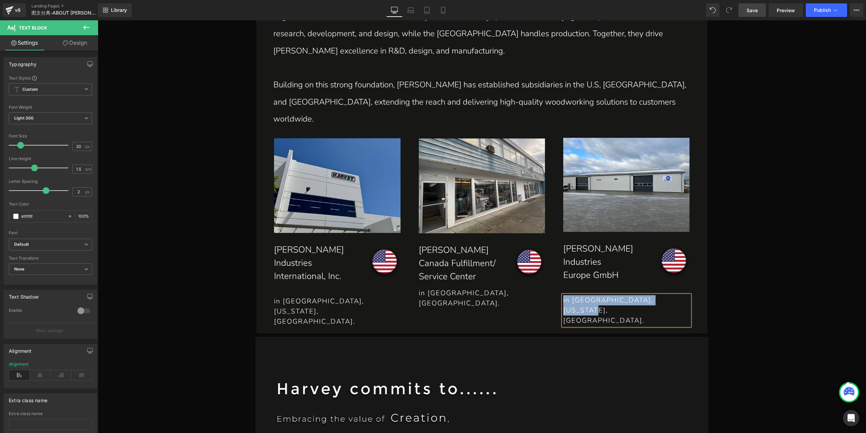
paste div
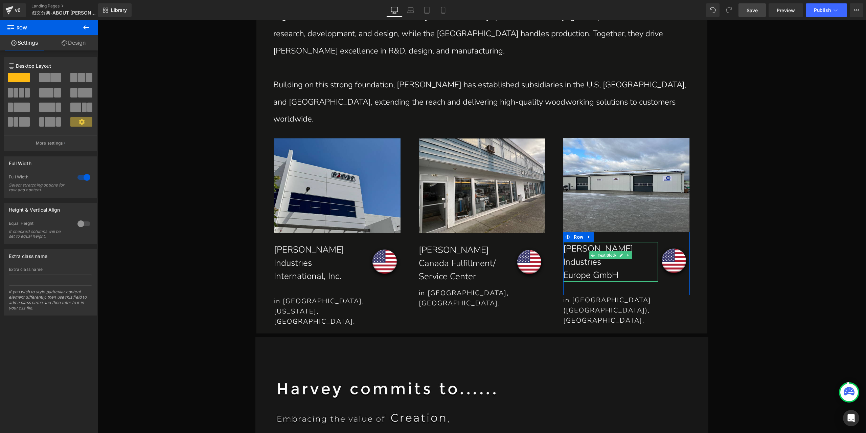
click at [592, 242] on p "[PERSON_NAME] Industries" at bounding box center [610, 255] width 95 height 26
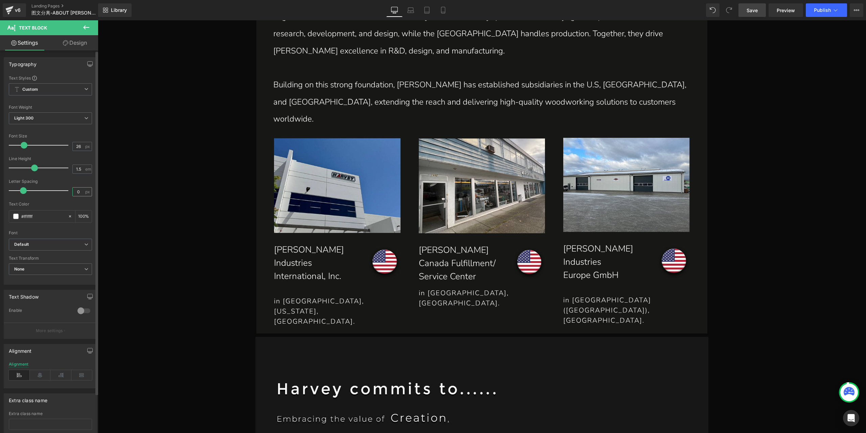
drag, startPoint x: 77, startPoint y: 192, endPoint x: 70, endPoint y: 194, distance: 8.0
click at [73, 194] on input "0" at bounding box center [79, 191] width 12 height 8
type input "3"
click at [79, 192] on input "3" at bounding box center [79, 191] width 12 height 8
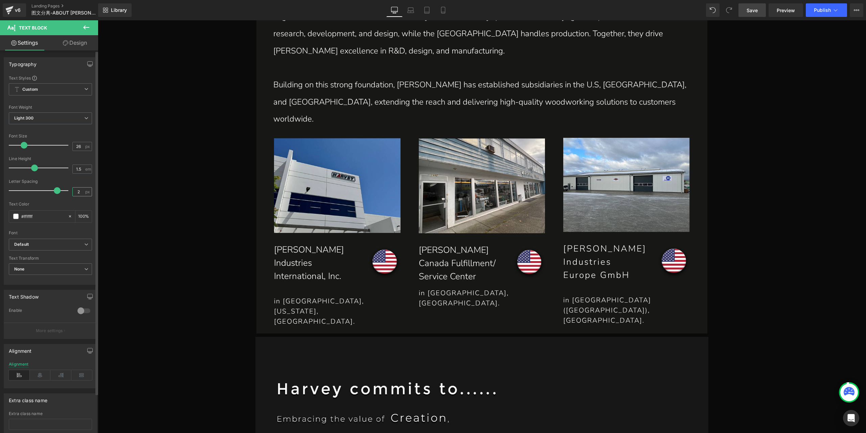
type input "2"
click at [449, 259] on span "Text Block" at bounding box center [452, 263] width 21 height 8
click at [76, 189] on input "0" at bounding box center [79, 191] width 12 height 8
type input "2"
click at [288, 269] on p "International, Inc." at bounding box center [321, 275] width 95 height 13
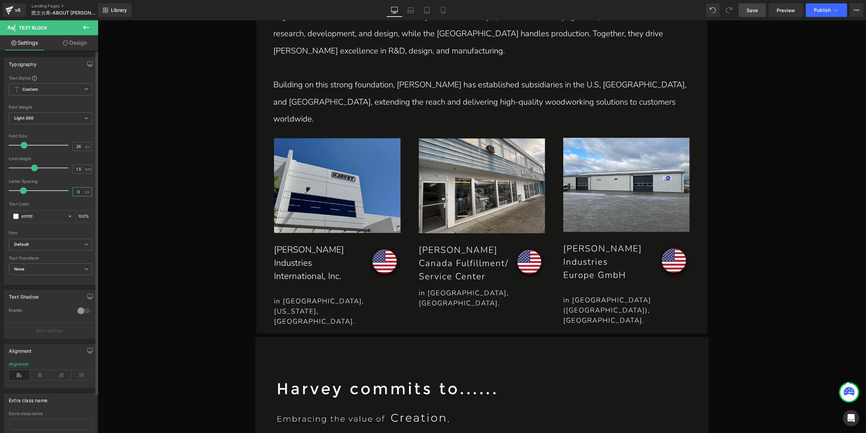
drag, startPoint x: 77, startPoint y: 190, endPoint x: 66, endPoint y: 189, distance: 10.8
click at [66, 189] on div "Letter Spacing 0 px" at bounding box center [50, 190] width 83 height 23
type input "2"
click at [753, 14] on span "Save" at bounding box center [752, 10] width 11 height 7
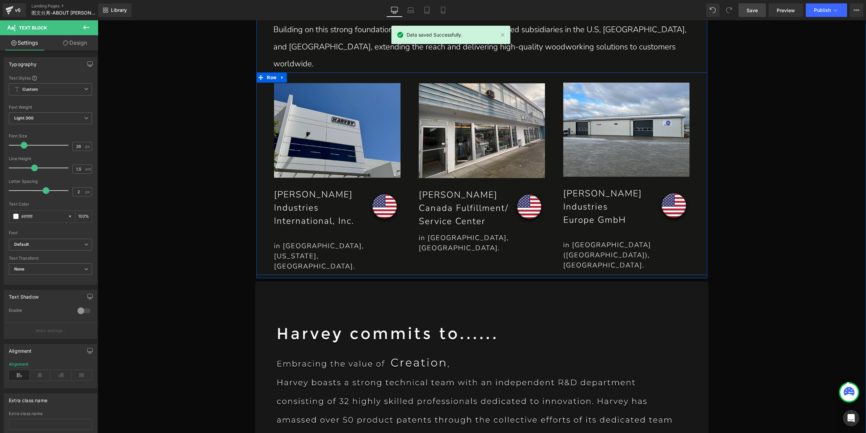
scroll to position [1440, 0]
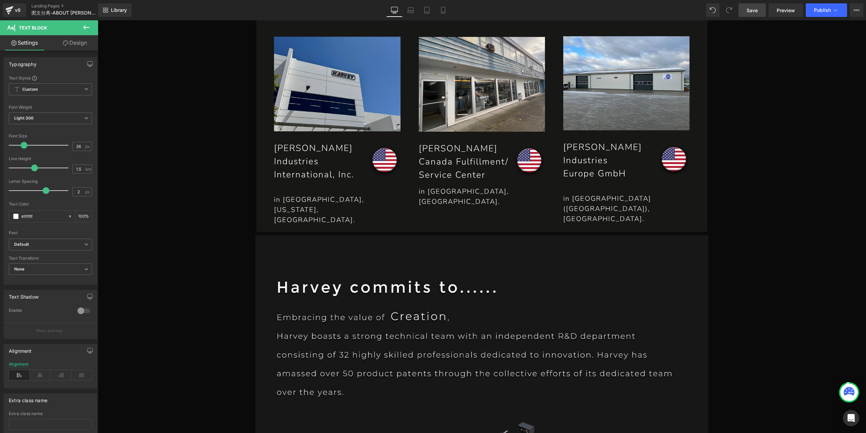
click at [87, 31] on icon at bounding box center [86, 27] width 8 height 8
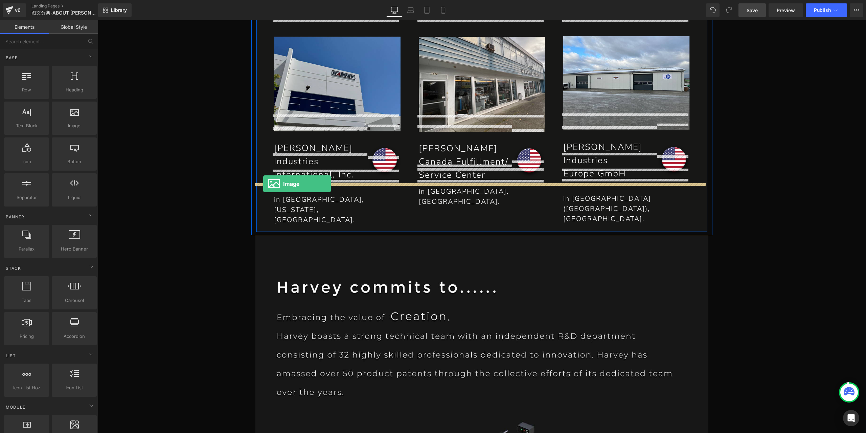
drag, startPoint x: 175, startPoint y: 136, endPoint x: 263, endPoint y: 184, distance: 100.8
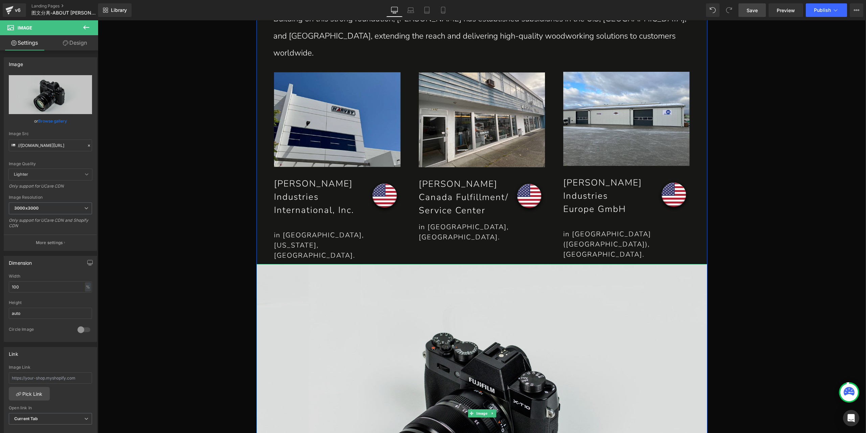
scroll to position [1474, 0]
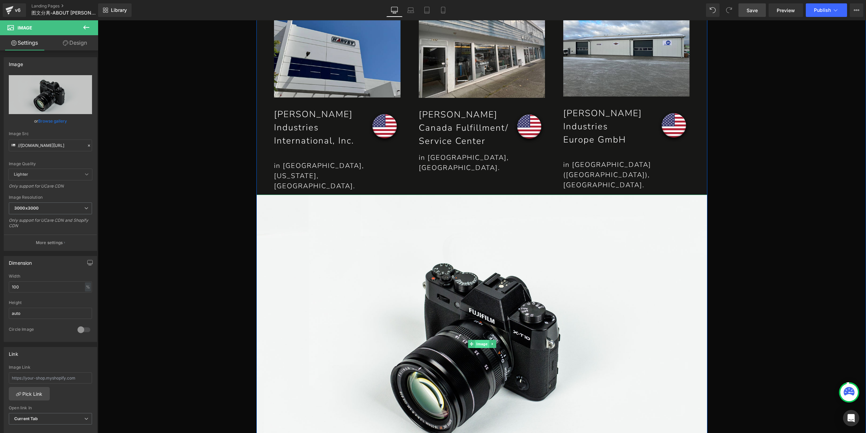
click at [475, 340] on span "Image" at bounding box center [482, 344] width 14 height 8
click at [77, 42] on link "Design" at bounding box center [74, 42] width 49 height 15
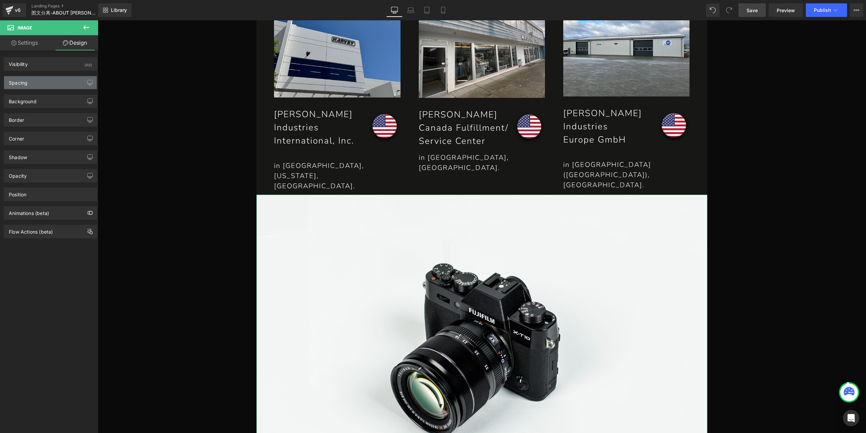
click at [62, 81] on div "Spacing" at bounding box center [50, 82] width 93 height 13
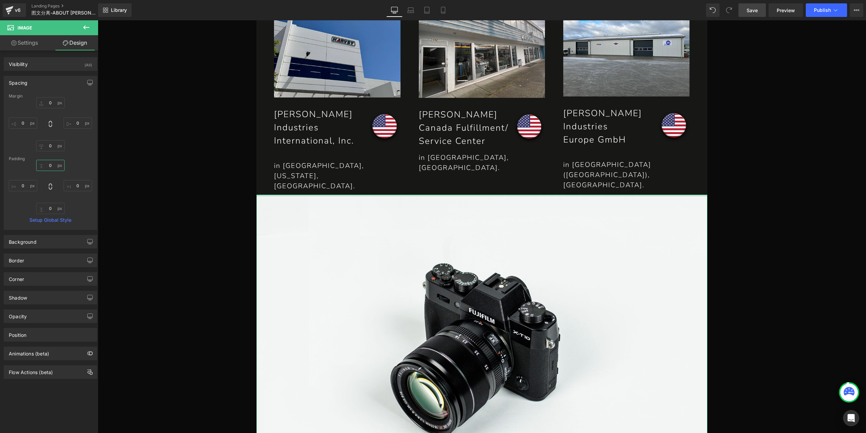
click at [50, 165] on input "0" at bounding box center [50, 165] width 28 height 11
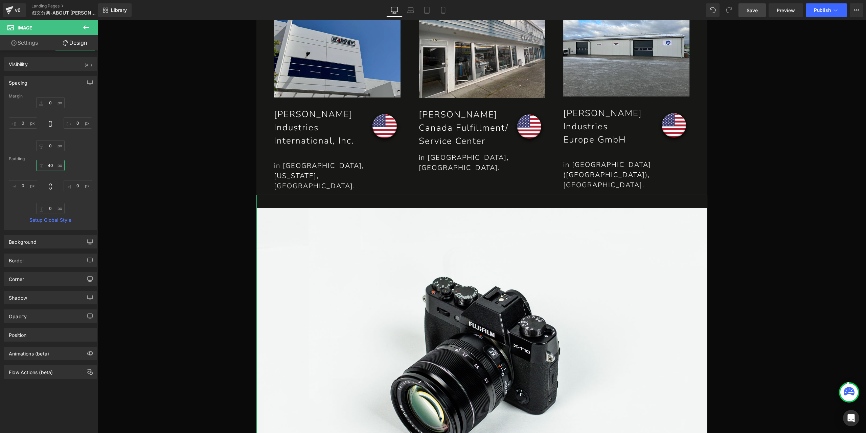
click at [50, 164] on input "40" at bounding box center [50, 165] width 28 height 11
type input "50"
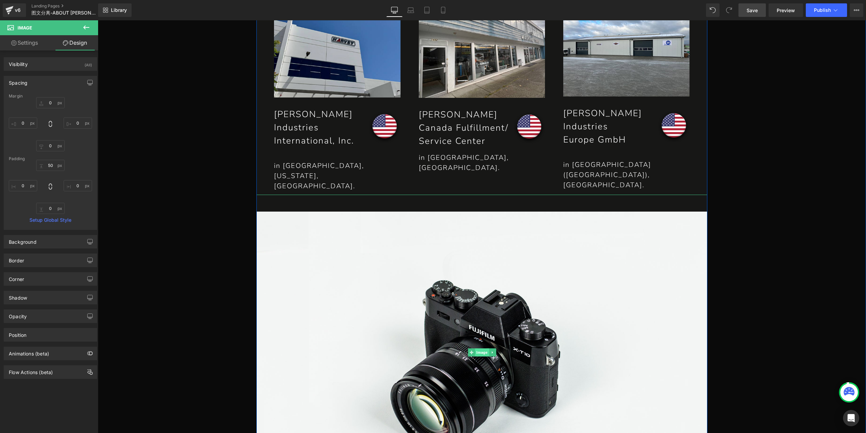
click at [482, 348] on span "Image" at bounding box center [482, 352] width 14 height 8
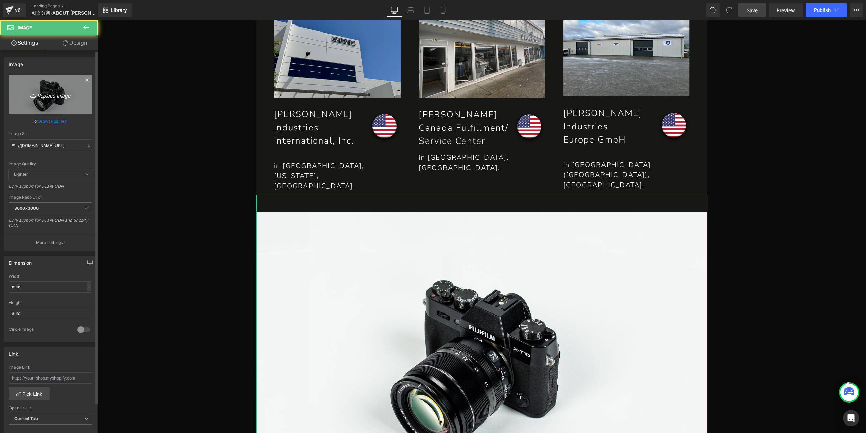
click at [55, 101] on link "Replace Image" at bounding box center [50, 94] width 83 height 39
type input "C:\fakepath\P1_01_25.jpg"
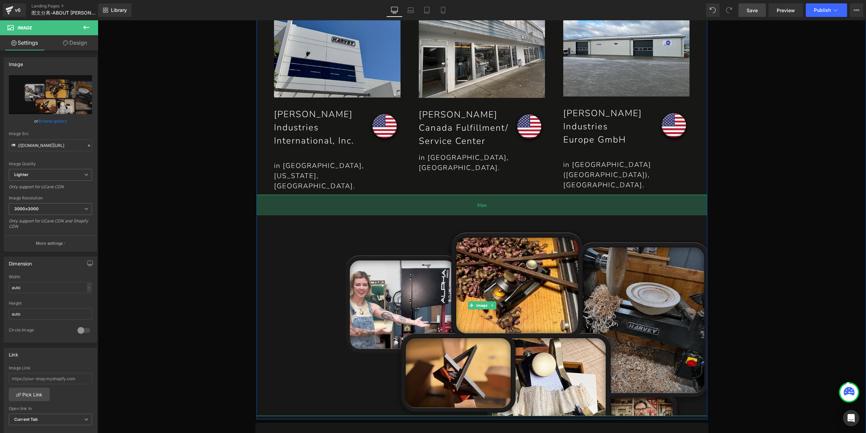
drag, startPoint x: 476, startPoint y: 161, endPoint x: 482, endPoint y: 165, distance: 6.4
click at [482, 195] on div "61px" at bounding box center [482, 205] width 451 height 21
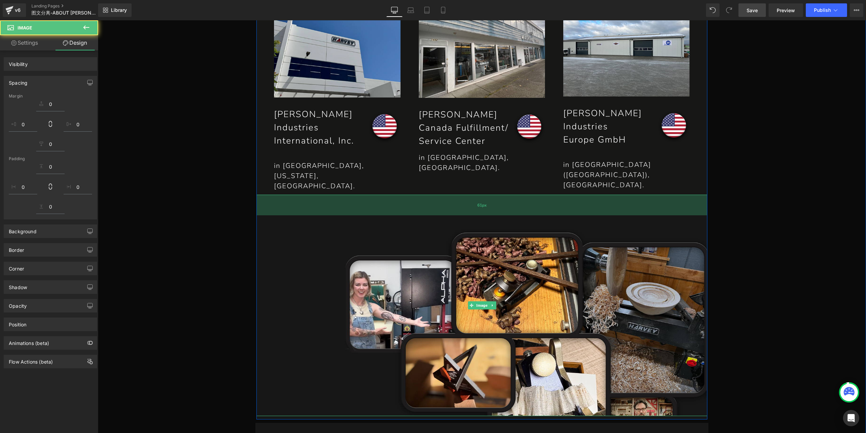
click at [482, 195] on div "61px" at bounding box center [482, 205] width 451 height 21
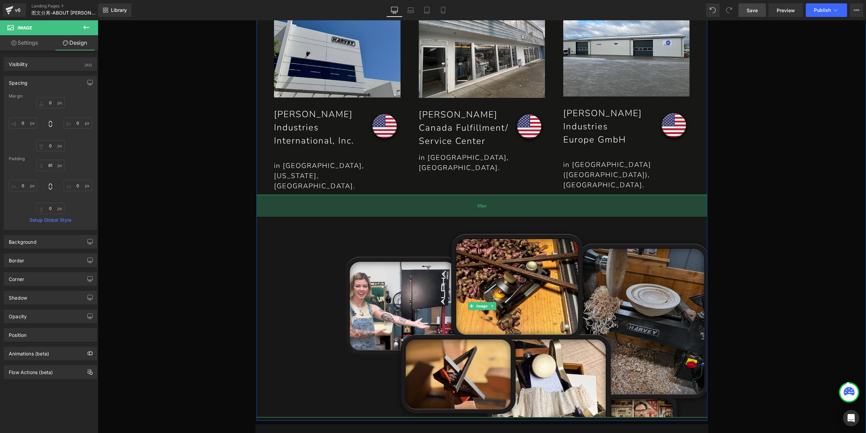
click at [482, 195] on div "65px" at bounding box center [482, 206] width 451 height 22
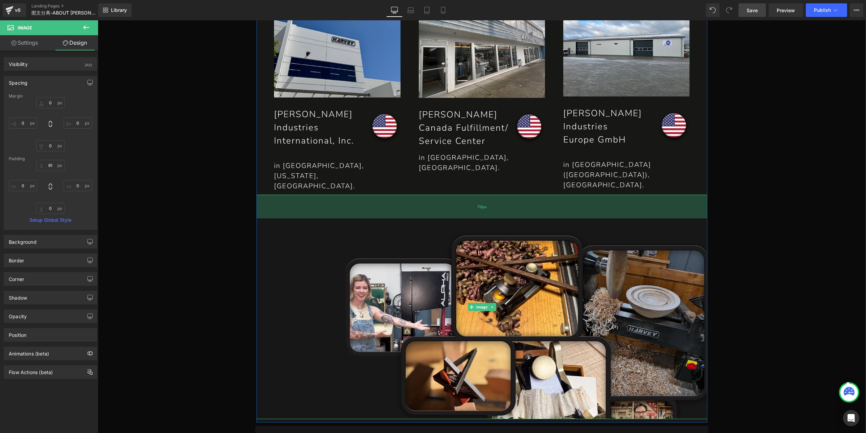
drag, startPoint x: 457, startPoint y: 166, endPoint x: 462, endPoint y: 168, distance: 5.5
click at [462, 195] on div "70px" at bounding box center [482, 207] width 451 height 24
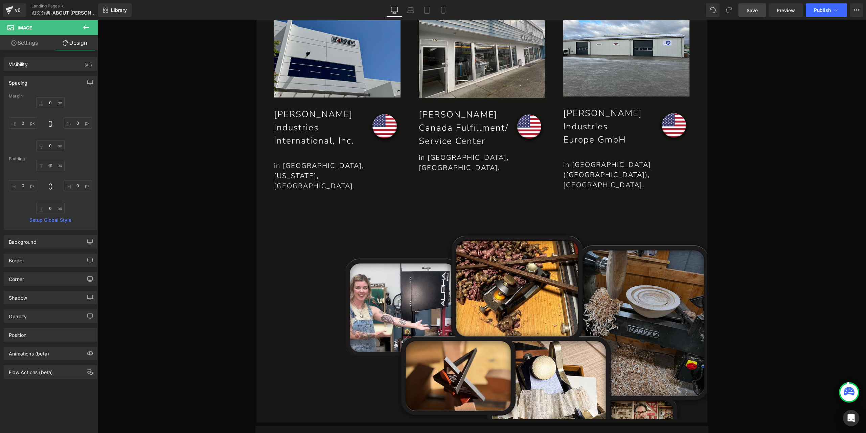
click at [760, 16] on link "Save" at bounding box center [752, 10] width 27 height 14
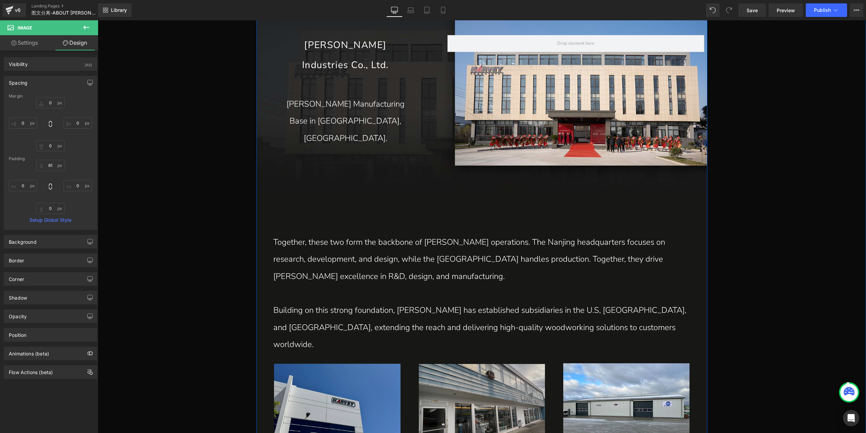
scroll to position [1068, 0]
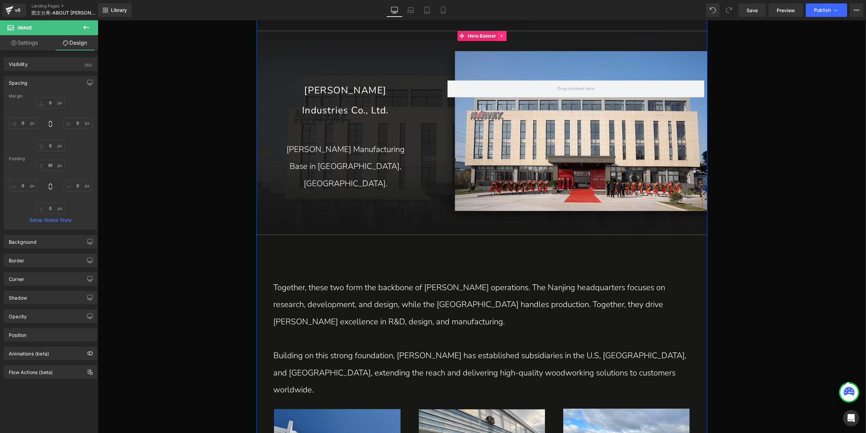
click at [500, 38] on icon at bounding box center [502, 35] width 5 height 5
click at [493, 38] on link at bounding box center [497, 36] width 9 height 10
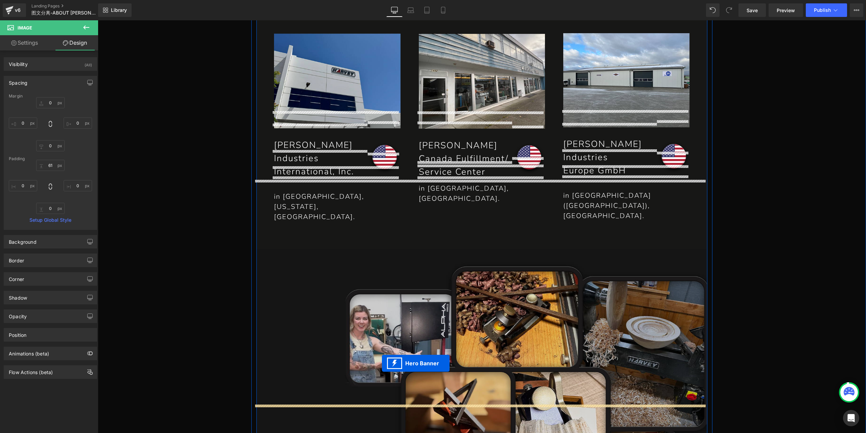
drag, startPoint x: 447, startPoint y: 37, endPoint x: 382, endPoint y: 363, distance: 333.0
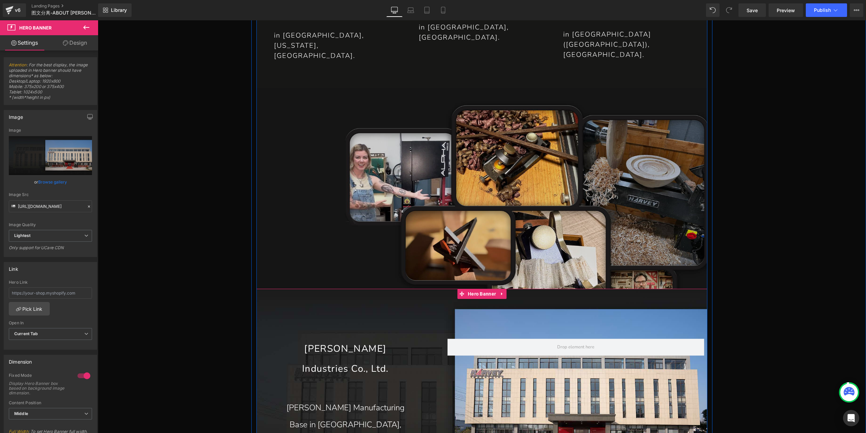
scroll to position [1612, 0]
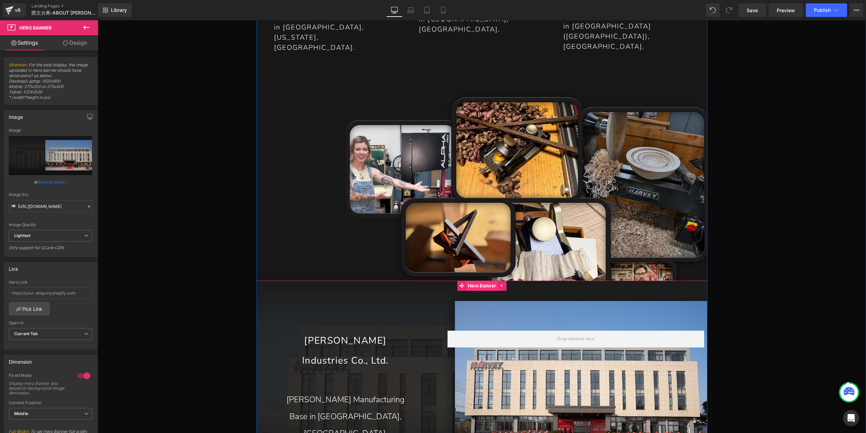
click at [482, 281] on span "Hero Banner" at bounding box center [481, 286] width 31 height 10
click at [50, 162] on link "Replace Image" at bounding box center [50, 155] width 83 height 39
type input "C:\fakepath\P1_01_27.jpg"
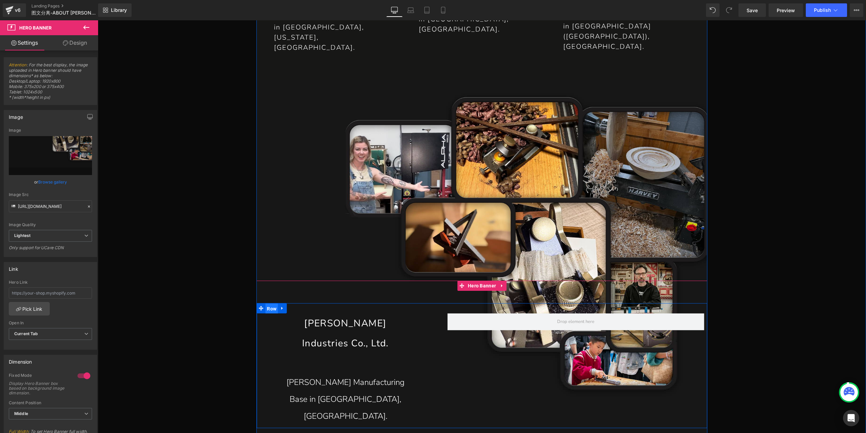
click at [273, 304] on span "Row" at bounding box center [271, 309] width 13 height 10
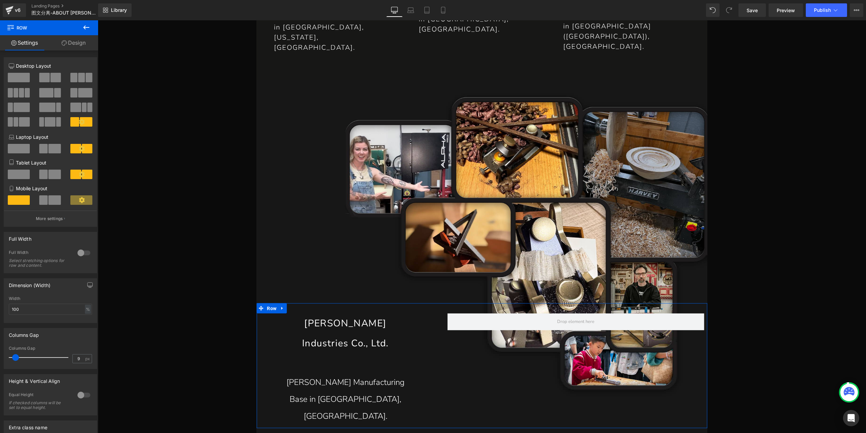
click at [69, 219] on button "More settings" at bounding box center [50, 218] width 93 height 16
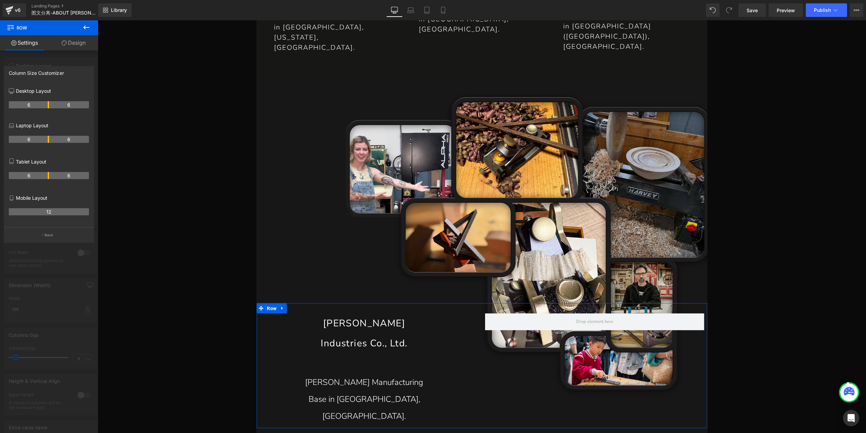
drag, startPoint x: 42, startPoint y: 105, endPoint x: 47, endPoint y: 106, distance: 5.2
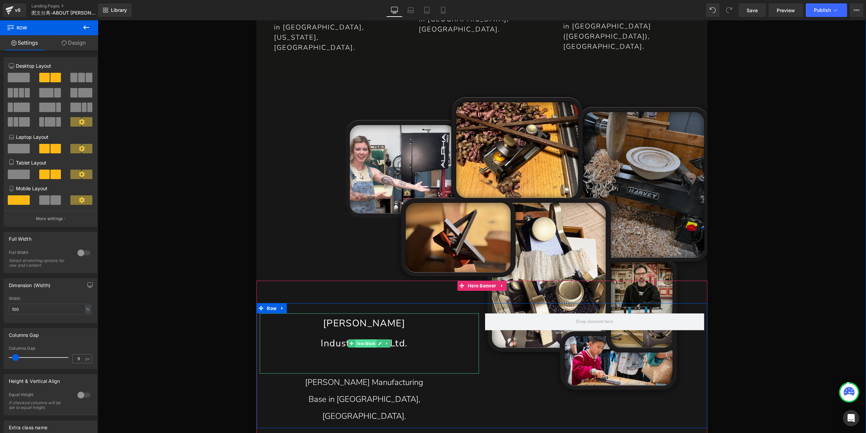
click at [362, 339] on span "Text Block" at bounding box center [365, 343] width 21 height 8
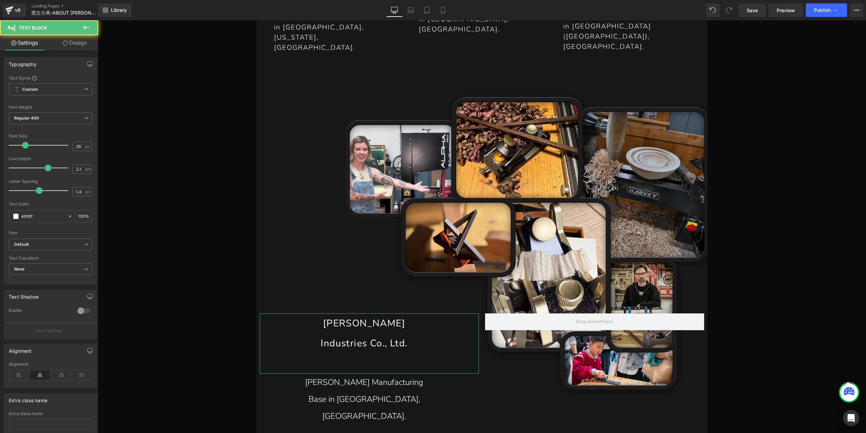
click at [74, 41] on link "Design" at bounding box center [74, 42] width 49 height 15
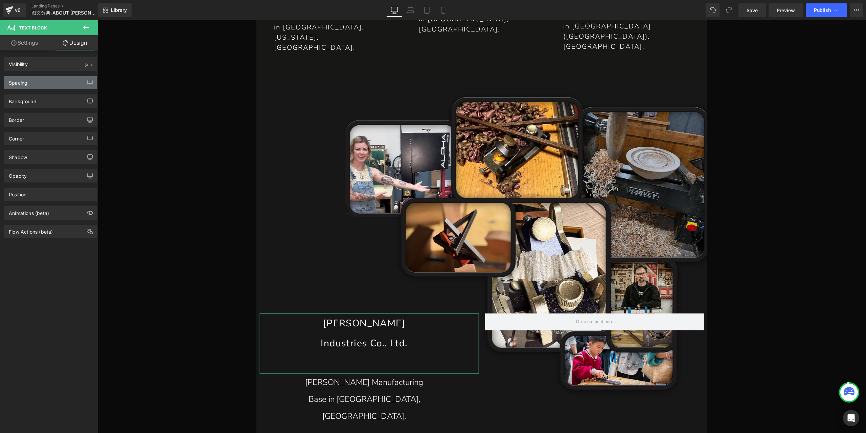
click at [25, 82] on div "Spacing" at bounding box center [18, 80] width 19 height 9
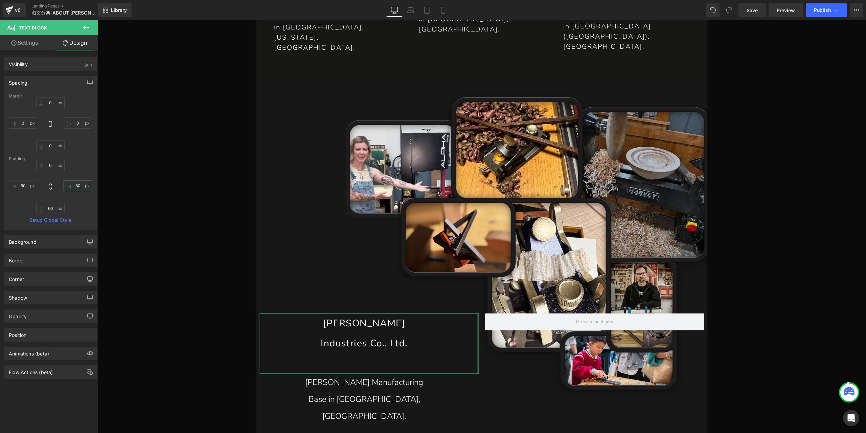
click at [74, 186] on input "80" at bounding box center [78, 185] width 28 height 11
type input "0"
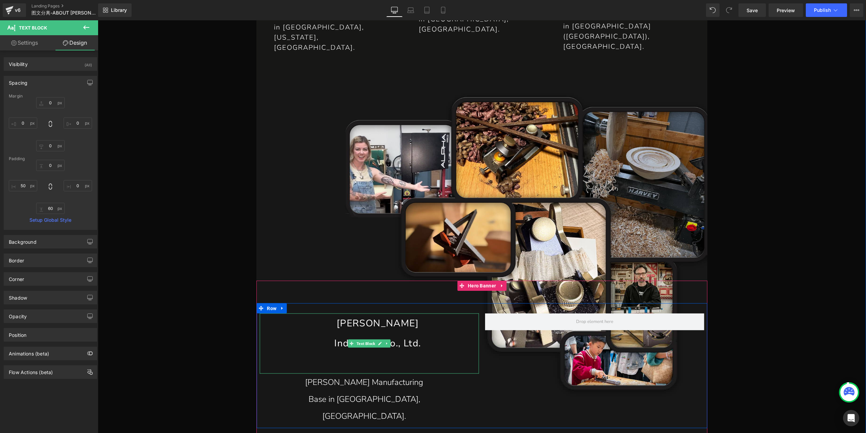
click at [375, 313] on p "[PERSON_NAME]" at bounding box center [377, 323] width 202 height 20
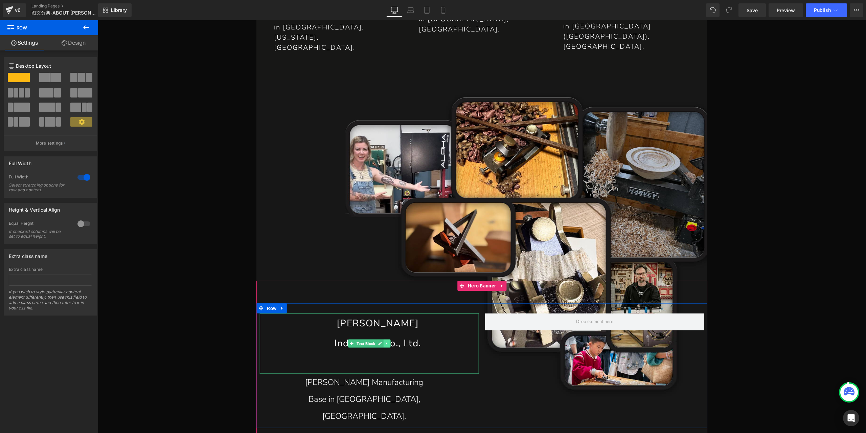
click at [387, 339] on link at bounding box center [386, 343] width 7 height 8
click at [383, 339] on link at bounding box center [383, 343] width 7 height 8
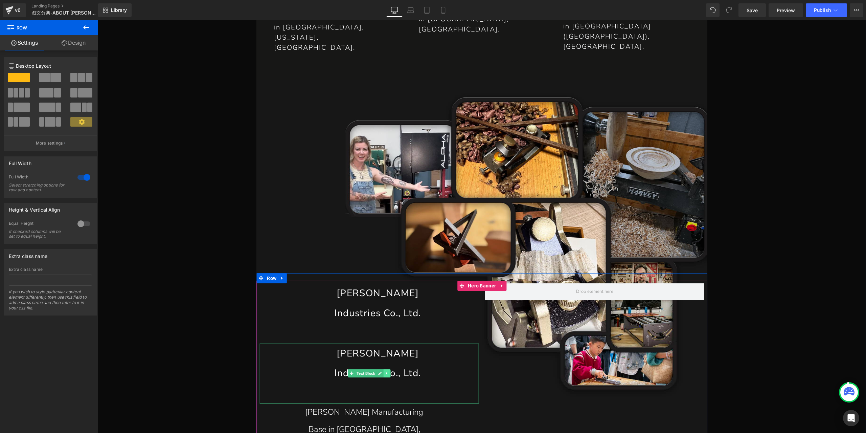
click at [385, 371] on icon at bounding box center [387, 373] width 4 height 4
click at [389, 372] on icon at bounding box center [391, 374] width 4 height 4
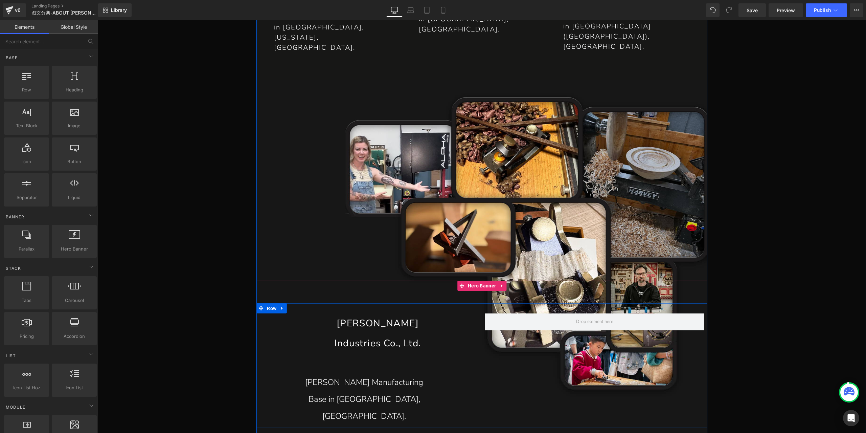
click at [401, 333] on p "Industries Co., Ltd." at bounding box center [377, 343] width 202 height 20
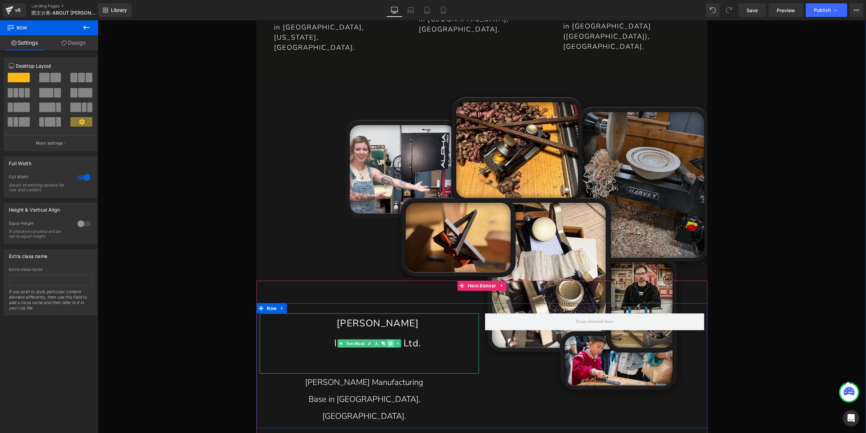
click at [389, 341] on icon at bounding box center [391, 343] width 4 height 4
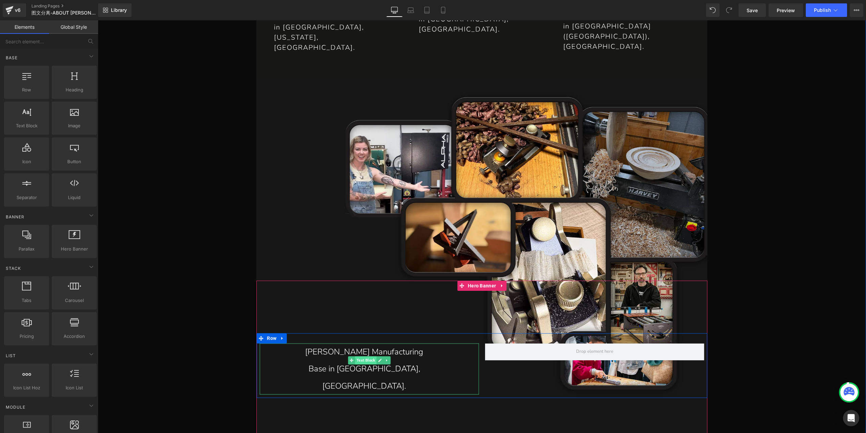
click at [360, 356] on span "Text Block" at bounding box center [365, 360] width 21 height 8
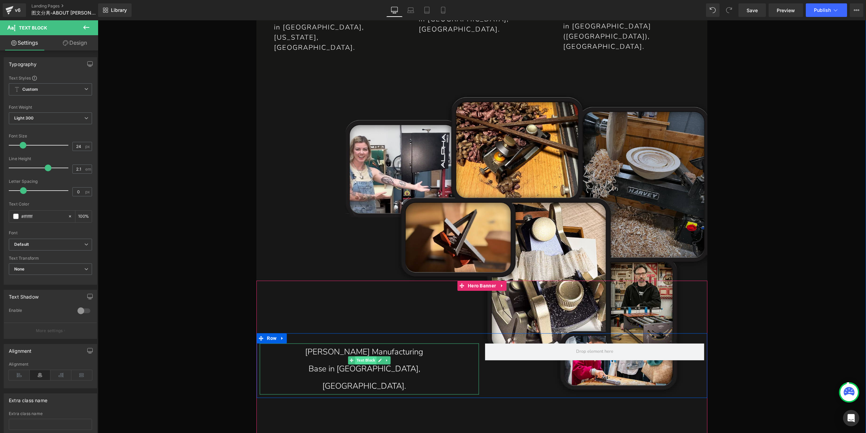
click at [372, 356] on span "Text Block" at bounding box center [365, 360] width 21 height 8
click at [334, 343] on p "[PERSON_NAME] Manufacturing" at bounding box center [364, 351] width 176 height 17
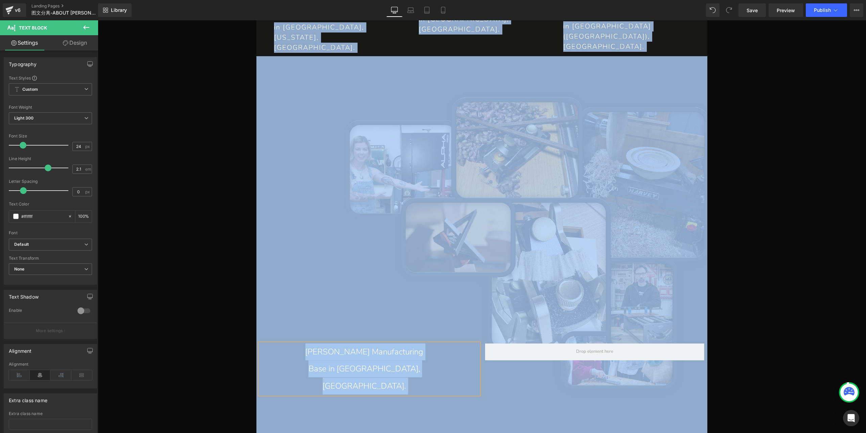
drag, startPoint x: 333, startPoint y: 313, endPoint x: 345, endPoint y: 319, distance: 13.3
click at [333, 343] on p "[PERSON_NAME] Manufacturing" at bounding box center [364, 351] width 176 height 17
click at [352, 343] on p "[PERSON_NAME] Manufacturing" at bounding box center [364, 351] width 176 height 17
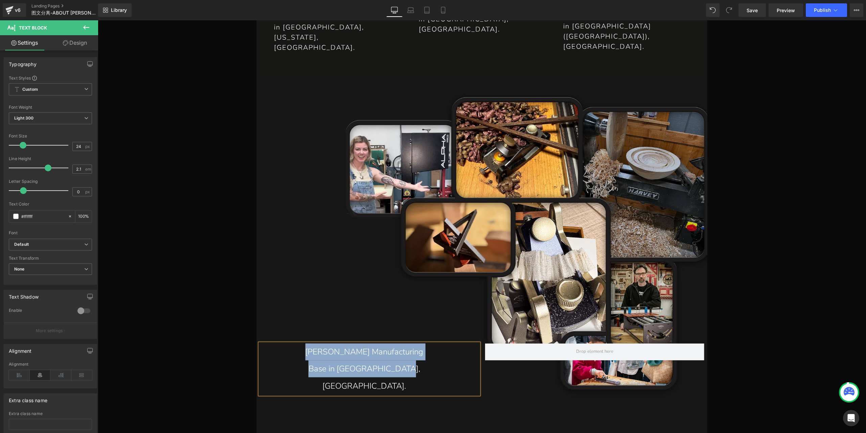
paste div
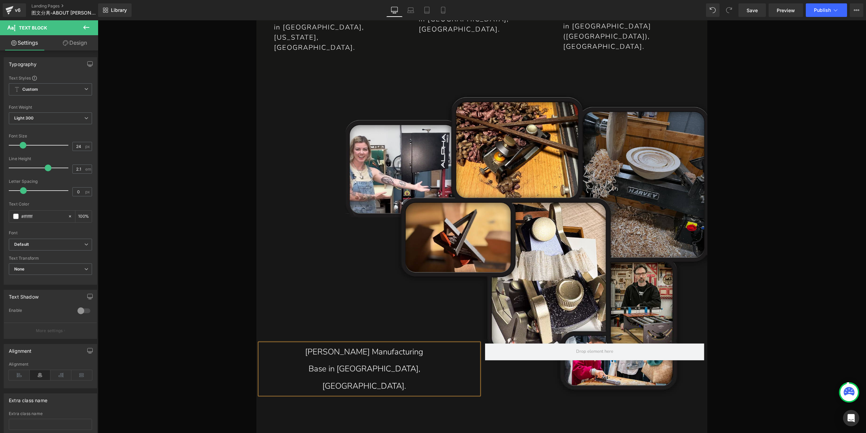
scroll to position [1595, 0]
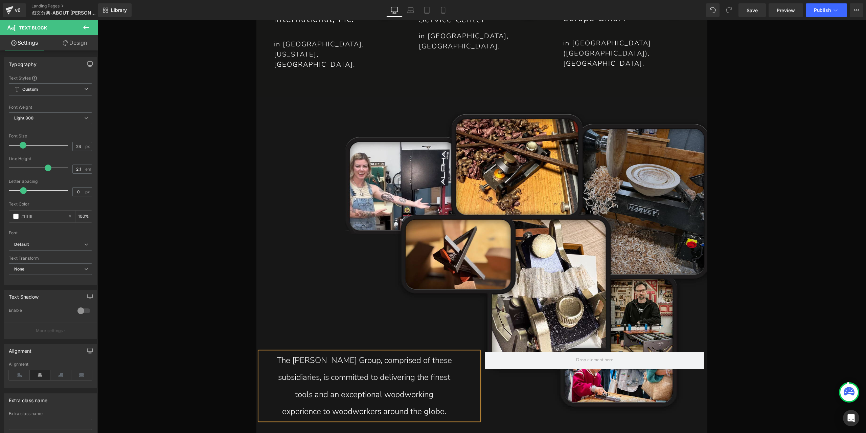
click at [407, 352] on p "The [PERSON_NAME] Group, comprised of thesesubsidiaries, is committed to deliv…" at bounding box center [364, 386] width 176 height 68
click at [25, 370] on icon at bounding box center [19, 375] width 21 height 10
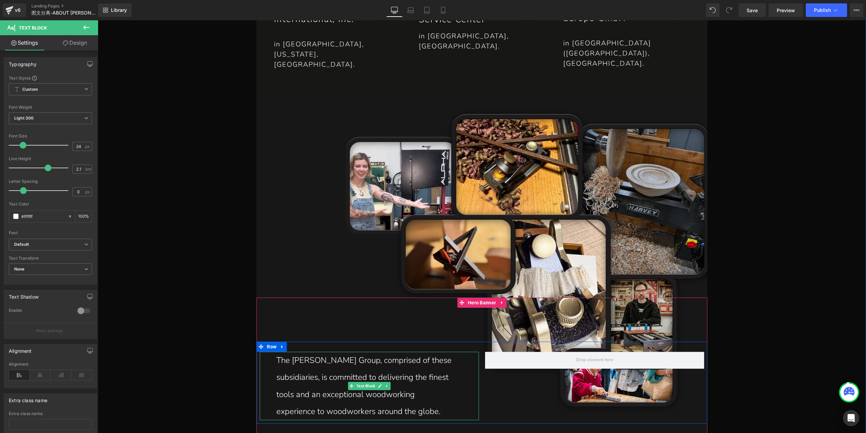
click at [340, 352] on p "The [PERSON_NAME] Group, comprised of thesesubsidiaries, is committed to deliv…" at bounding box center [364, 386] width 176 height 68
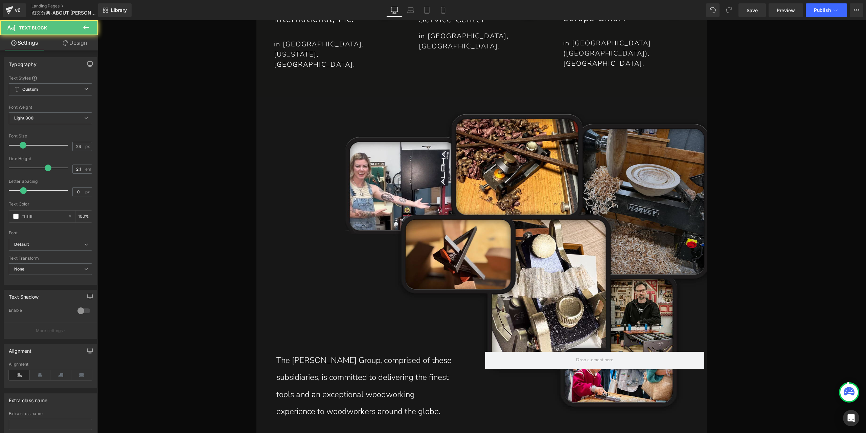
click at [74, 45] on link "Design" at bounding box center [74, 42] width 49 height 15
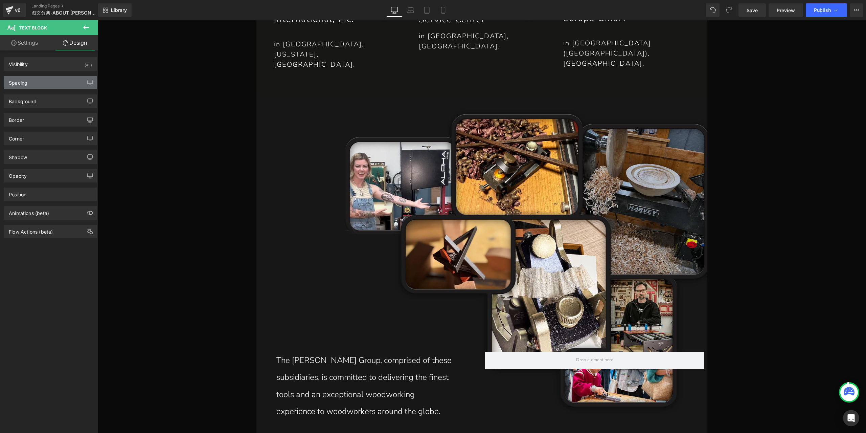
click at [47, 82] on div "Spacing" at bounding box center [50, 82] width 93 height 13
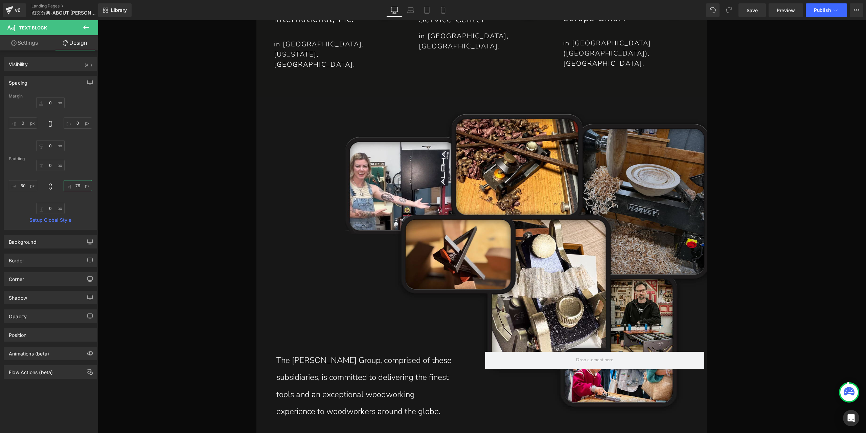
click at [77, 184] on input "text" at bounding box center [78, 185] width 28 height 11
type input "0"
click at [759, 12] on link "Save" at bounding box center [752, 10] width 27 height 14
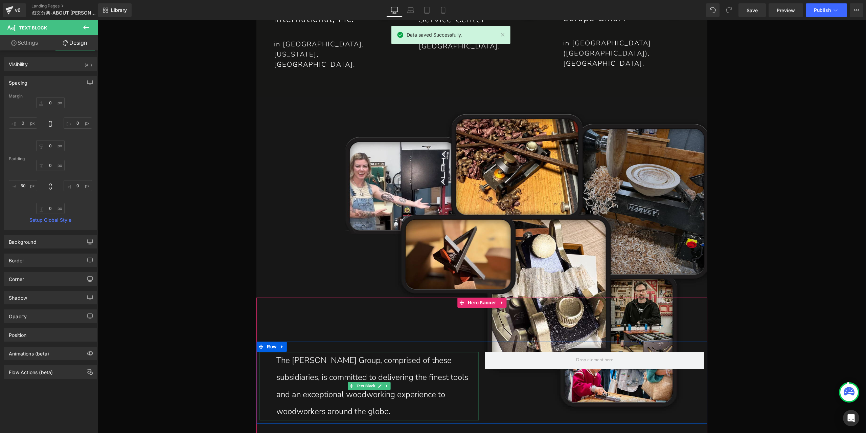
click at [338, 352] on p "The [PERSON_NAME] Group, comprised of thesesubsidiaries, is committed to deliv…" at bounding box center [377, 386] width 202 height 68
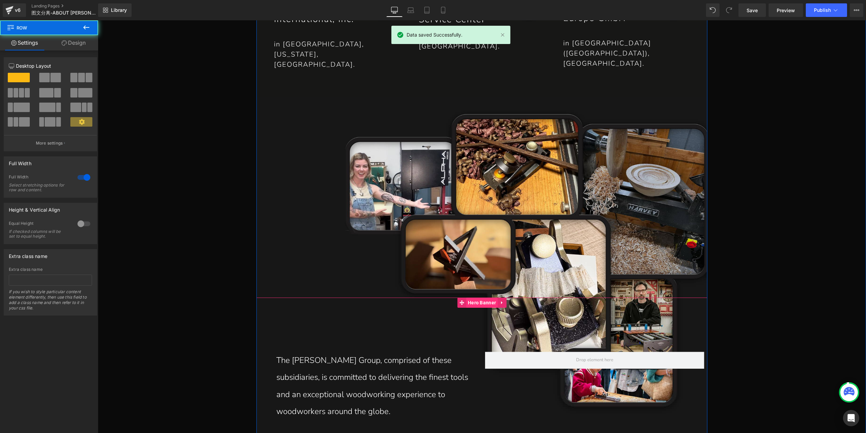
click at [482, 297] on span "Hero Banner" at bounding box center [481, 302] width 31 height 10
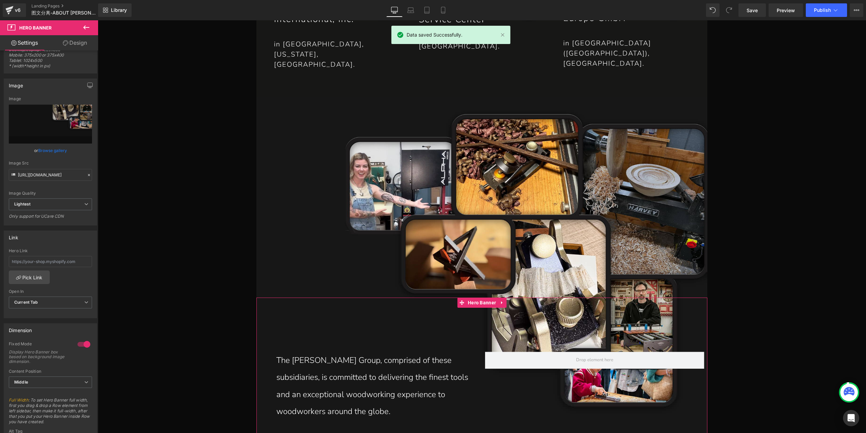
scroll to position [68, 0]
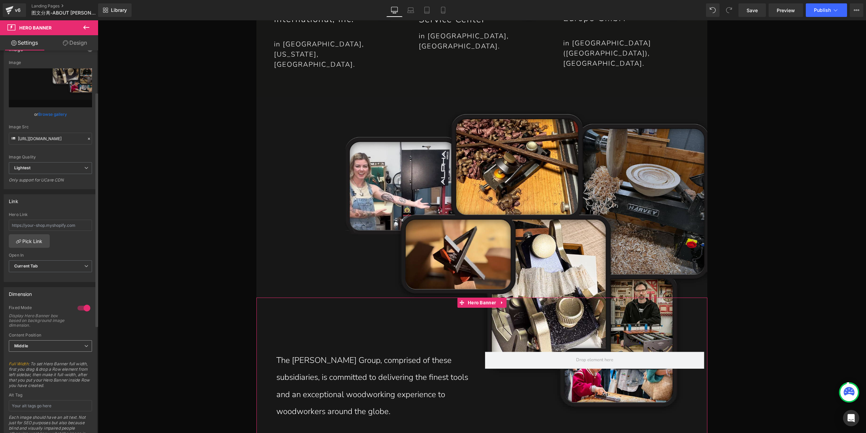
click at [43, 340] on span "Middle" at bounding box center [50, 346] width 83 height 12
click at [50, 353] on li "Top" at bounding box center [49, 358] width 81 height 10
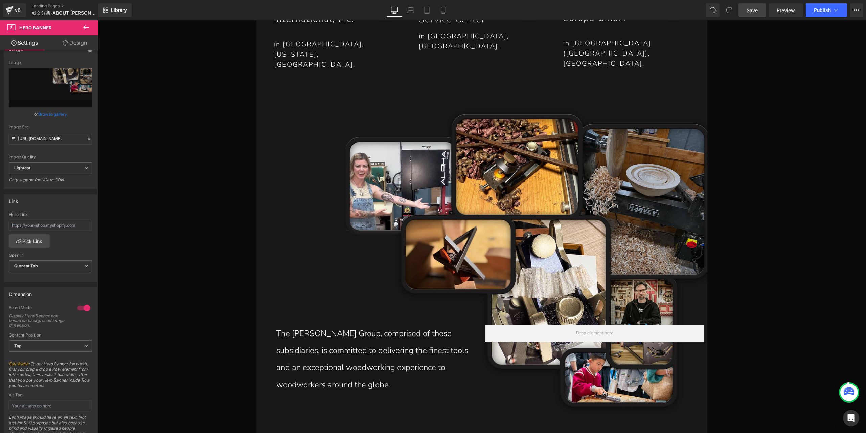
click at [756, 11] on span "Save" at bounding box center [752, 10] width 11 height 7
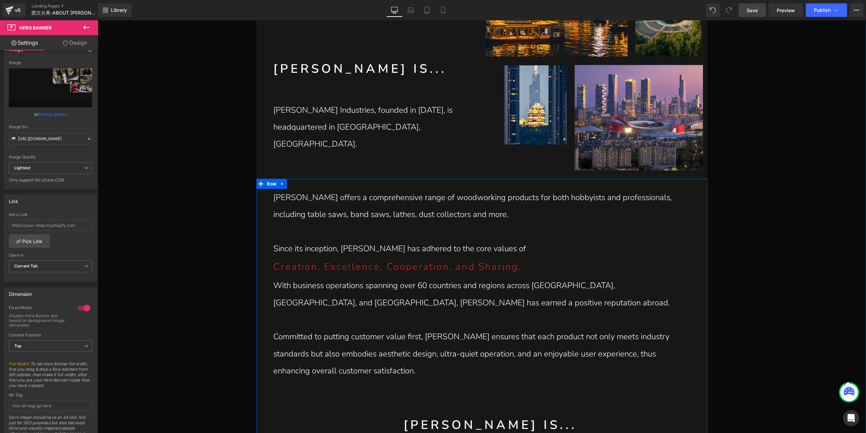
scroll to position [309, 0]
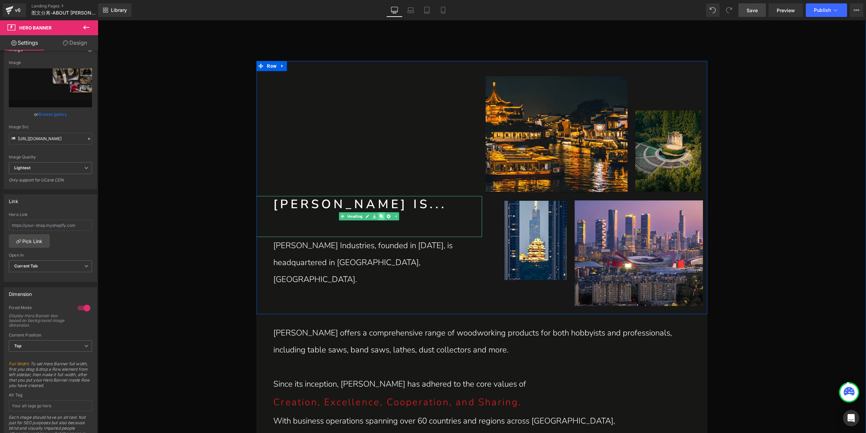
click at [380, 218] on icon at bounding box center [382, 217] width 4 height 4
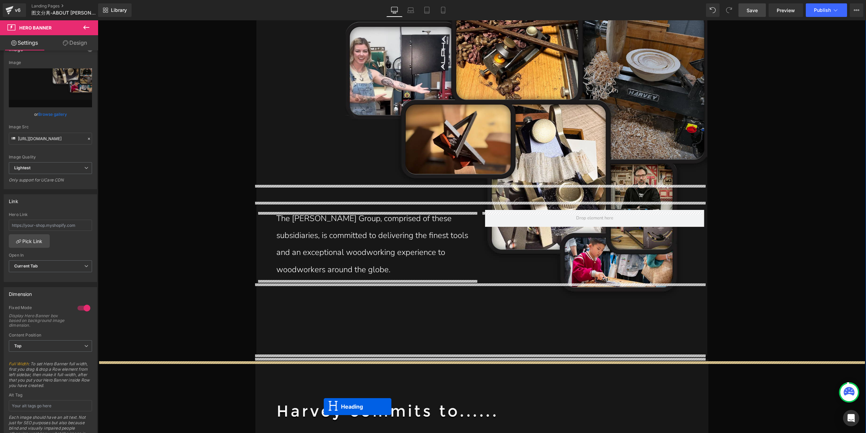
scroll to position [1724, 0]
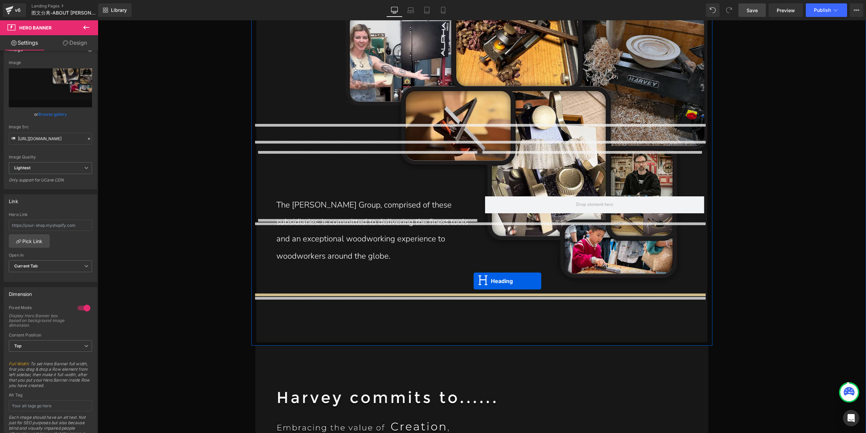
drag, startPoint x: 351, startPoint y: 232, endPoint x: 474, endPoint y: 281, distance: 132.6
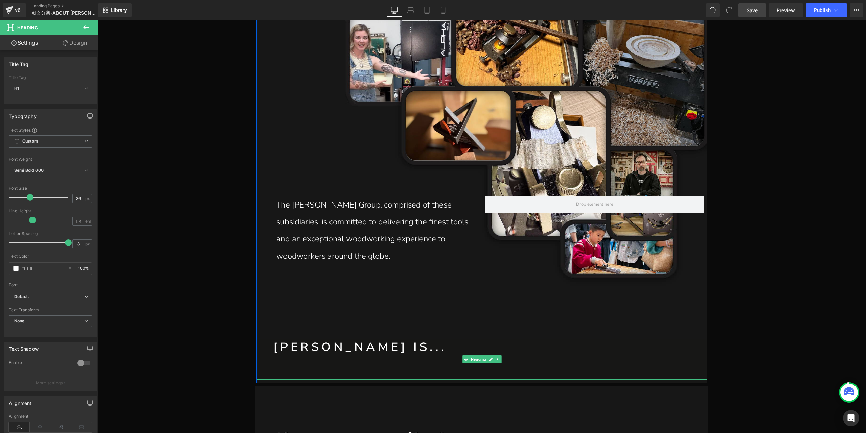
click at [307, 339] on h1 "[PERSON_NAME] IS..." at bounding box center [490, 347] width 434 height 17
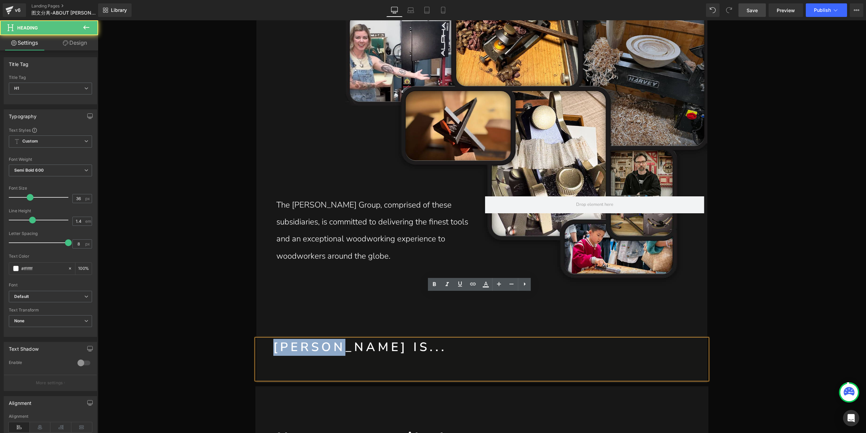
click at [307, 339] on h1 "[PERSON_NAME] IS..." at bounding box center [490, 347] width 434 height 17
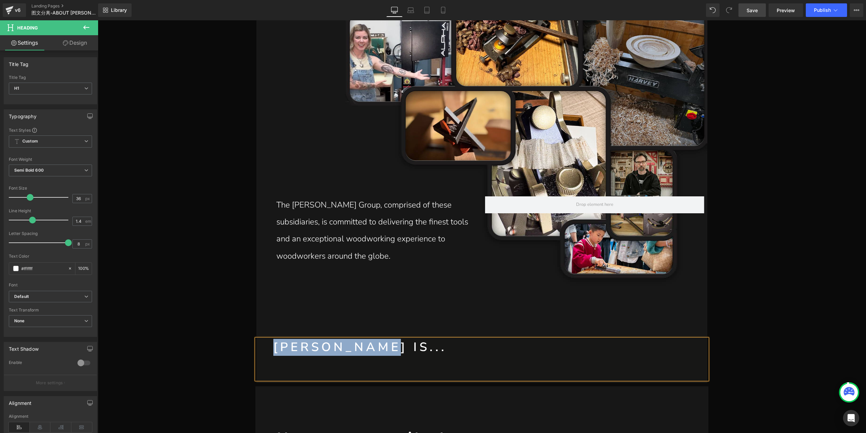
paste div
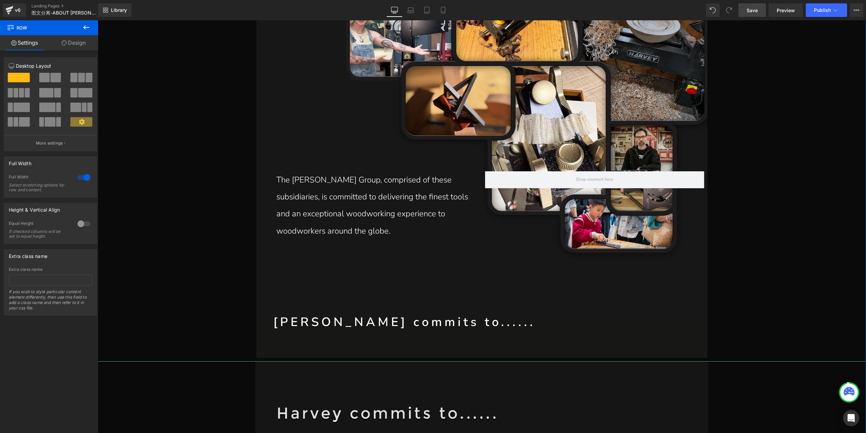
scroll to position [1825, 0]
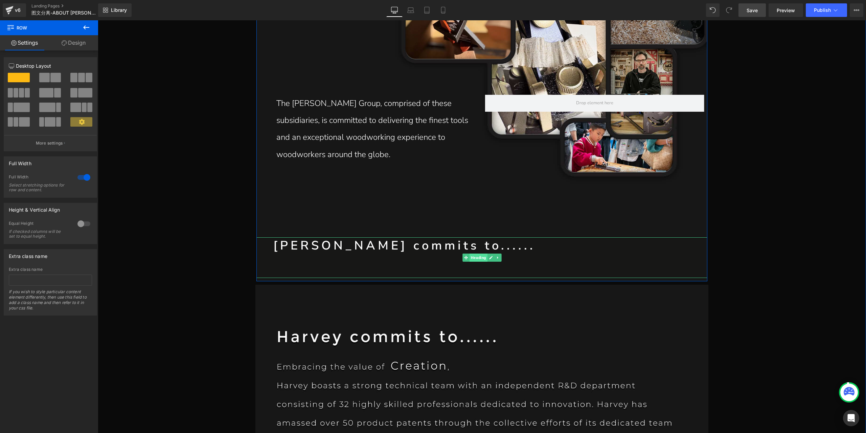
click at [473, 253] on span "Heading" at bounding box center [479, 257] width 18 height 8
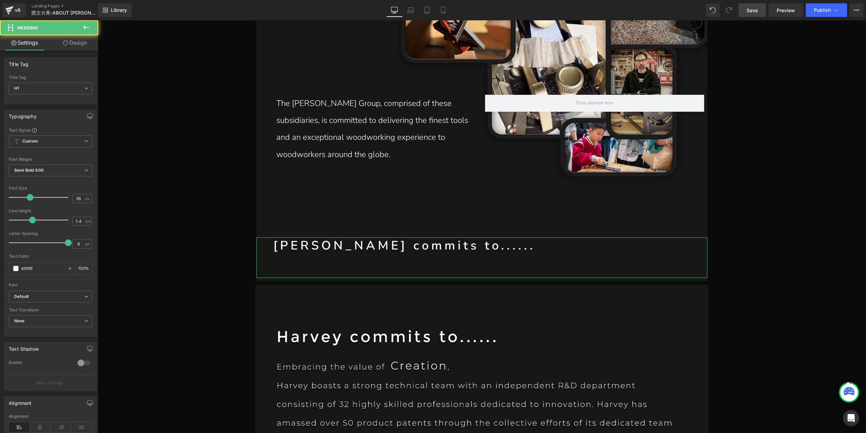
click at [65, 42] on icon at bounding box center [65, 42] width 5 height 5
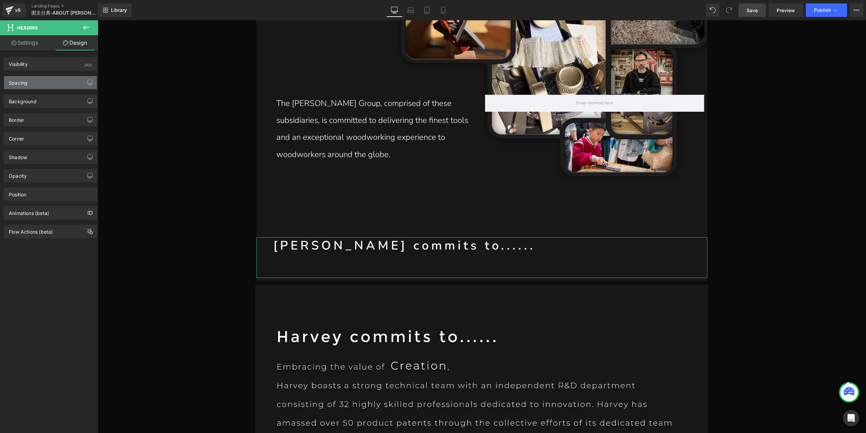
click at [30, 85] on div "Spacing" at bounding box center [50, 82] width 93 height 13
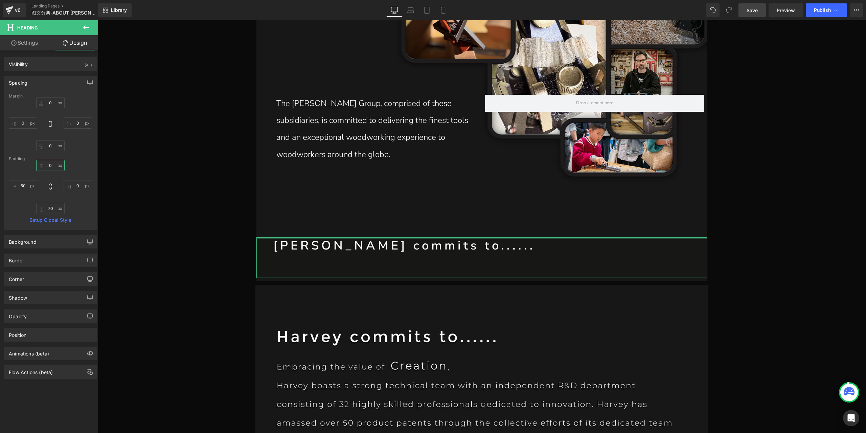
click at [49, 169] on input "0" at bounding box center [50, 165] width 28 height 11
type input "10"
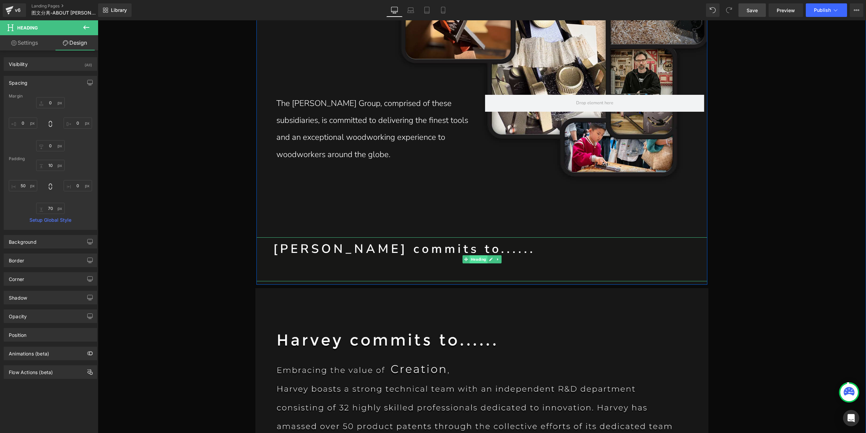
click at [474, 255] on span "Heading" at bounding box center [479, 259] width 18 height 8
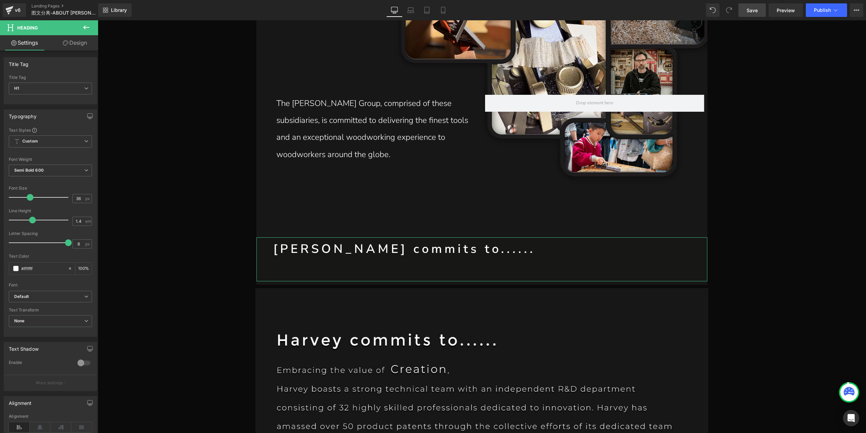
click at [72, 44] on link "Design" at bounding box center [74, 42] width 49 height 15
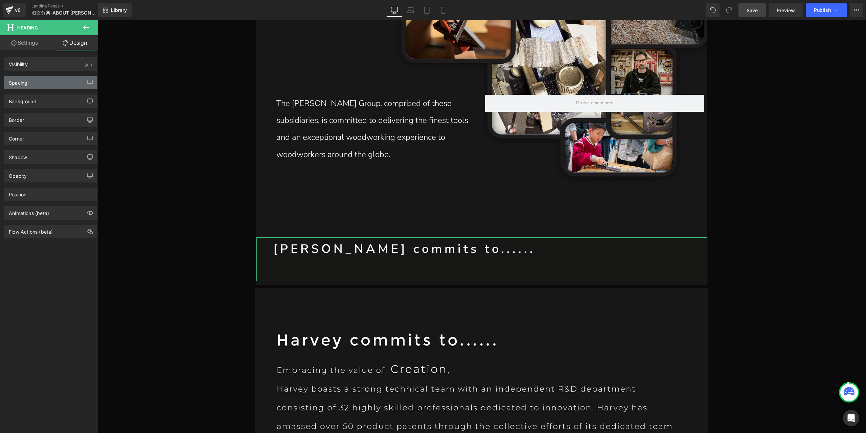
click at [40, 80] on div "Spacing" at bounding box center [50, 82] width 93 height 13
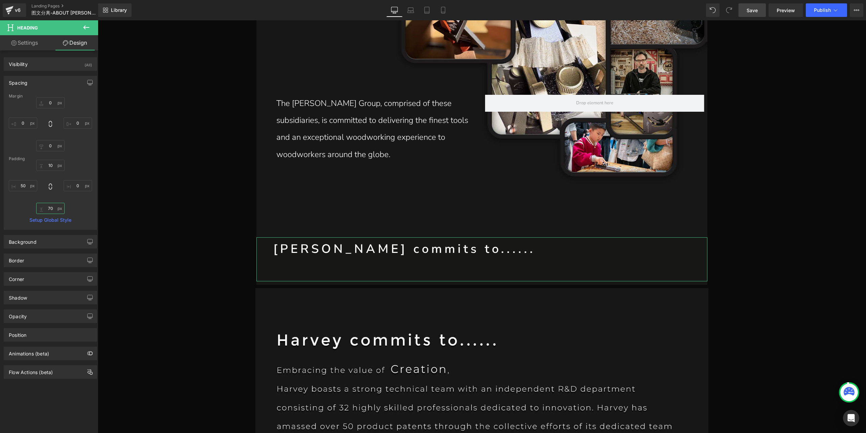
click at [49, 207] on input "70" at bounding box center [50, 208] width 28 height 11
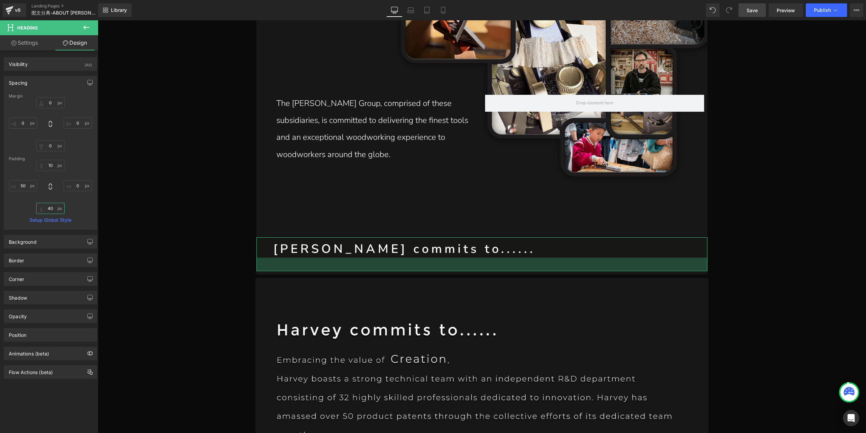
click at [46, 208] on input "40" at bounding box center [50, 208] width 28 height 11
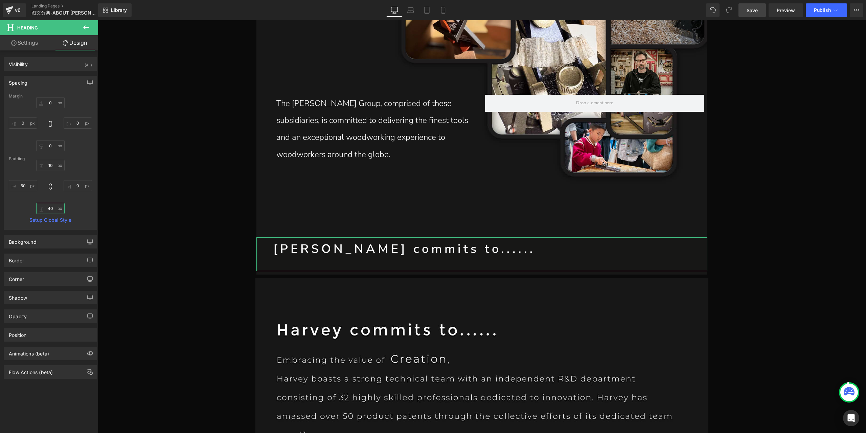
click at [46, 208] on input "40" at bounding box center [50, 208] width 28 height 11
type input "30"
click at [756, 14] on link "Save" at bounding box center [752, 10] width 27 height 14
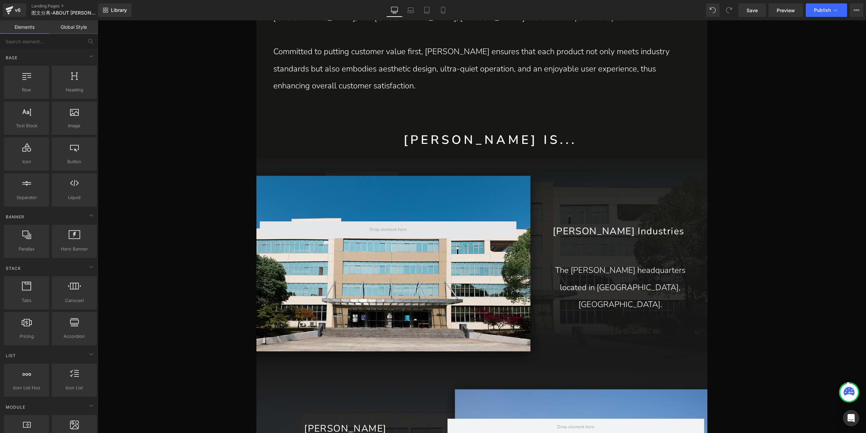
scroll to position [709, 0]
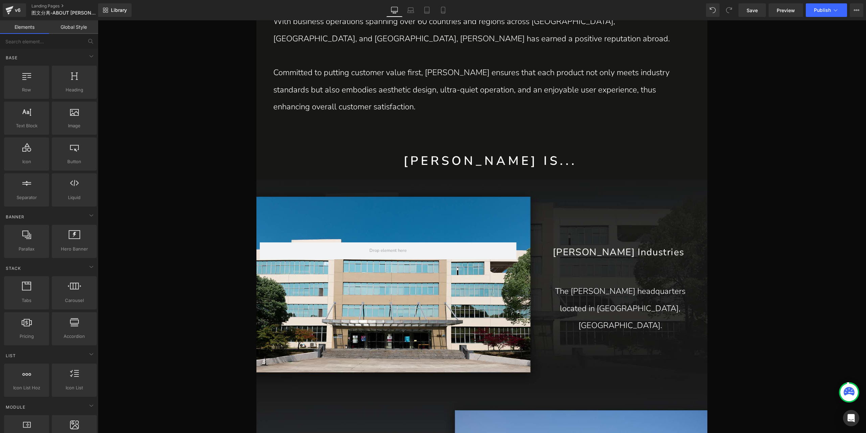
drag, startPoint x: 477, startPoint y: 156, endPoint x: 485, endPoint y: 159, distance: 8.6
click at [477, 156] on h1 "[PERSON_NAME] IS..." at bounding box center [490, 161] width 434 height 17
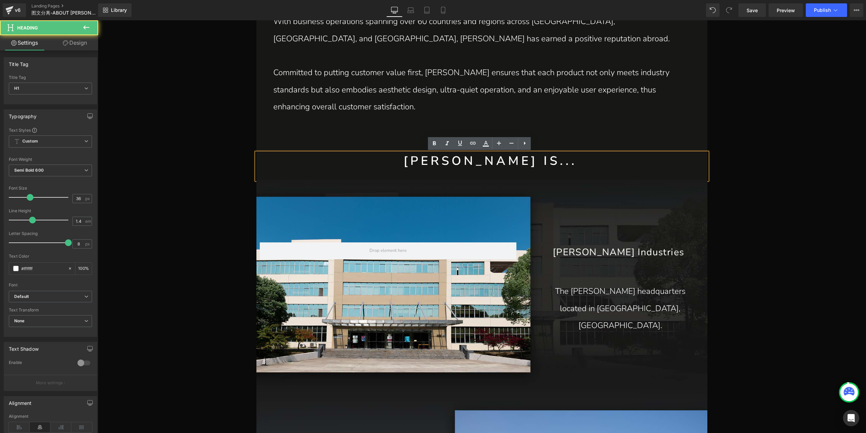
click at [489, 160] on h1 "[PERSON_NAME] IS..." at bounding box center [490, 161] width 434 height 17
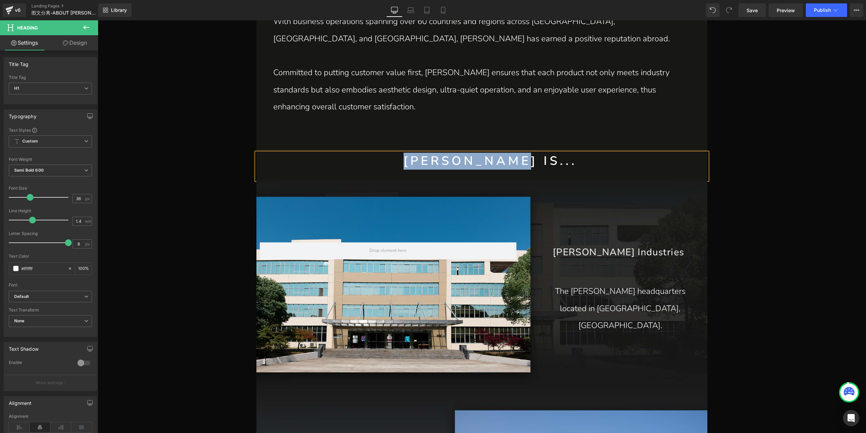
paste div
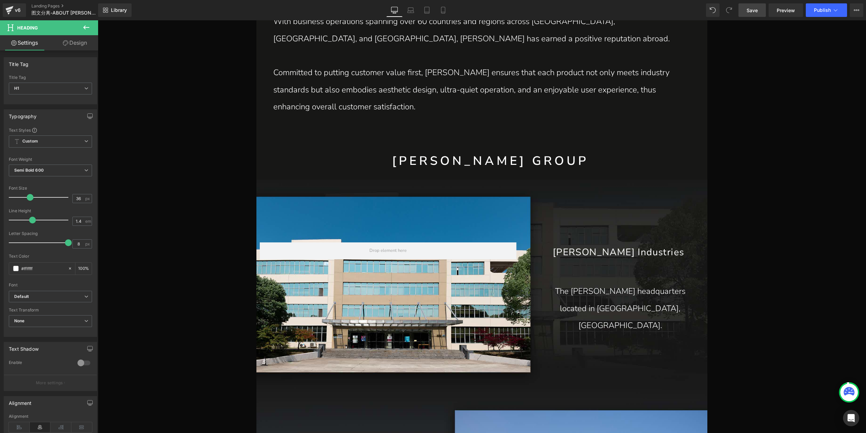
click at [755, 13] on span "Save" at bounding box center [752, 10] width 11 height 7
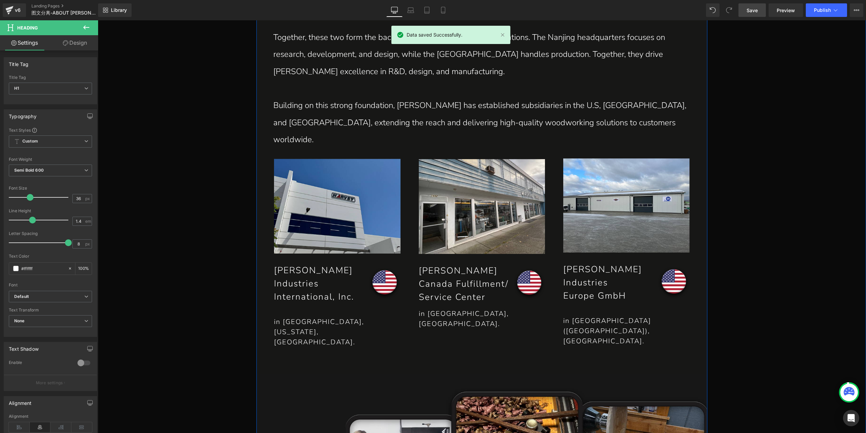
scroll to position [1419, 0]
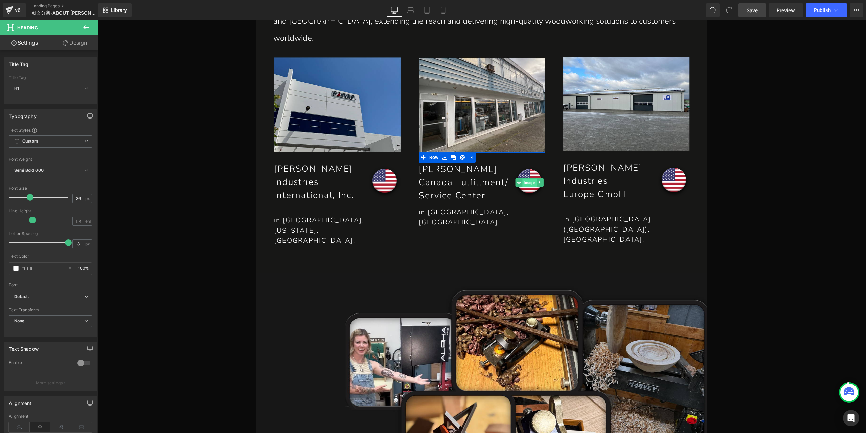
click at [526, 179] on span "Image" at bounding box center [529, 183] width 14 height 8
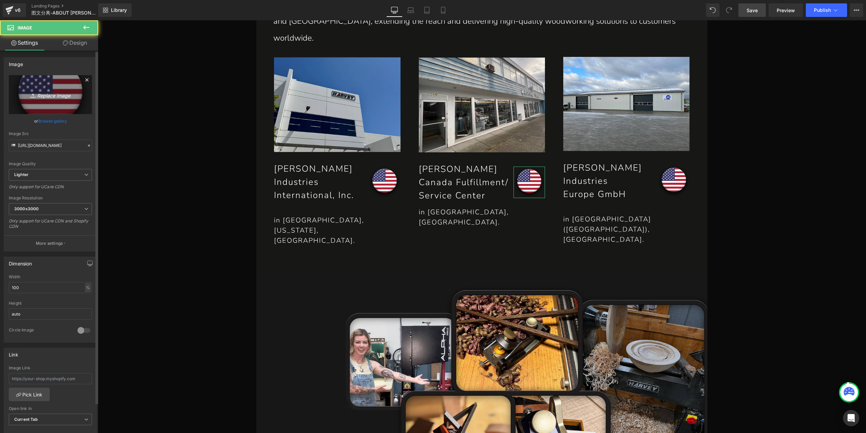
click at [68, 105] on link "Replace Image" at bounding box center [50, 94] width 83 height 39
type input "C:\fakepath\组 19.png"
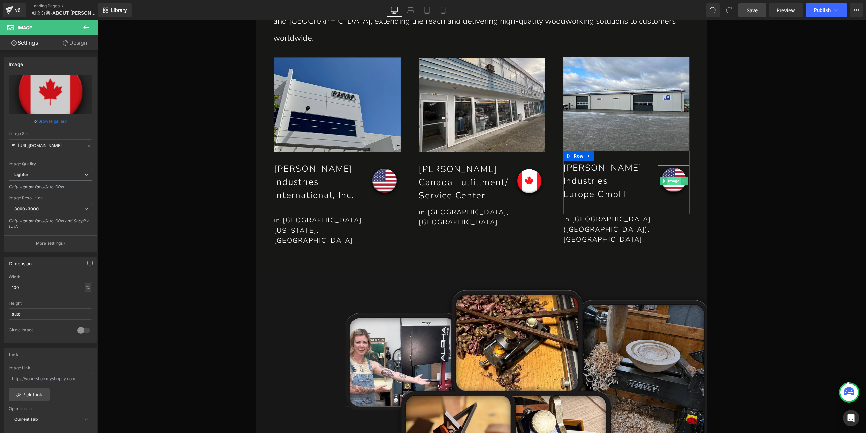
click at [676, 177] on span "Image" at bounding box center [674, 181] width 14 height 8
click at [47, 87] on link "Replace Image" at bounding box center [50, 94] width 83 height 39
type input "C:\fakepath\组 20.png"
click at [675, 177] on span "Image" at bounding box center [674, 181] width 14 height 8
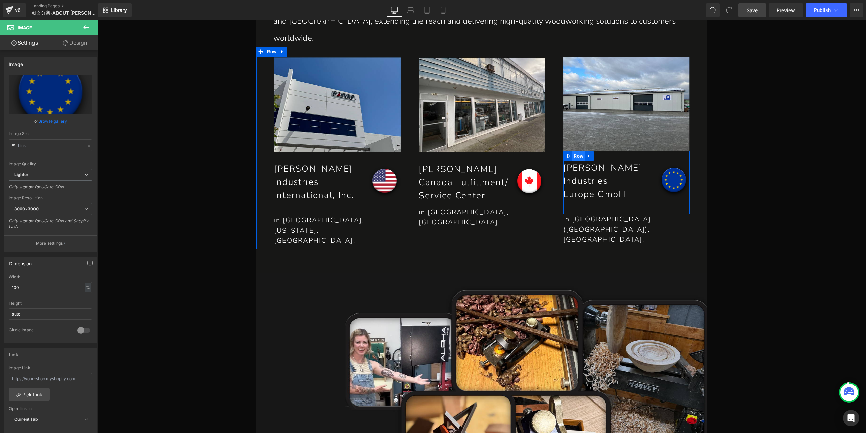
click at [574, 151] on span "Row" at bounding box center [578, 156] width 13 height 10
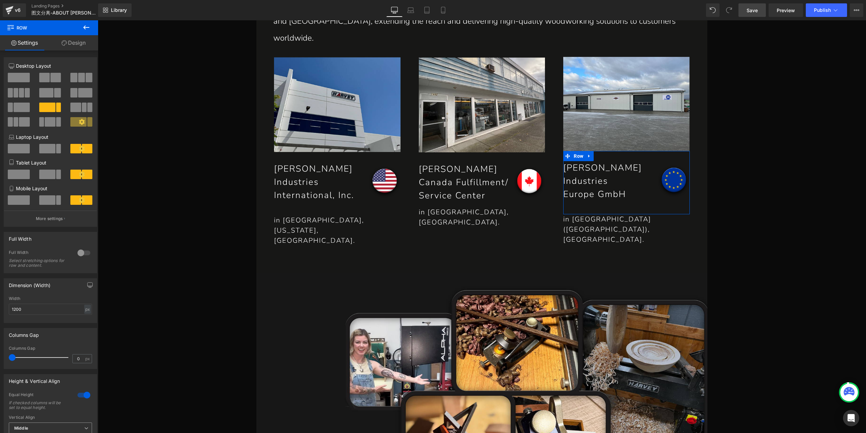
click at [40, 425] on span "Middle" at bounding box center [50, 428] width 83 height 12
click at [81, 371] on div "Height & Vertical Align 1 Equal Height If checked columns will be set to equal …" at bounding box center [49, 409] width 98 height 81
click at [68, 424] on span "Middle" at bounding box center [50, 428] width 83 height 12
click at [58, 368] on div at bounding box center [49, 366] width 81 height 4
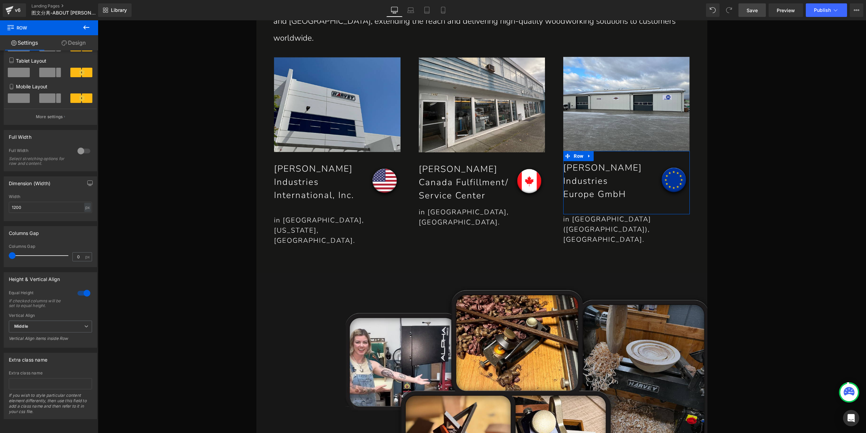
scroll to position [106, 0]
click at [60, 322] on span "Middle" at bounding box center [50, 326] width 83 height 12
click at [46, 336] on li "Top" at bounding box center [49, 338] width 81 height 10
click at [431, 152] on span "Row" at bounding box center [434, 157] width 13 height 10
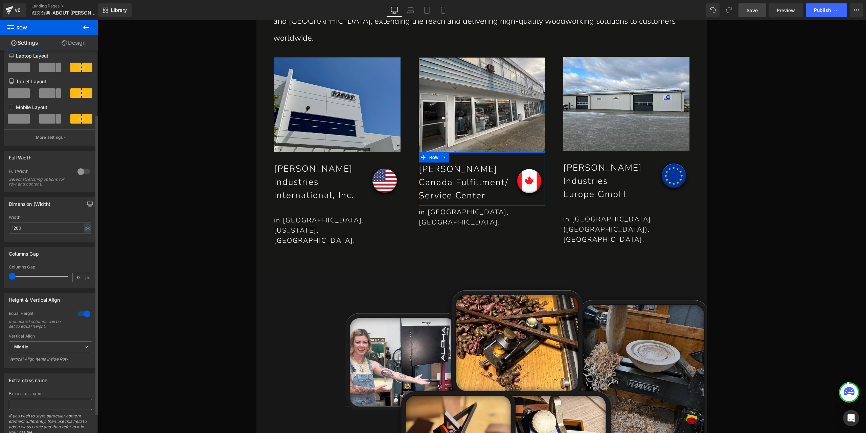
scroll to position [102, 0]
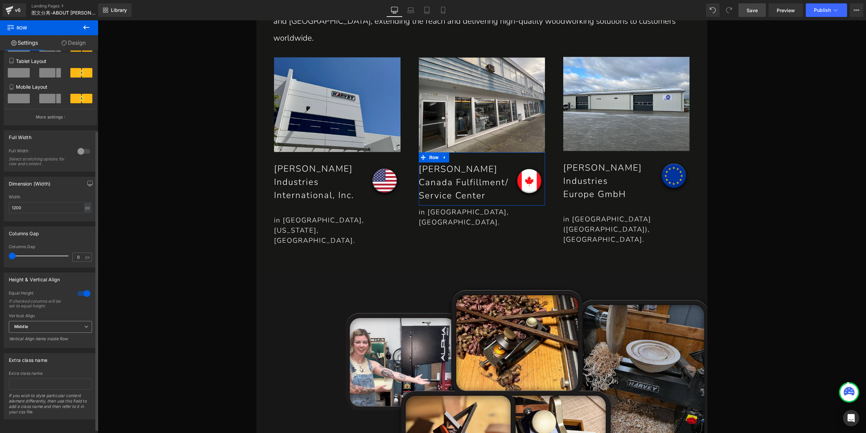
click at [45, 329] on span "Middle" at bounding box center [50, 327] width 83 height 12
click at [50, 342] on li "Top" at bounding box center [49, 339] width 81 height 10
click at [577, 151] on span "Row" at bounding box center [578, 156] width 13 height 10
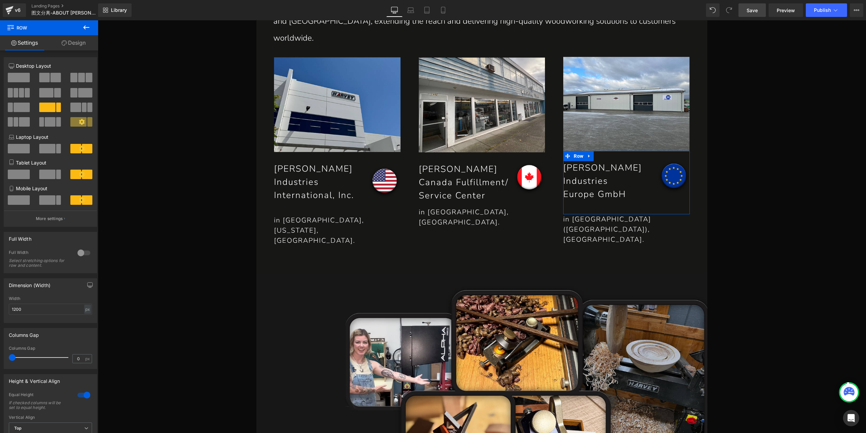
click at [88, 46] on link "Design" at bounding box center [73, 42] width 49 height 15
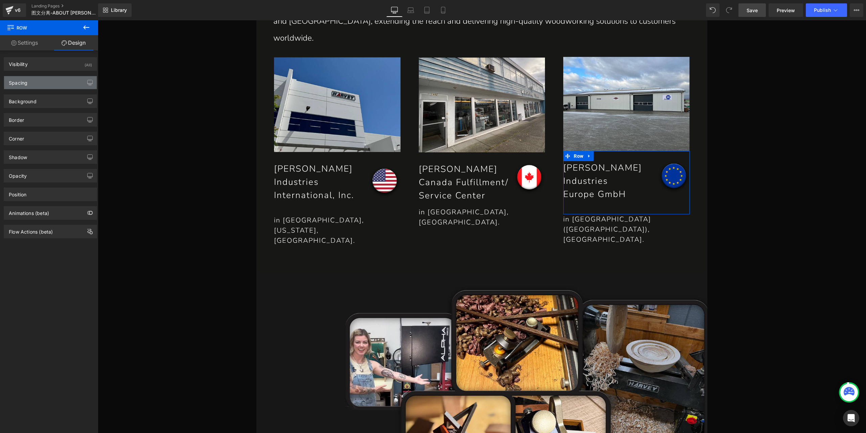
click at [37, 83] on div "Spacing" at bounding box center [50, 82] width 93 height 13
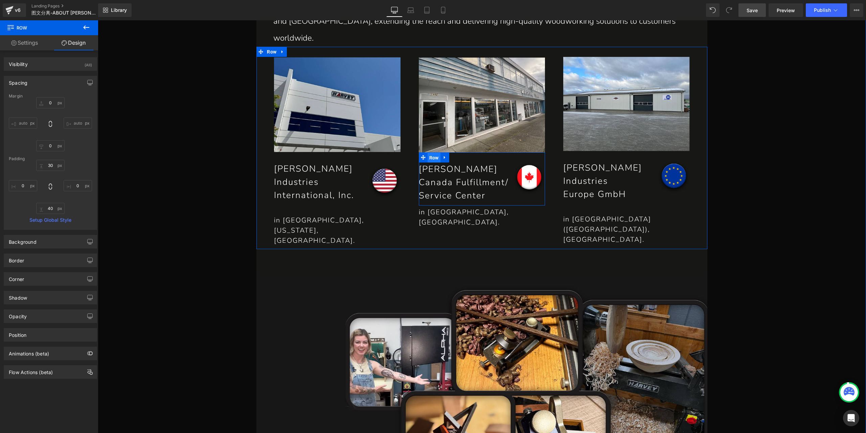
click at [435, 153] on span "Row" at bounding box center [434, 158] width 13 height 10
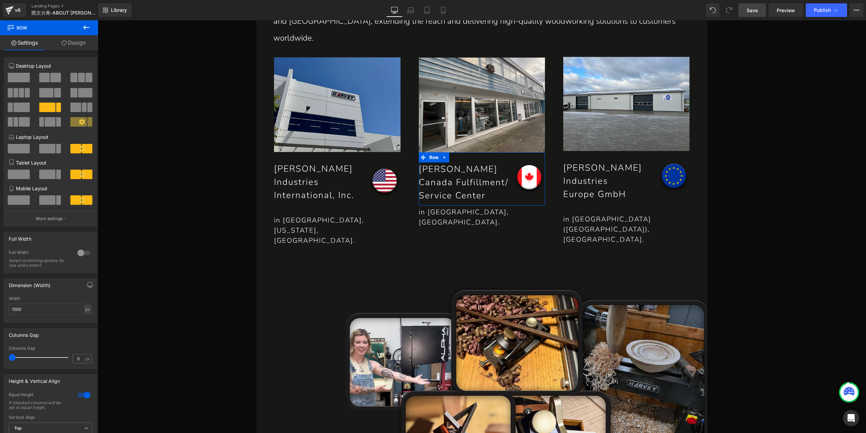
click at [79, 40] on link "Design" at bounding box center [73, 42] width 49 height 15
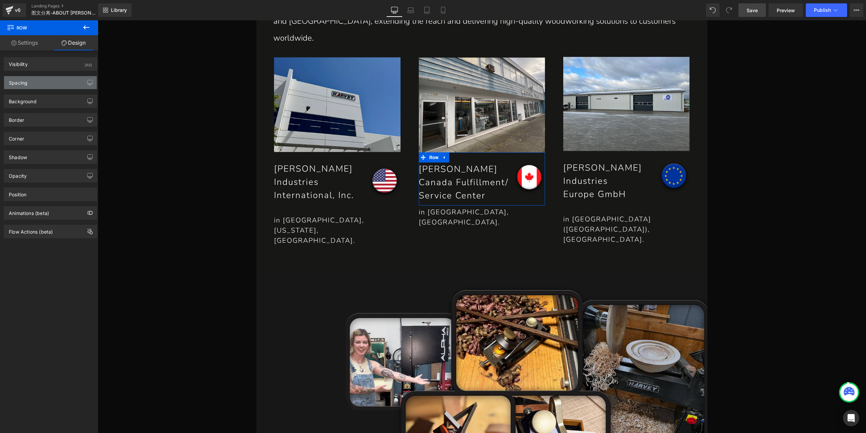
click at [23, 86] on div "Spacing" at bounding box center [50, 82] width 93 height 13
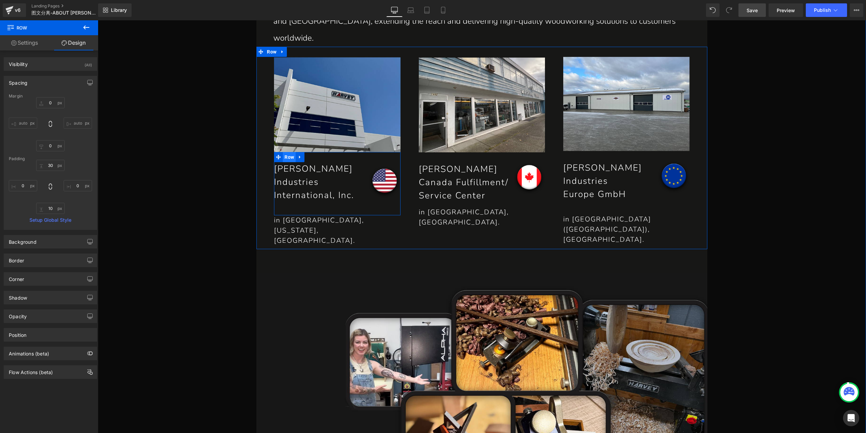
click at [290, 152] on span "Row" at bounding box center [289, 157] width 13 height 10
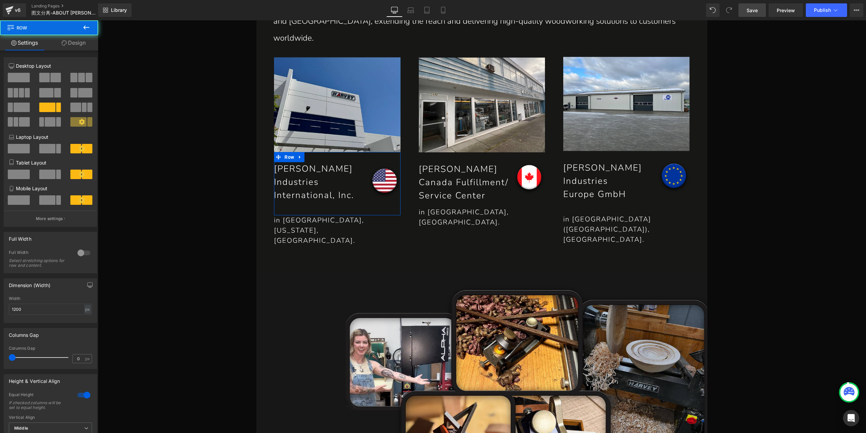
click at [76, 39] on link "Design" at bounding box center [73, 42] width 49 height 15
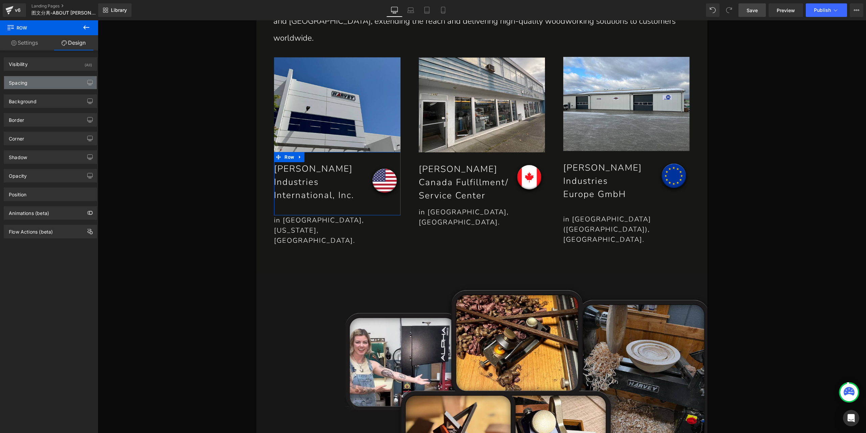
click at [35, 81] on div "Spacing" at bounding box center [50, 82] width 93 height 13
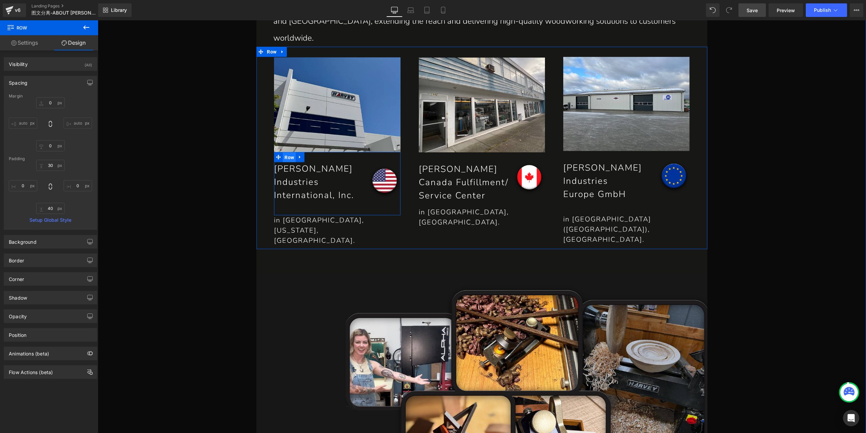
click at [287, 152] on span "Row" at bounding box center [289, 157] width 13 height 10
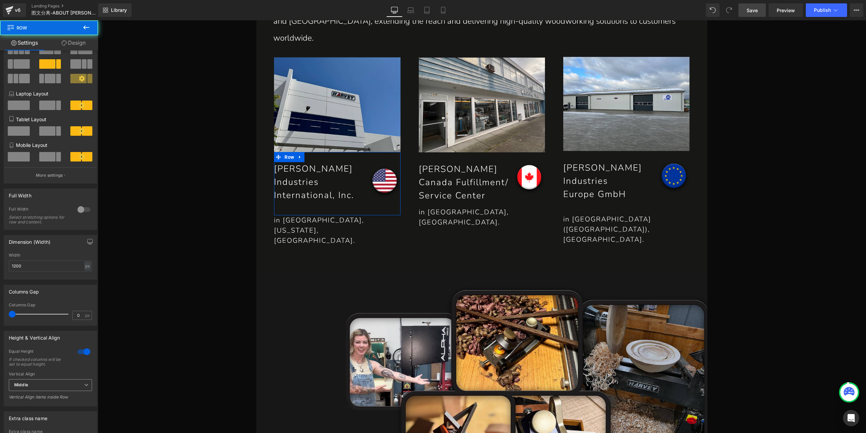
scroll to position [68, 0]
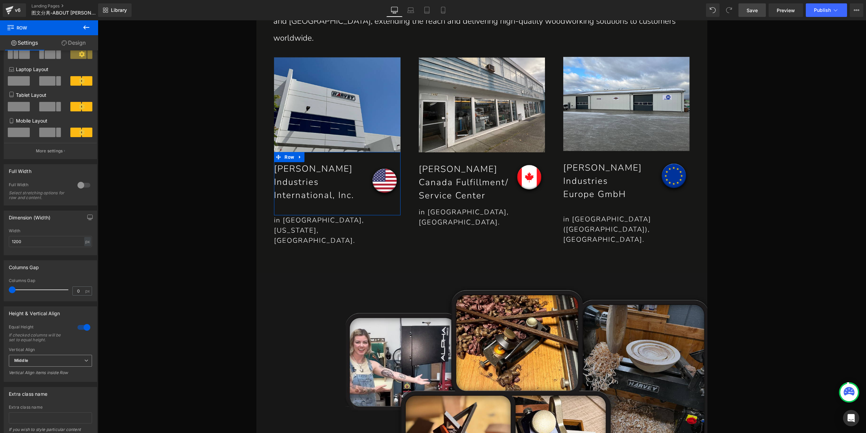
click at [41, 356] on span "Middle" at bounding box center [50, 361] width 83 height 12
click at [36, 375] on li "Top" at bounding box center [49, 373] width 81 height 10
click at [757, 16] on link "Save" at bounding box center [752, 10] width 27 height 14
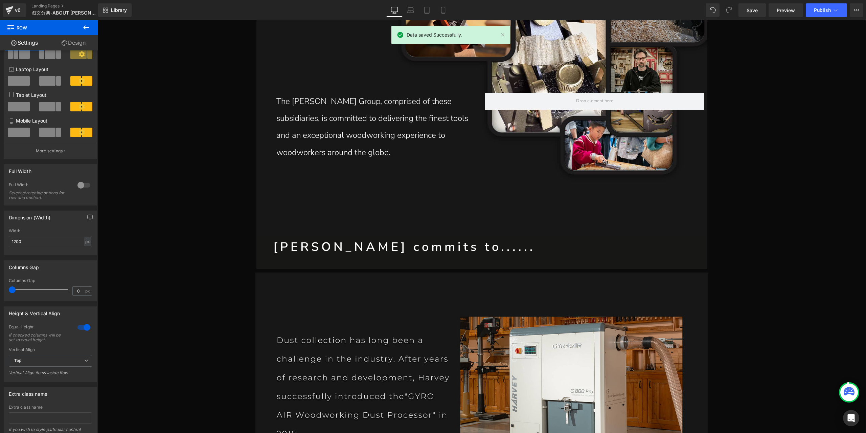
scroll to position [1859, 0]
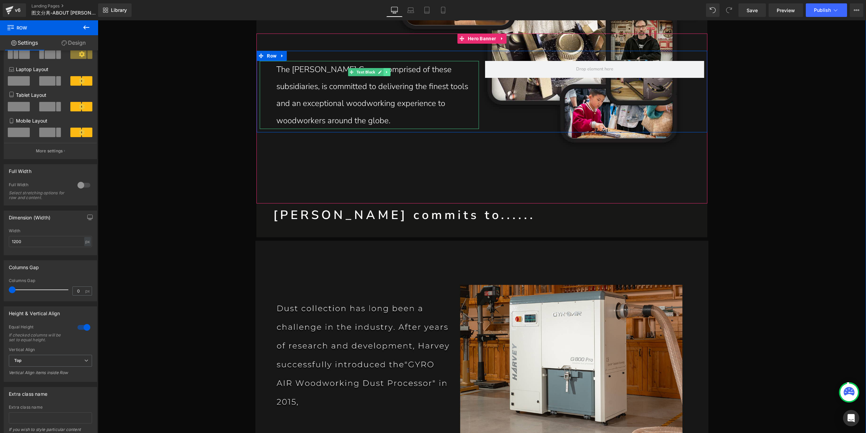
click at [384, 68] on link at bounding box center [386, 72] width 7 height 8
click at [382, 70] on icon at bounding box center [384, 72] width 4 height 4
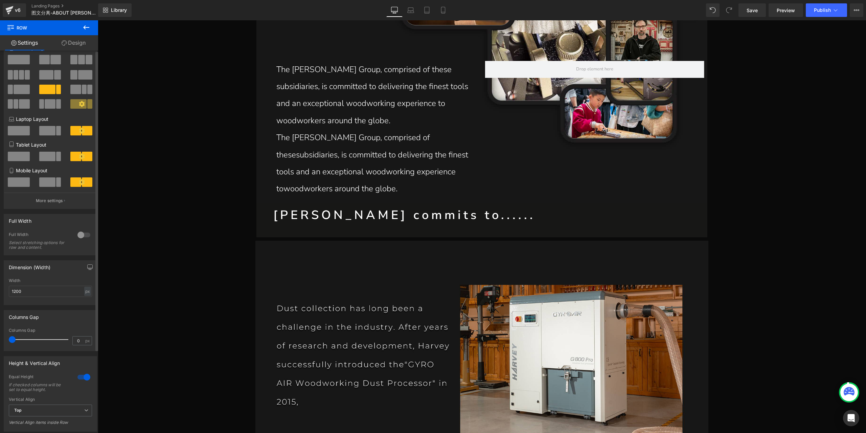
scroll to position [0, 0]
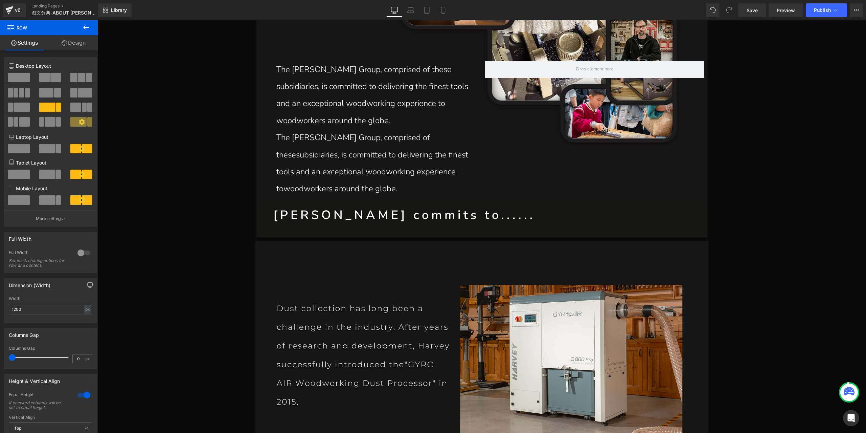
click at [88, 25] on icon at bounding box center [86, 27] width 8 height 8
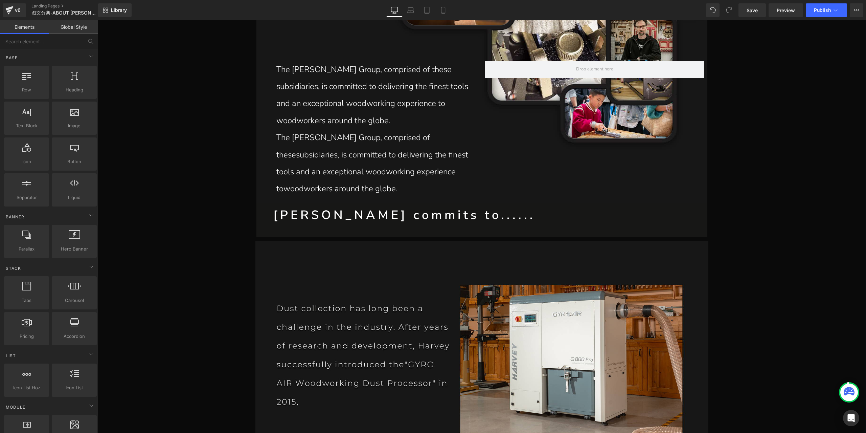
click at [304, 78] on p "The [PERSON_NAME] Group, comprised of these subsidiaries, is committed to deliv…" at bounding box center [377, 95] width 202 height 68
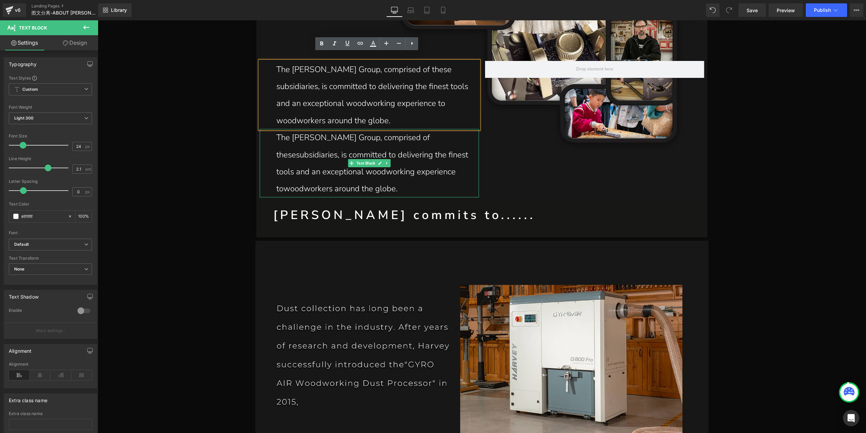
click at [350, 129] on p "The [PERSON_NAME] Group, comprised of thesesubsidiaries, is committed to delive…" at bounding box center [377, 163] width 202 height 68
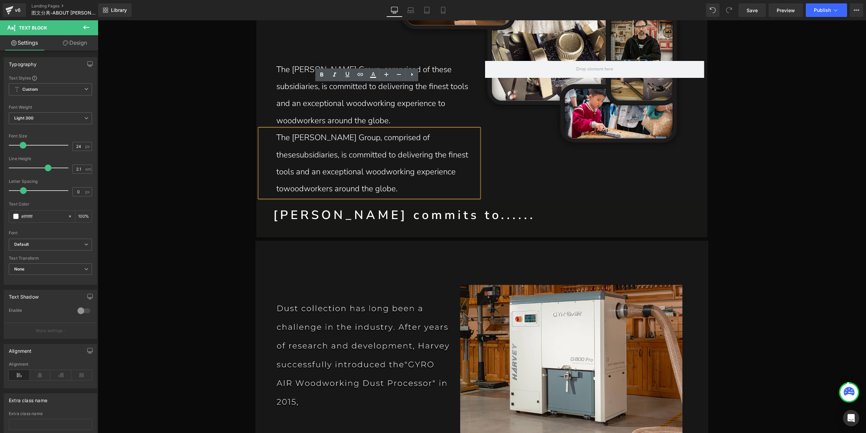
click at [476, 129] on div "The [PERSON_NAME] Group, comprised of thesesubsidiaries, is committed to delive…" at bounding box center [369, 163] width 219 height 68
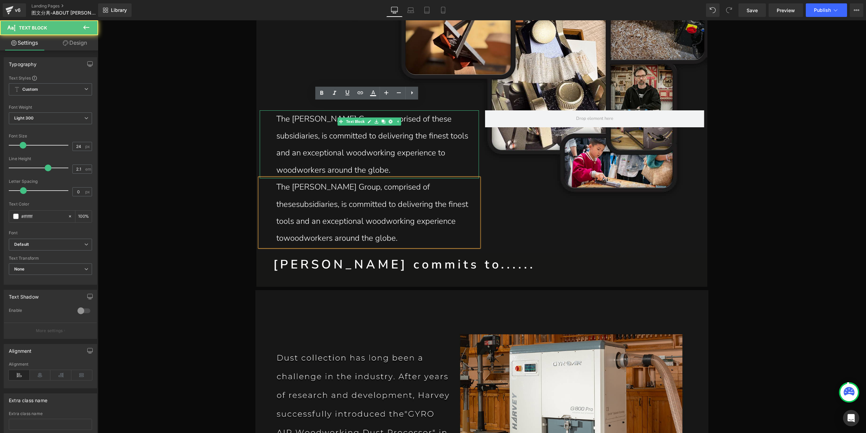
scroll to position [1792, 0]
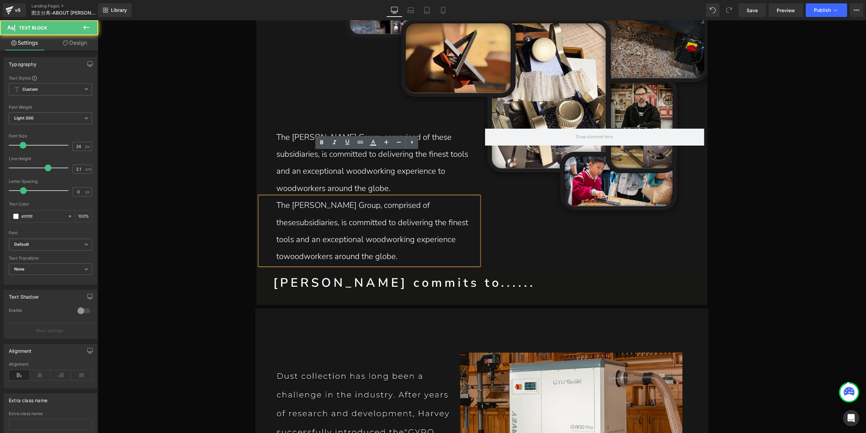
click at [411, 197] on p "The [PERSON_NAME] Group, comprised of thesesubsidiaries, is committed to delive…" at bounding box center [377, 231] width 202 height 68
click at [418, 197] on p "The [PERSON_NAME] Group, comprised of these subsidiaries, is committed to deliv…" at bounding box center [377, 231] width 202 height 68
click at [373, 197] on p "The [PERSON_NAME] Group, comprised of these subsidiaries, is committed to deliv…" at bounding box center [377, 231] width 202 height 68
click at [489, 163] on div "The [PERSON_NAME] Group, comprised of these subsidiaries, is committed to deliv…" at bounding box center [482, 193] width 451 height 150
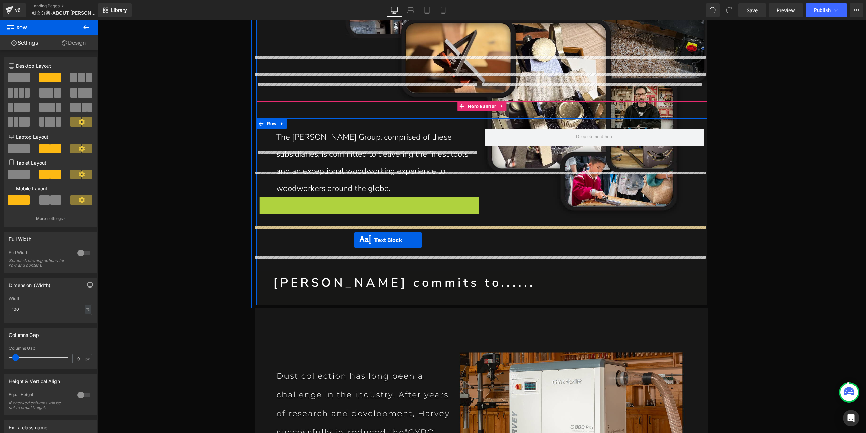
drag, startPoint x: 349, startPoint y: 187, endPoint x: 354, endPoint y: 240, distance: 52.8
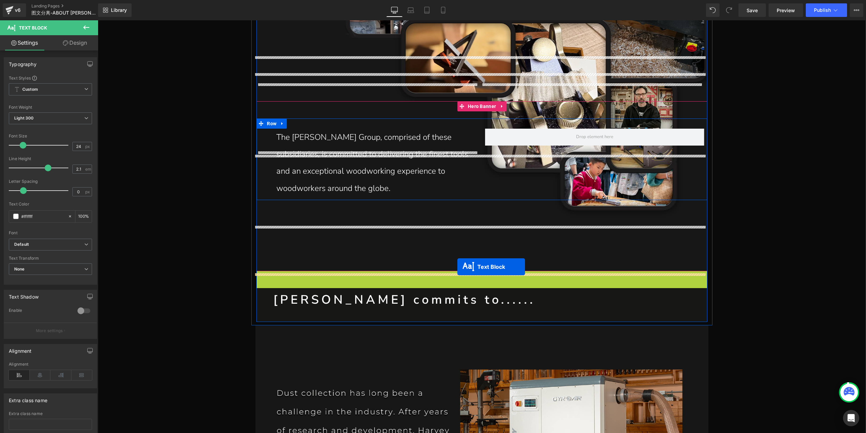
drag, startPoint x: 463, startPoint y: 243, endPoint x: 458, endPoint y: 267, distance: 24.0
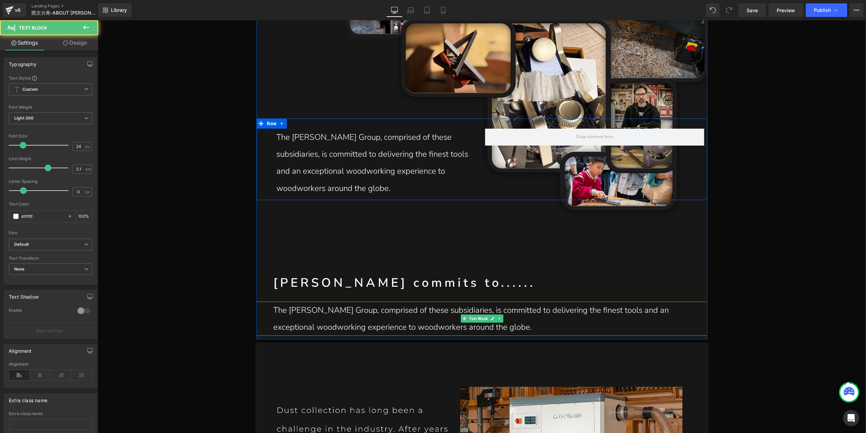
click at [304, 302] on p "The [PERSON_NAME] Group, comprised of these subsidiaries, is committed to deliv…" at bounding box center [490, 319] width 434 height 34
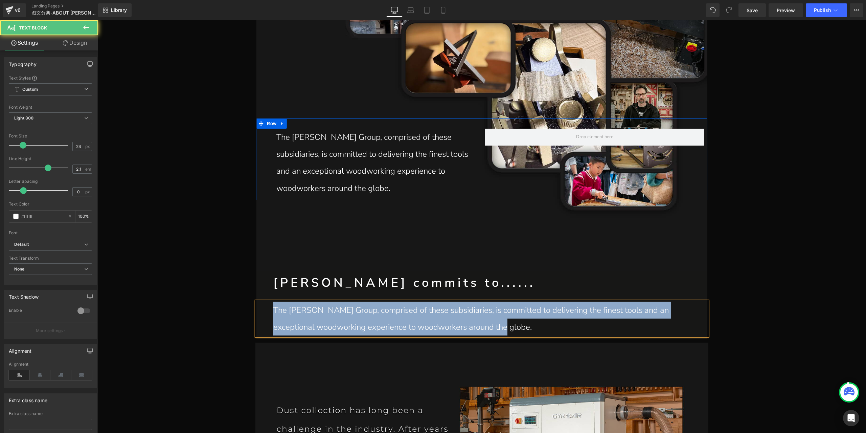
paste div
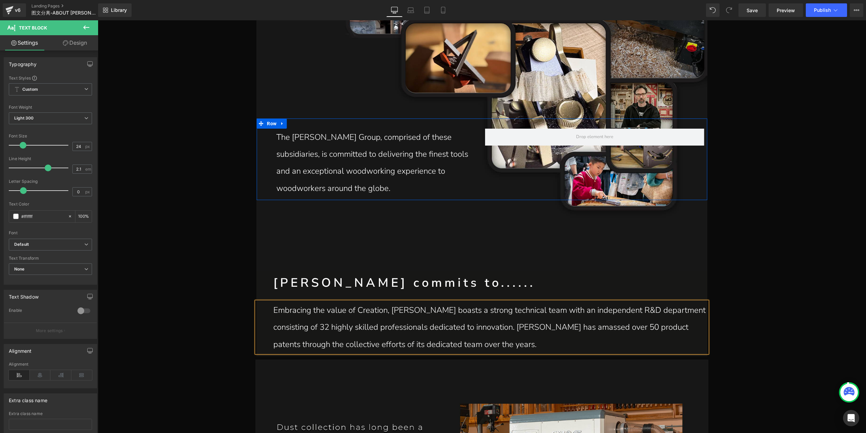
click at [388, 302] on p "Embracing the value of Creation, [PERSON_NAME] boasts a strong technical team …" at bounding box center [490, 327] width 434 height 51
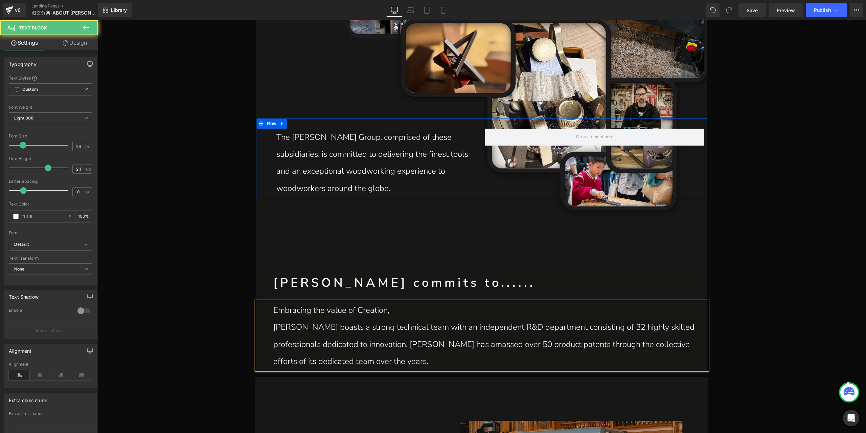
drag, startPoint x: 356, startPoint y: 262, endPoint x: 404, endPoint y: 271, distance: 48.6
click at [404, 302] on p "Embracing the value of Creation," at bounding box center [490, 310] width 434 height 17
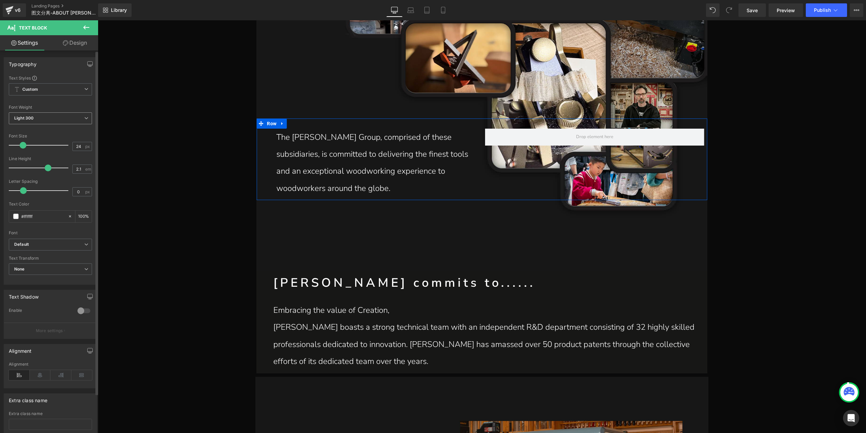
click at [59, 120] on span "Light 300" at bounding box center [50, 118] width 83 height 12
click at [55, 158] on li "Regular 400" at bounding box center [51, 160] width 84 height 10
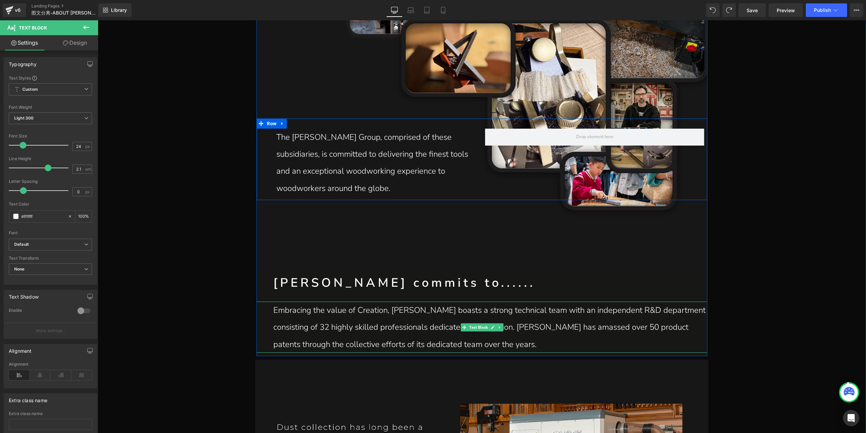
click at [393, 302] on p "Embracing the value of Creation, [PERSON_NAME] boasts a strong technical team …" at bounding box center [490, 327] width 434 height 51
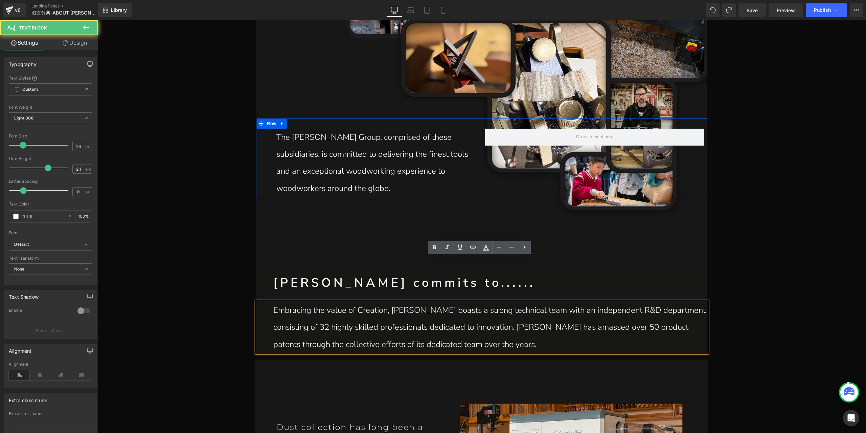
click at [390, 302] on p "Embracing the value of Creation, [PERSON_NAME] boasts a strong technical team …" at bounding box center [490, 327] width 434 height 51
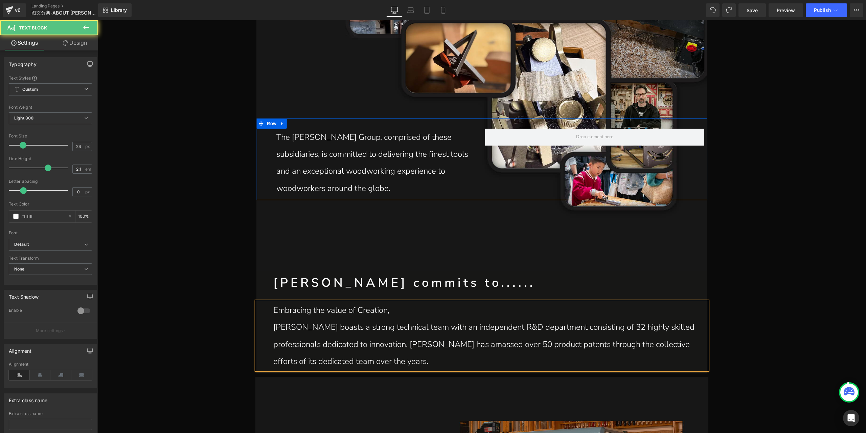
click at [326, 318] on p "[PERSON_NAME] boasts a strong technical team with an independent R&D department…" at bounding box center [490, 343] width 434 height 51
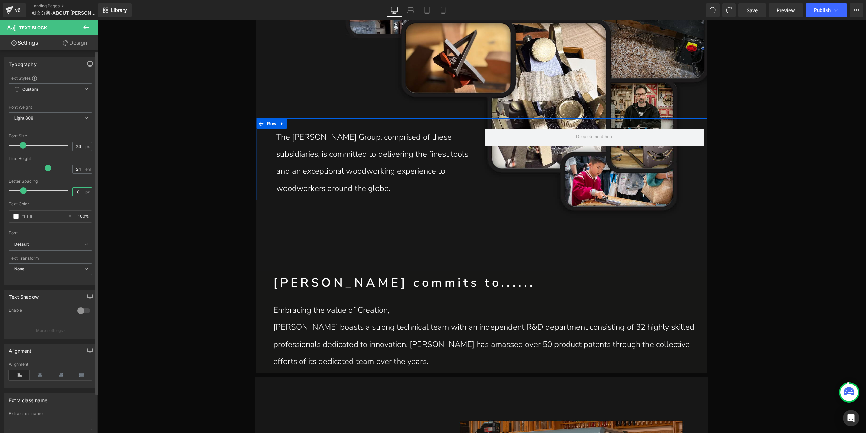
drag, startPoint x: 80, startPoint y: 190, endPoint x: 64, endPoint y: 192, distance: 15.4
click at [64, 192] on div "Letter Spacing 0 px" at bounding box center [50, 190] width 83 height 23
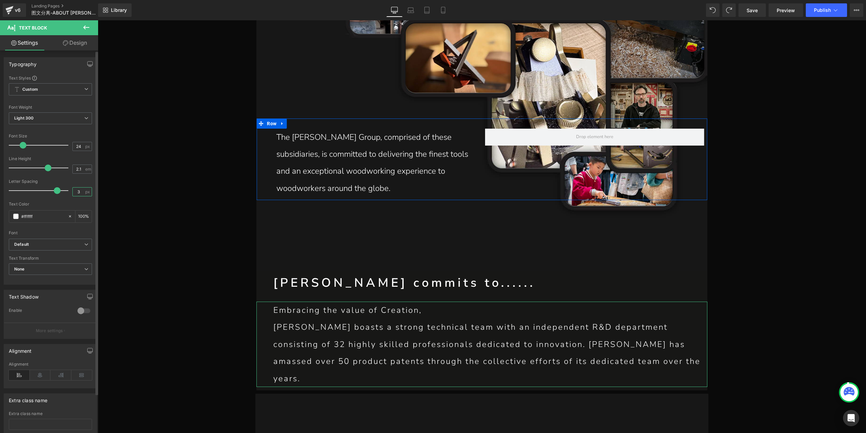
click at [69, 191] on div "Letter Spacing 3 px" at bounding box center [50, 190] width 83 height 23
type input "2"
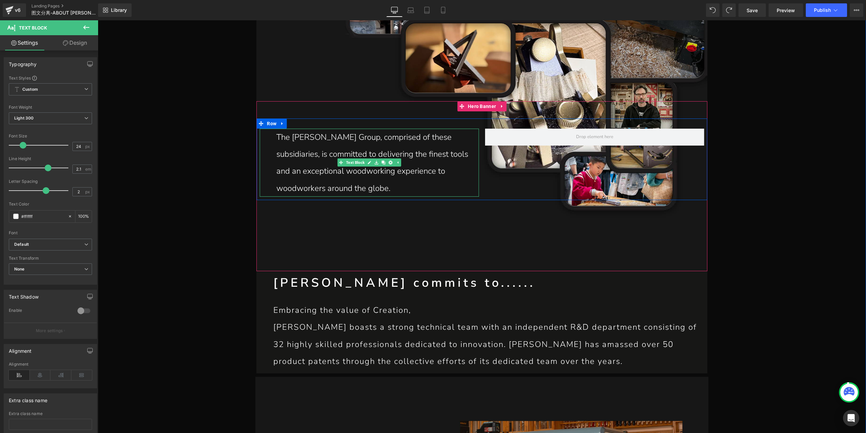
click at [355, 129] on p "The [PERSON_NAME] Group, comprised of these subsidiaries, is committed to deliv…" at bounding box center [377, 163] width 202 height 68
click at [79, 192] on input "0" at bounding box center [79, 191] width 12 height 8
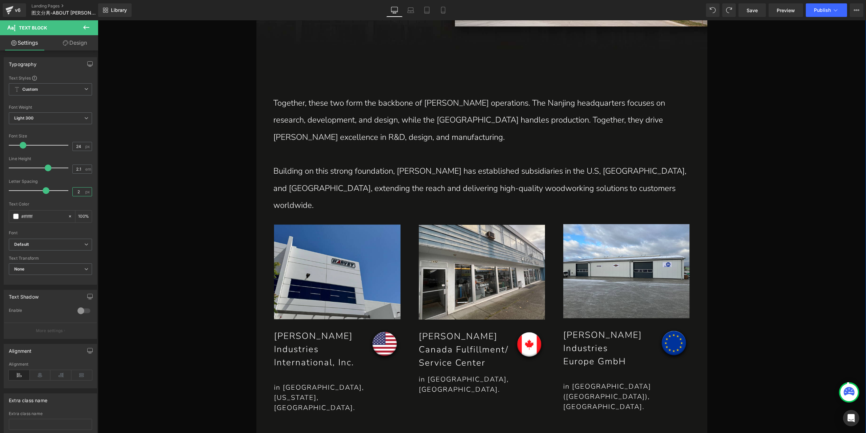
scroll to position [1250, 0]
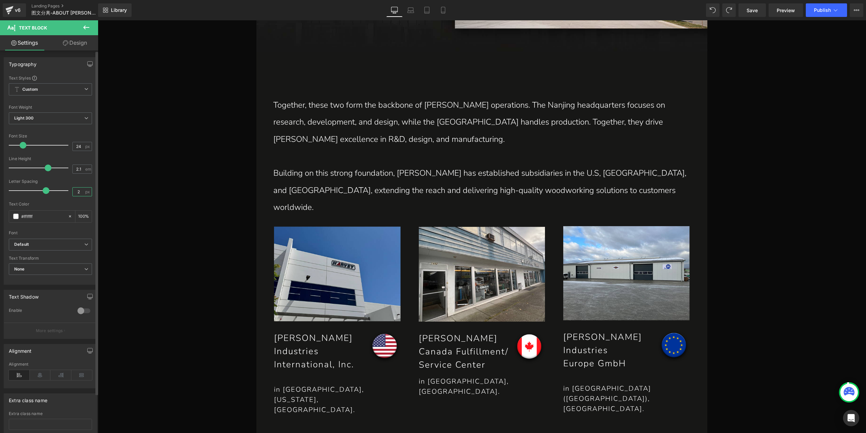
type input "2"
click at [335, 181] on p "Building on this strong foundation, [PERSON_NAME] has established subsidiaries …" at bounding box center [481, 189] width 417 height 51
click at [77, 190] on input "0" at bounding box center [79, 191] width 12 height 8
type input "2"
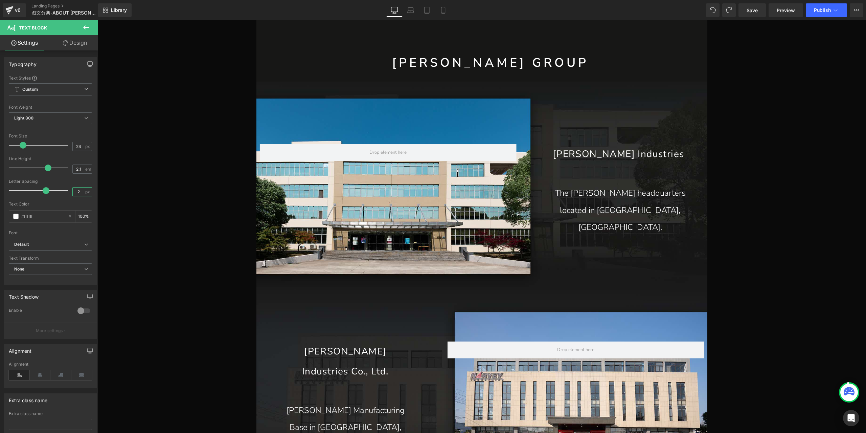
scroll to position [895, 0]
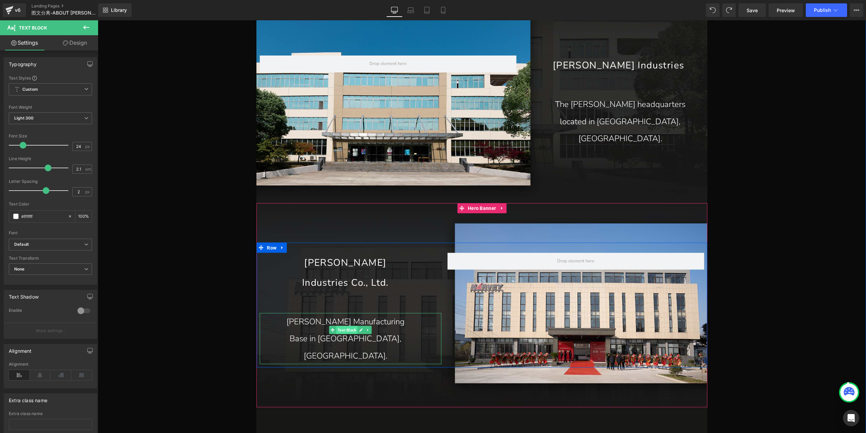
click at [343, 334] on span "Text Block" at bounding box center [346, 330] width 21 height 8
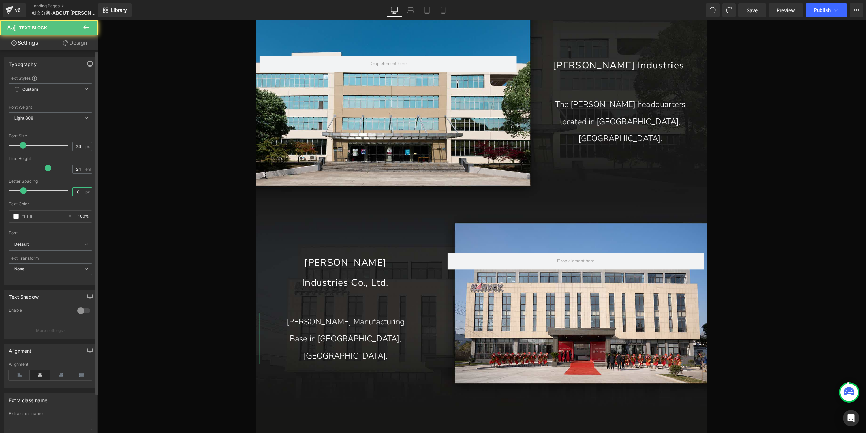
click at [78, 192] on input "0" at bounding box center [79, 191] width 12 height 8
type input "2"
click at [650, 111] on p "The [PERSON_NAME] headquarters" at bounding box center [620, 104] width 134 height 17
click at [80, 190] on input "0" at bounding box center [79, 191] width 12 height 8
type input "2"
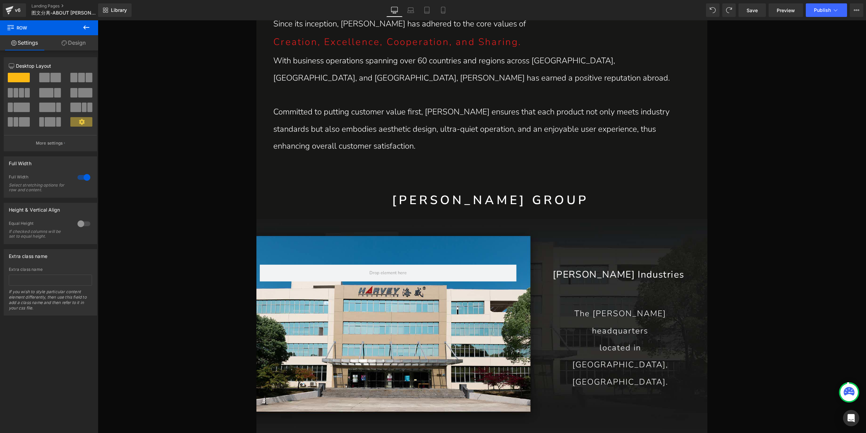
scroll to position [550, 0]
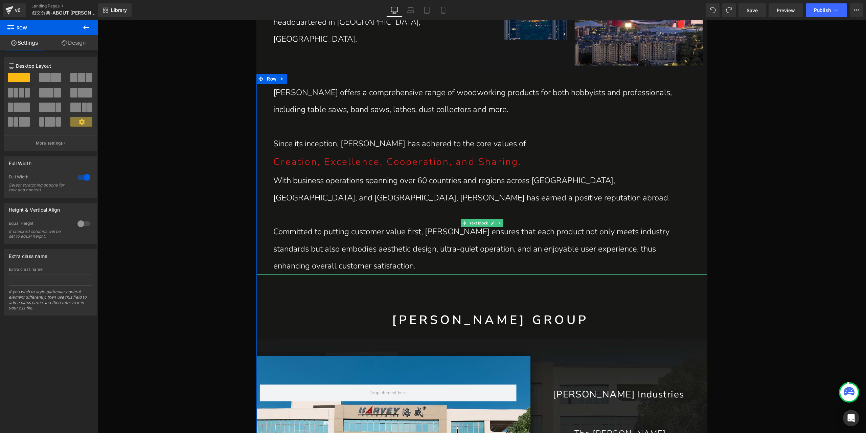
click at [443, 232] on p "Committed to putting customer value first, [PERSON_NAME] ensures that each prod…" at bounding box center [481, 248] width 417 height 51
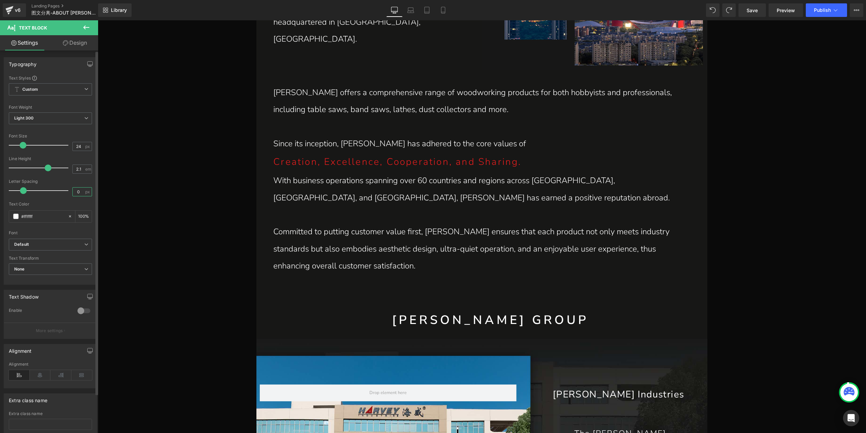
click at [79, 187] on input "0" at bounding box center [79, 191] width 12 height 8
type input "2"
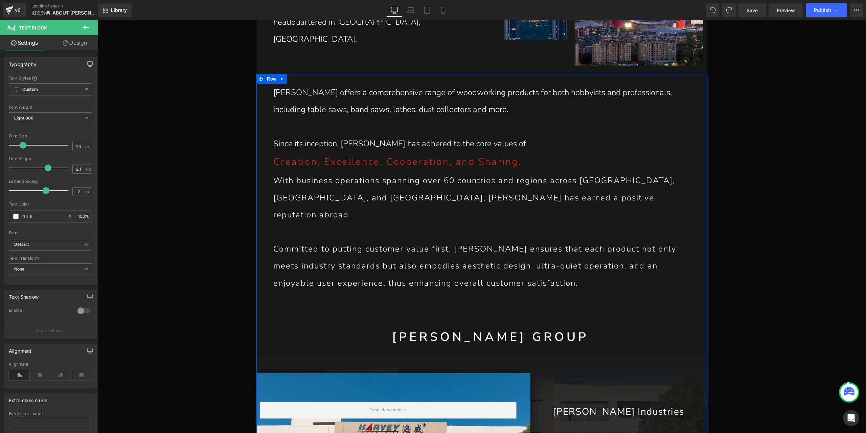
click at [423, 162] on p "Creation, Excellence, Cooperation, and Sharing." at bounding box center [490, 162] width 434 height 20
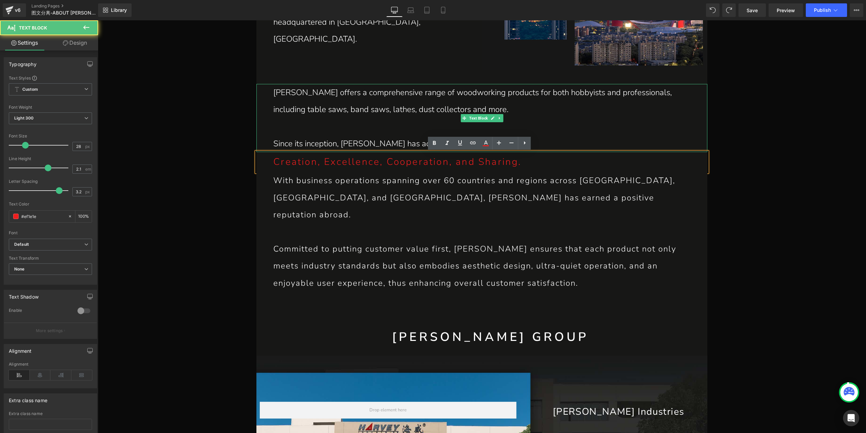
click at [364, 138] on p "Since its inception, [PERSON_NAME] has adhered to the core values of" at bounding box center [481, 143] width 417 height 17
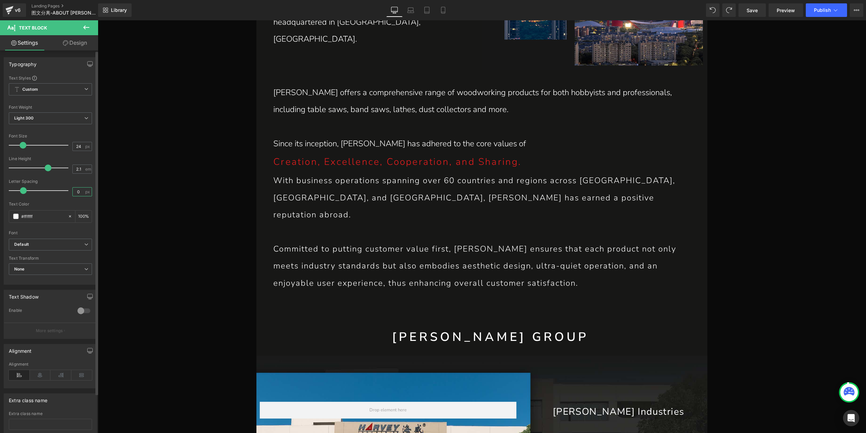
click at [78, 191] on input "0" at bounding box center [79, 191] width 12 height 8
type input "2"
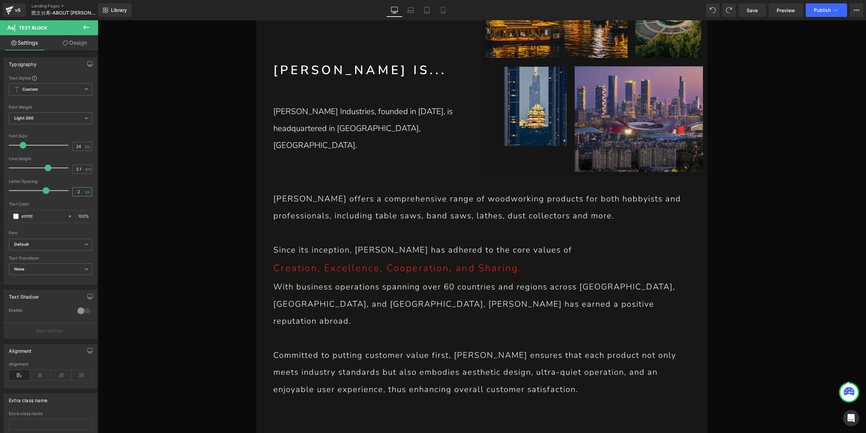
scroll to position [439, 0]
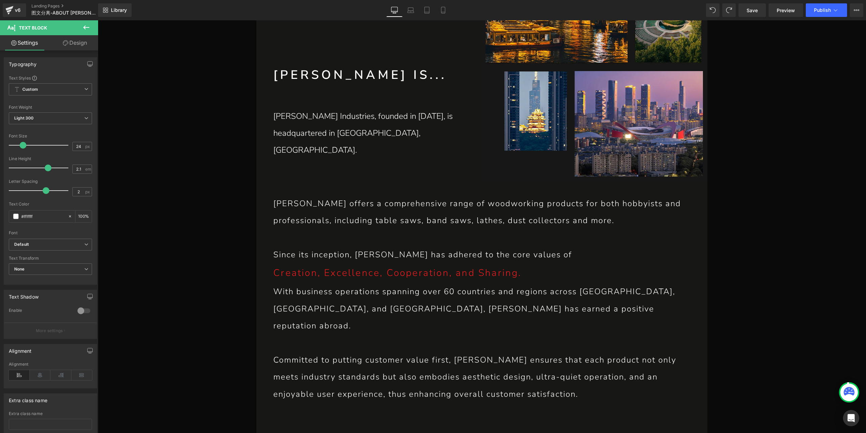
click at [356, 140] on p "[PERSON_NAME] Industries, founded in [DATE], is headquartered in [GEOGRAPHIC_DA…" at bounding box center [377, 133] width 208 height 51
click at [77, 192] on input "0" at bounding box center [79, 191] width 12 height 8
type input "2"
click at [758, 10] on span "Save" at bounding box center [752, 10] width 11 height 7
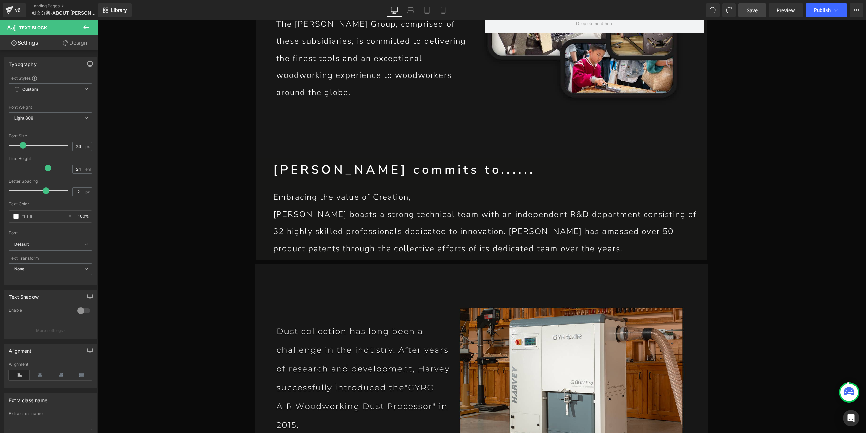
scroll to position [1961, 0]
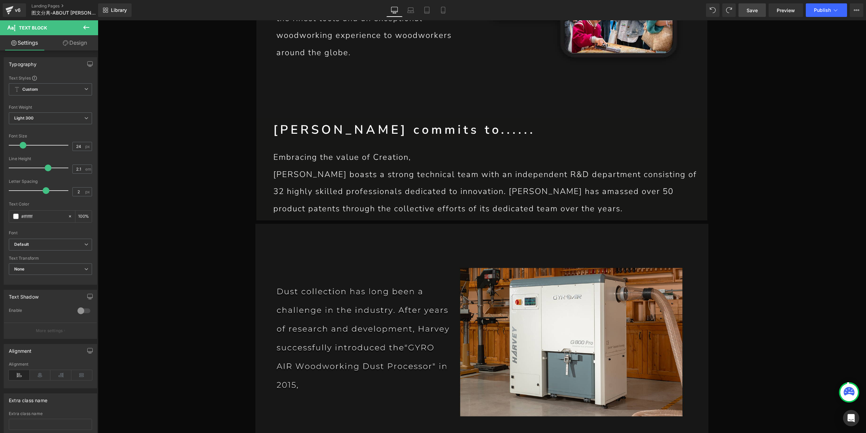
click at [748, 11] on span "Save" at bounding box center [752, 10] width 11 height 7
